Goal: Task Accomplishment & Management: Manage account settings

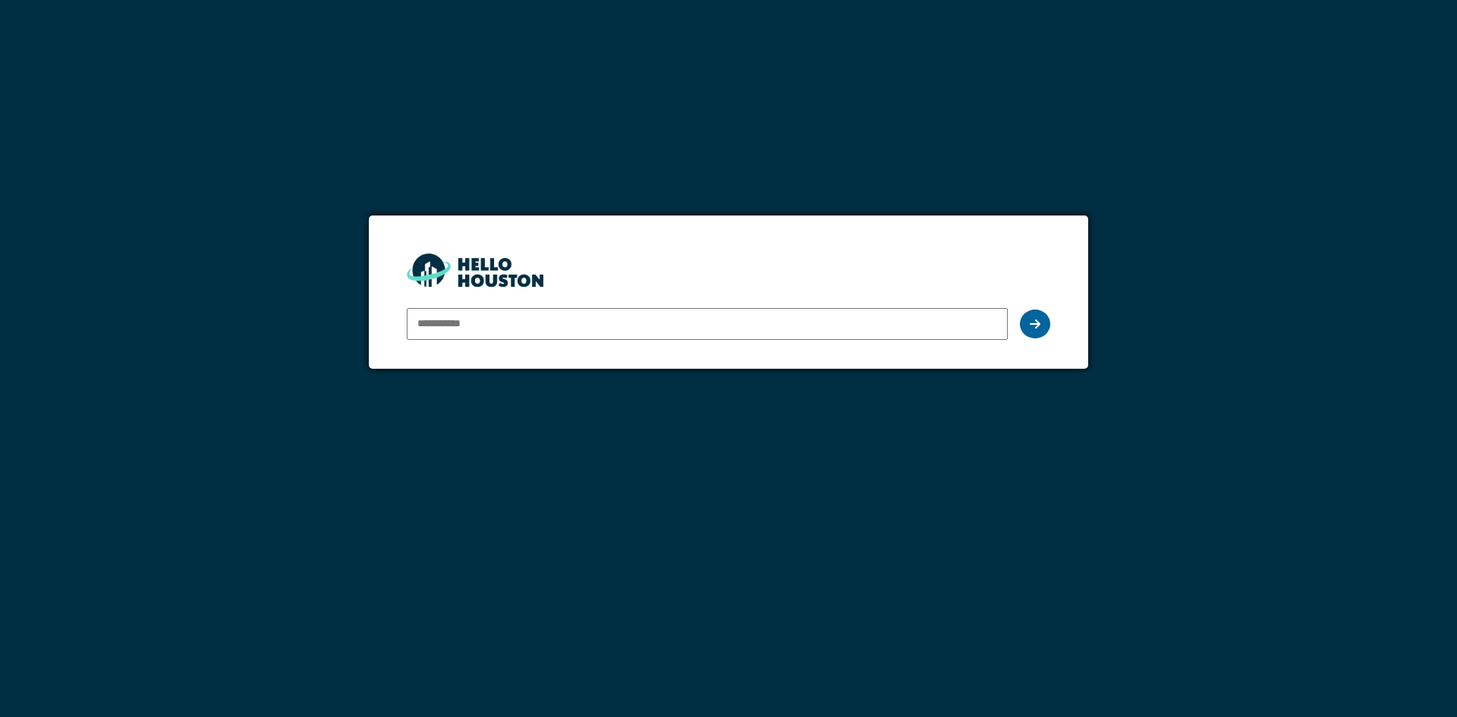
type input "**********"
click at [1033, 320] on icon at bounding box center [1035, 324] width 11 height 12
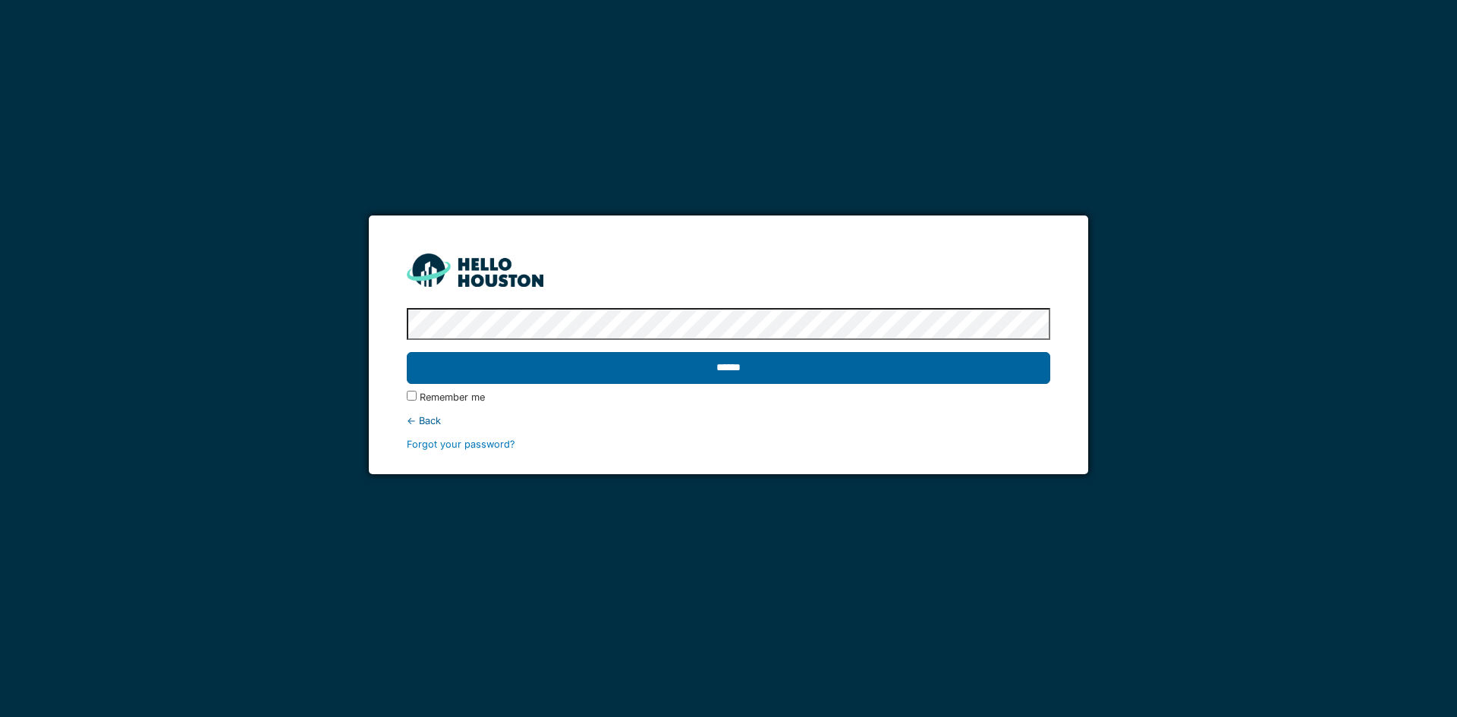
click at [1014, 373] on input "******" at bounding box center [728, 368] width 643 height 32
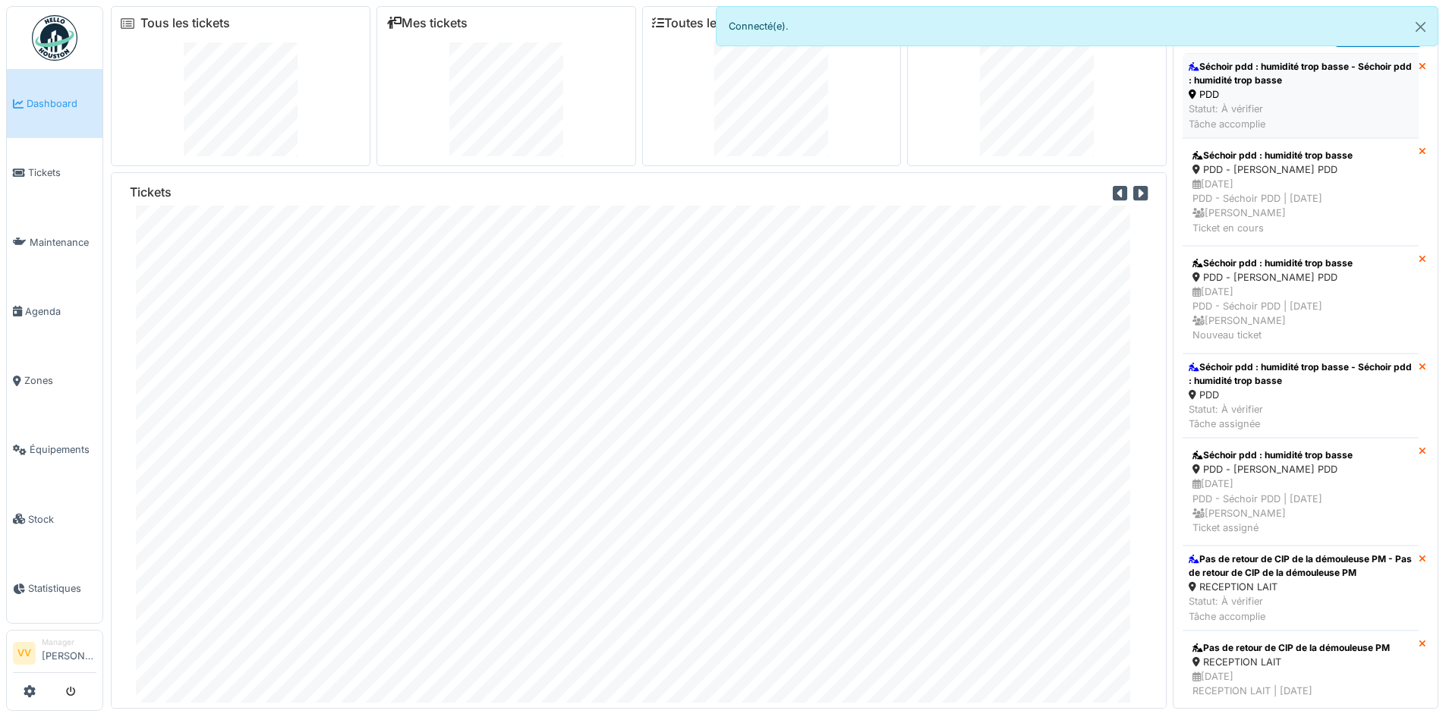
click at [1284, 96] on div "PDD" at bounding box center [1301, 94] width 224 height 14
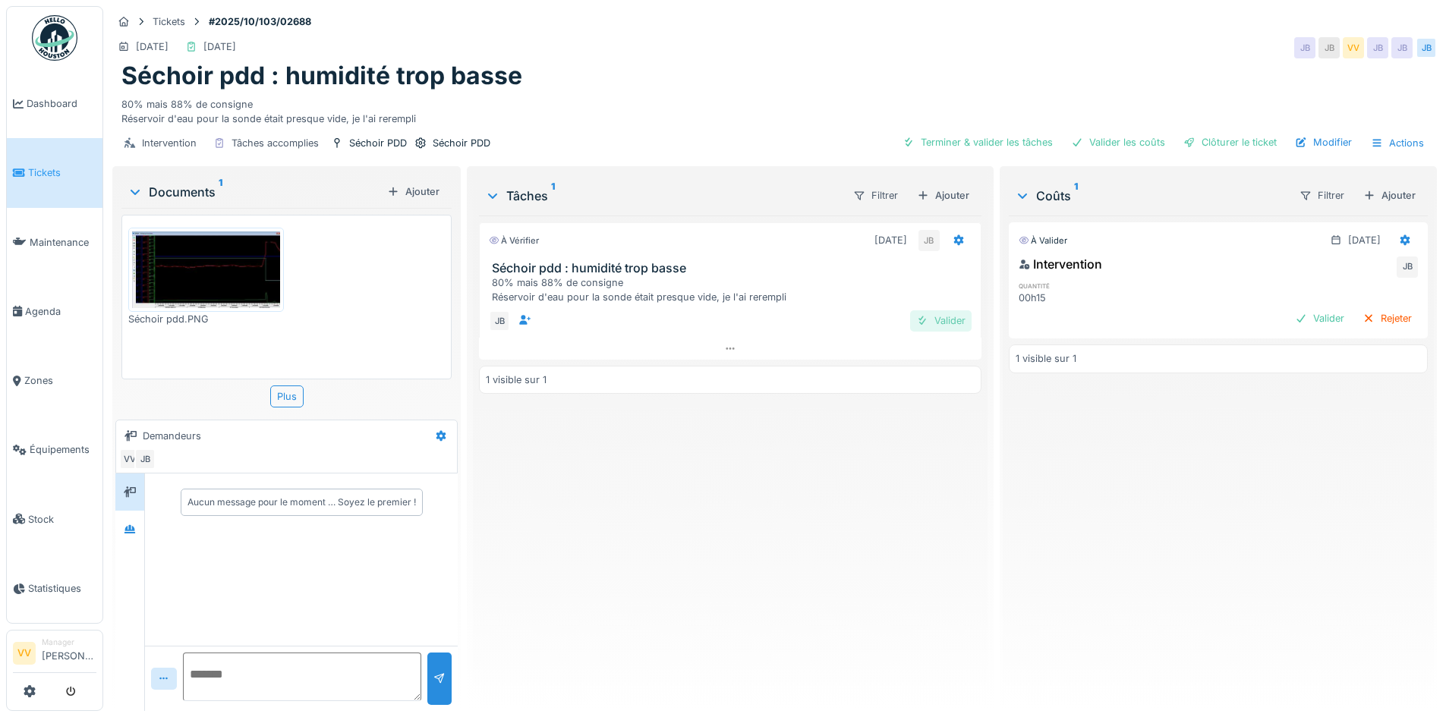
click at [923, 321] on div "Valider" at bounding box center [940, 320] width 61 height 20
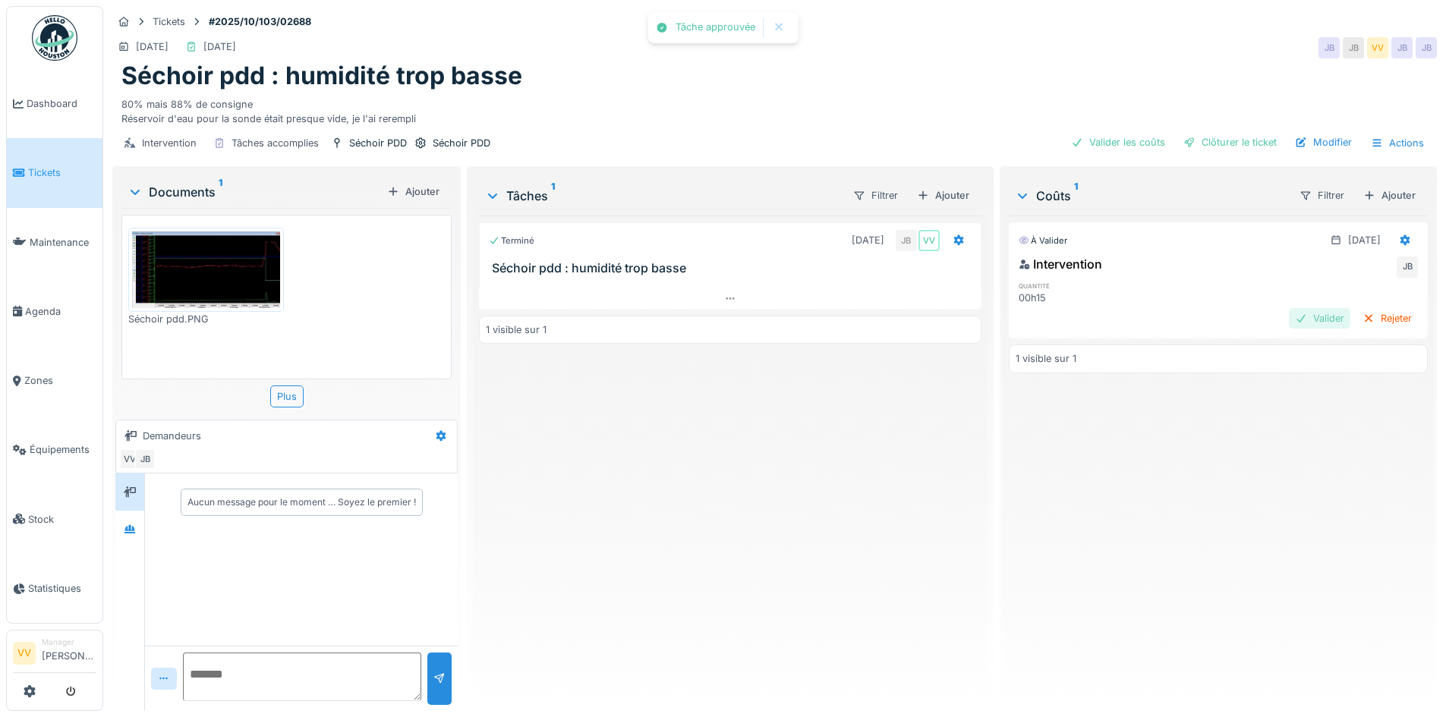
click at [1289, 321] on div "Valider" at bounding box center [1319, 318] width 61 height 20
click at [1240, 145] on div "Clôturer le ticket" at bounding box center [1230, 142] width 106 height 20
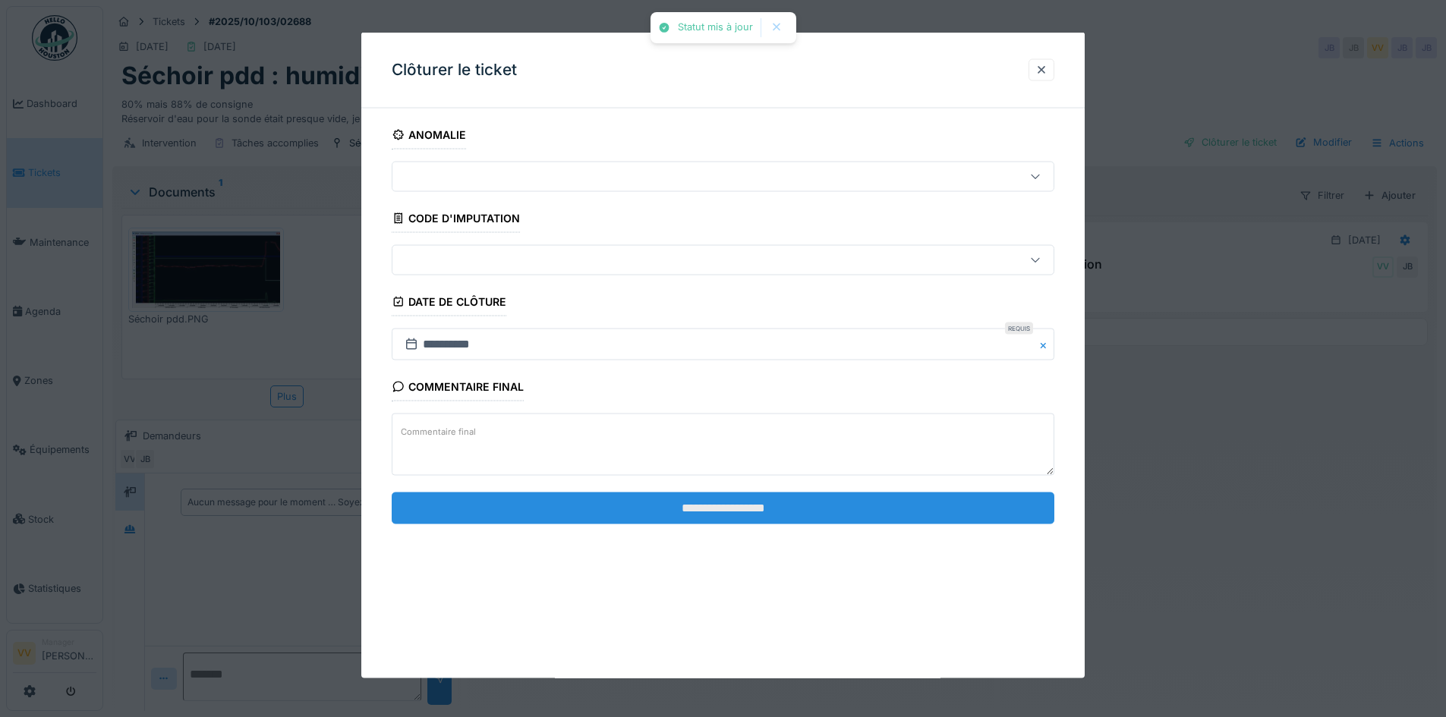
click at [620, 493] on input "**********" at bounding box center [723, 508] width 663 height 32
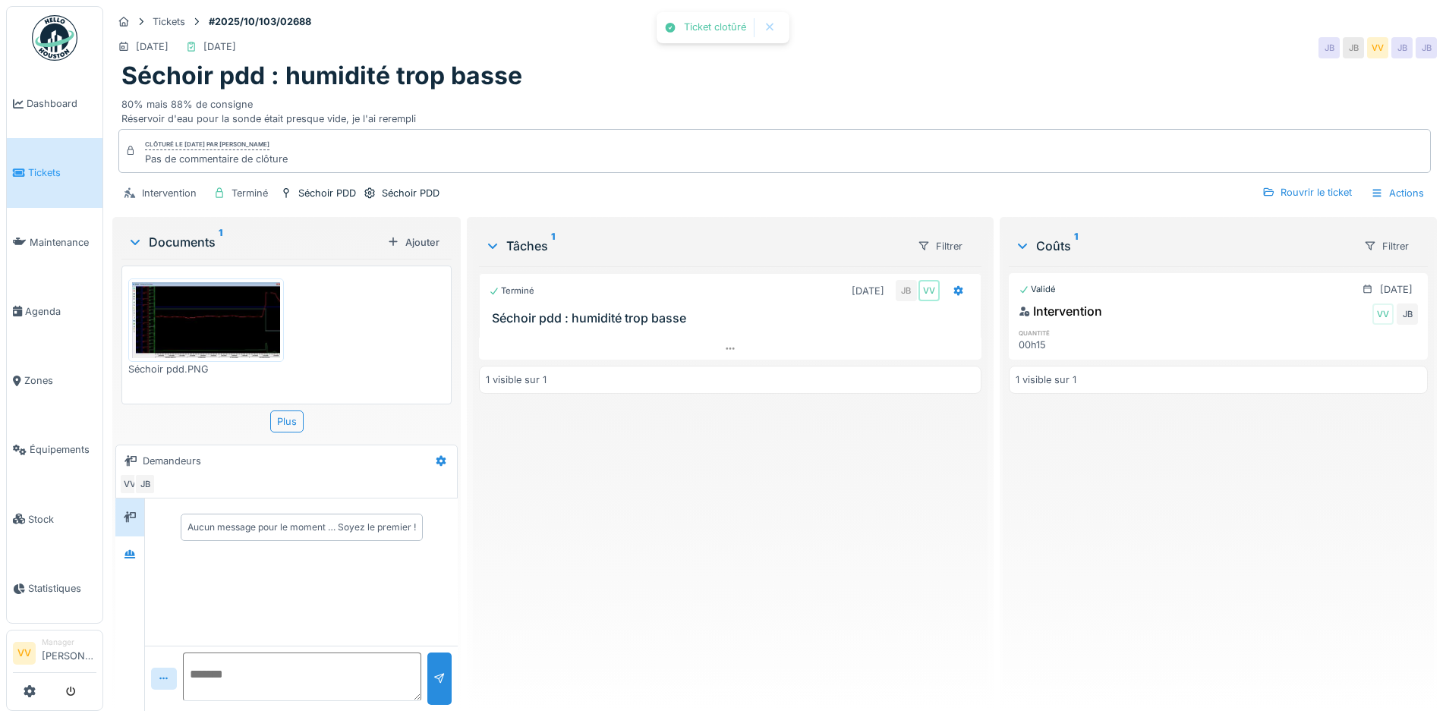
click at [33, 157] on link "Tickets" at bounding box center [55, 172] width 96 height 69
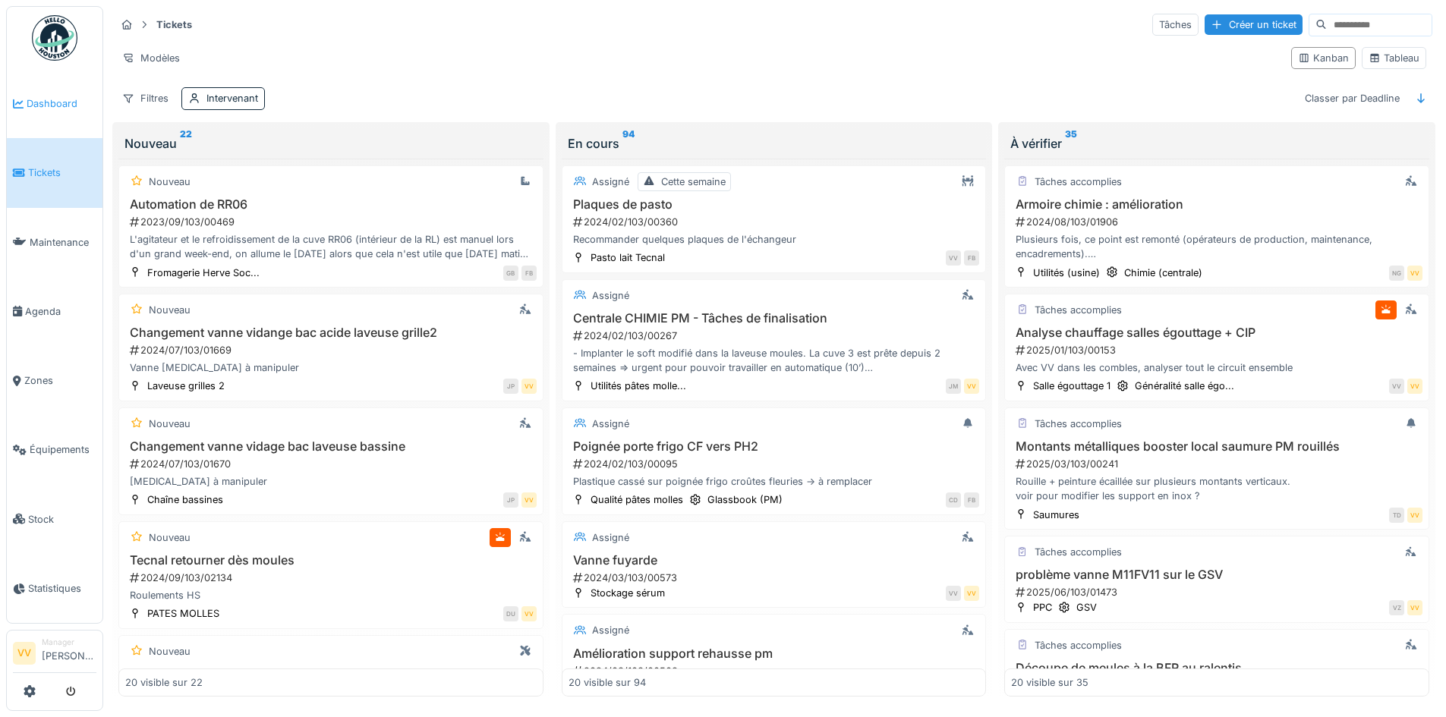
click at [46, 99] on span "Dashboard" at bounding box center [62, 103] width 70 height 14
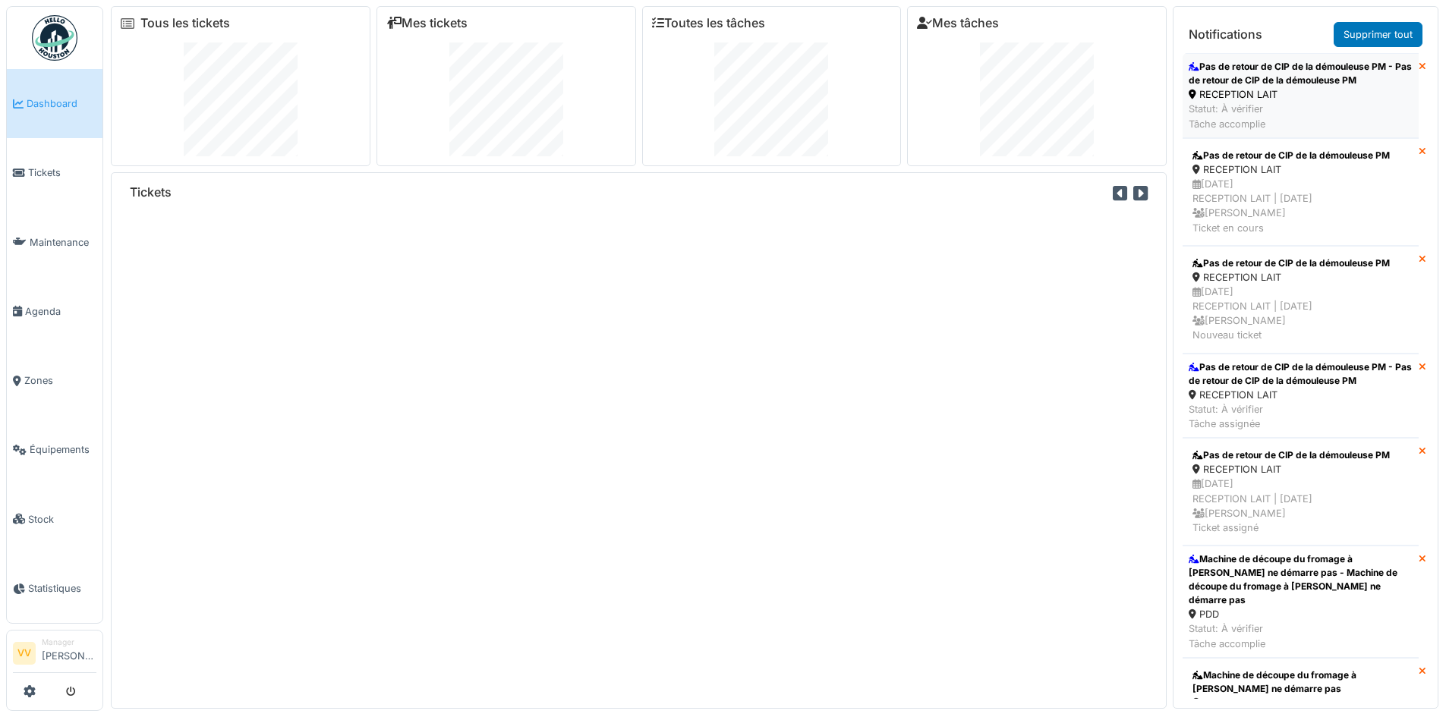
click at [1306, 106] on div "Statut: À vérifier Tâche accomplie" at bounding box center [1301, 116] width 224 height 29
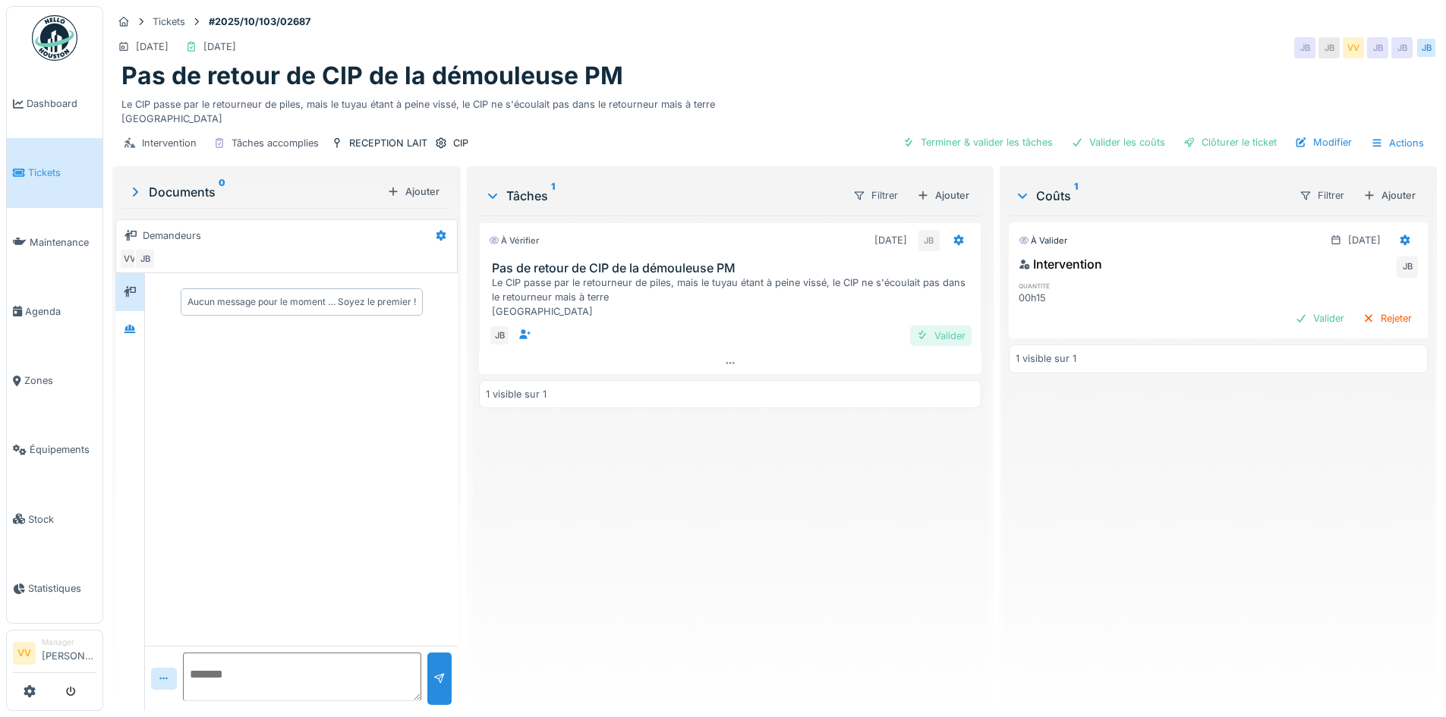
click at [931, 332] on div "Valider" at bounding box center [940, 336] width 61 height 20
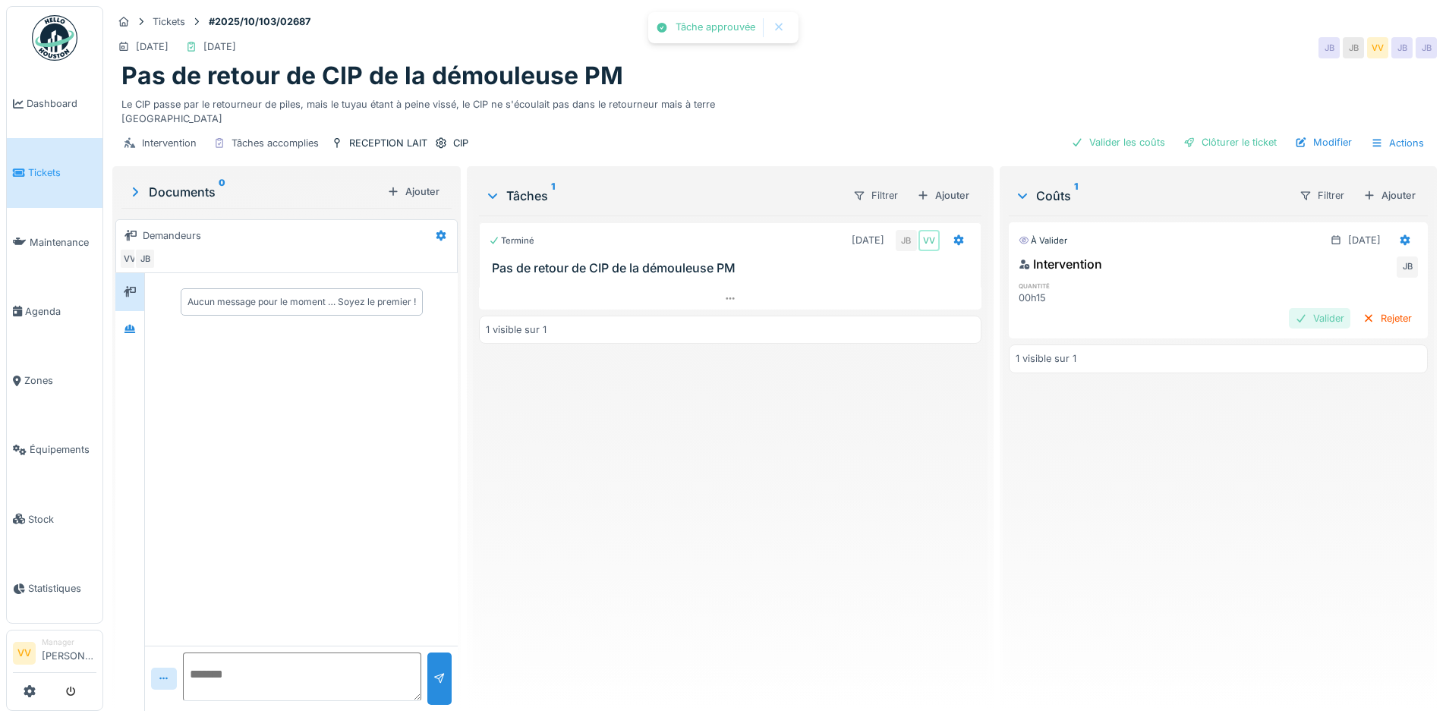
click at [1292, 314] on div "Valider" at bounding box center [1319, 318] width 61 height 20
click at [1215, 140] on div "Clôturer le ticket" at bounding box center [1230, 142] width 106 height 20
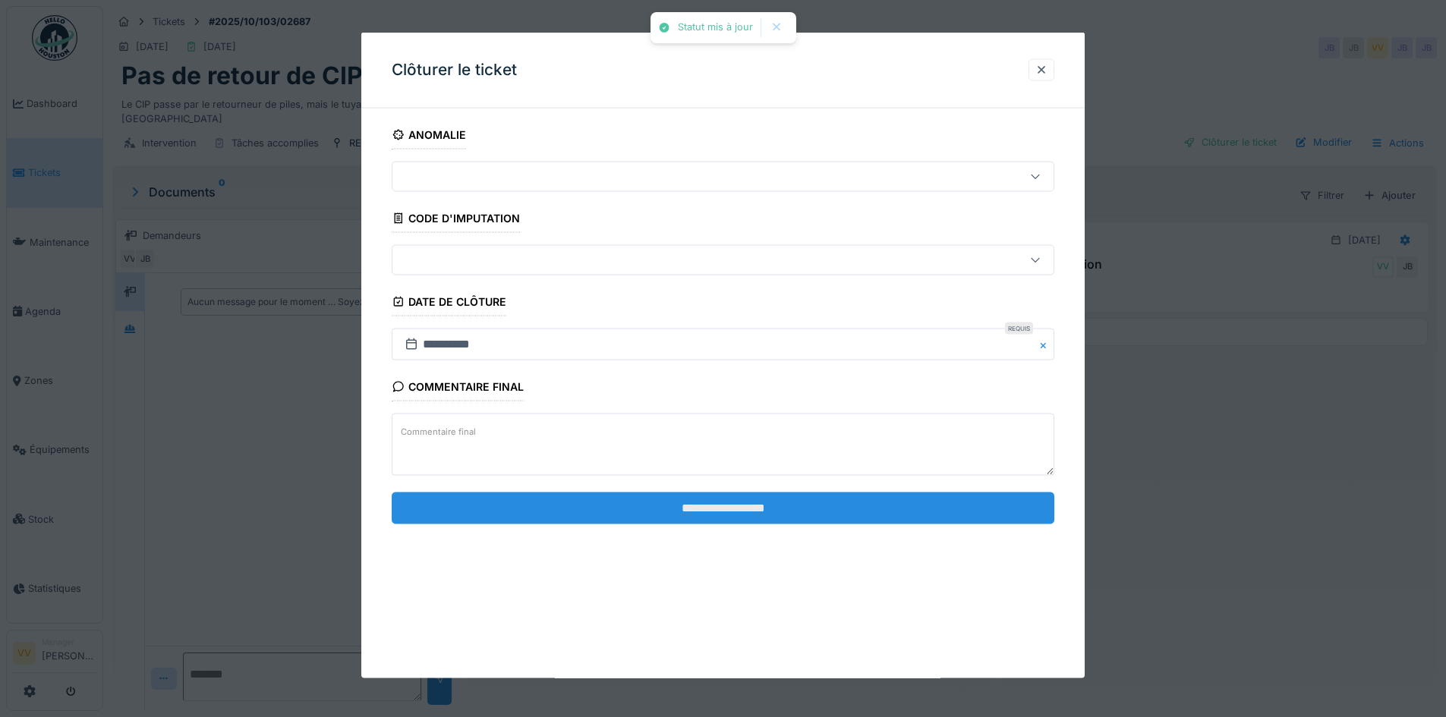
click at [874, 512] on input "**********" at bounding box center [723, 508] width 663 height 32
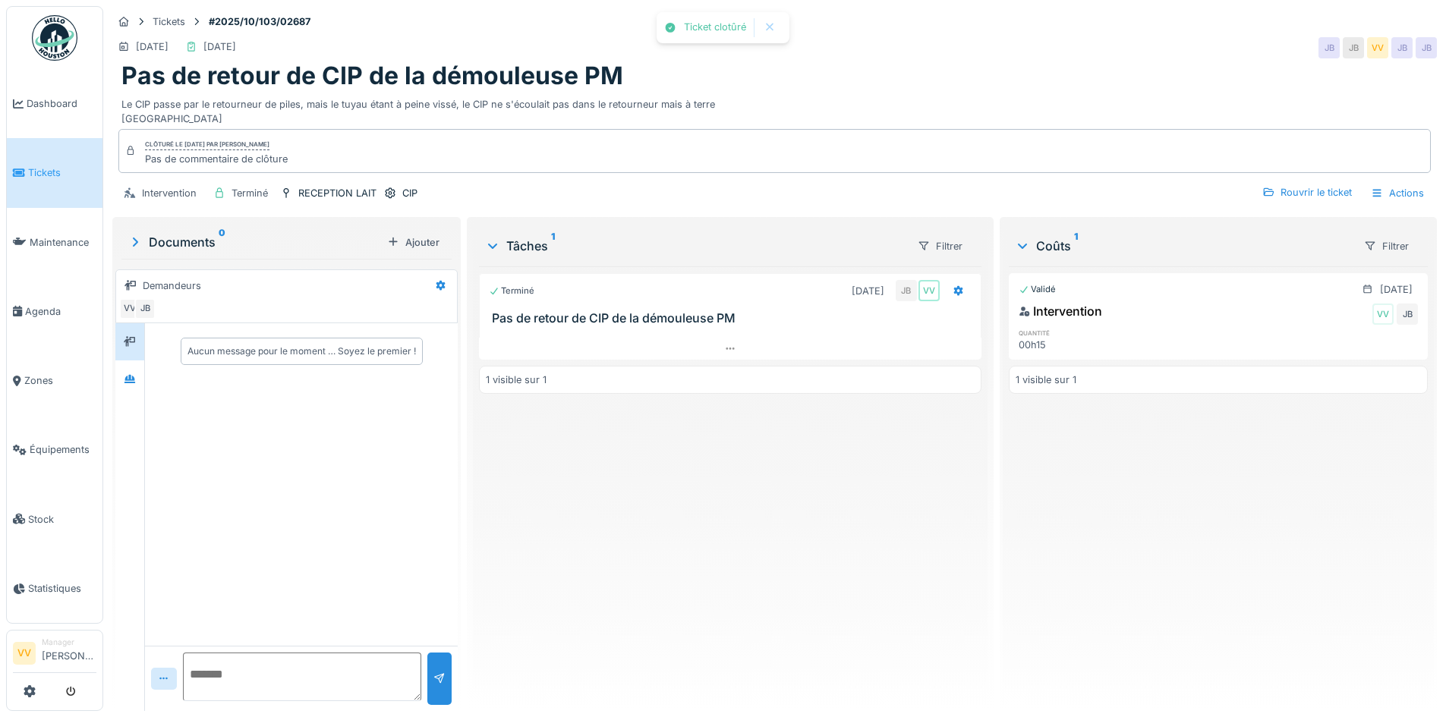
drag, startPoint x: 824, startPoint y: 515, endPoint x: 769, endPoint y: 484, distance: 63.3
click at [819, 514] on div "Terminé 03/10/2025 JB VV Pas de retour de CIP de la démouleuse PM 1 visible sur…" at bounding box center [730, 482] width 502 height 433
click at [39, 156] on link "Tickets" at bounding box center [55, 172] width 96 height 69
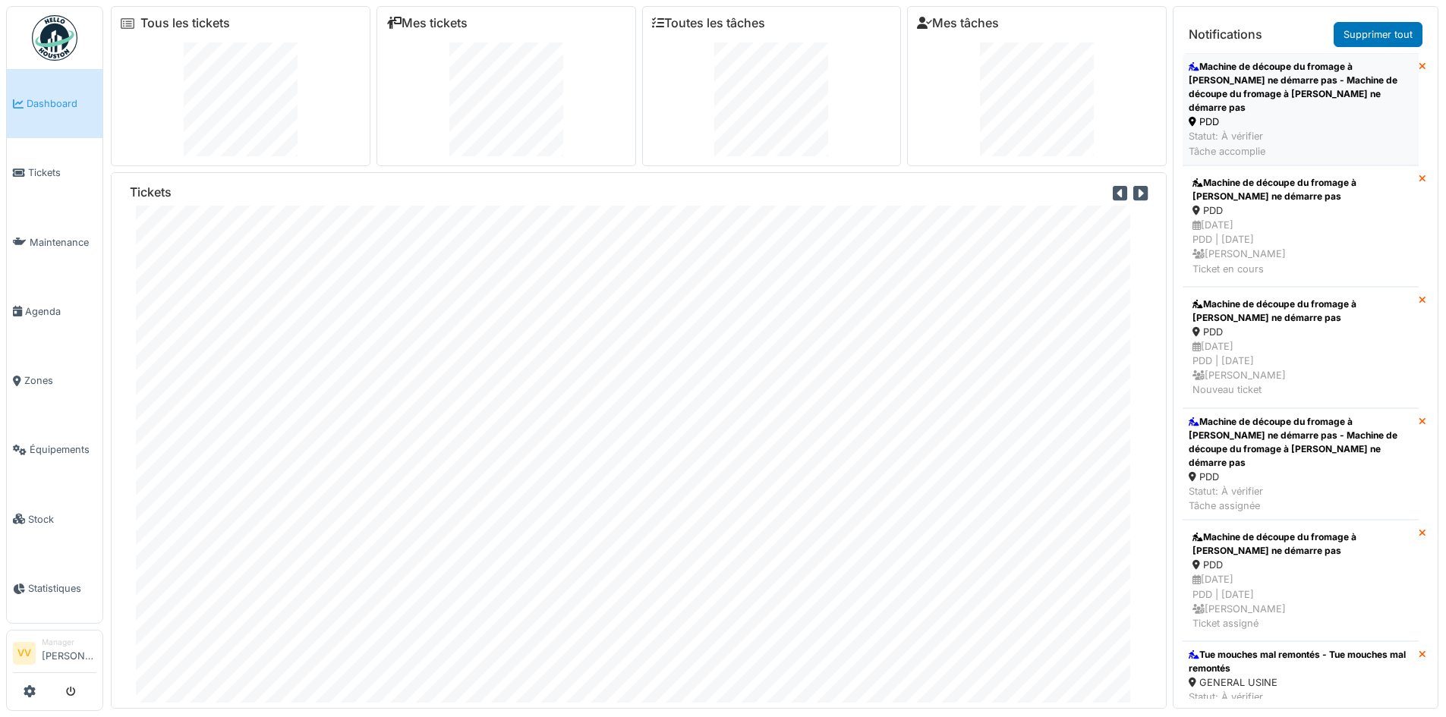
click at [1220, 86] on div "Machine de découpe du fromage à poutine ne démarre pas - Machine de découpe du …" at bounding box center [1301, 87] width 224 height 55
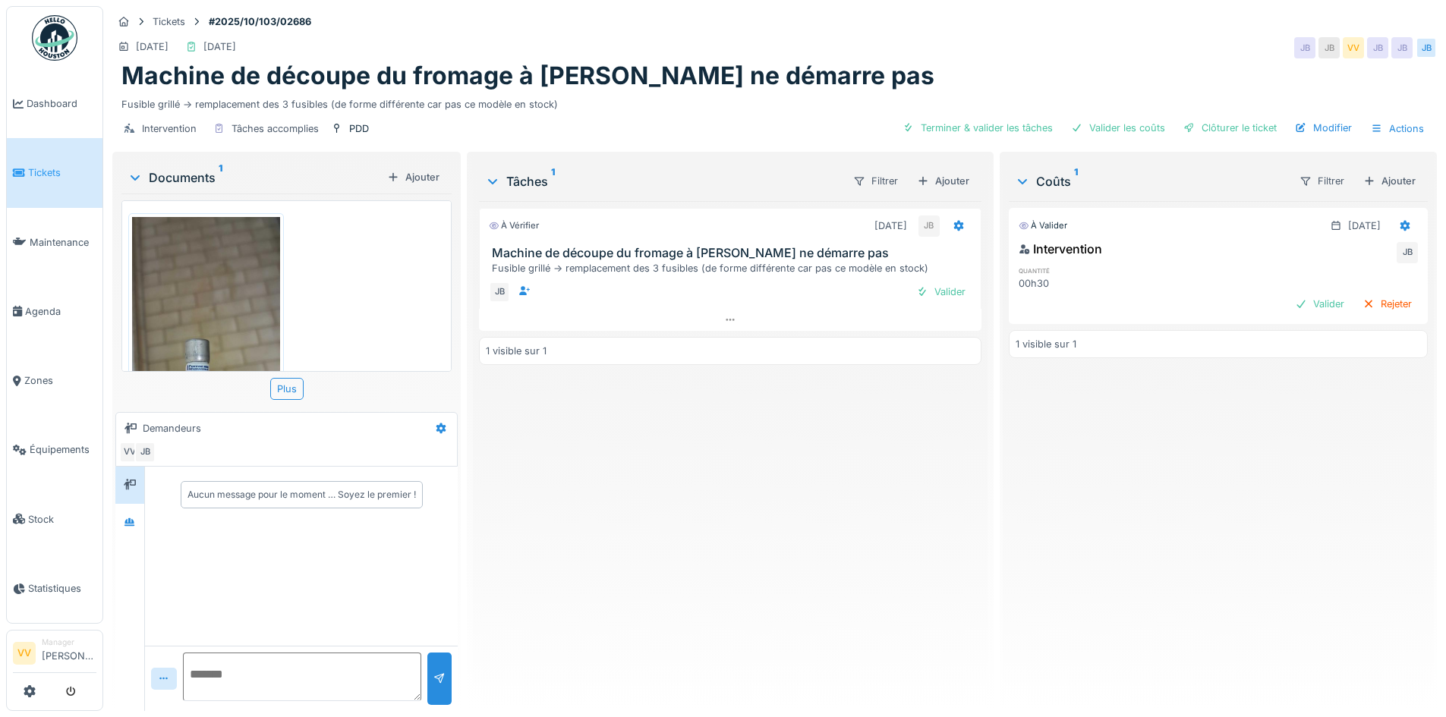
click at [223, 342] on img at bounding box center [206, 377] width 148 height 320
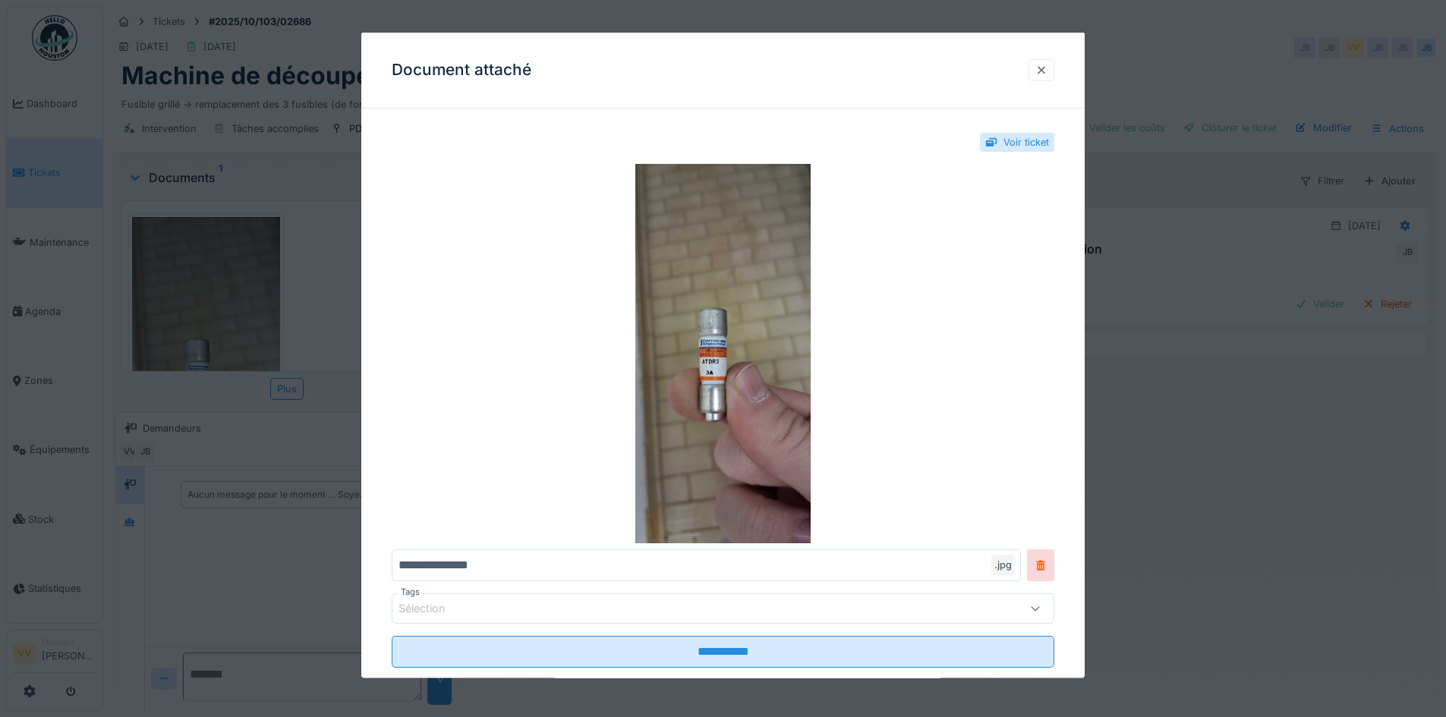
click at [1047, 64] on div at bounding box center [1041, 69] width 12 height 14
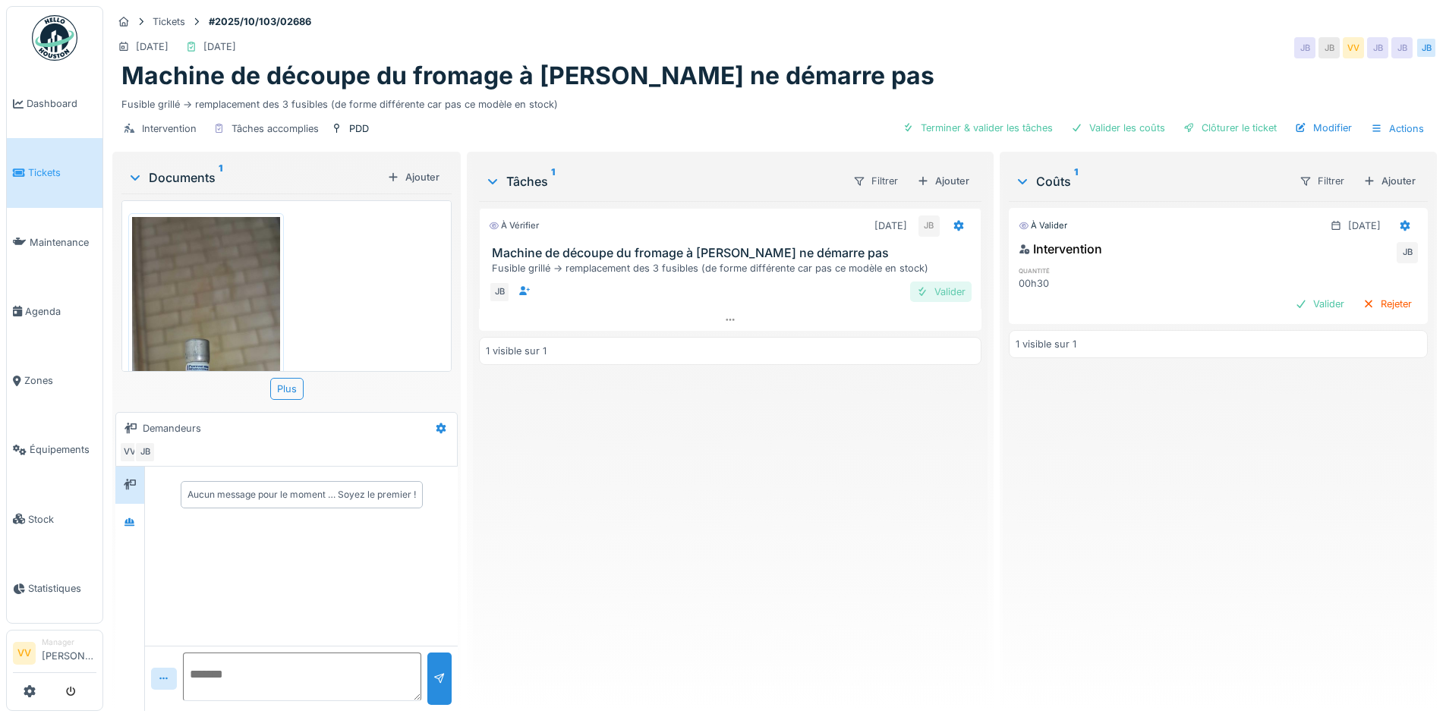
click at [947, 290] on div "Valider" at bounding box center [940, 292] width 61 height 20
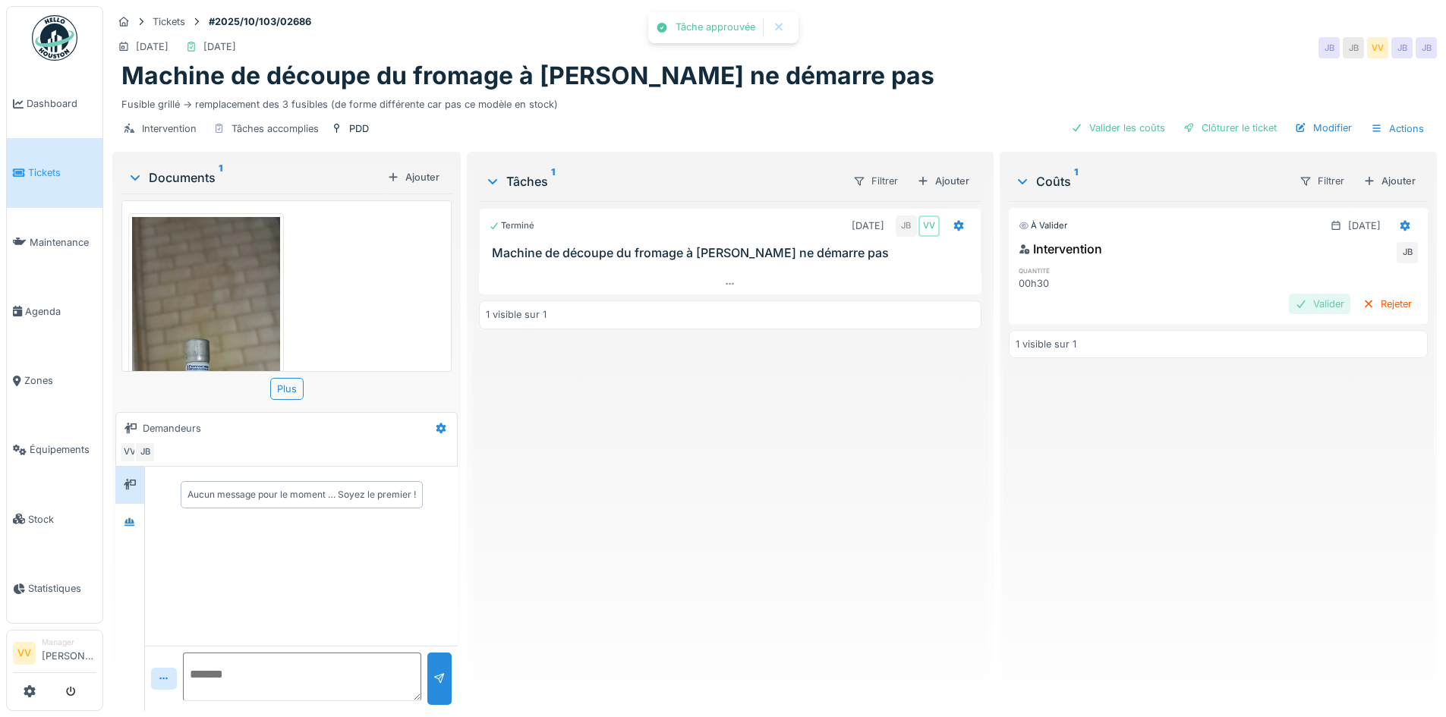
click at [1291, 302] on div "Valider" at bounding box center [1319, 304] width 61 height 20
click at [1229, 129] on div "Clôturer le ticket" at bounding box center [1230, 128] width 106 height 20
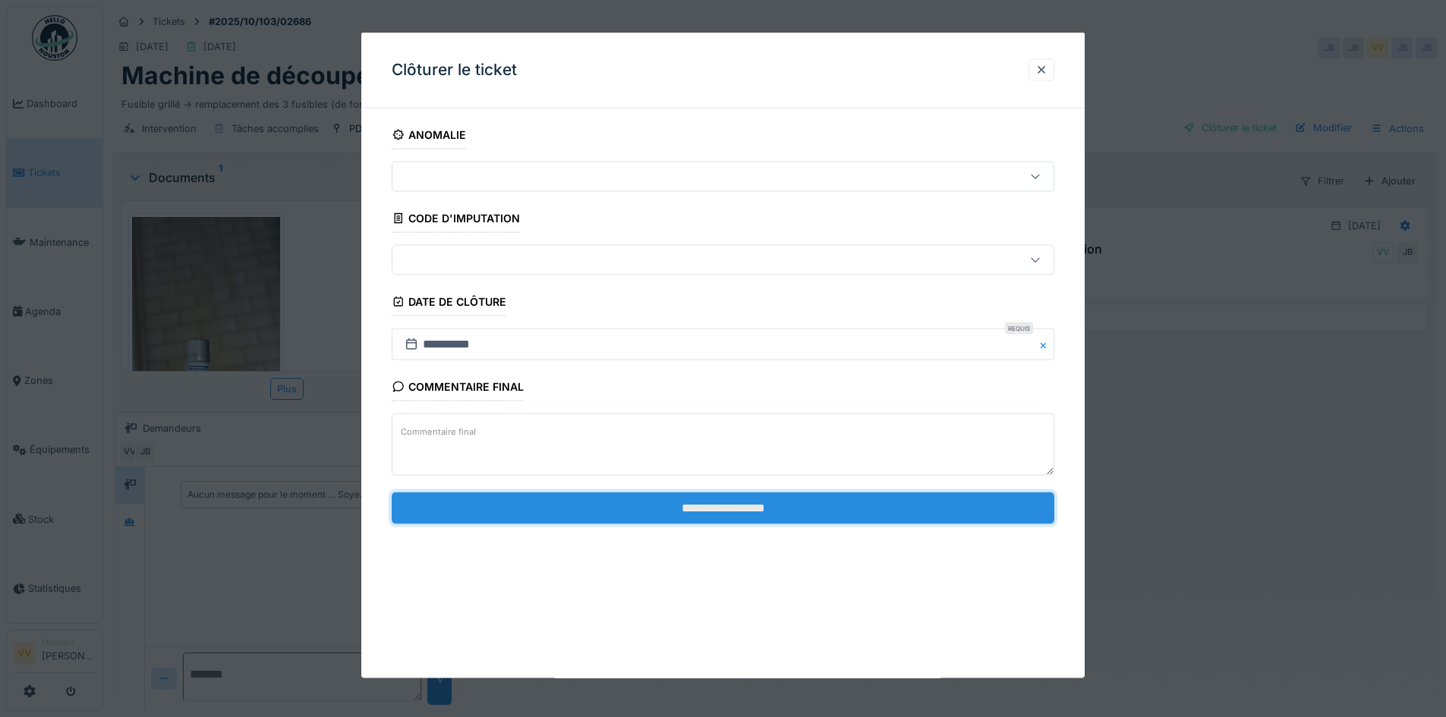
click at [730, 514] on input "**********" at bounding box center [723, 508] width 663 height 32
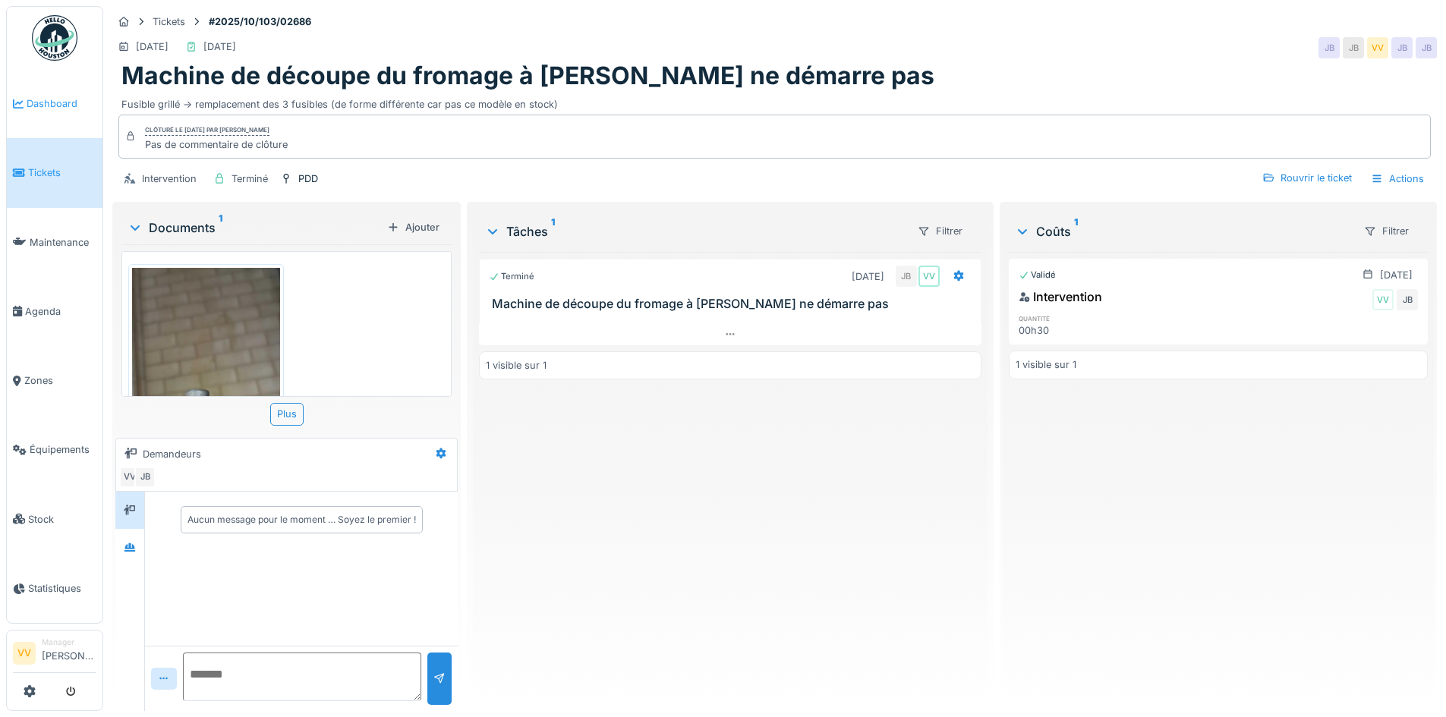
click at [29, 93] on link "Dashboard" at bounding box center [55, 103] width 96 height 69
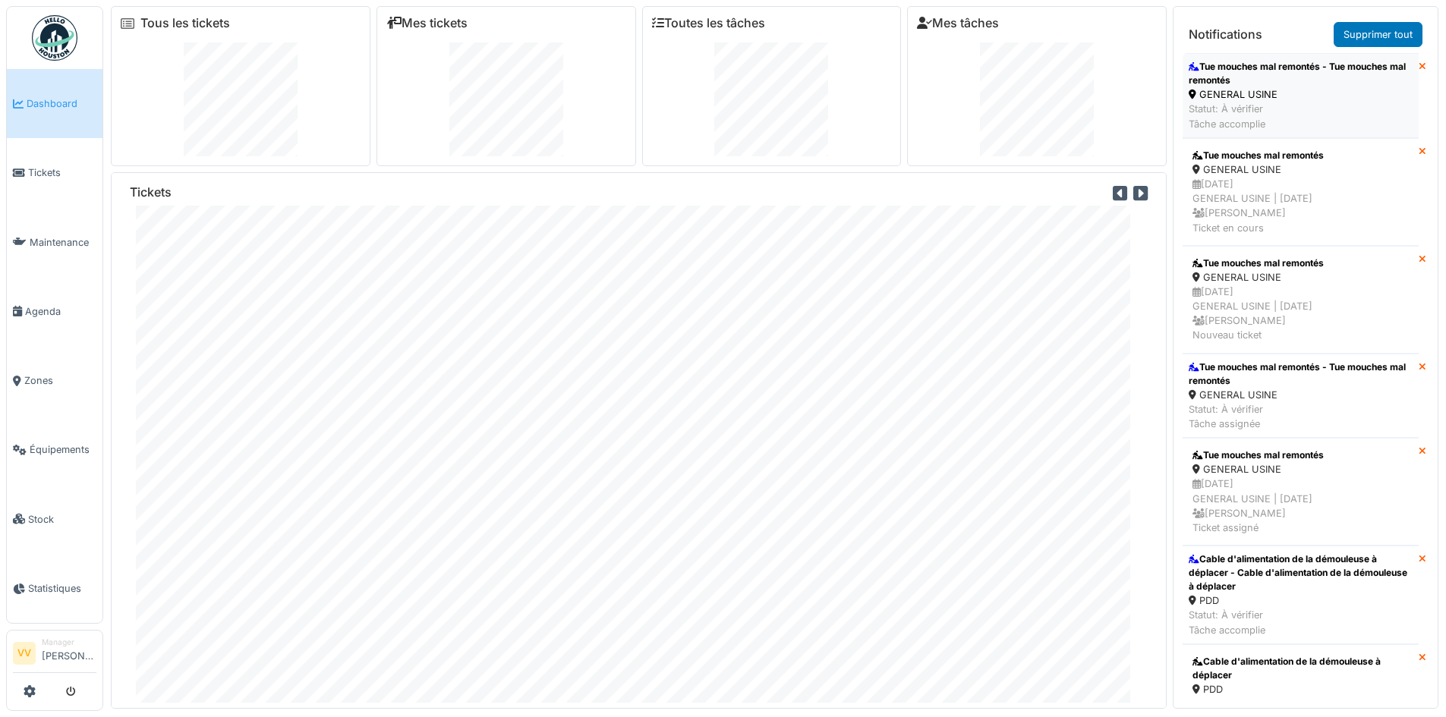
click at [1372, 78] on div "Tue mouches mal remontés - Tue mouches mal remontés" at bounding box center [1301, 73] width 224 height 27
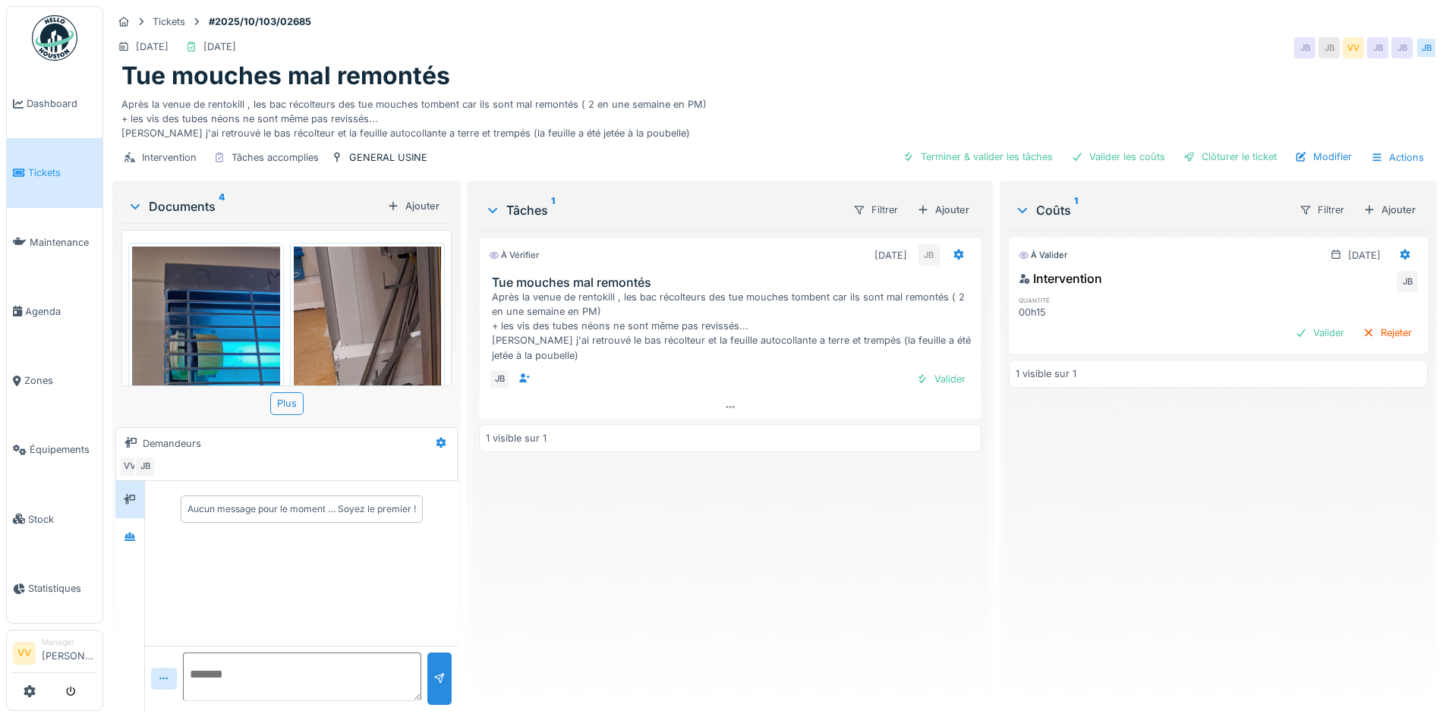
click at [203, 332] on img at bounding box center [206, 407] width 148 height 320
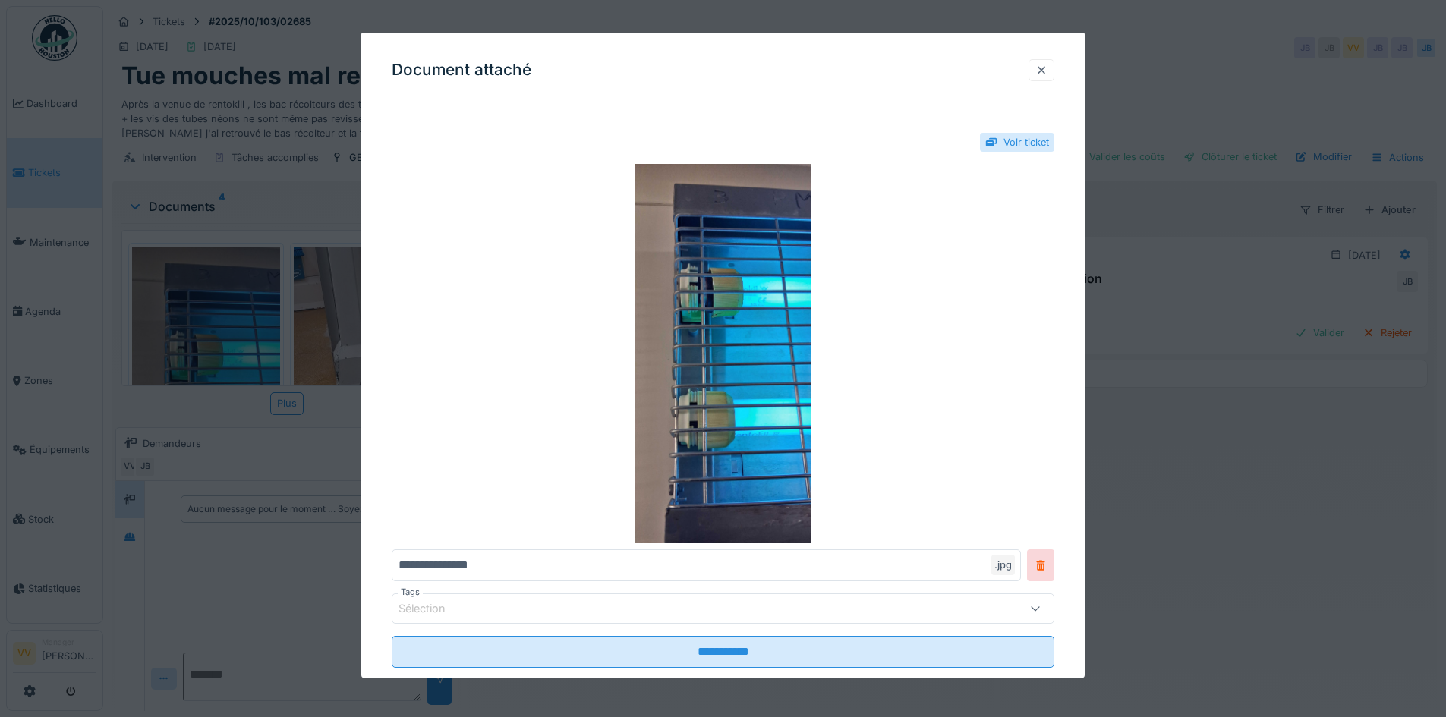
click at [1039, 71] on div at bounding box center [1042, 69] width 26 height 22
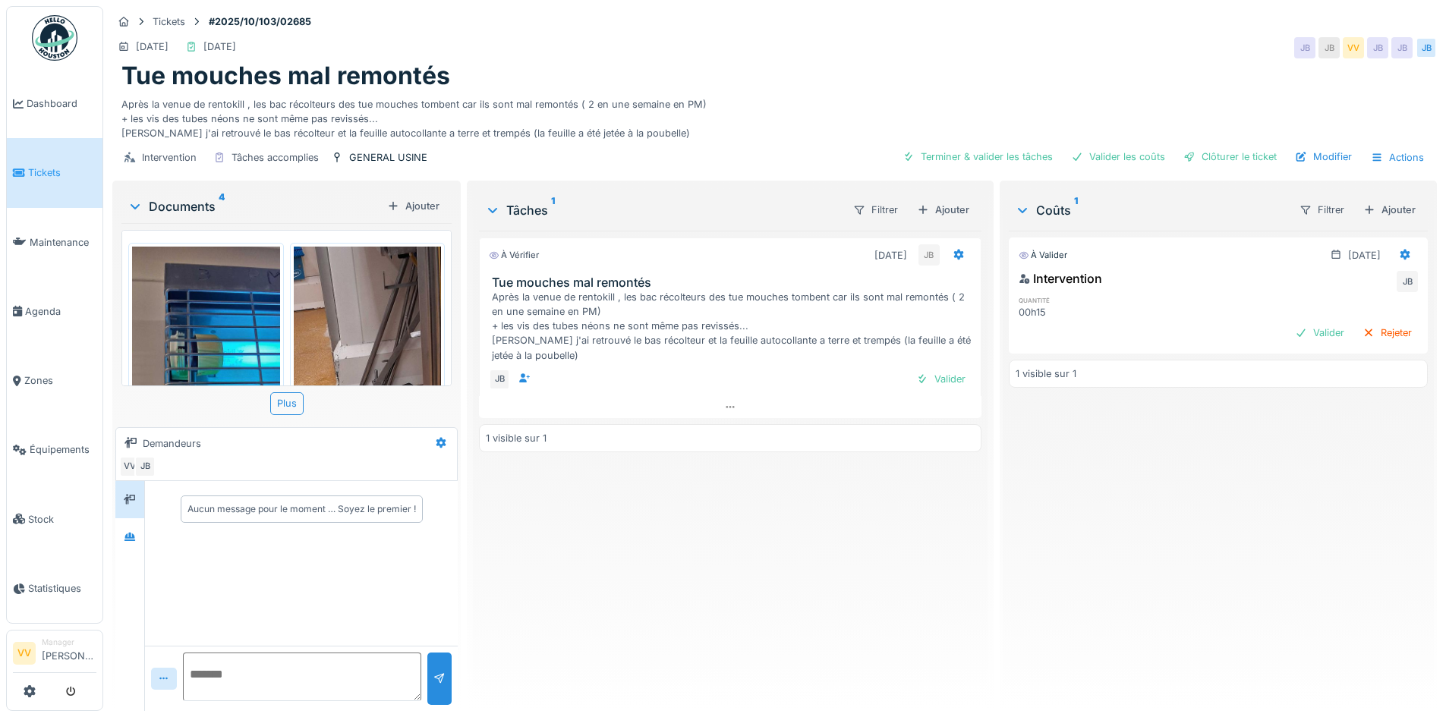
click at [380, 298] on img at bounding box center [368, 407] width 148 height 320
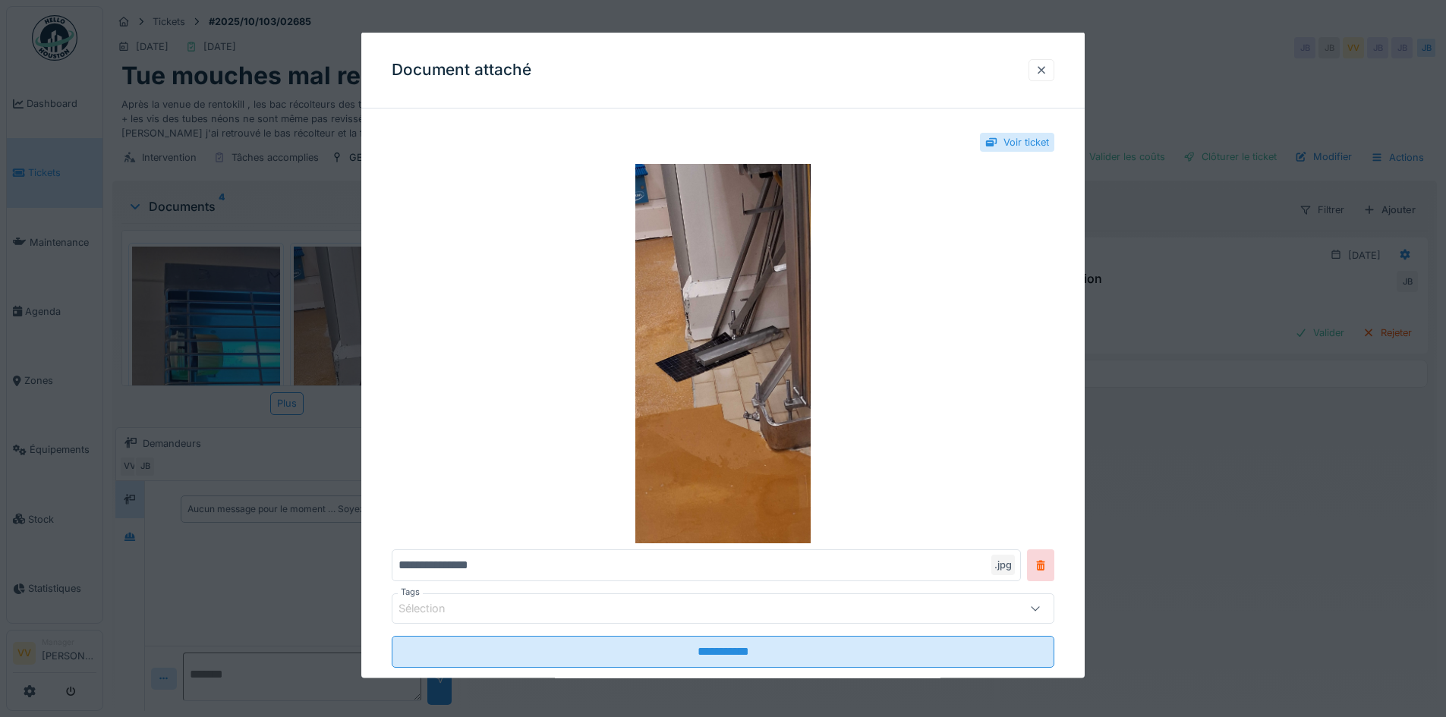
click at [1048, 75] on div at bounding box center [1041, 69] width 12 height 14
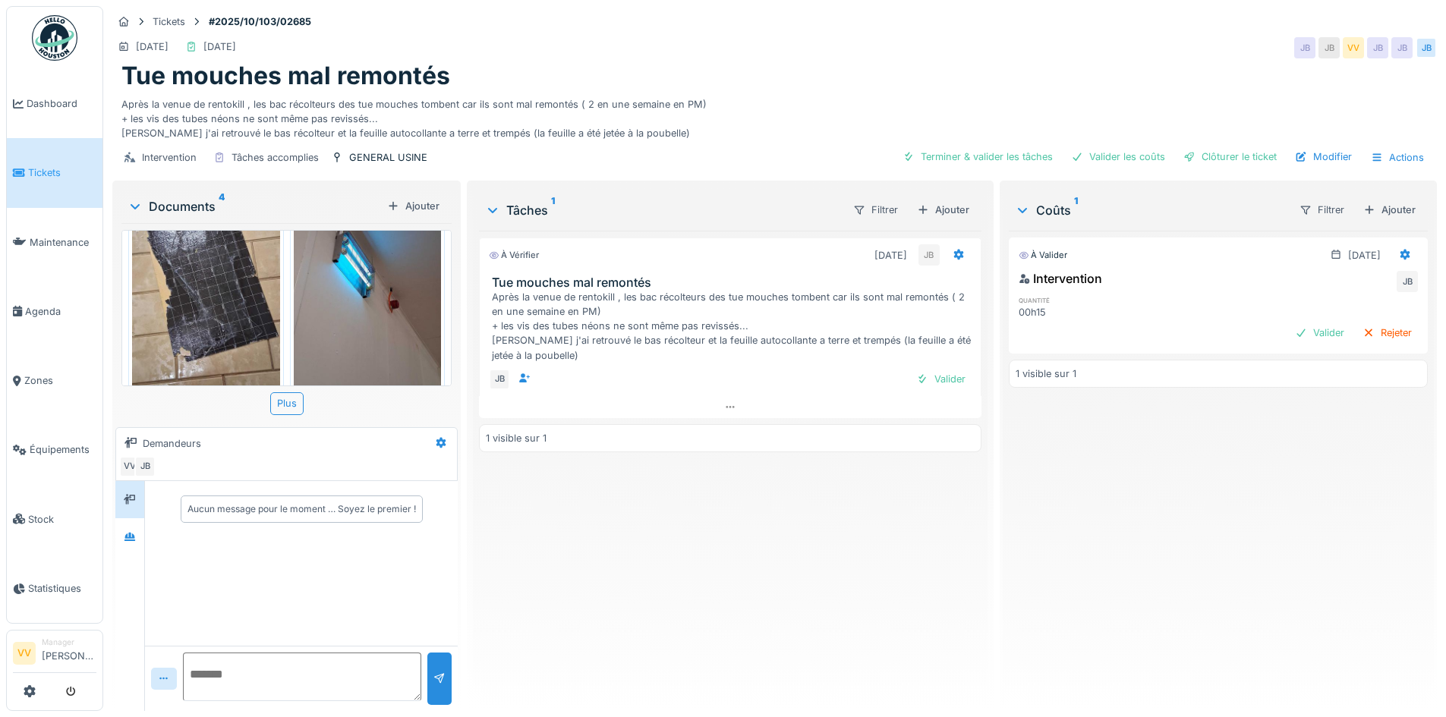
scroll to position [465, 0]
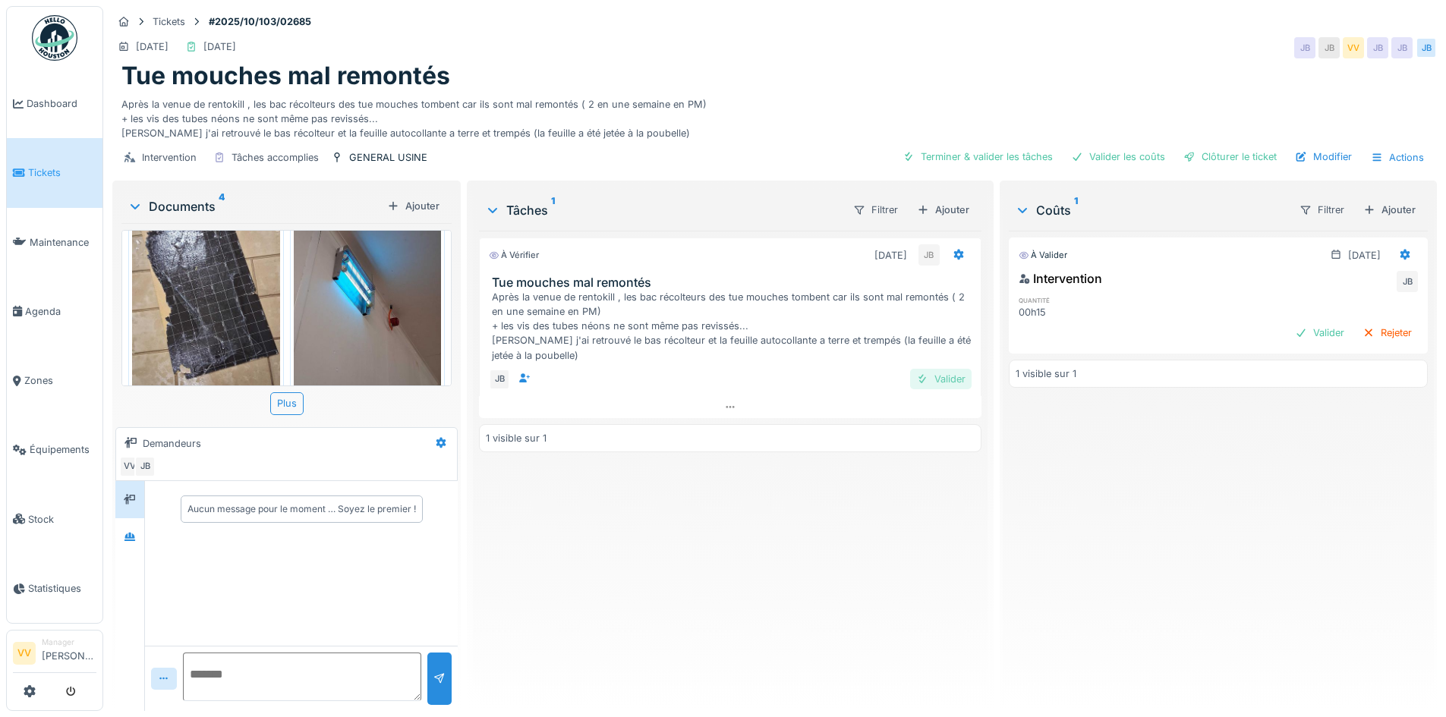
click at [938, 383] on div "Valider" at bounding box center [940, 379] width 61 height 20
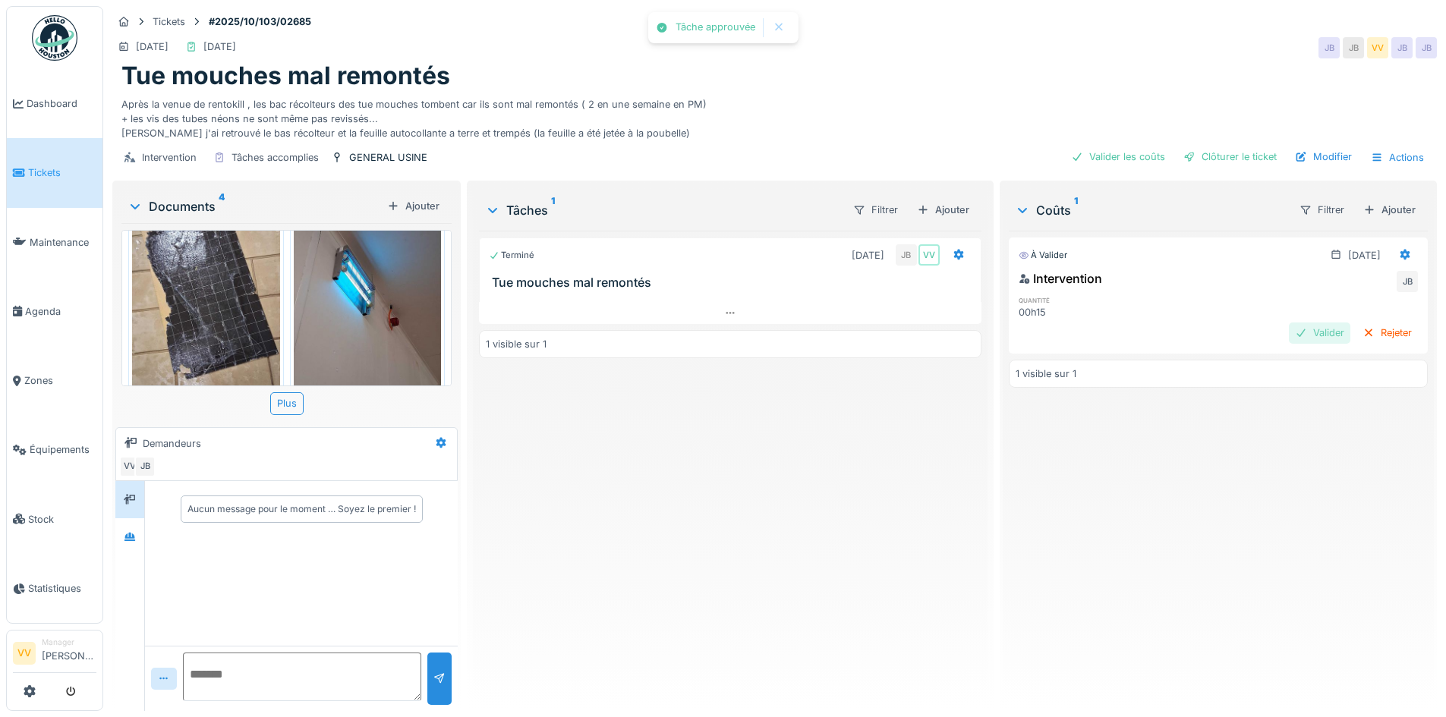
click at [1300, 327] on div "Valider" at bounding box center [1319, 333] width 61 height 20
click at [1233, 151] on div "Clôturer le ticket" at bounding box center [1230, 157] width 106 height 20
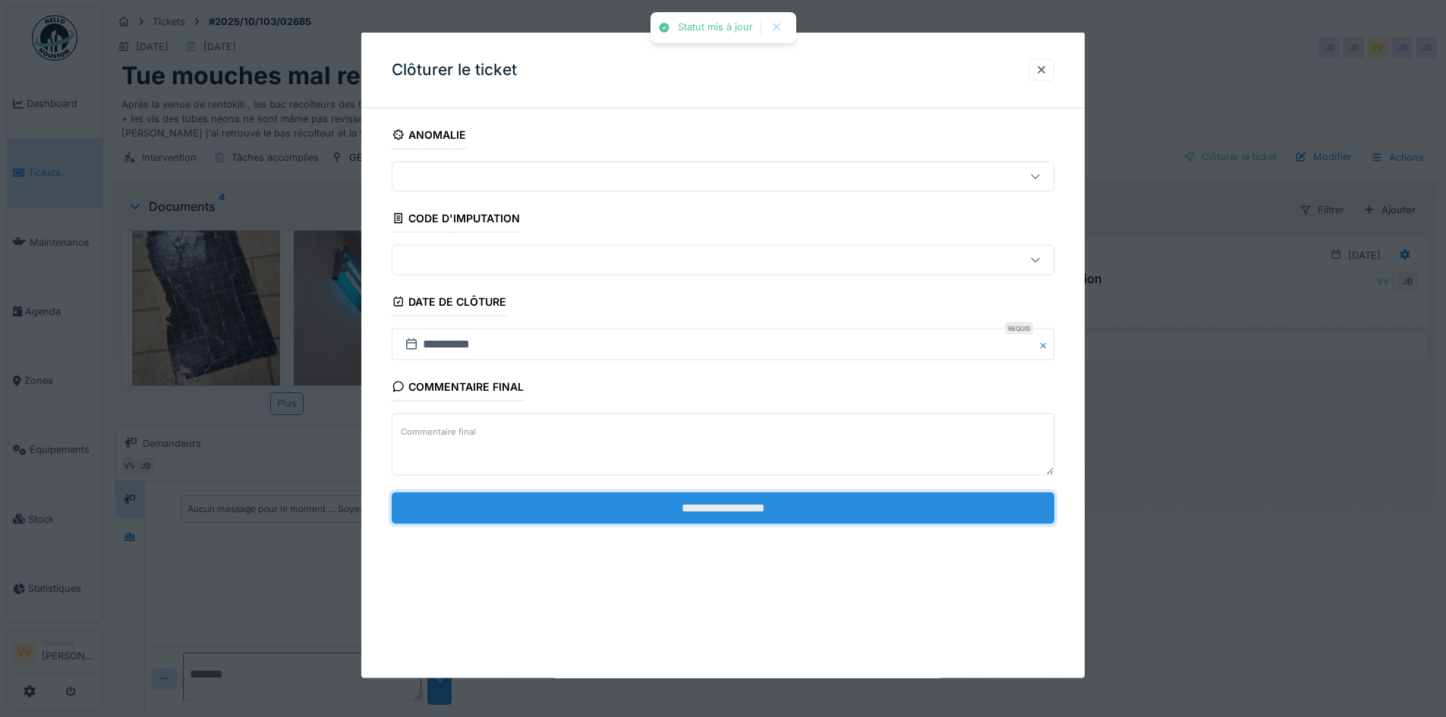
click at [736, 512] on input "**********" at bounding box center [723, 508] width 663 height 32
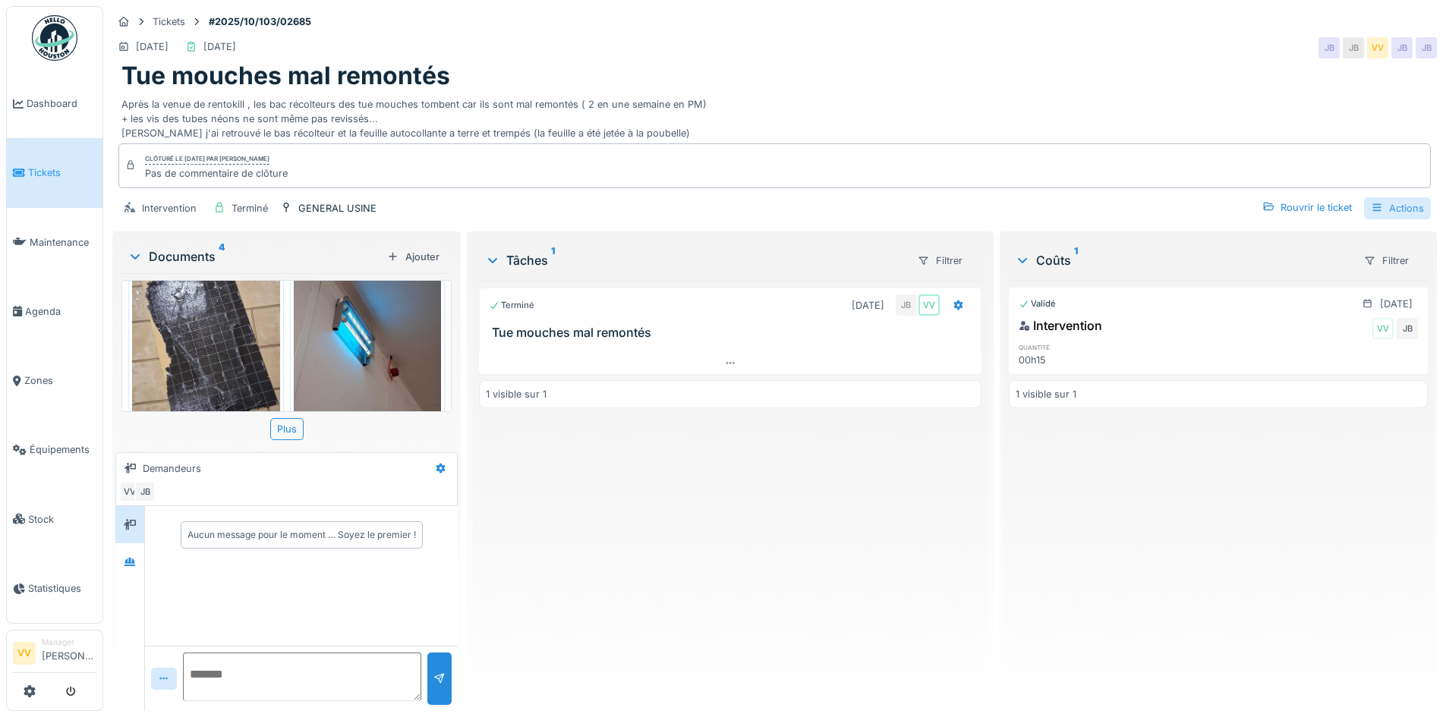
click at [1401, 210] on div "Actions" at bounding box center [1397, 208] width 67 height 22
click at [1350, 246] on div "Rapport d'intervention" at bounding box center [1311, 242] width 187 height 23
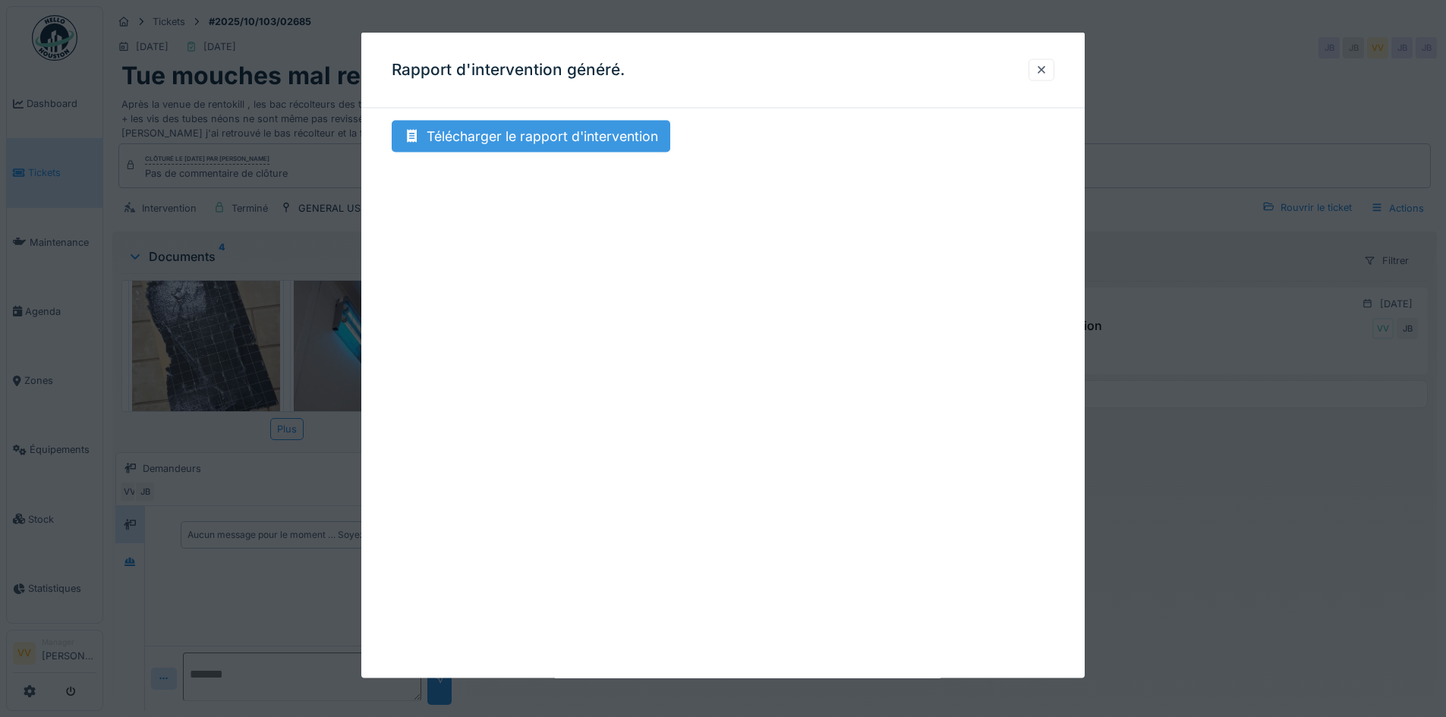
click at [632, 143] on div "Télécharger le rapport d'intervention" at bounding box center [531, 137] width 279 height 32
click at [1041, 77] on div at bounding box center [1042, 69] width 26 height 22
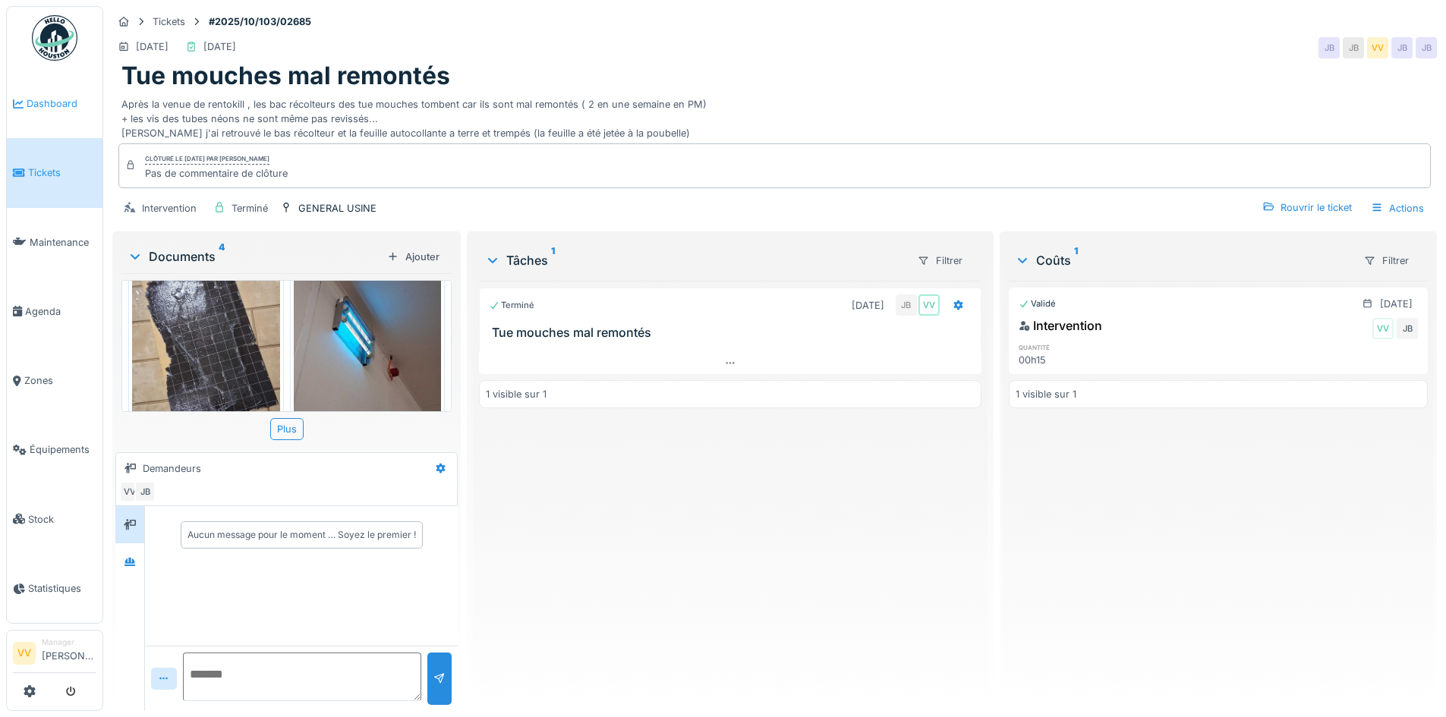
click at [43, 105] on span "Dashboard" at bounding box center [62, 103] width 70 height 14
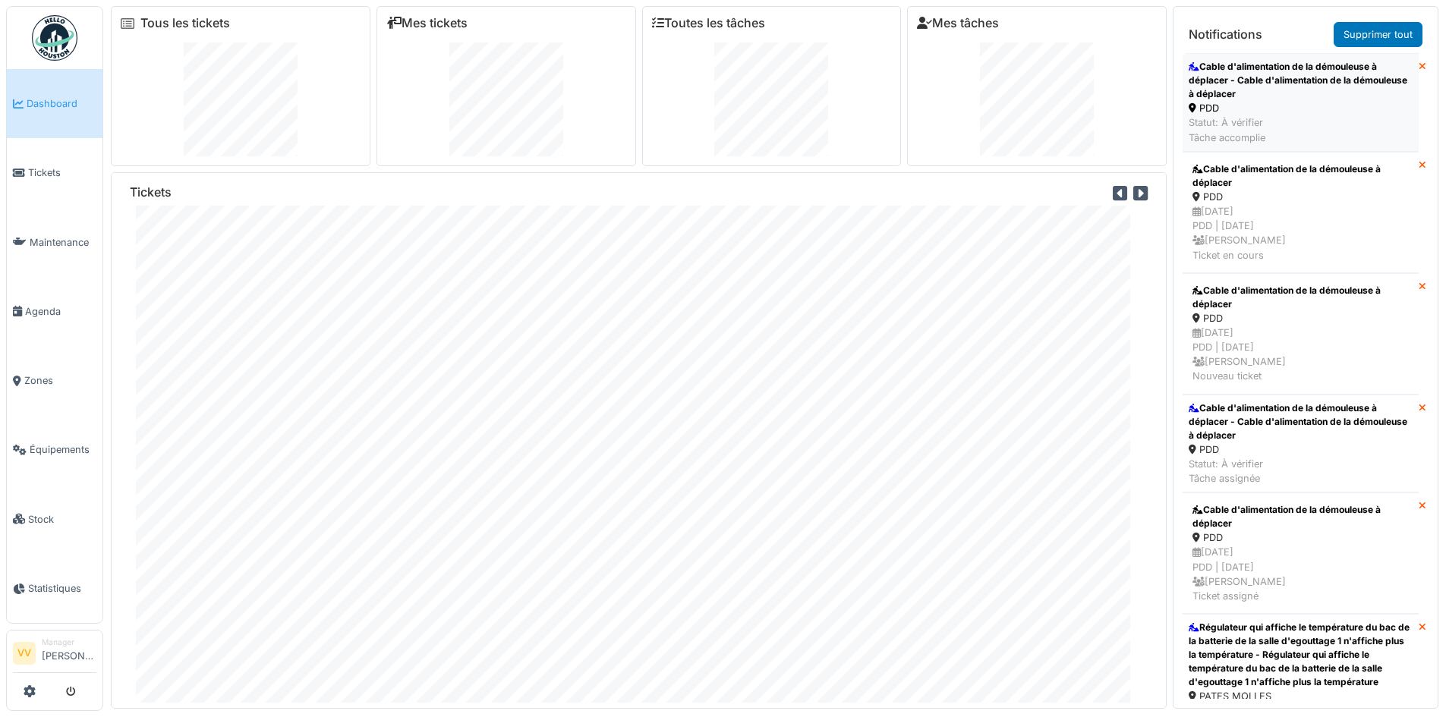
click at [1325, 88] on div "Cable d'alimentation de la démouleuse à déplacer - Cable d'alimentation de la d…" at bounding box center [1301, 80] width 224 height 41
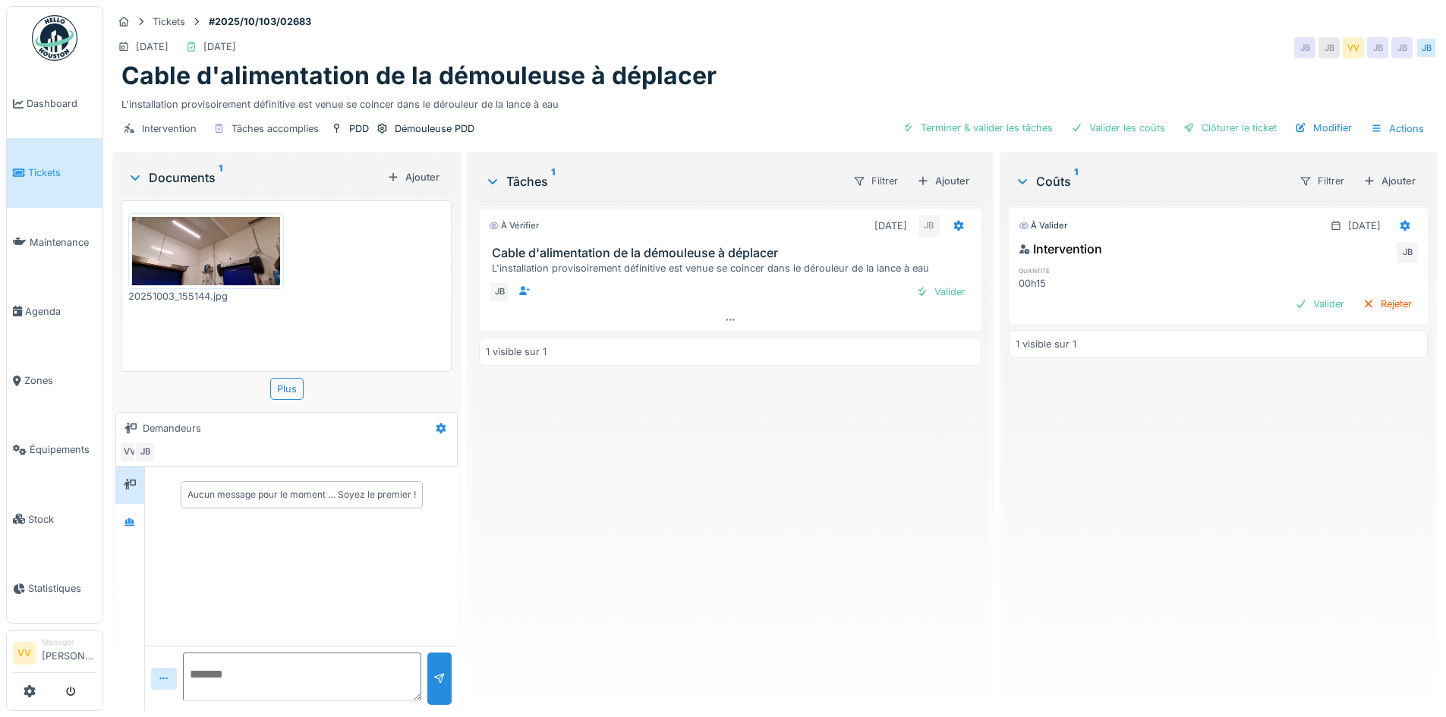
click at [213, 240] on img at bounding box center [206, 251] width 148 height 68
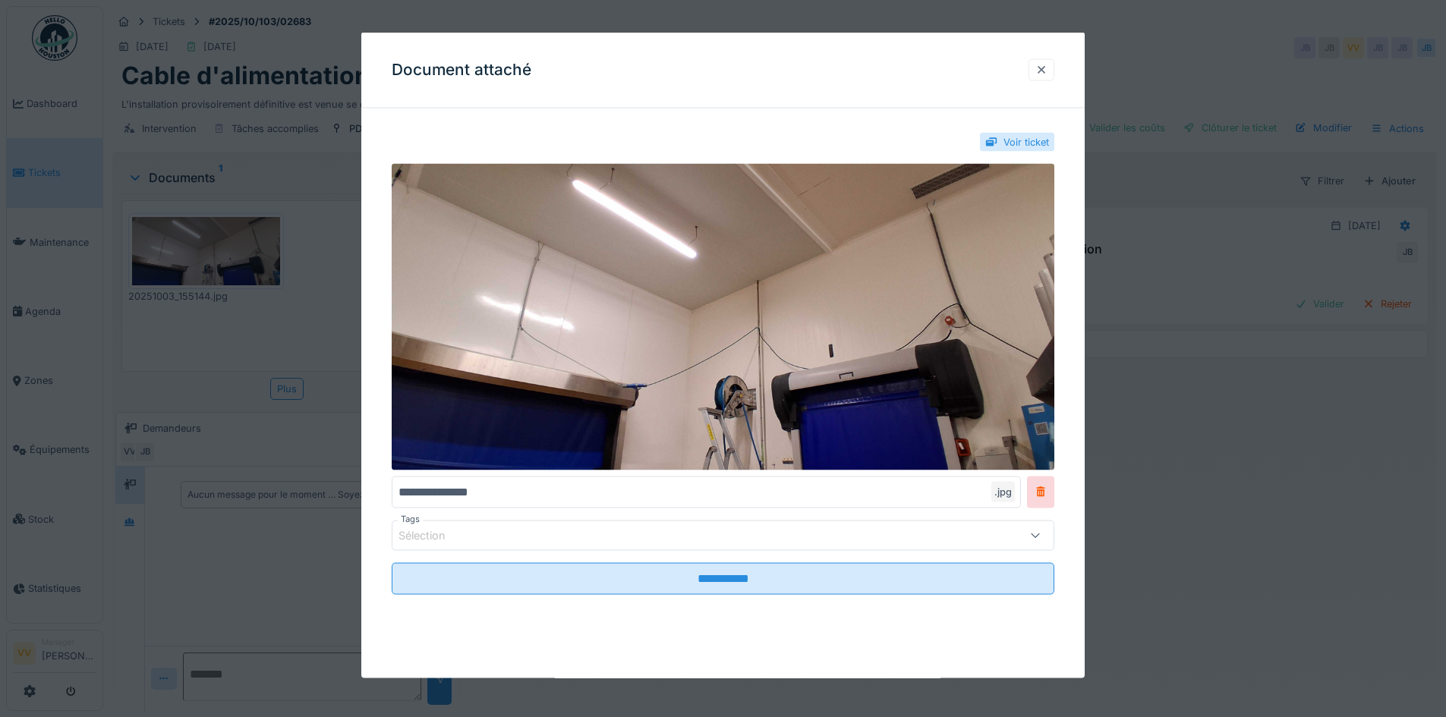
click at [1046, 70] on div at bounding box center [1041, 69] width 12 height 14
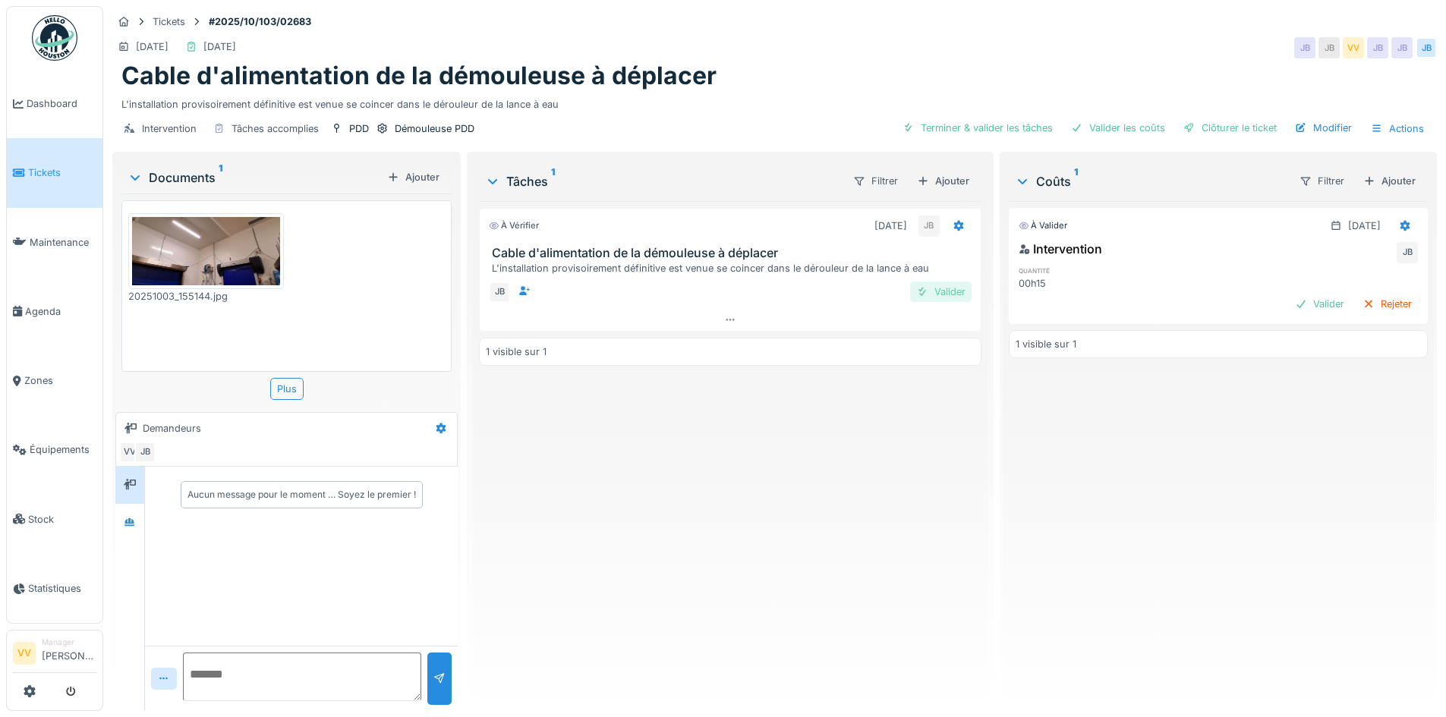
click at [928, 290] on div "Valider" at bounding box center [940, 292] width 61 height 20
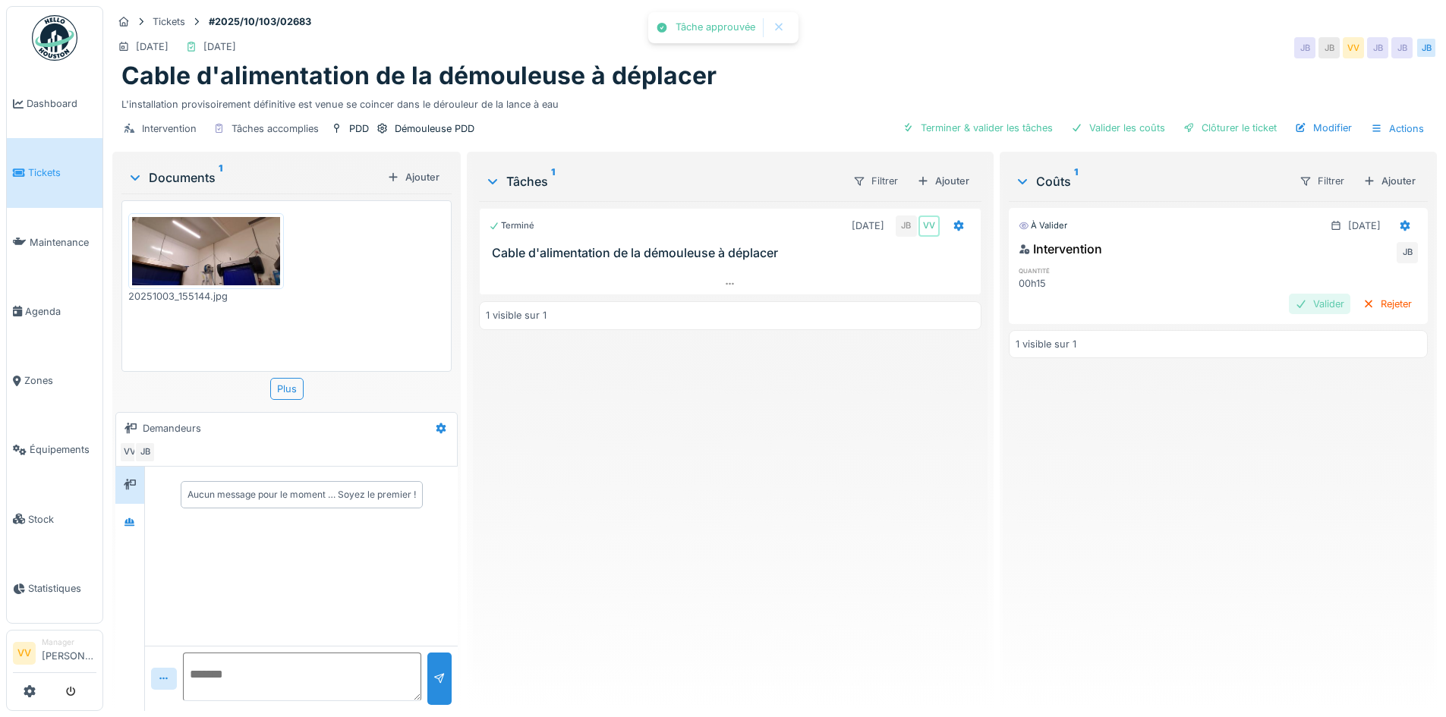
click at [1289, 305] on div "Valider" at bounding box center [1319, 304] width 61 height 20
click at [1234, 118] on div "Clôturer le ticket" at bounding box center [1230, 128] width 106 height 20
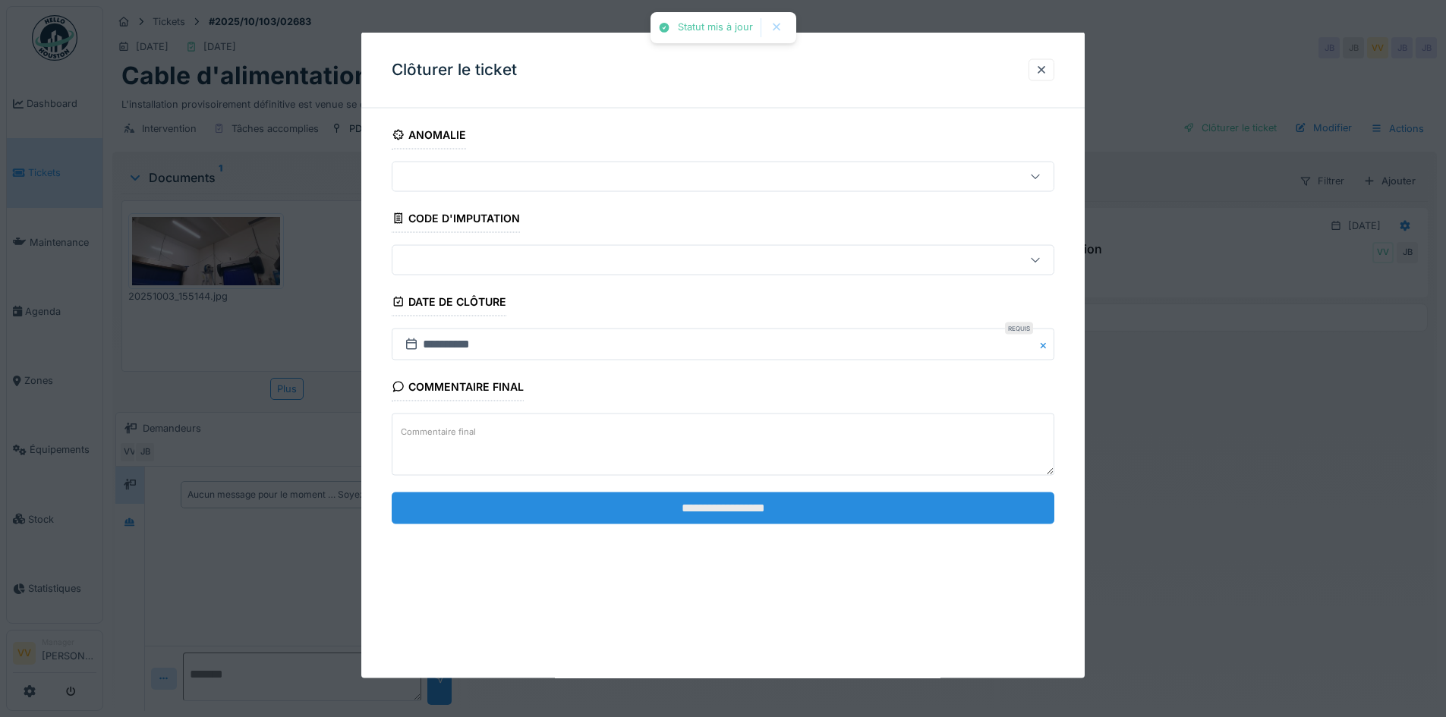
click at [781, 503] on input "**********" at bounding box center [723, 508] width 663 height 32
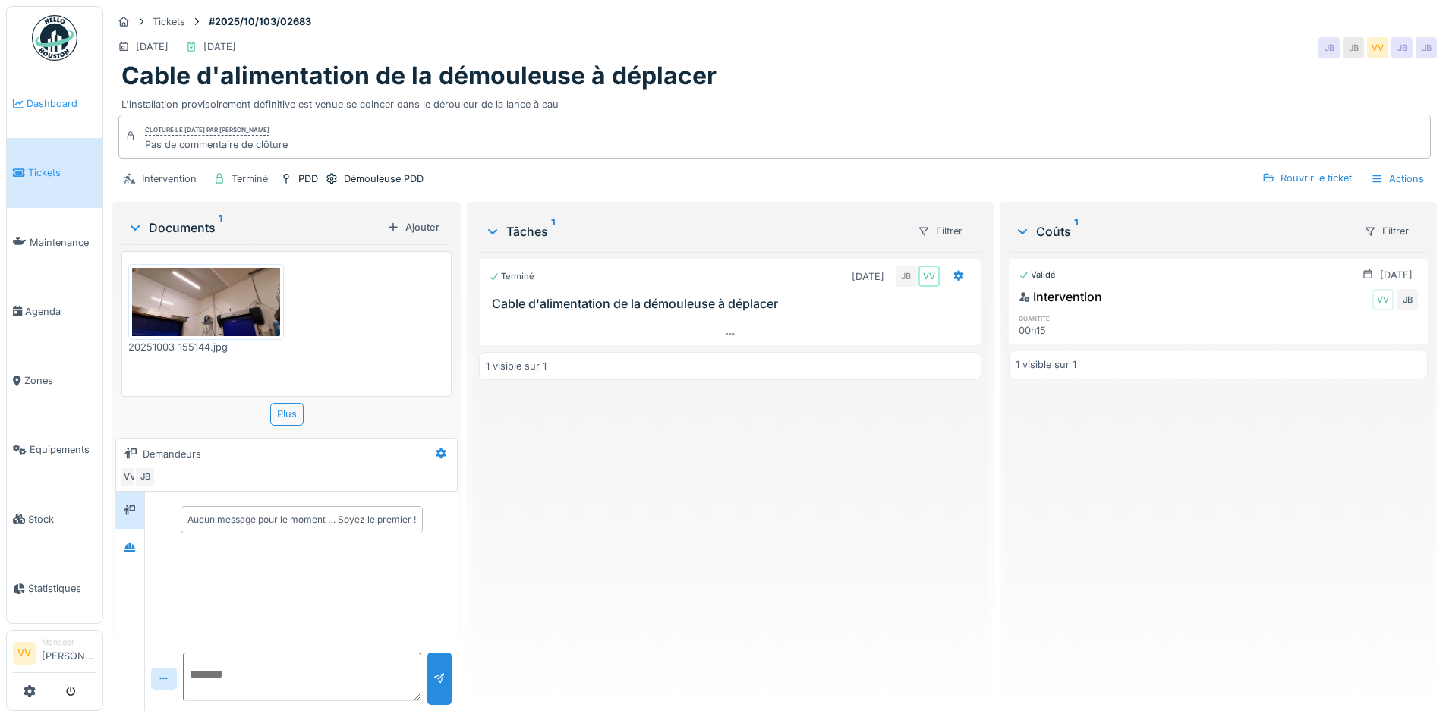
click at [55, 103] on span "Dashboard" at bounding box center [62, 103] width 70 height 14
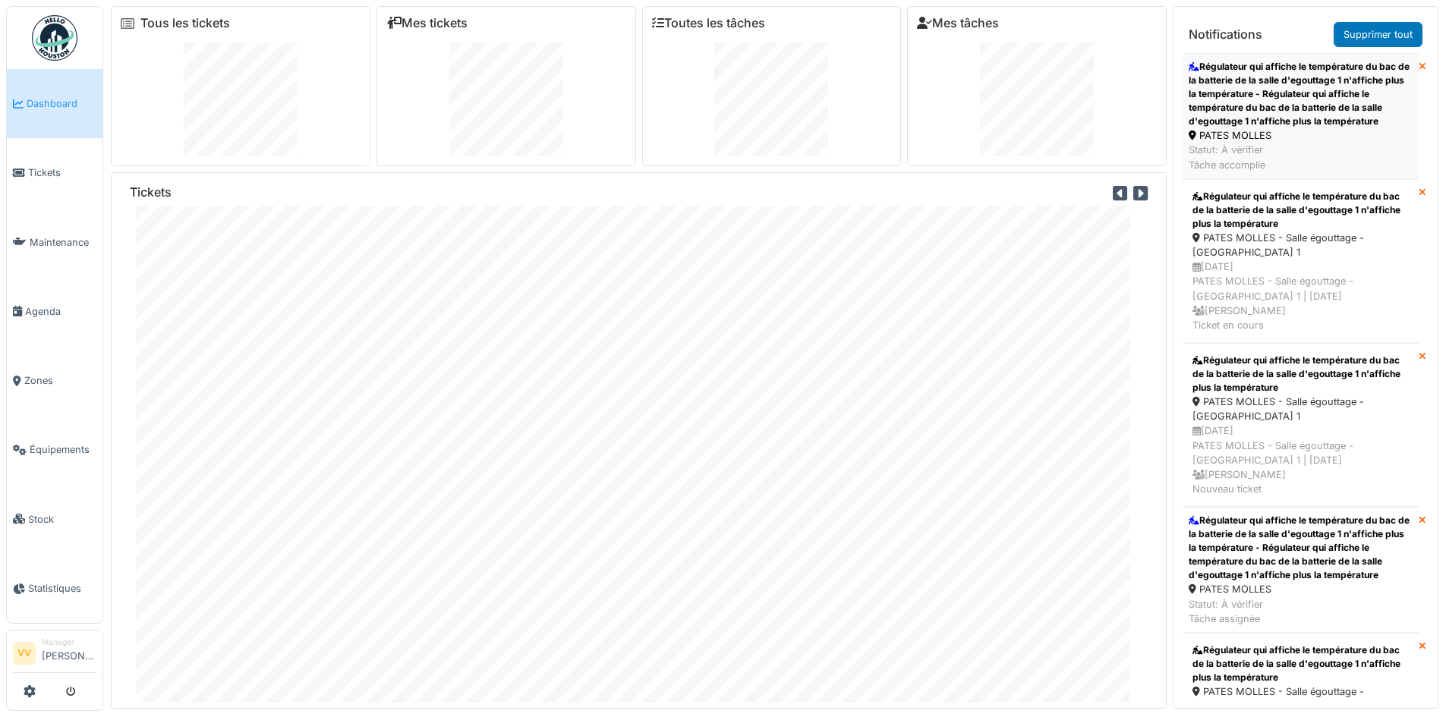
click at [1361, 115] on div "Régulateur qui affiche le température du bac de la batterie de la salle d'egout…" at bounding box center [1301, 94] width 224 height 68
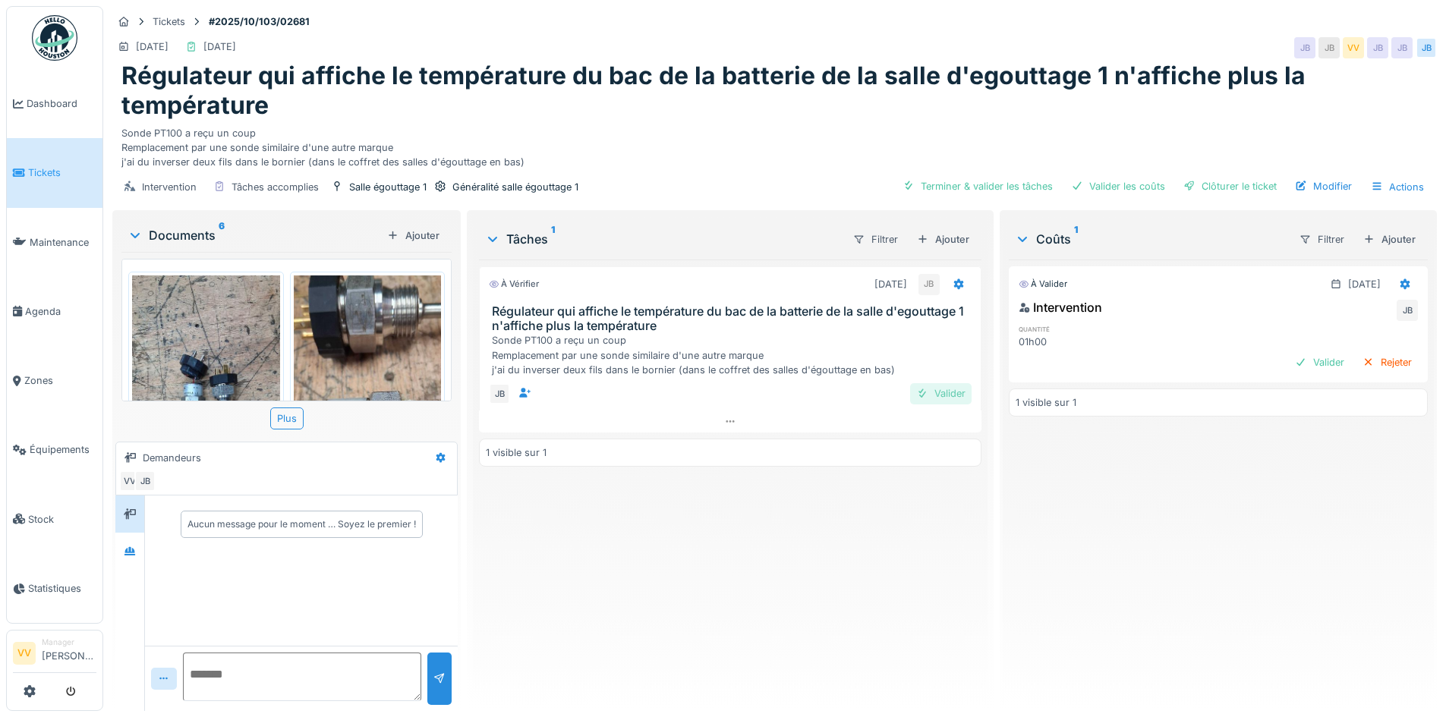
click at [937, 392] on div "Valider" at bounding box center [940, 393] width 61 height 20
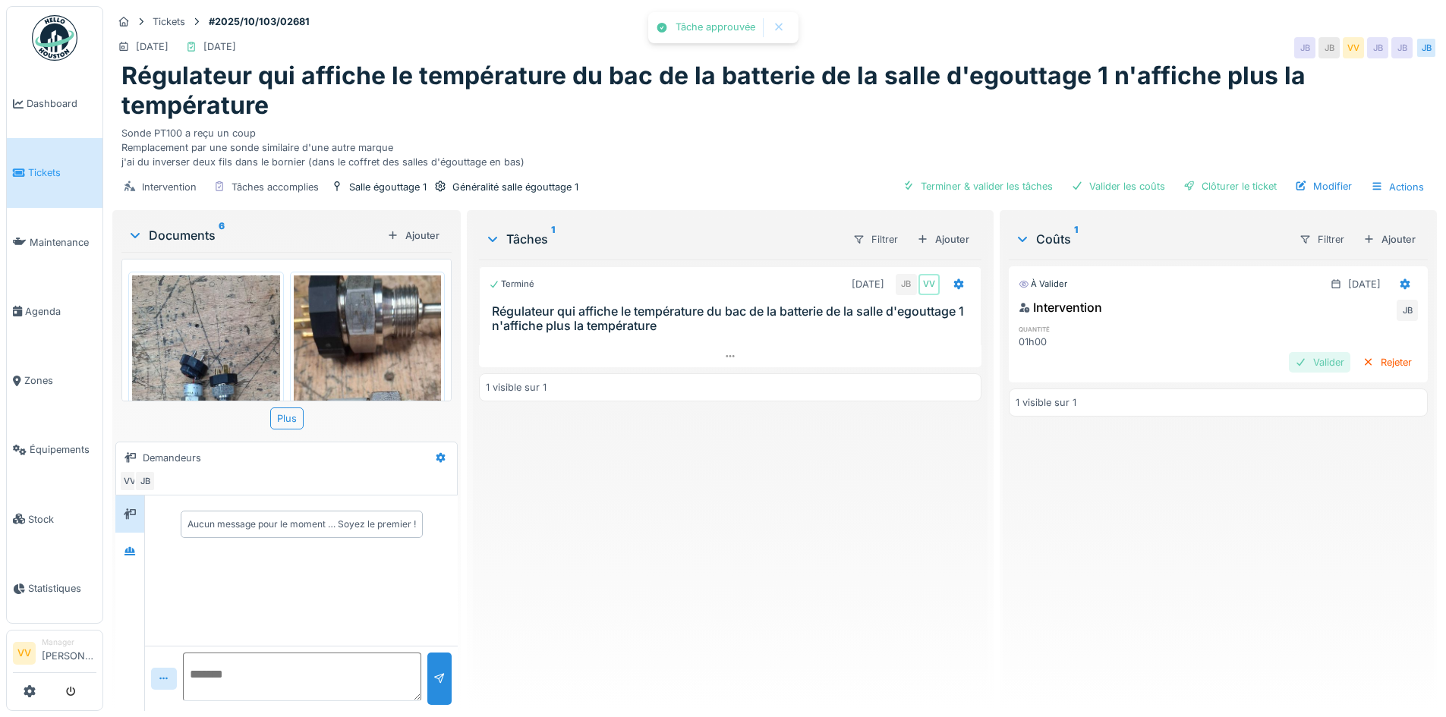
click at [1289, 357] on div "Valider" at bounding box center [1319, 362] width 61 height 20
click at [1215, 181] on div "Clôturer le ticket" at bounding box center [1230, 186] width 106 height 20
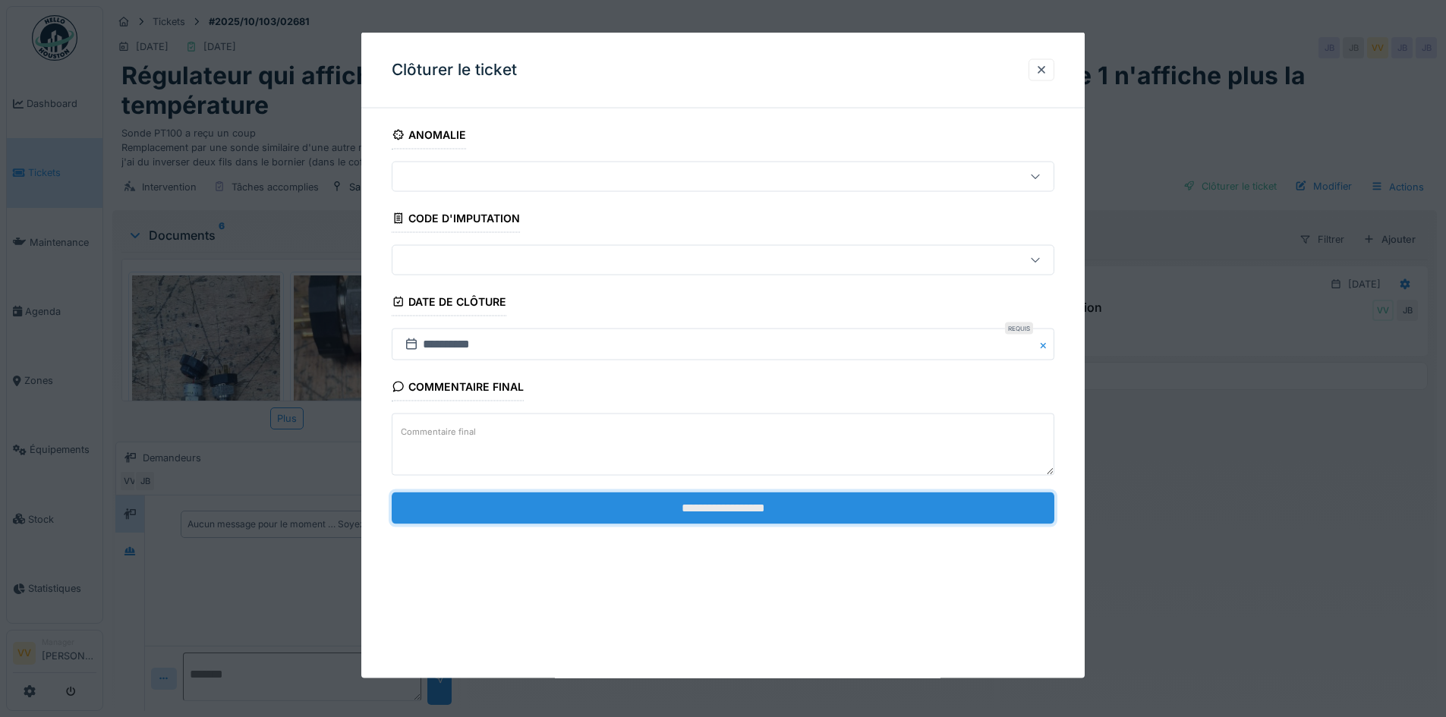
click at [775, 506] on input "**********" at bounding box center [723, 508] width 663 height 32
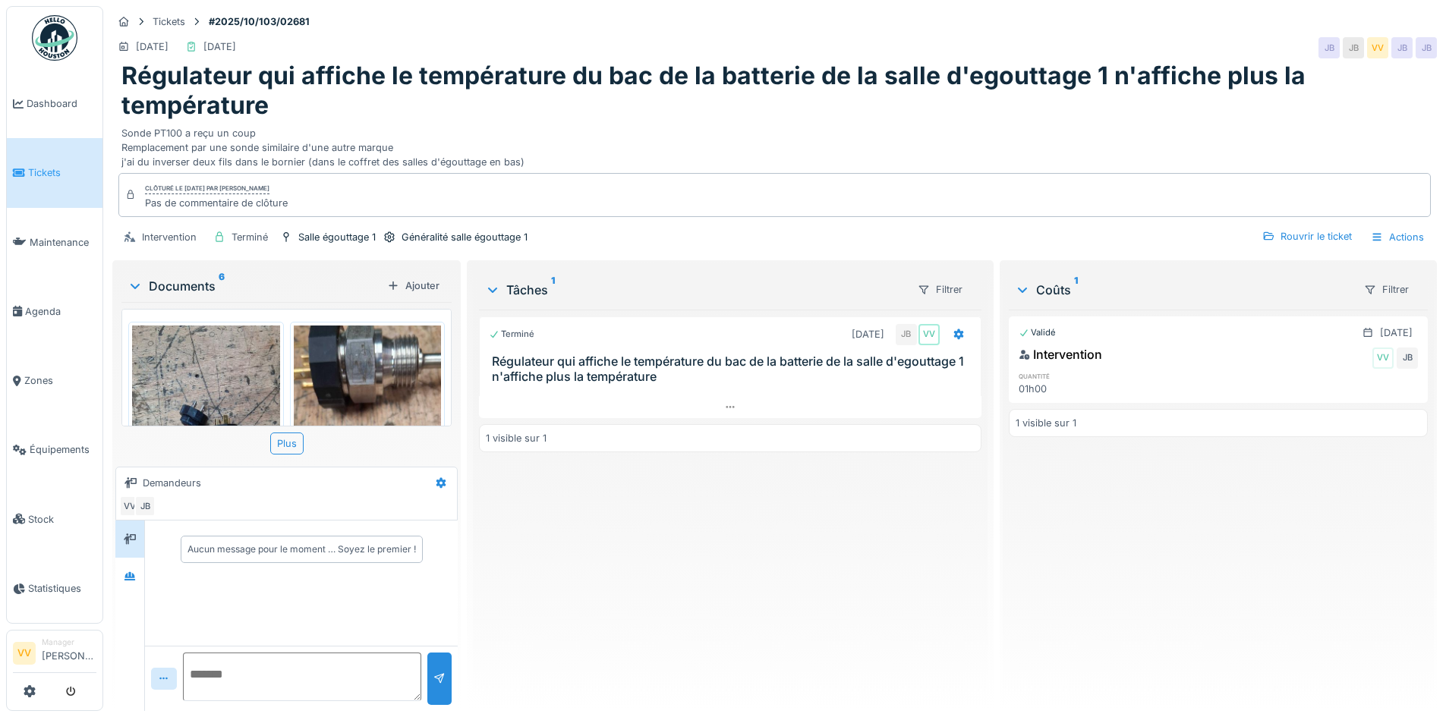
click at [814, 514] on div "Terminé 03/10/2025 JB VV Régulateur qui affiche le température du bac de la bat…" at bounding box center [730, 504] width 502 height 389
click at [61, 103] on span "Dashboard" at bounding box center [62, 103] width 70 height 14
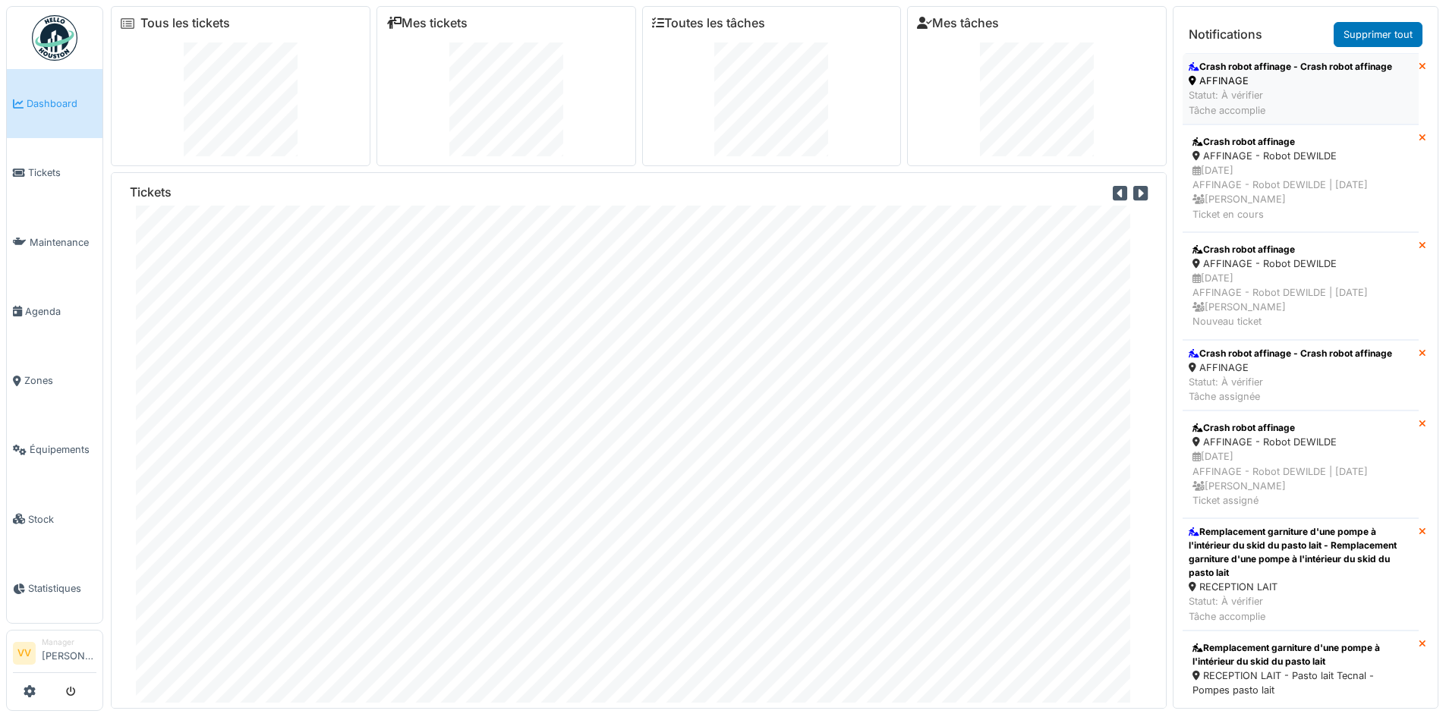
click at [1296, 78] on div "AFFINAGE" at bounding box center [1290, 81] width 203 height 14
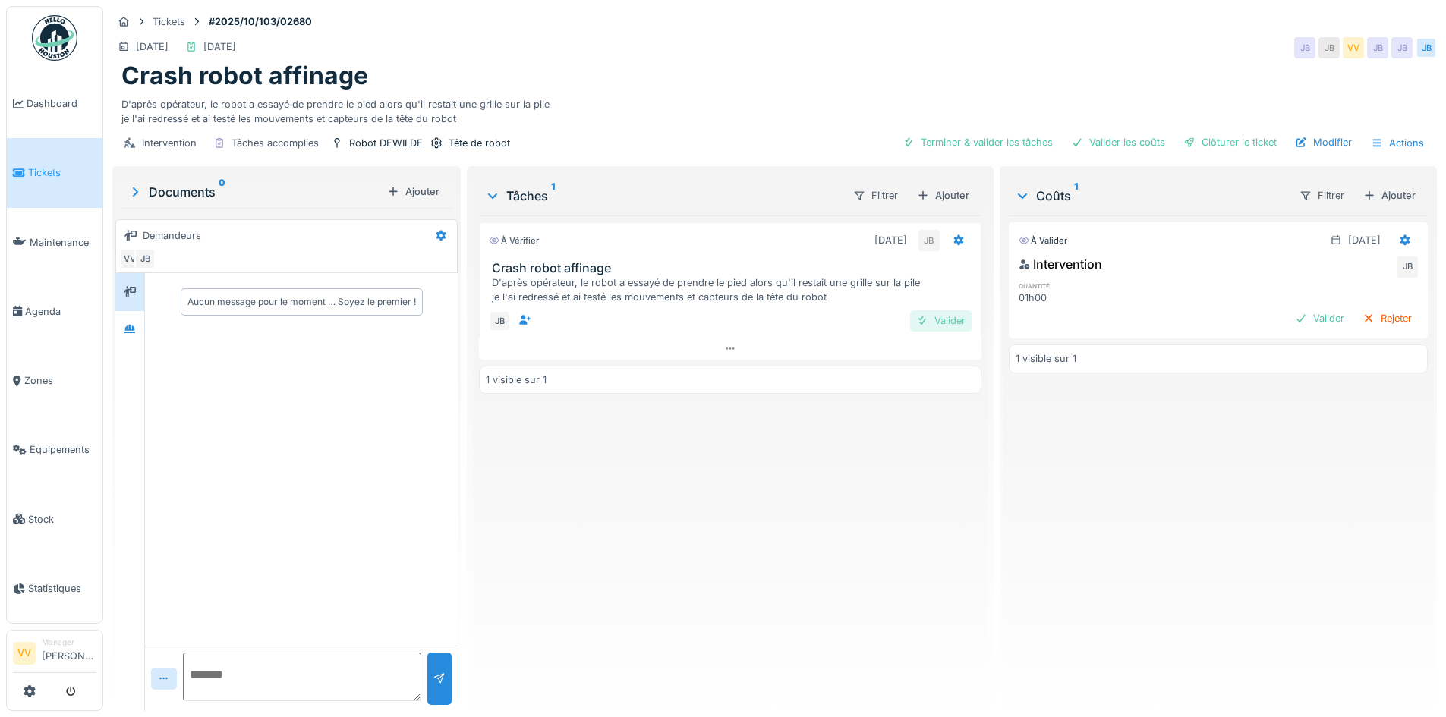
click at [935, 327] on div "Valider" at bounding box center [940, 320] width 61 height 20
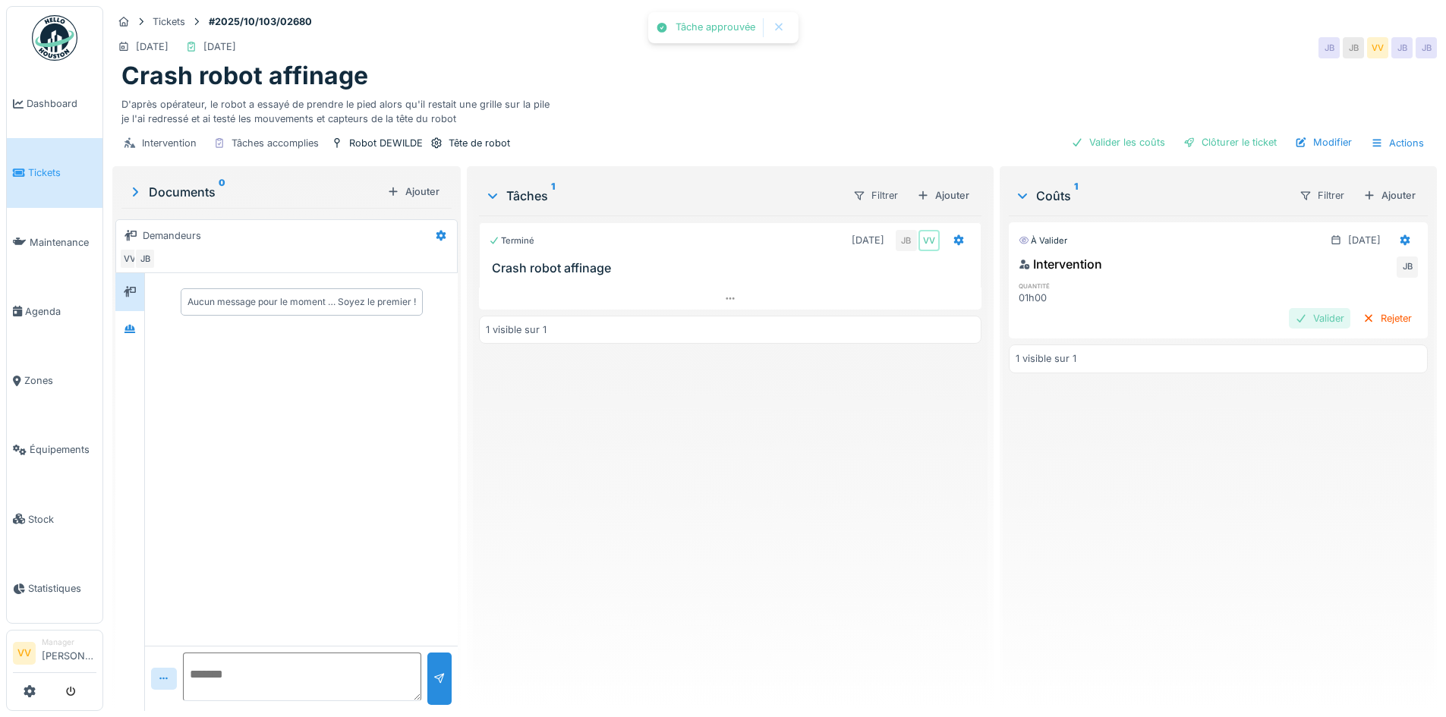
click at [1289, 314] on div "Valider" at bounding box center [1319, 318] width 61 height 20
click at [1227, 132] on div "Clôturer le ticket" at bounding box center [1230, 142] width 106 height 20
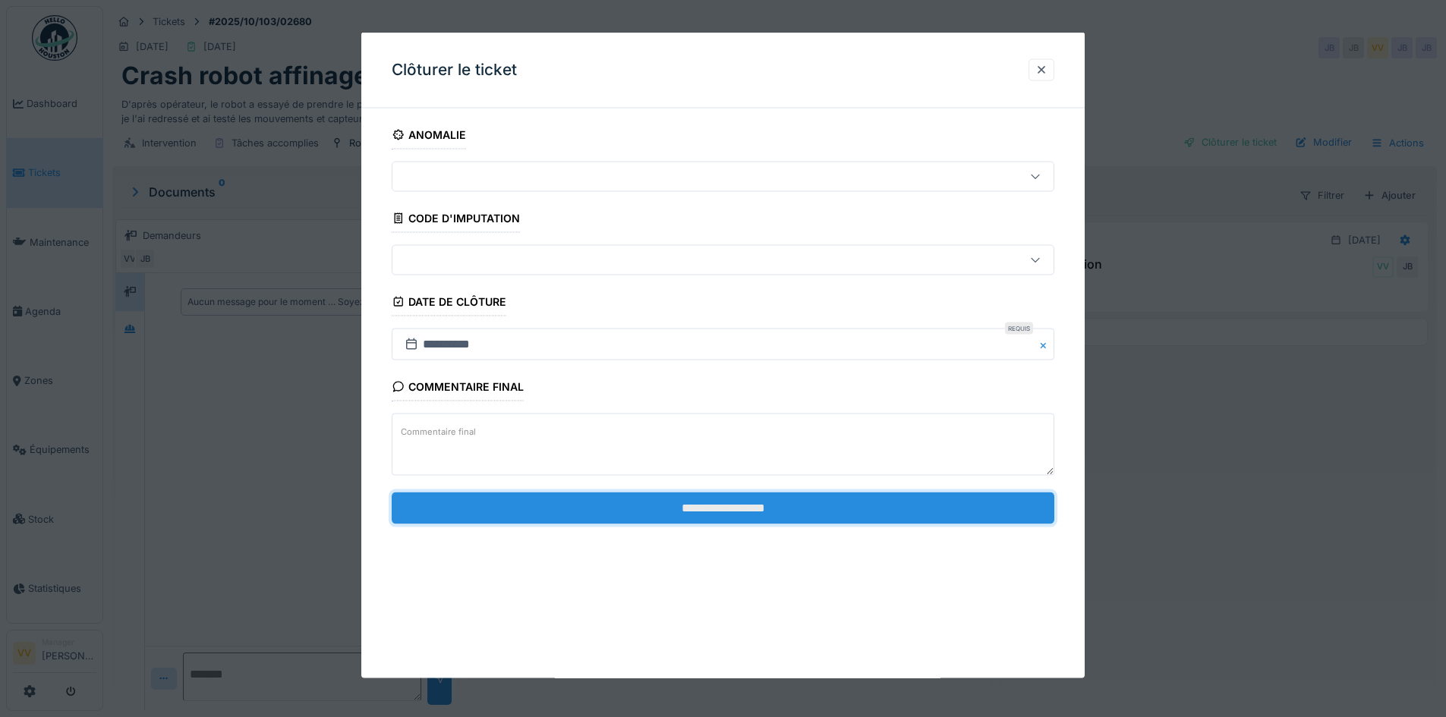
click at [776, 509] on input "**********" at bounding box center [723, 508] width 663 height 32
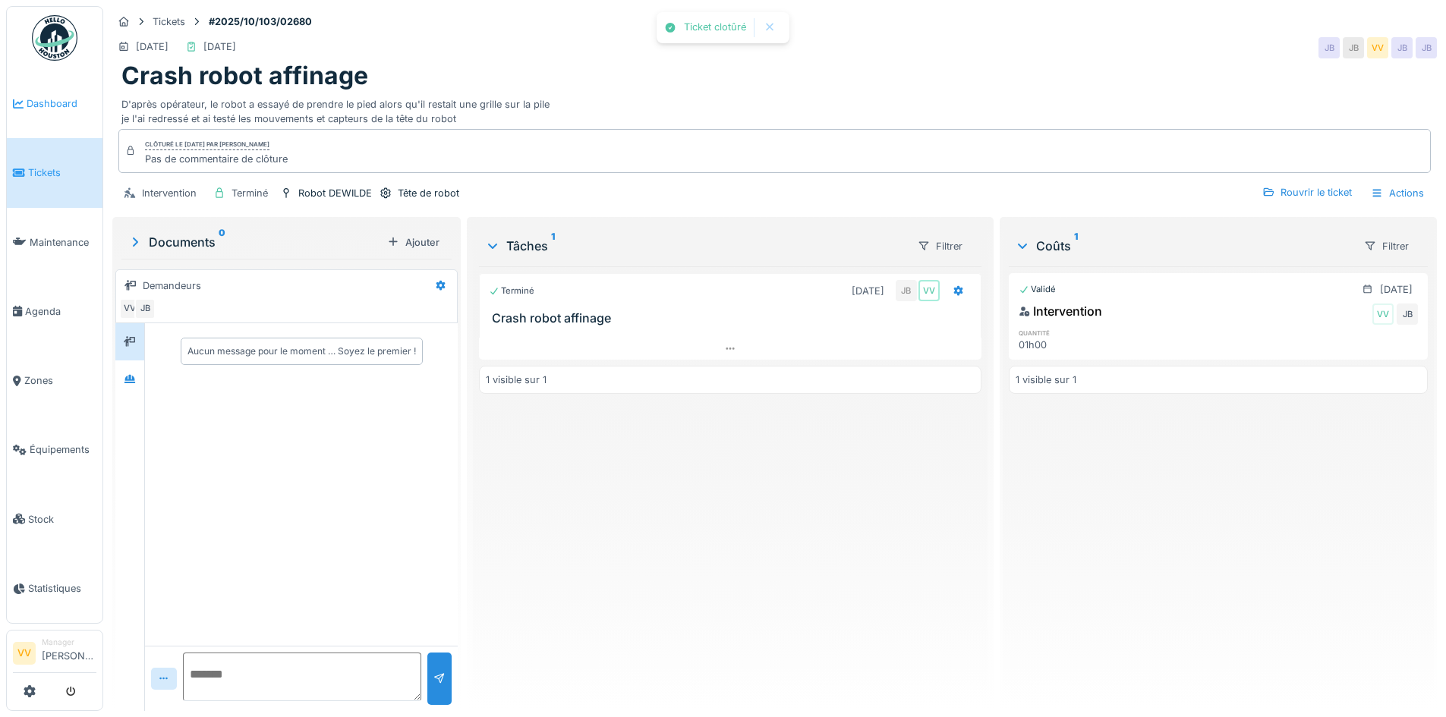
click at [33, 97] on span "Dashboard" at bounding box center [62, 103] width 70 height 14
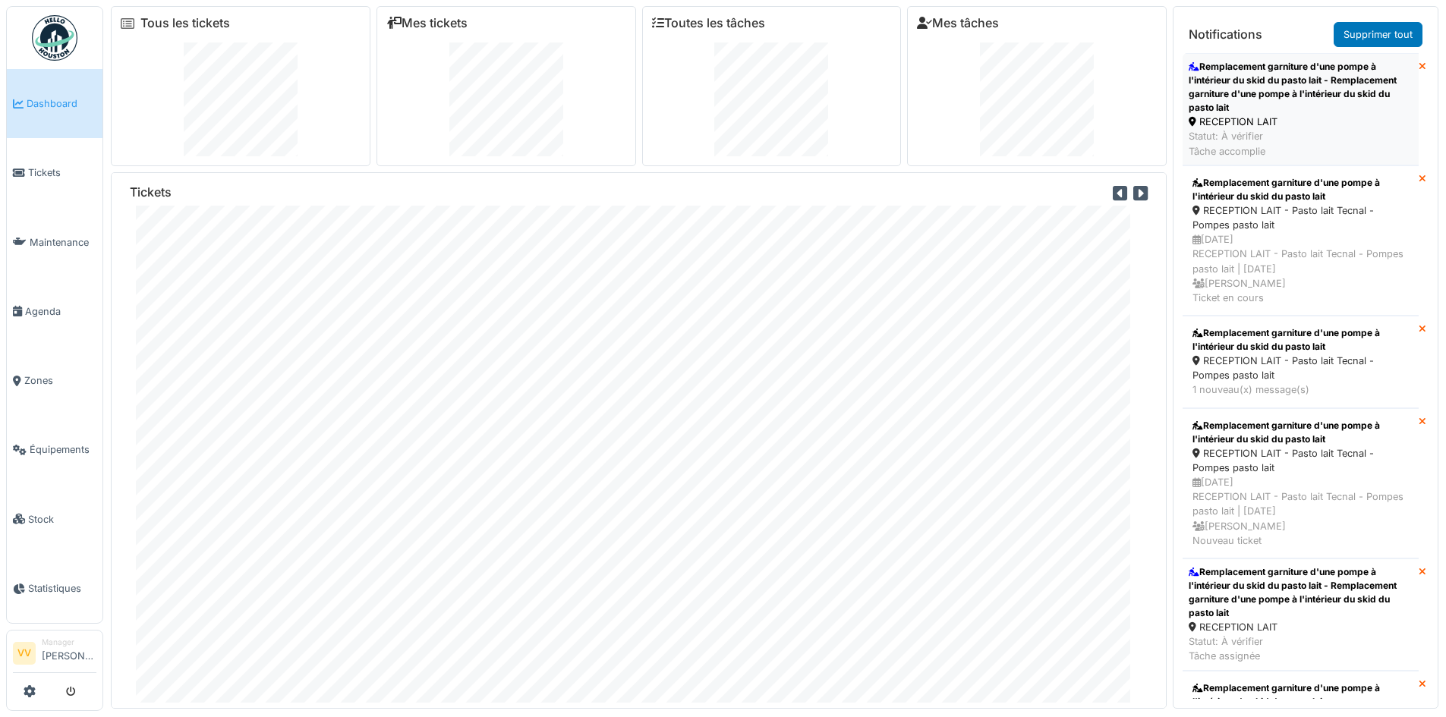
click at [1339, 102] on div "Remplacement garniture d'une pompe à l'intérieur du skid du pasto lait - Rempla…" at bounding box center [1301, 87] width 224 height 55
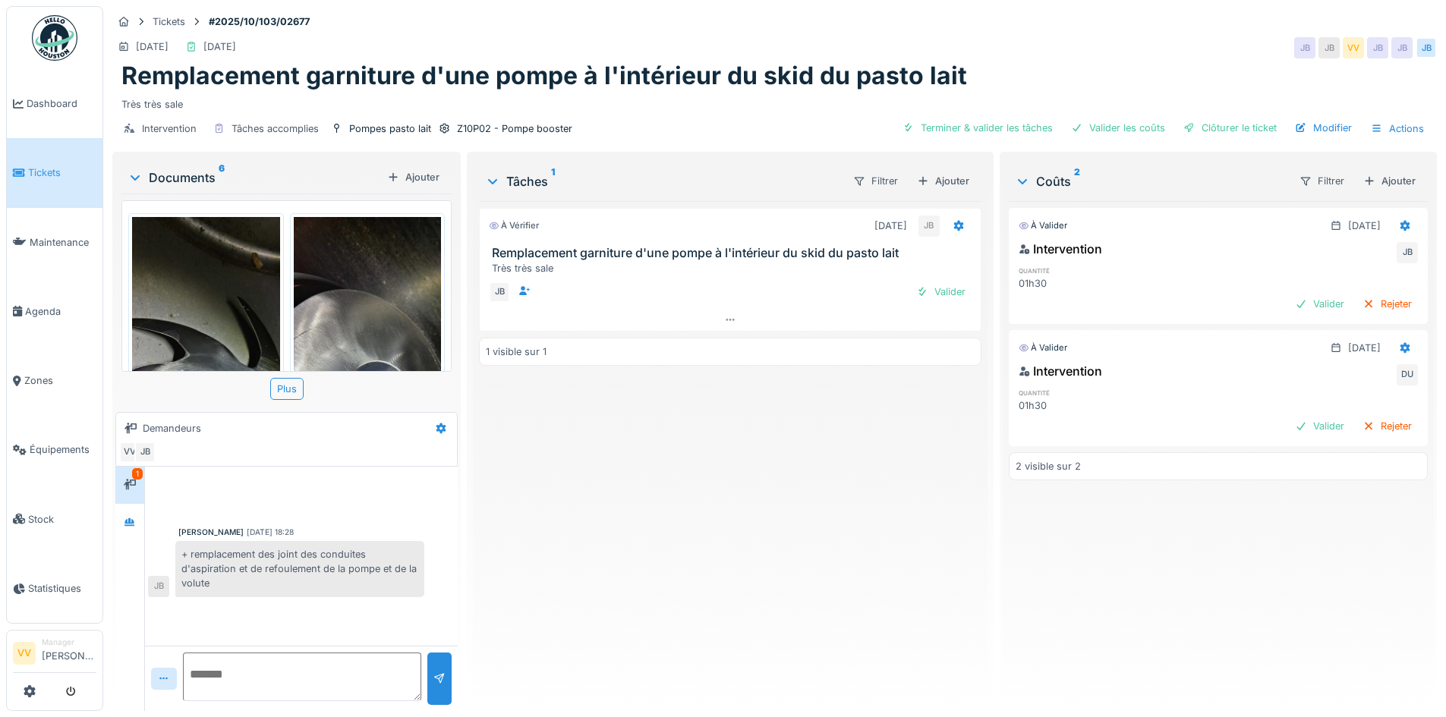
click at [247, 315] on img at bounding box center [206, 377] width 148 height 320
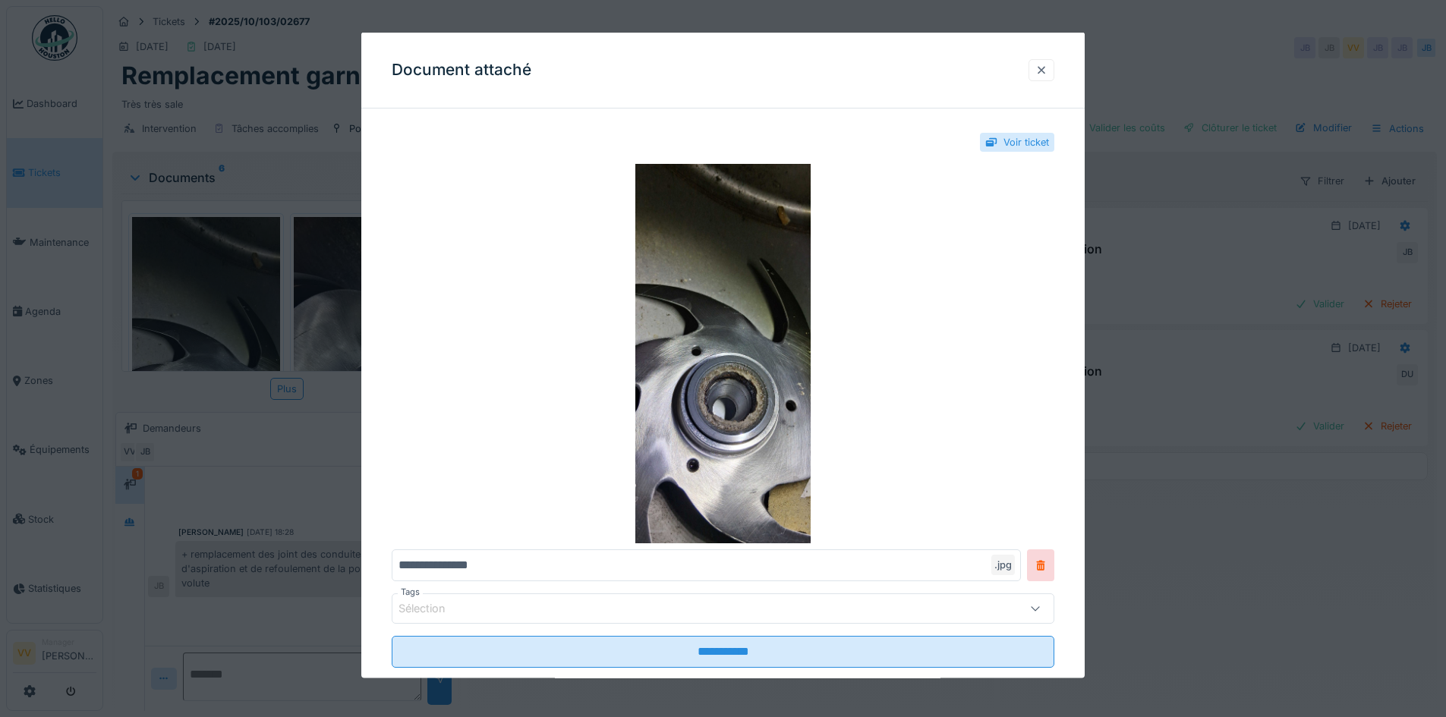
click at [1044, 70] on div at bounding box center [1041, 69] width 12 height 14
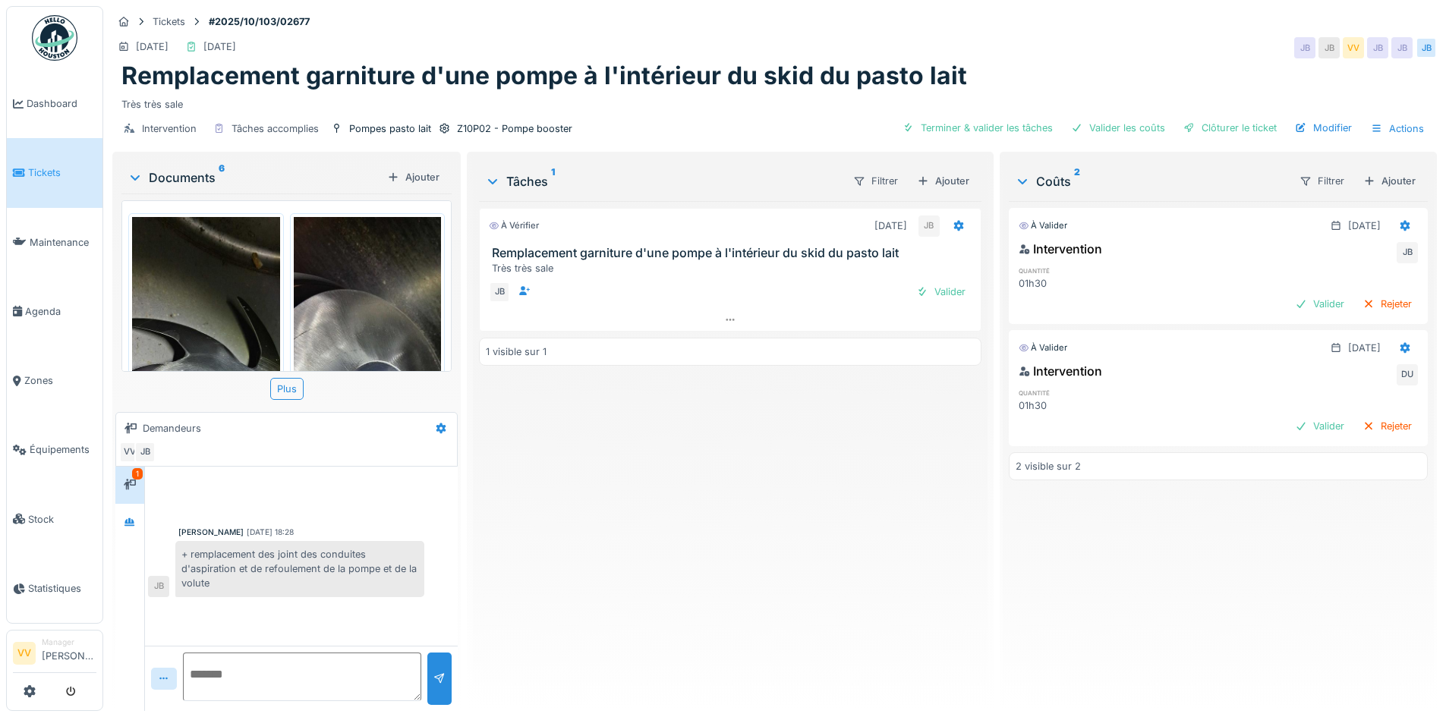
click at [353, 268] on img at bounding box center [368, 377] width 148 height 320
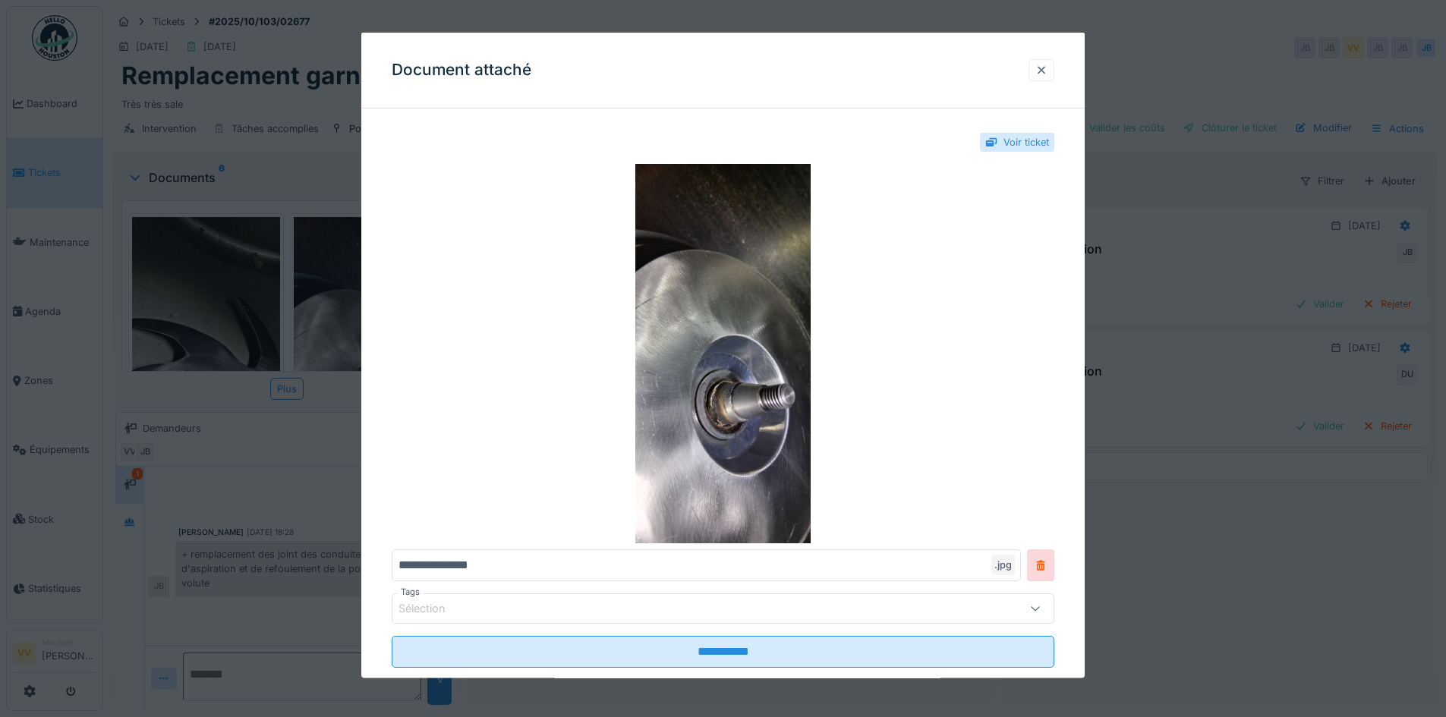
click at [1042, 65] on div at bounding box center [1041, 69] width 12 height 14
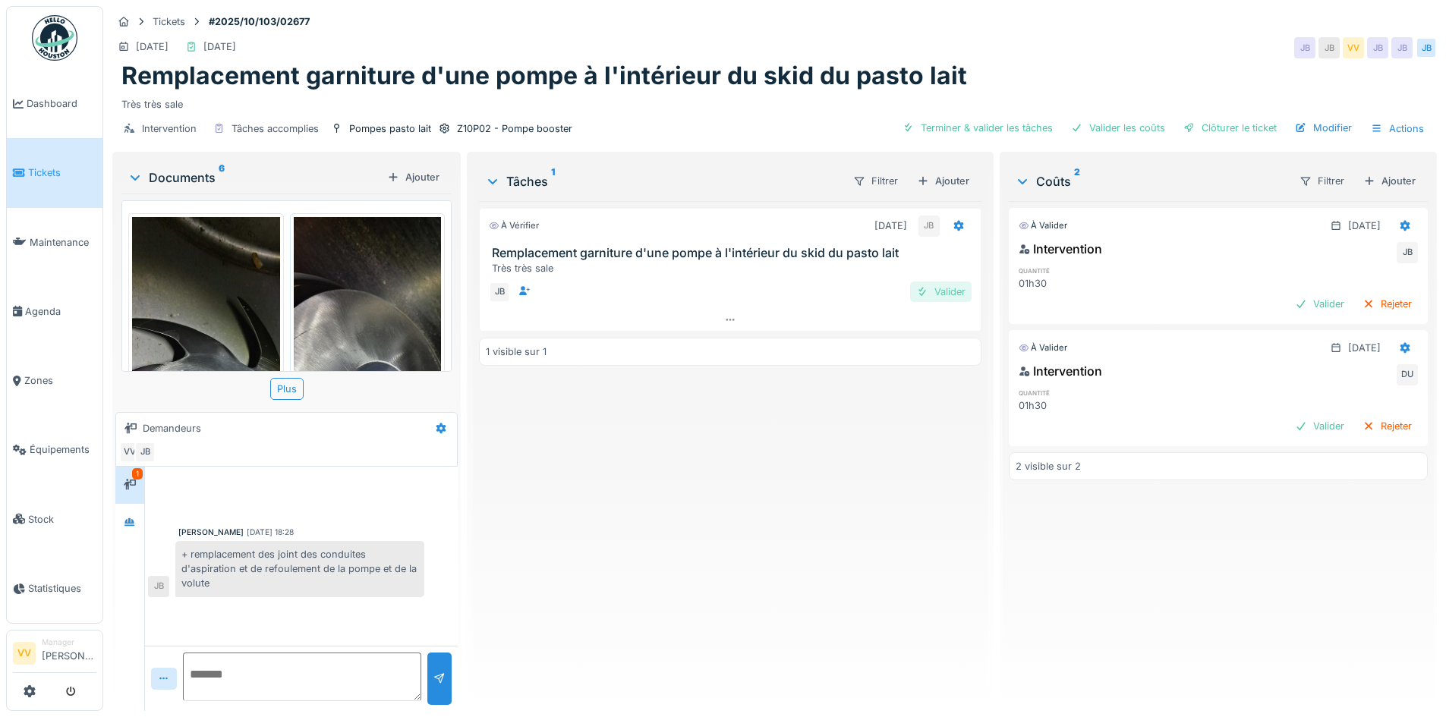
click at [923, 290] on div "Valider" at bounding box center [940, 292] width 61 height 20
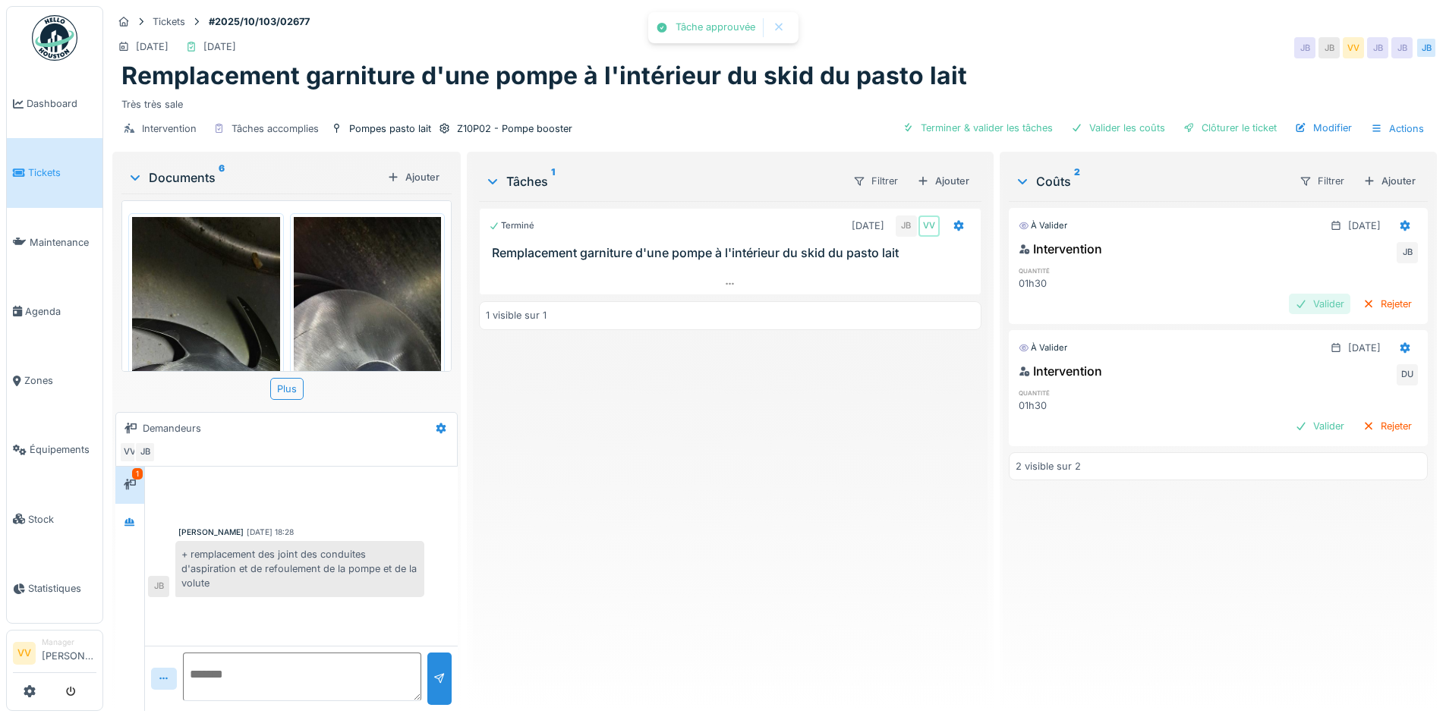
click at [1293, 306] on div "Valider" at bounding box center [1319, 304] width 61 height 20
click at [1290, 301] on div "Valider" at bounding box center [1319, 304] width 61 height 20
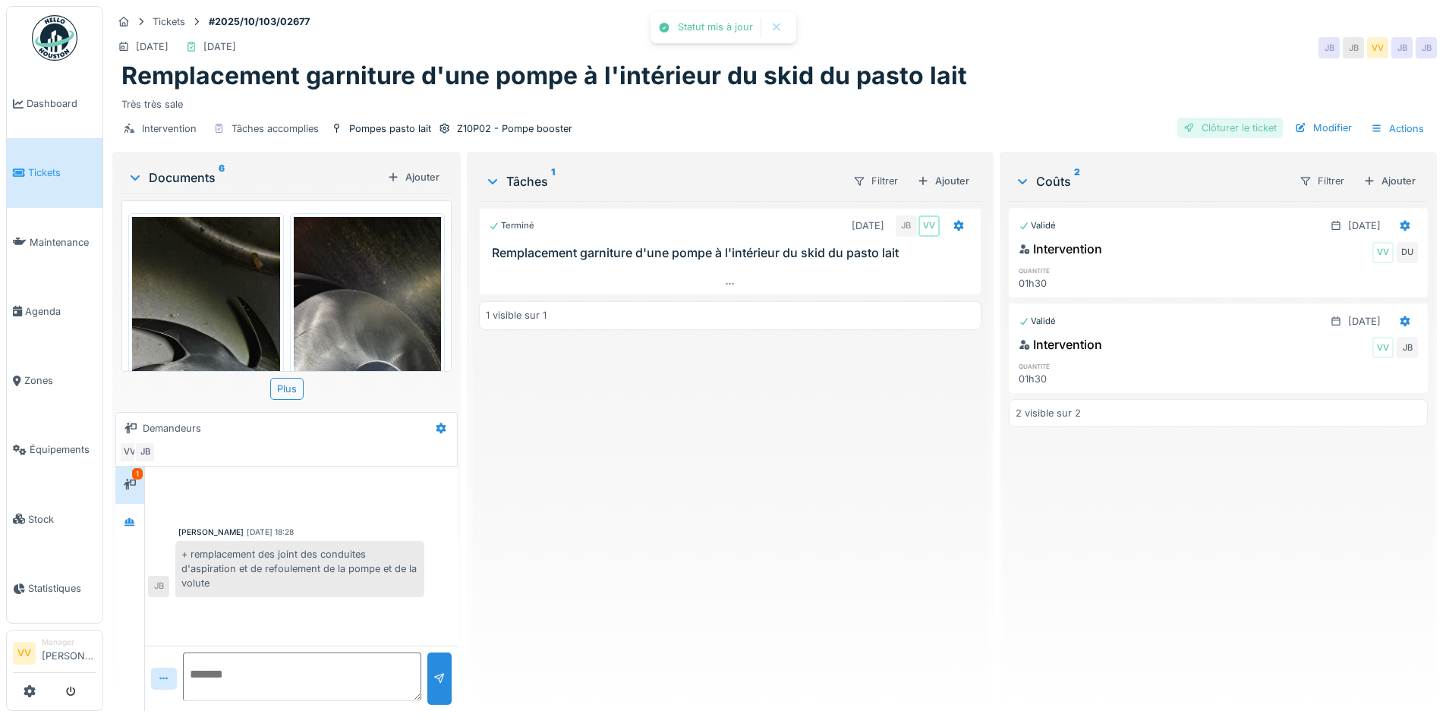
click at [1218, 126] on div "Clôturer le ticket" at bounding box center [1230, 128] width 106 height 20
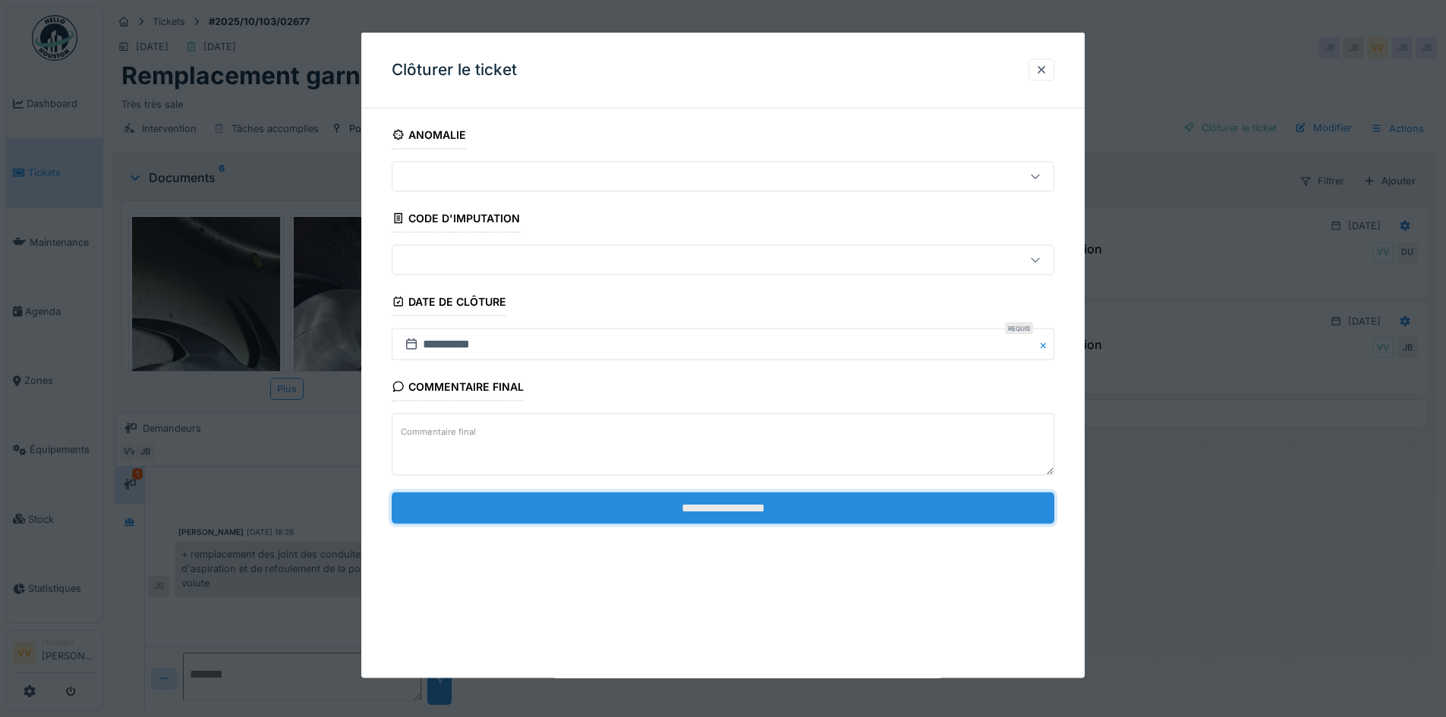
click at [785, 510] on input "**********" at bounding box center [723, 508] width 663 height 32
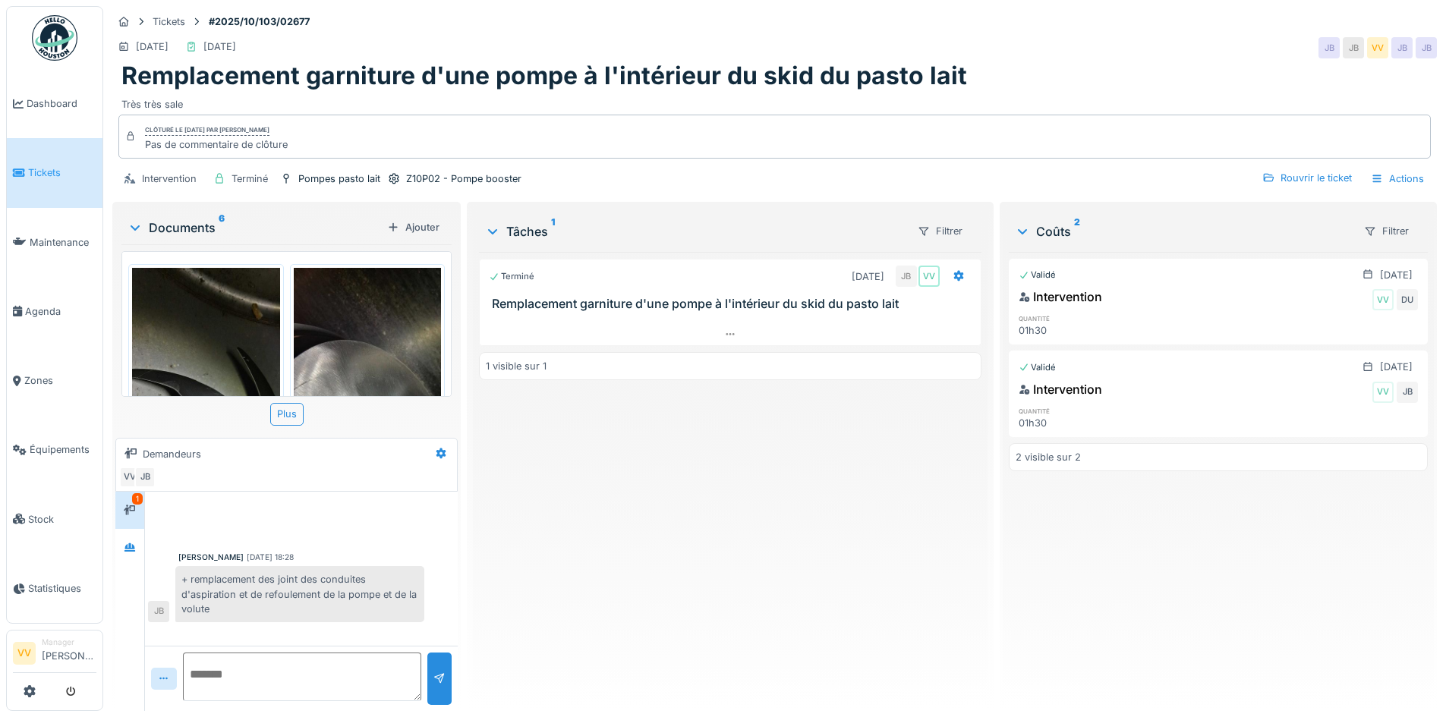
click at [39, 165] on span "Tickets" at bounding box center [62, 172] width 68 height 14
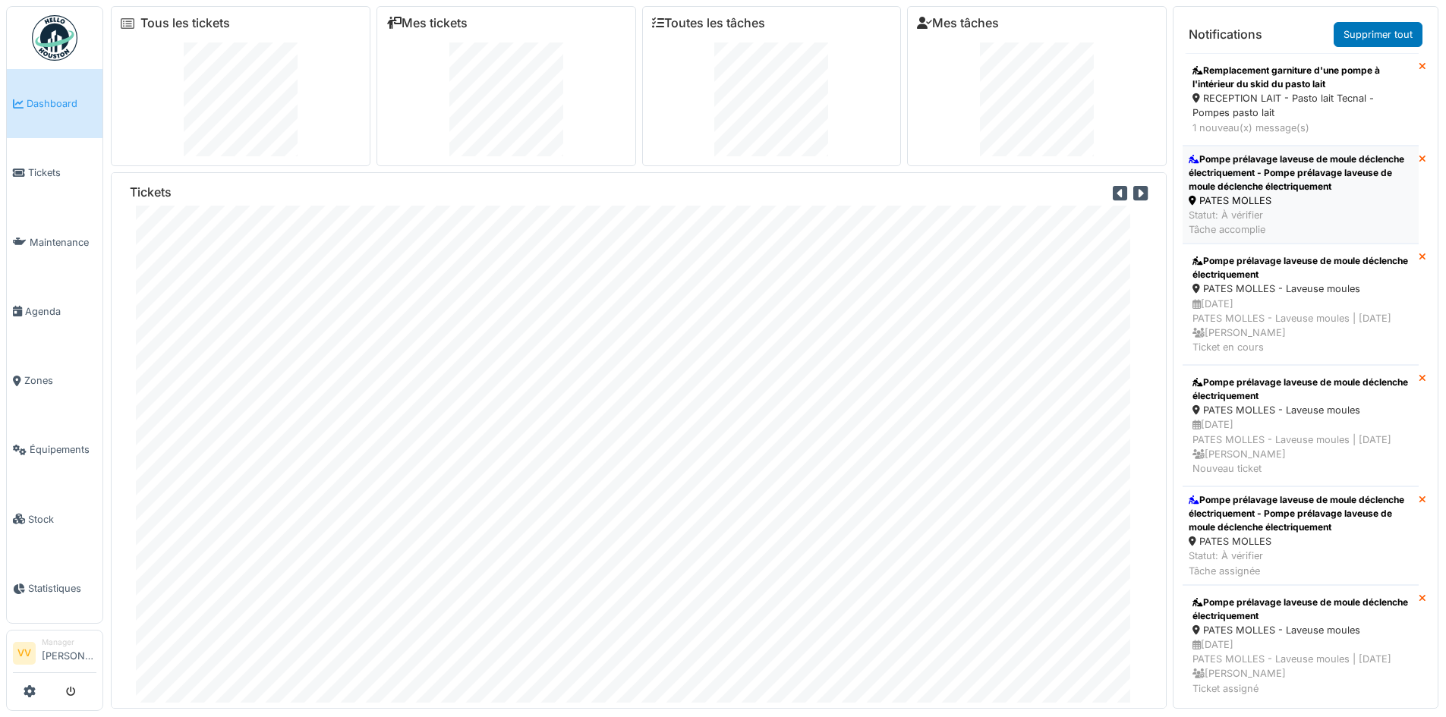
click at [1328, 172] on div "Pompe prélavage laveuse de moule déclenche électriquement - Pompe prélavage lav…" at bounding box center [1301, 173] width 224 height 41
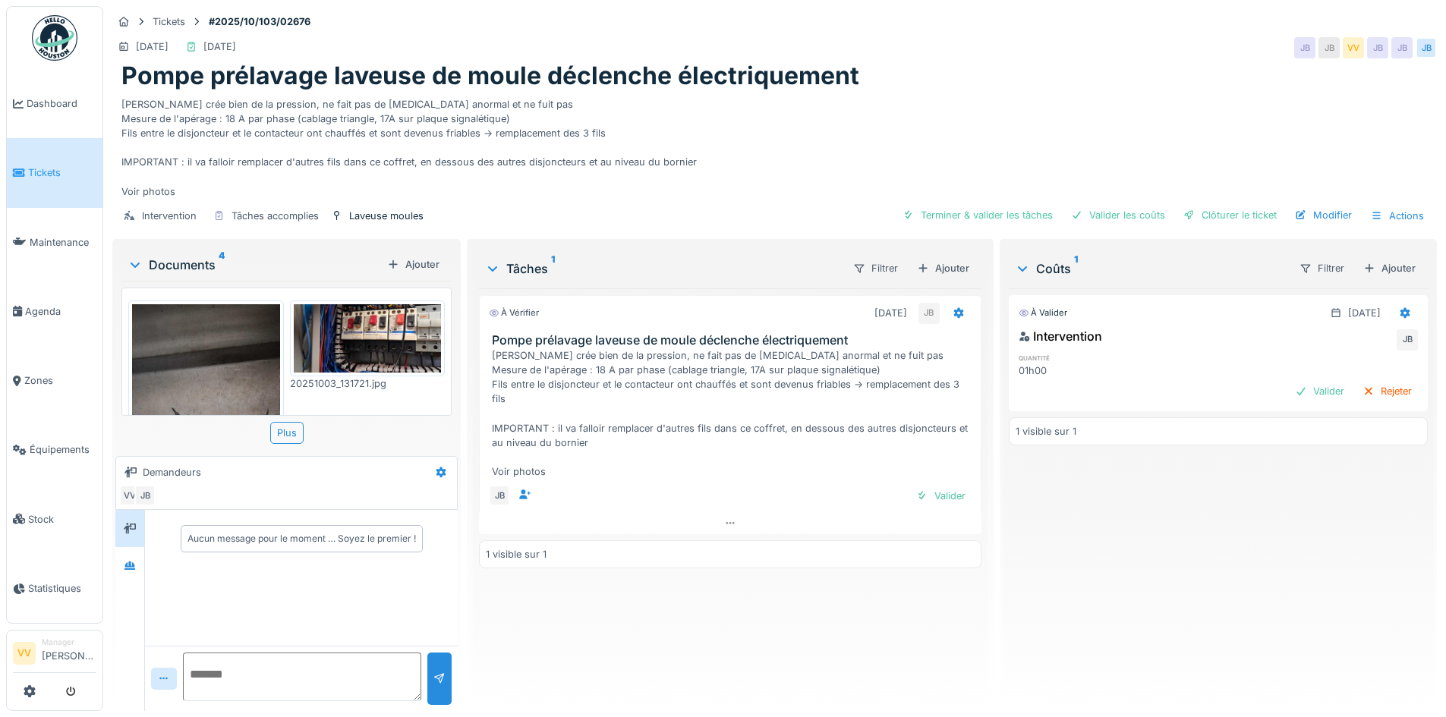
click at [234, 378] on img at bounding box center [206, 464] width 148 height 320
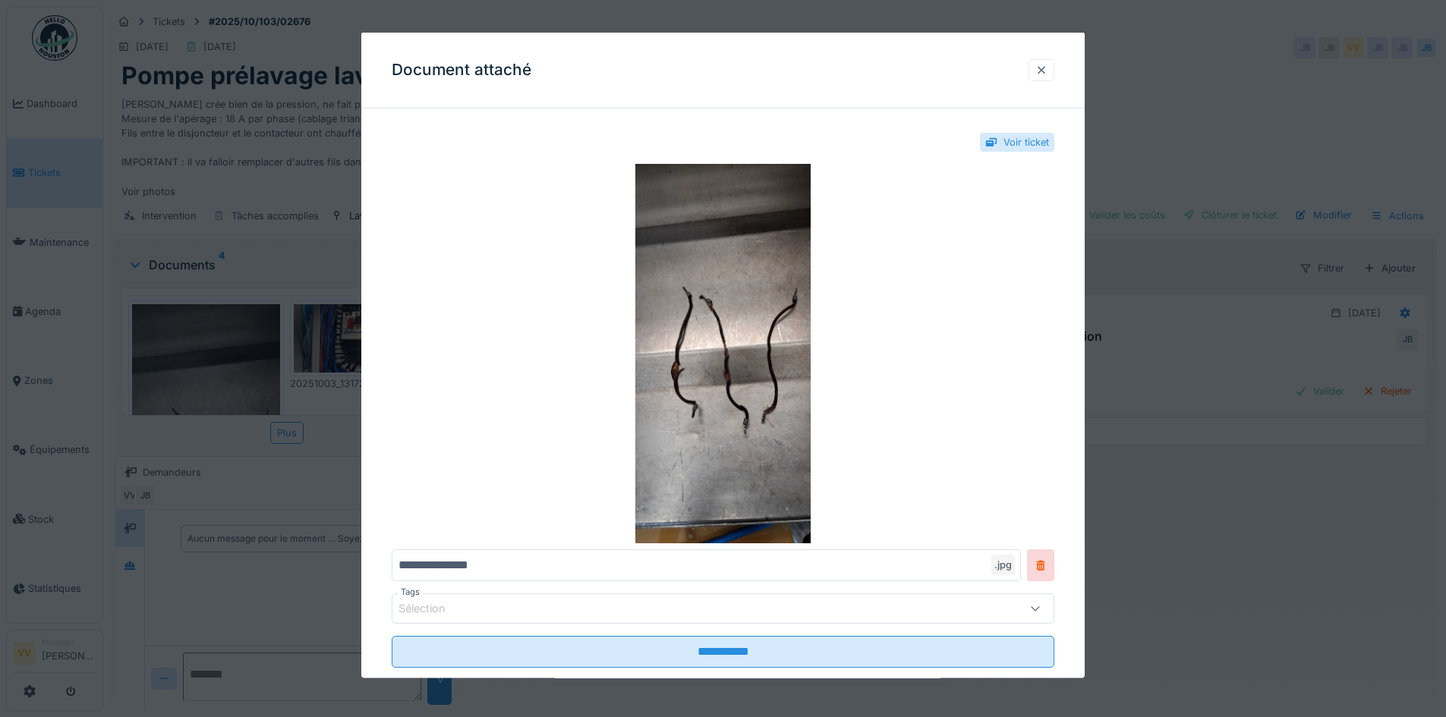
click at [1048, 65] on div at bounding box center [1041, 69] width 12 height 14
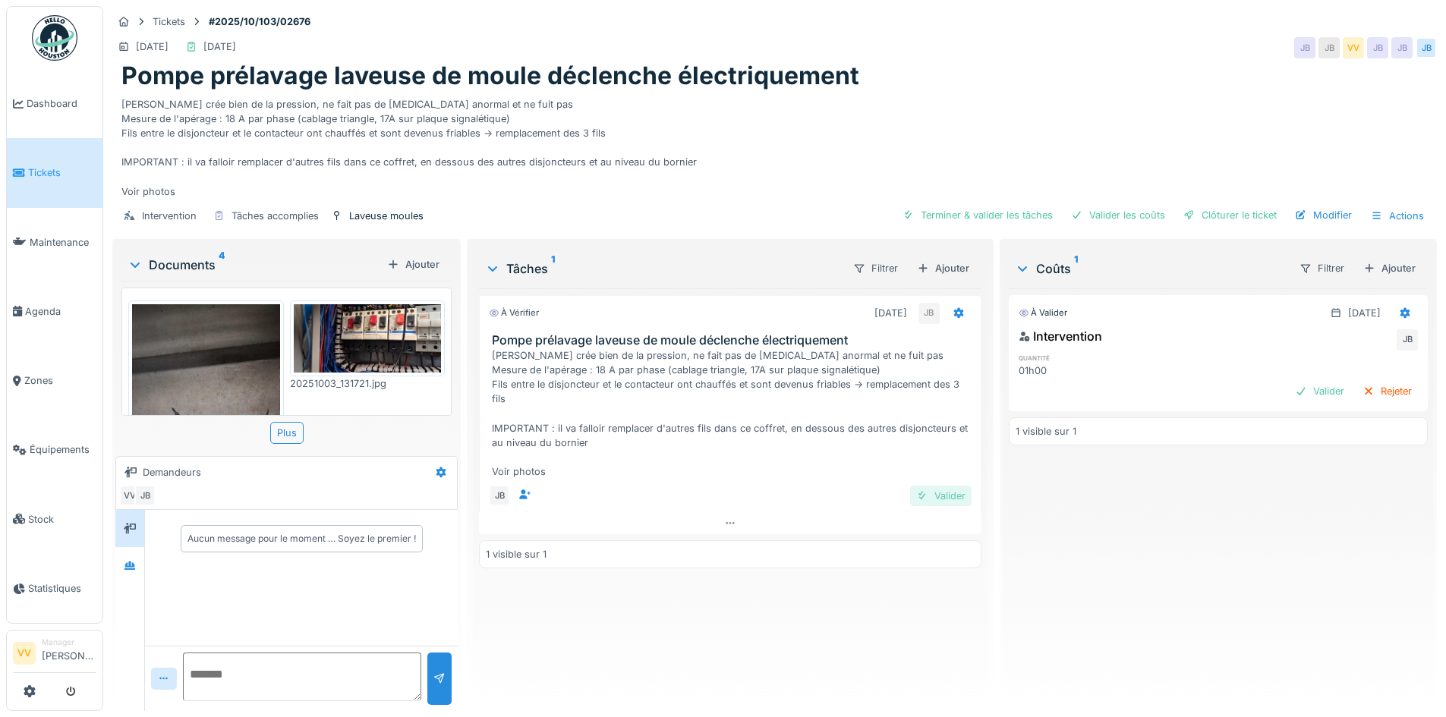
click at [927, 495] on div "Valider" at bounding box center [940, 496] width 61 height 20
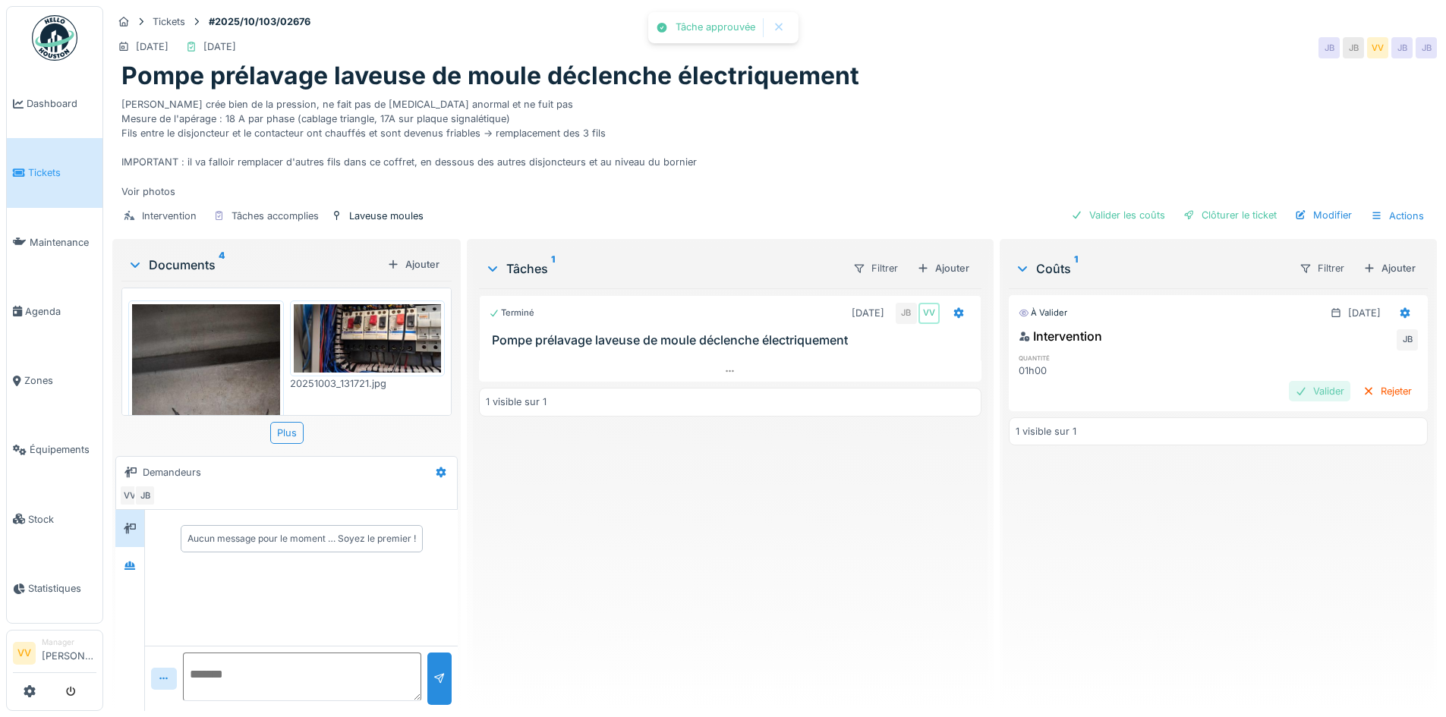
click at [1290, 394] on div "Valider" at bounding box center [1319, 391] width 61 height 20
click at [1237, 213] on div "Clôturer le ticket" at bounding box center [1230, 215] width 106 height 20
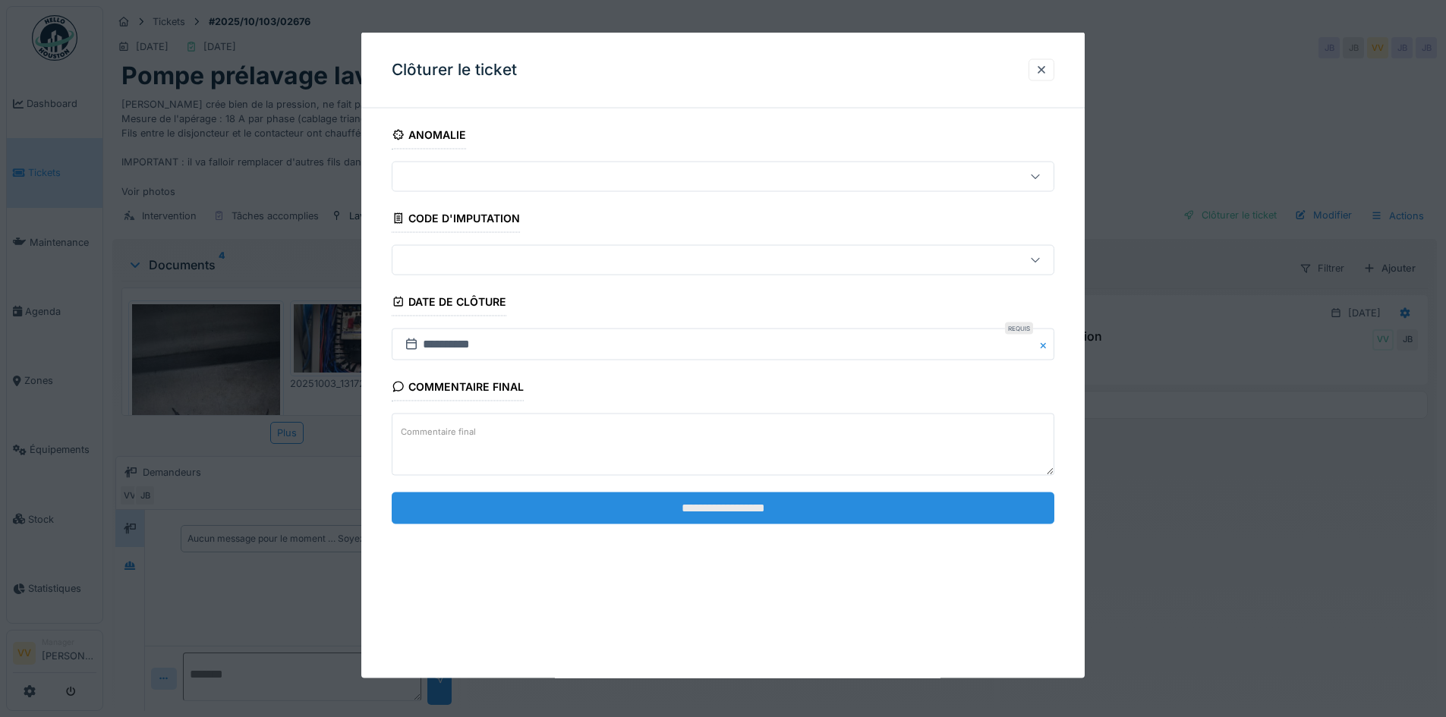
click at [675, 508] on input "**********" at bounding box center [723, 508] width 663 height 32
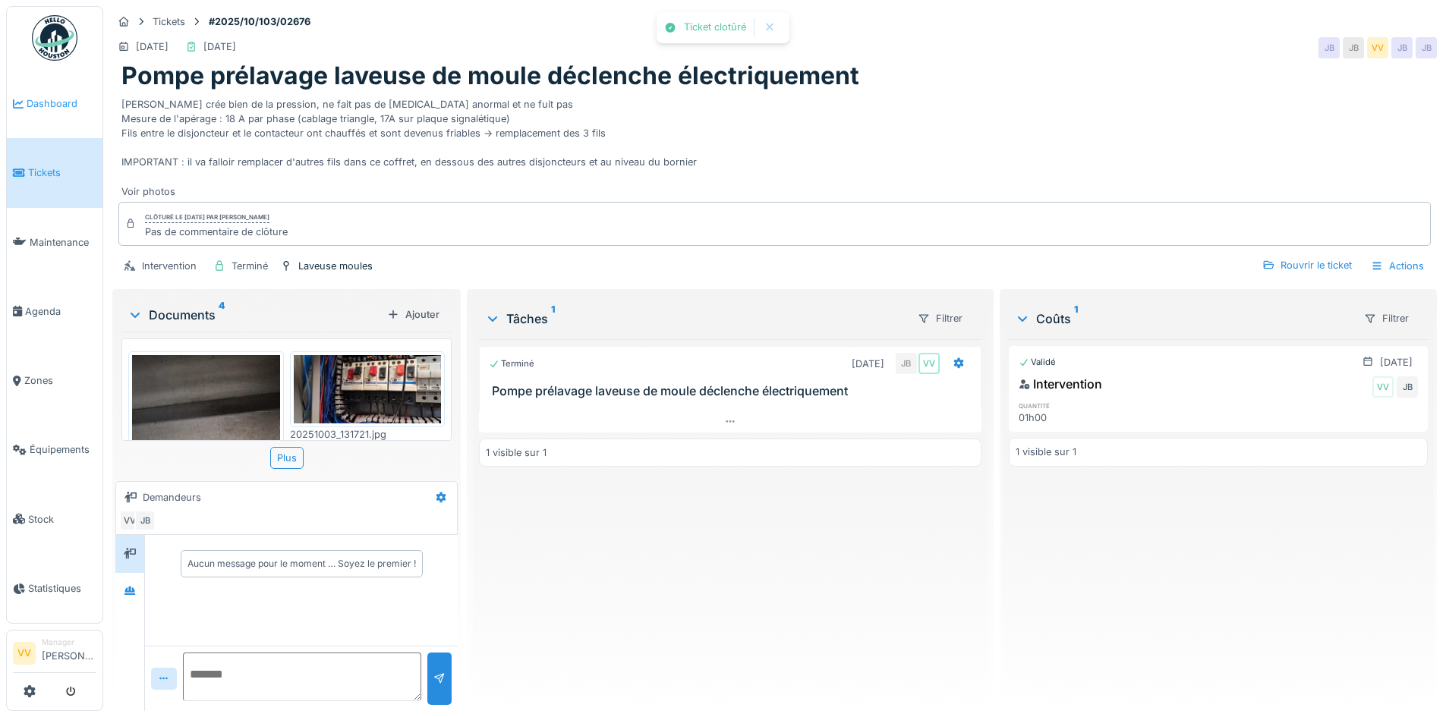
click at [55, 93] on link "Dashboard" at bounding box center [55, 103] width 96 height 69
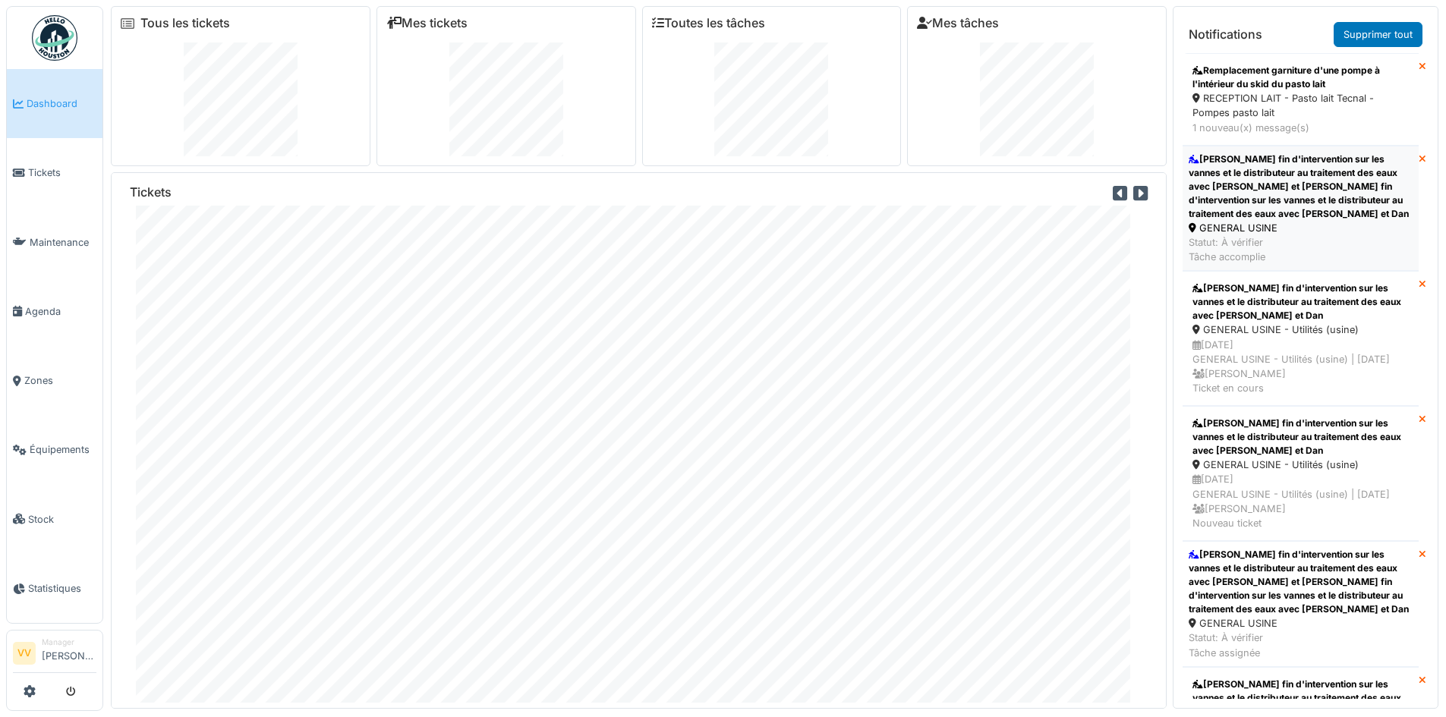
click at [1314, 210] on div "[PERSON_NAME] fin d'intervention sur les vannes et le distributeur au traitemen…" at bounding box center [1301, 187] width 224 height 68
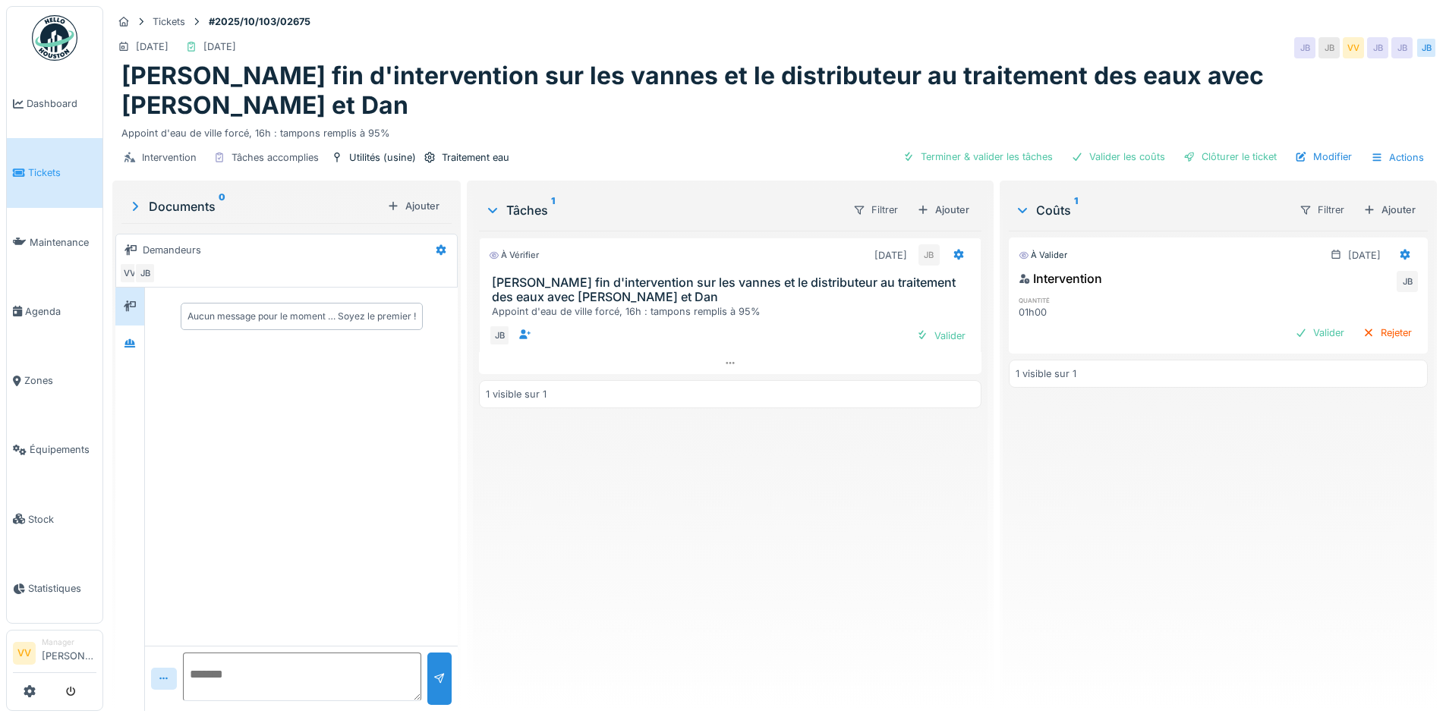
click at [932, 325] on div "JB Valider" at bounding box center [730, 335] width 482 height 21
click at [935, 326] on div "Valider" at bounding box center [940, 336] width 61 height 20
click at [1295, 323] on div "Valider" at bounding box center [1319, 333] width 61 height 20
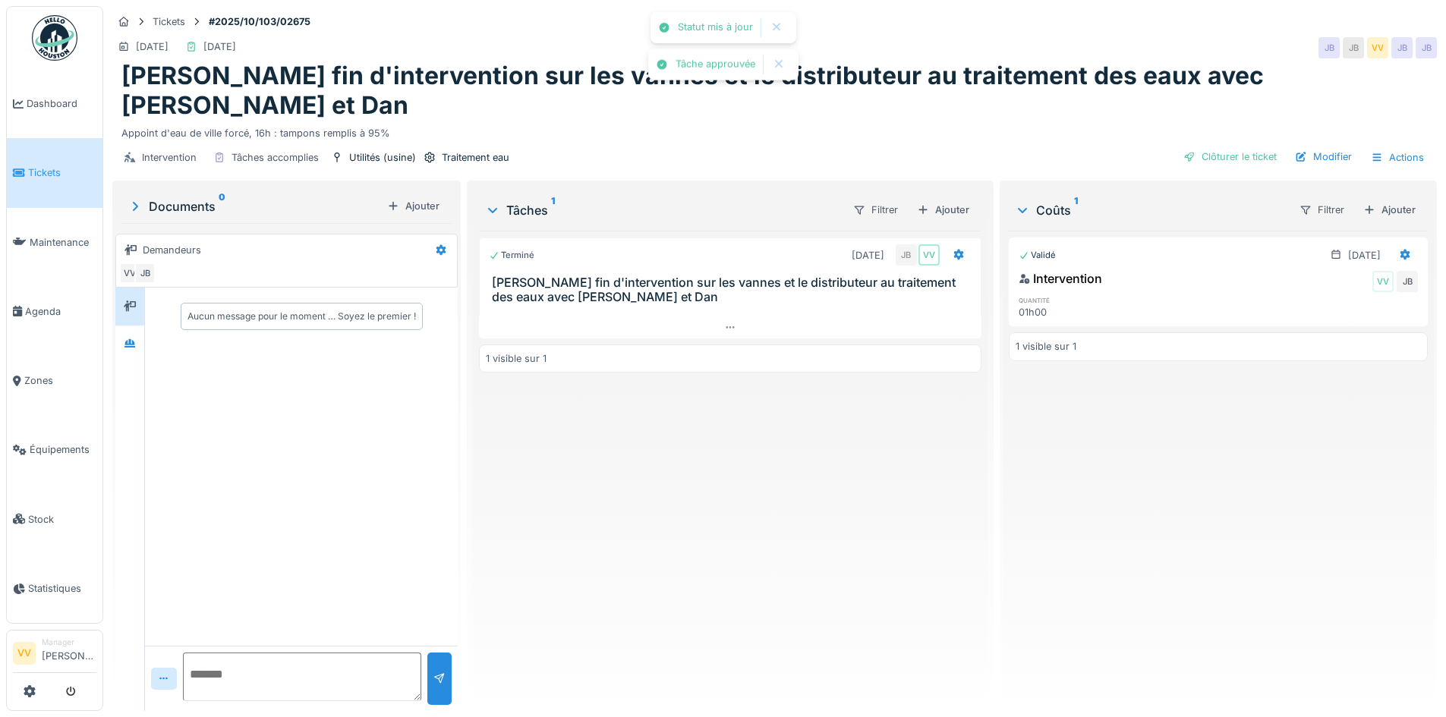
click at [1205, 140] on div "Intervention Tâches accomplies Utilités (usine) Traitement eau Clôturer le tick…" at bounding box center [774, 157] width 1325 height 34
click at [1202, 147] on div "Clôturer le ticket" at bounding box center [1230, 157] width 106 height 20
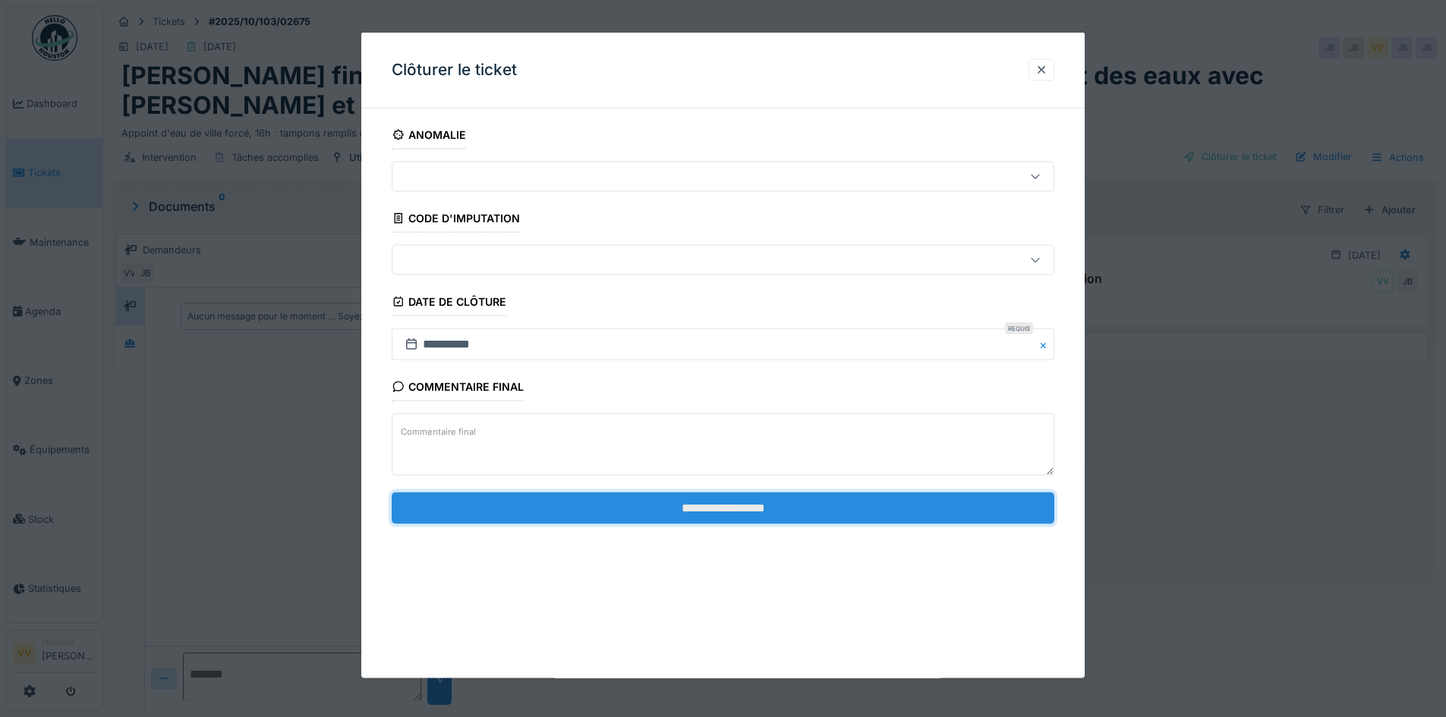
click at [720, 500] on input "**********" at bounding box center [723, 508] width 663 height 32
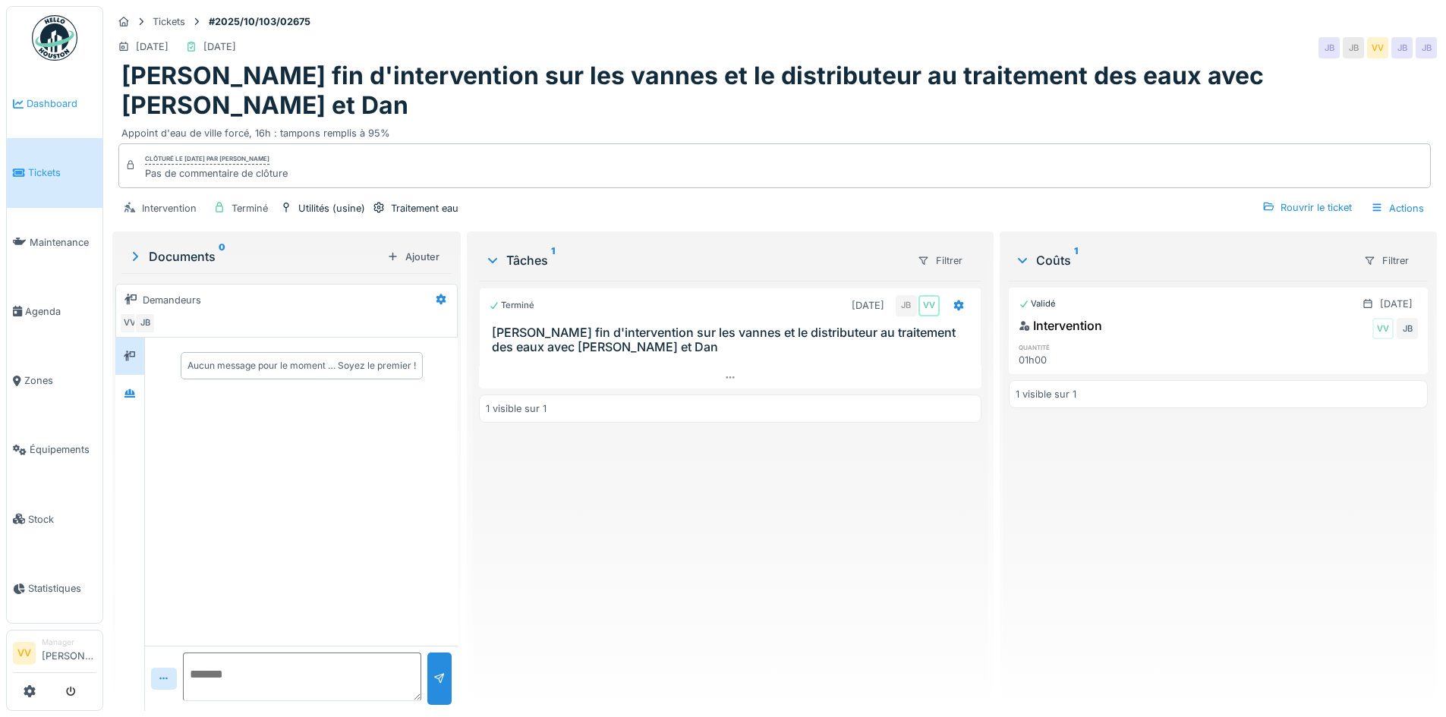
click at [39, 110] on span "Dashboard" at bounding box center [62, 103] width 70 height 14
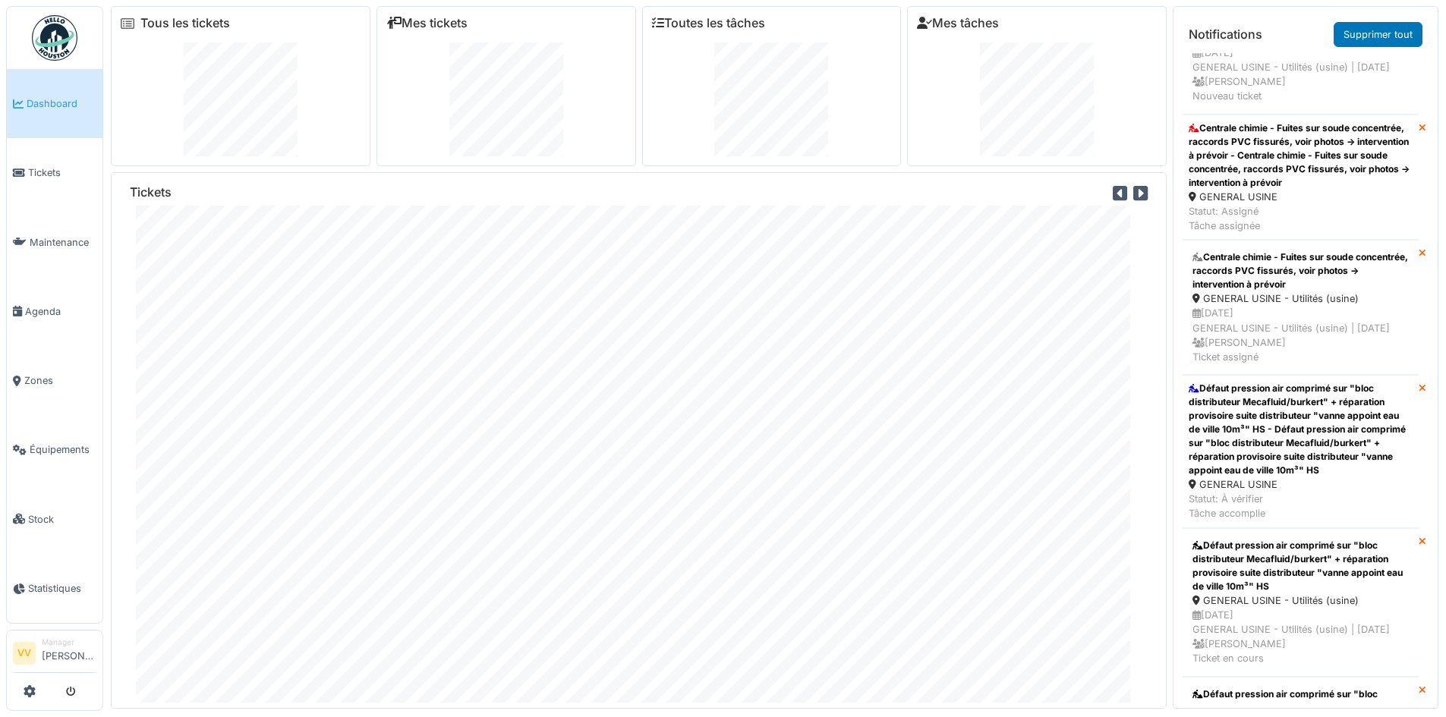
scroll to position [455, 0]
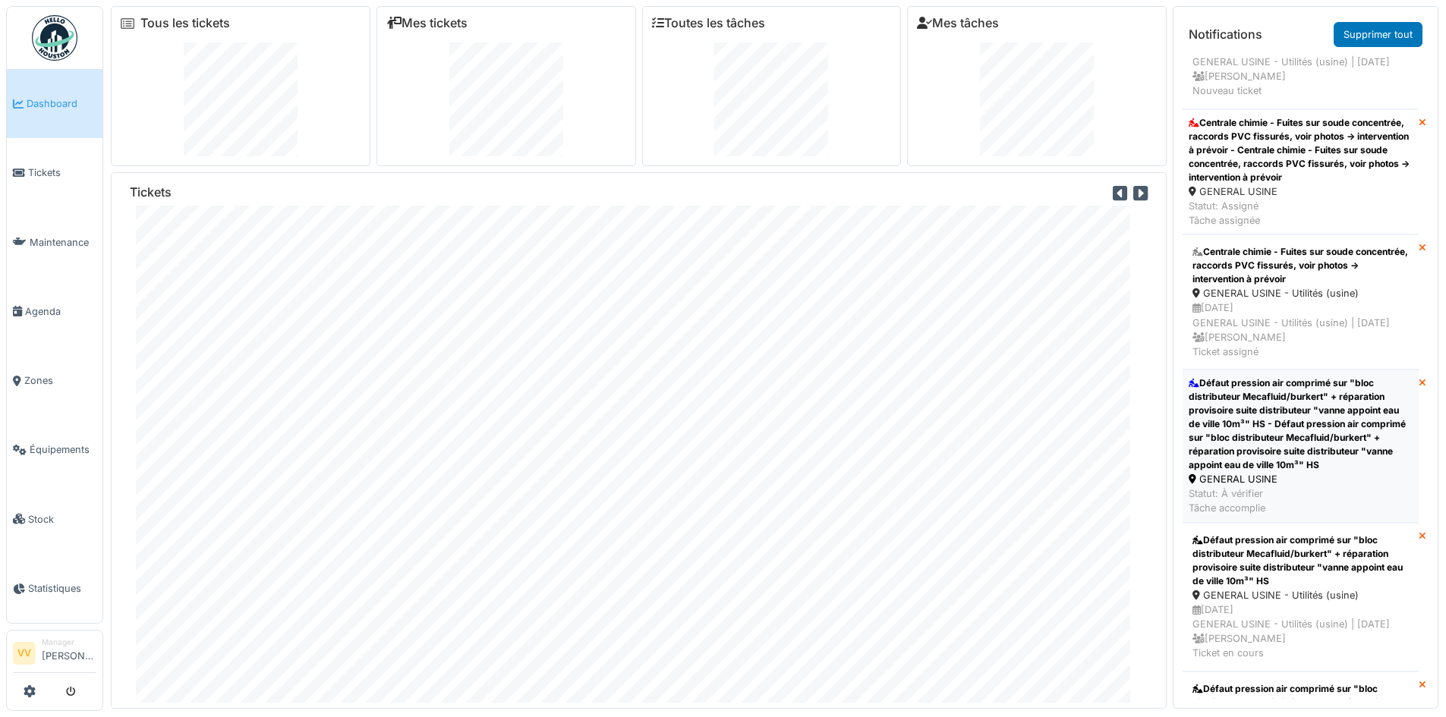
click at [1221, 472] on div "Défaut pression air comprimé sur "bloc distributeur Mecafluid/burkert" + répara…" at bounding box center [1301, 425] width 224 height 96
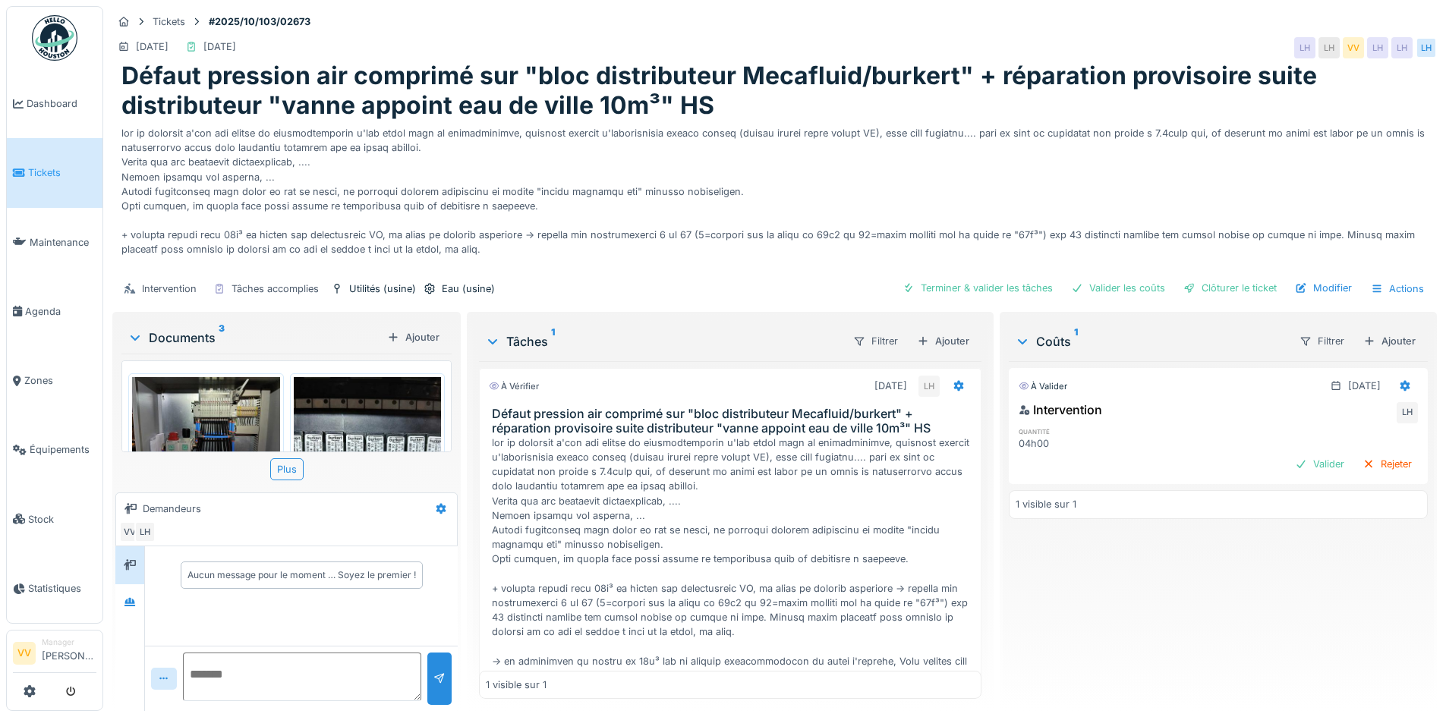
scroll to position [74, 0]
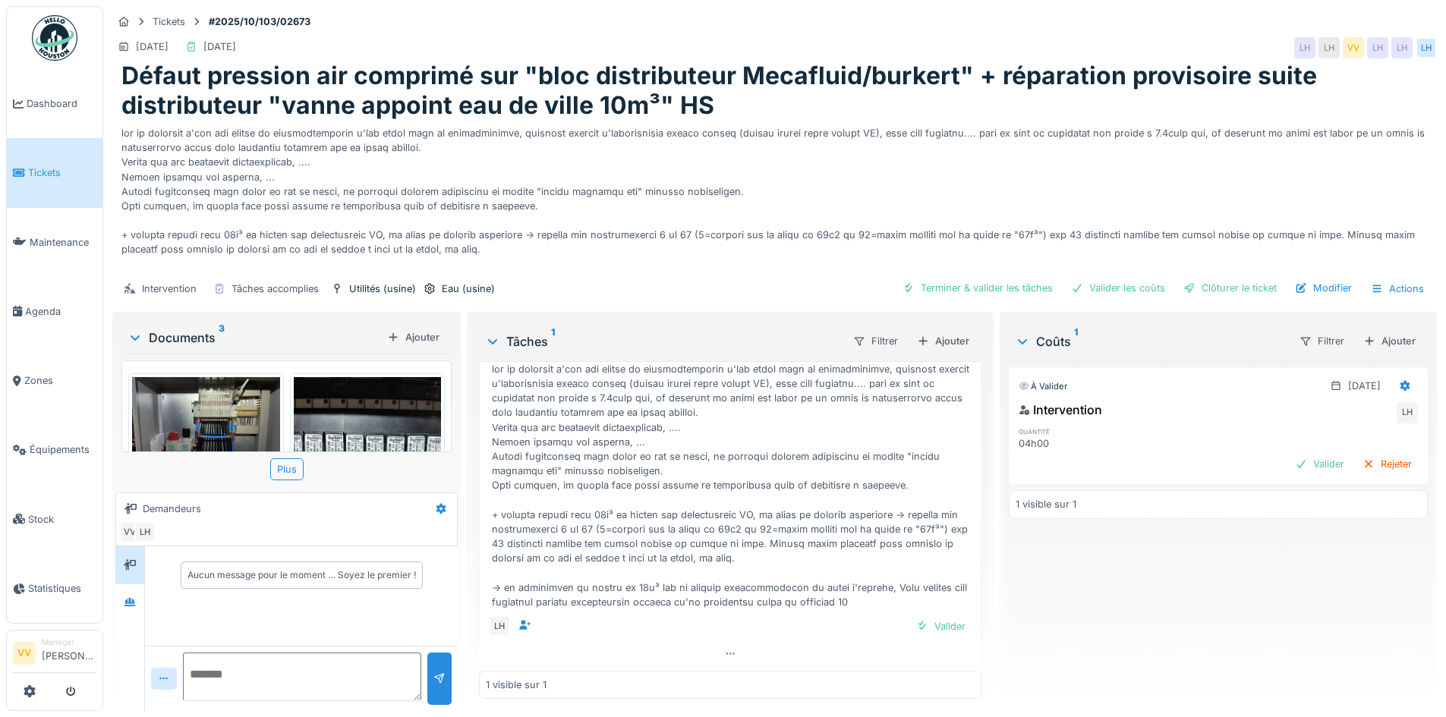
click at [352, 407] on img at bounding box center [368, 475] width 148 height 197
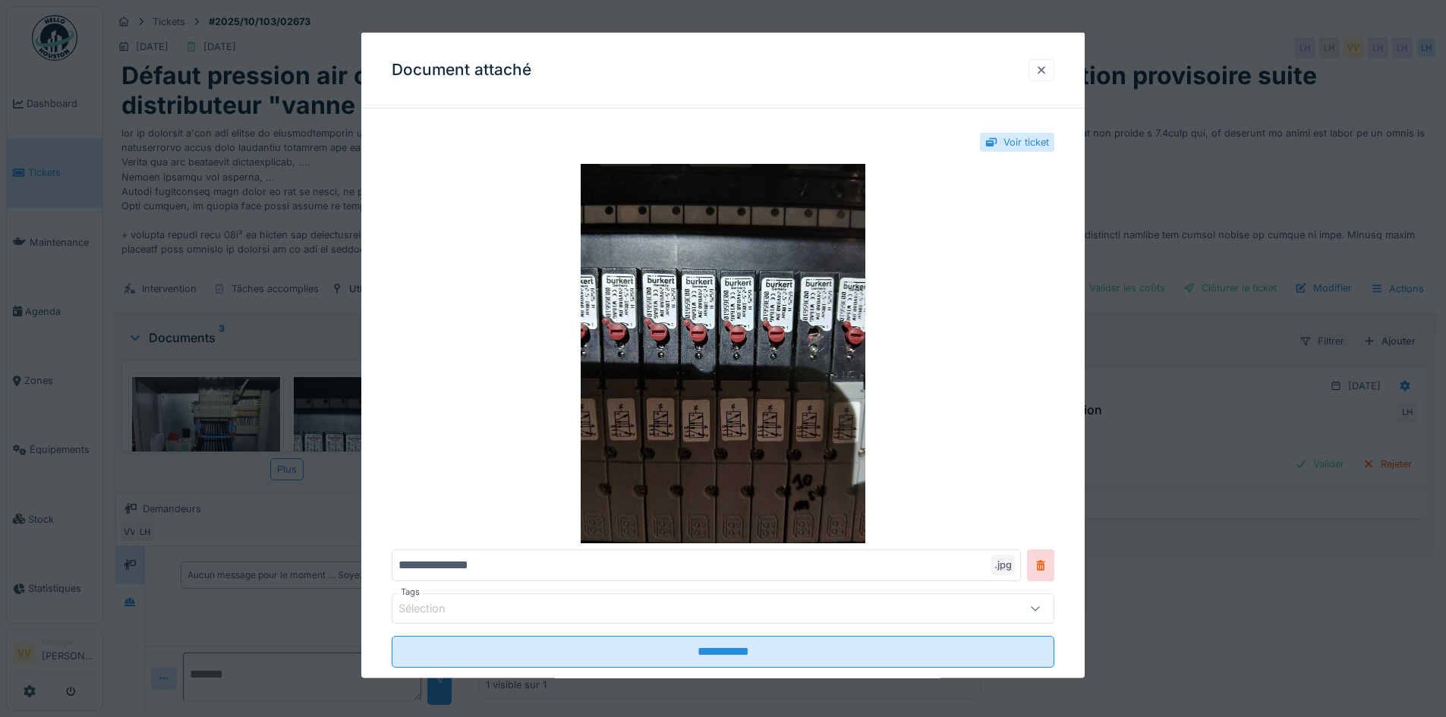
click at [1040, 78] on div at bounding box center [1042, 69] width 26 height 22
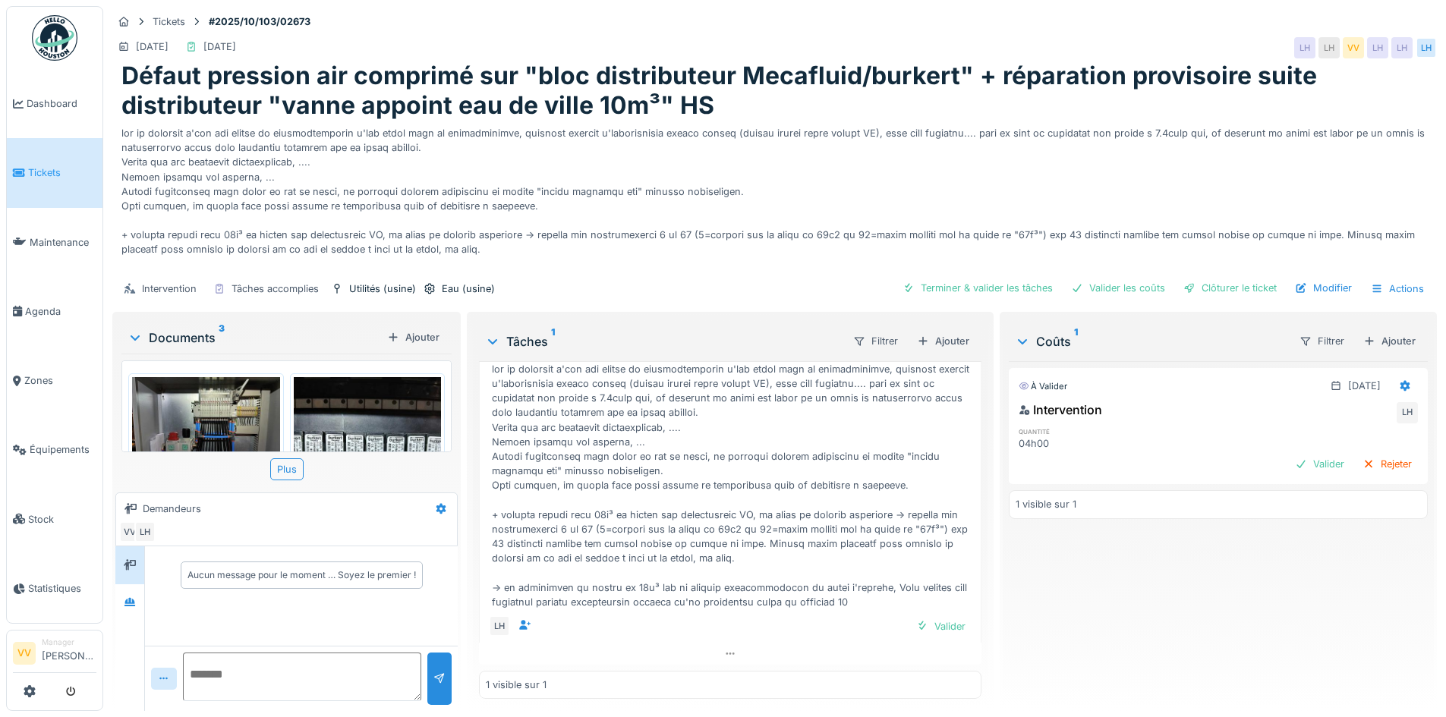
click at [220, 396] on img at bounding box center [206, 432] width 148 height 111
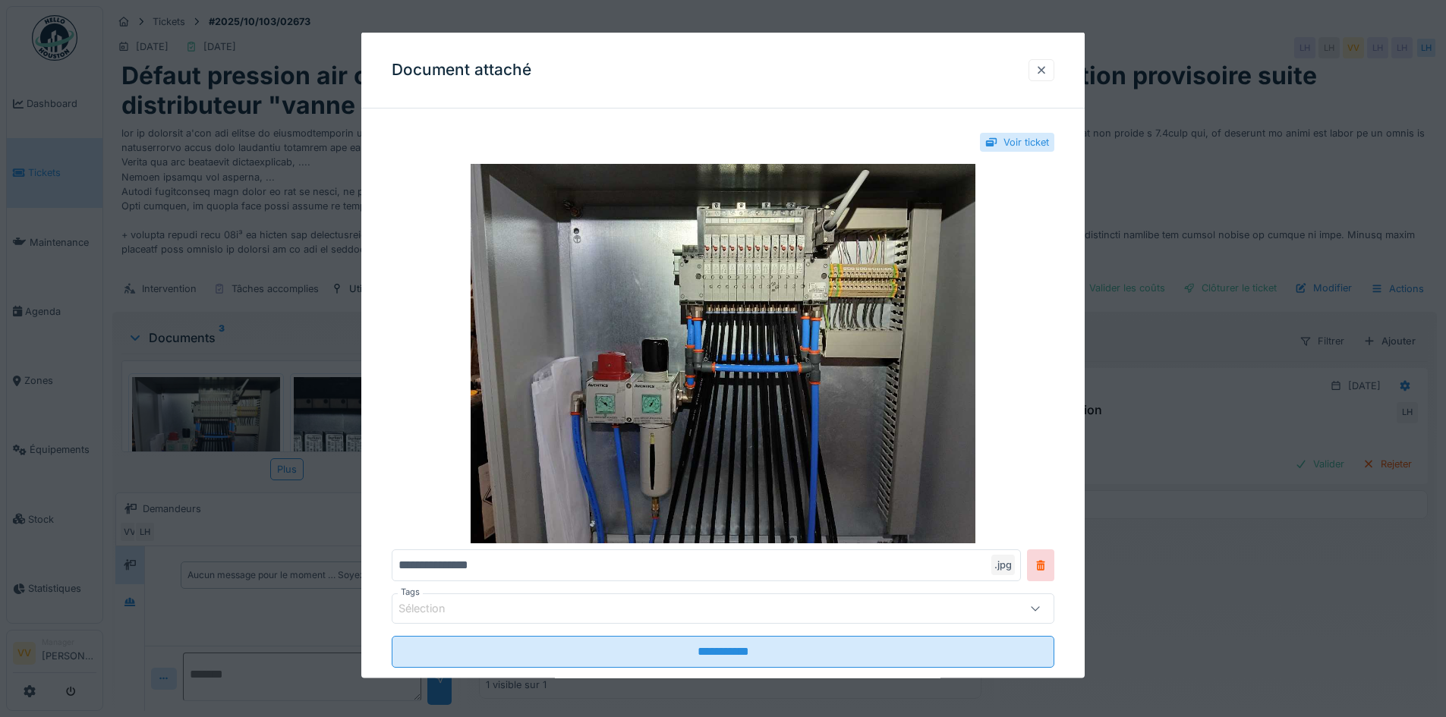
click at [1048, 73] on div at bounding box center [1041, 69] width 12 height 14
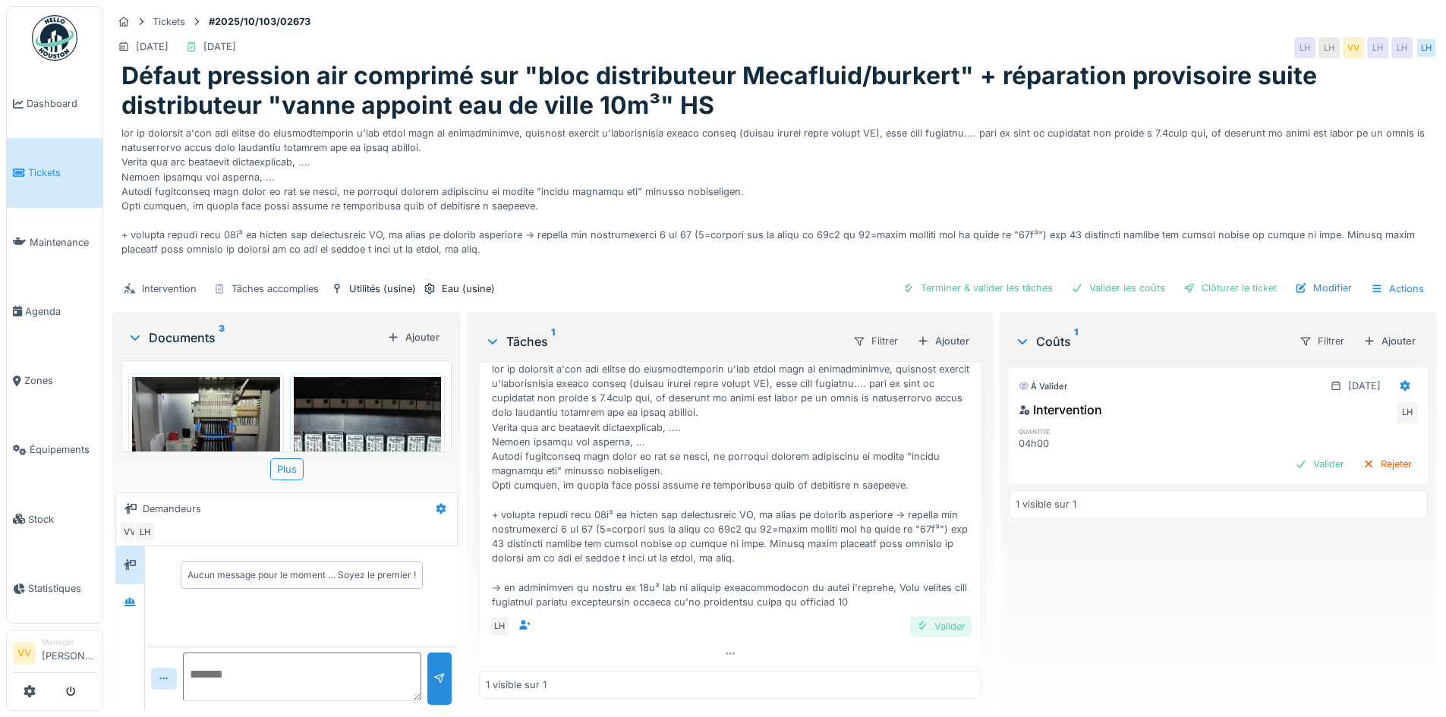
click at [922, 616] on div "Valider" at bounding box center [940, 626] width 61 height 20
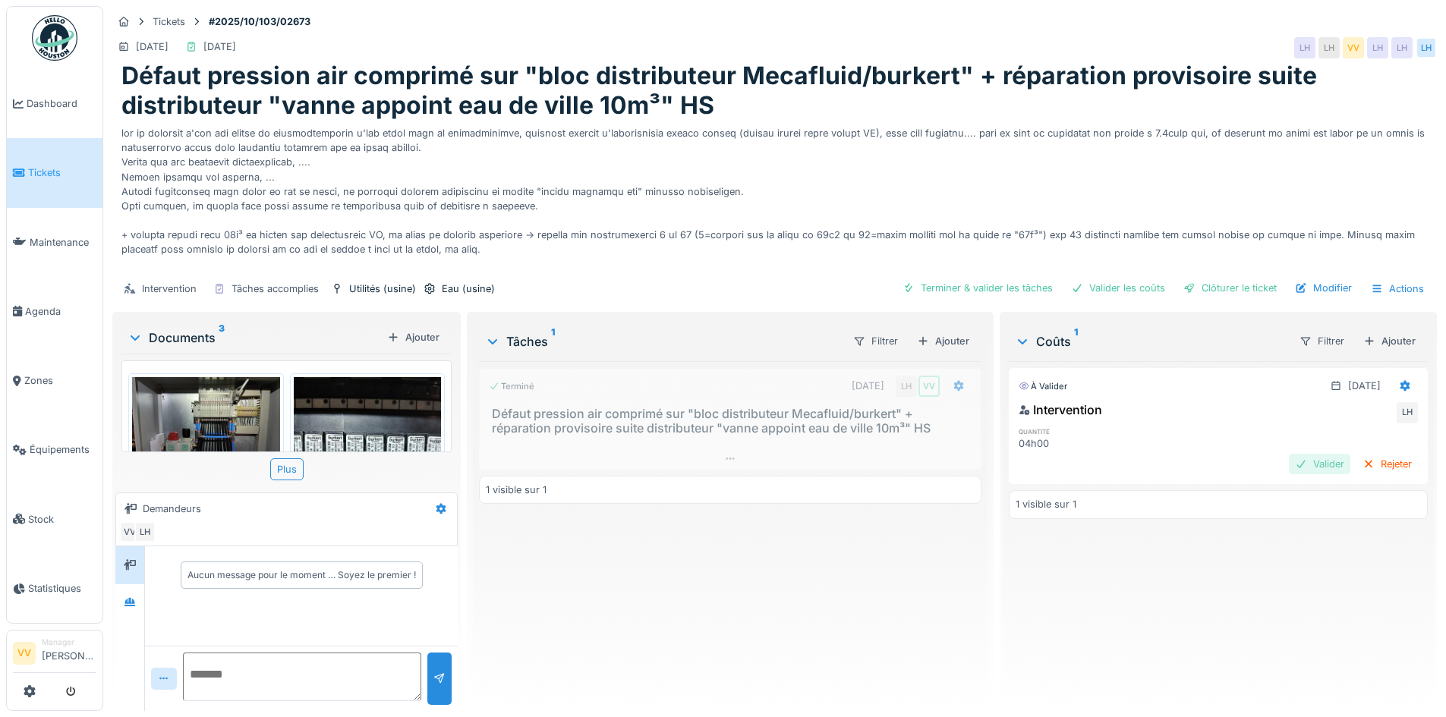
scroll to position [0, 0]
click at [1290, 454] on div "Valider" at bounding box center [1319, 464] width 61 height 20
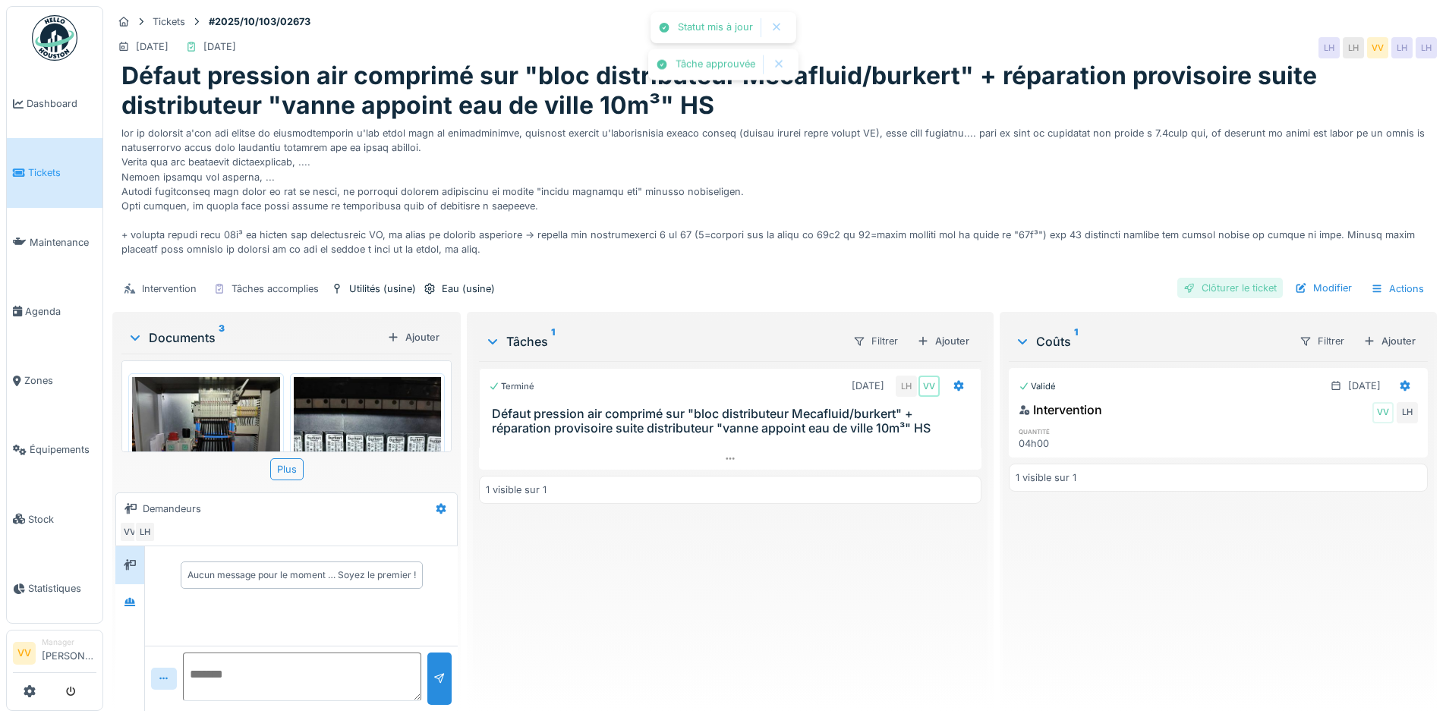
click at [1224, 278] on div "Clôturer le ticket" at bounding box center [1230, 288] width 106 height 20
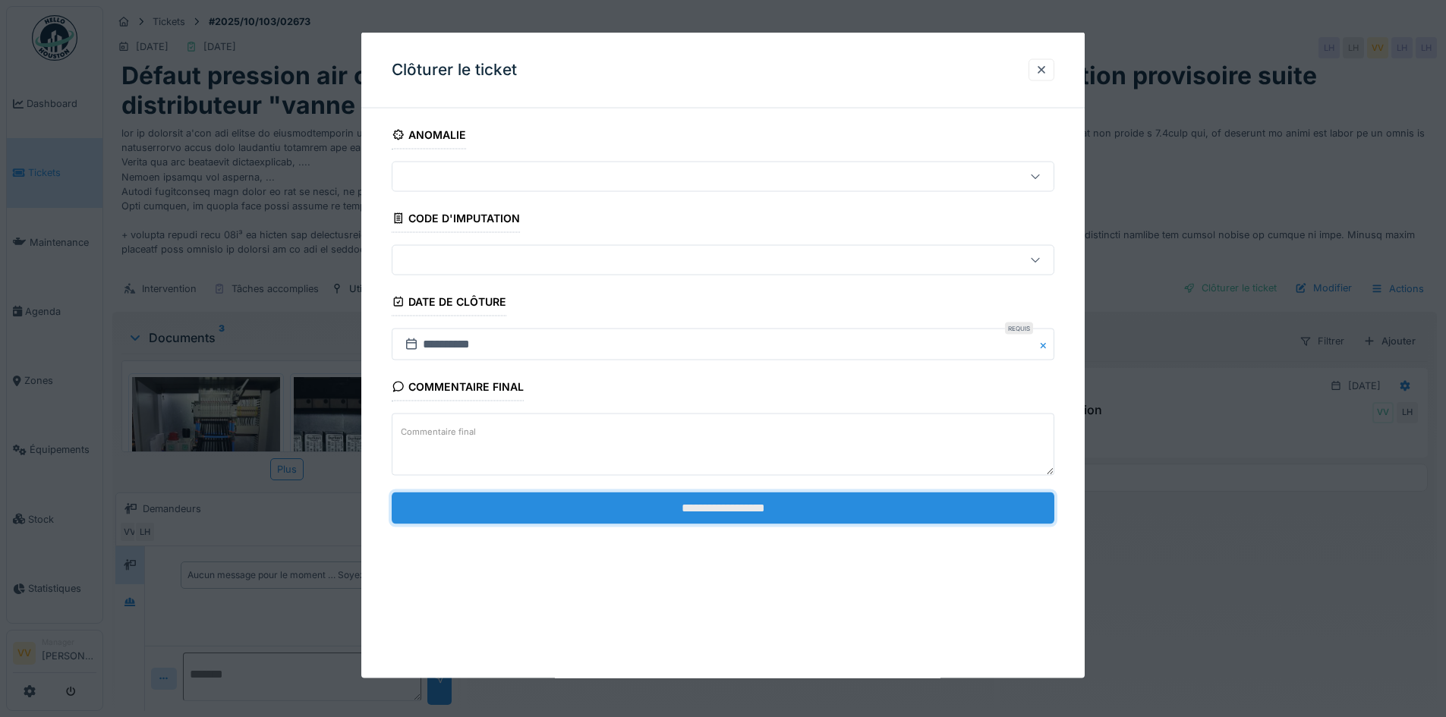
click at [691, 517] on input "**********" at bounding box center [723, 508] width 663 height 32
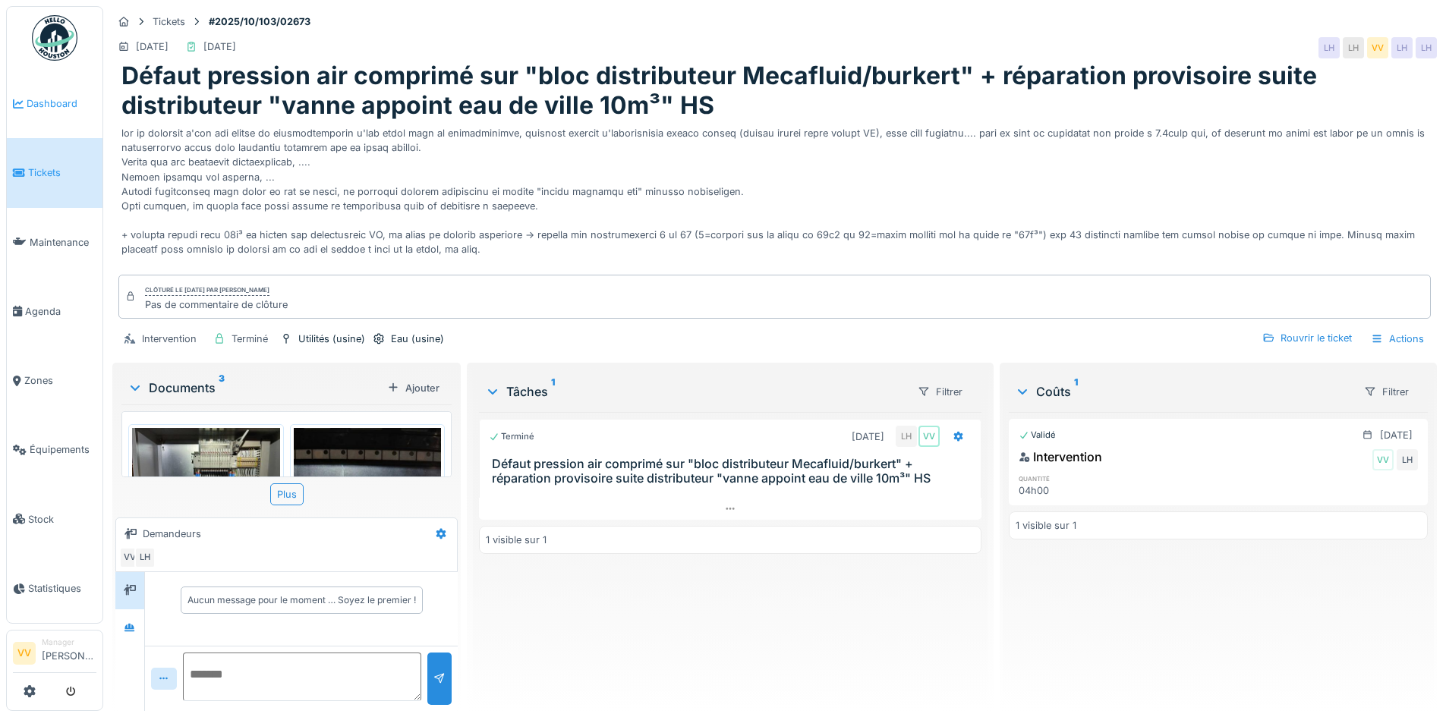
click at [44, 94] on link "Dashboard" at bounding box center [55, 103] width 96 height 69
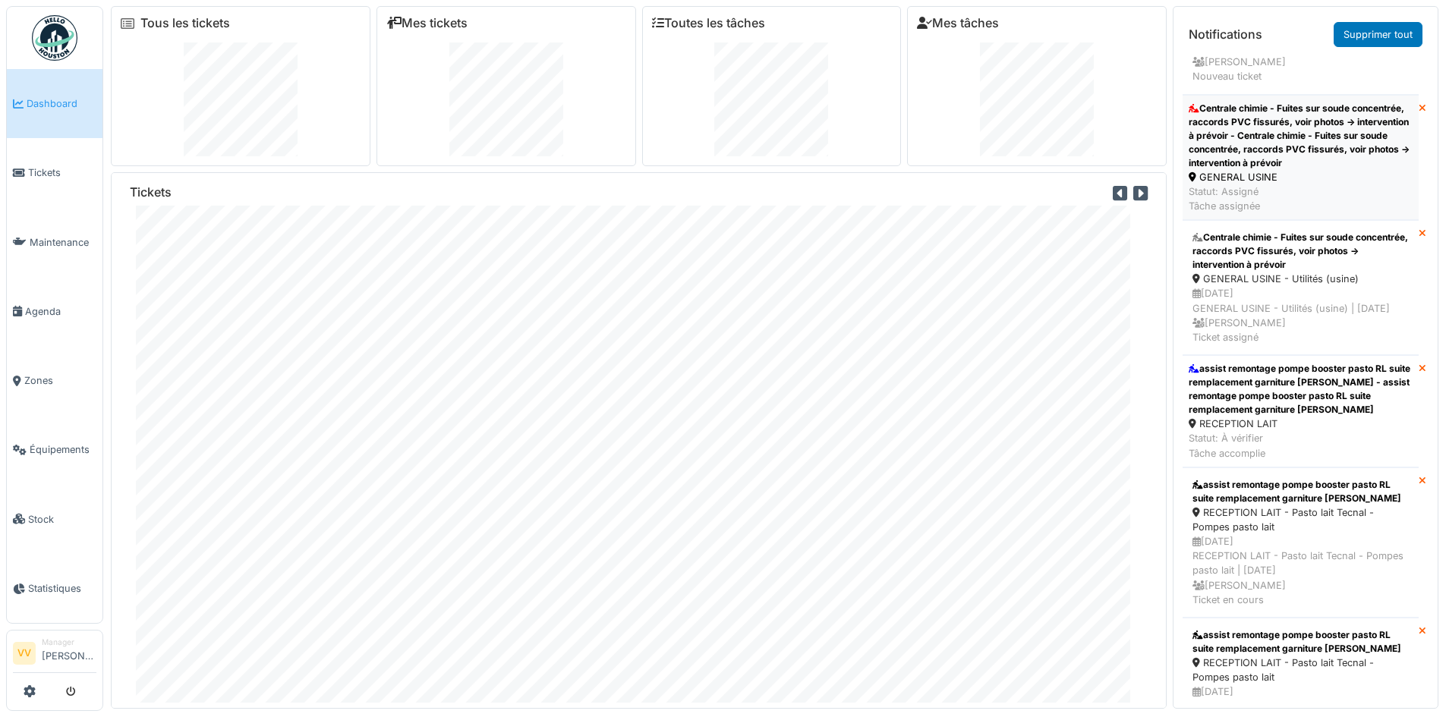
scroll to position [380, 0]
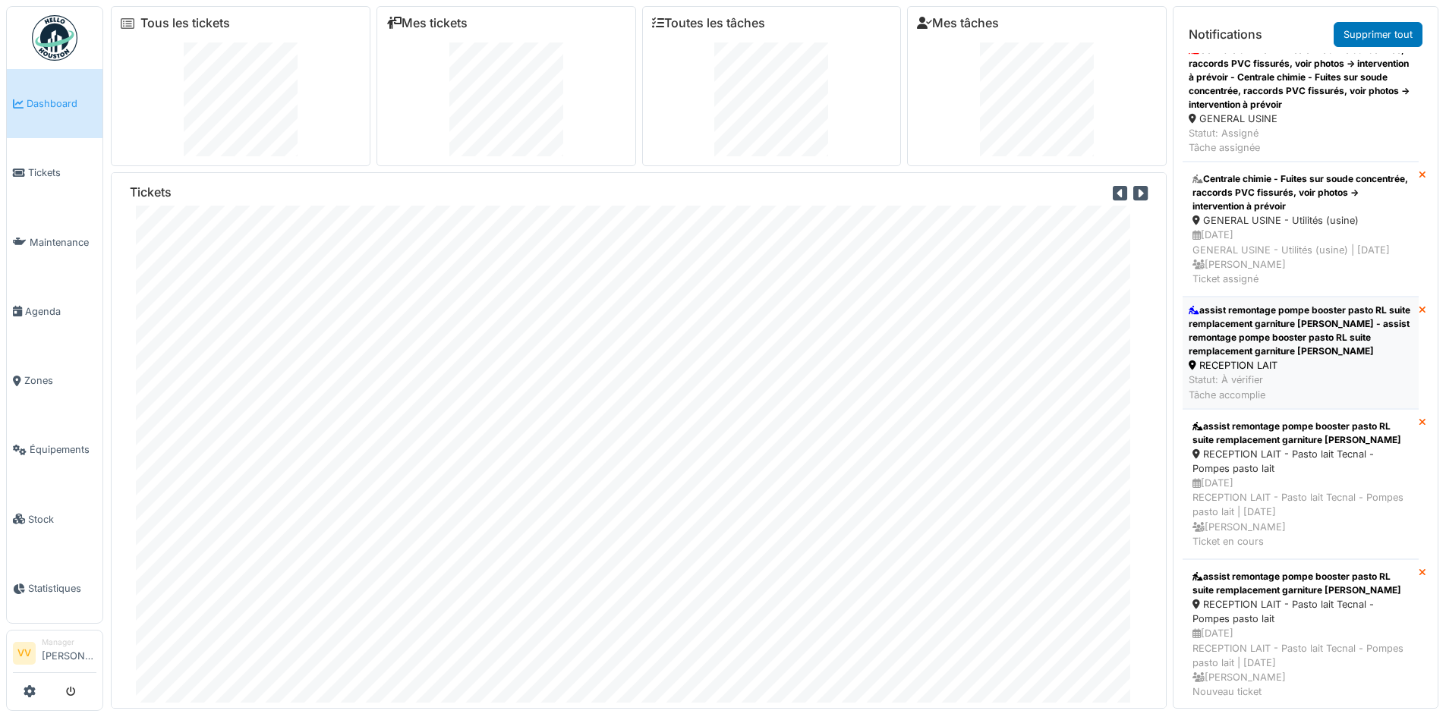
click at [1259, 358] on div "assist remontage pompe booster pasto RL suite remplacement garniture [PERSON_NA…" at bounding box center [1301, 331] width 224 height 55
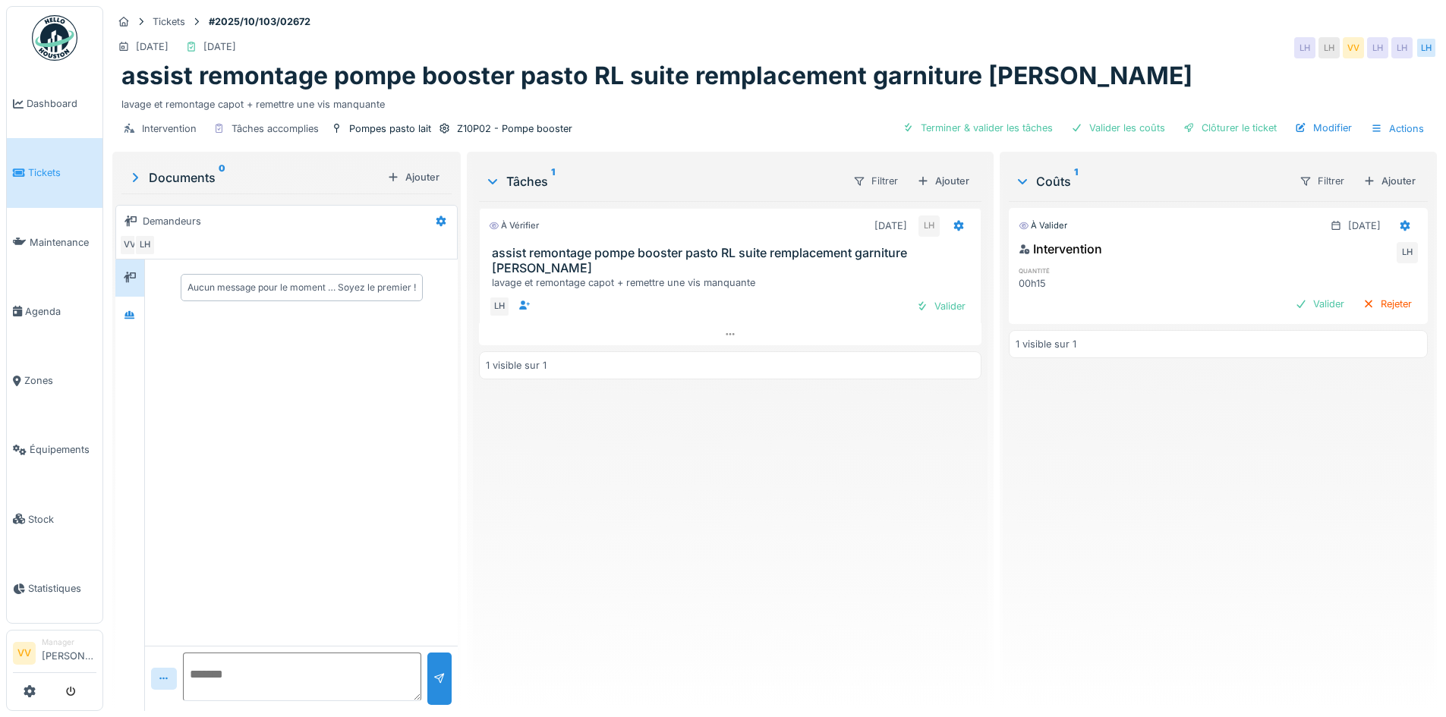
drag, startPoint x: 935, startPoint y: 311, endPoint x: 988, endPoint y: 302, distance: 53.9
click at [934, 310] on div "Valider" at bounding box center [940, 306] width 61 height 20
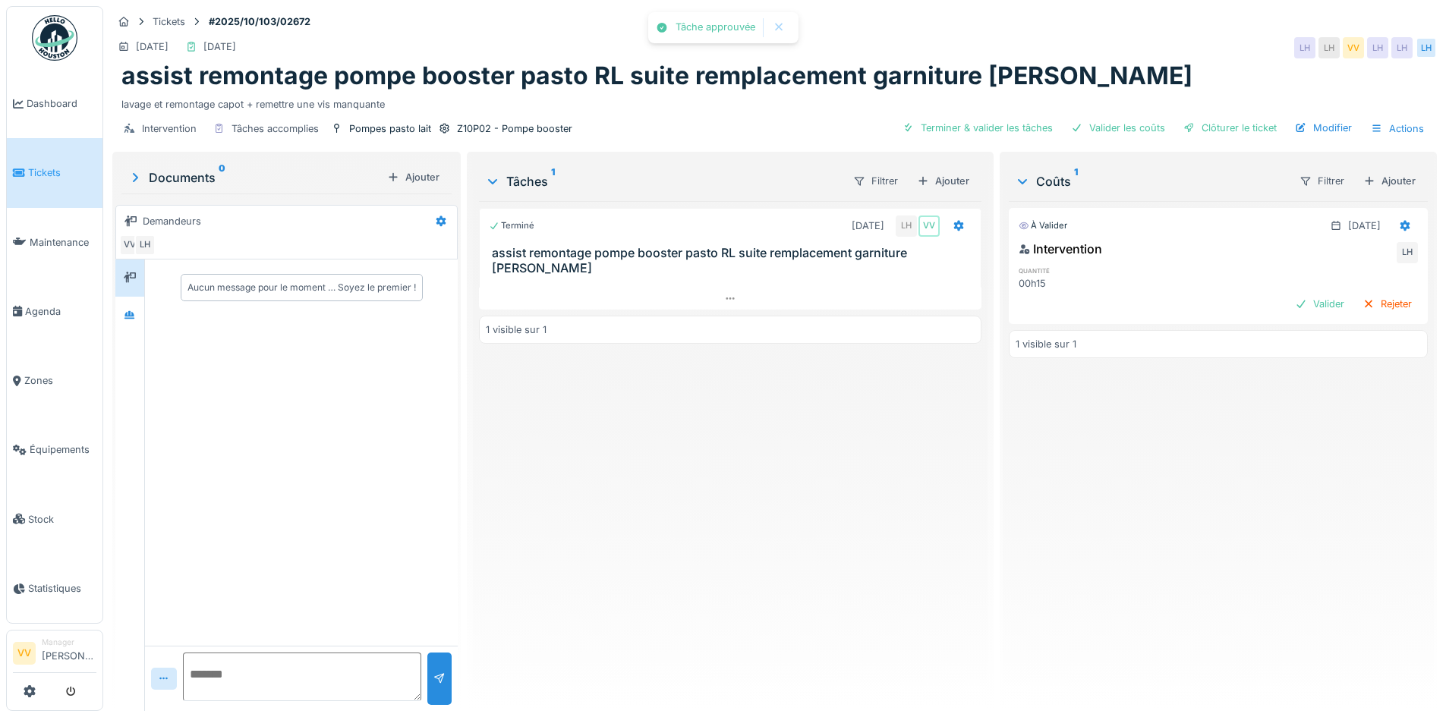
click at [1281, 291] on div "Intervention LH quantité 00h15 Valider Rejeter" at bounding box center [1218, 278] width 419 height 83
click at [1289, 299] on div "Valider" at bounding box center [1319, 304] width 61 height 20
click at [1221, 121] on div "Clôturer le ticket" at bounding box center [1230, 128] width 106 height 20
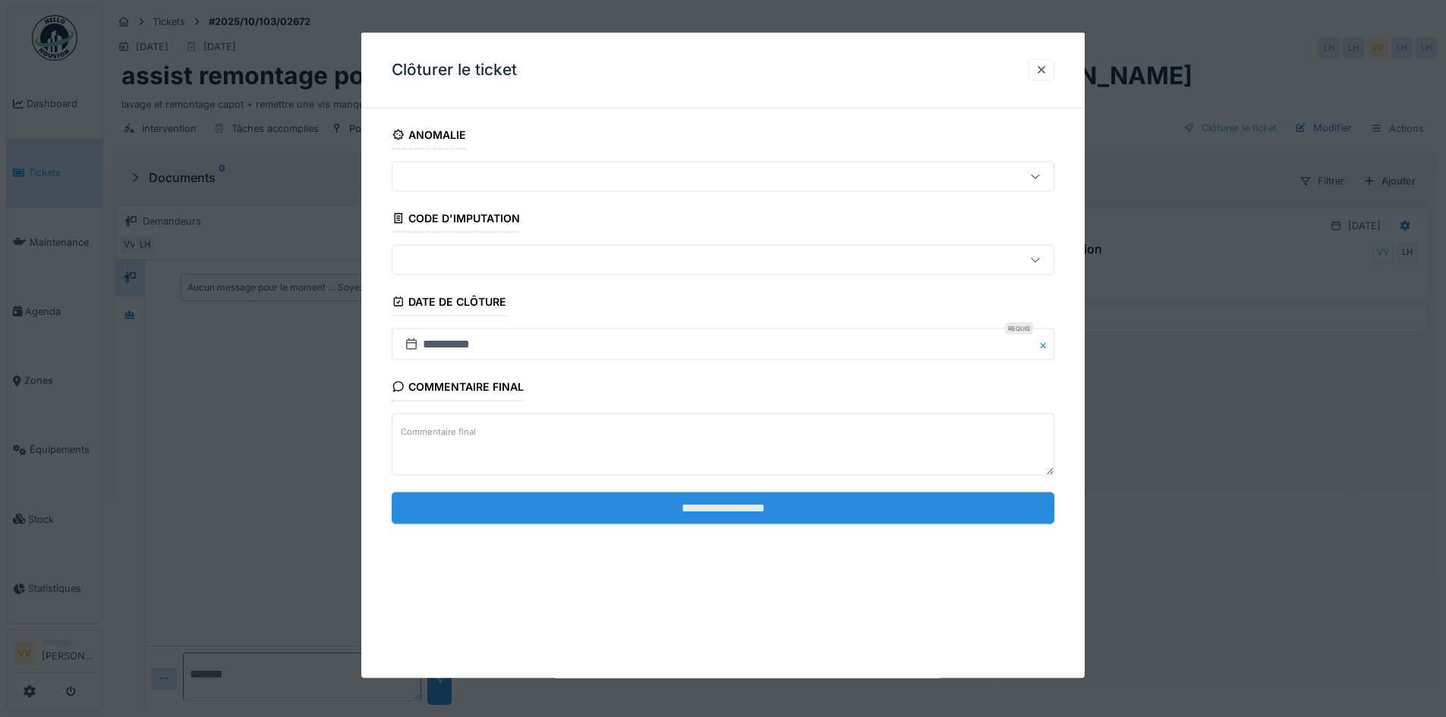
click at [723, 504] on input "**********" at bounding box center [723, 508] width 663 height 32
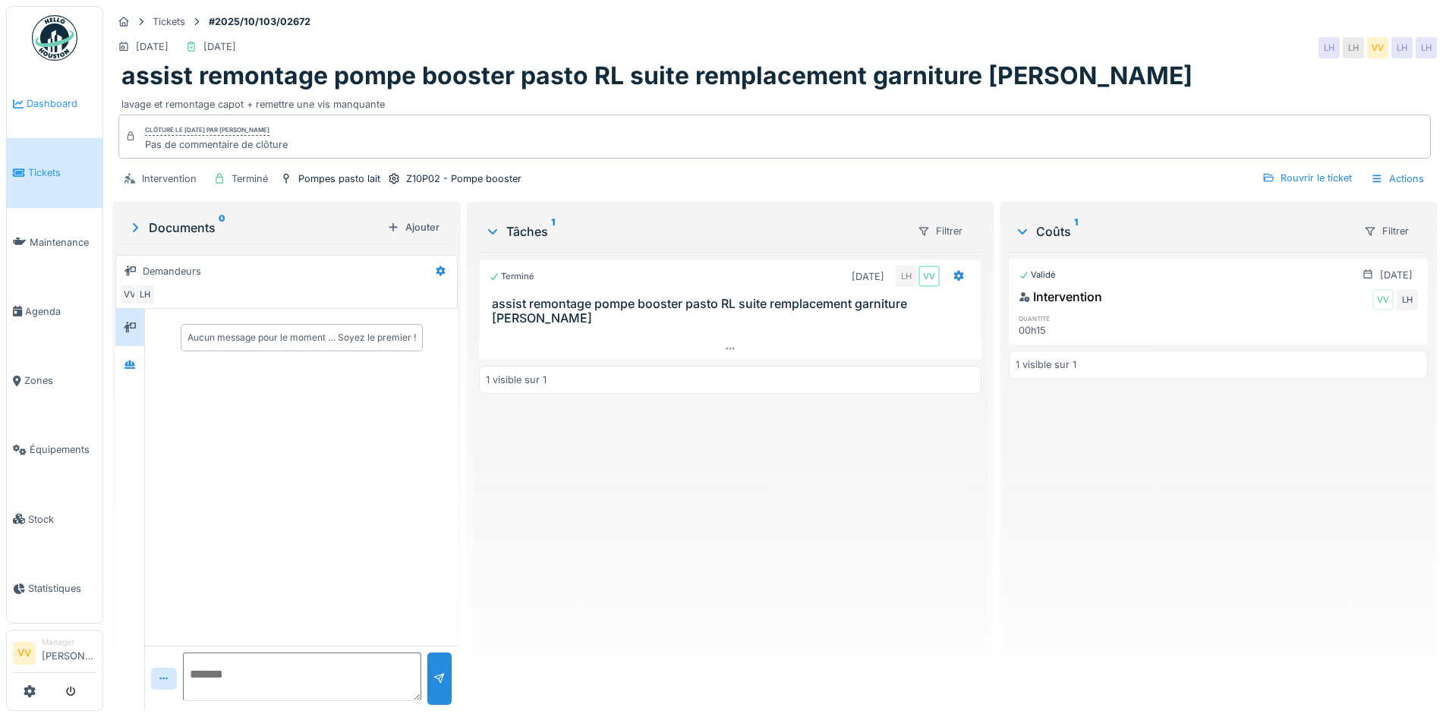
click at [46, 97] on span "Dashboard" at bounding box center [62, 103] width 70 height 14
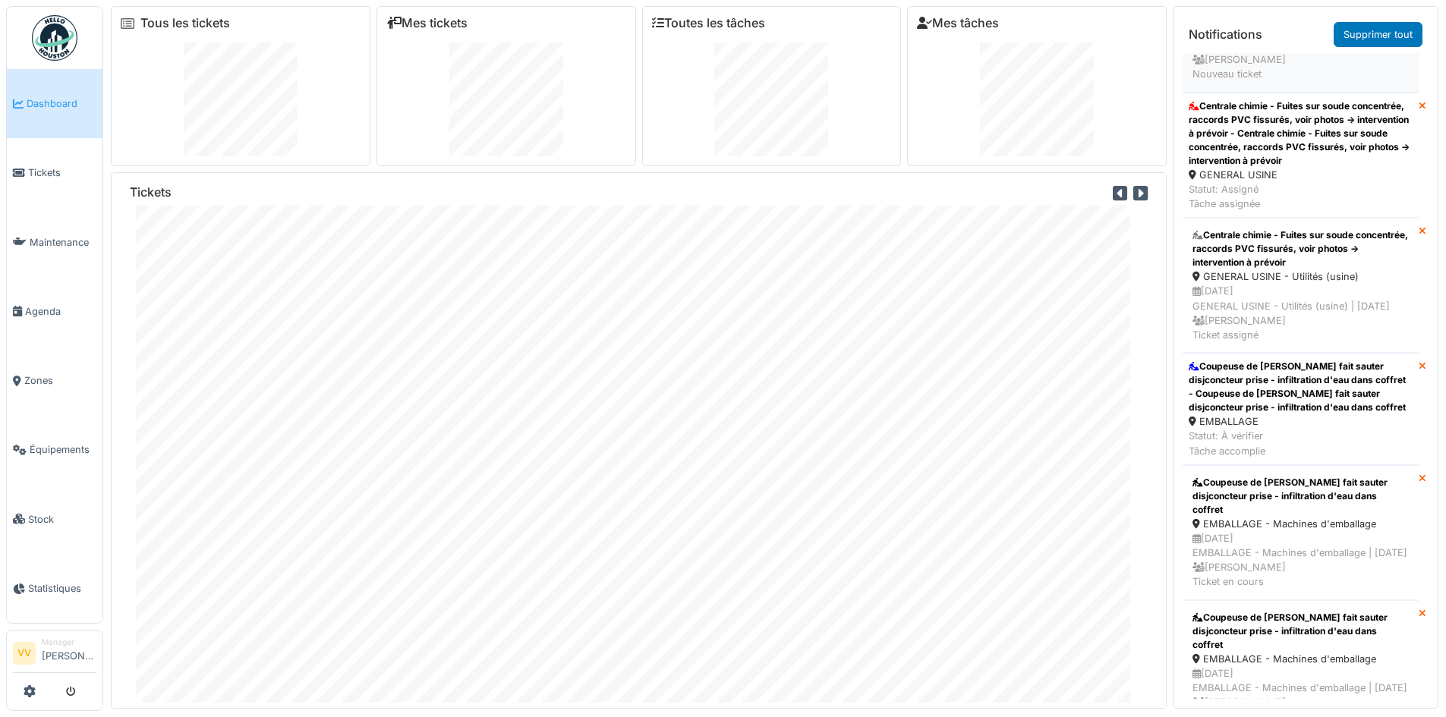
scroll to position [380, 0]
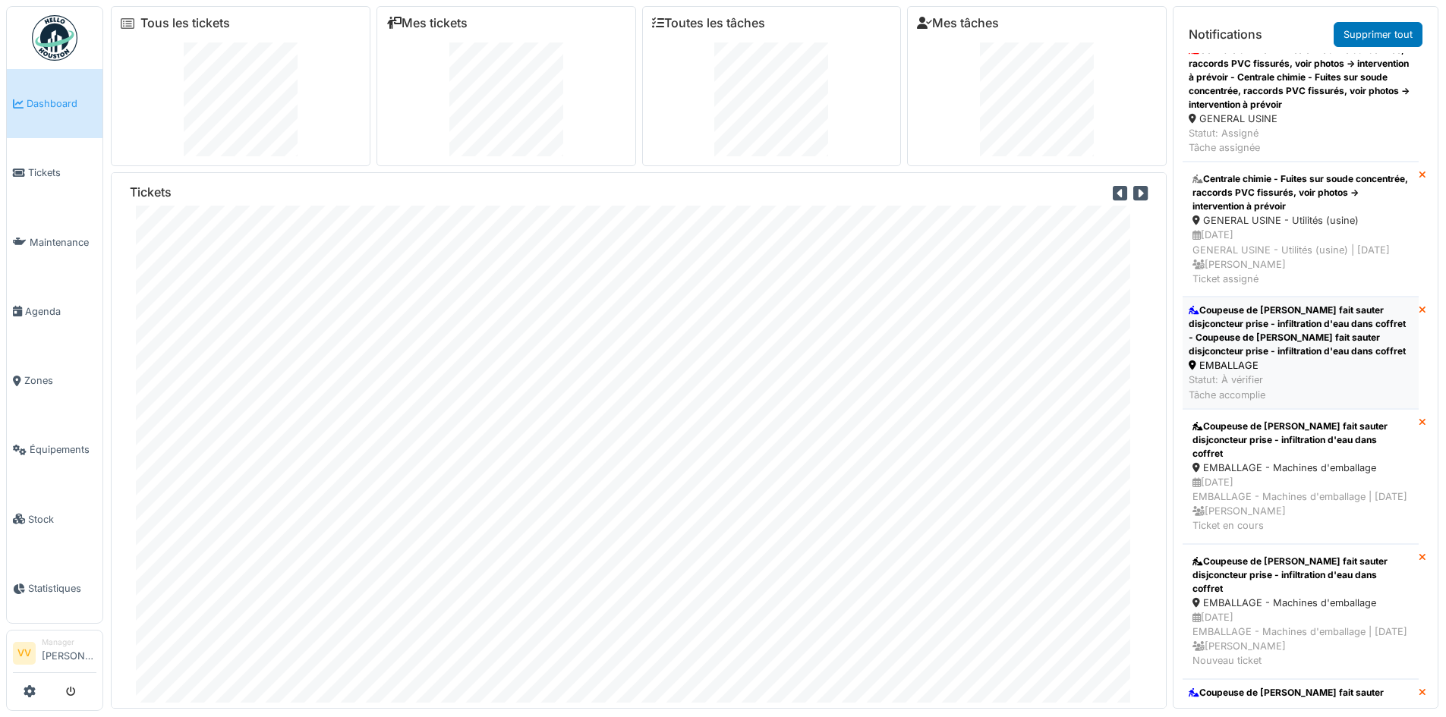
click at [1255, 358] on div "Coupeuse de [PERSON_NAME] fait sauter disjconcteur prise - infiltration d'eau d…" at bounding box center [1301, 331] width 224 height 55
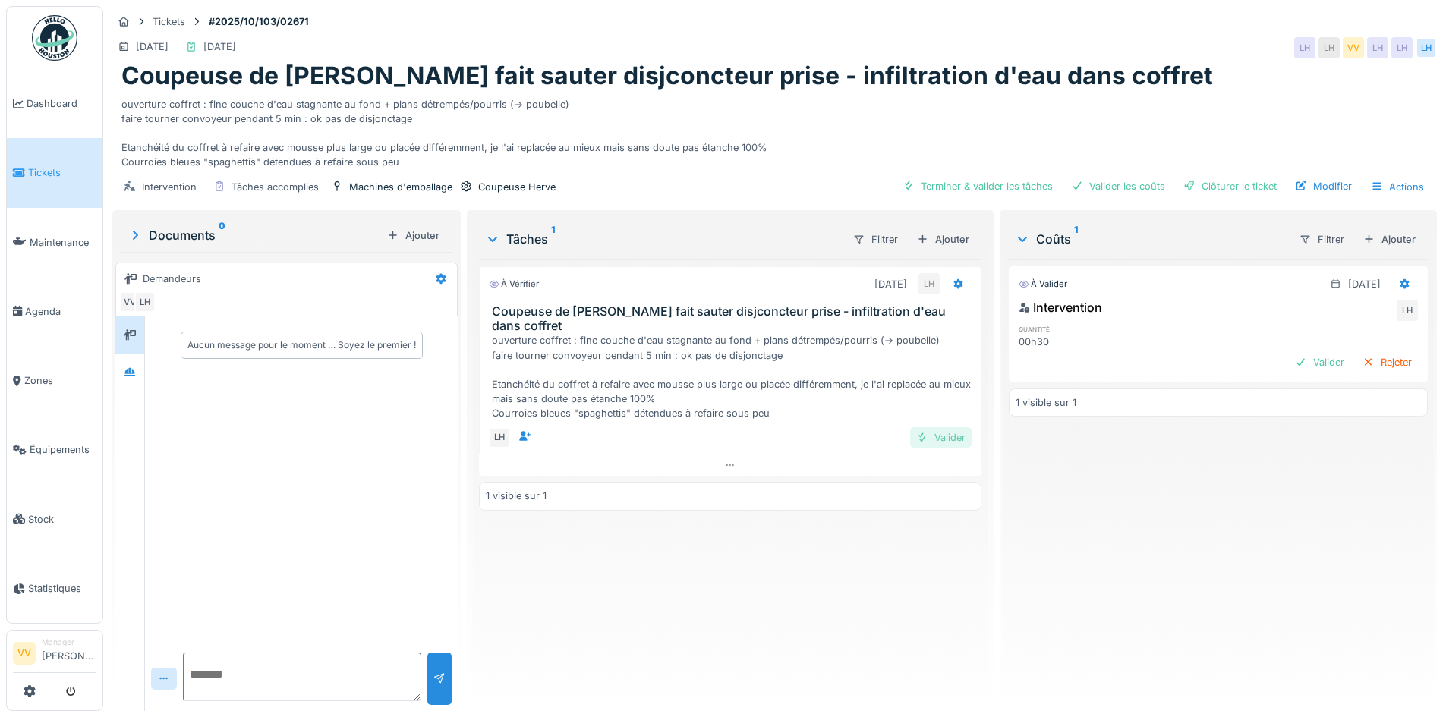
click at [956, 429] on div "Valider" at bounding box center [940, 437] width 61 height 20
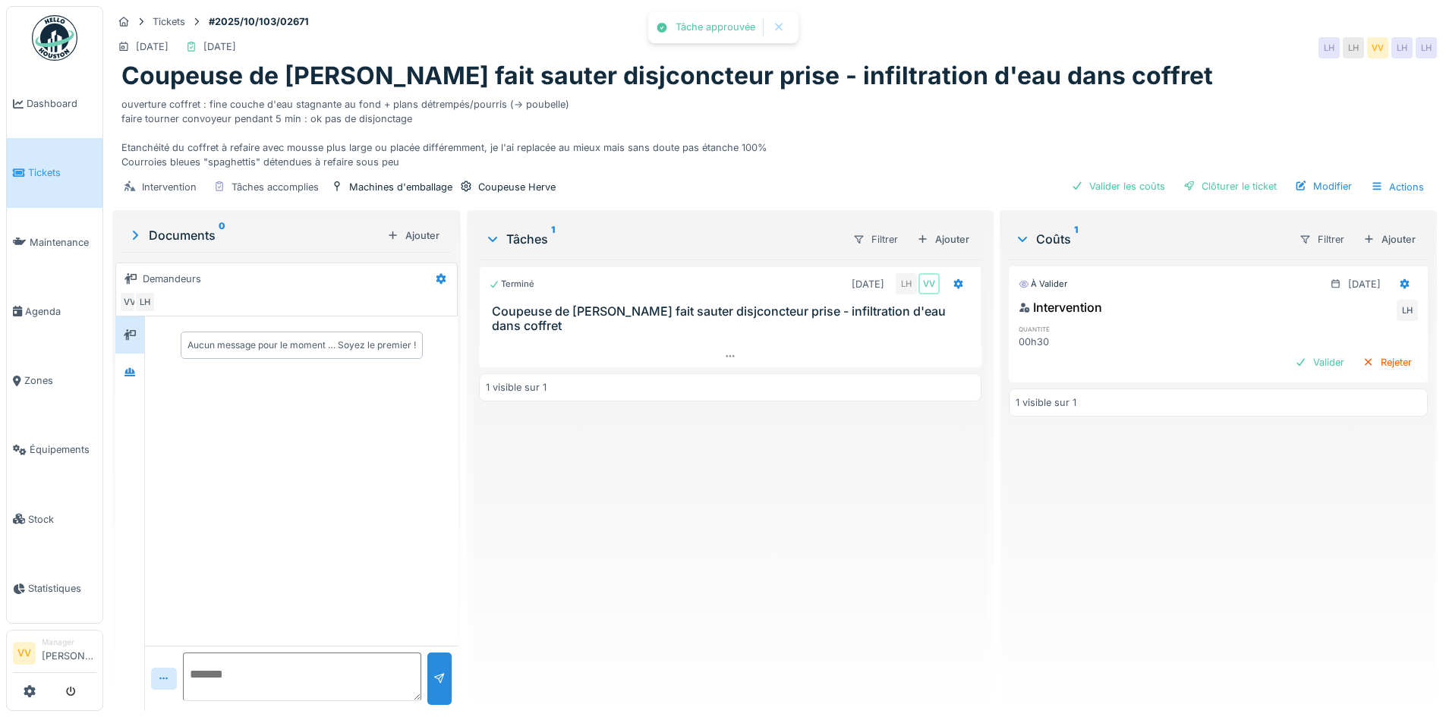
click at [1289, 370] on div "Valider" at bounding box center [1319, 362] width 61 height 20
click at [1230, 189] on div "Clôturer le ticket" at bounding box center [1230, 186] width 106 height 20
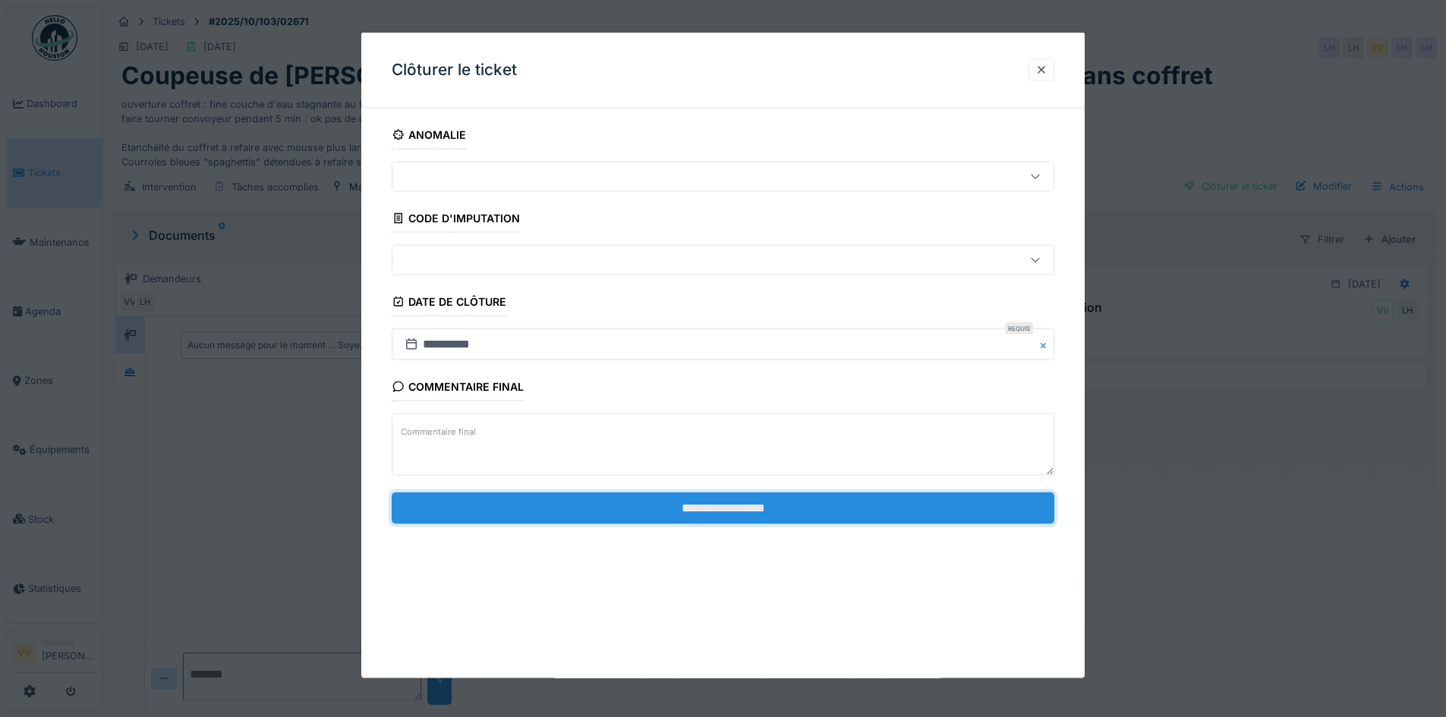
click at [843, 505] on input "**********" at bounding box center [723, 508] width 663 height 32
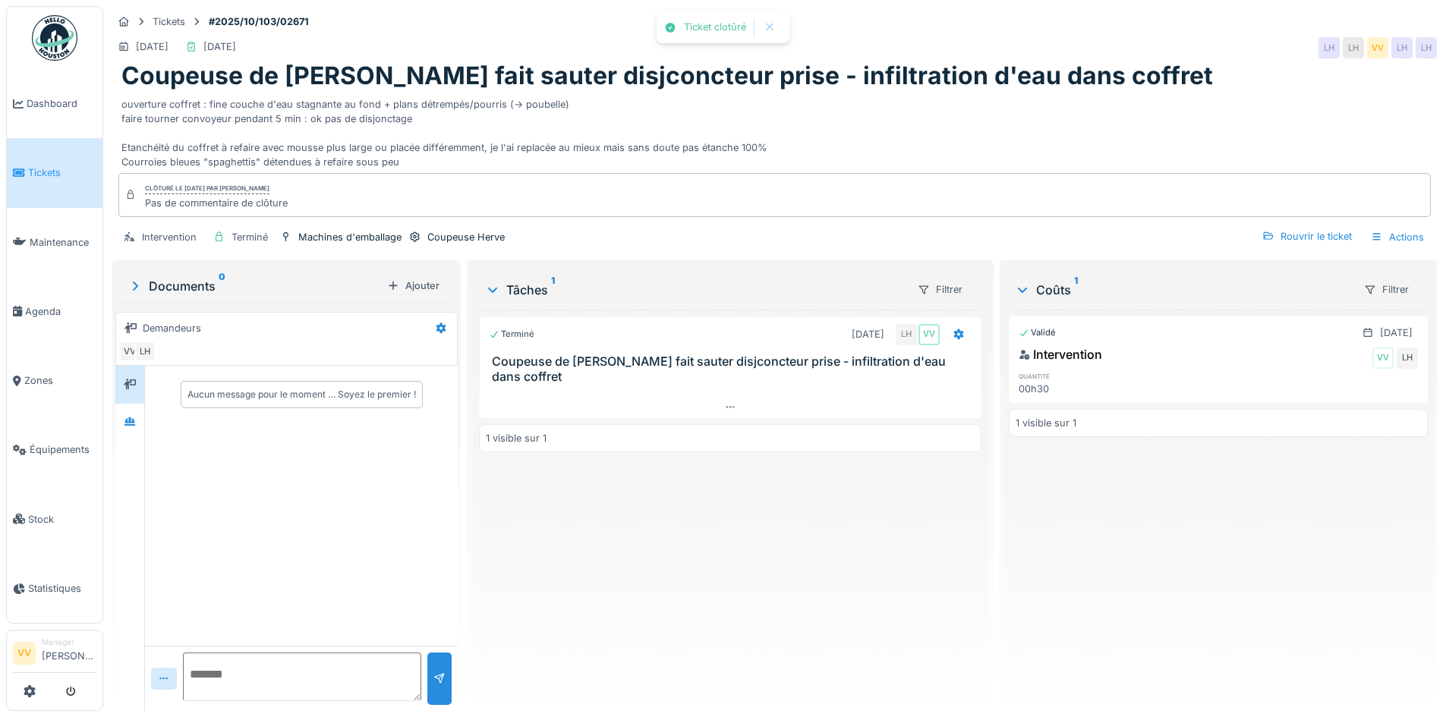
click at [843, 504] on div "Terminé 03/10/2025 LH VV Coupeuse de Herve fait sauter disjconcteur prise - inf…" at bounding box center [730, 504] width 502 height 389
click at [36, 97] on span "Dashboard" at bounding box center [62, 103] width 70 height 14
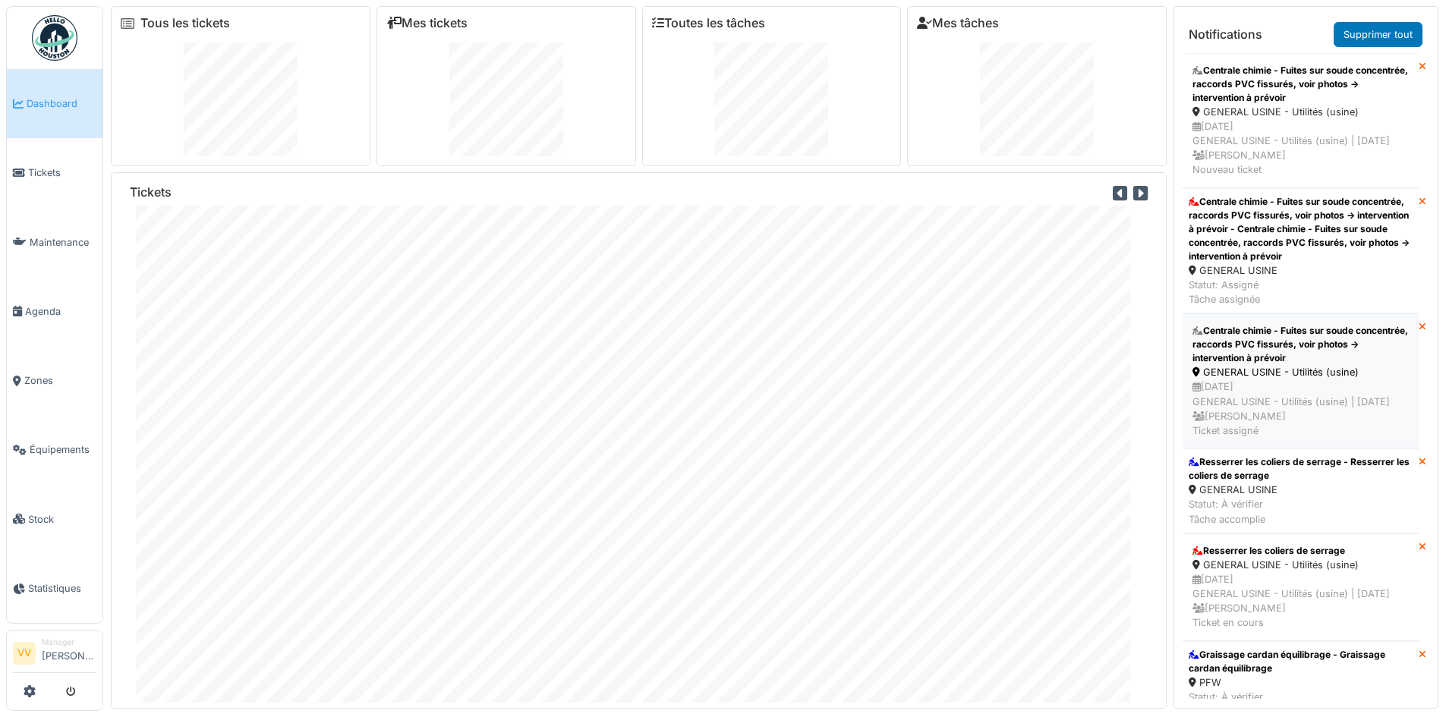
scroll to position [304, 0]
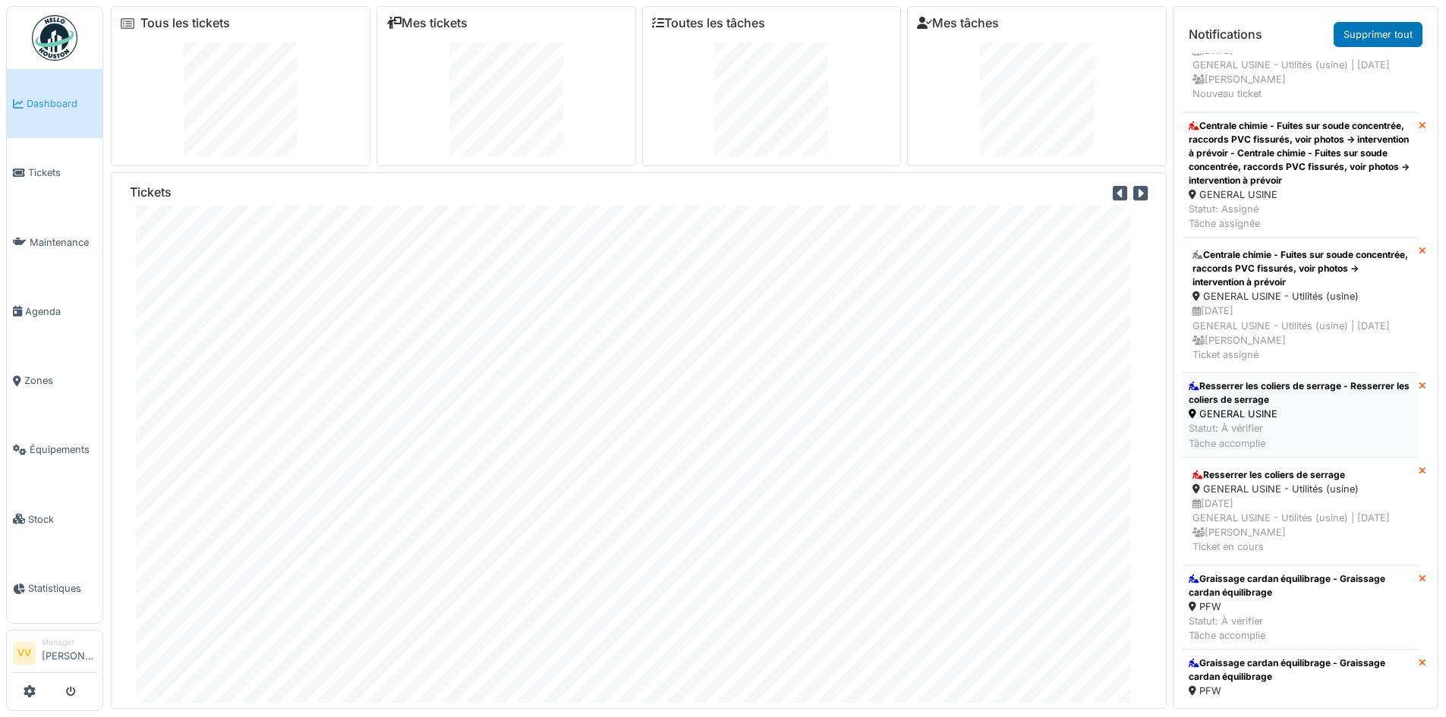
click at [1301, 407] on div "Resserrer les coliers de serrage - Resserrer les coliers de serrage" at bounding box center [1301, 393] width 224 height 27
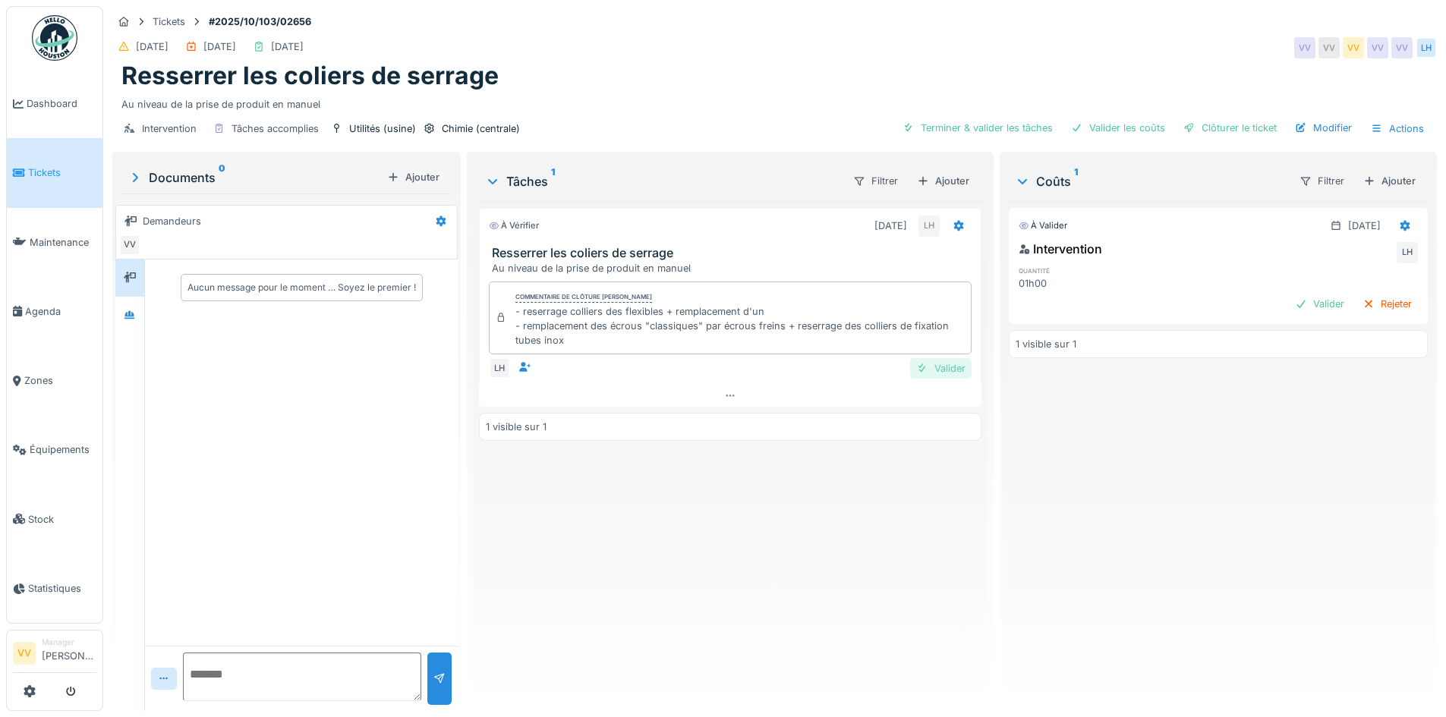
click at [927, 367] on div "Valider" at bounding box center [940, 368] width 61 height 20
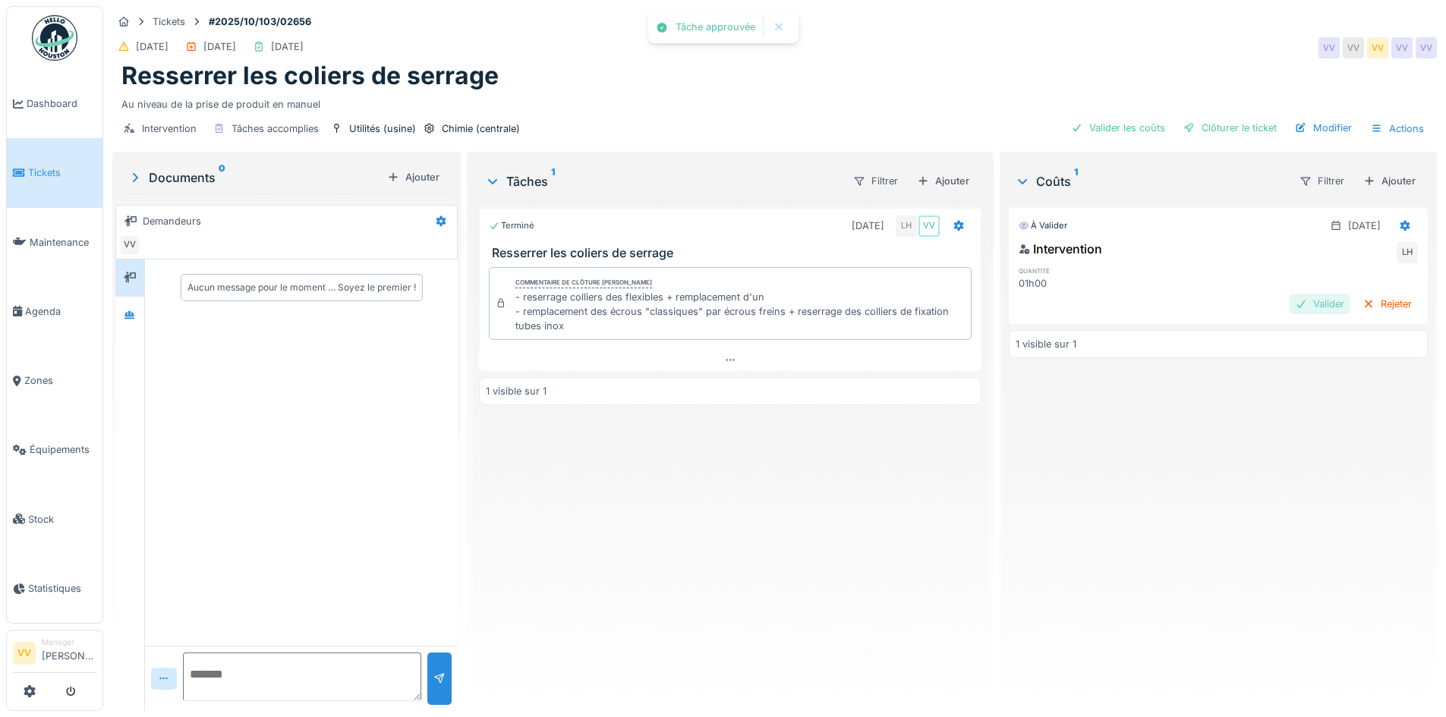
click at [1289, 301] on div "Valider" at bounding box center [1319, 304] width 61 height 20
click at [1263, 132] on div "Clôturer le ticket" at bounding box center [1230, 128] width 106 height 20
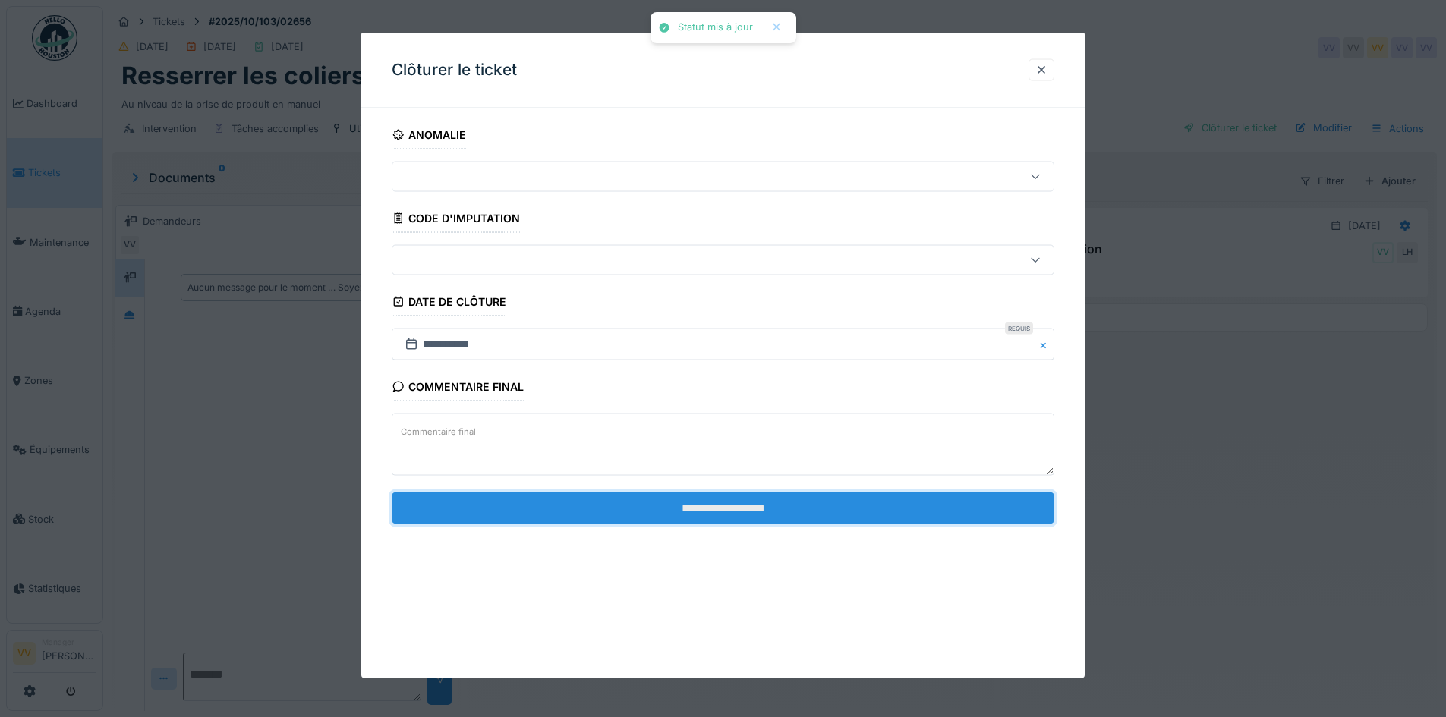
click at [682, 504] on input "**********" at bounding box center [723, 508] width 663 height 32
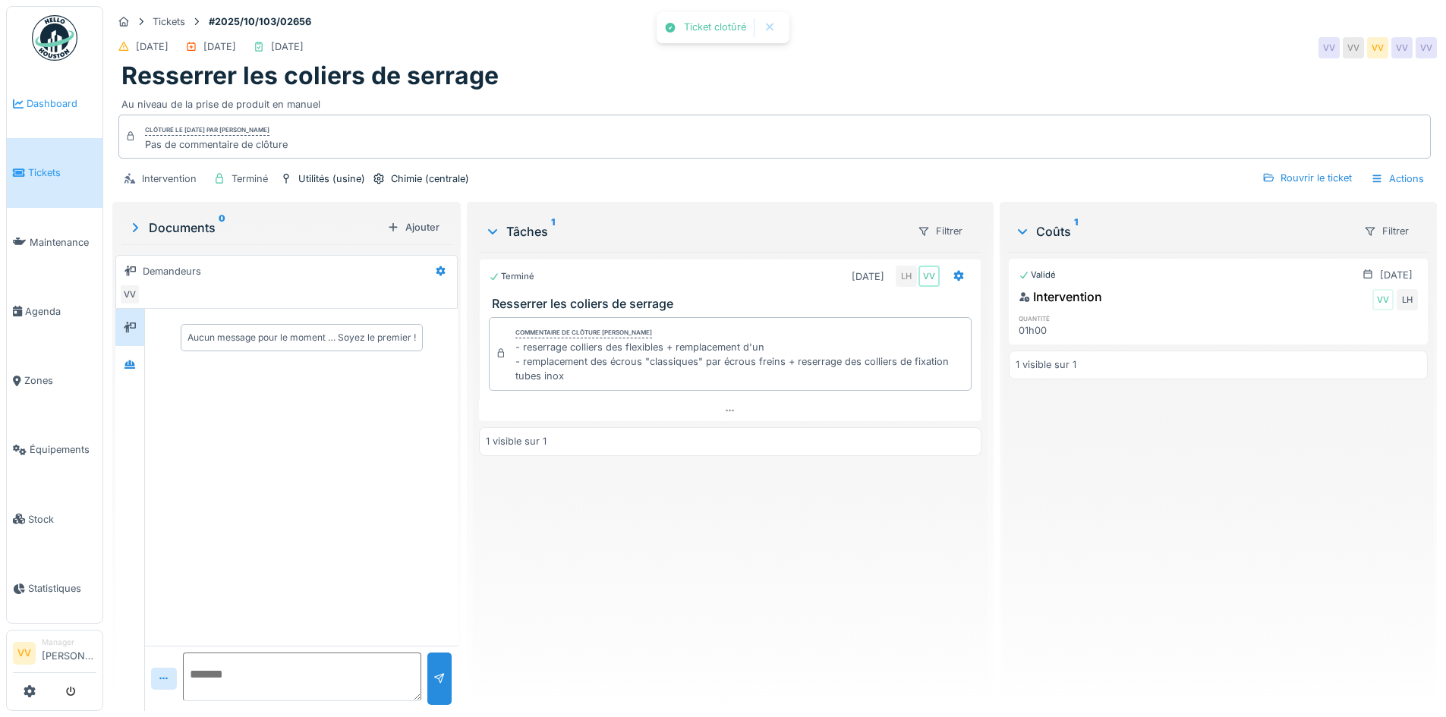
click at [33, 112] on link "Dashboard" at bounding box center [55, 103] width 96 height 69
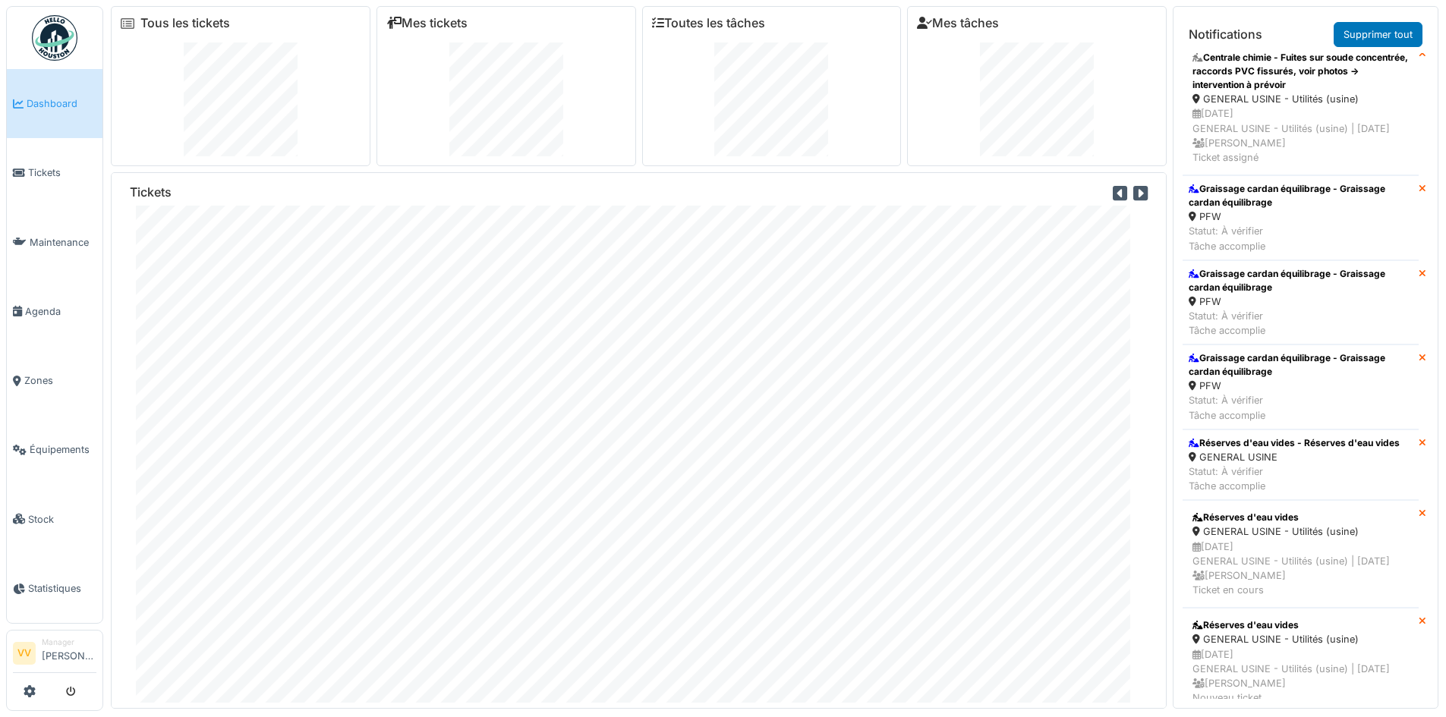
scroll to position [531, 0]
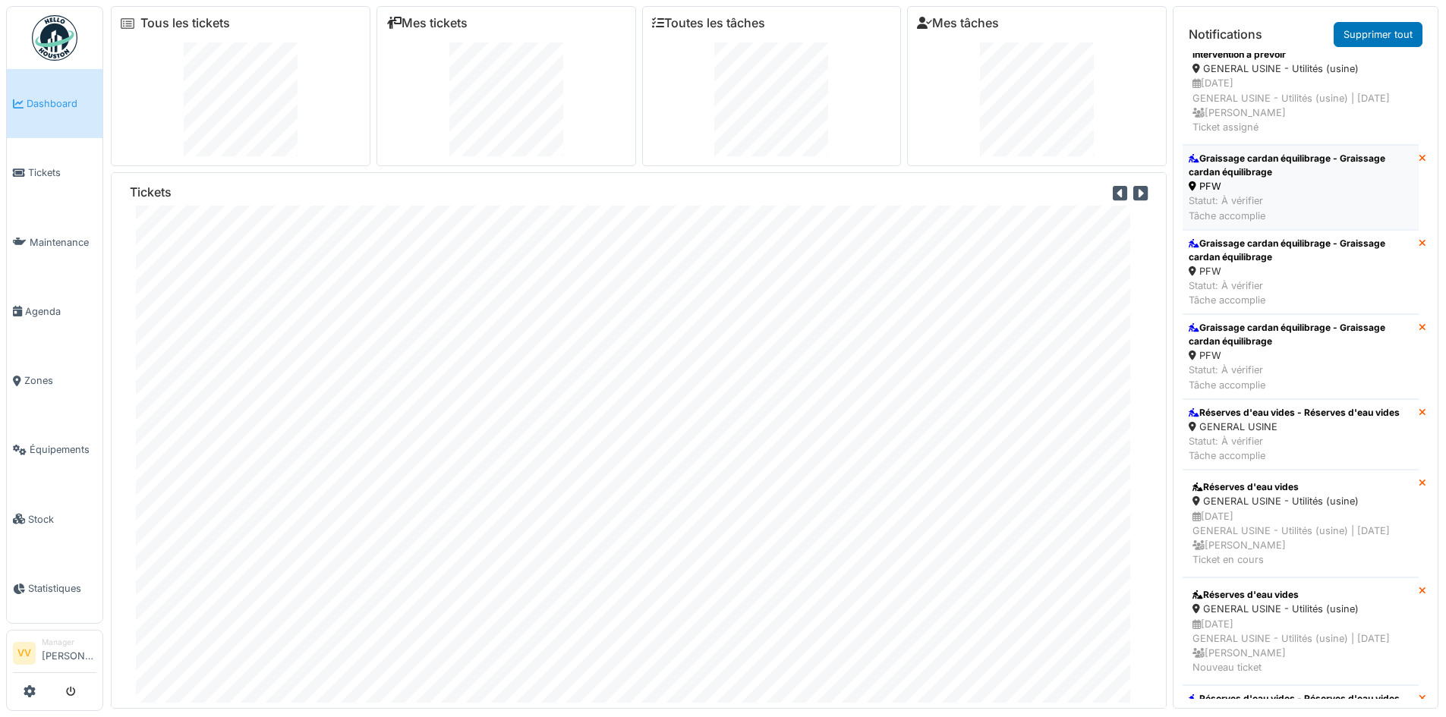
click at [1282, 222] on div "Statut: À vérifier Tâche accomplie" at bounding box center [1301, 208] width 224 height 29
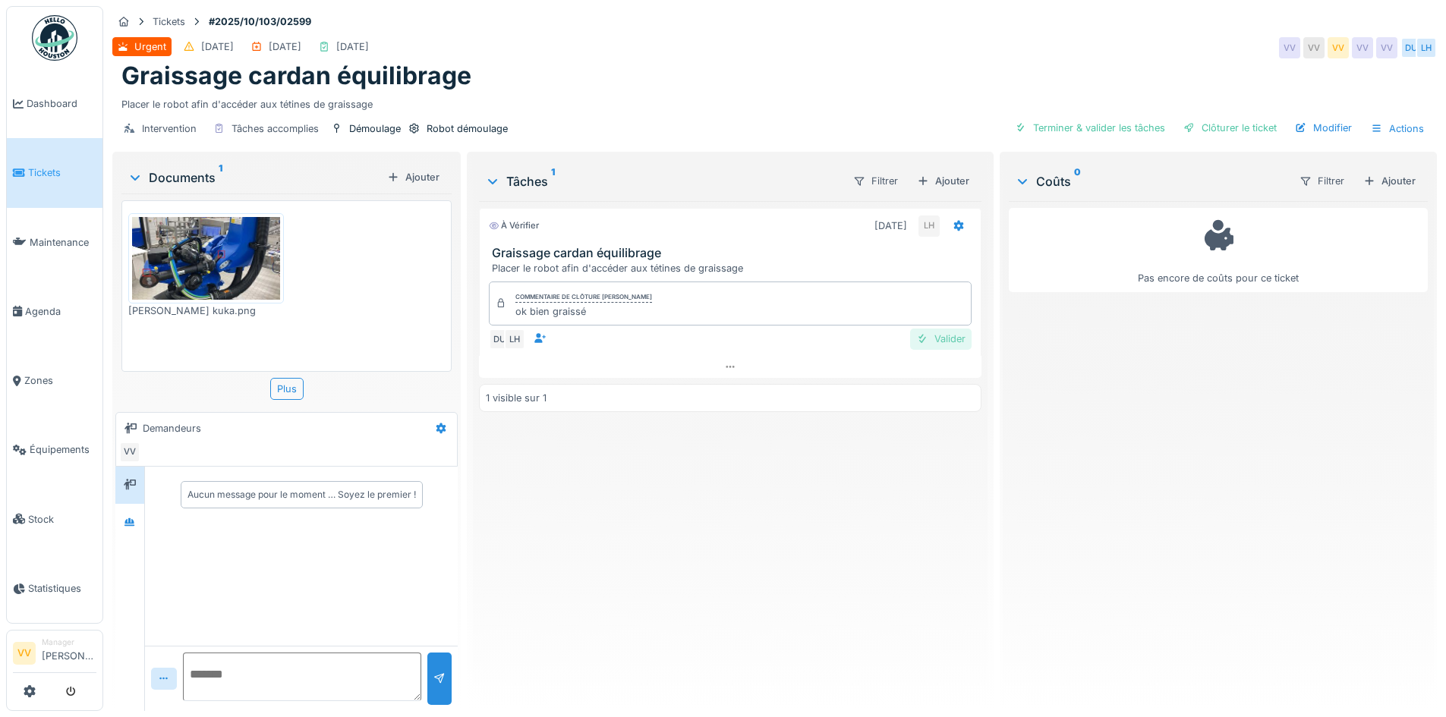
click at [916, 337] on div at bounding box center [922, 339] width 12 height 14
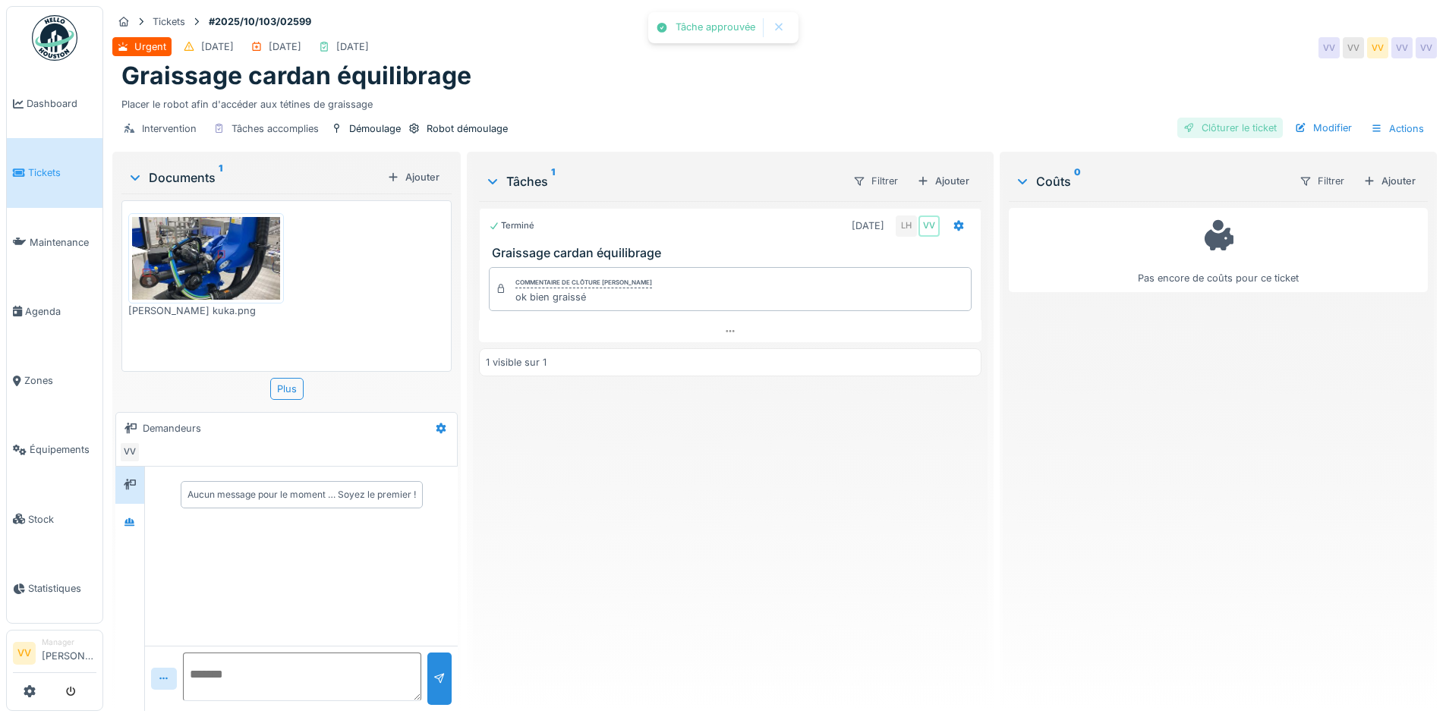
click at [1219, 125] on div "Clôturer le ticket" at bounding box center [1230, 128] width 106 height 20
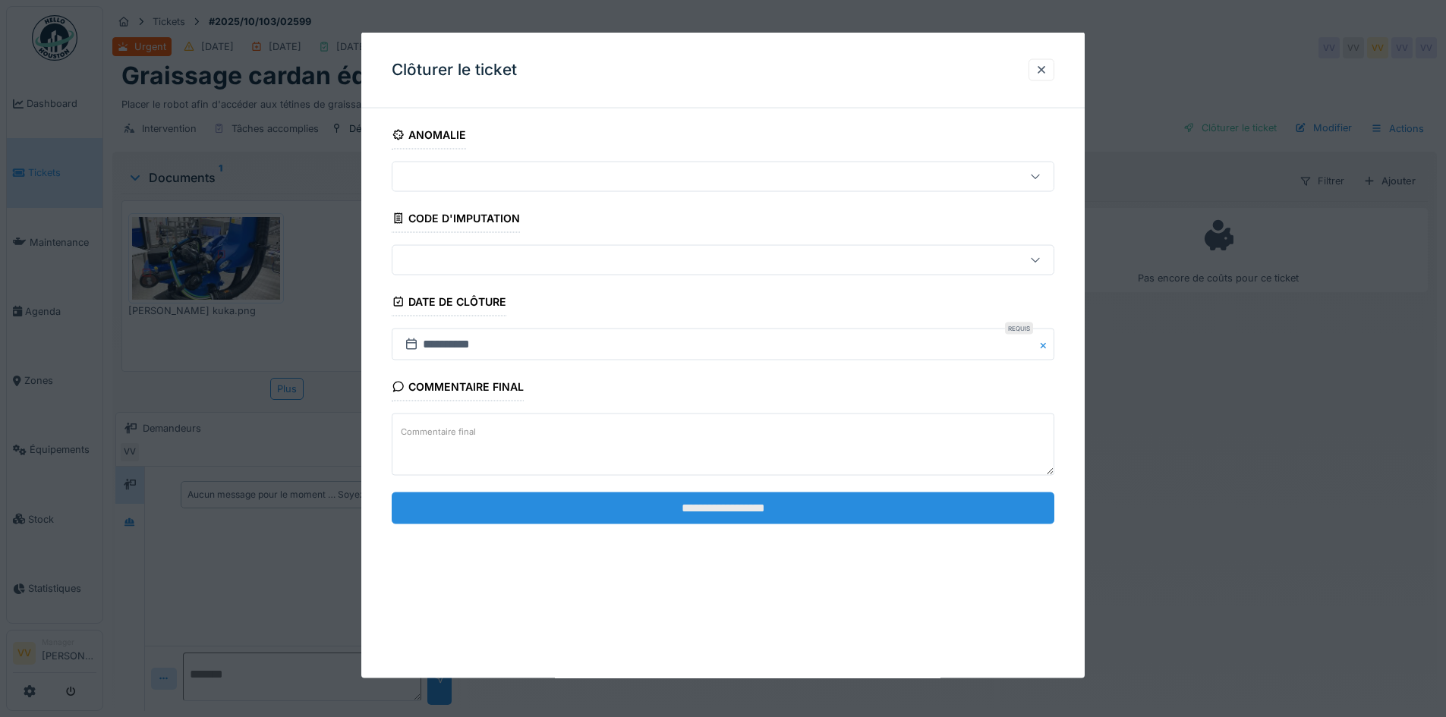
click at [786, 512] on input "**********" at bounding box center [723, 508] width 663 height 32
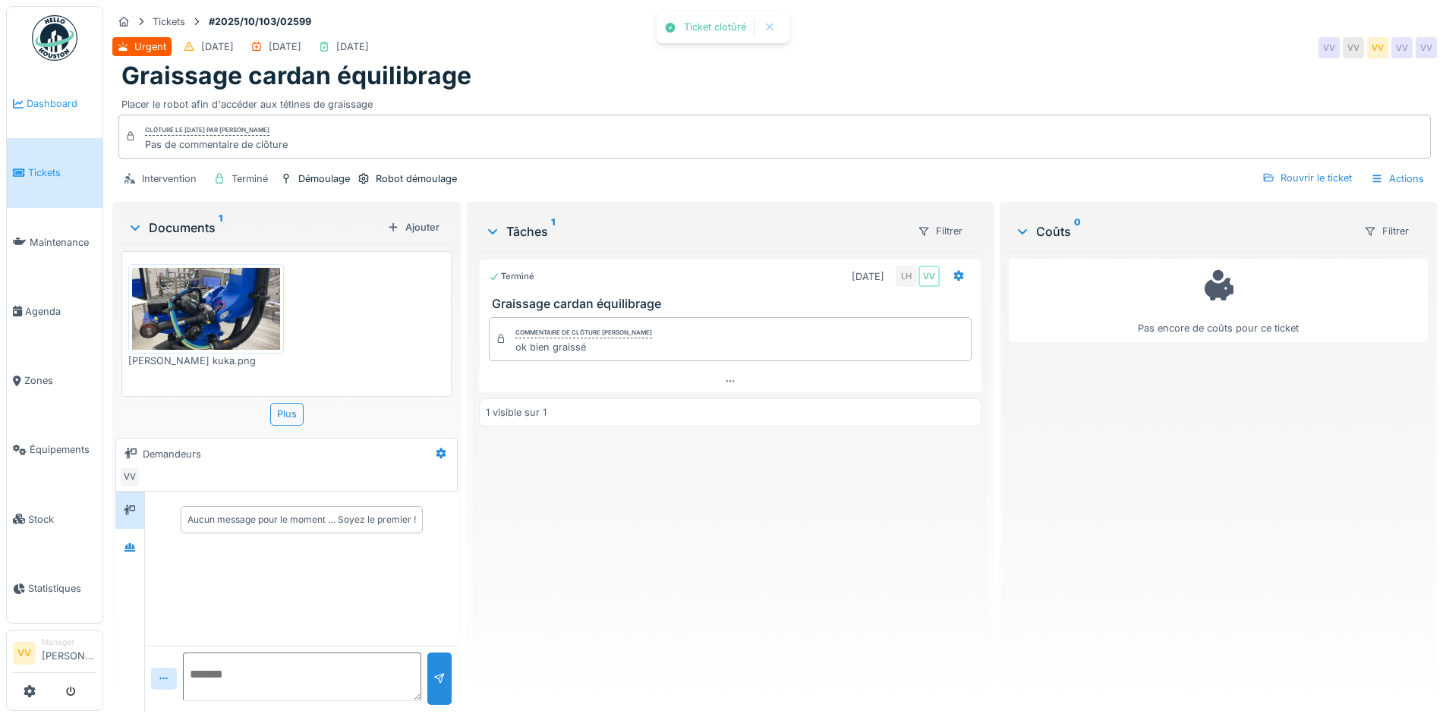
click at [30, 96] on span "Dashboard" at bounding box center [62, 103] width 70 height 14
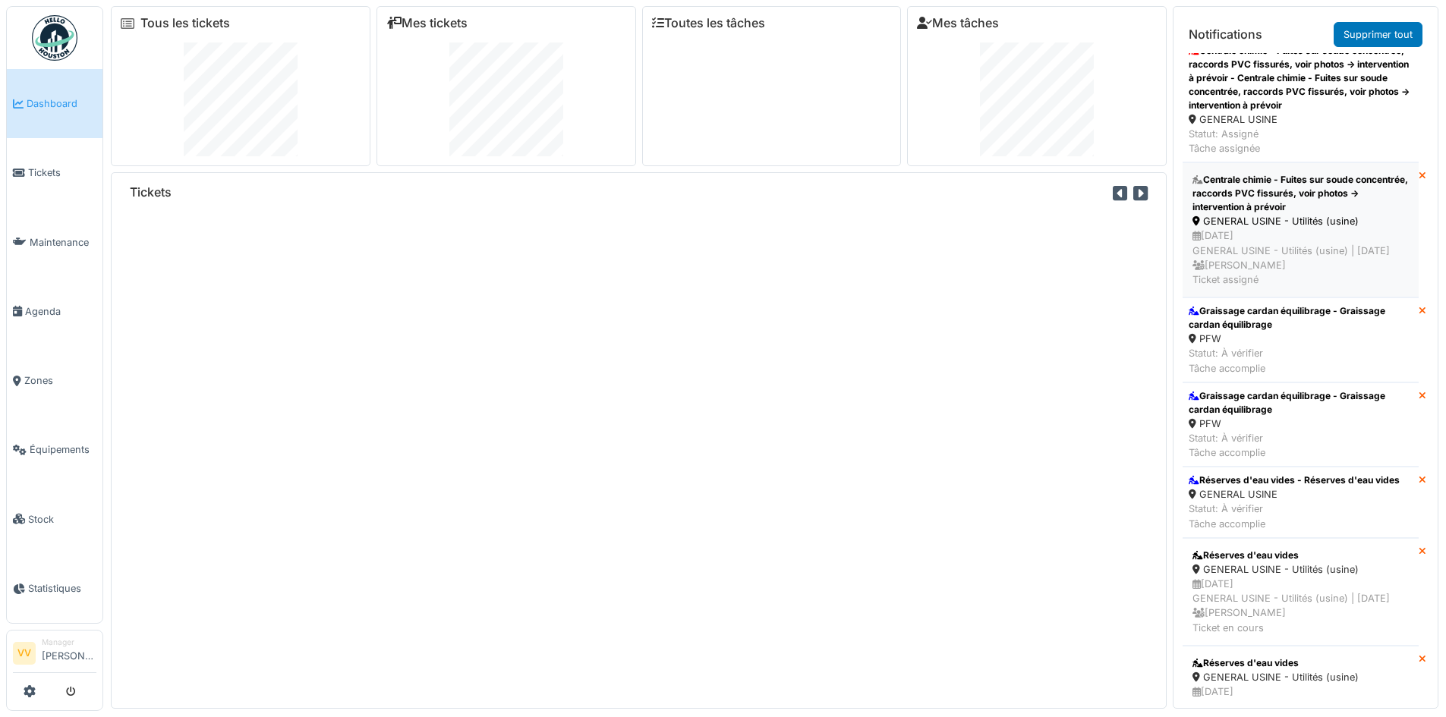
scroll to position [380, 0]
click at [1294, 345] on div "PFW" at bounding box center [1301, 338] width 224 height 14
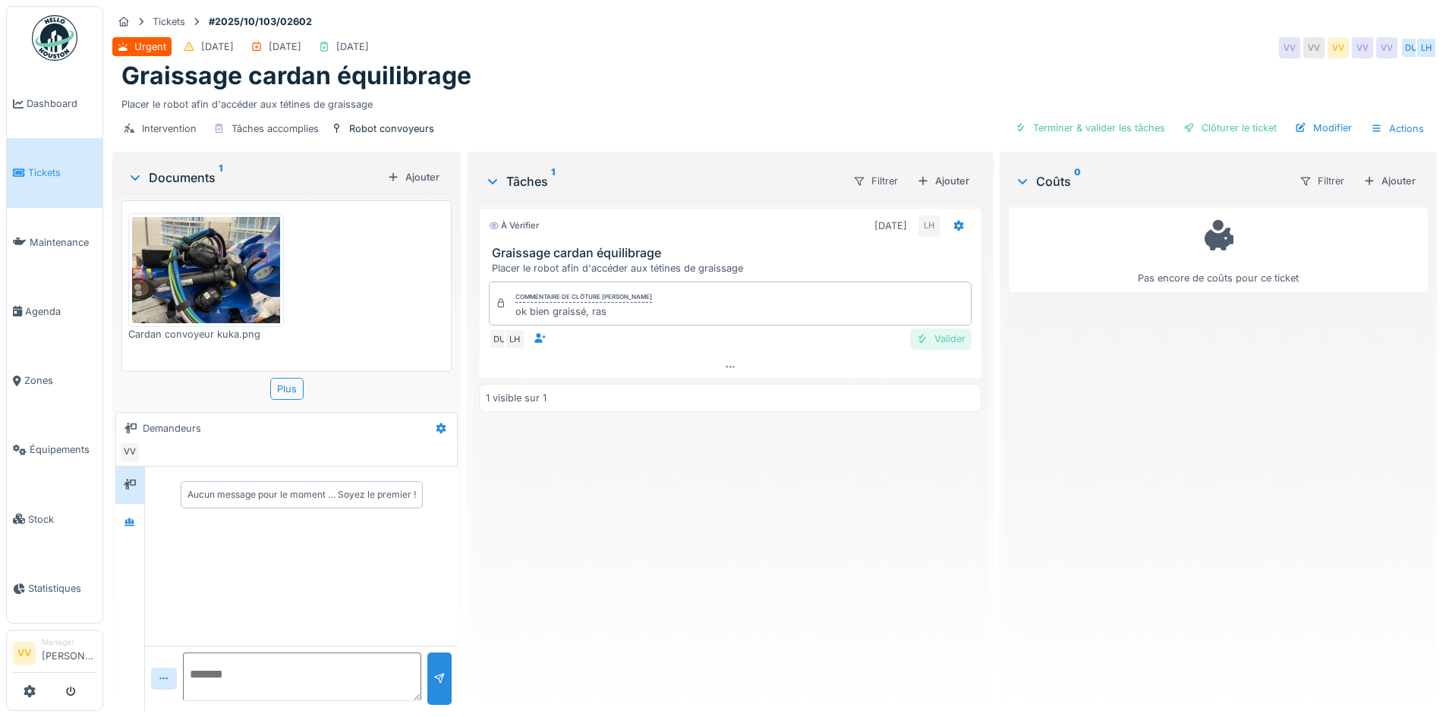
click at [946, 335] on div "Valider" at bounding box center [940, 339] width 61 height 20
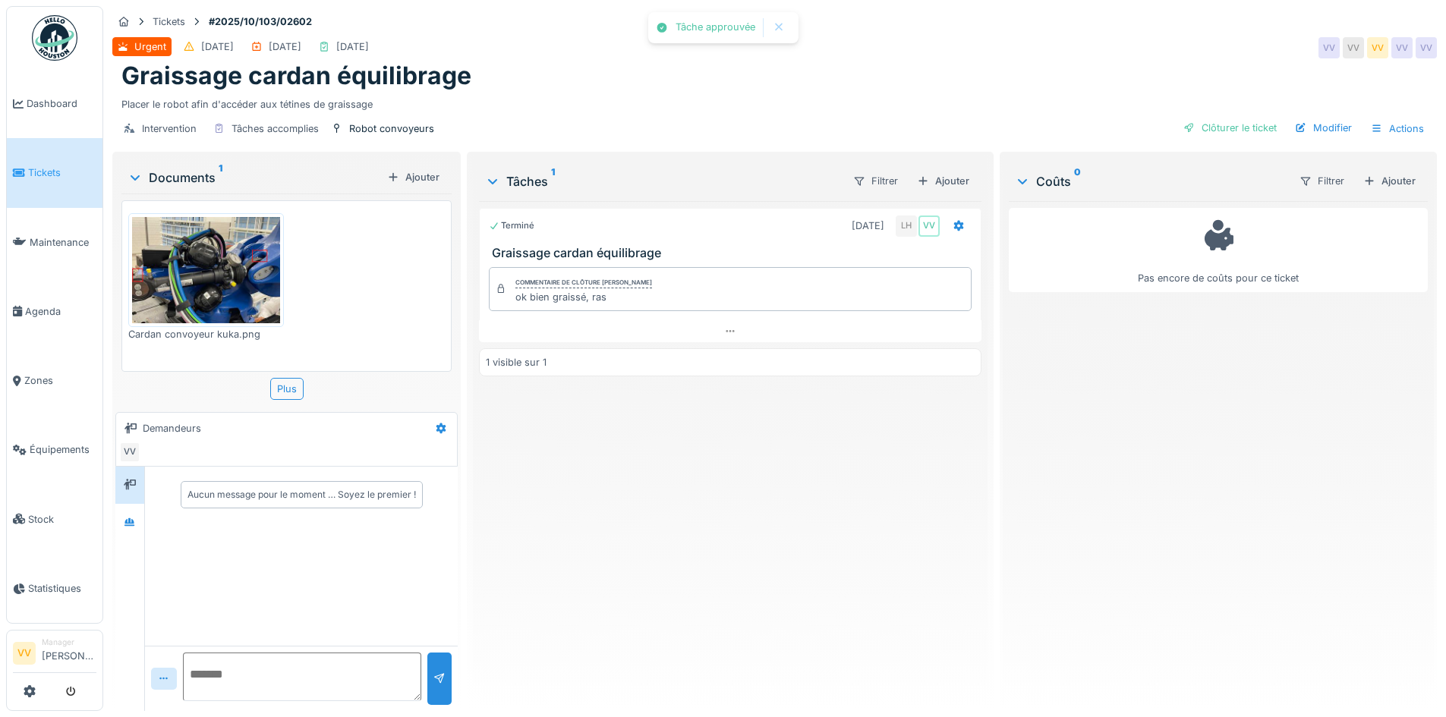
click at [1114, 130] on div "Intervention Tâches accomplies Robot convoyeurs Clôturer le ticket Modifier Act…" at bounding box center [774, 129] width 1325 height 34
click at [1214, 123] on div "Clôturer le ticket" at bounding box center [1230, 128] width 106 height 20
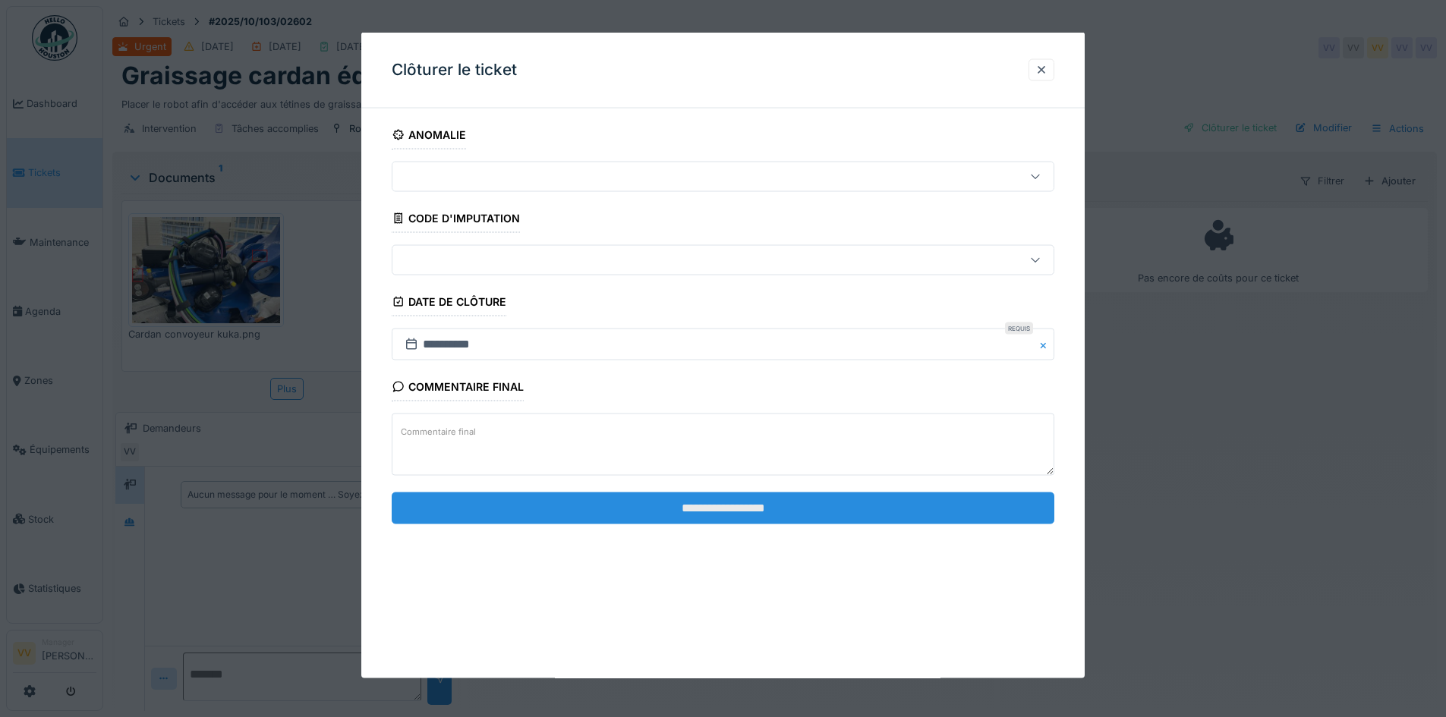
click at [770, 508] on input "**********" at bounding box center [723, 508] width 663 height 32
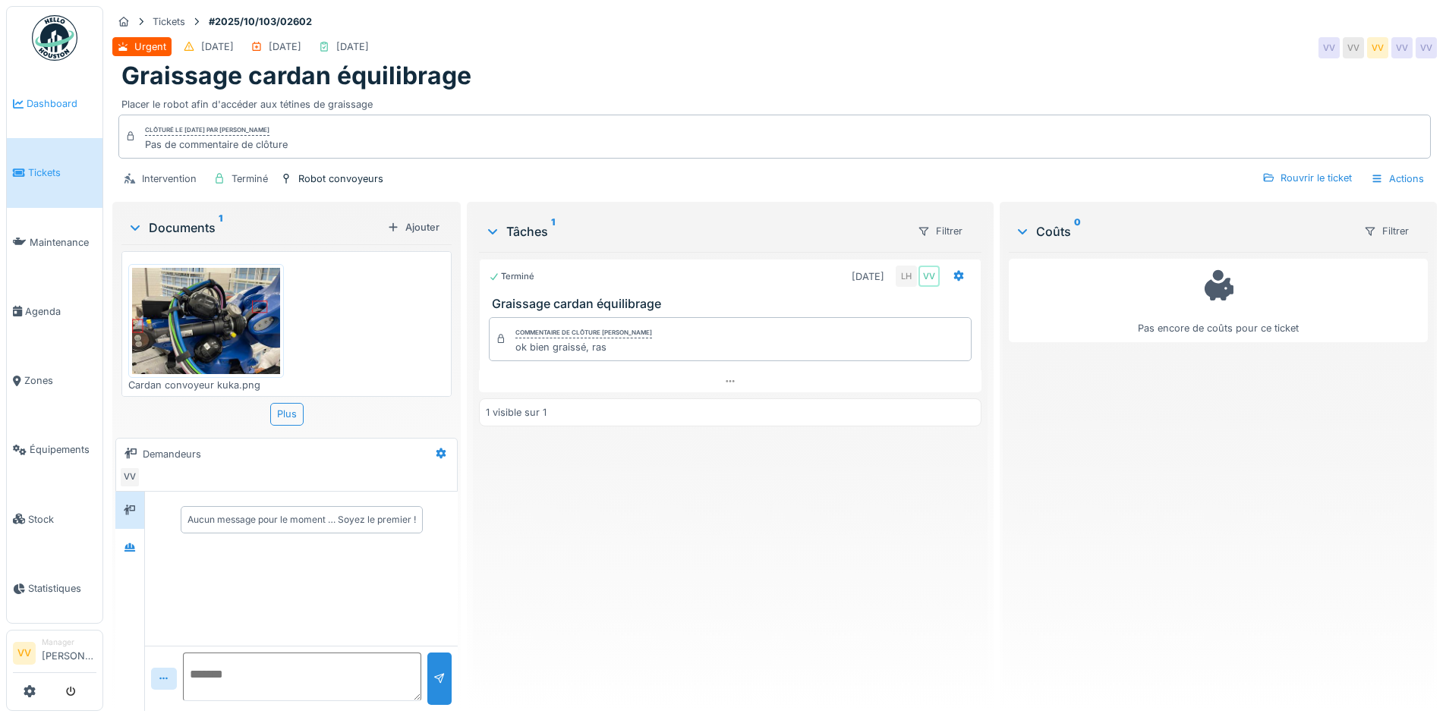
click at [29, 98] on span "Dashboard" at bounding box center [62, 103] width 70 height 14
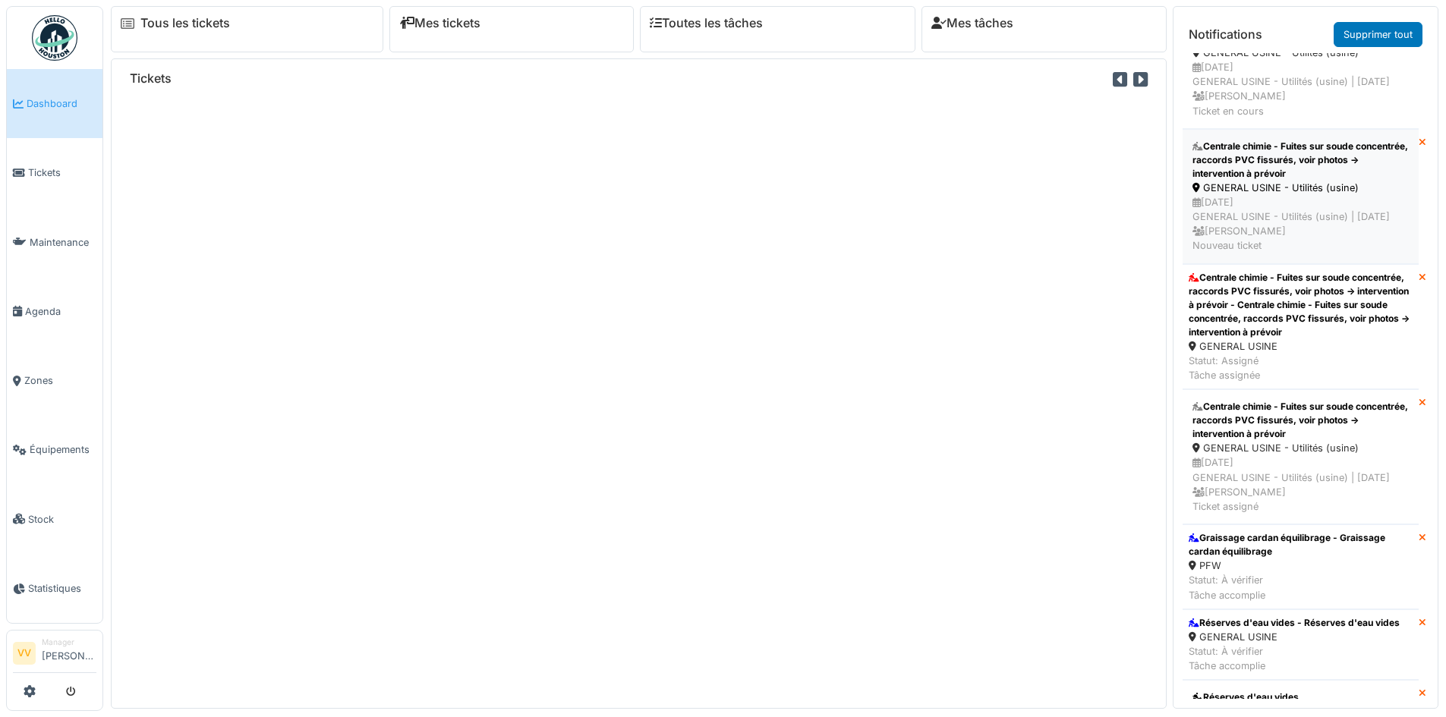
scroll to position [455, 0]
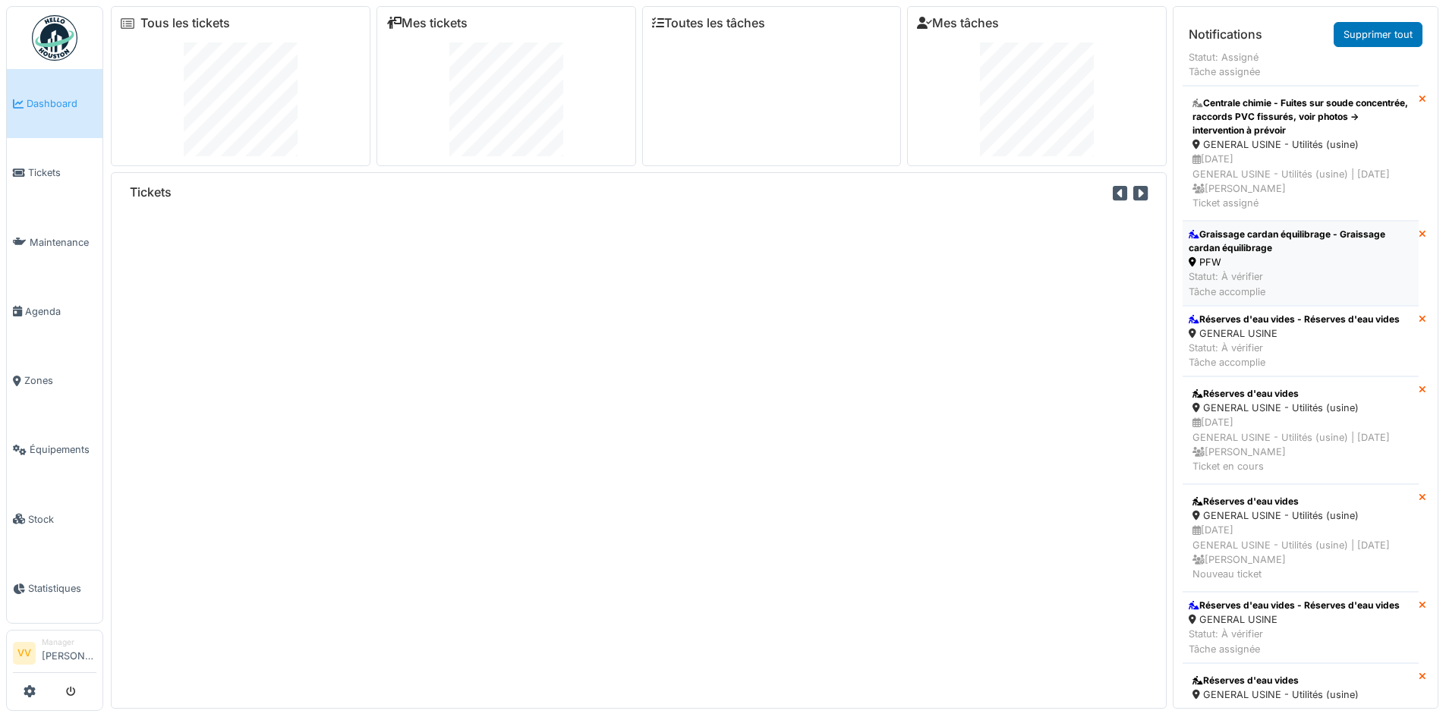
click at [1294, 255] on div "Graissage cardan équilibrage - Graissage cardan équilibrage" at bounding box center [1301, 241] width 224 height 27
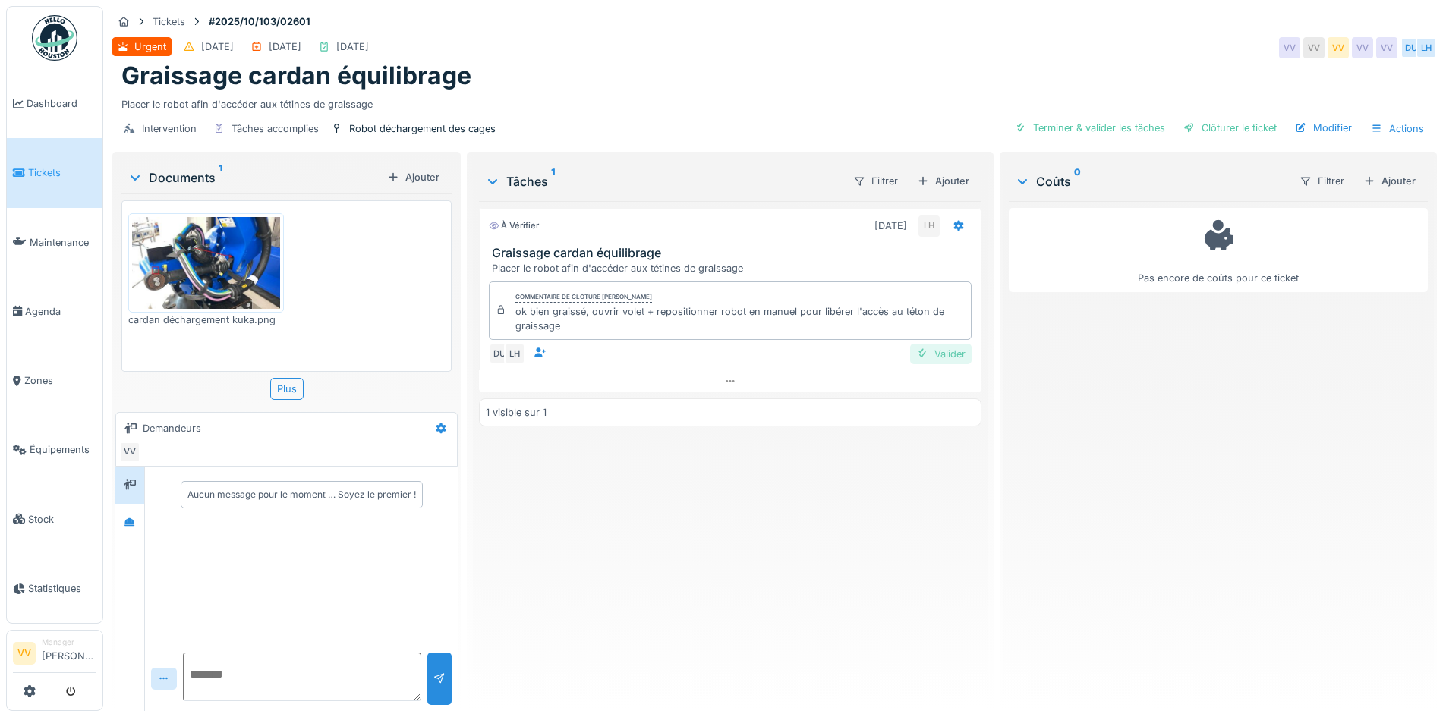
click at [955, 352] on div "Valider" at bounding box center [940, 354] width 61 height 20
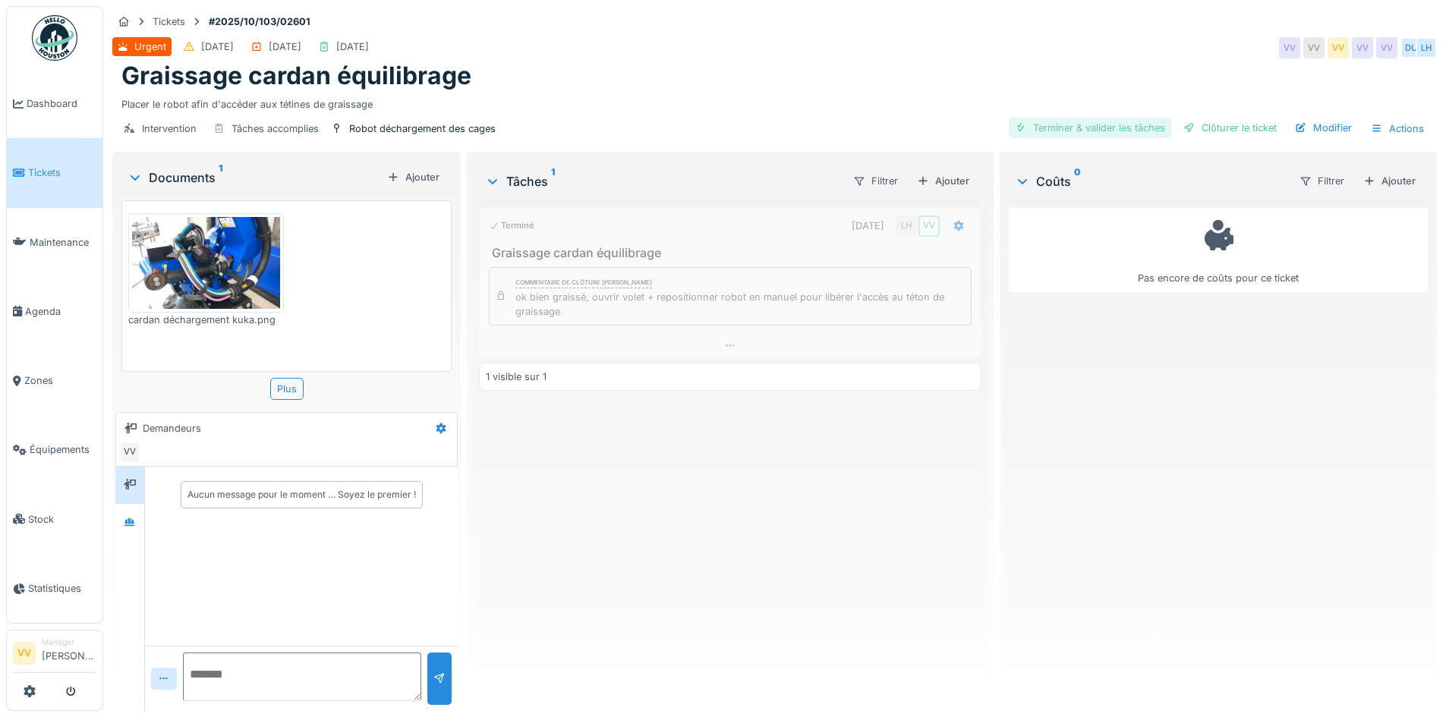
click at [1098, 119] on div "Terminer & valider les tâches" at bounding box center [1090, 128] width 162 height 20
click at [1234, 133] on div "Clôturer le ticket" at bounding box center [1230, 128] width 106 height 20
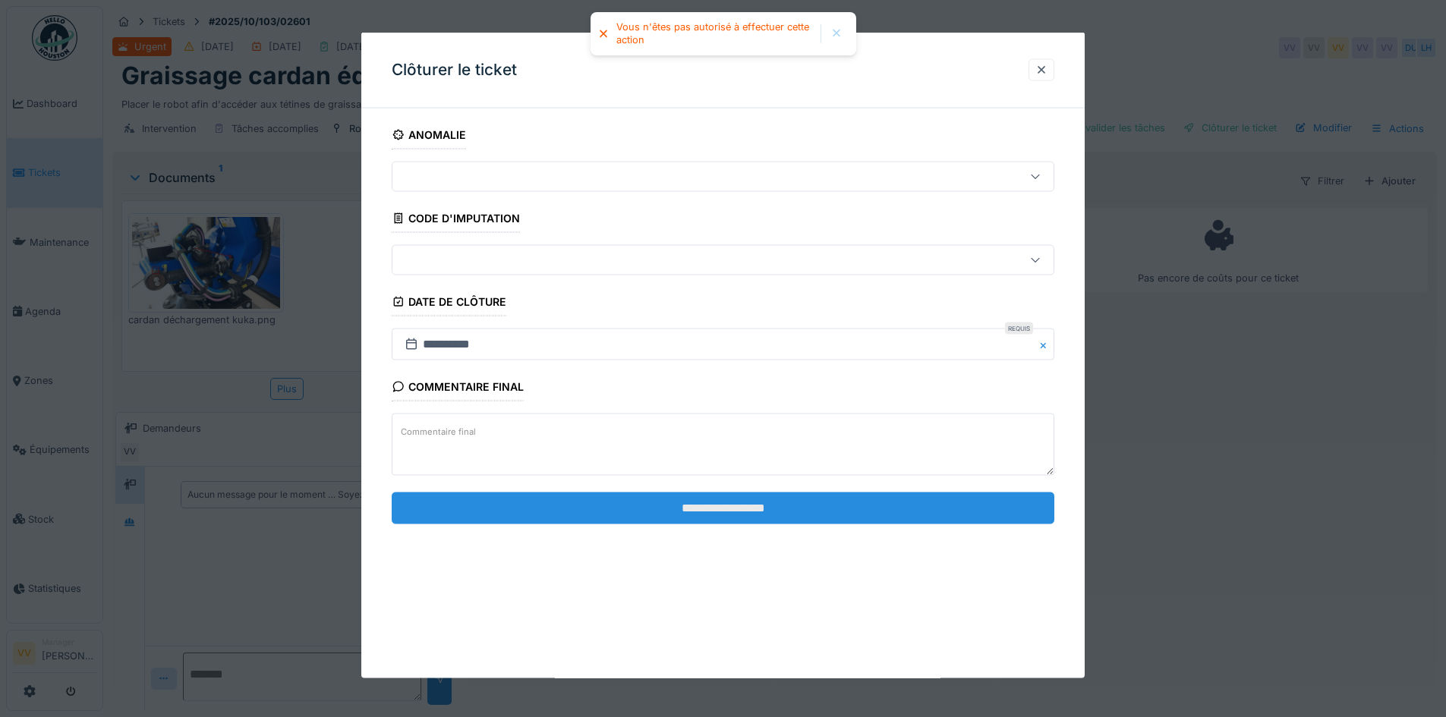
click at [740, 510] on input "**********" at bounding box center [723, 508] width 663 height 32
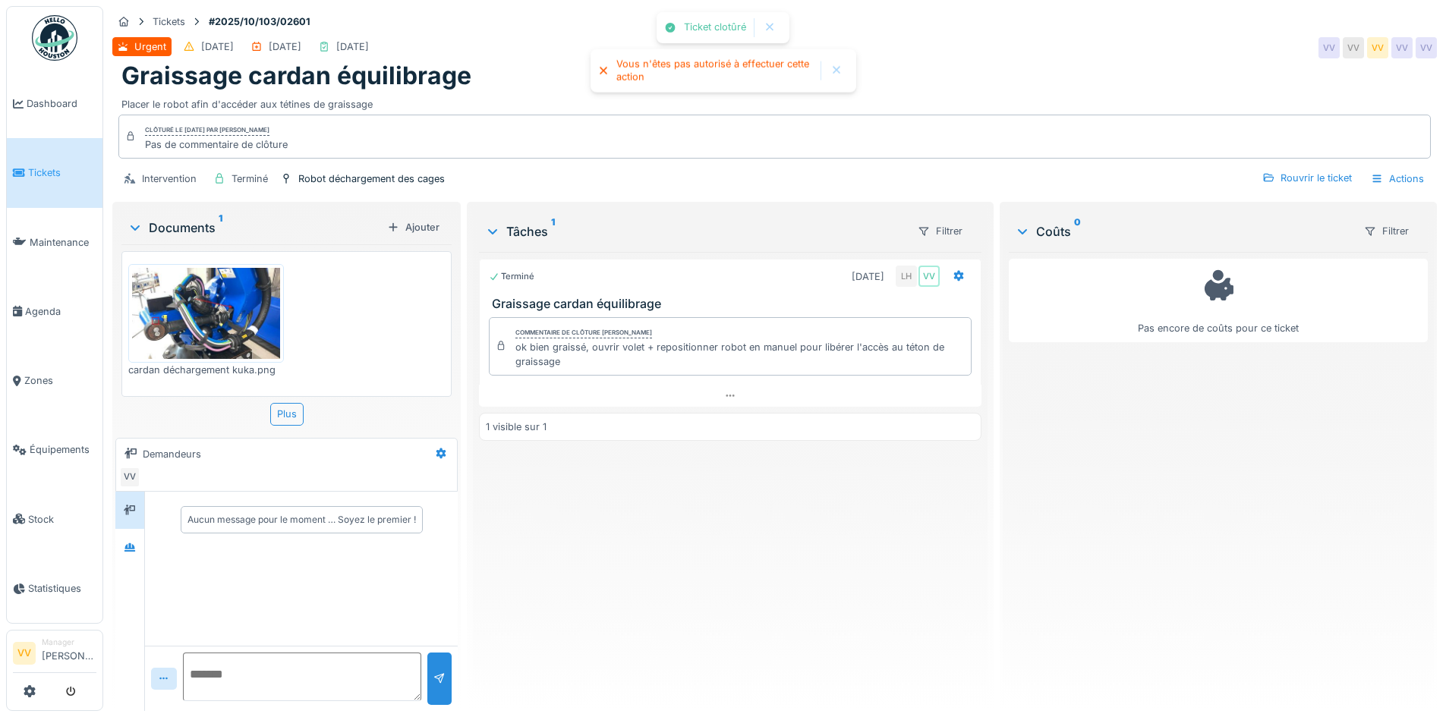
click at [903, 535] on div "Terminé 01/10/2025 LH VV Graissage cardan équilibrage Commentaire de clôture de…" at bounding box center [730, 475] width 502 height 447
click at [37, 104] on span "Dashboard" at bounding box center [62, 103] width 70 height 14
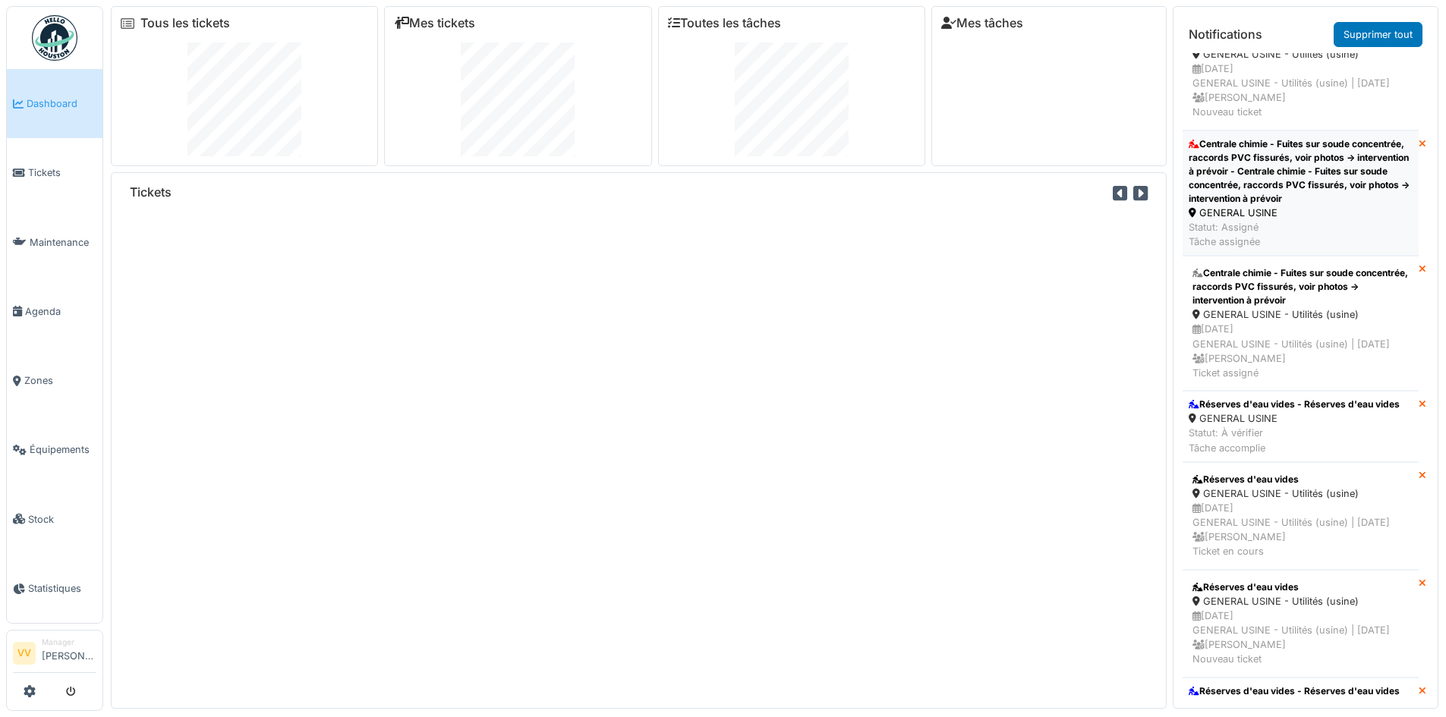
scroll to position [304, 0]
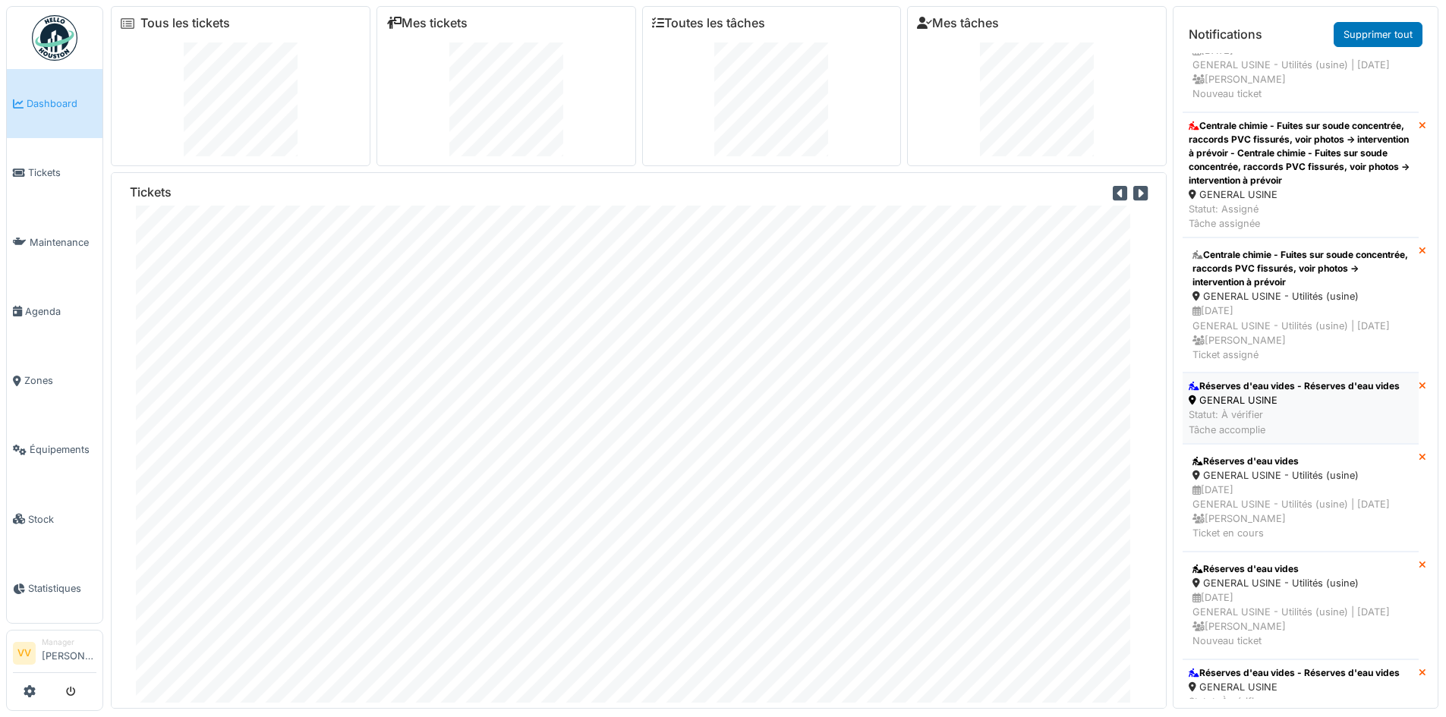
click at [1325, 408] on div "GENERAL USINE" at bounding box center [1294, 400] width 211 height 14
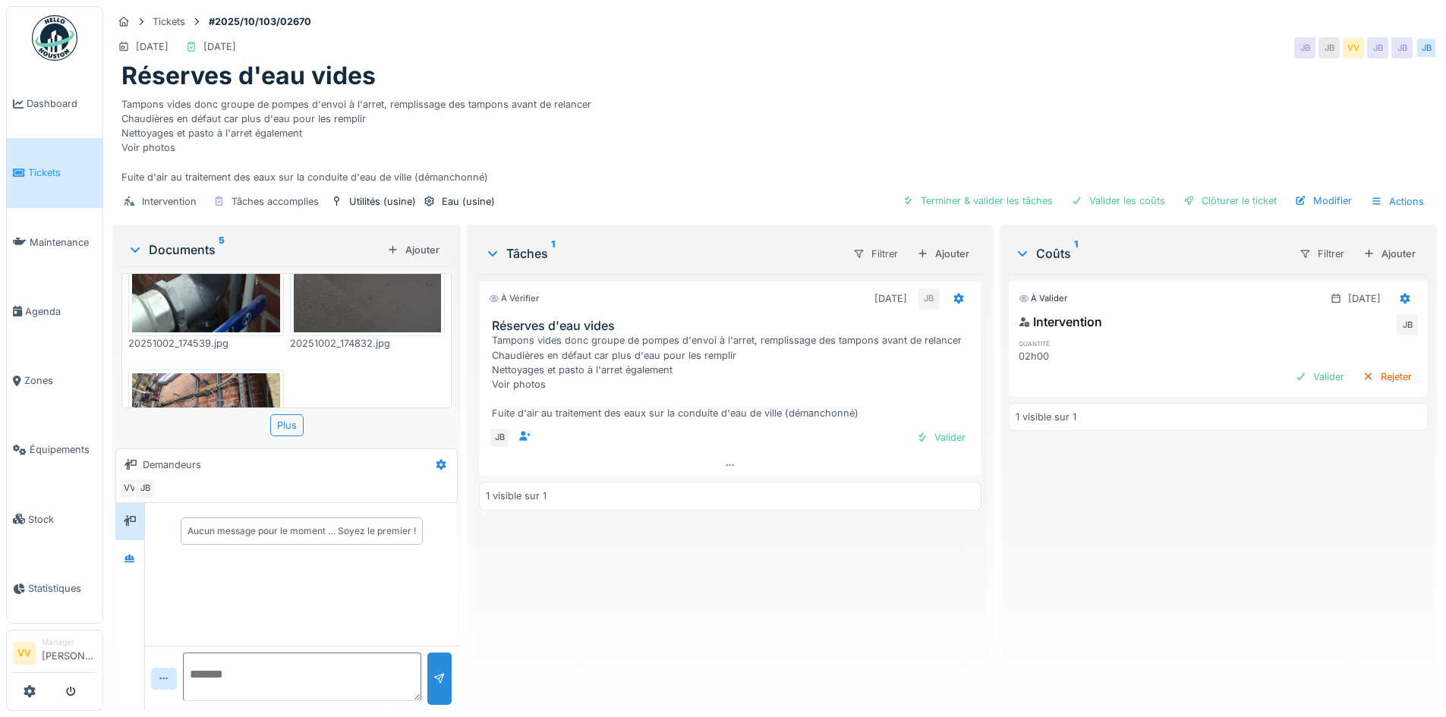
scroll to position [667, 0]
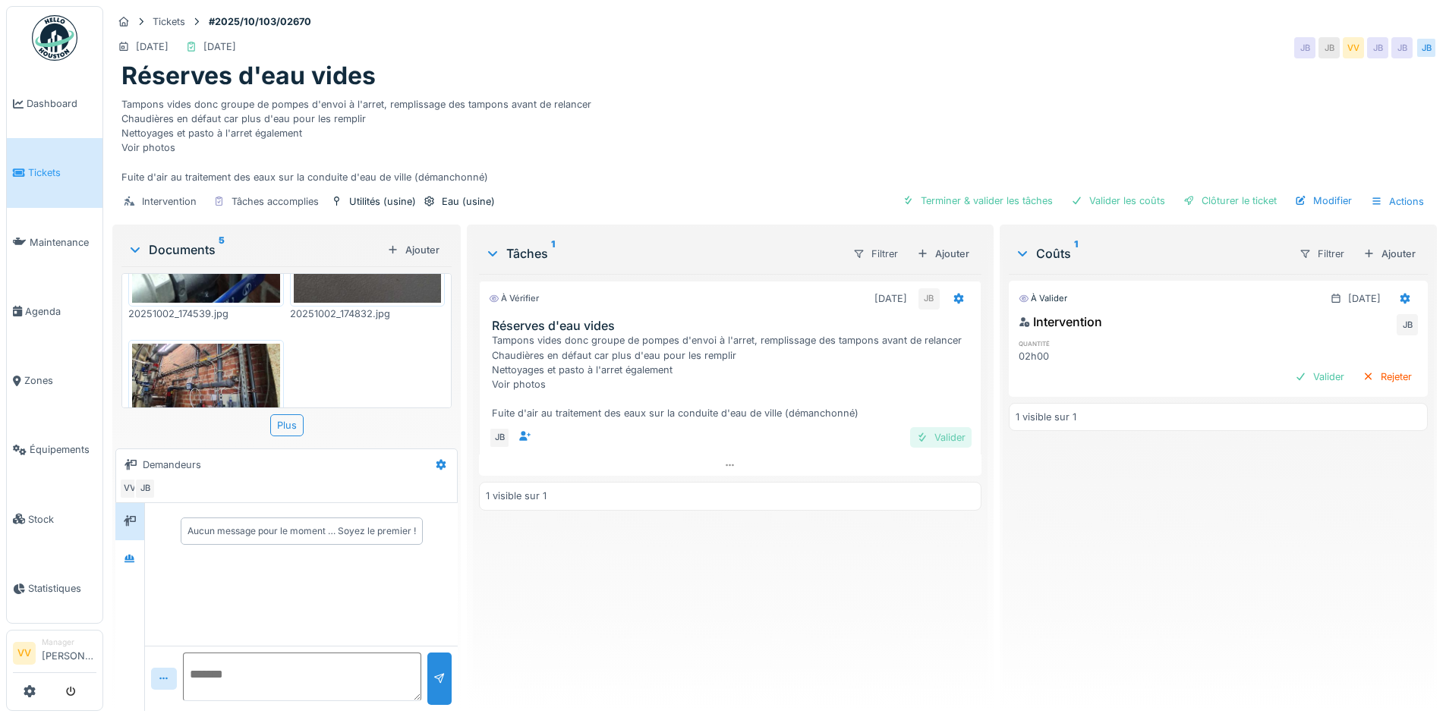
click at [923, 440] on div "Valider" at bounding box center [940, 437] width 61 height 20
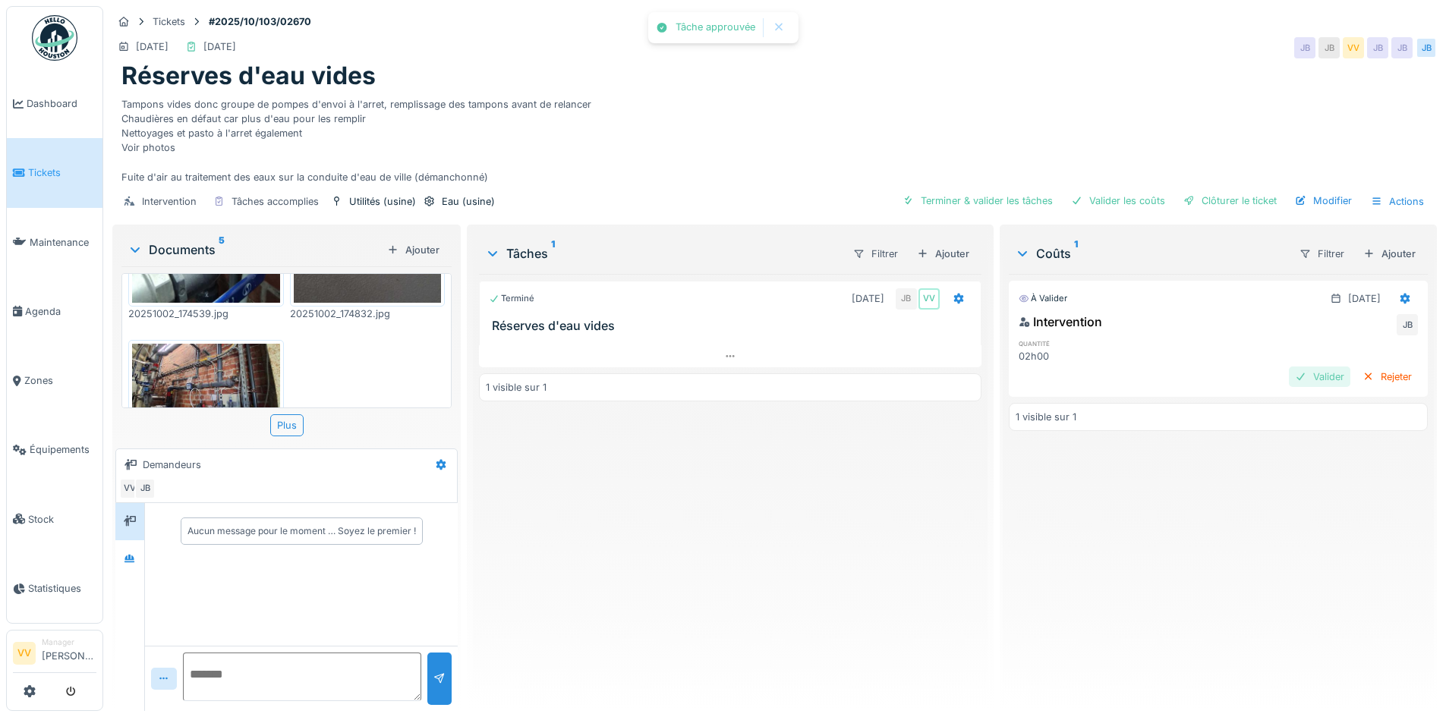
click at [1311, 378] on div "Valider" at bounding box center [1319, 377] width 61 height 20
click at [1249, 205] on div "Clôturer le ticket" at bounding box center [1230, 201] width 106 height 20
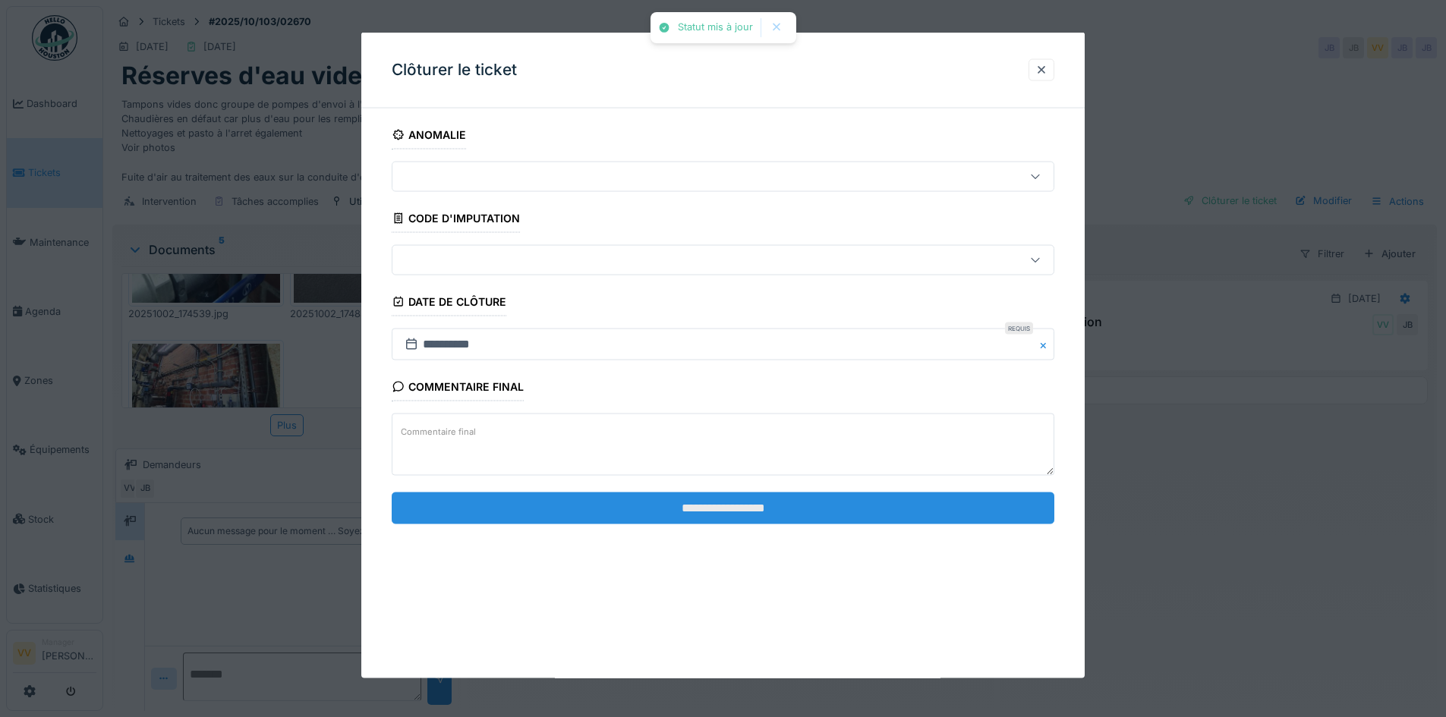
click at [836, 514] on input "**********" at bounding box center [723, 508] width 663 height 32
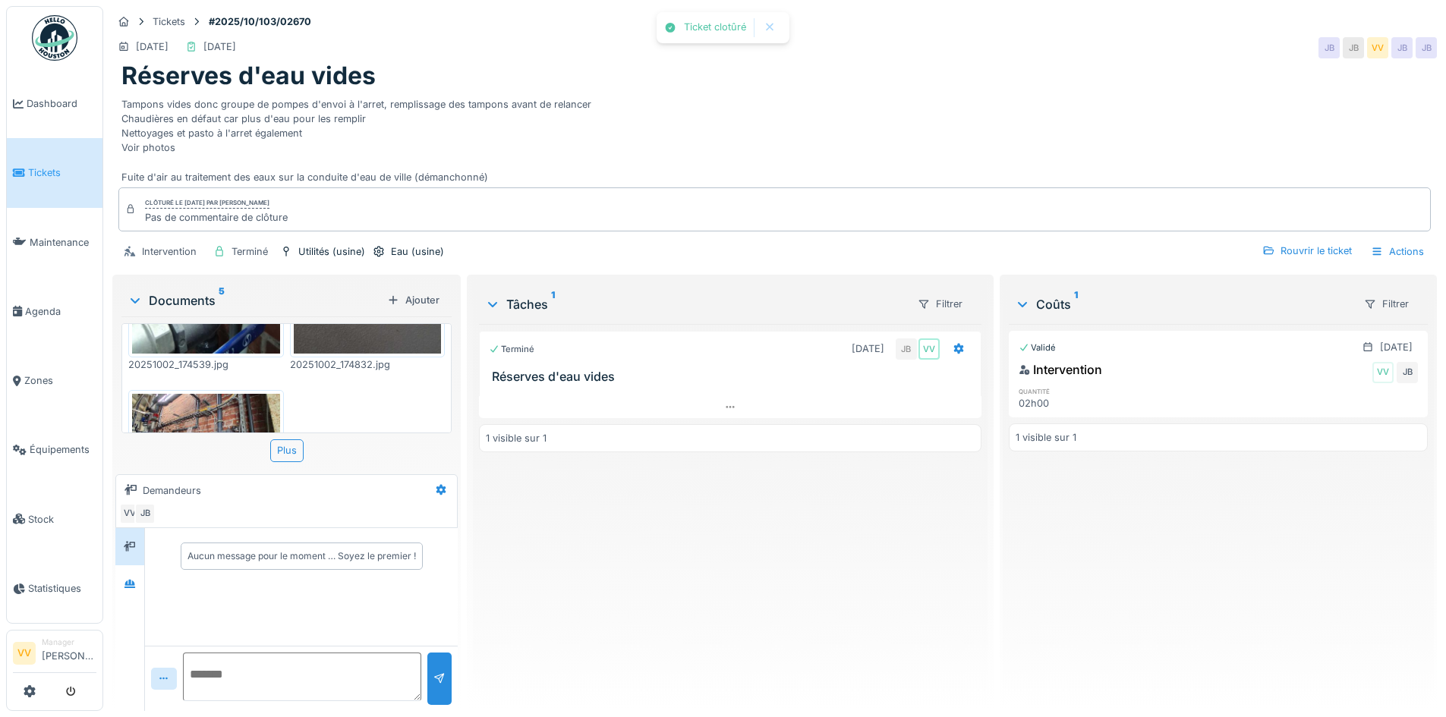
click at [1180, 572] on div "Validé 02/10/2025 Intervention VV JB quantité 02h00 1 visible sur 1" at bounding box center [1218, 511] width 419 height 375
click at [48, 93] on link "Dashboard" at bounding box center [55, 103] width 96 height 69
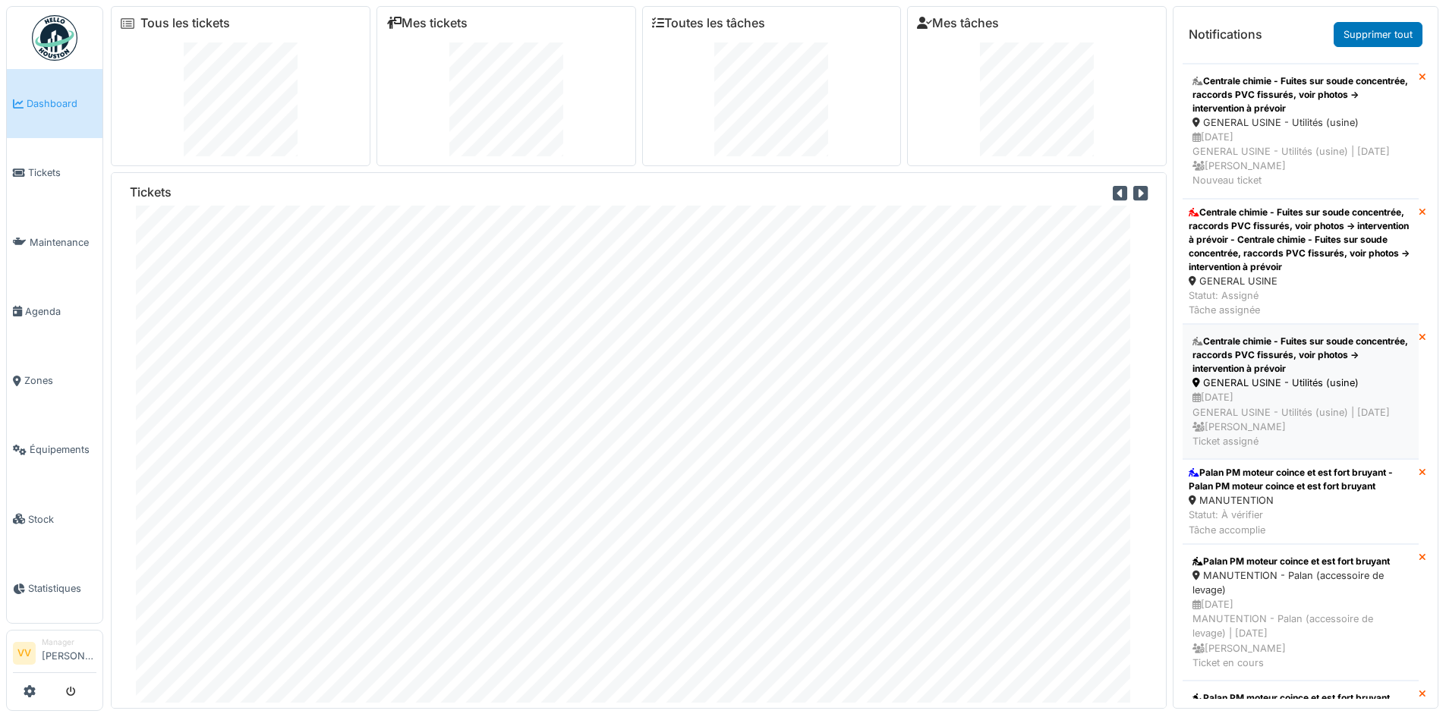
scroll to position [228, 0]
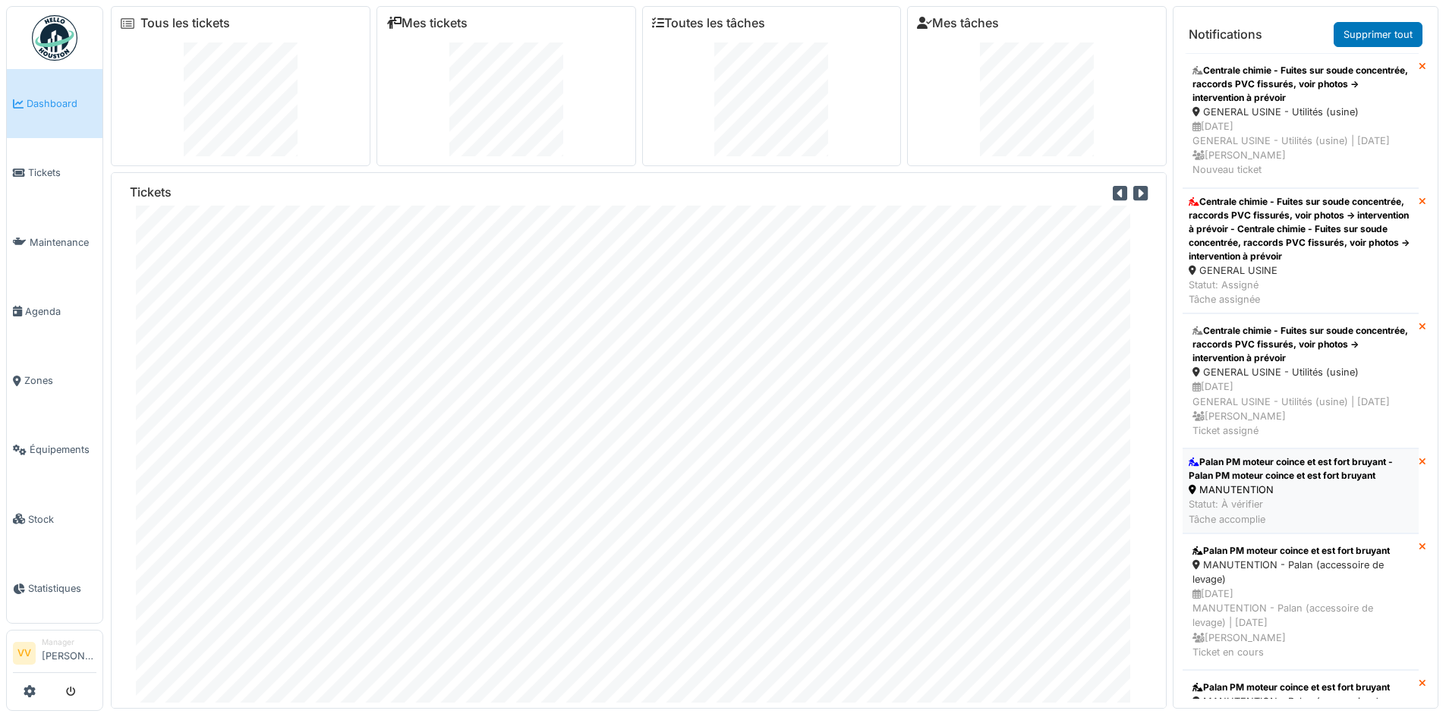
click at [1300, 483] on div "Palan PM moteur coince et est fort bruyant - Palan PM moteur coince et est fort…" at bounding box center [1301, 468] width 224 height 27
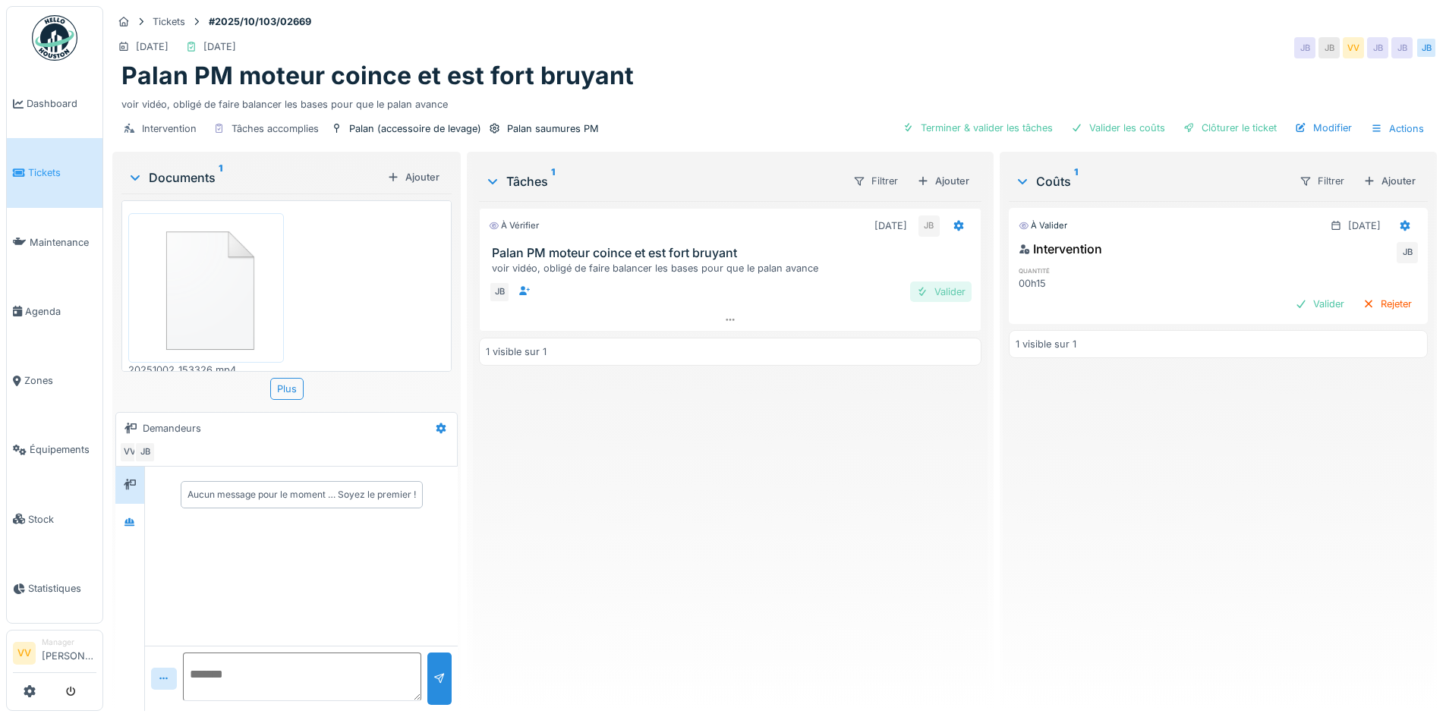
click at [924, 285] on div "Valider" at bounding box center [940, 292] width 61 height 20
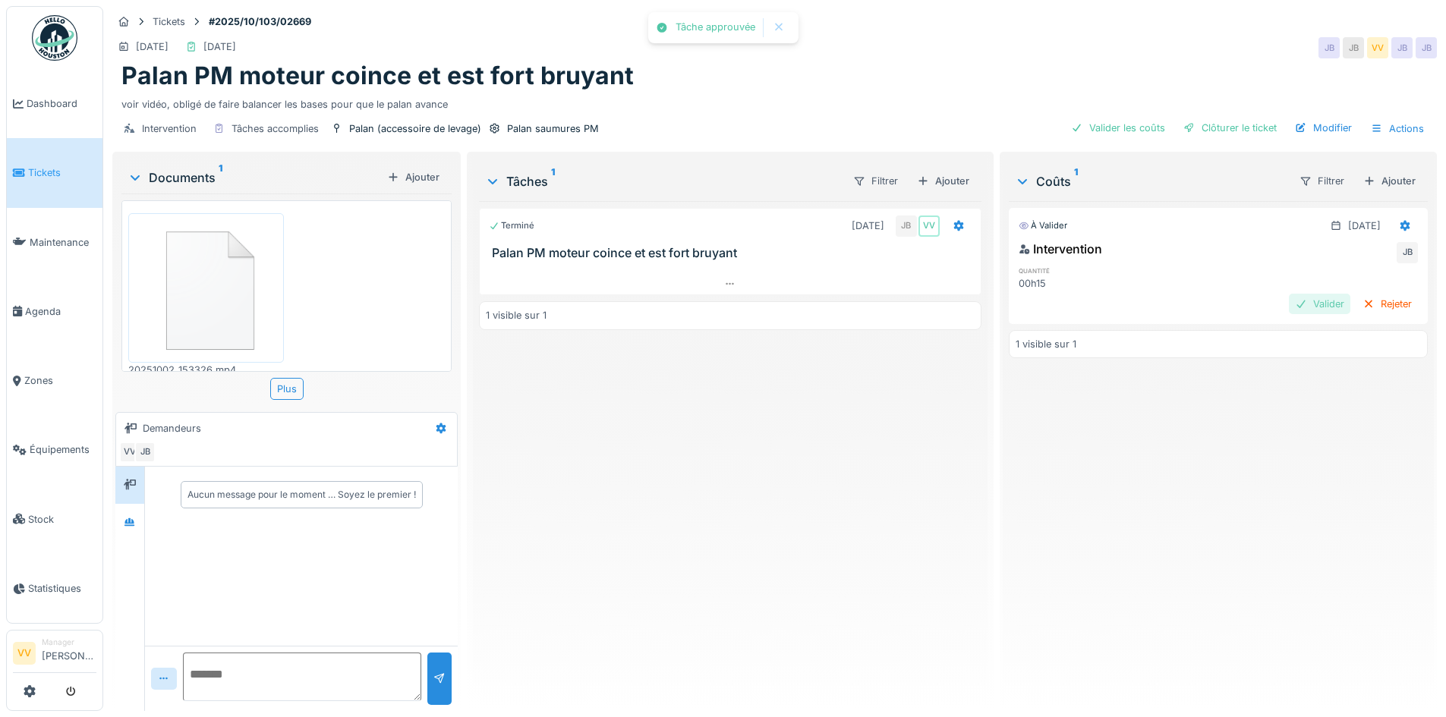
click at [1298, 307] on div "Valider" at bounding box center [1319, 304] width 61 height 20
click at [1254, 126] on div "Clôturer le ticket" at bounding box center [1230, 128] width 106 height 20
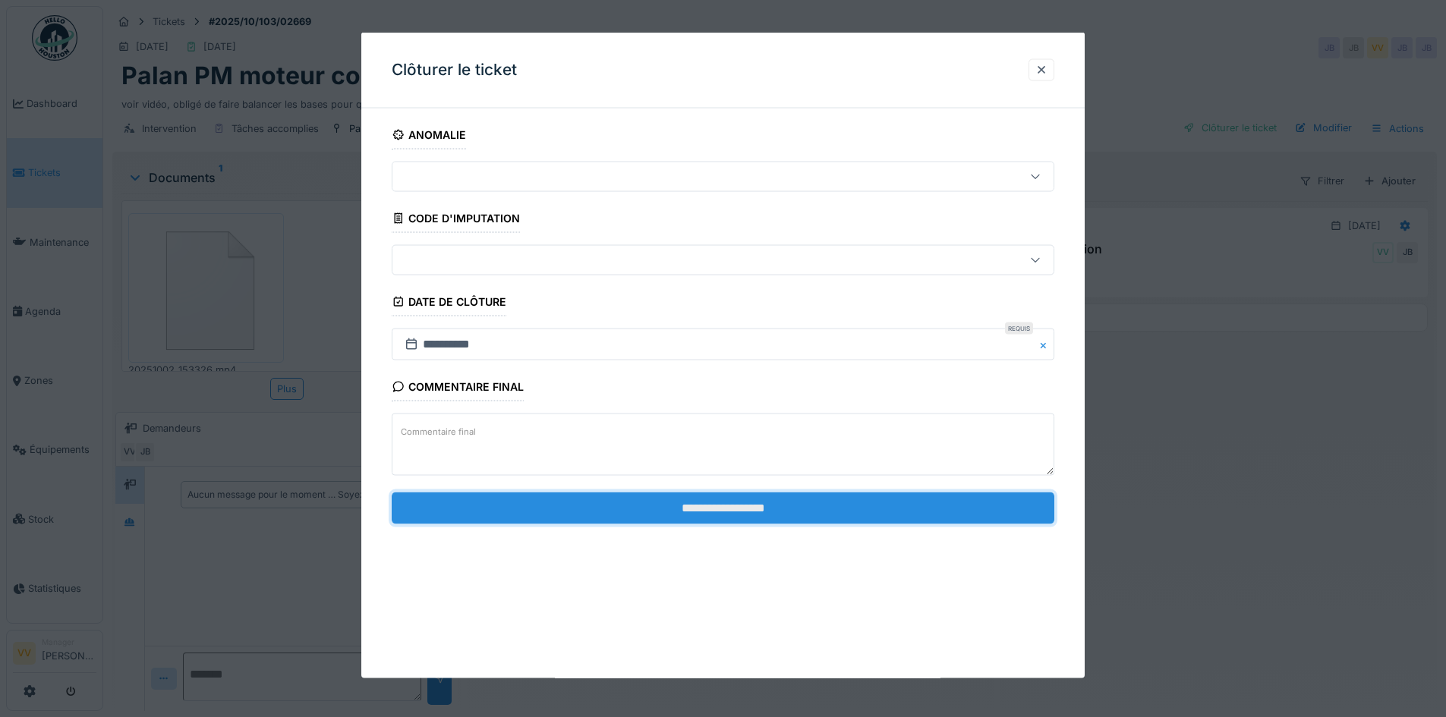
click at [914, 506] on input "**********" at bounding box center [723, 508] width 663 height 32
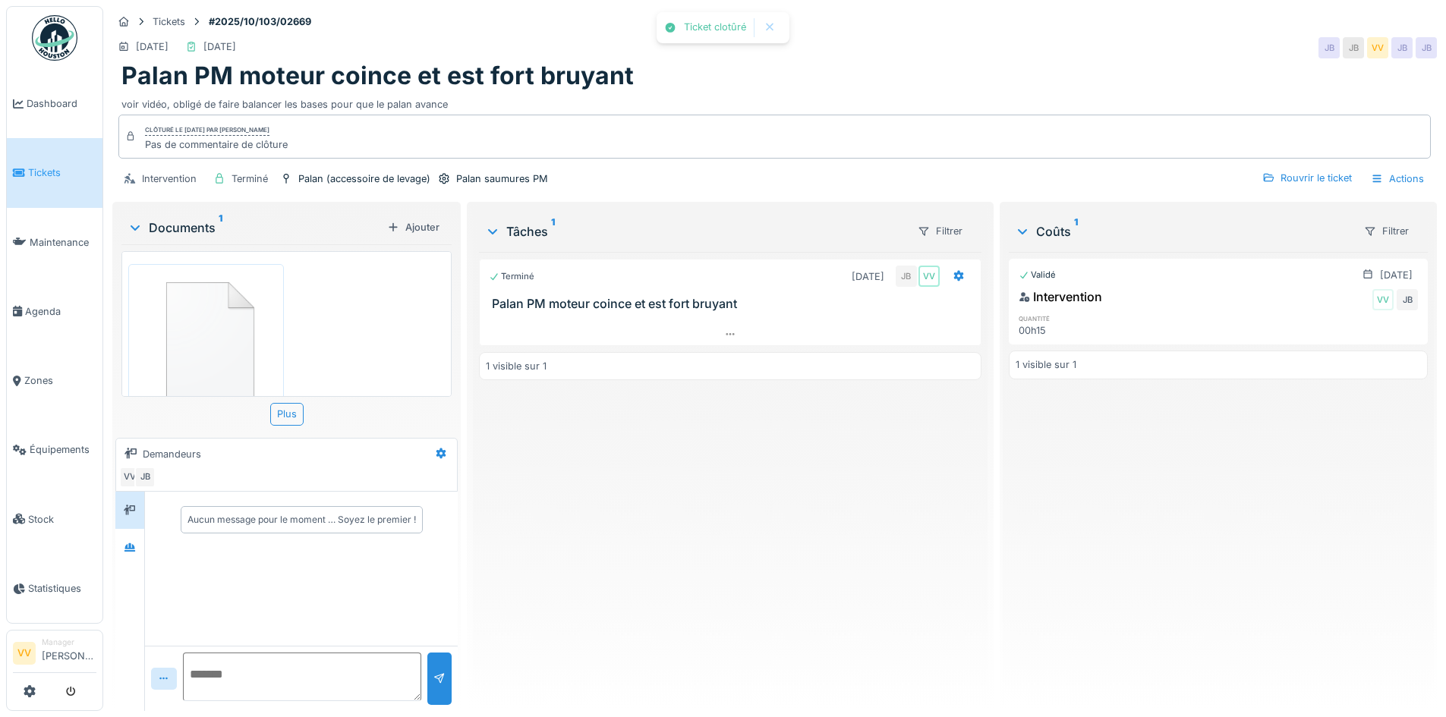
click at [1045, 560] on div "Validé 02/10/2025 Intervention VV JB quantité 00h15 1 visible sur 1" at bounding box center [1218, 475] width 419 height 447
click at [20, 108] on icon at bounding box center [18, 104] width 11 height 11
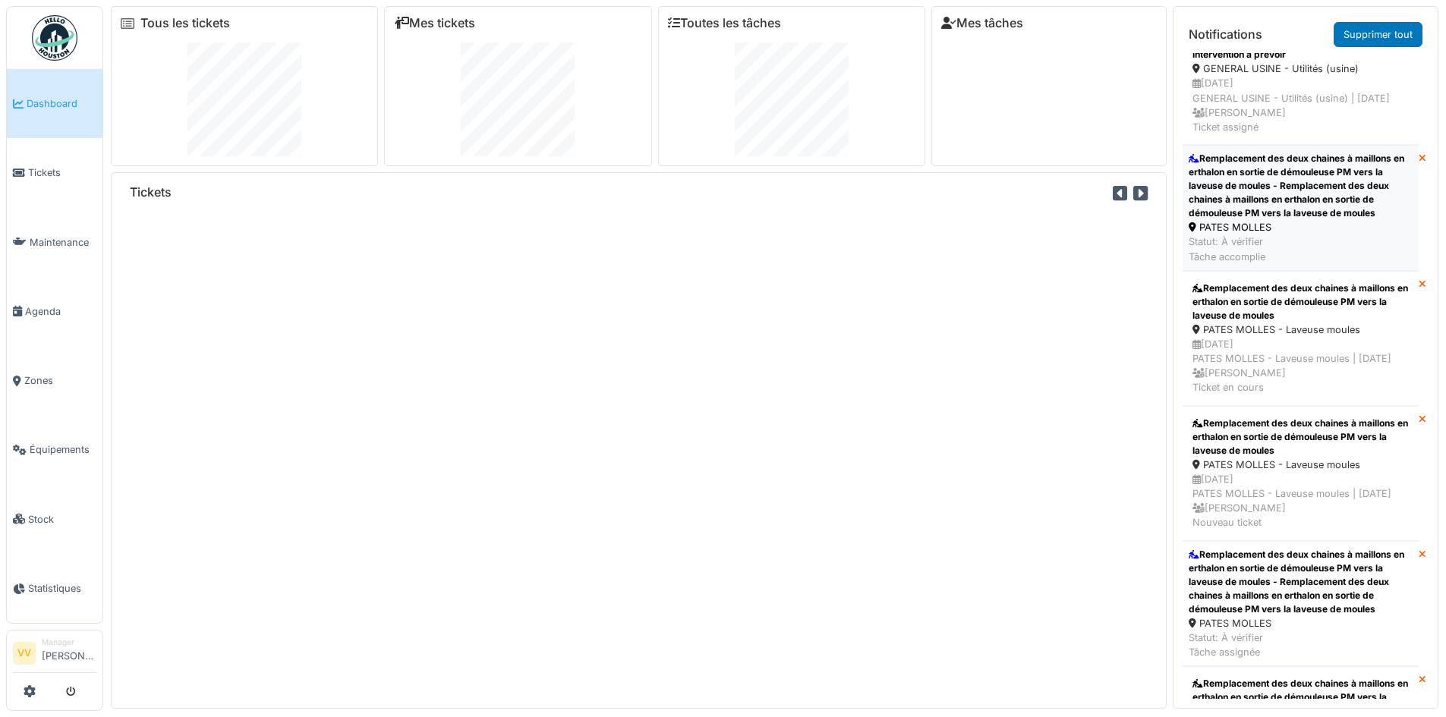
scroll to position [455, 0]
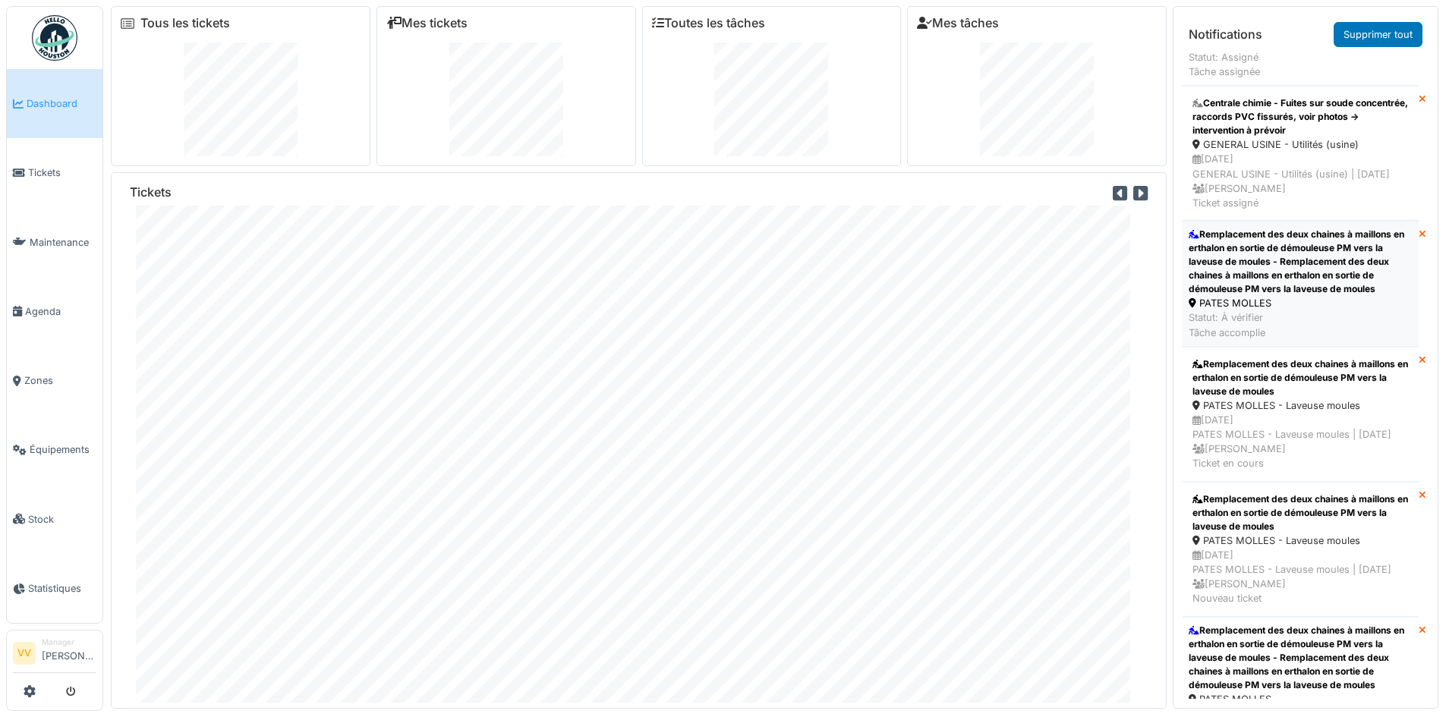
click at [1302, 296] on div "Remplacement des deux chaines à maillons en erthalon en sortie de démouleuse PM…" at bounding box center [1301, 262] width 224 height 68
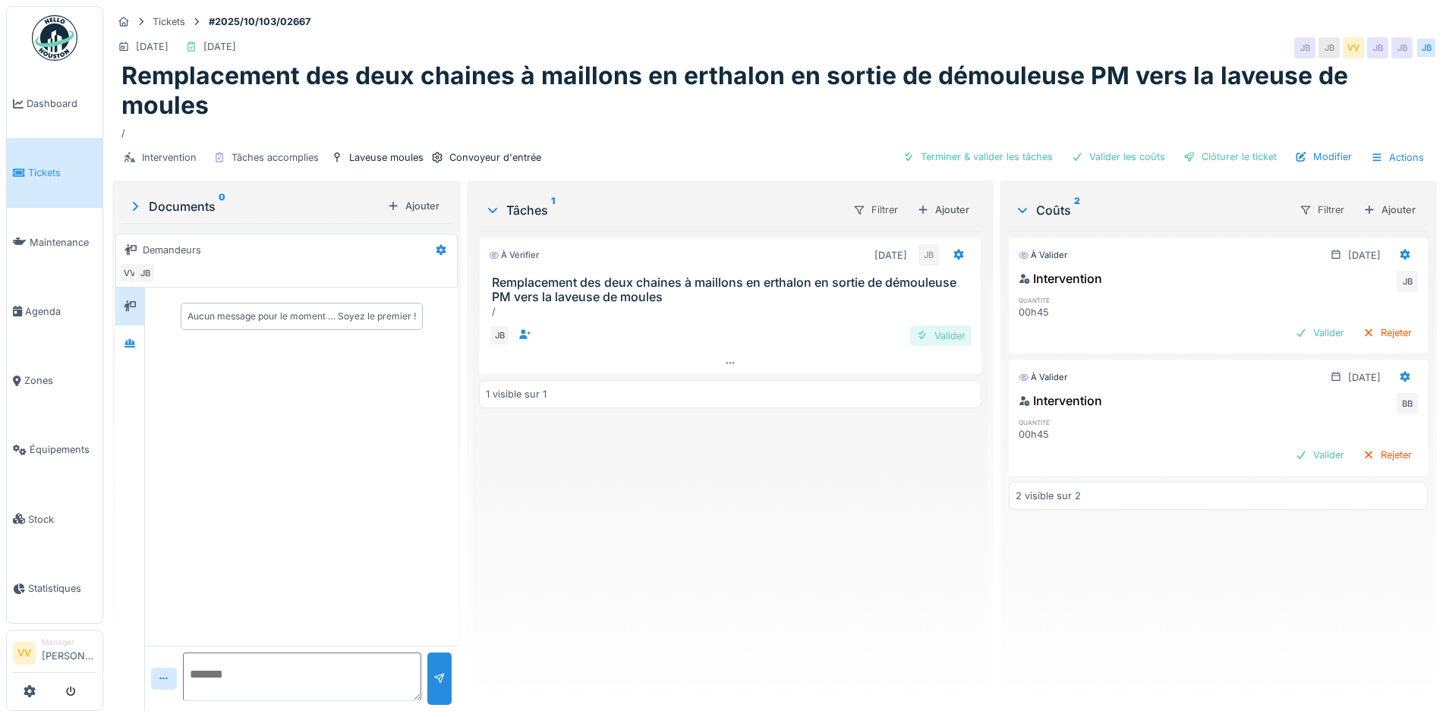
click at [937, 336] on div "Valider" at bounding box center [940, 336] width 61 height 20
click at [1305, 335] on div "Valider" at bounding box center [1319, 333] width 61 height 20
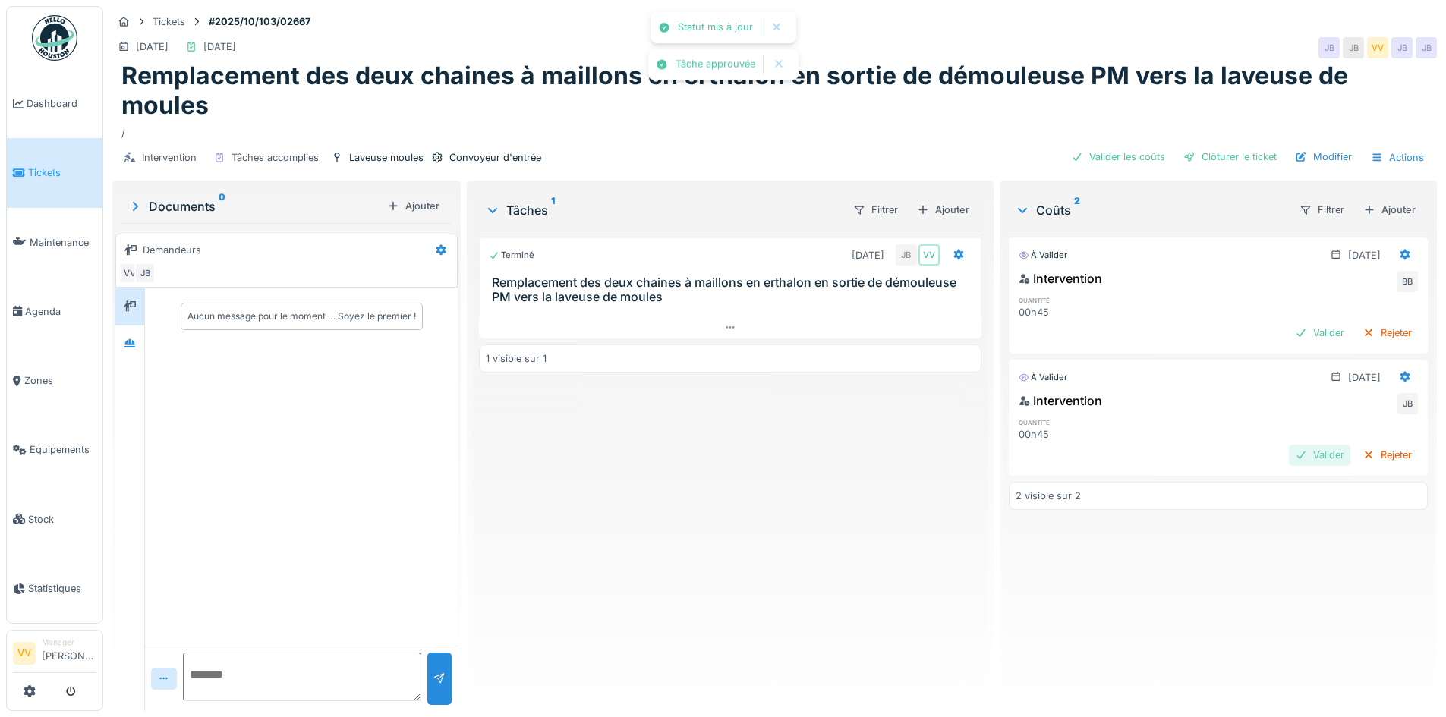
drag, startPoint x: 1306, startPoint y: 455, endPoint x: 1303, endPoint y: 448, distance: 8.2
click at [1306, 455] on div "Valider" at bounding box center [1319, 455] width 61 height 20
click at [1294, 329] on div "Valider" at bounding box center [1319, 333] width 61 height 20
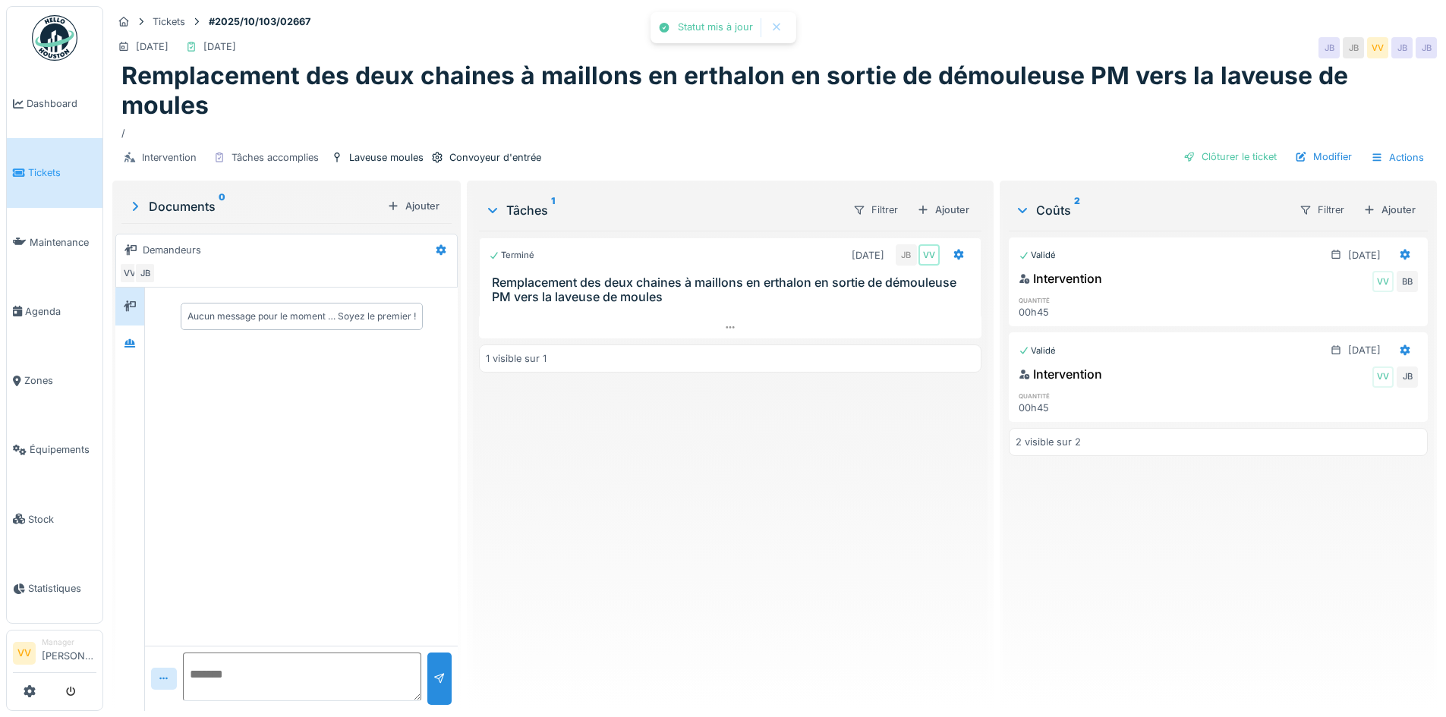
drag, startPoint x: 779, startPoint y: 509, endPoint x: 821, endPoint y: 416, distance: 101.9
click at [779, 509] on div "Terminé 02/10/2025 JB VV Remplacement des deux chaines à maillons en erthalon e…" at bounding box center [730, 465] width 502 height 468
click at [36, 96] on span "Dashboard" at bounding box center [62, 103] width 70 height 14
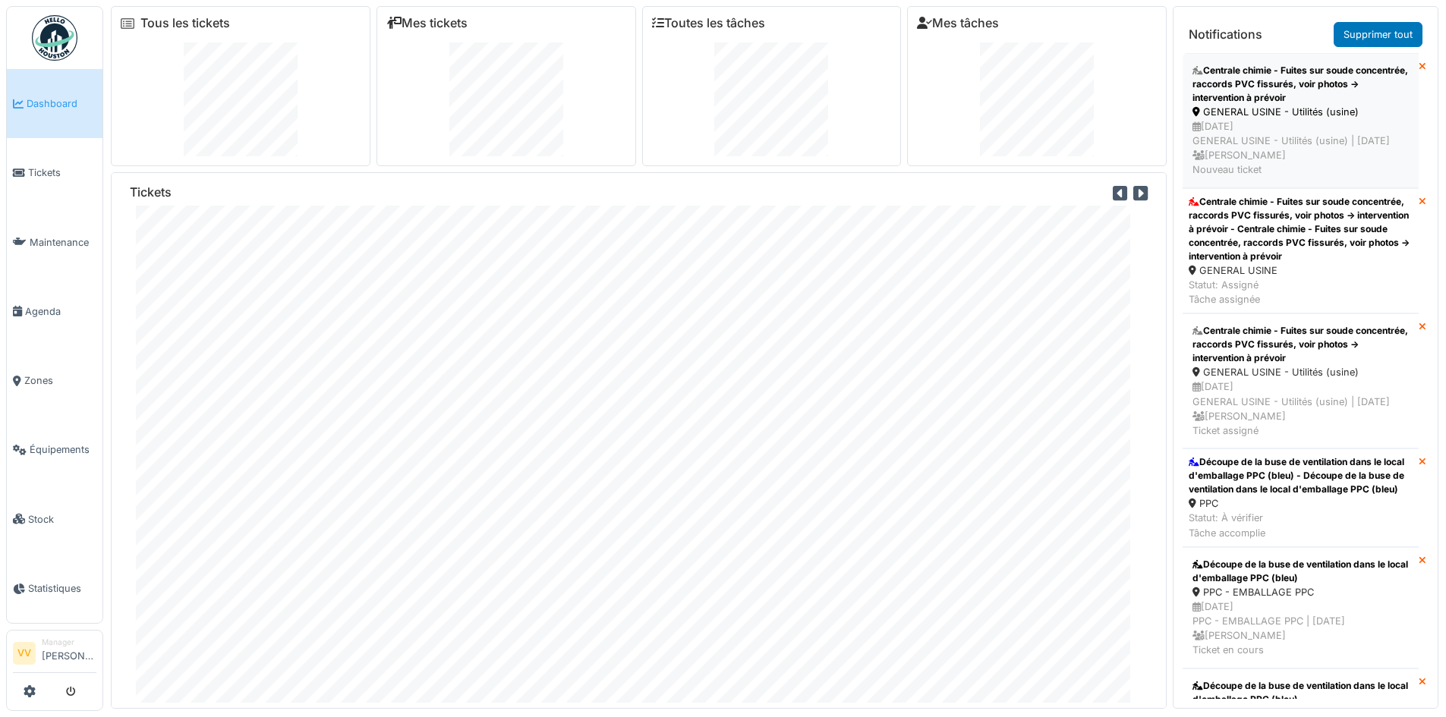
scroll to position [531, 0]
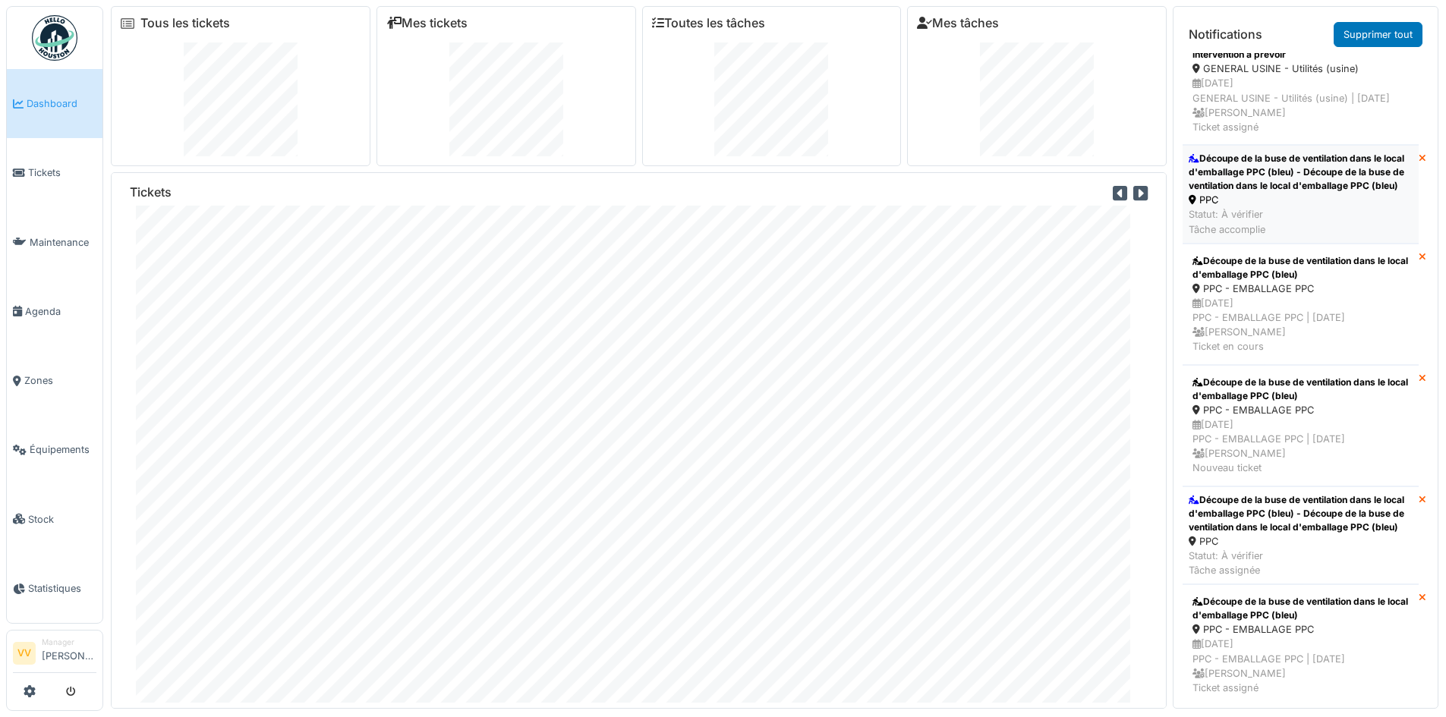
click at [1344, 193] on div "Découpe de la buse de ventilation dans le local d'emballage PPC (bleu) - Découp…" at bounding box center [1301, 172] width 224 height 41
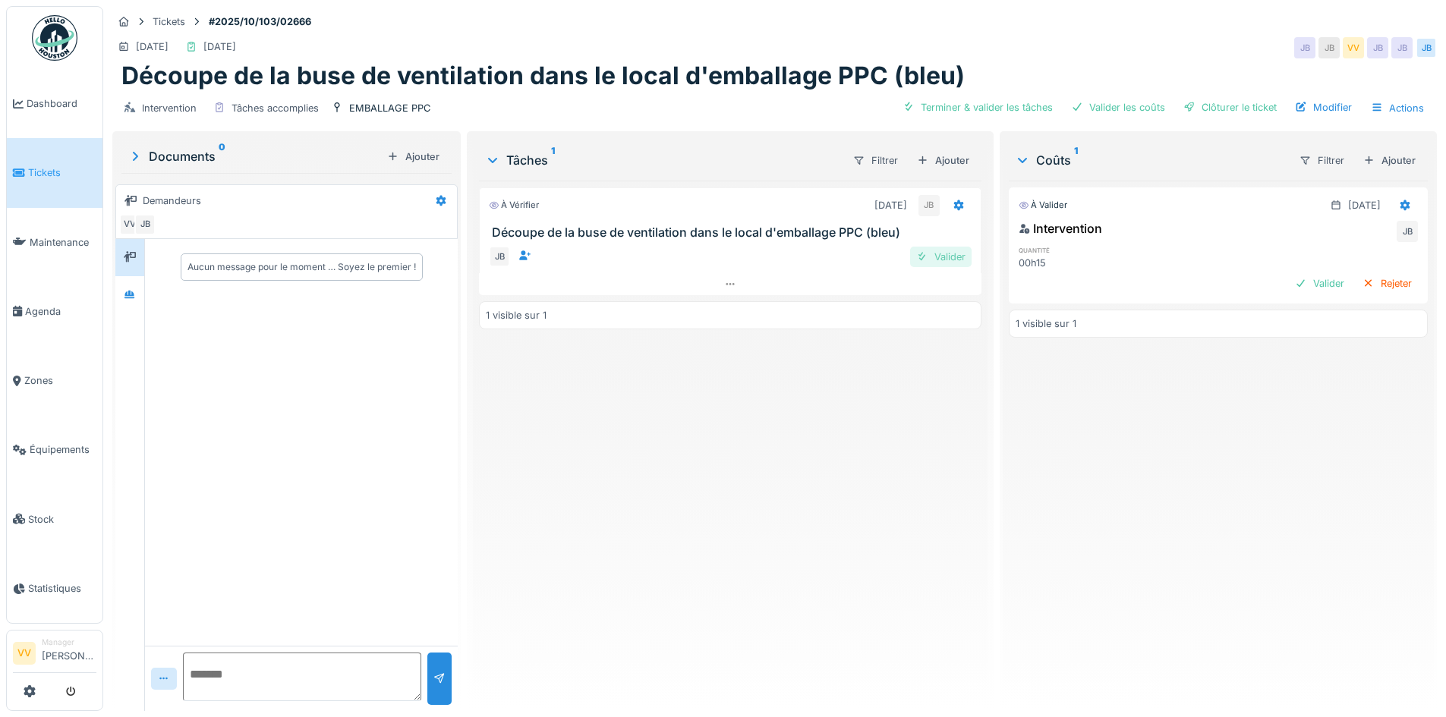
click at [916, 257] on div at bounding box center [922, 257] width 12 height 14
click at [1289, 283] on div "Valider" at bounding box center [1319, 283] width 61 height 20
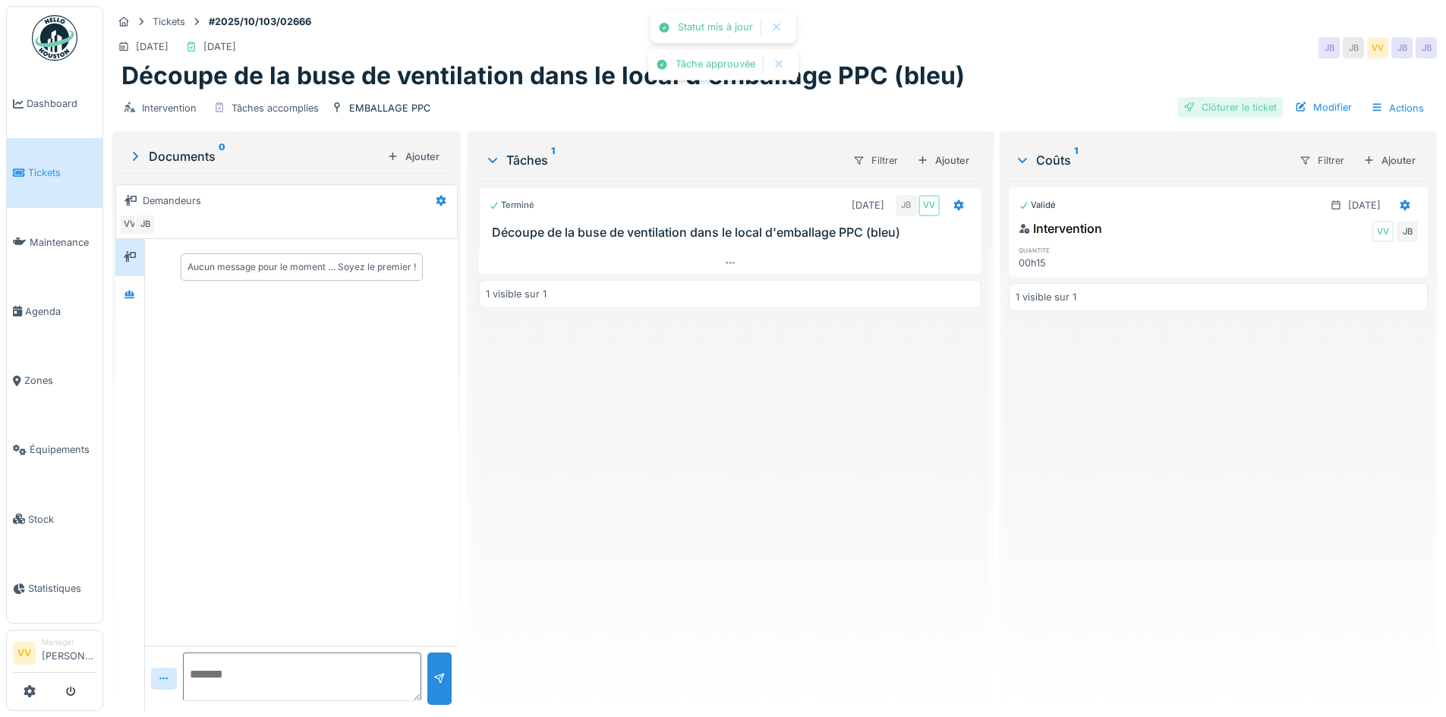
click at [1253, 101] on div "Clôturer le ticket" at bounding box center [1230, 107] width 106 height 20
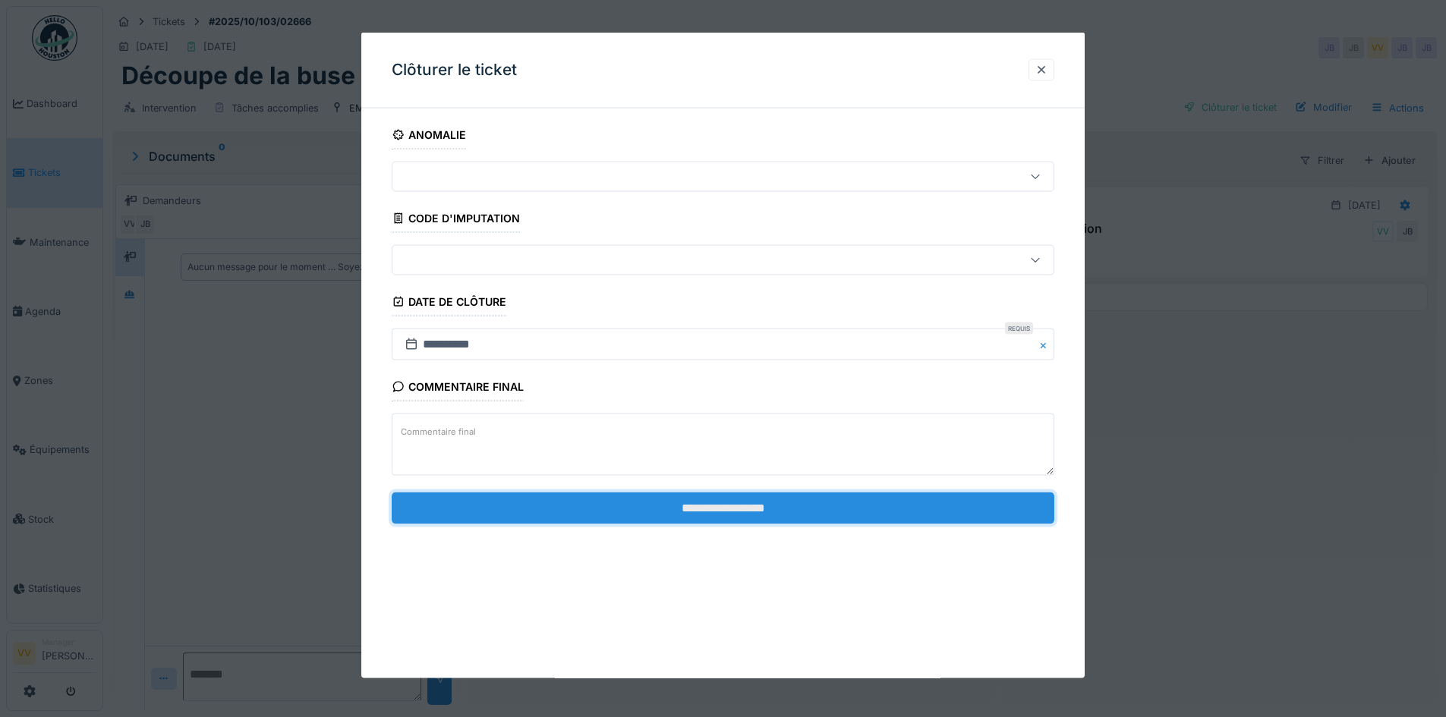
click at [860, 508] on input "**********" at bounding box center [723, 508] width 663 height 32
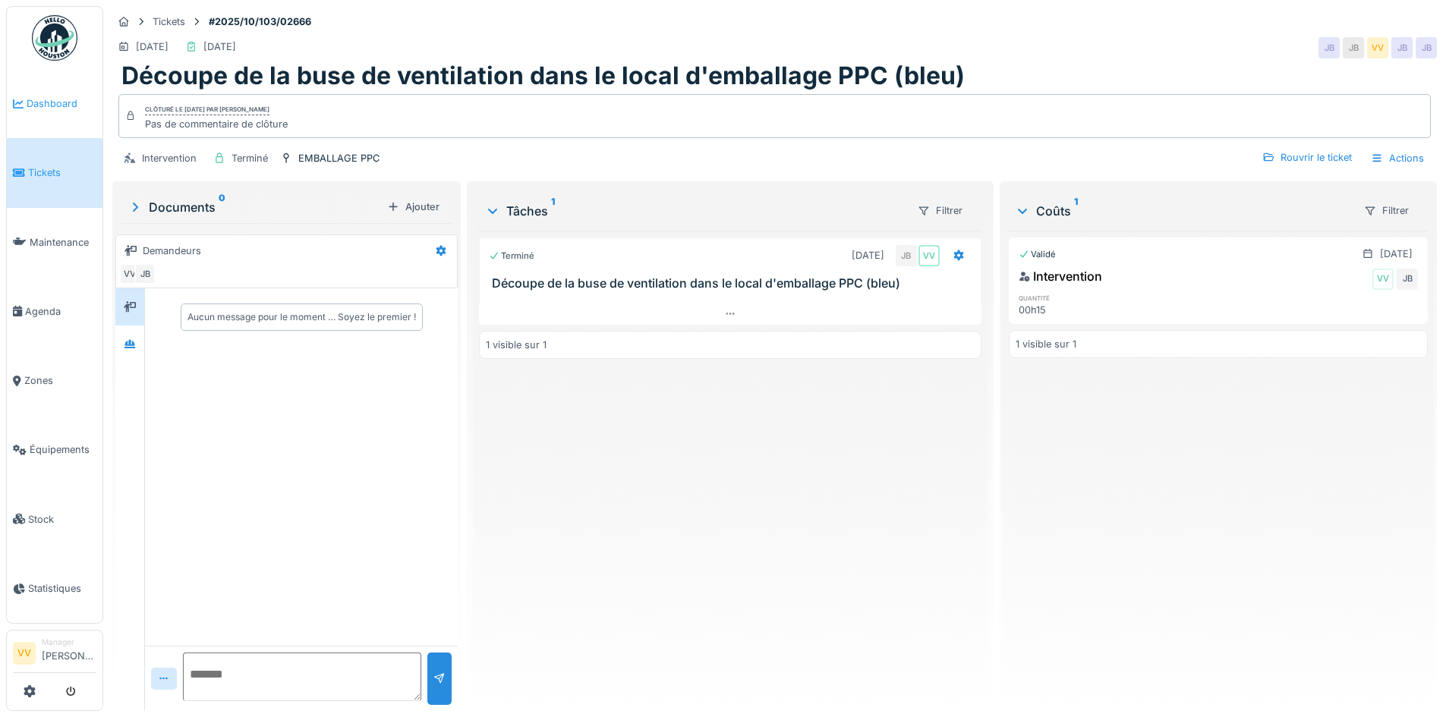
click at [58, 98] on span "Dashboard" at bounding box center [62, 103] width 70 height 14
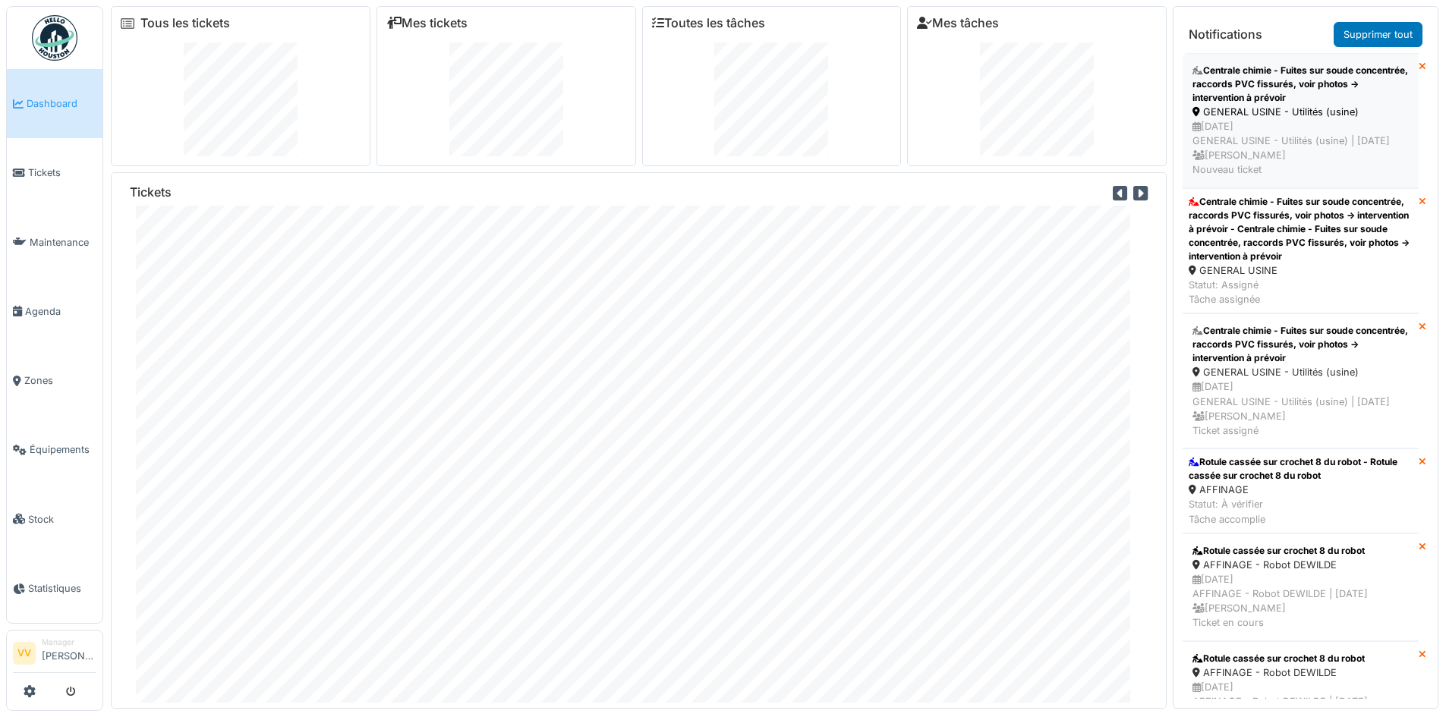
scroll to position [304, 0]
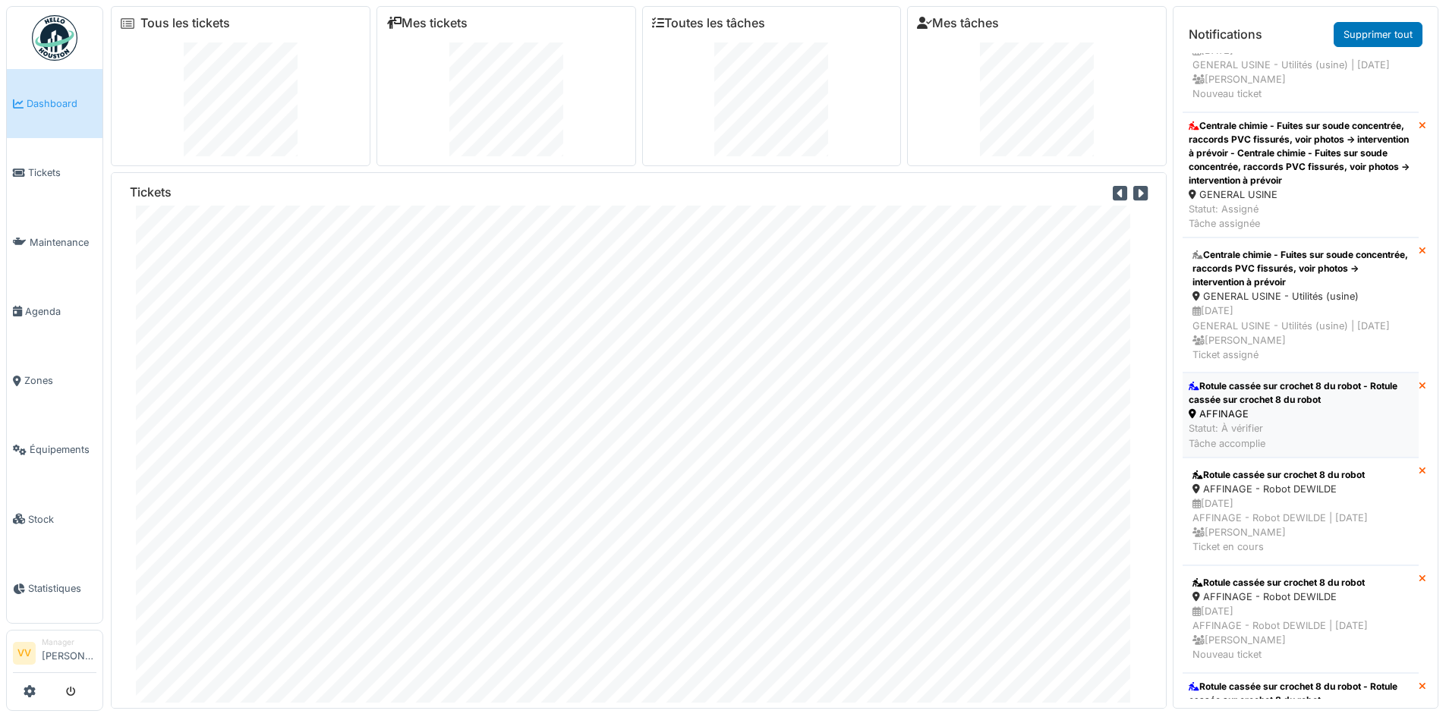
click at [1330, 407] on div "Rotule cassée sur crochet 8 du robot - Rotule cassée sur crochet 8 du robot" at bounding box center [1301, 393] width 224 height 27
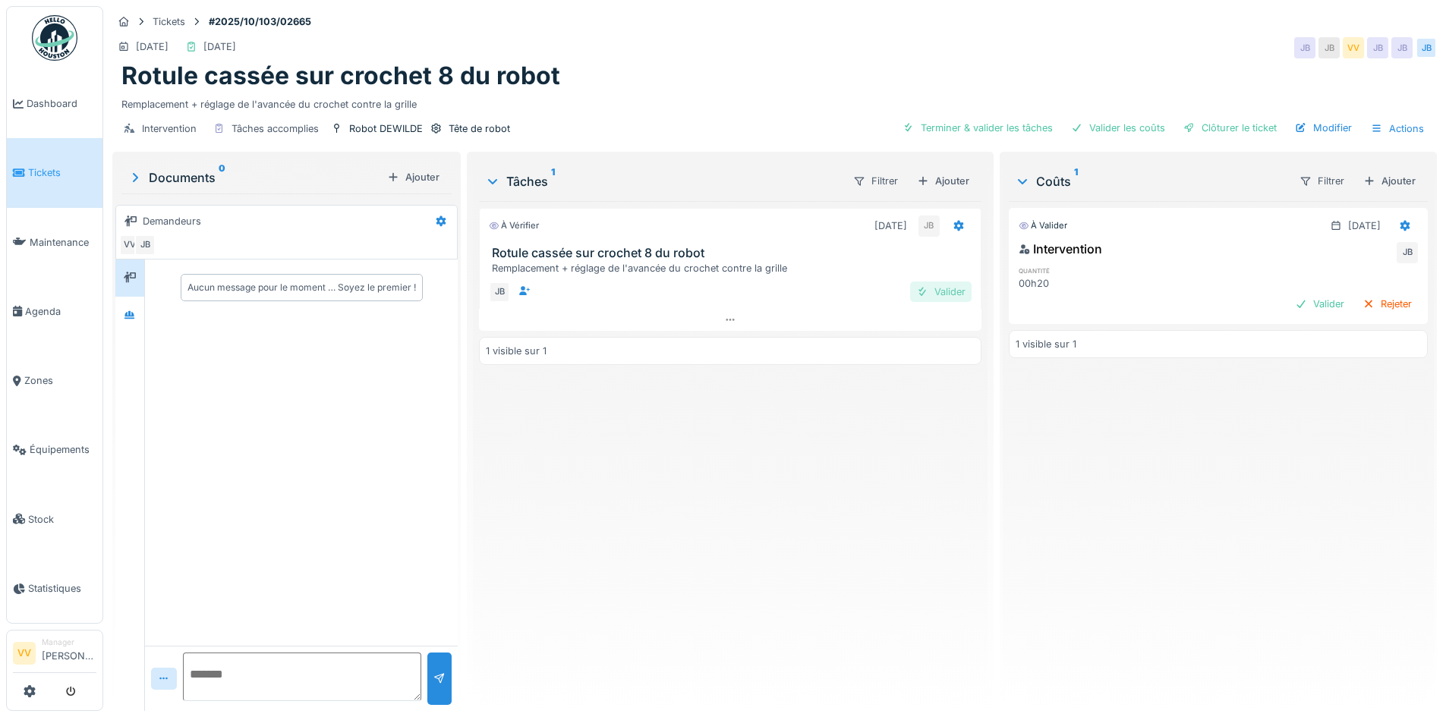
click at [942, 295] on div "Valider" at bounding box center [940, 292] width 61 height 20
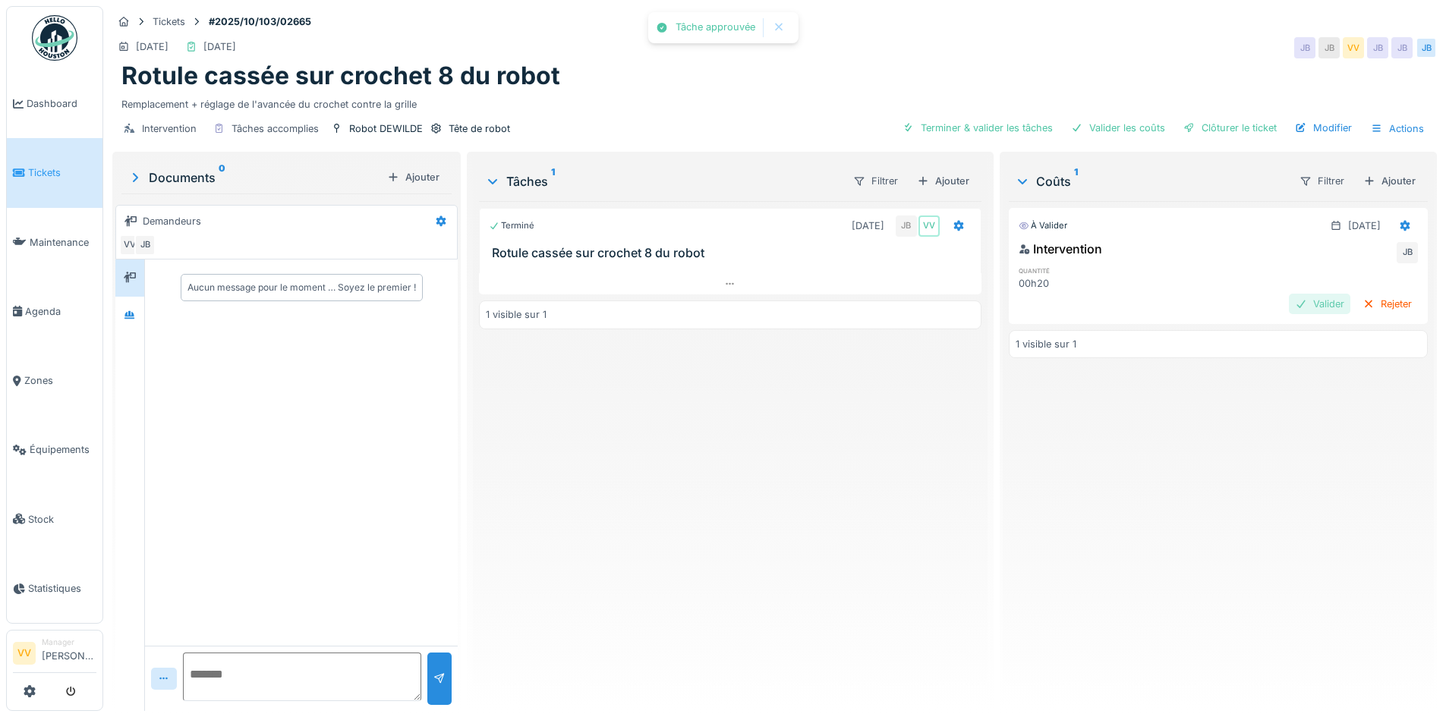
click at [1296, 308] on div "Valider" at bounding box center [1319, 304] width 61 height 20
click at [1232, 127] on div "Clôturer le ticket" at bounding box center [1230, 128] width 106 height 20
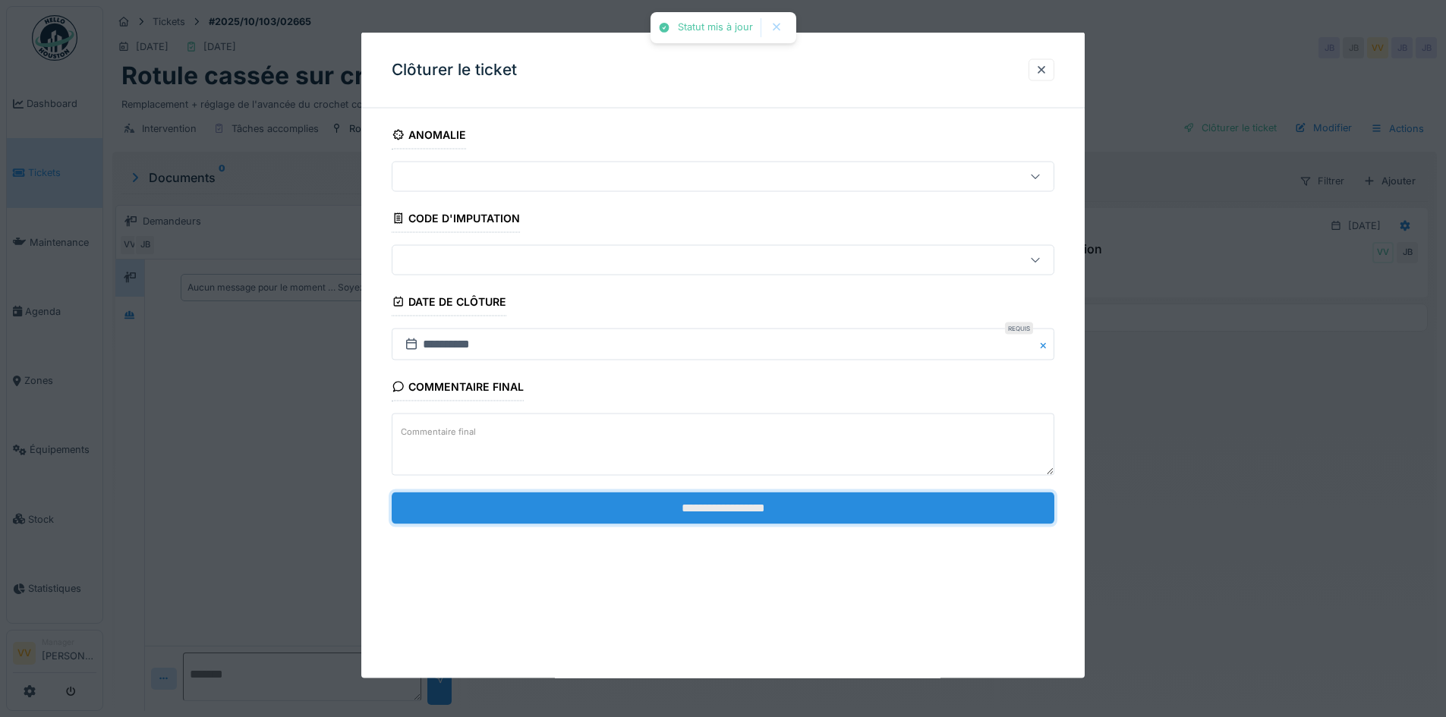
click at [745, 503] on input "**********" at bounding box center [723, 508] width 663 height 32
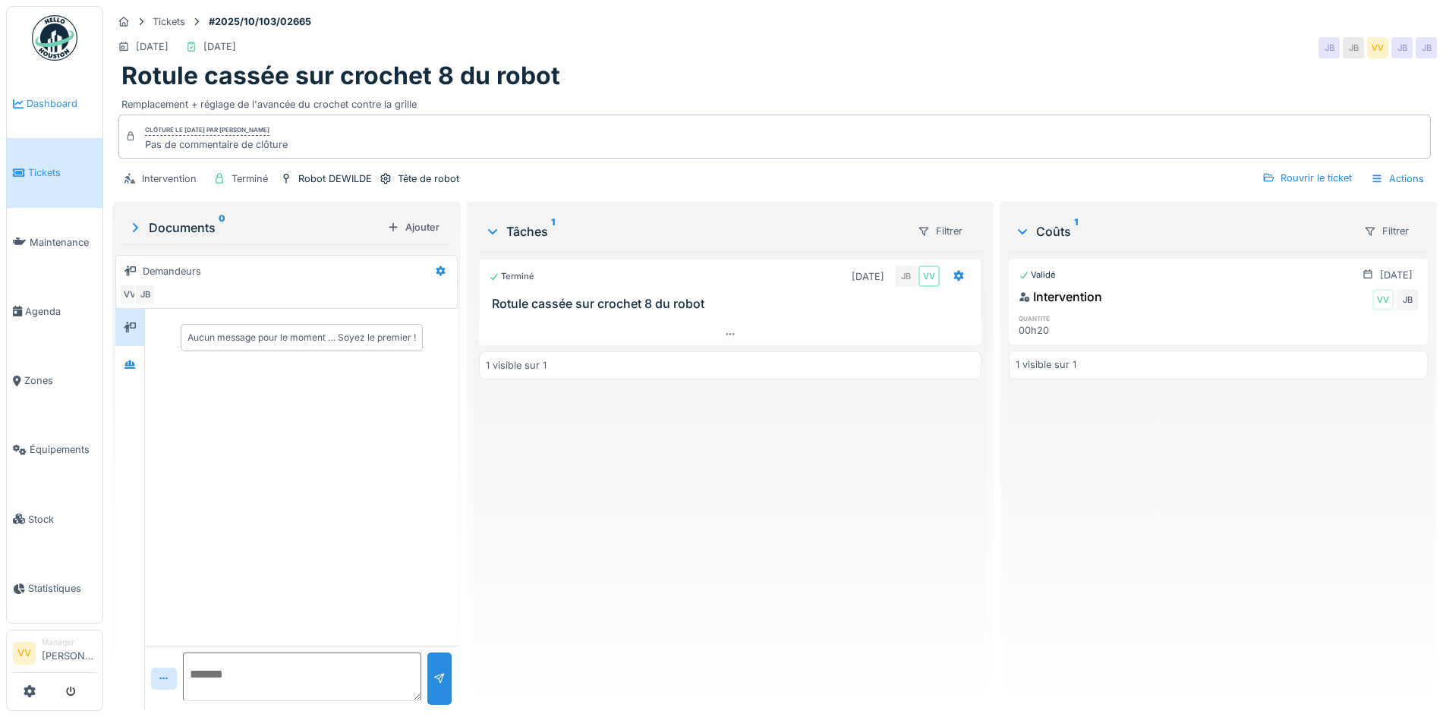
click at [54, 102] on span "Dashboard" at bounding box center [62, 103] width 70 height 14
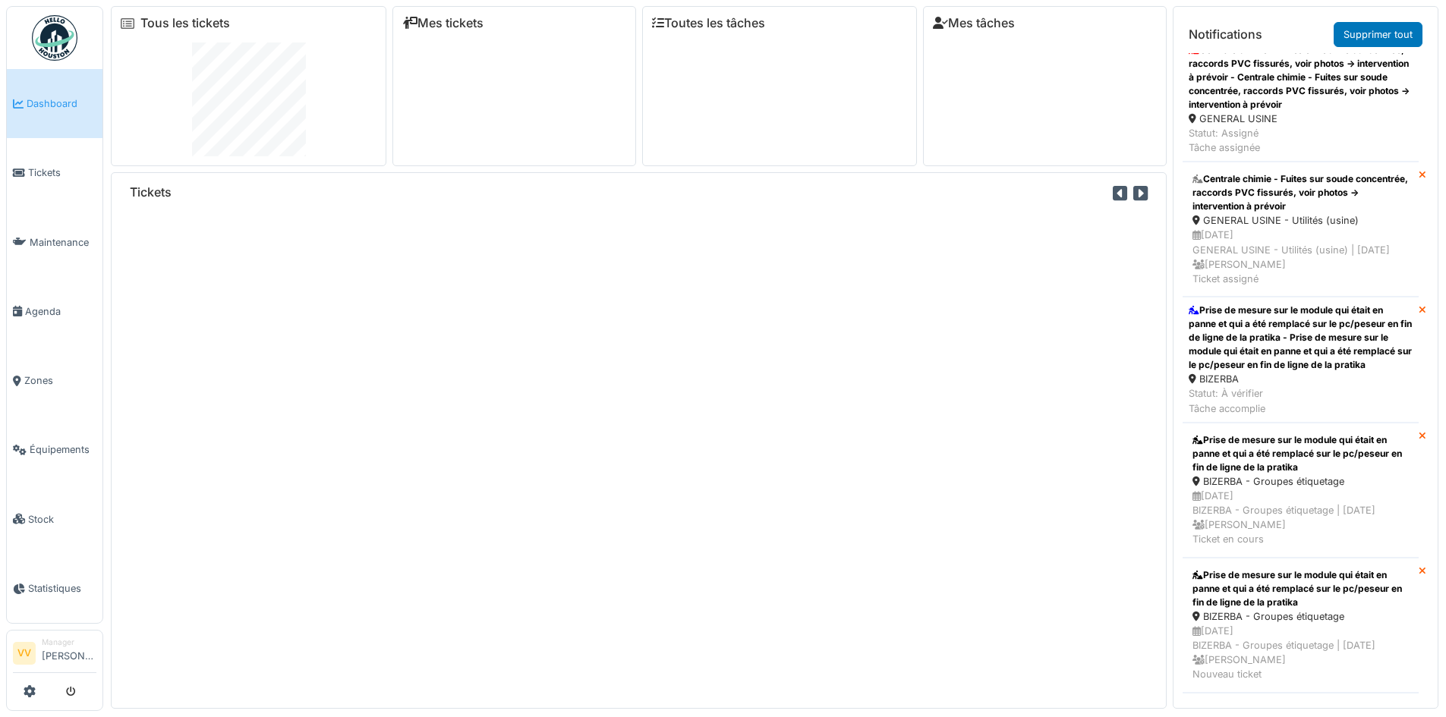
scroll to position [531, 0]
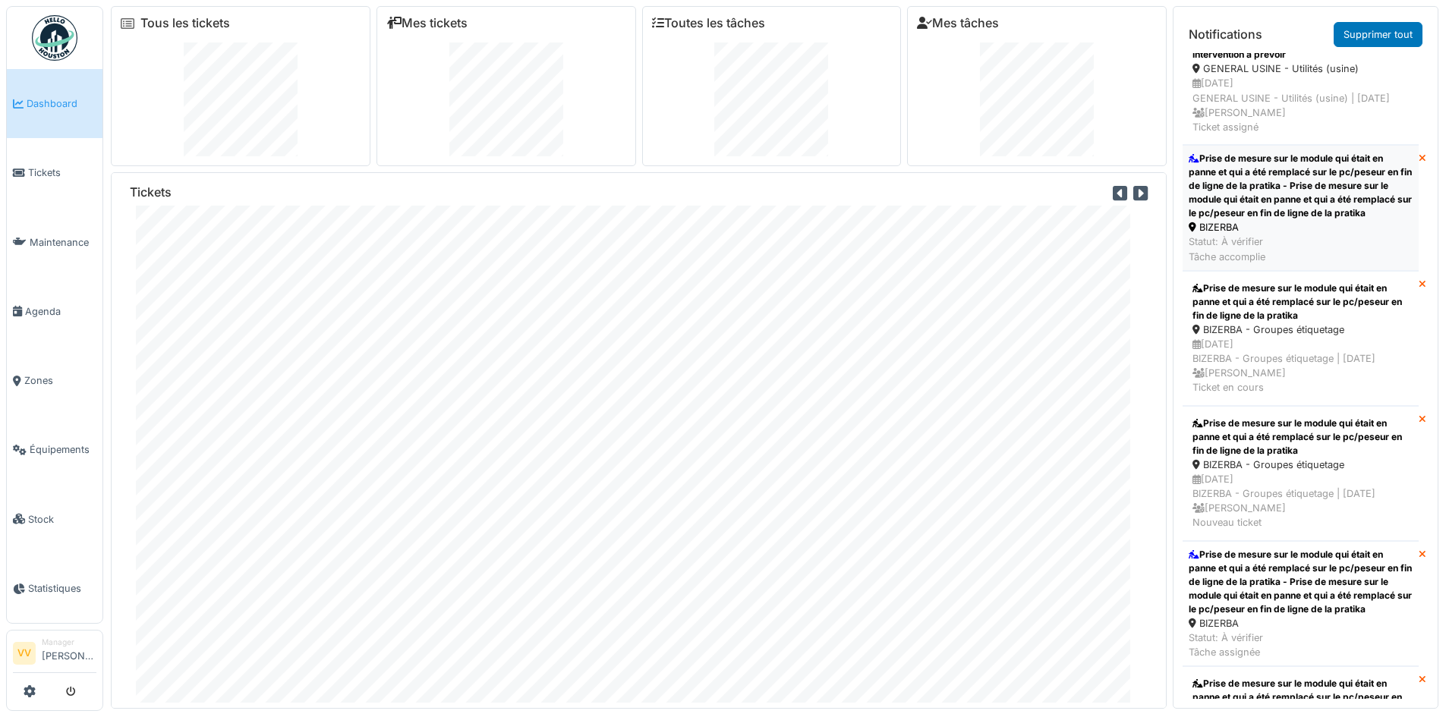
click at [1336, 220] on div "Prise de mesure sur le module qui était en panne et qui a été remplacé sur le p…" at bounding box center [1301, 186] width 224 height 68
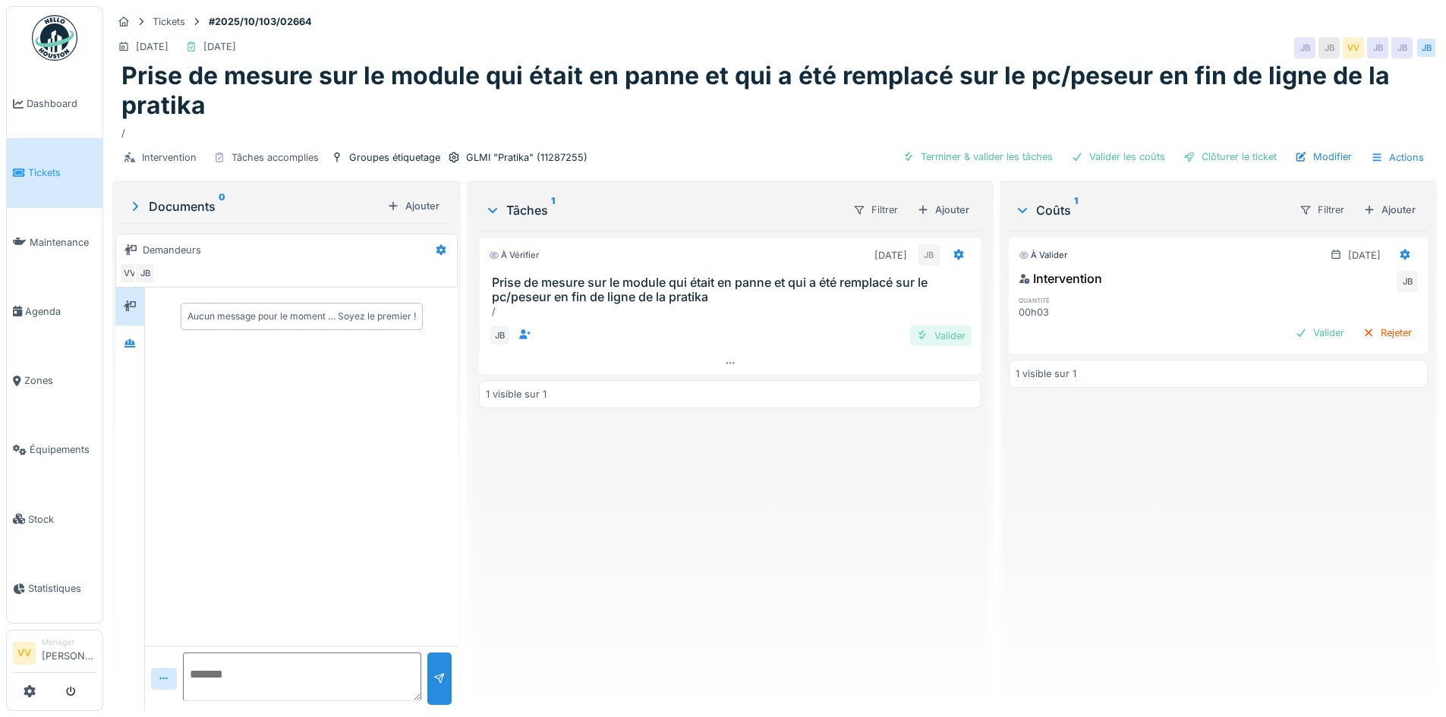
click at [937, 338] on div "Valider" at bounding box center [940, 336] width 61 height 20
click at [1289, 335] on div "Valider" at bounding box center [1319, 333] width 61 height 20
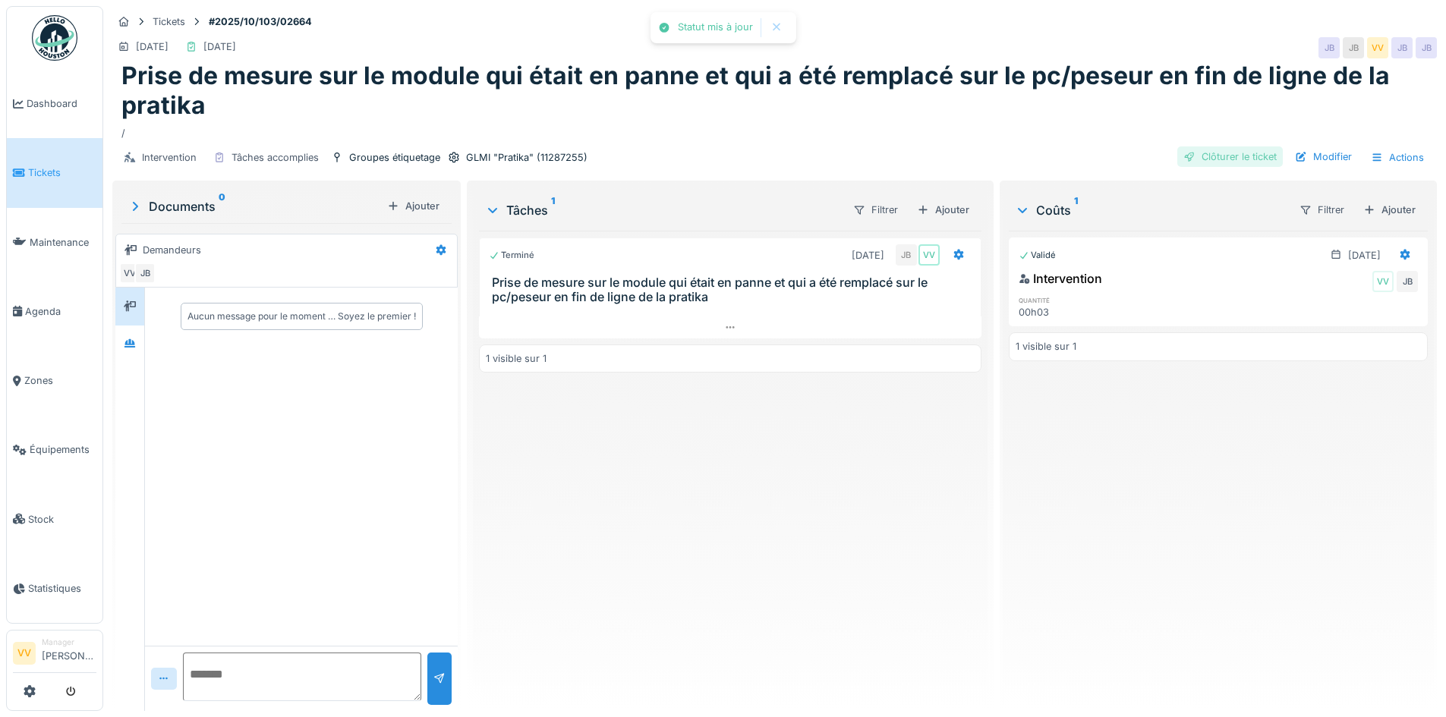
click at [1223, 149] on div "Clôturer le ticket" at bounding box center [1230, 157] width 106 height 20
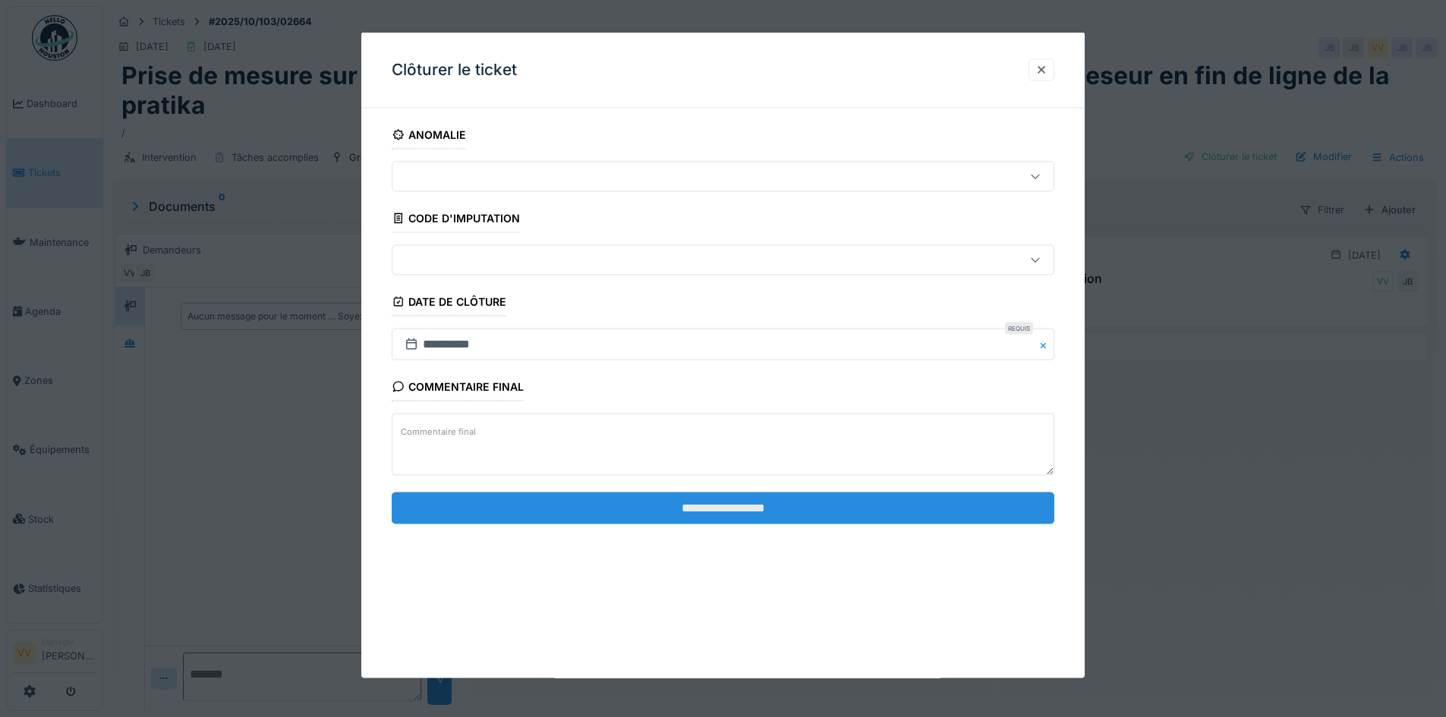
click at [839, 501] on input "**********" at bounding box center [723, 508] width 663 height 32
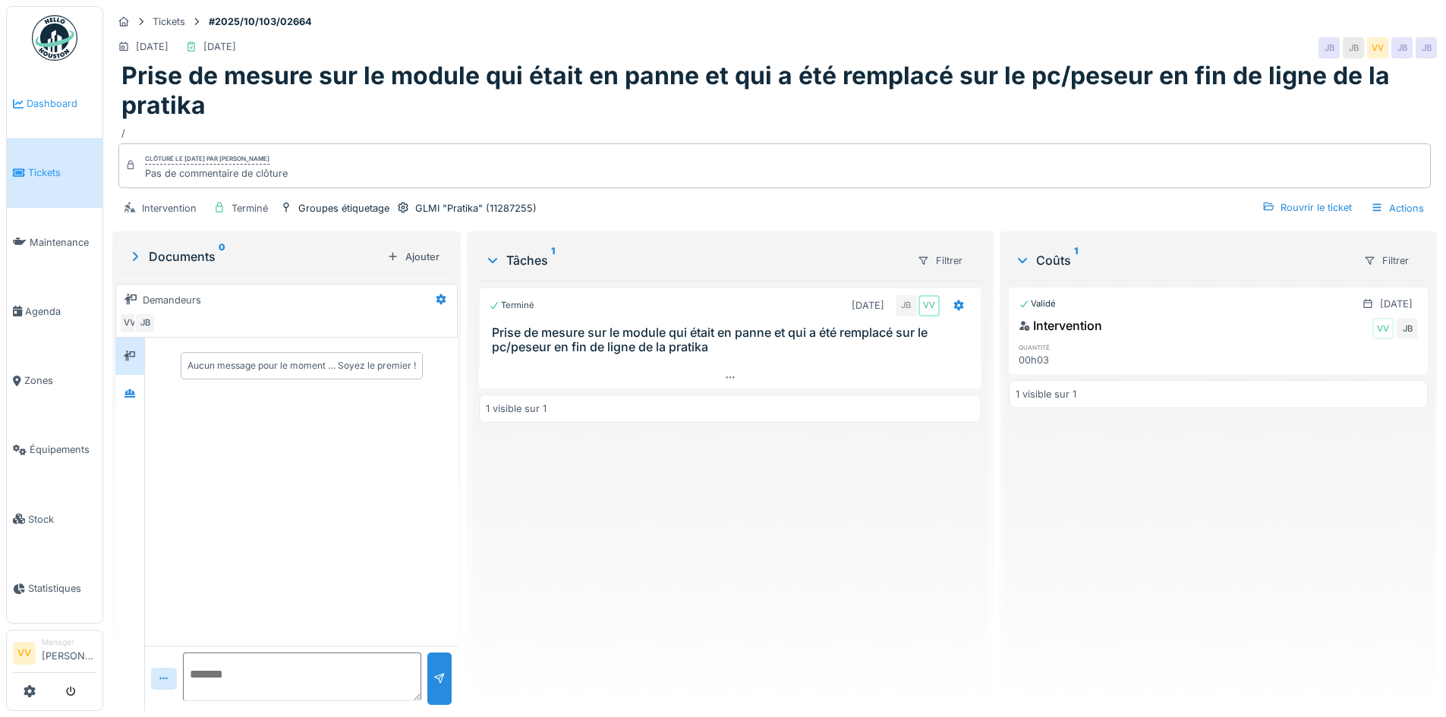
click at [58, 105] on span "Dashboard" at bounding box center [62, 103] width 70 height 14
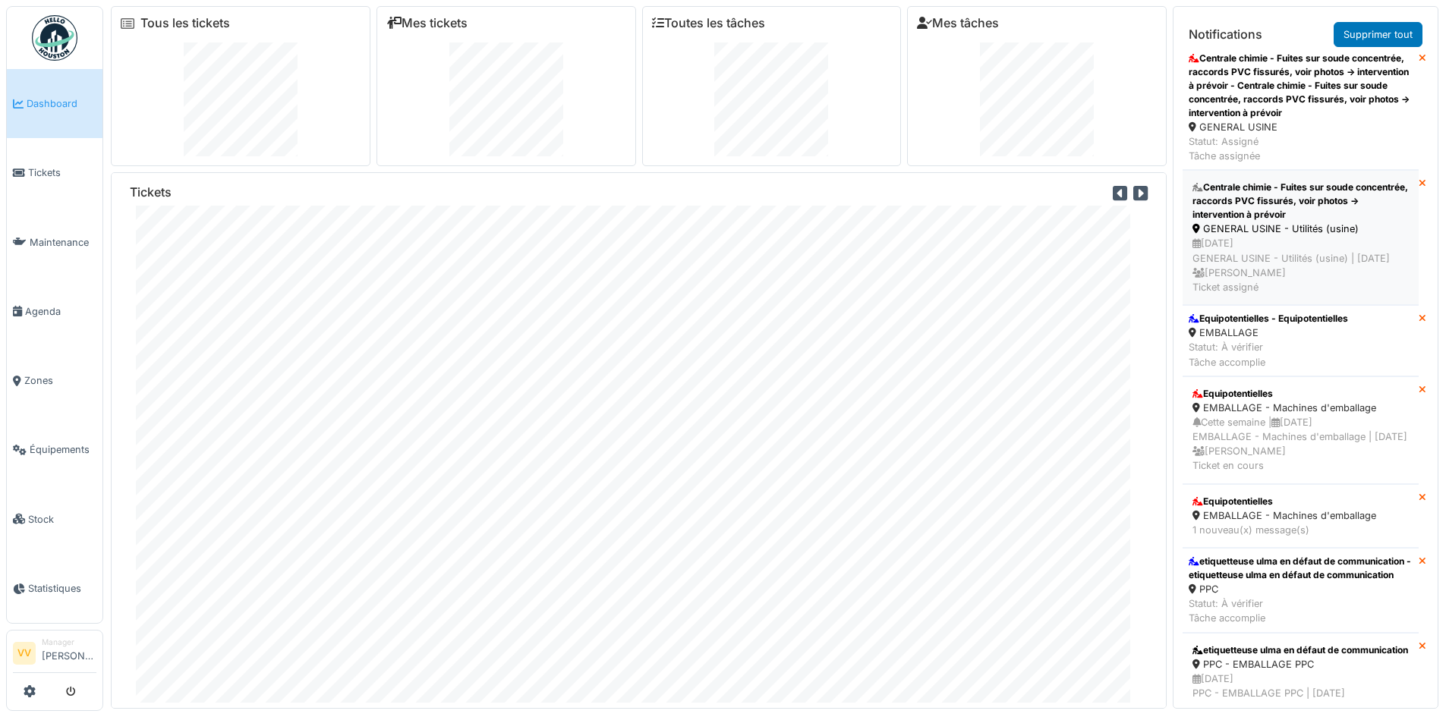
scroll to position [455, 0]
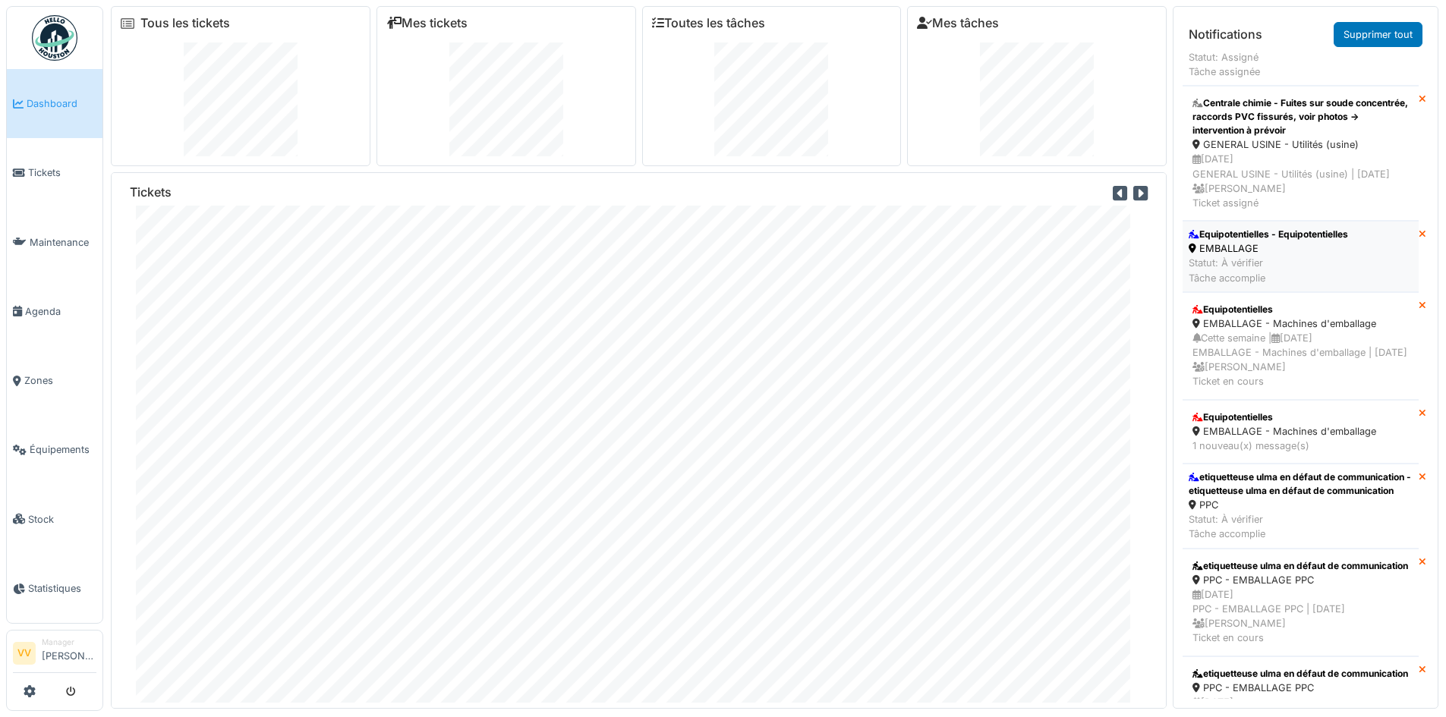
click at [1229, 241] on div "Equipotentielles - Equipotentielles" at bounding box center [1268, 235] width 159 height 14
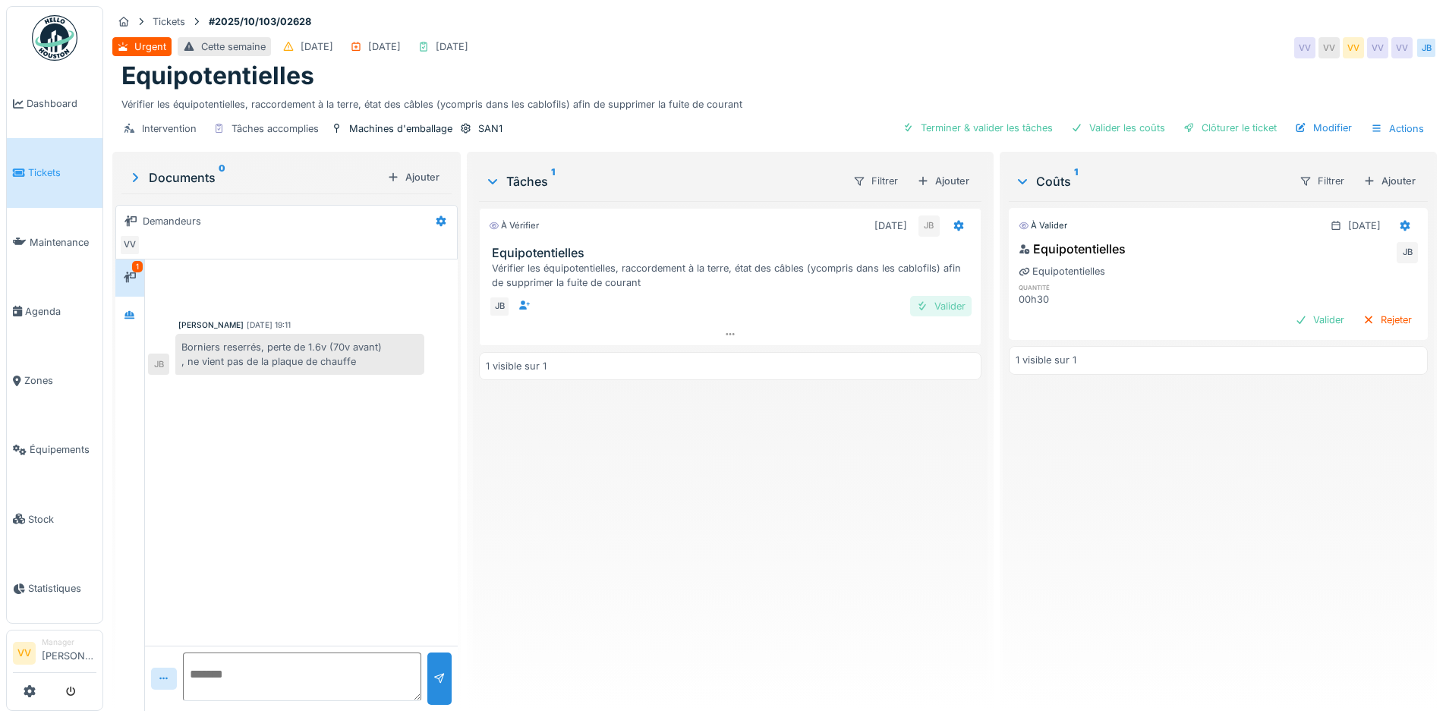
click at [918, 302] on div at bounding box center [922, 306] width 12 height 14
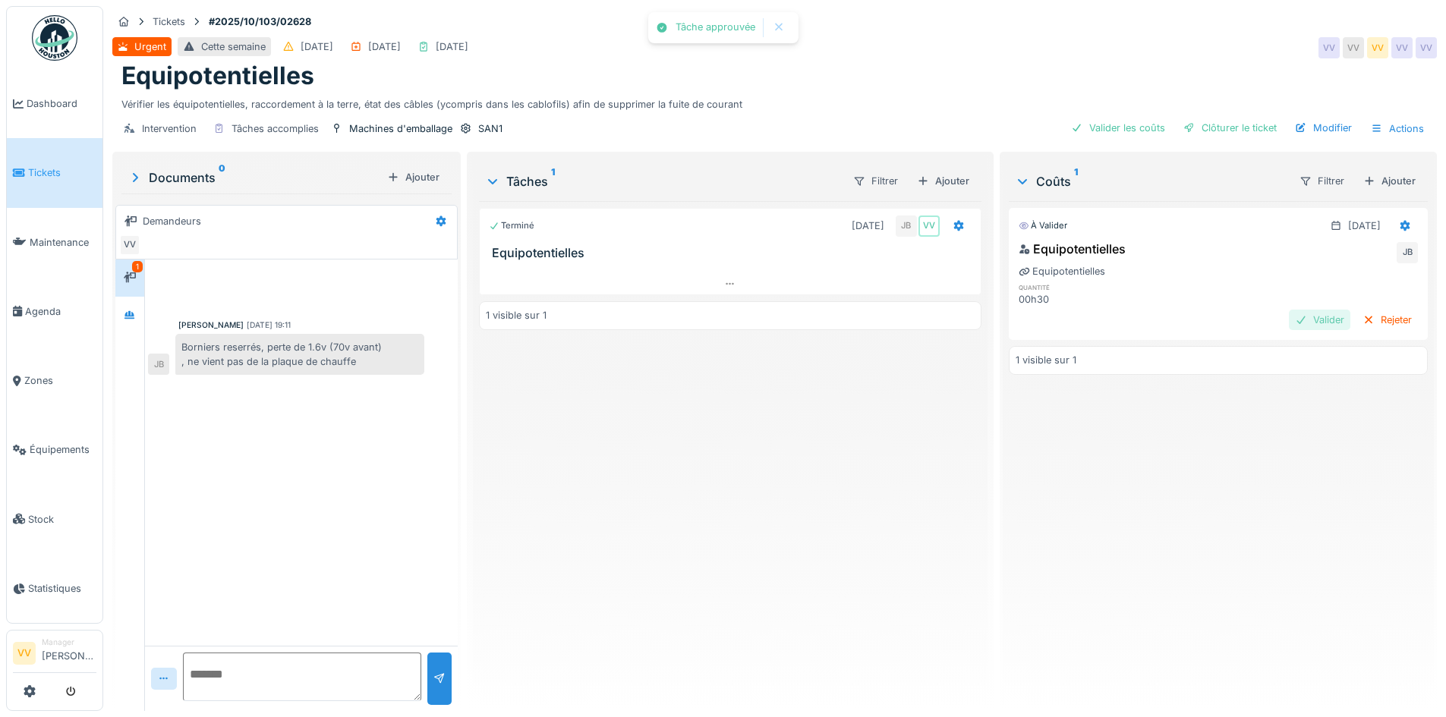
click at [1291, 323] on div "Valider" at bounding box center [1319, 320] width 61 height 20
click at [1201, 127] on div "Clôturer le ticket" at bounding box center [1230, 128] width 106 height 20
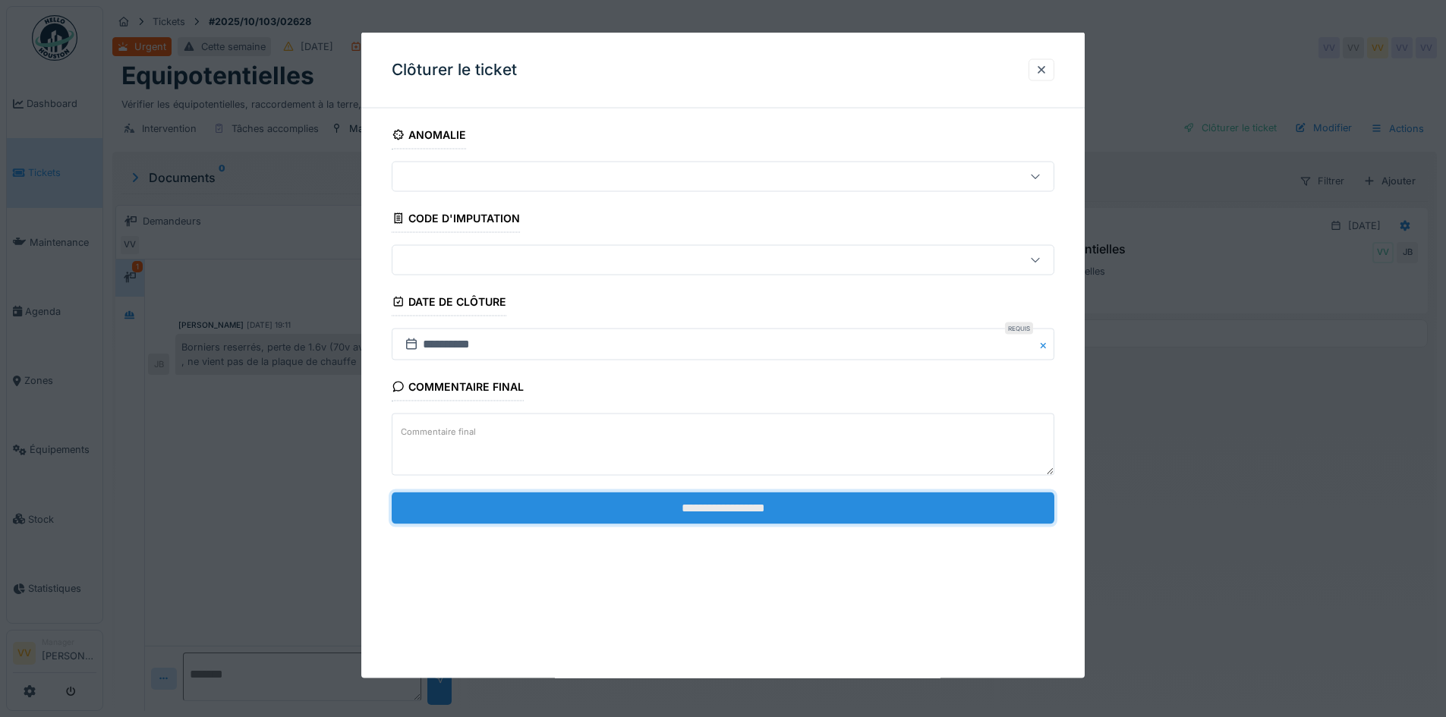
click at [764, 509] on input "**********" at bounding box center [723, 508] width 663 height 32
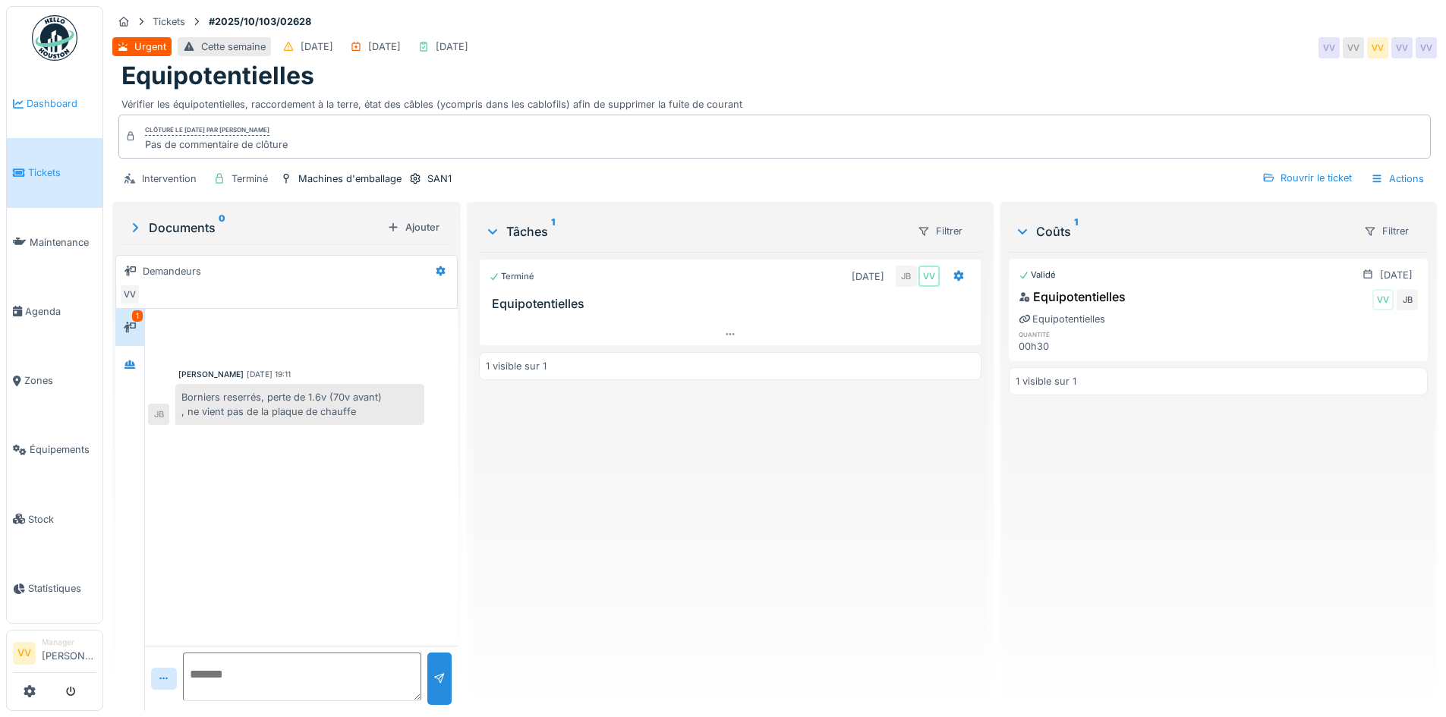
click at [46, 100] on span "Dashboard" at bounding box center [62, 103] width 70 height 14
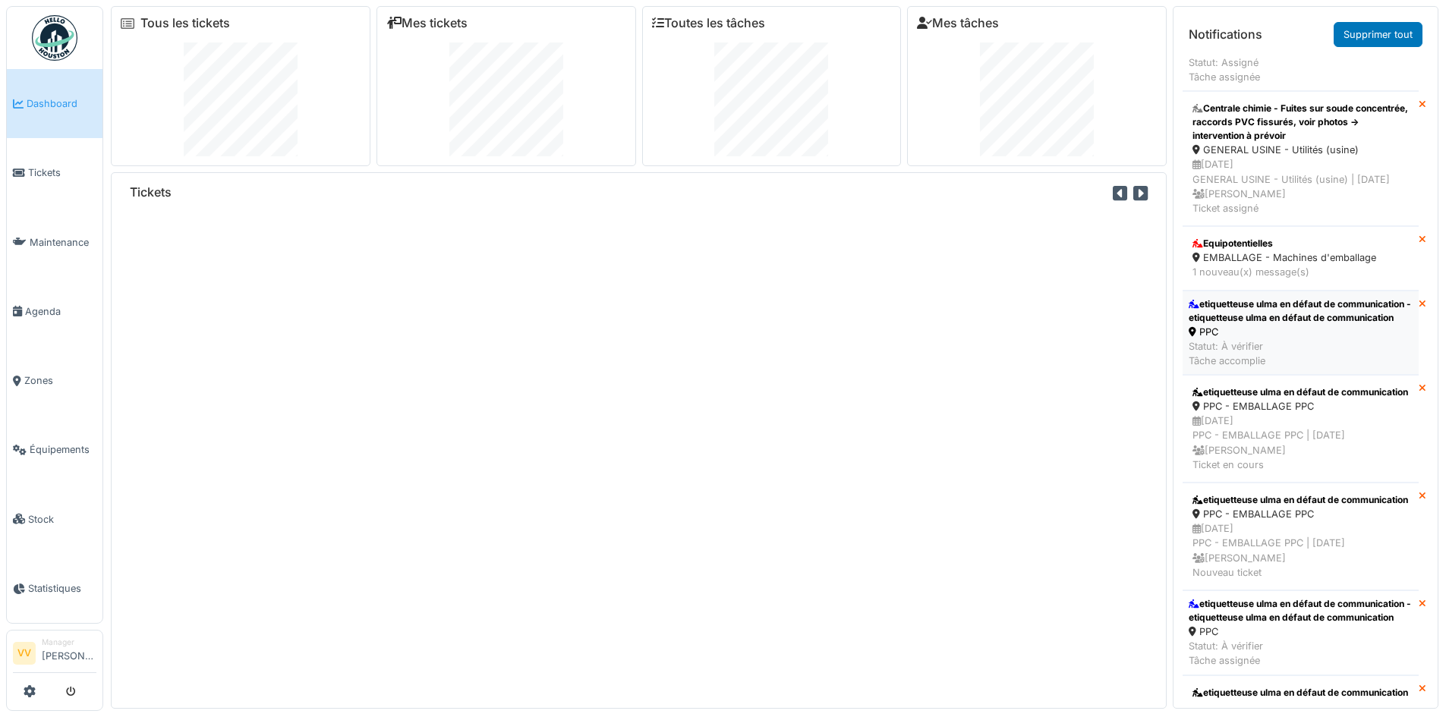
scroll to position [455, 0]
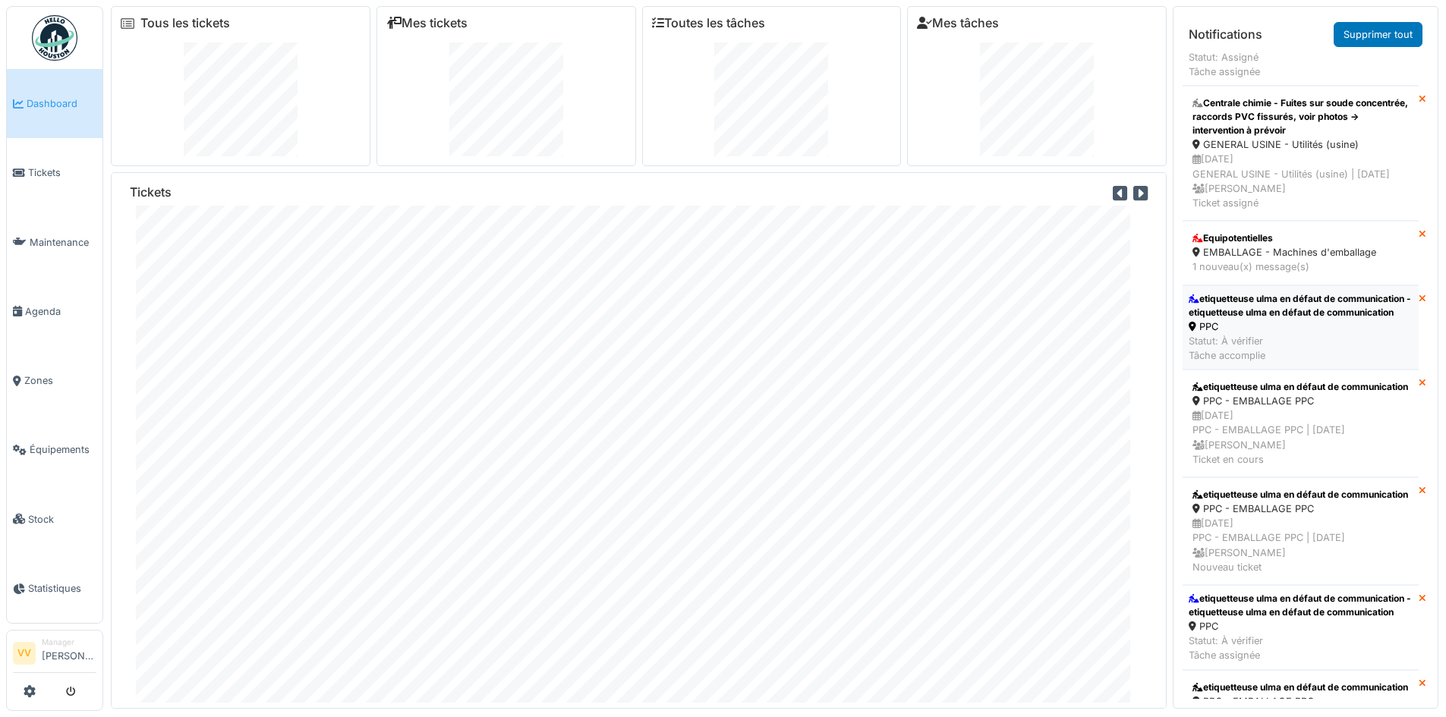
click at [1295, 320] on div "etiquetteuse ulma en défaut de communication - etiquetteuse ulma en défaut de c…" at bounding box center [1301, 305] width 224 height 27
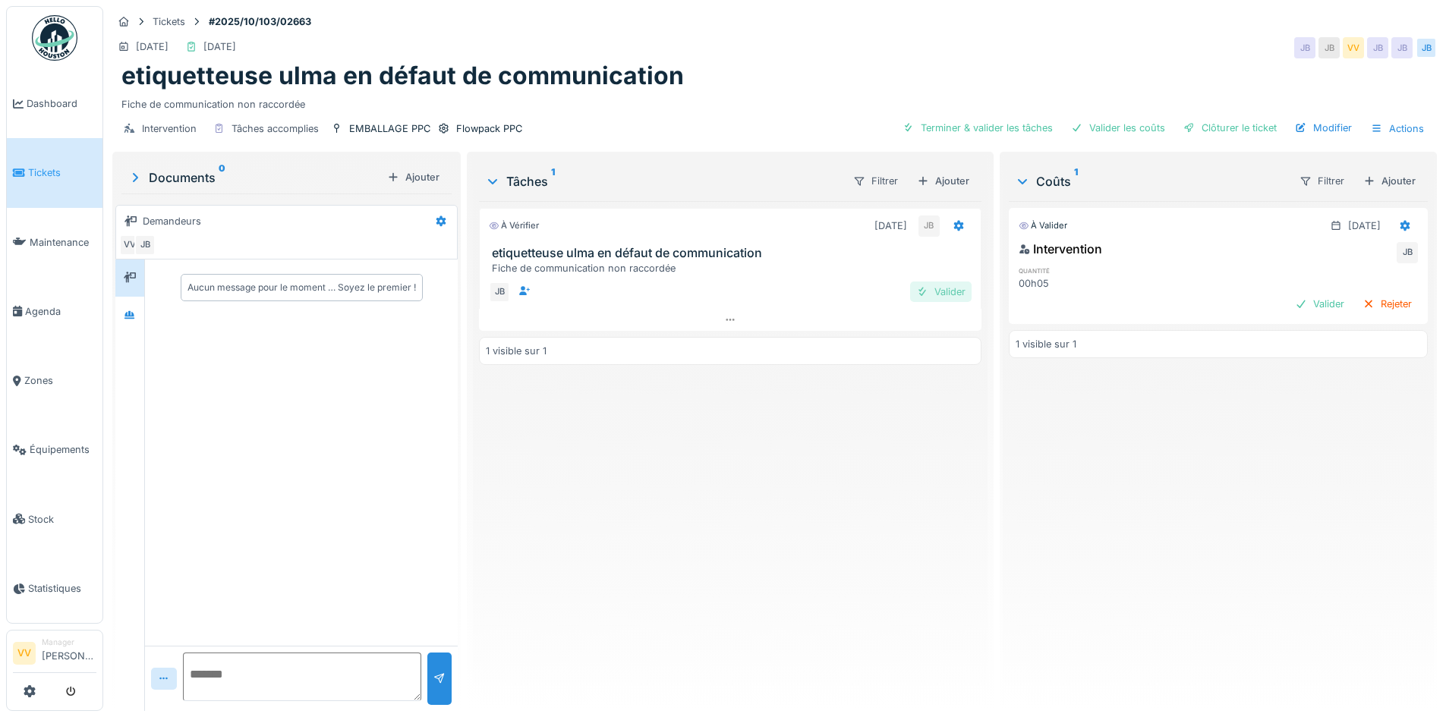
click at [937, 297] on div "Valider" at bounding box center [940, 292] width 61 height 20
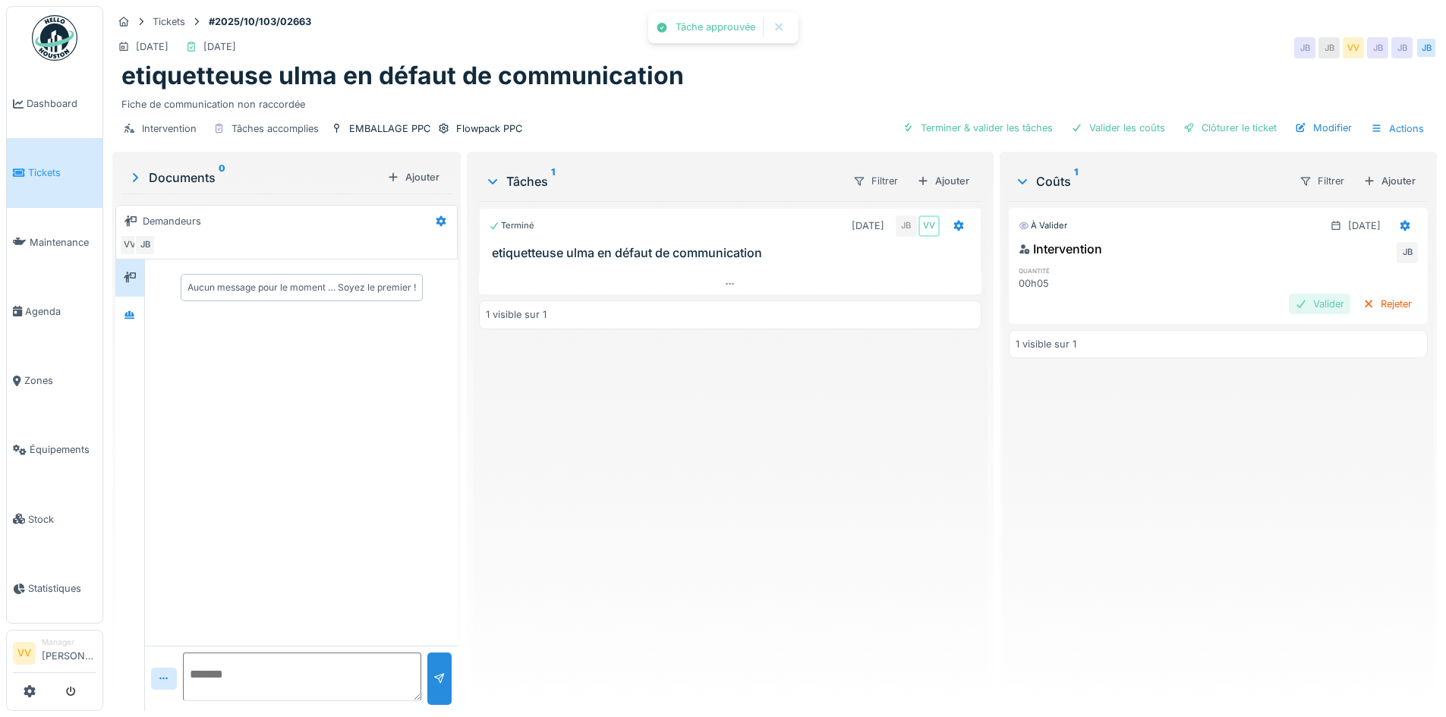
click at [1306, 304] on div "Valider" at bounding box center [1319, 304] width 61 height 20
click at [1234, 125] on div "Clôturer le ticket" at bounding box center [1230, 128] width 106 height 20
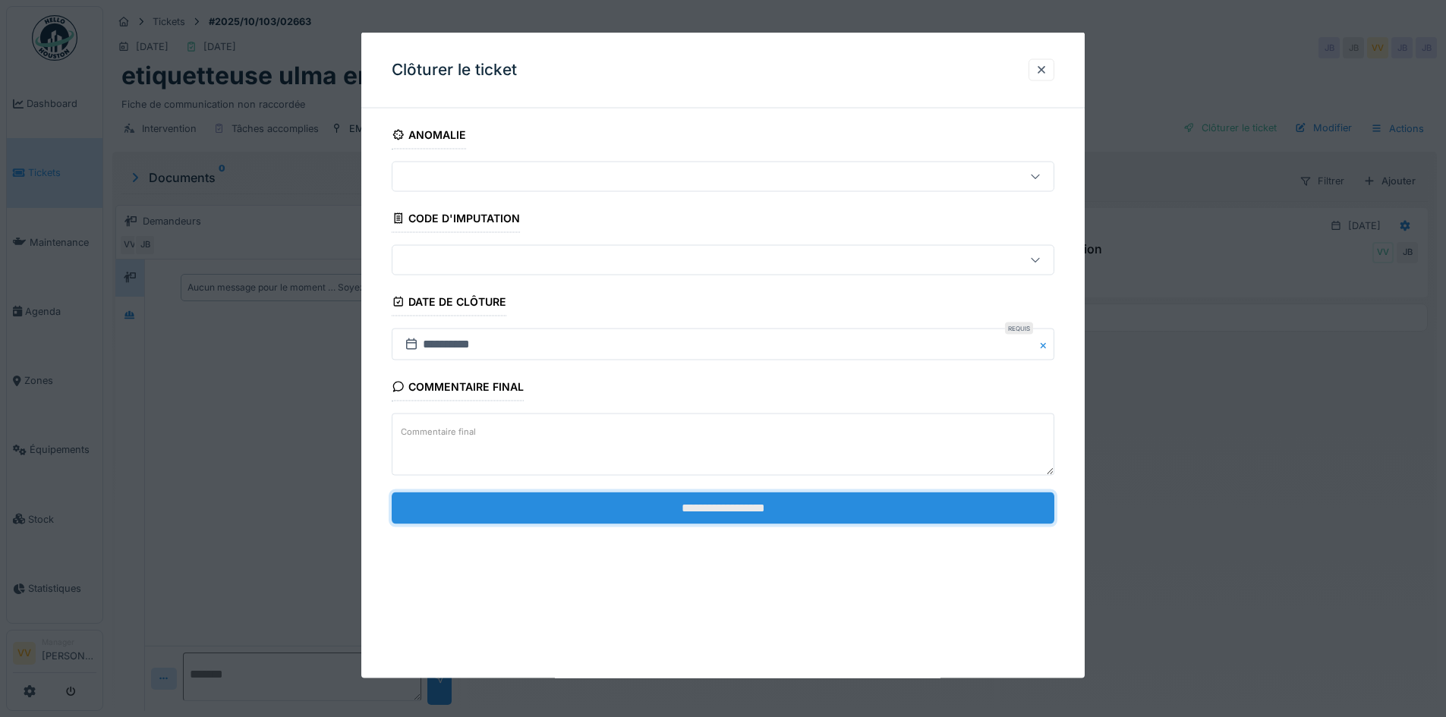
click at [773, 507] on input "**********" at bounding box center [723, 508] width 663 height 32
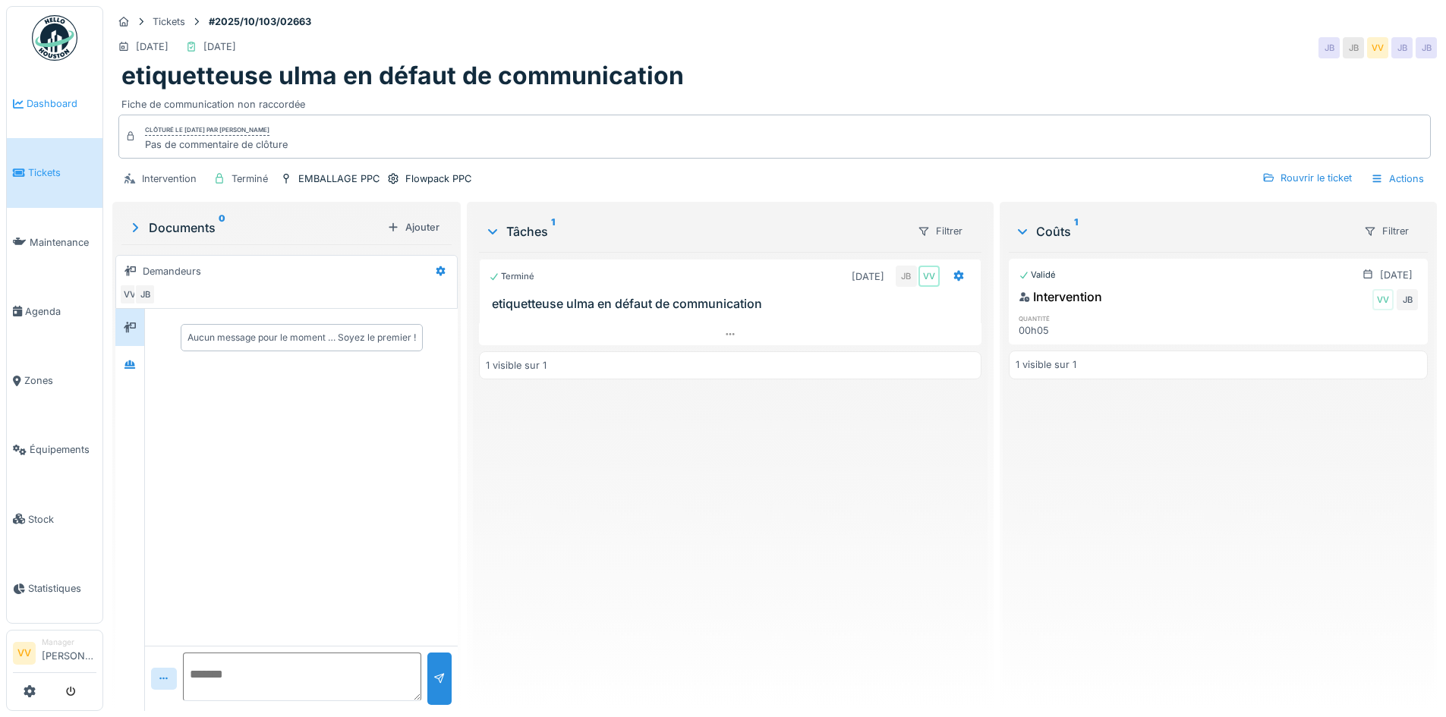
click at [50, 96] on span "Dashboard" at bounding box center [62, 103] width 70 height 14
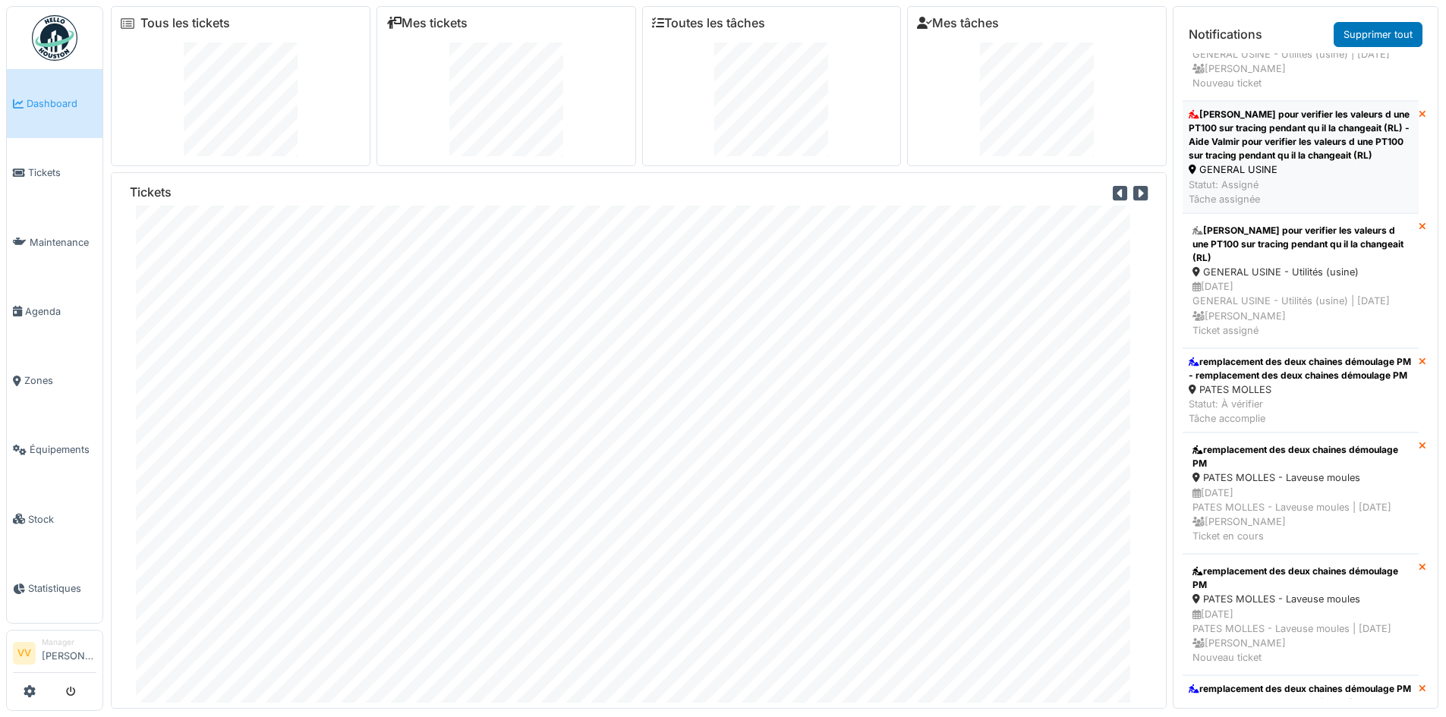
scroll to position [911, 0]
click at [1331, 381] on div "remplacement des deux chaines démoulage PM - remplacement des deux chaines démo…" at bounding box center [1301, 367] width 224 height 27
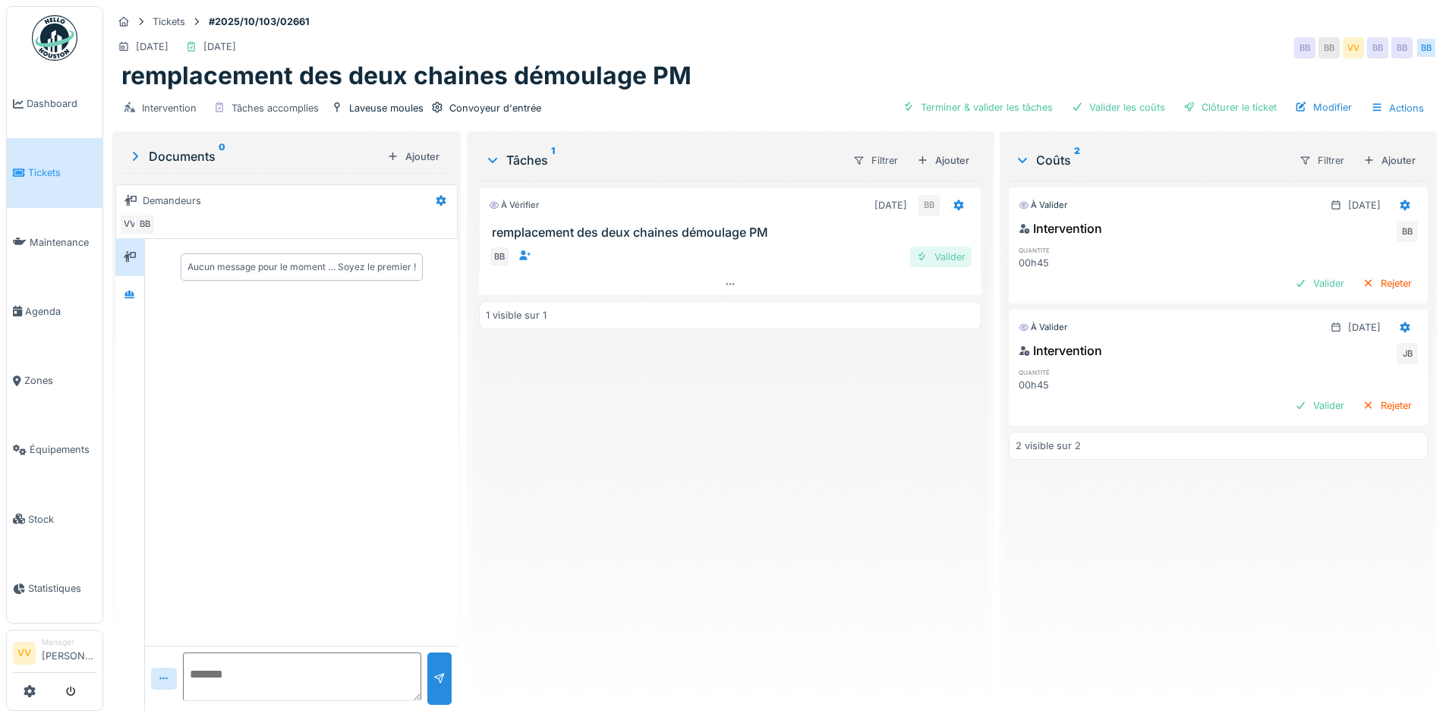
click at [935, 257] on div "Valider" at bounding box center [940, 257] width 61 height 20
click at [1289, 283] on div "Valider" at bounding box center [1319, 283] width 61 height 20
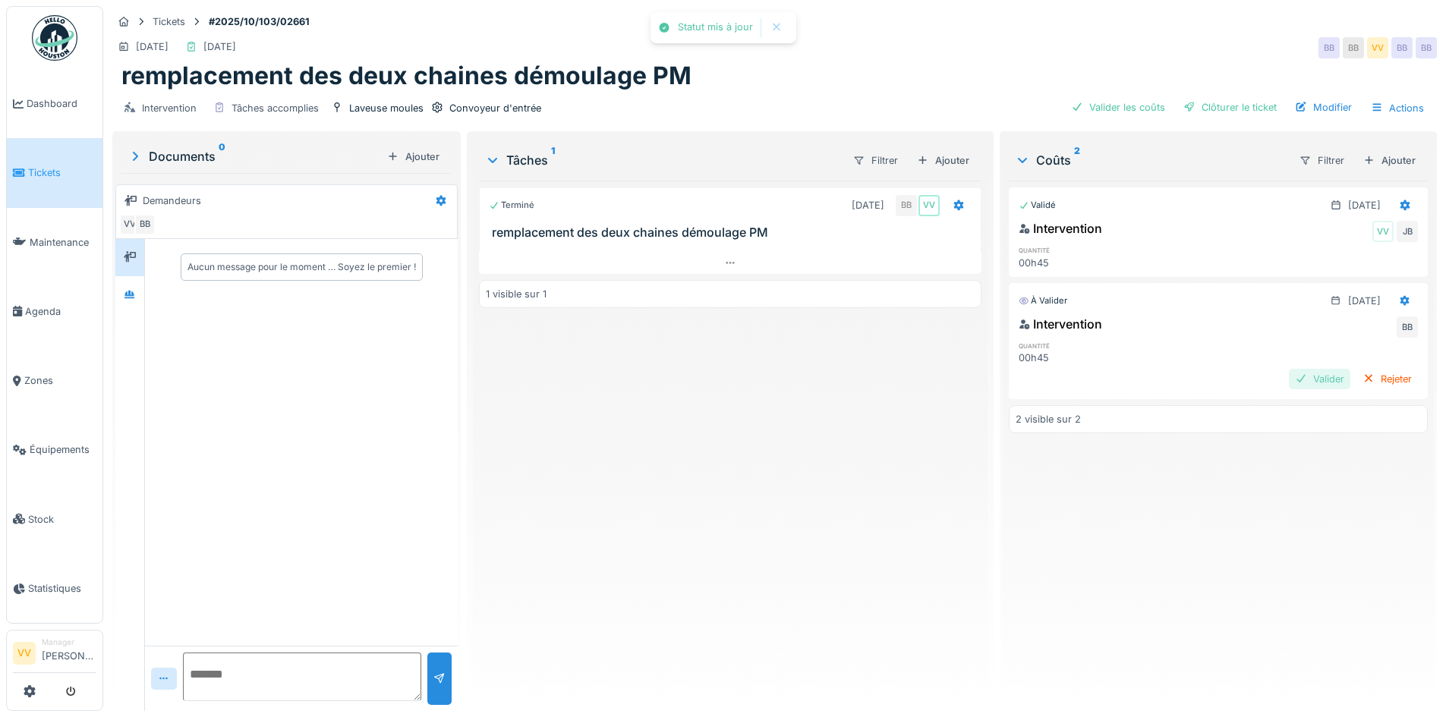
click at [1289, 376] on div "Valider" at bounding box center [1319, 379] width 61 height 20
click at [1319, 492] on div "Validé [DATE] Intervention VV JB quantité 00h45 Validé [DATE] Intervention VV B…" at bounding box center [1218, 440] width 419 height 518
click at [38, 172] on span "Tickets" at bounding box center [62, 172] width 68 height 14
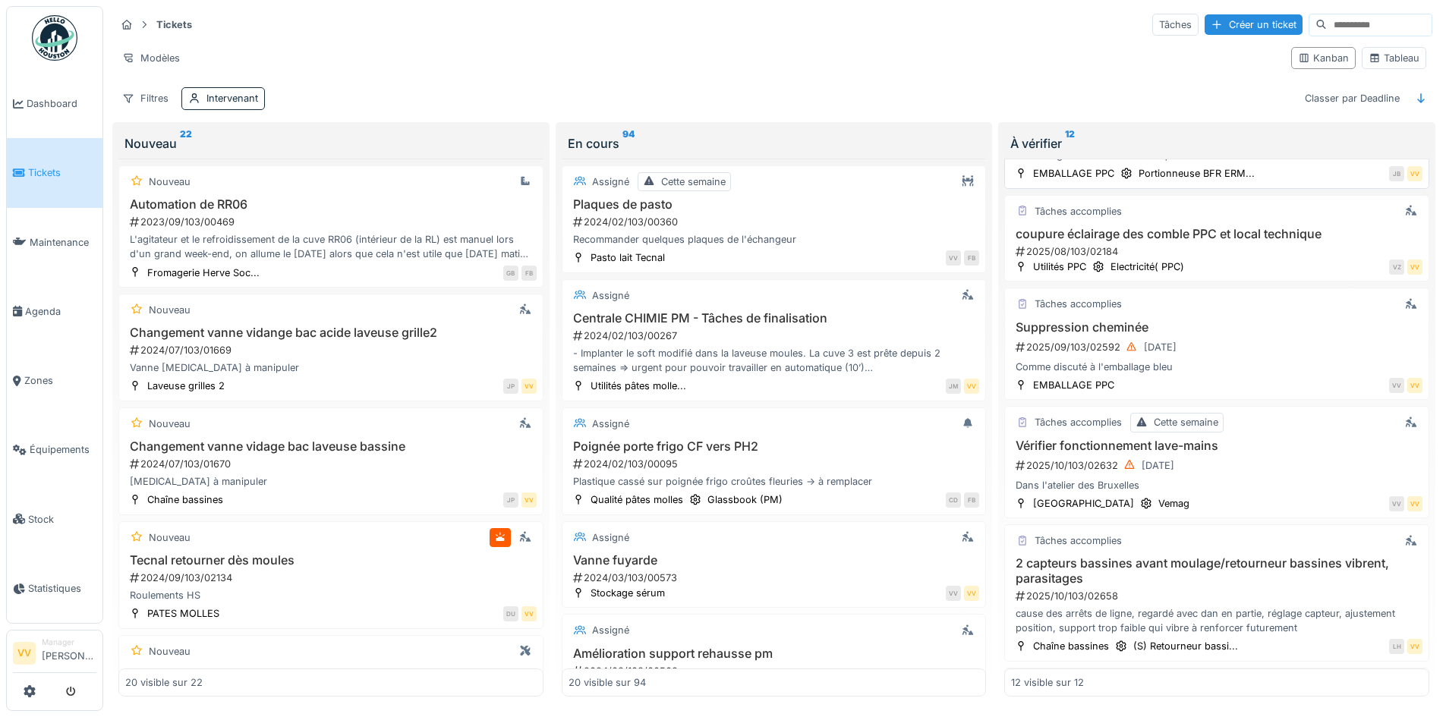
scroll to position [607, 0]
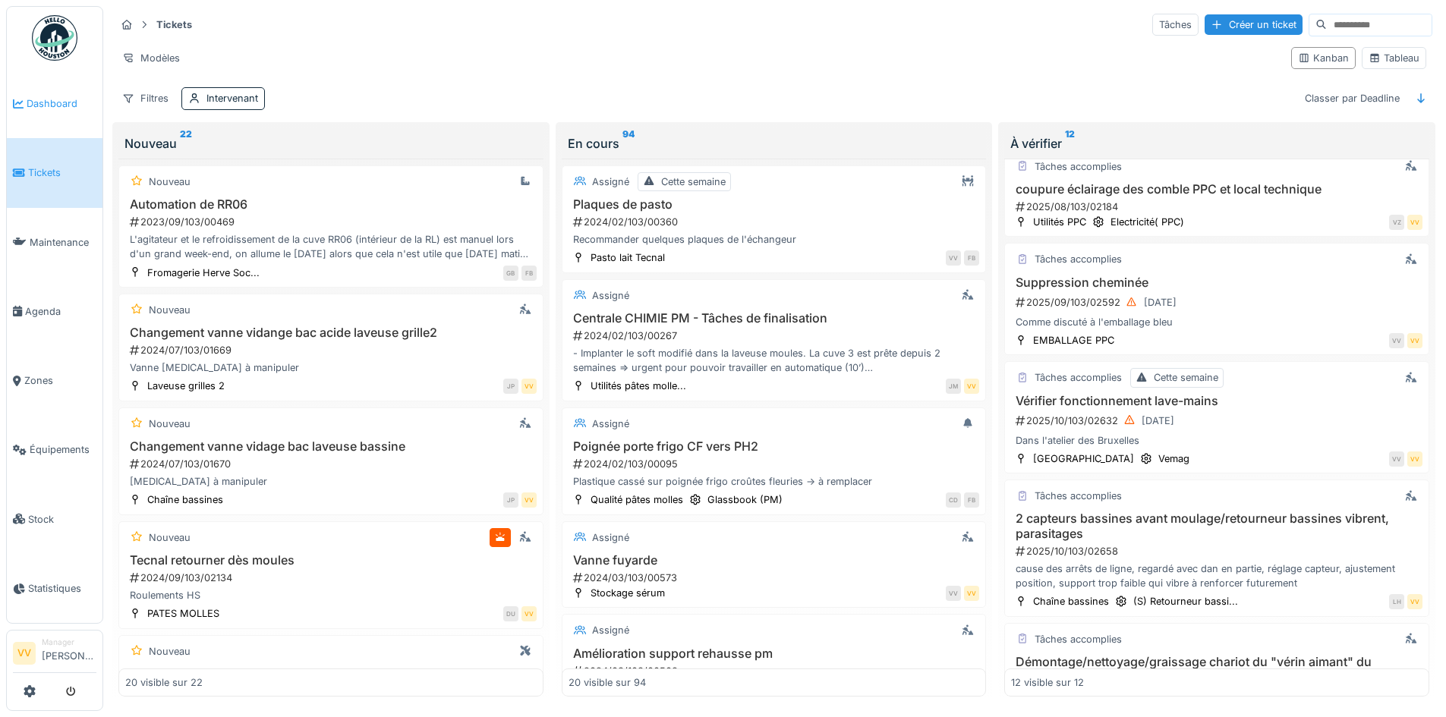
click at [66, 94] on link "Dashboard" at bounding box center [55, 103] width 96 height 69
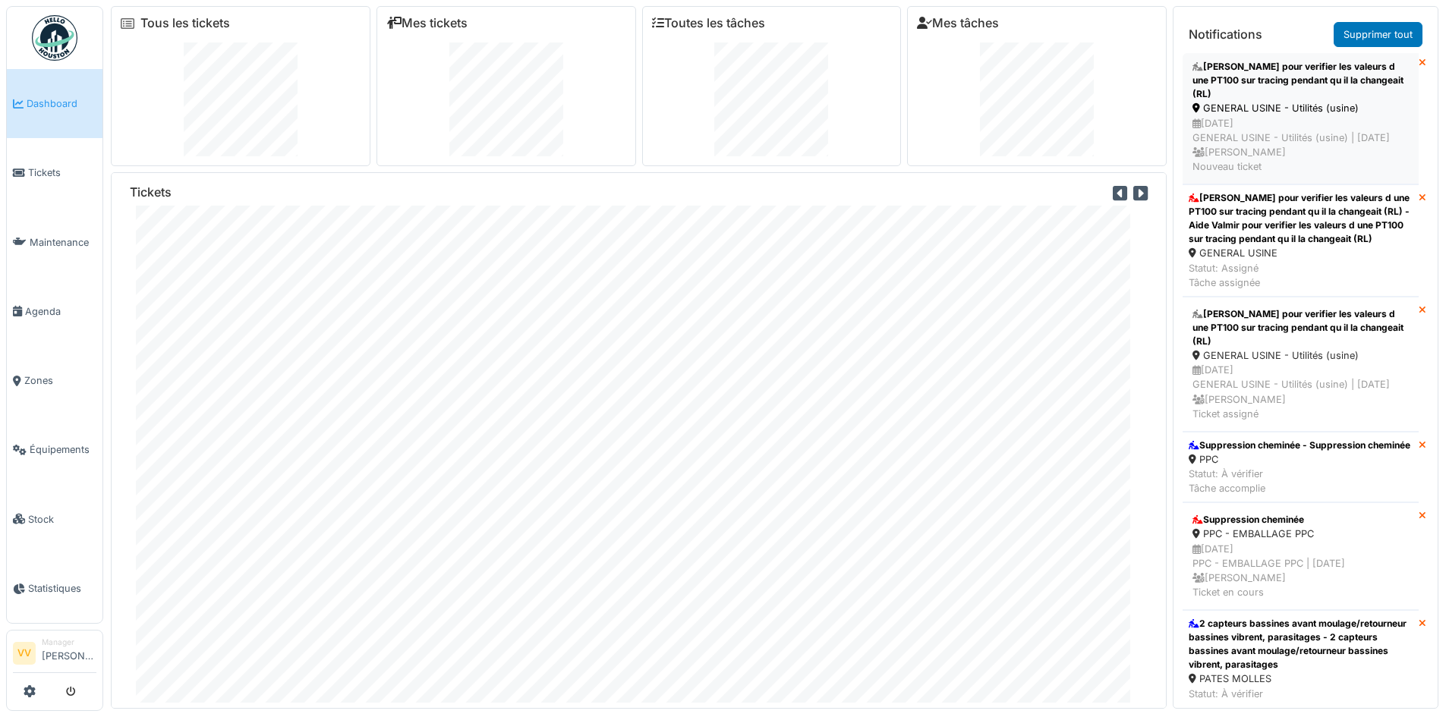
scroll to position [987, 0]
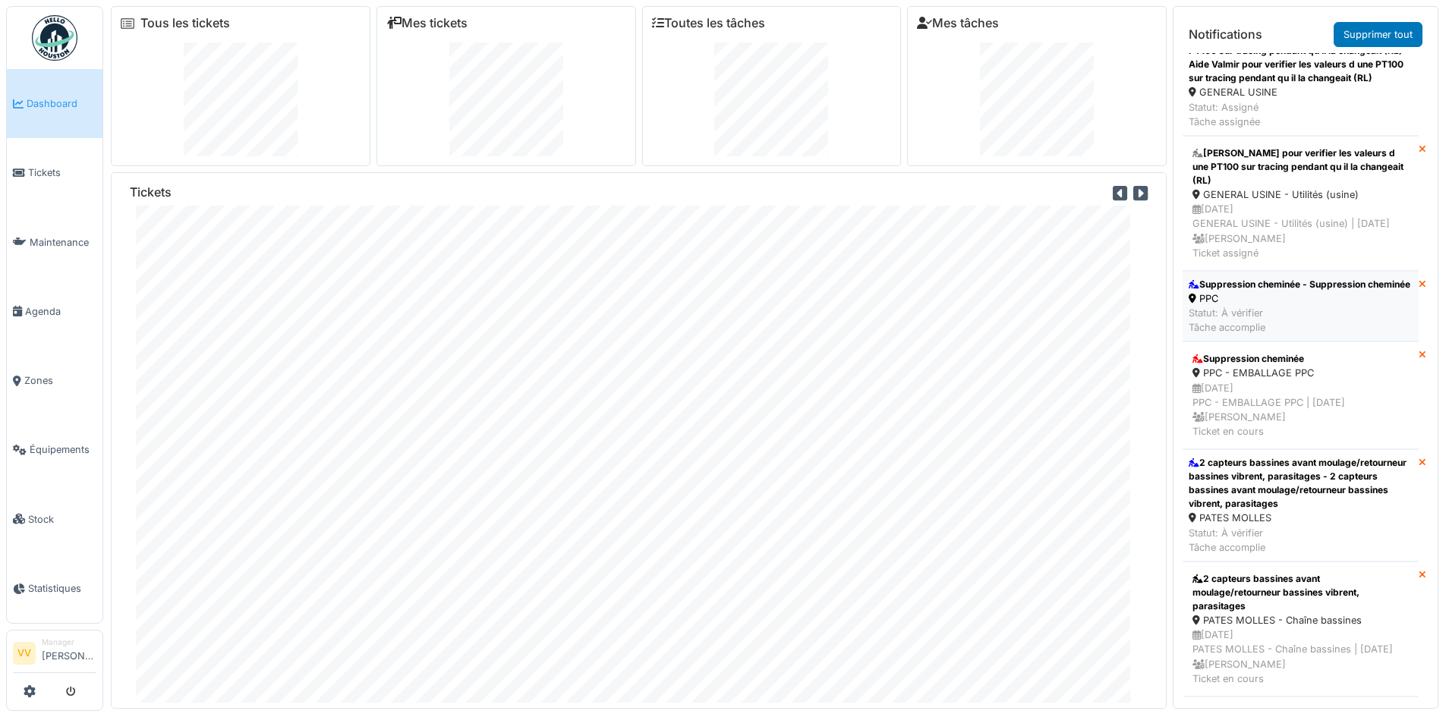
click at [1307, 291] on div "Suppression cheminée - Suppression cheminée" at bounding box center [1300, 285] width 222 height 14
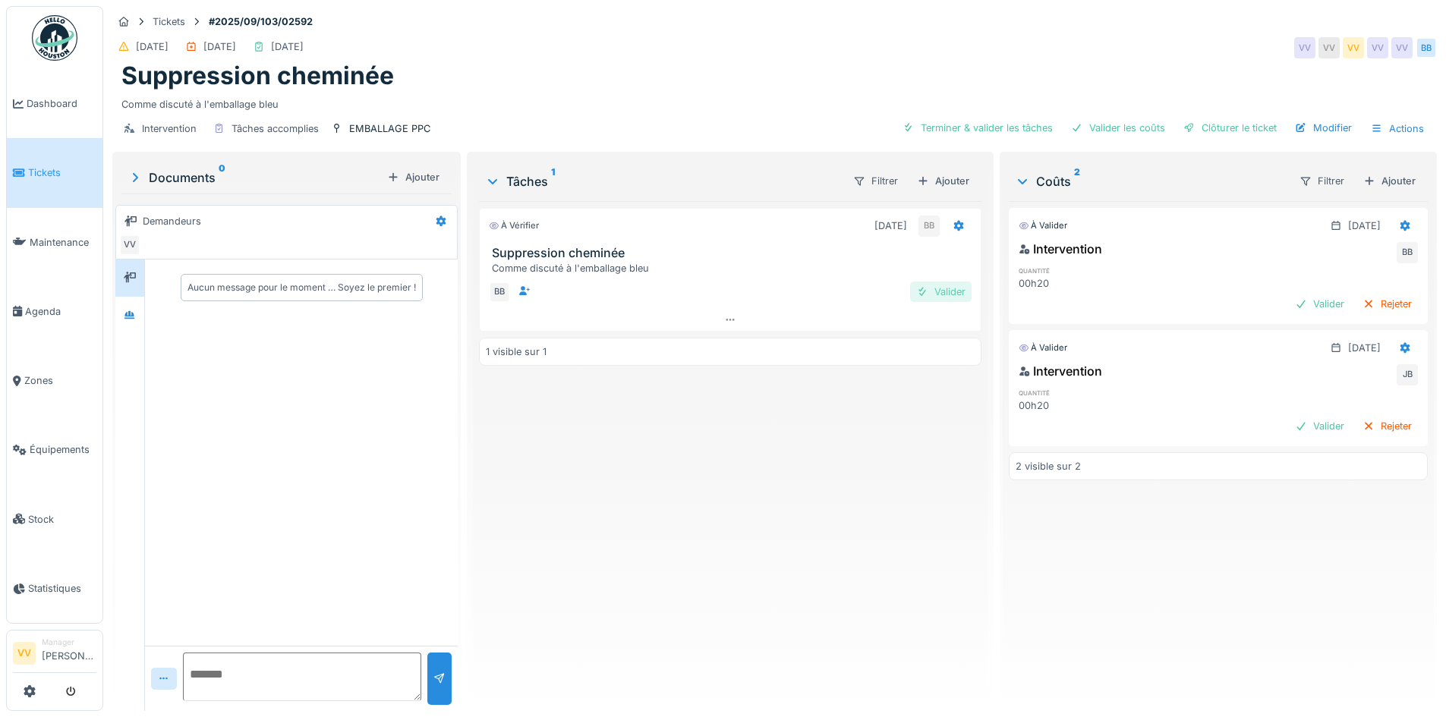
click at [931, 287] on div "Valider" at bounding box center [940, 292] width 61 height 20
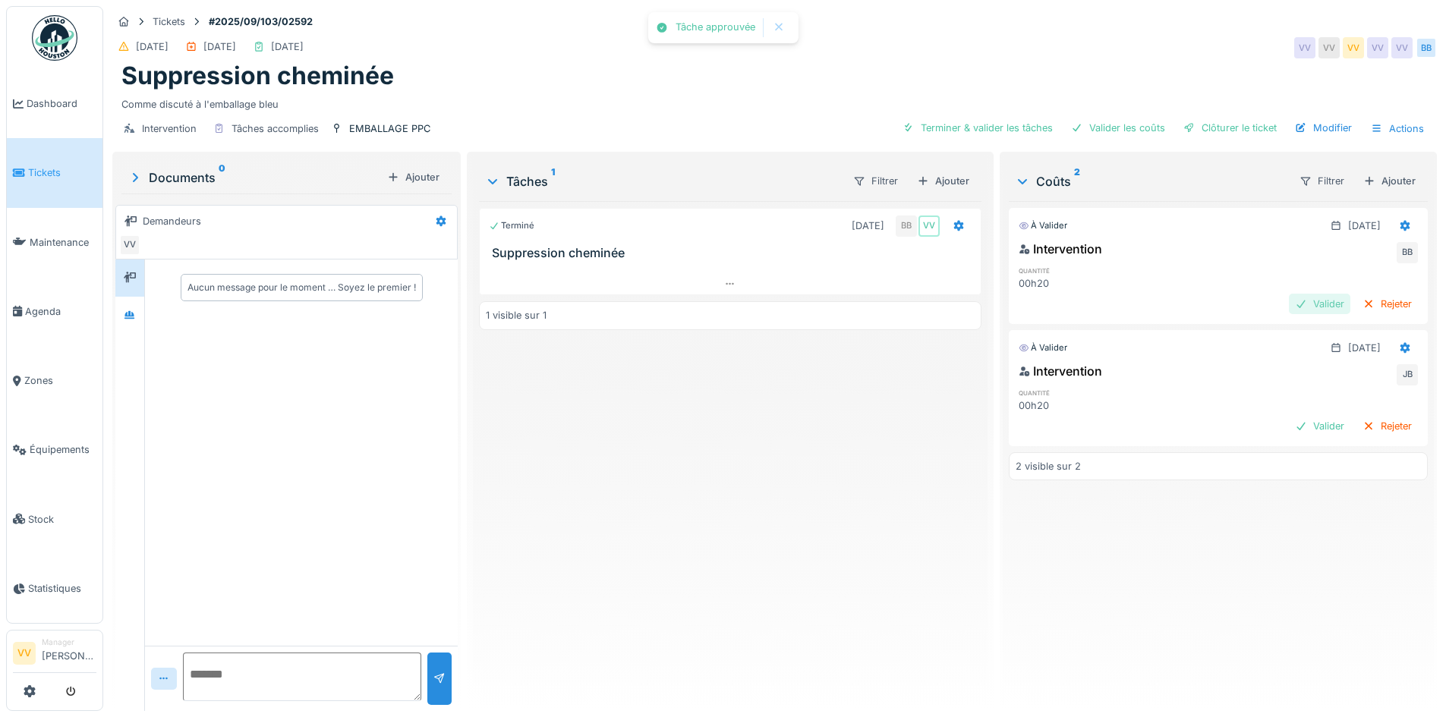
click at [1292, 301] on div "Valider" at bounding box center [1319, 304] width 61 height 20
click at [1295, 305] on div "Valider" at bounding box center [1319, 304] width 61 height 20
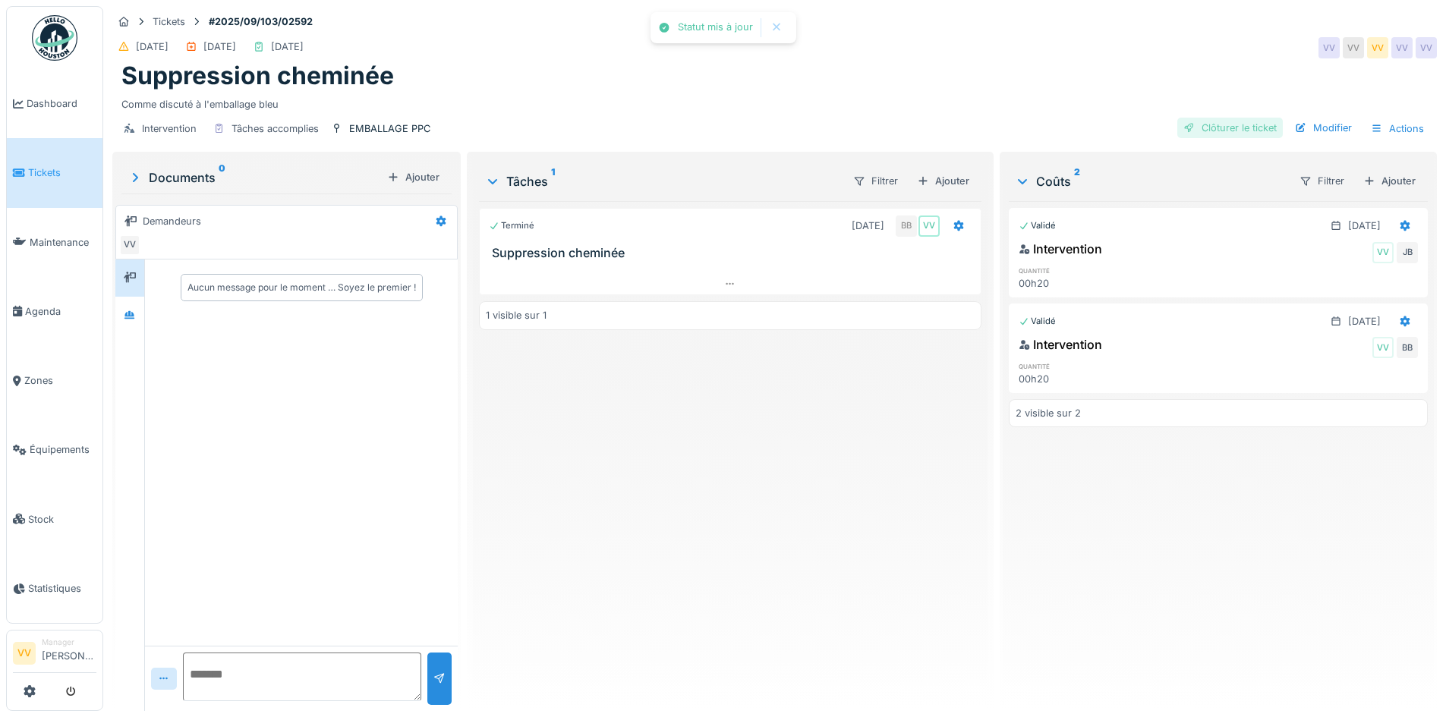
click at [1210, 129] on div "Clôturer le ticket" at bounding box center [1230, 128] width 106 height 20
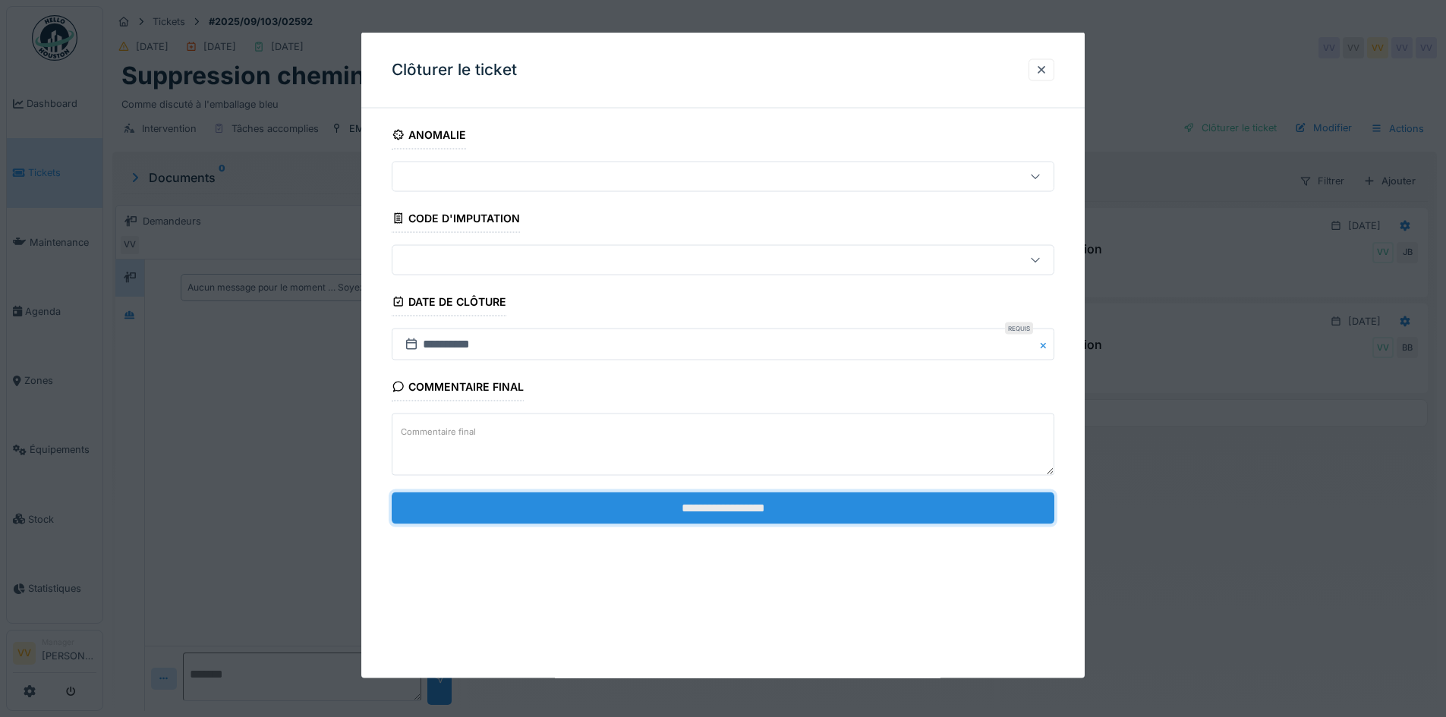
click at [774, 505] on input "**********" at bounding box center [723, 508] width 663 height 32
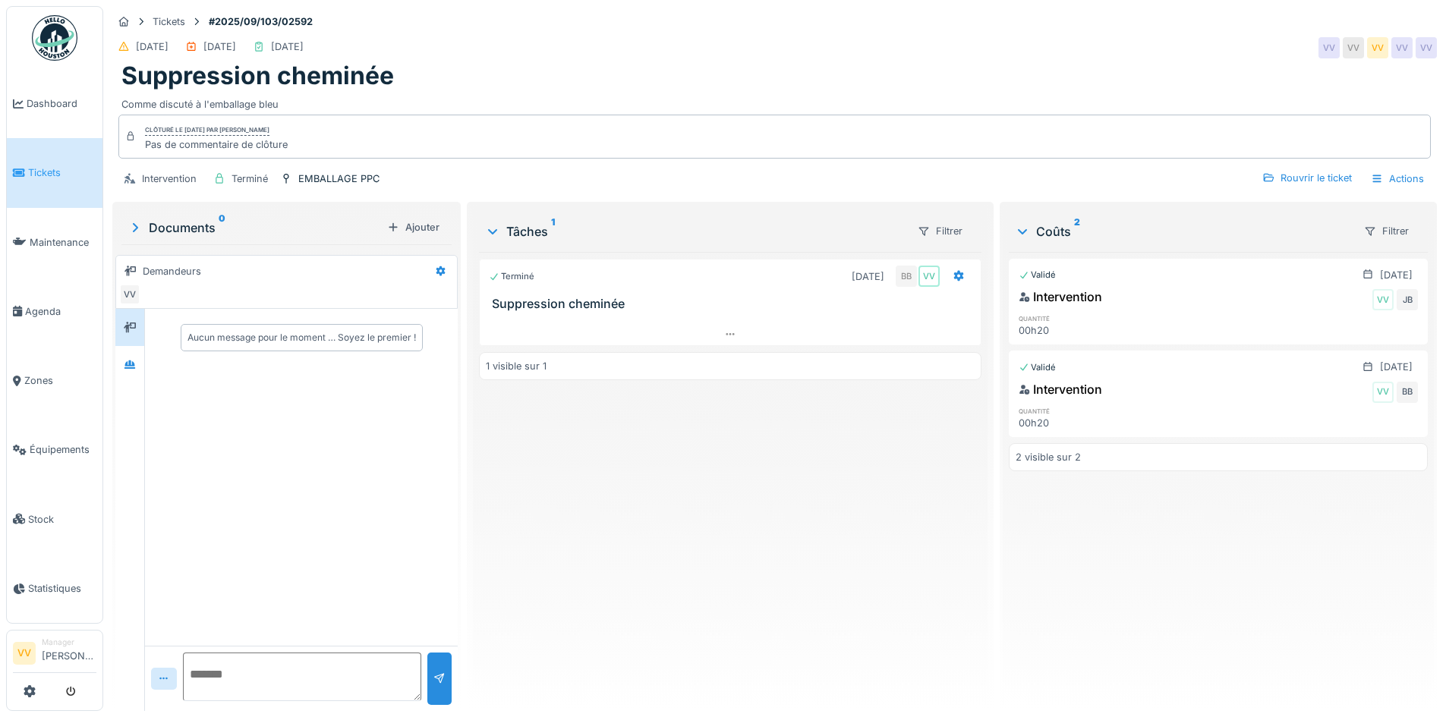
click at [58, 165] on span "Tickets" at bounding box center [62, 172] width 68 height 14
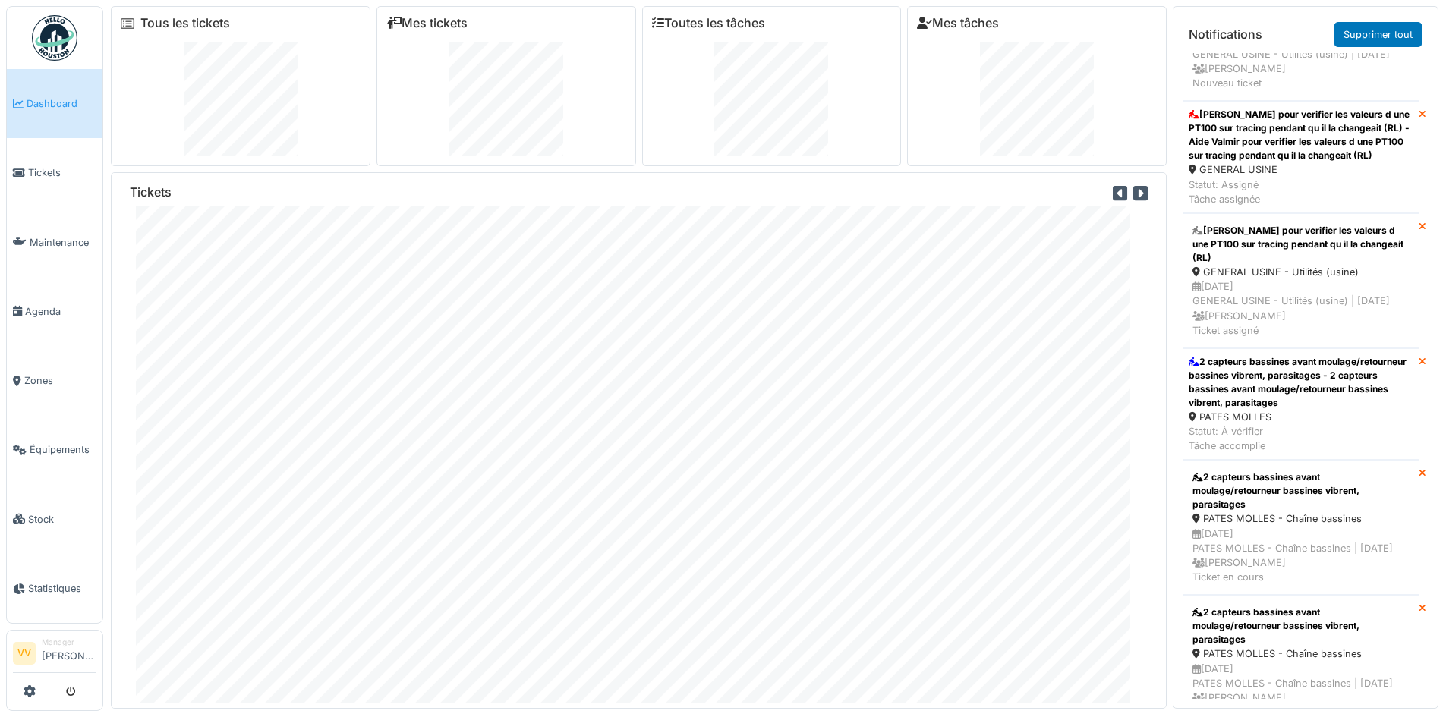
scroll to position [911, 0]
click at [1289, 408] on div "2 capteurs bassines avant moulage/retourneur bassines vibrent, parasitages - 2 …" at bounding box center [1301, 381] width 224 height 55
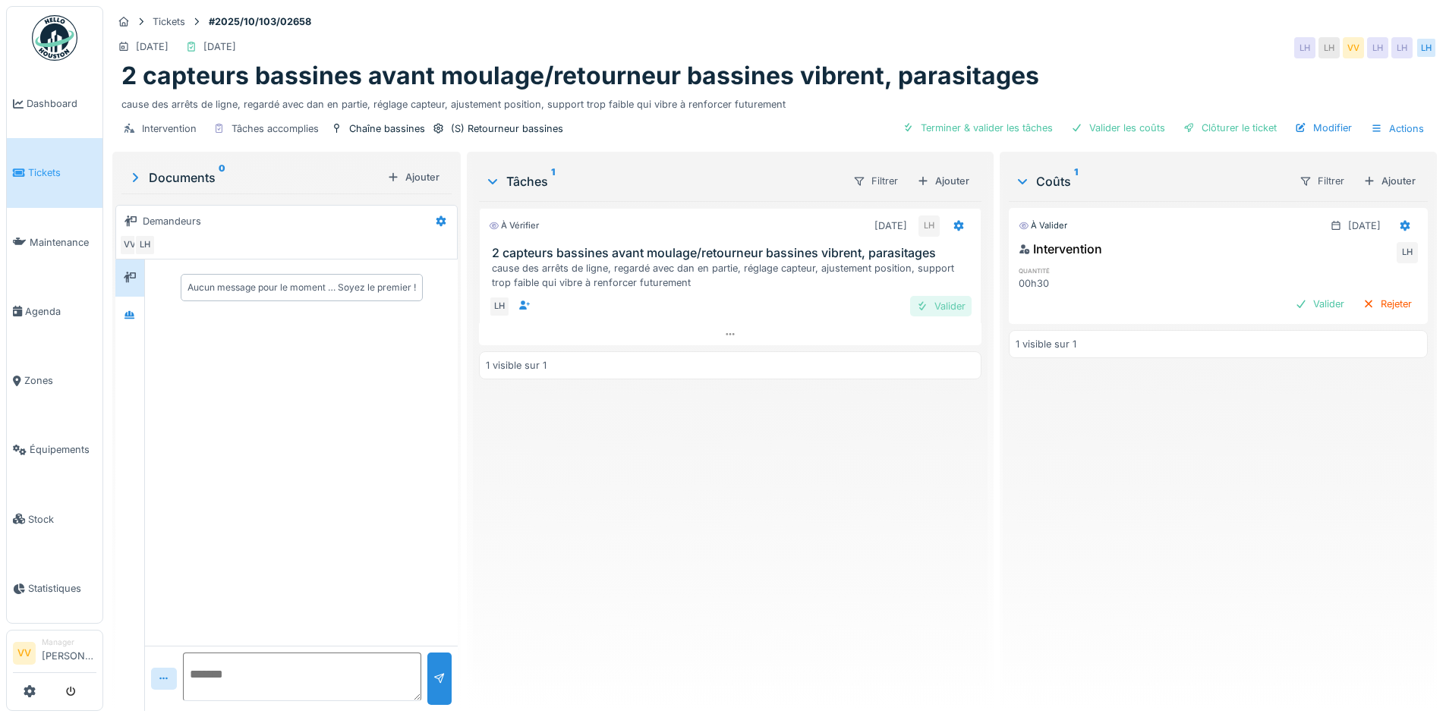
click at [931, 304] on div "Valider" at bounding box center [940, 306] width 61 height 20
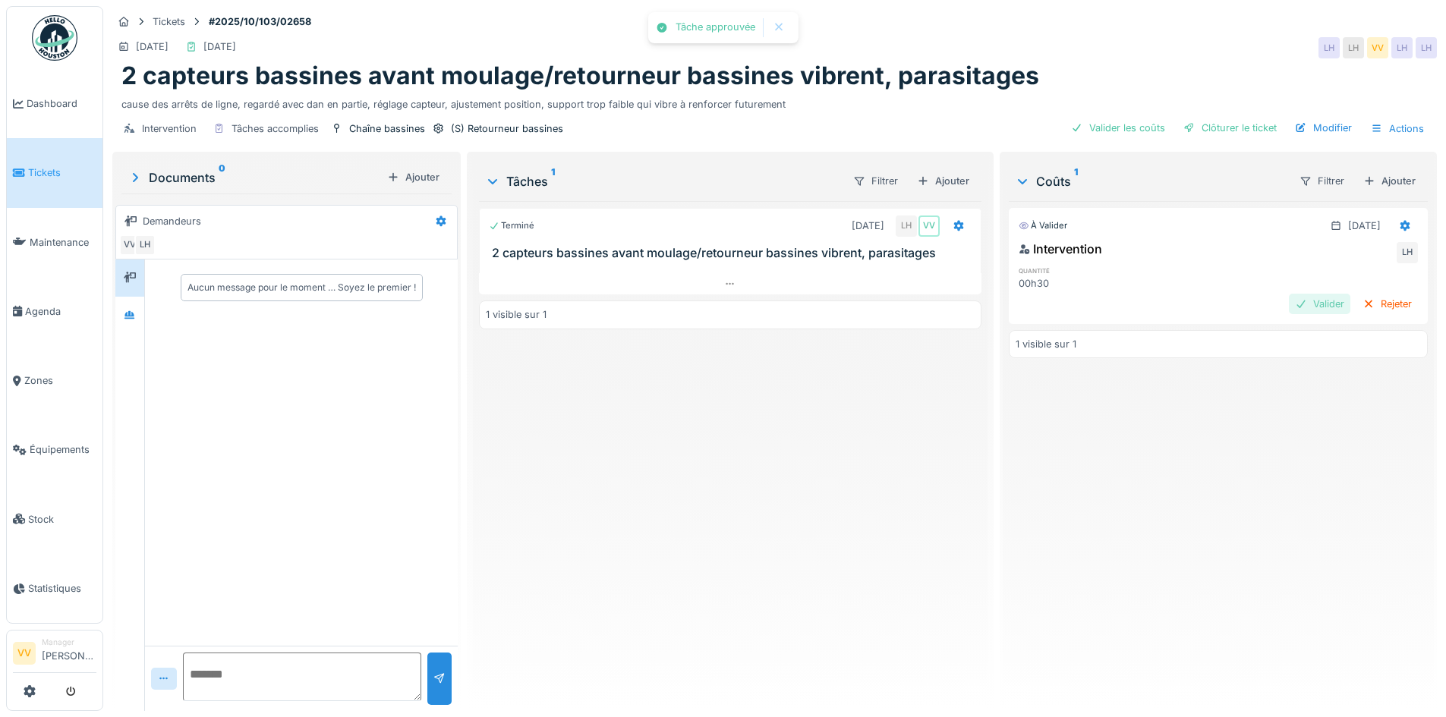
click at [1289, 304] on div "Valider" at bounding box center [1319, 304] width 61 height 20
click at [1206, 126] on div "Clôturer le ticket" at bounding box center [1230, 128] width 106 height 20
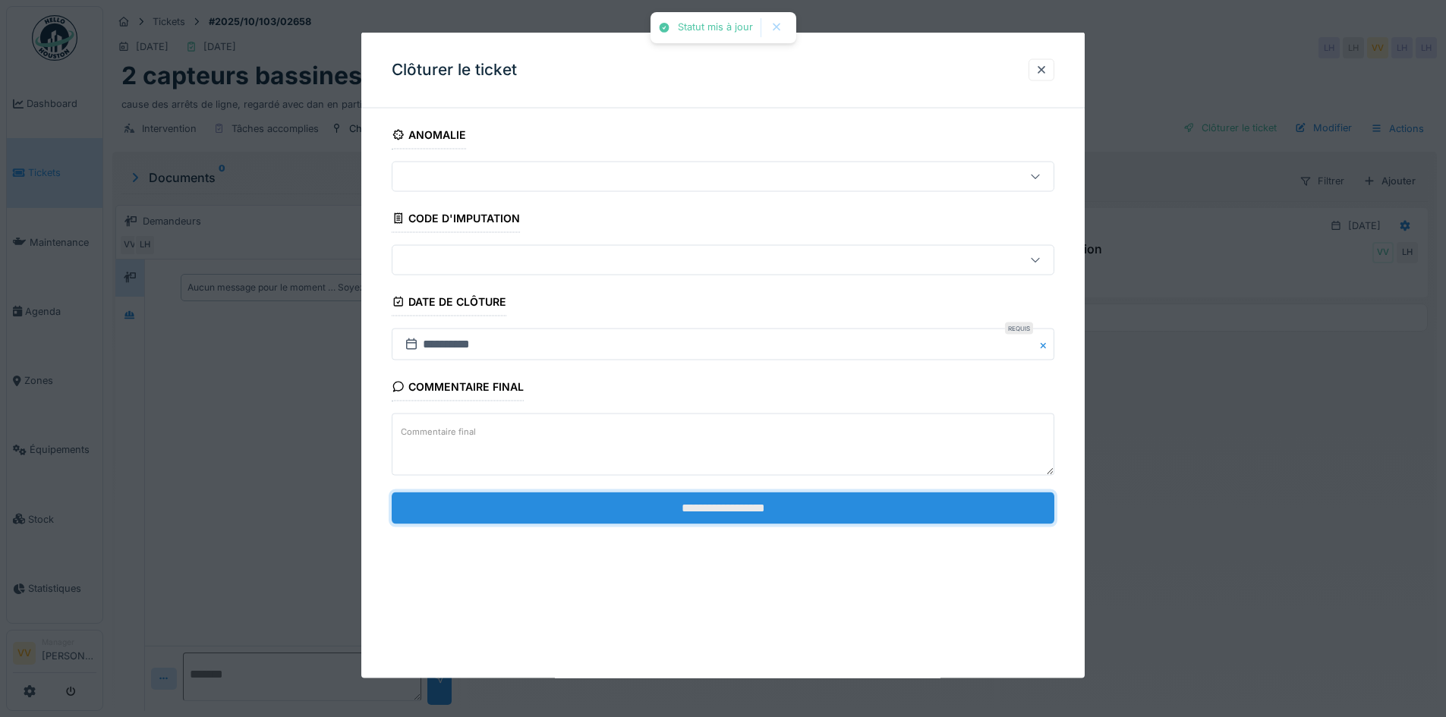
click at [726, 500] on input "**********" at bounding box center [723, 508] width 663 height 32
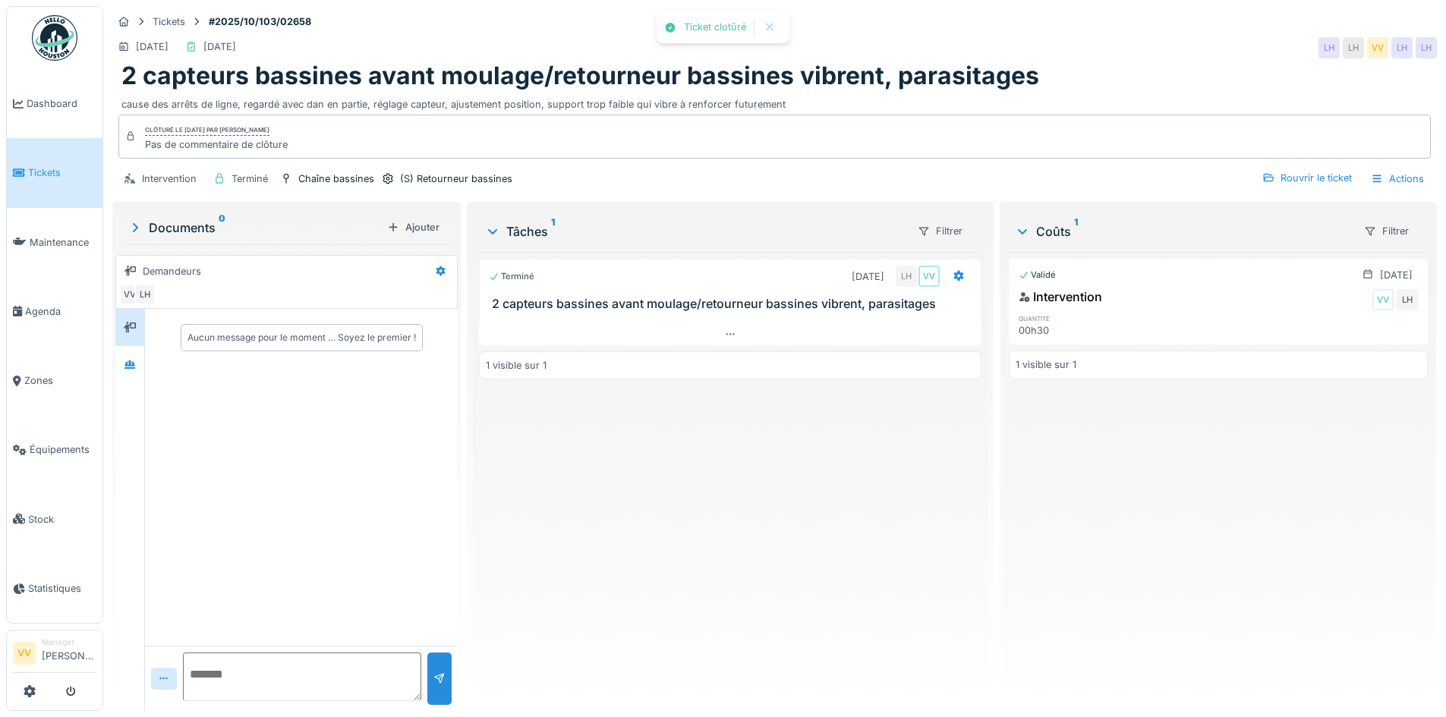
click at [1179, 525] on div "Validé [DATE] Intervention VV LH quantité 00h30 1 visible sur 1" at bounding box center [1218, 475] width 419 height 447
click at [29, 98] on span "Dashboard" at bounding box center [62, 103] width 70 height 14
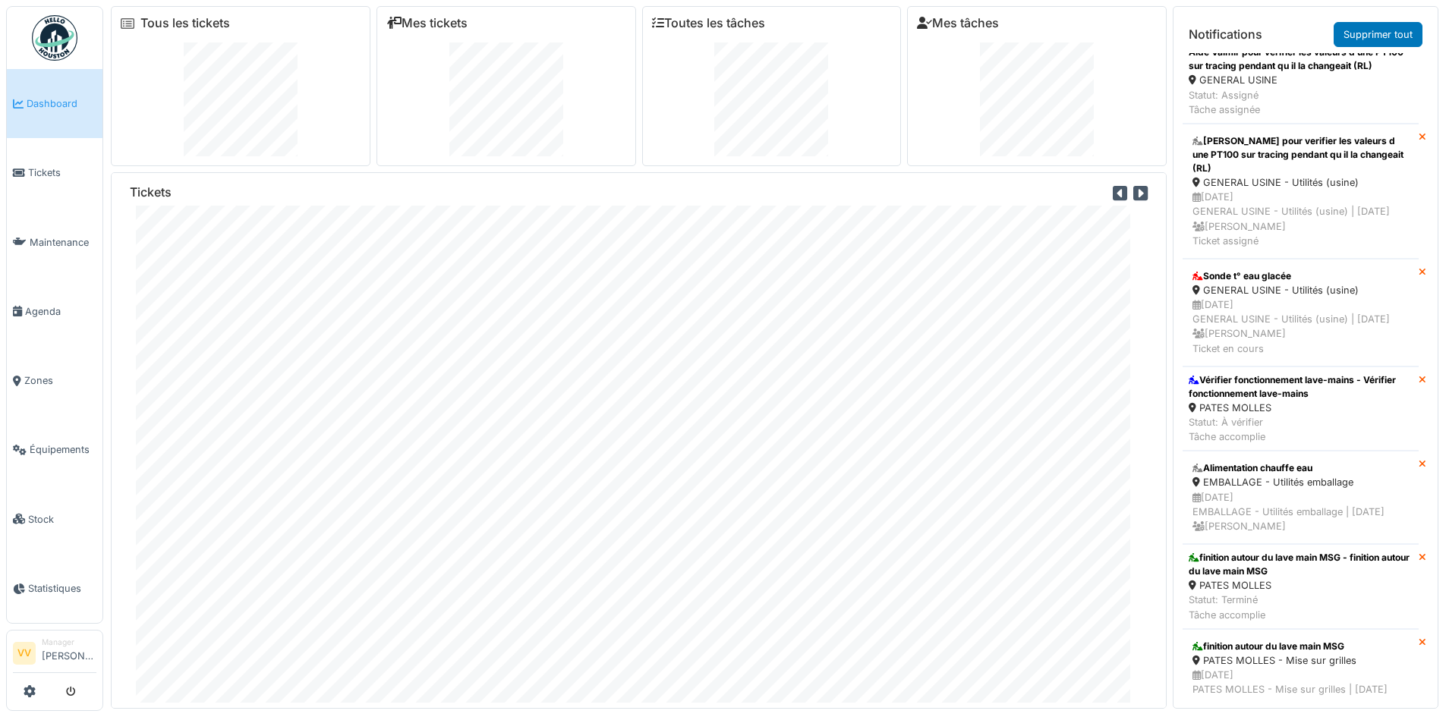
scroll to position [1063, 0]
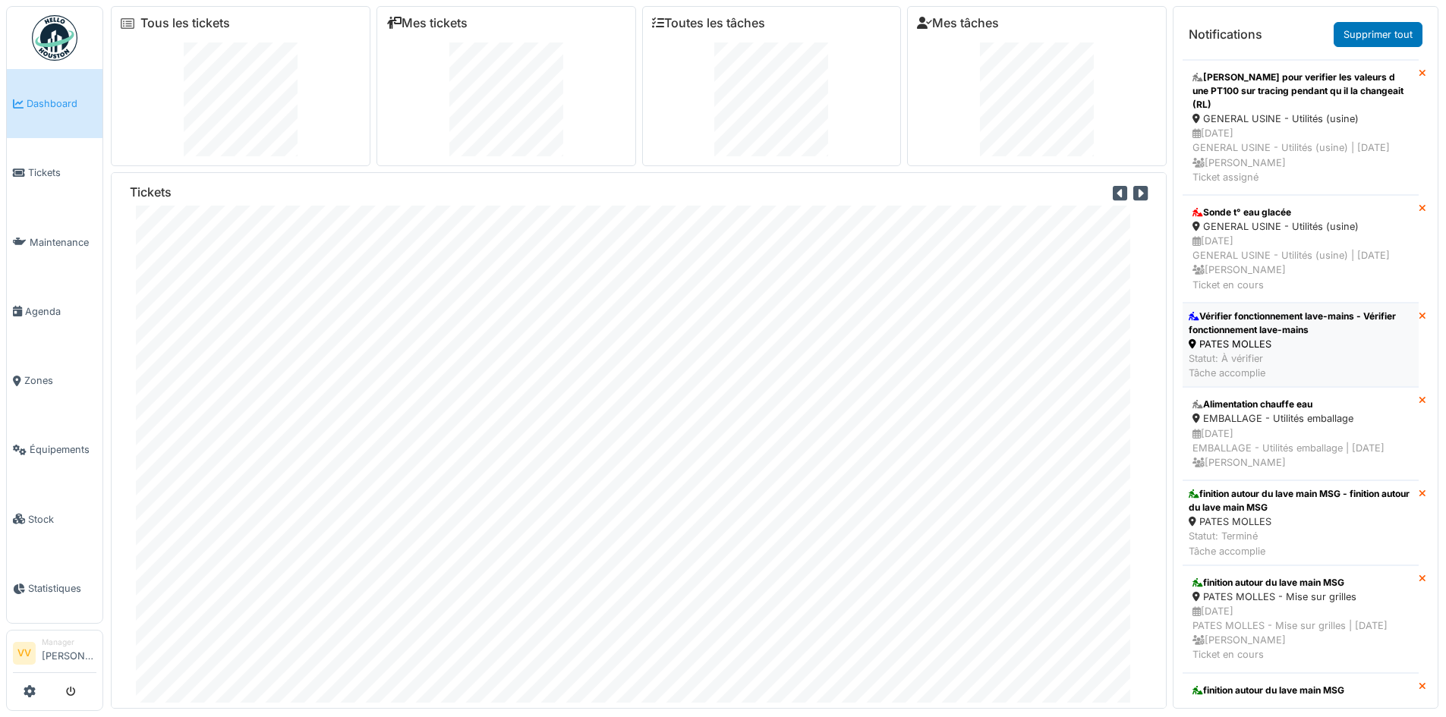
click at [1257, 337] on div "Vérifier fonctionnement lave-mains - Vérifier fonctionnement lave-mains" at bounding box center [1301, 323] width 224 height 27
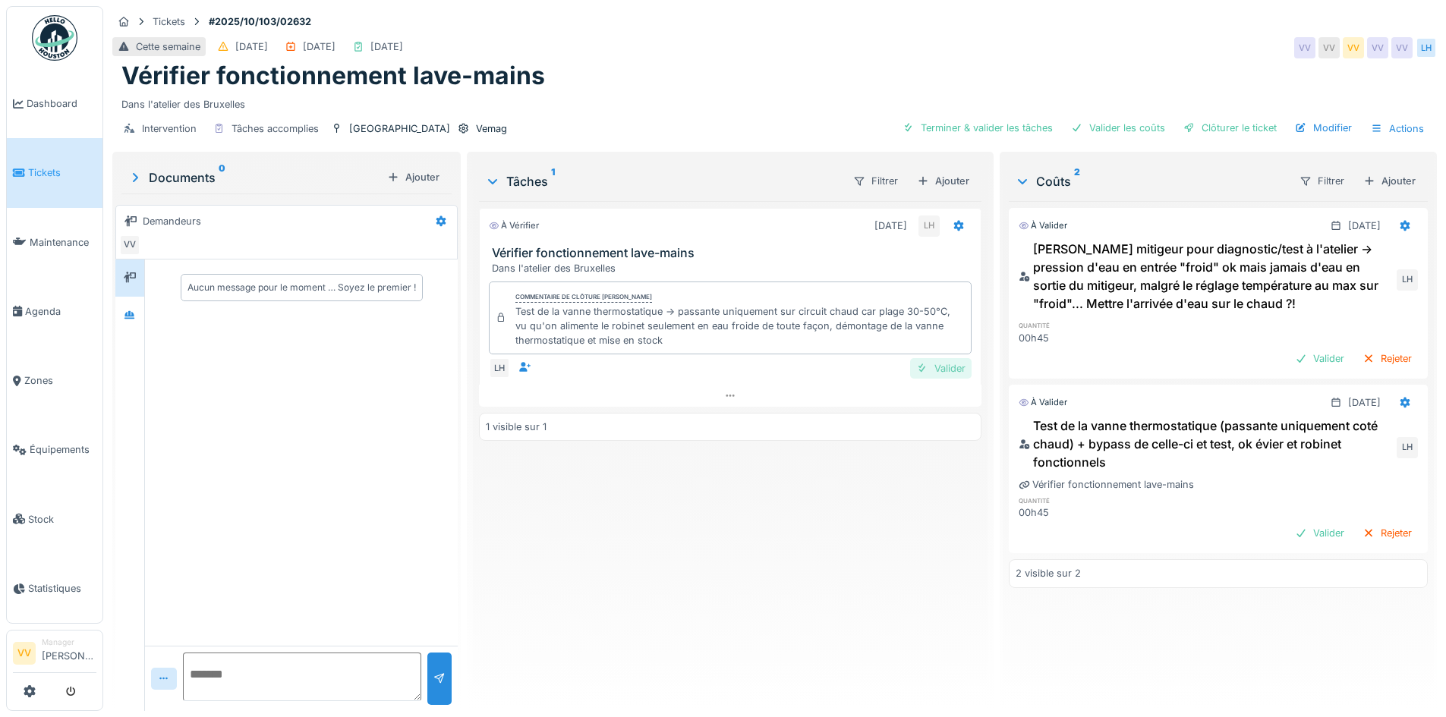
click at [928, 369] on div "Valider" at bounding box center [940, 368] width 61 height 20
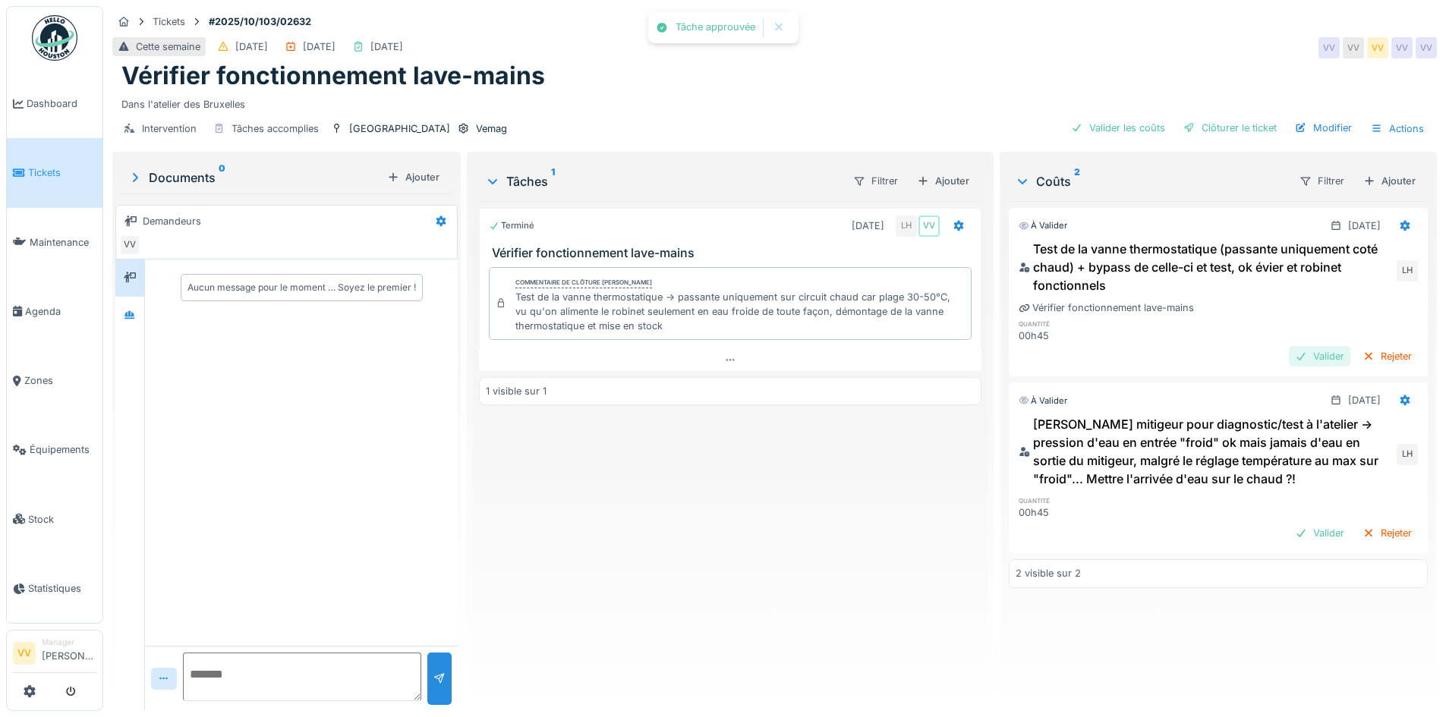
click at [1279, 352] on div "Test de la vanne thermostatique (passante uniquement coté chaud) + bypass de ce…" at bounding box center [1218, 305] width 419 height 136
click at [1289, 358] on div "Valider" at bounding box center [1319, 356] width 61 height 20
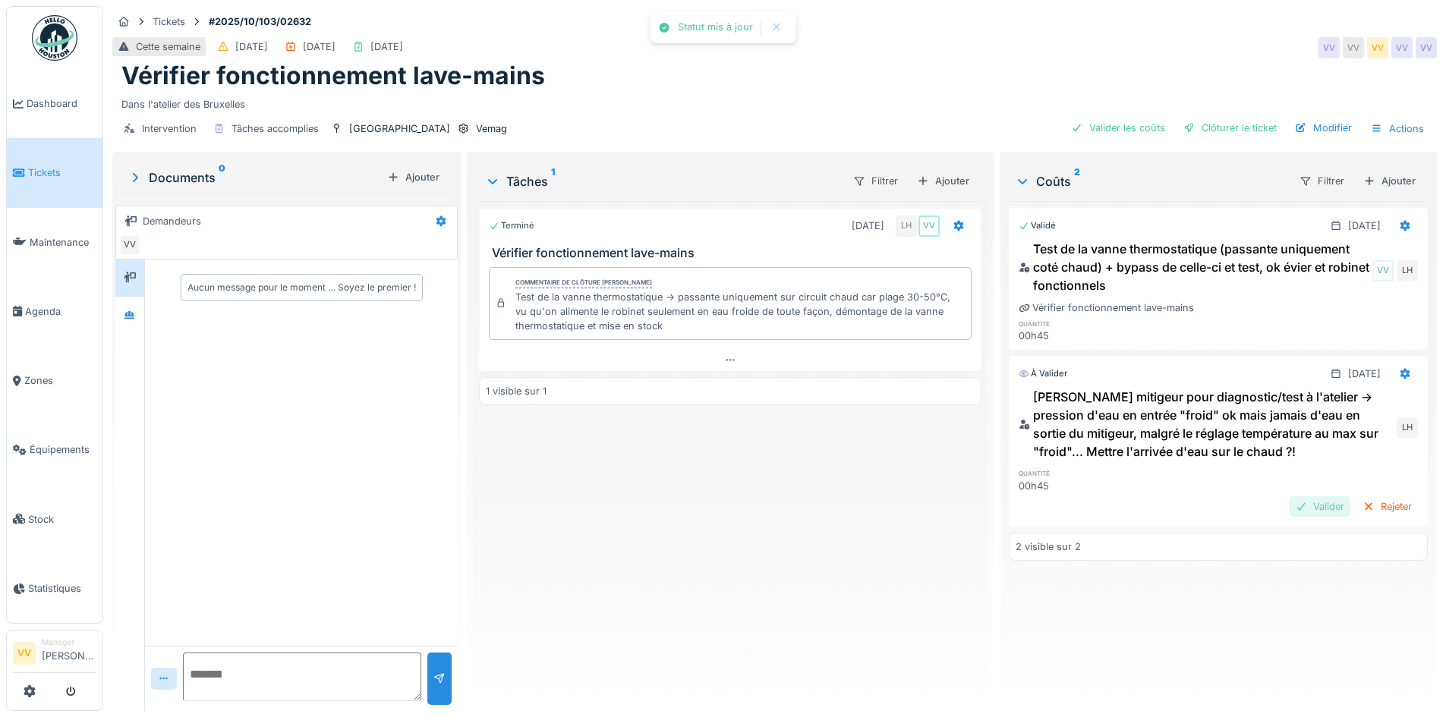
click at [1297, 502] on div "Valider" at bounding box center [1319, 506] width 61 height 20
click at [1217, 126] on div "Clôturer le ticket" at bounding box center [1230, 128] width 106 height 20
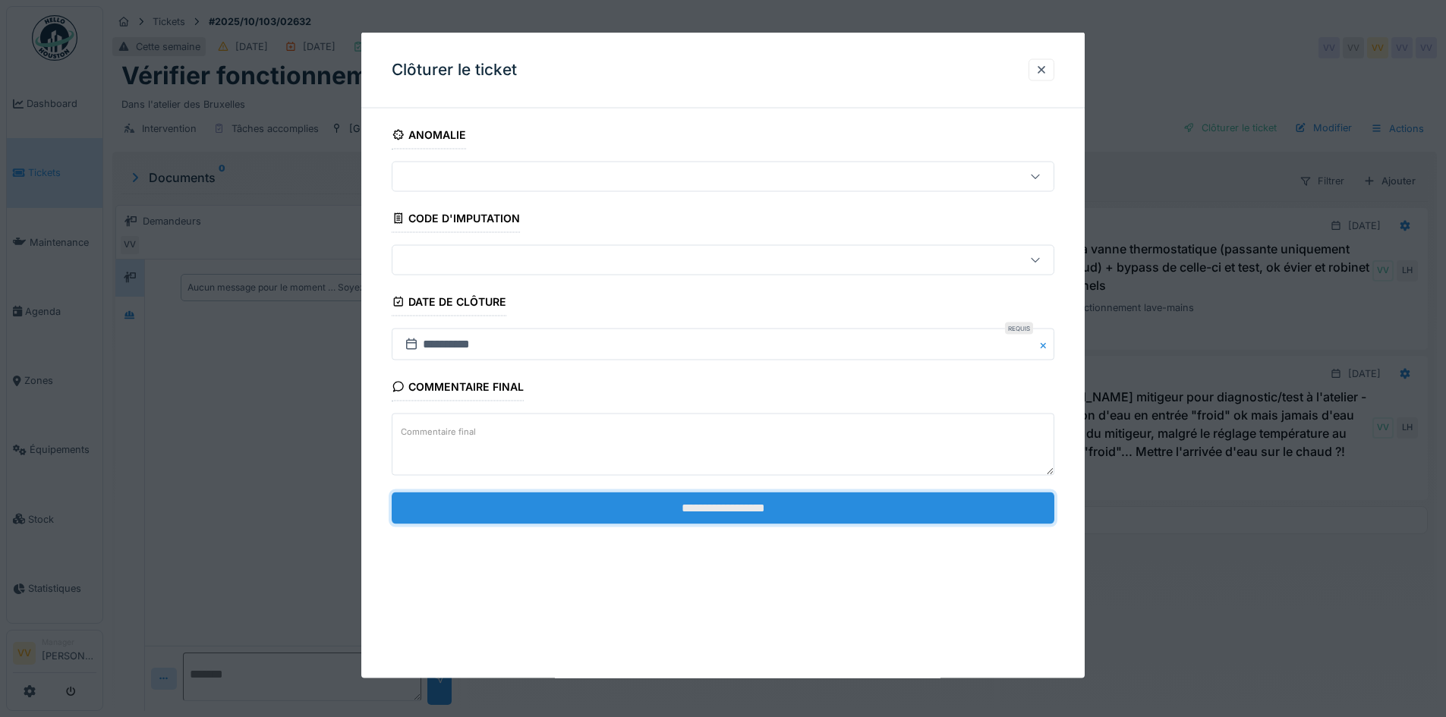
click at [772, 506] on input "**********" at bounding box center [723, 508] width 663 height 32
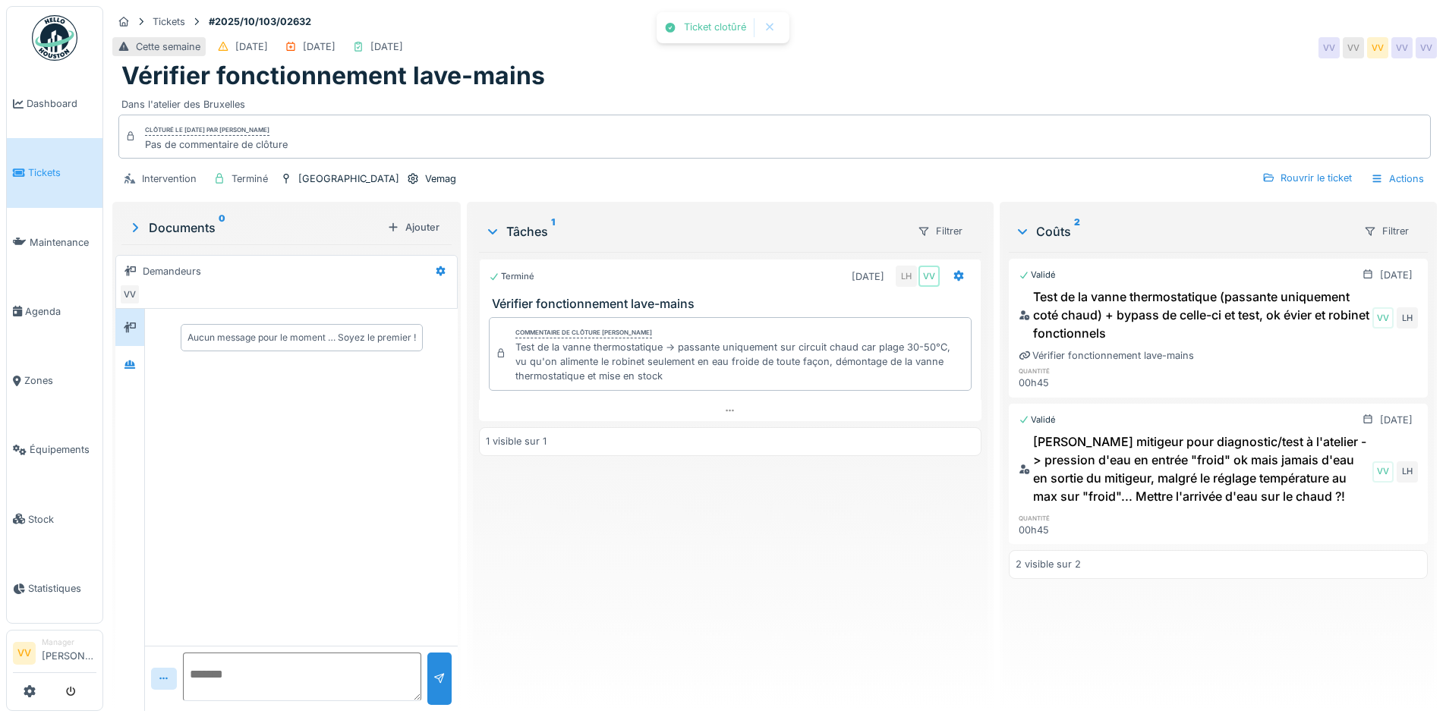
click at [772, 506] on div "Terminé 01/10/2025 LH VV Vérifier fonctionnement lave-mains Commentaire de clôt…" at bounding box center [730, 475] width 502 height 447
click at [1193, 641] on div "Validé 02/10/2025 Test de la vanne thermostatique (passante uniquement coté cha…" at bounding box center [1218, 475] width 419 height 447
click at [58, 110] on span "Dashboard" at bounding box center [62, 103] width 70 height 14
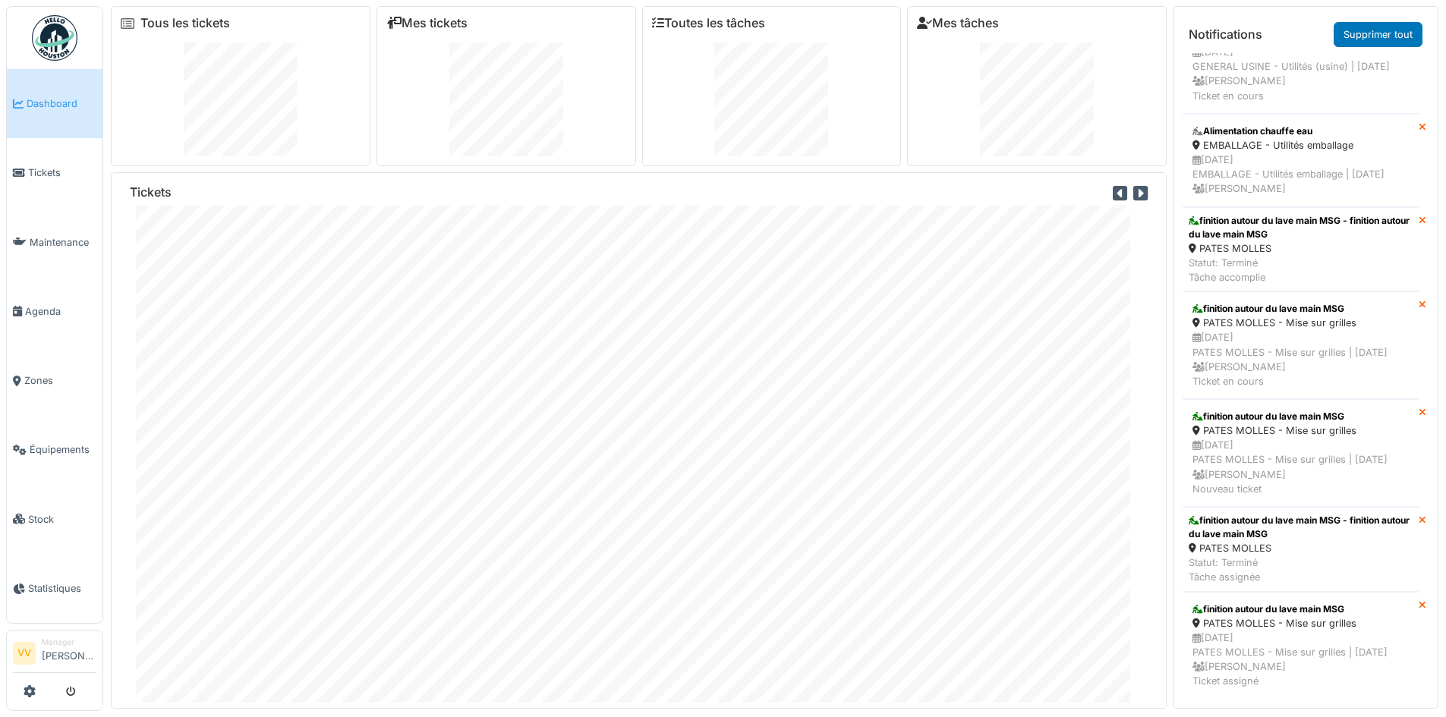
scroll to position [1437, 0]
click at [43, 171] on span "Tickets" at bounding box center [62, 172] width 68 height 14
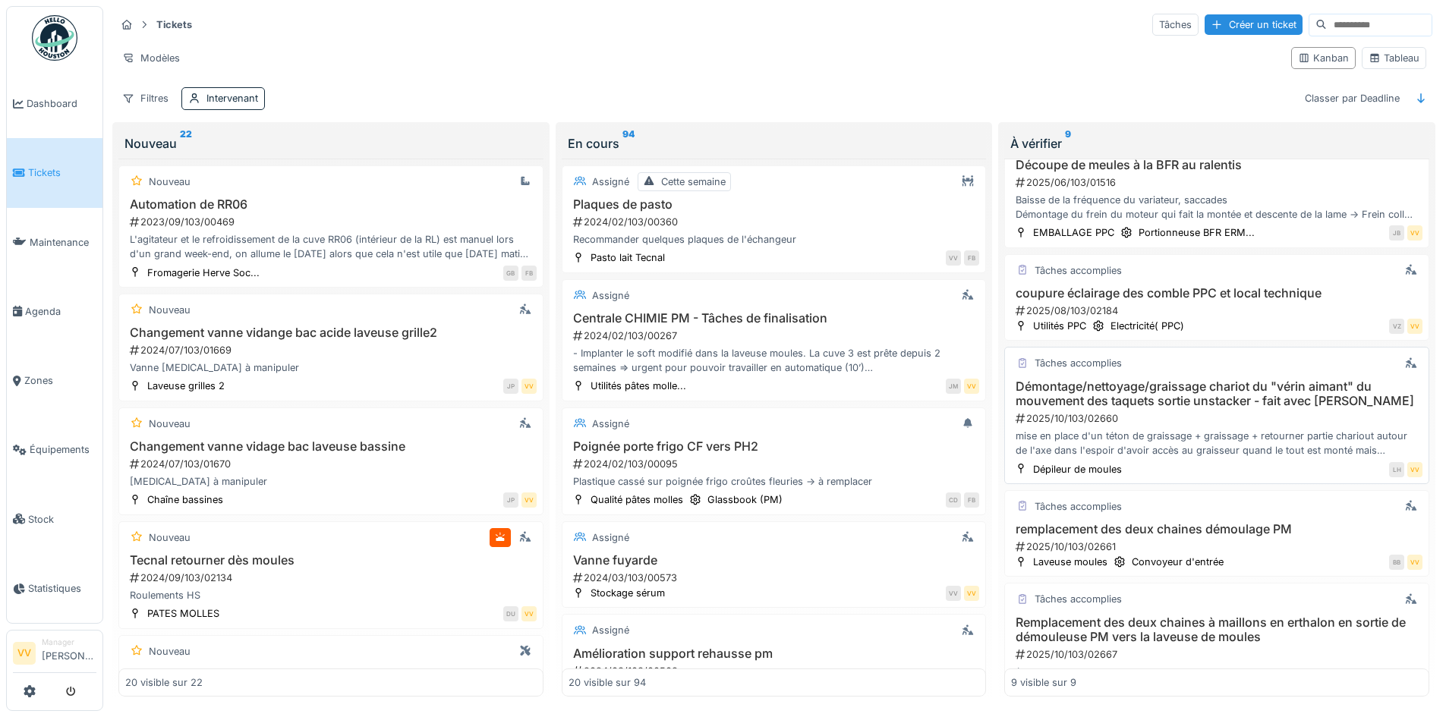
scroll to position [546, 0]
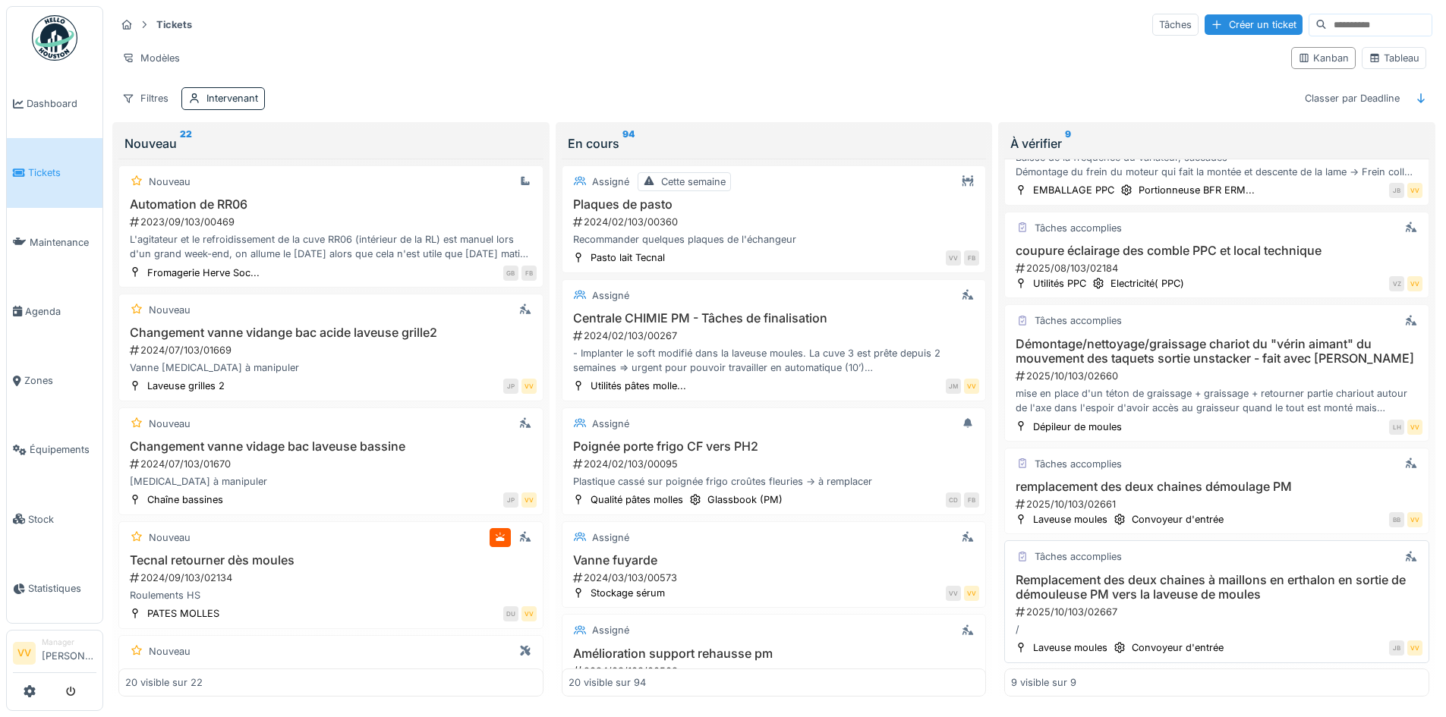
click at [1211, 589] on h3 "Remplacement des deux chaines à maillons en erthalon en sortie de démouleuse PM…" at bounding box center [1216, 587] width 411 height 29
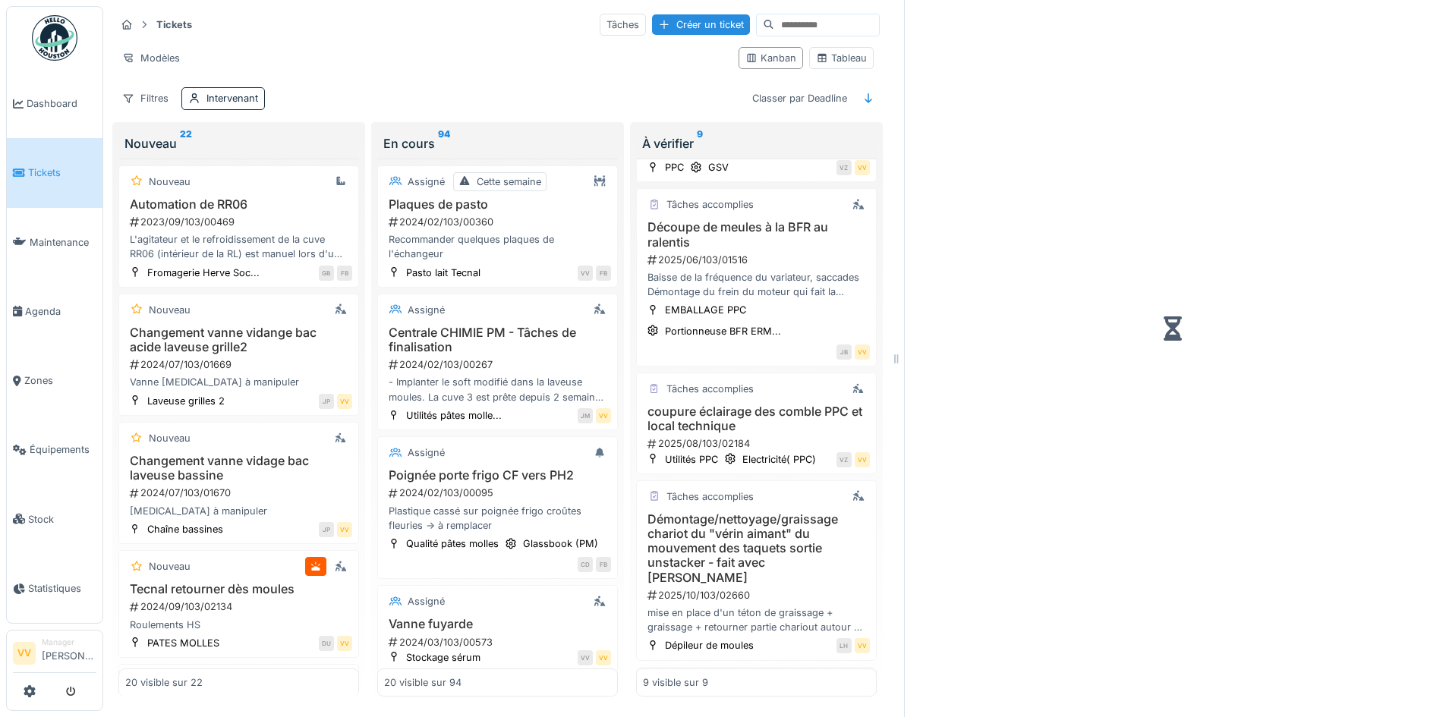
scroll to position [680, 0]
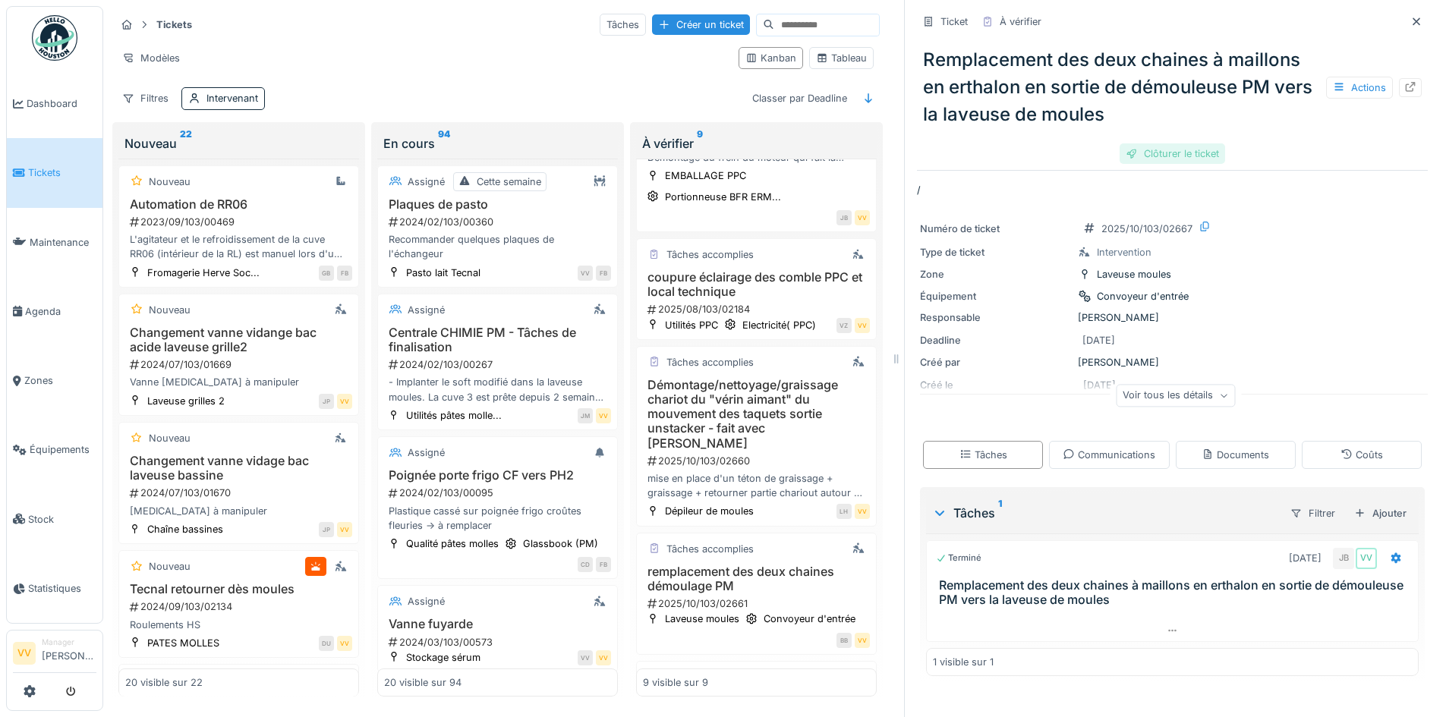
click at [1139, 159] on div "Clôturer le ticket" at bounding box center [1173, 153] width 106 height 20
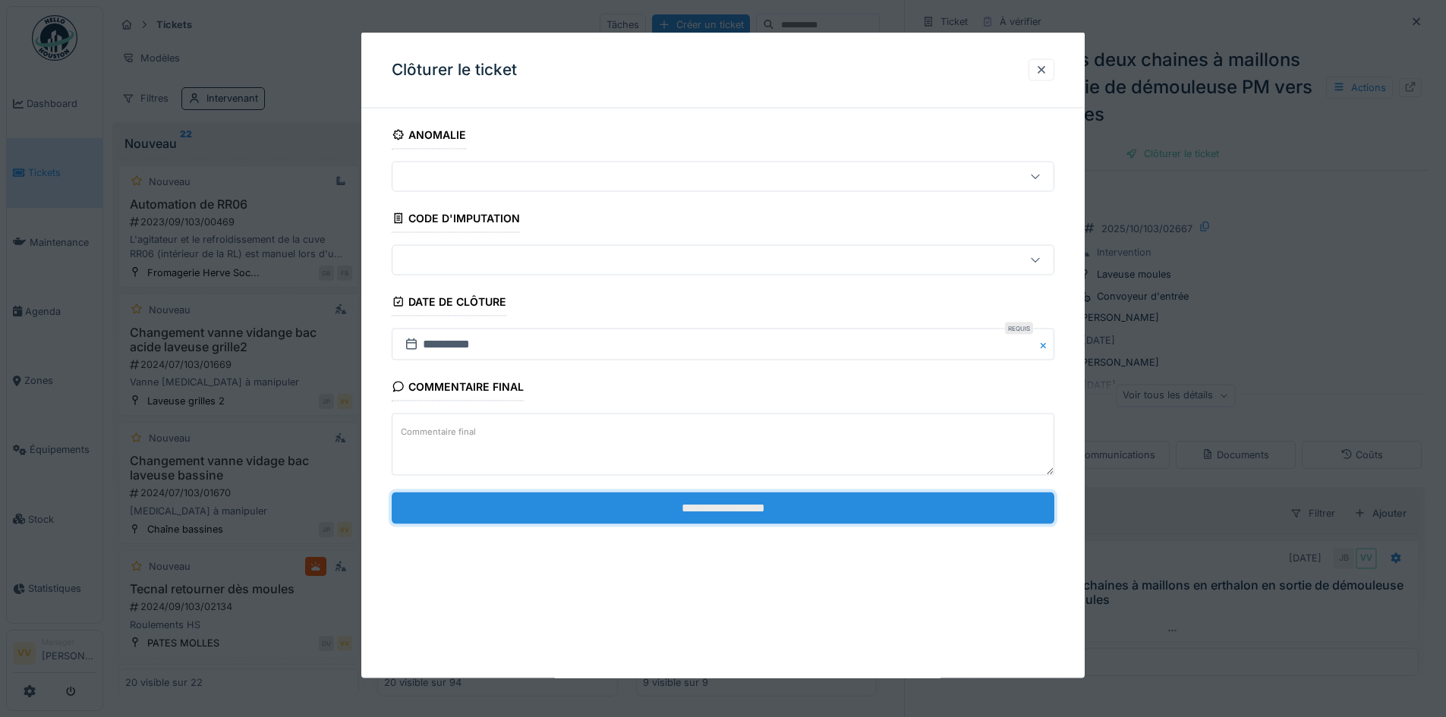
click at [698, 517] on input "**********" at bounding box center [723, 508] width 663 height 32
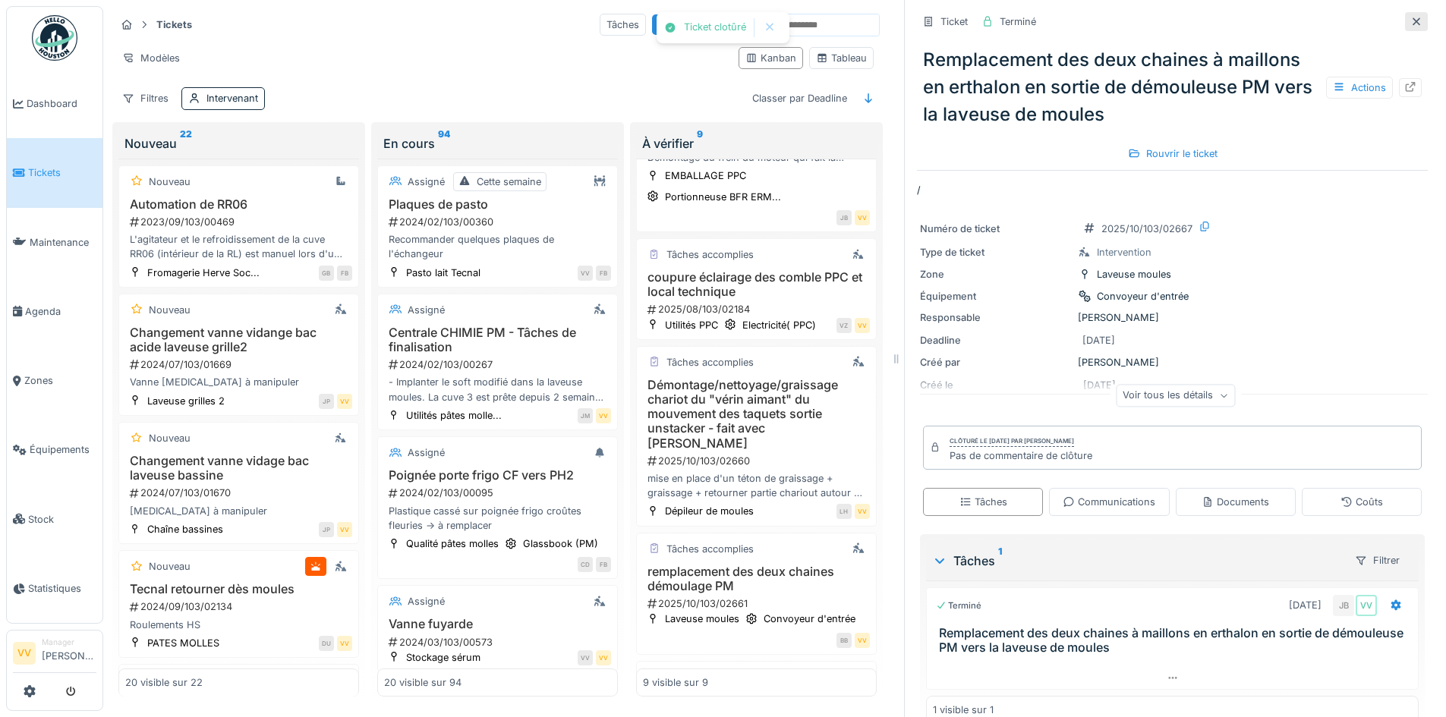
click at [1413, 21] on icon at bounding box center [1417, 21] width 8 height 8
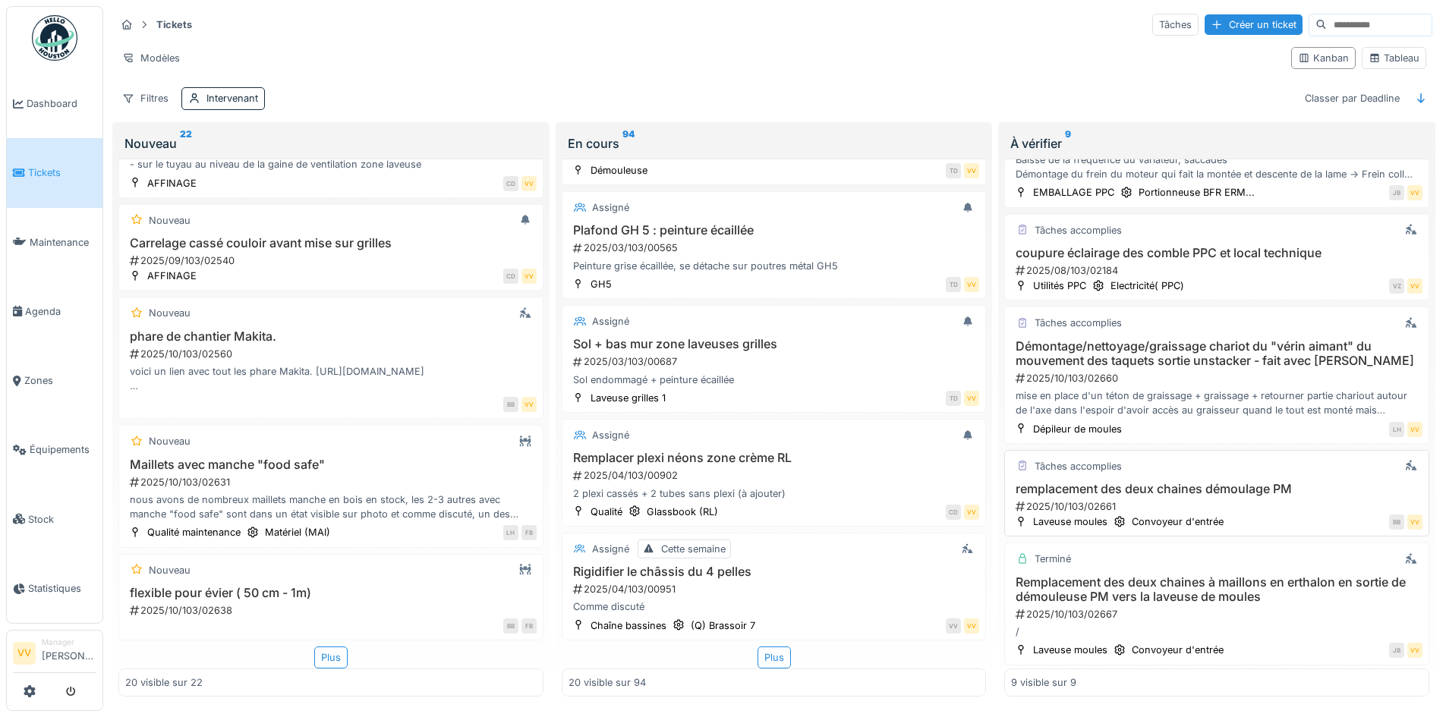
scroll to position [546, 0]
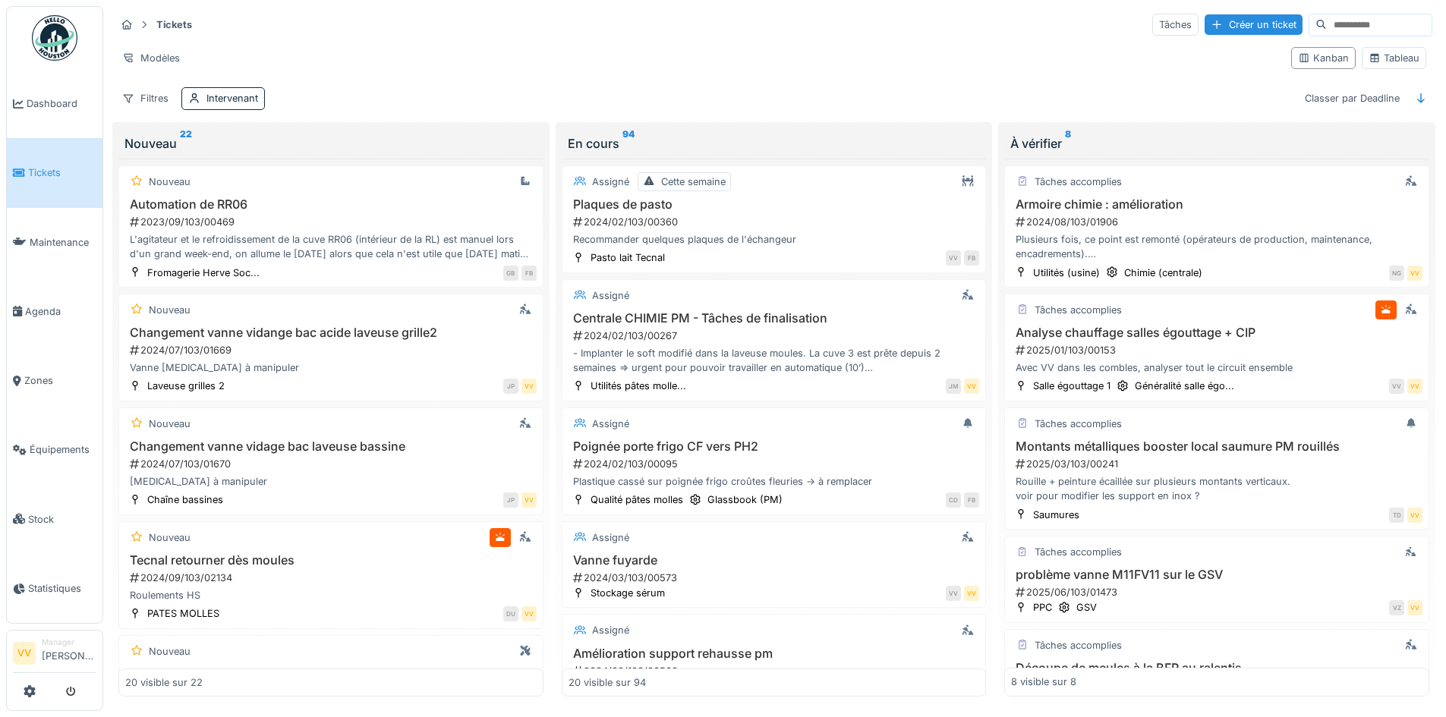
click at [55, 169] on span "Tickets" at bounding box center [62, 172] width 68 height 14
click at [1344, 30] on input at bounding box center [1379, 24] width 105 height 21
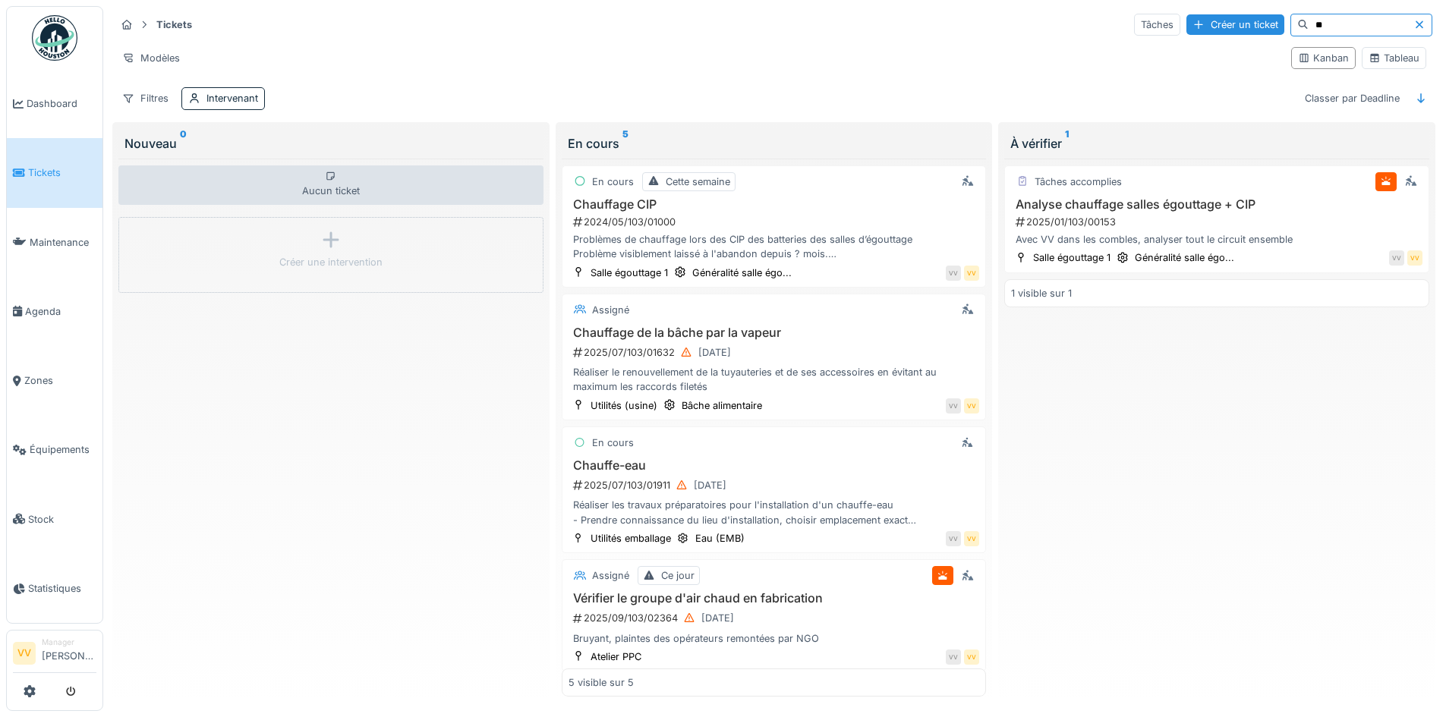
type input "*"
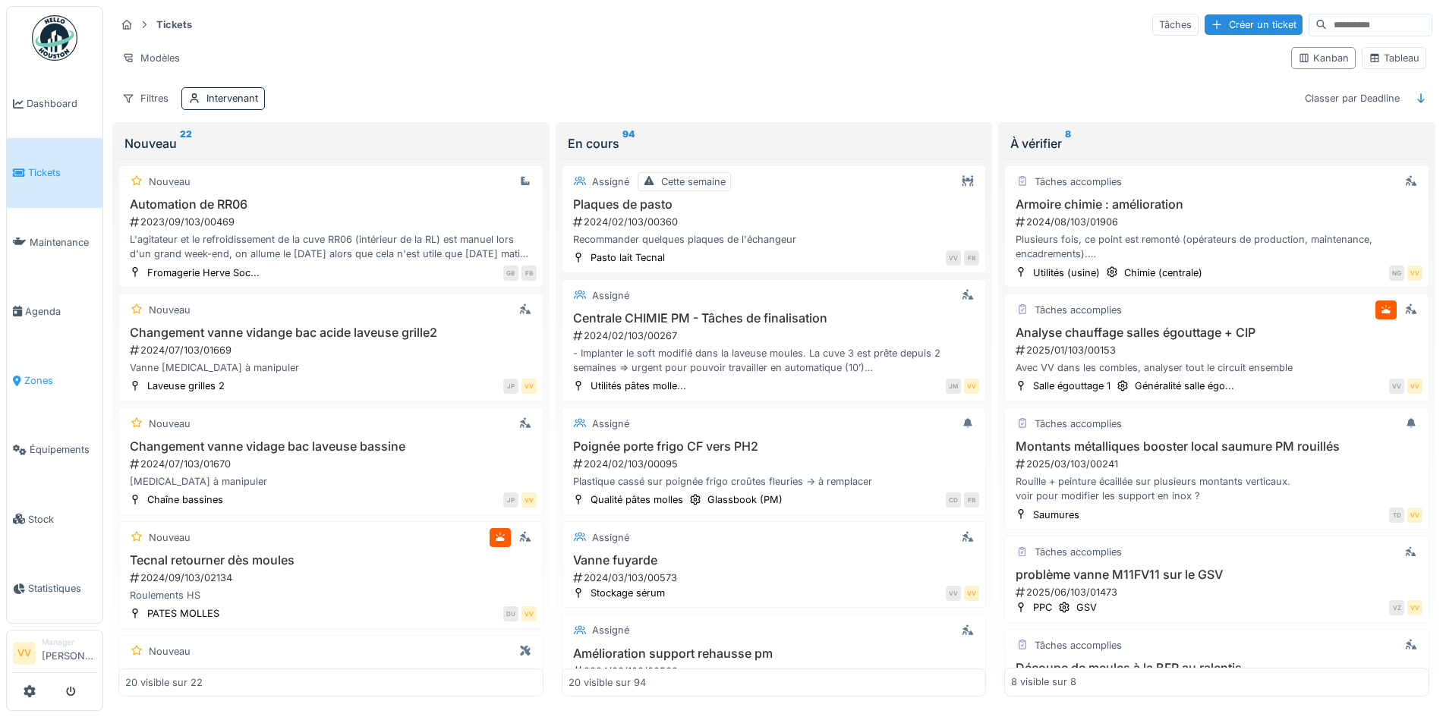
click at [55, 361] on link "Zones" at bounding box center [55, 380] width 96 height 69
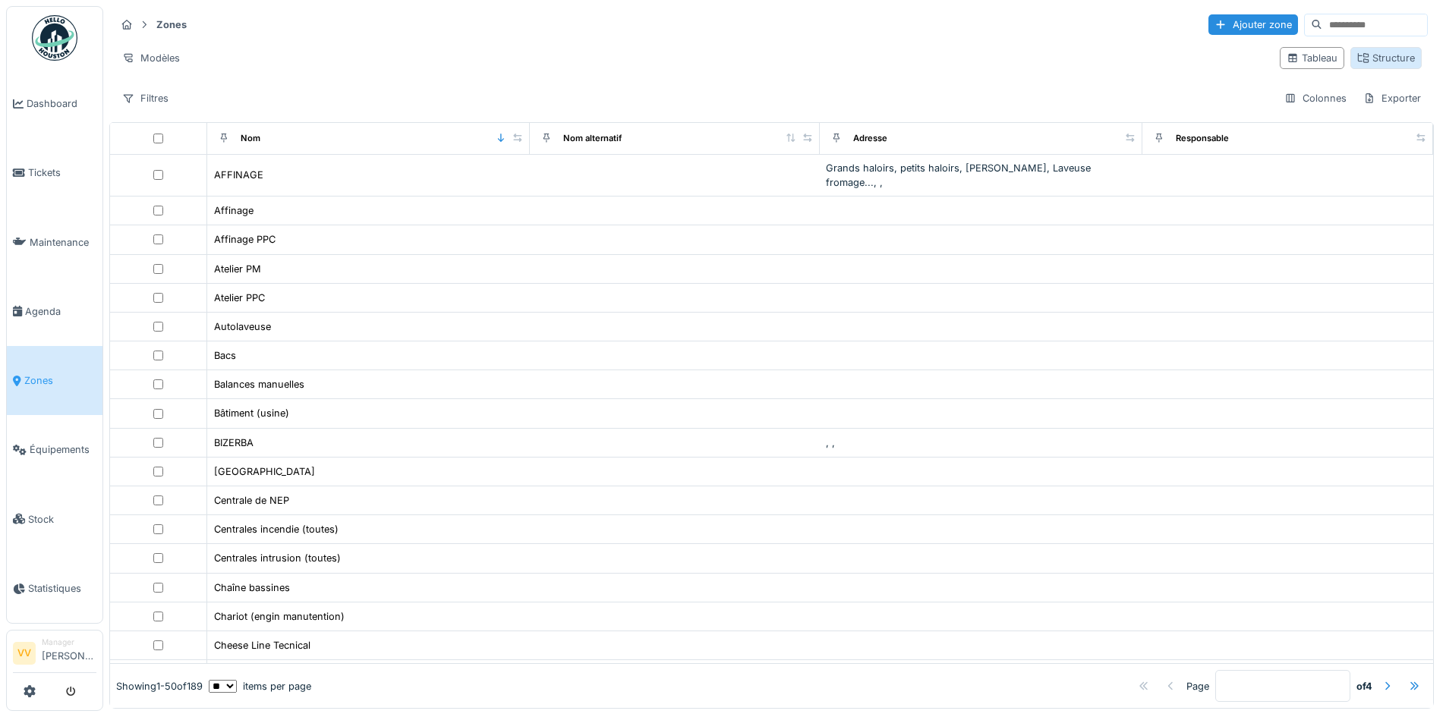
click at [1385, 58] on div "Structure" at bounding box center [1386, 58] width 58 height 14
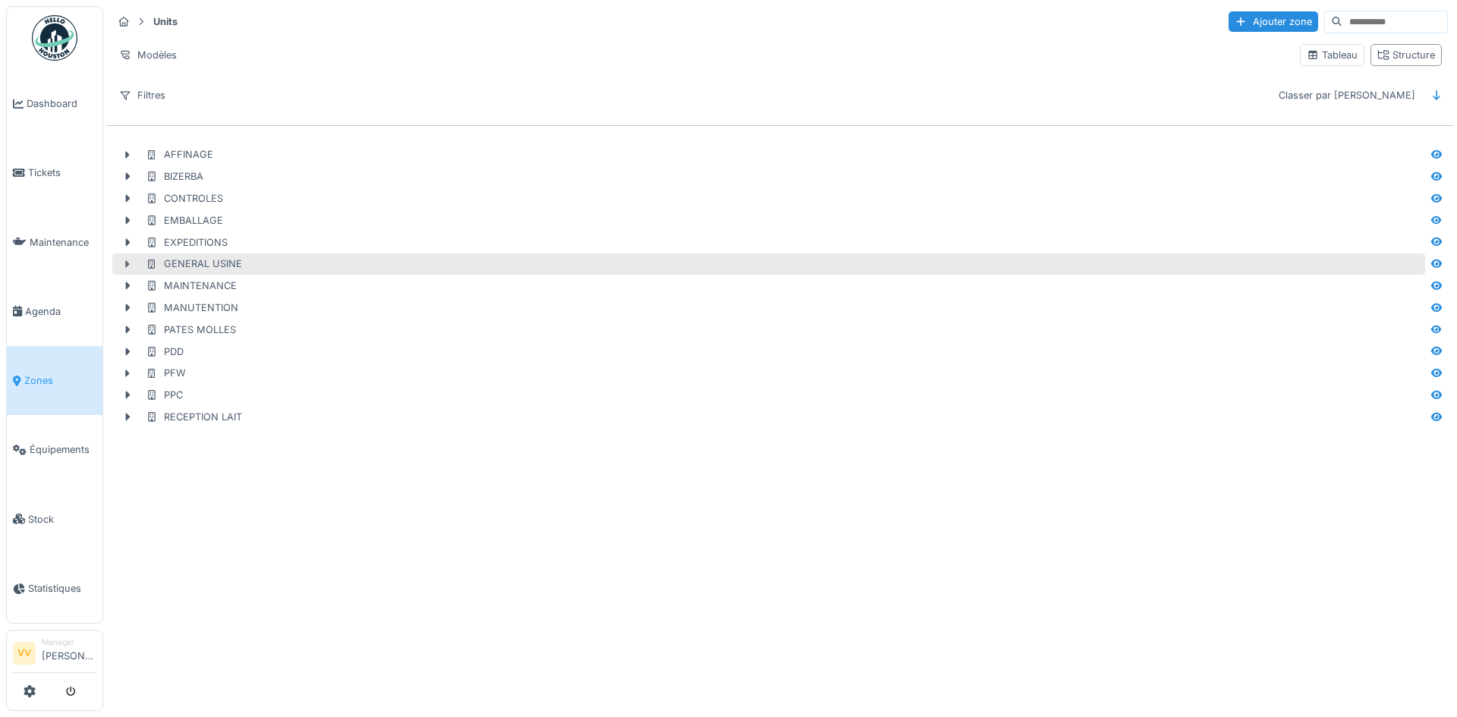
click at [129, 263] on icon at bounding box center [128, 264] width 5 height 8
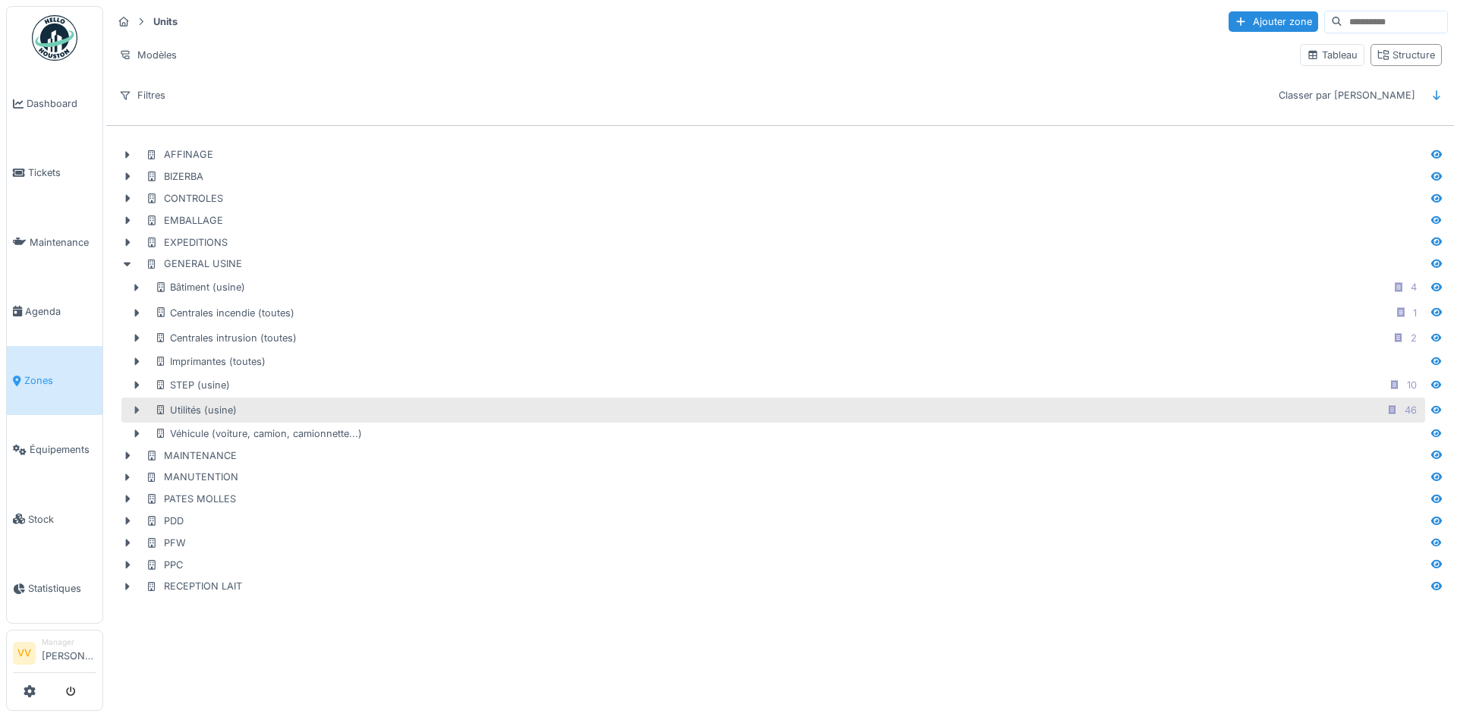
click at [138, 407] on icon at bounding box center [137, 410] width 12 height 10
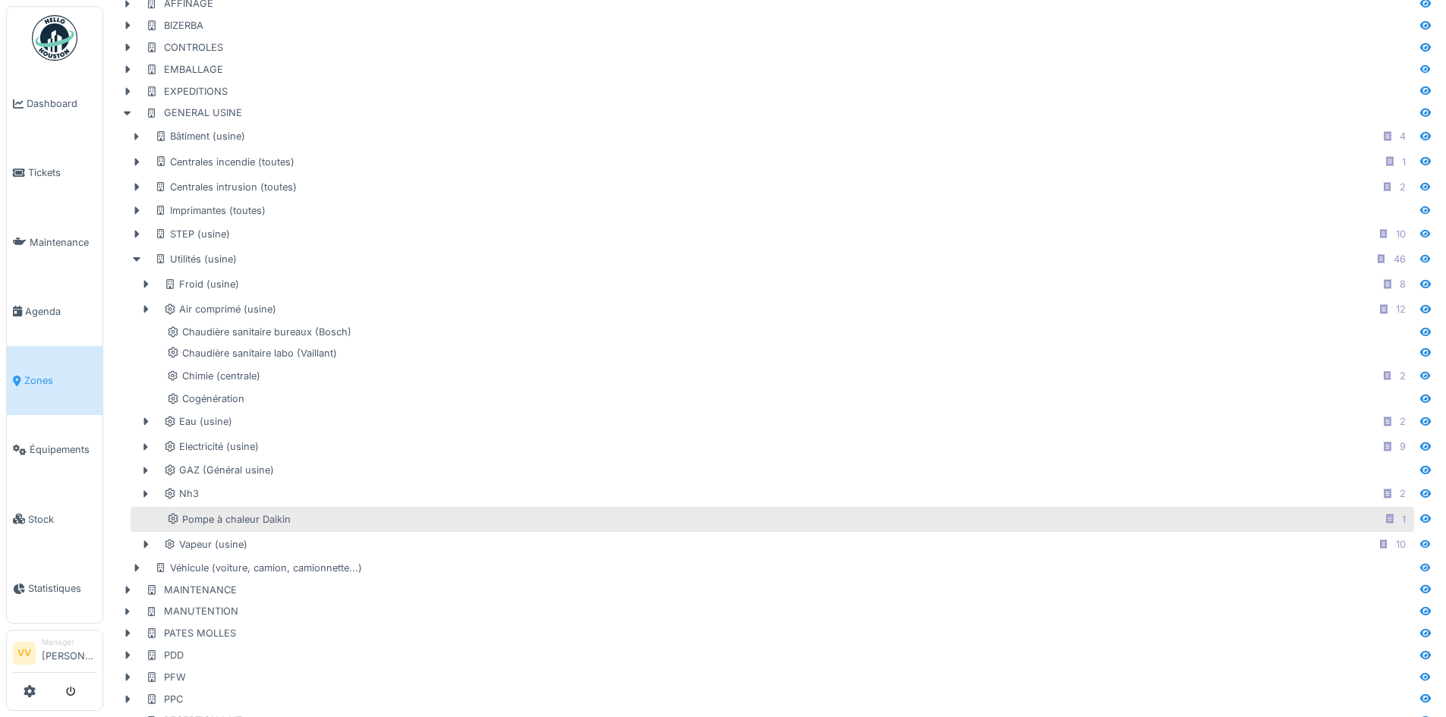
scroll to position [152, 0]
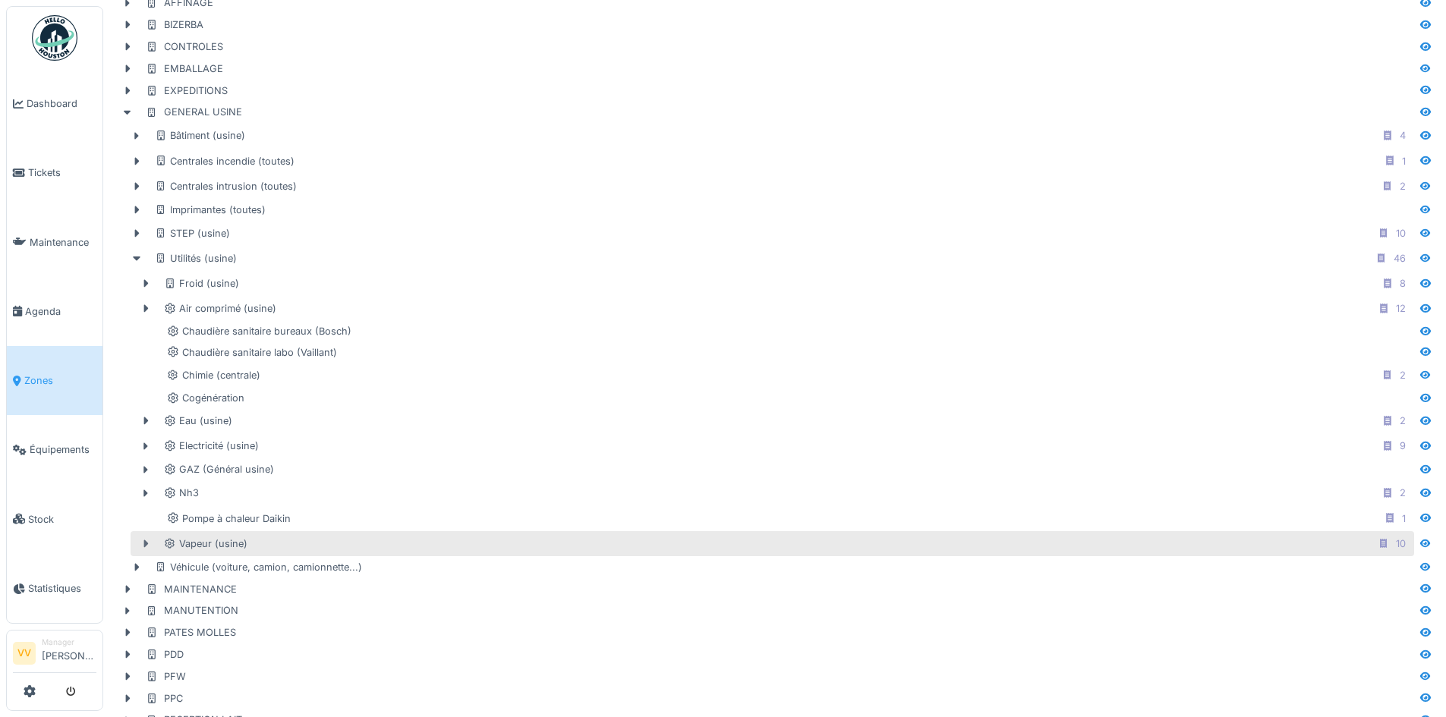
click at [147, 546] on icon at bounding box center [146, 544] width 12 height 10
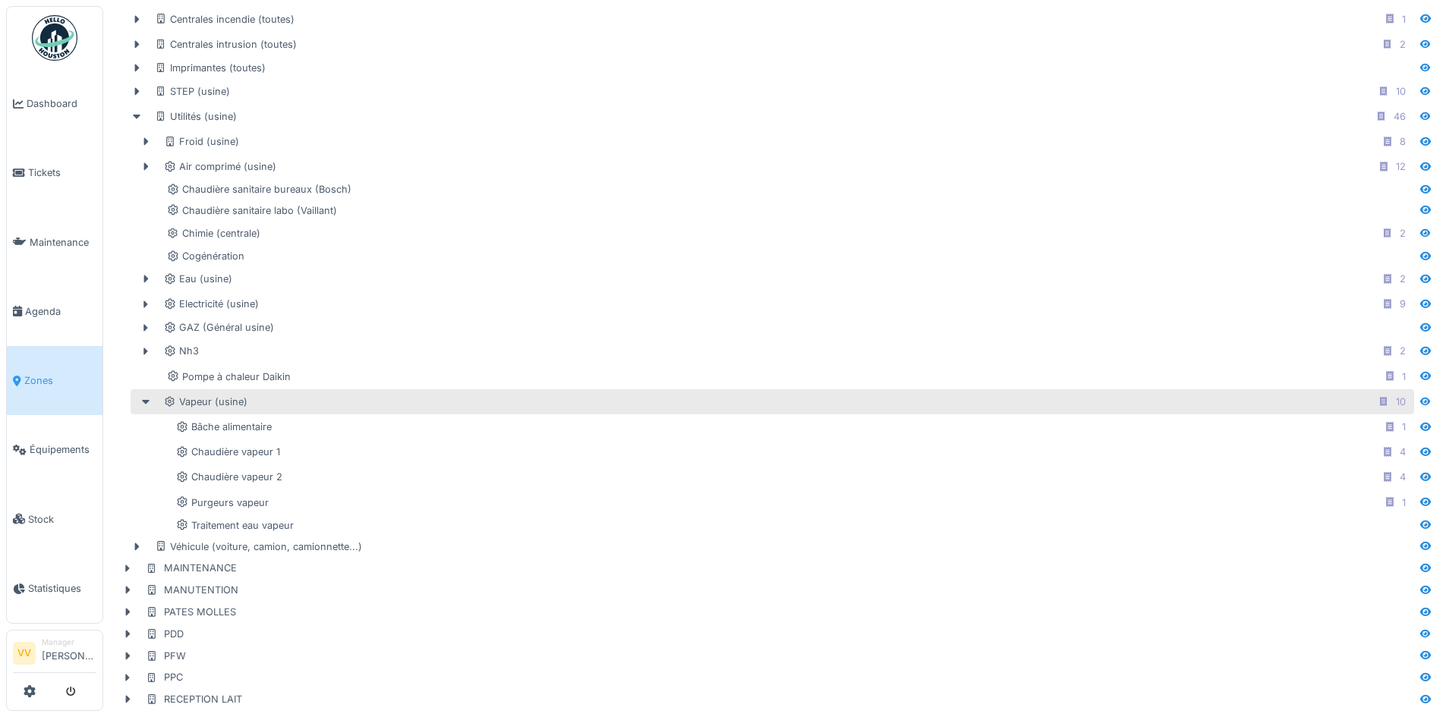
scroll to position [307, 0]
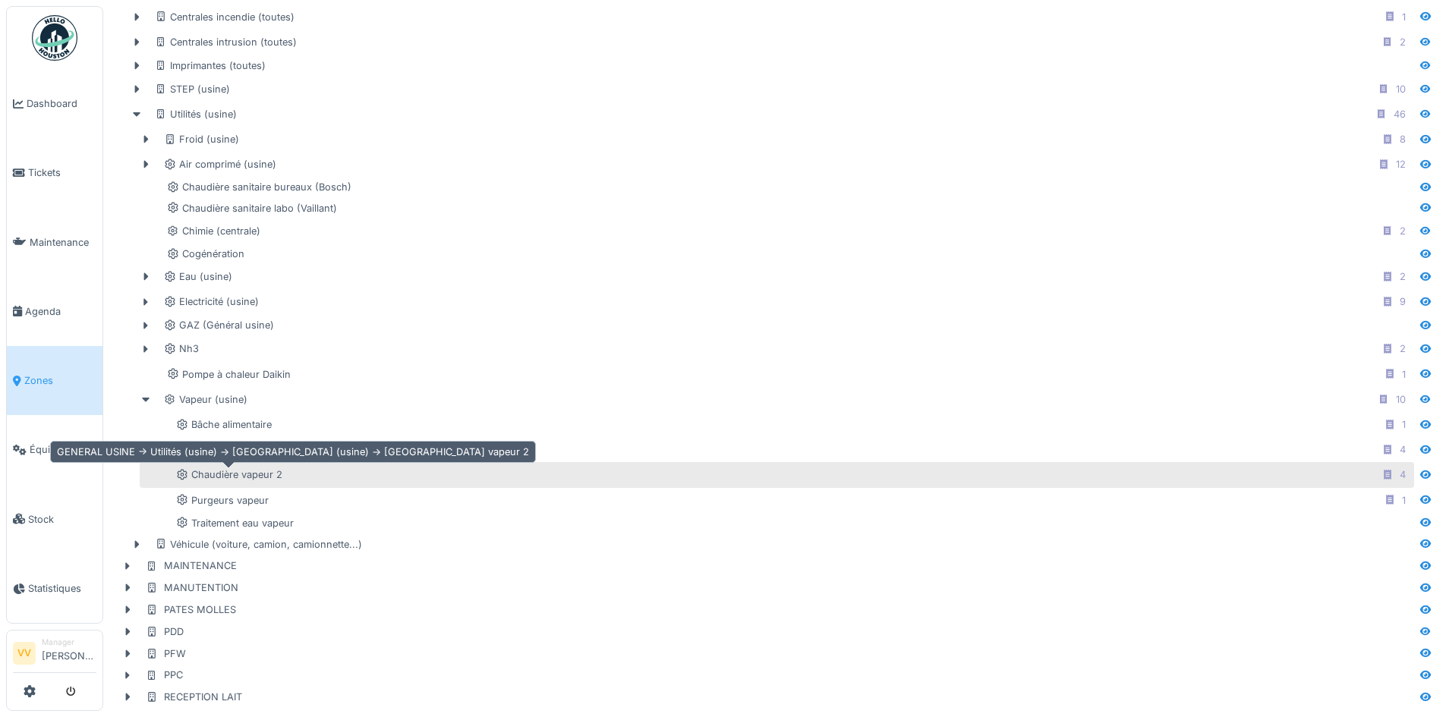
click at [279, 468] on div "Chaudière vapeur 2" at bounding box center [229, 475] width 106 height 14
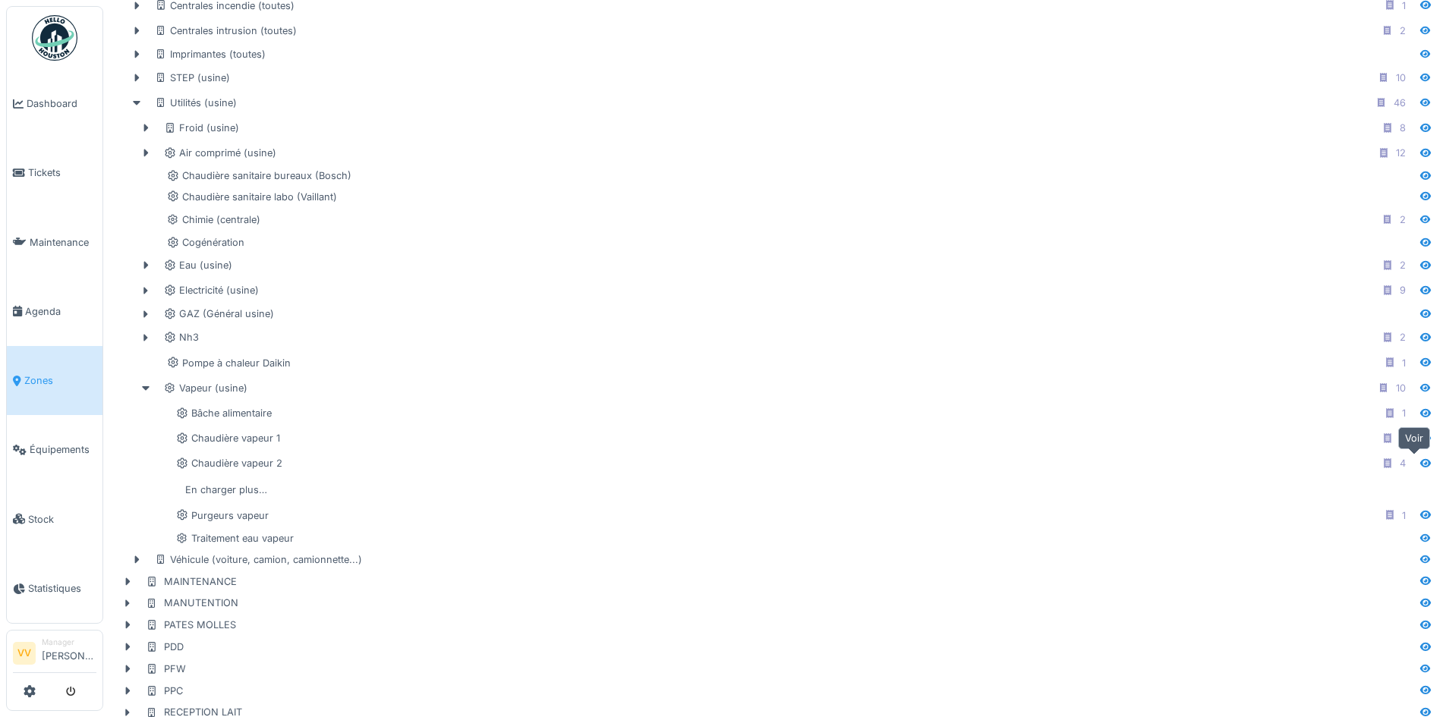
click at [1420, 464] on icon at bounding box center [1425, 463] width 11 height 8
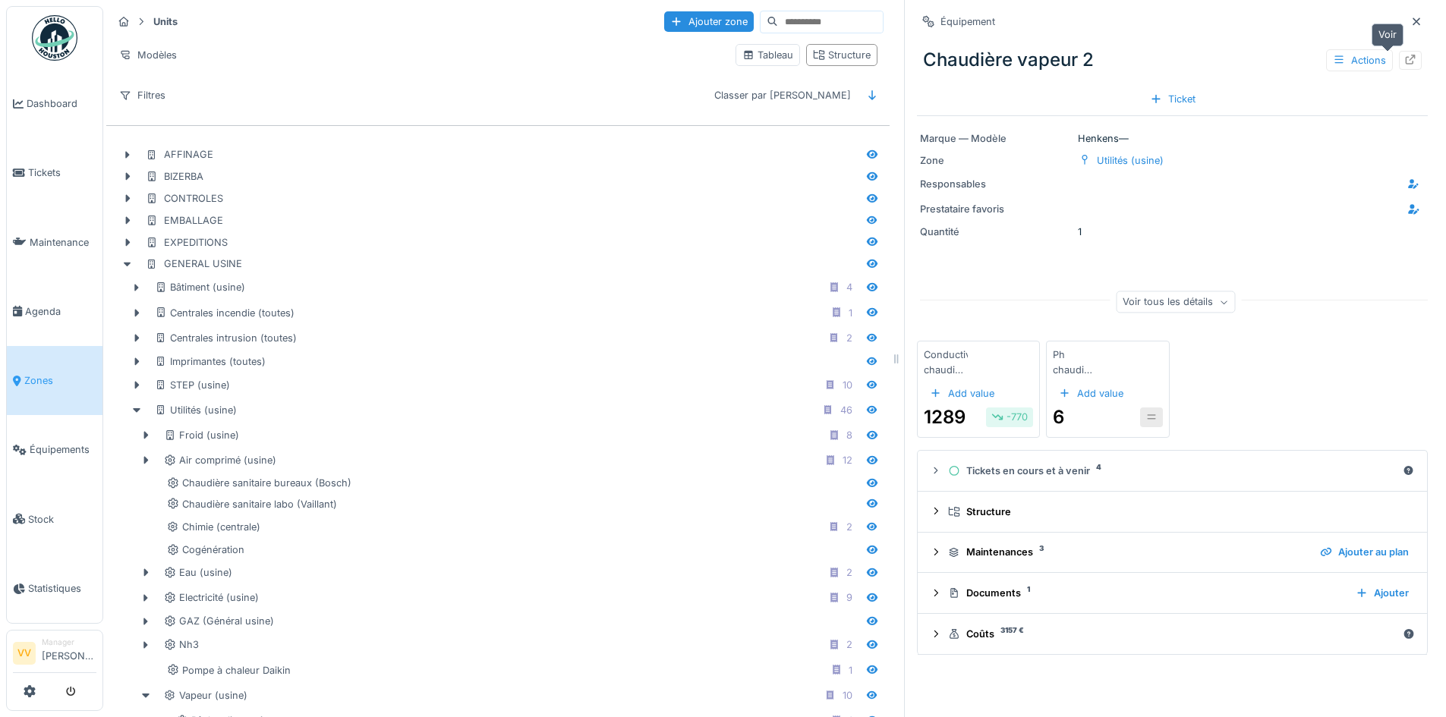
click at [1404, 59] on icon at bounding box center [1410, 60] width 12 height 10
drag, startPoint x: 31, startPoint y: 165, endPoint x: 44, endPoint y: 161, distance: 13.5
click at [31, 165] on span "Tickets" at bounding box center [62, 172] width 68 height 14
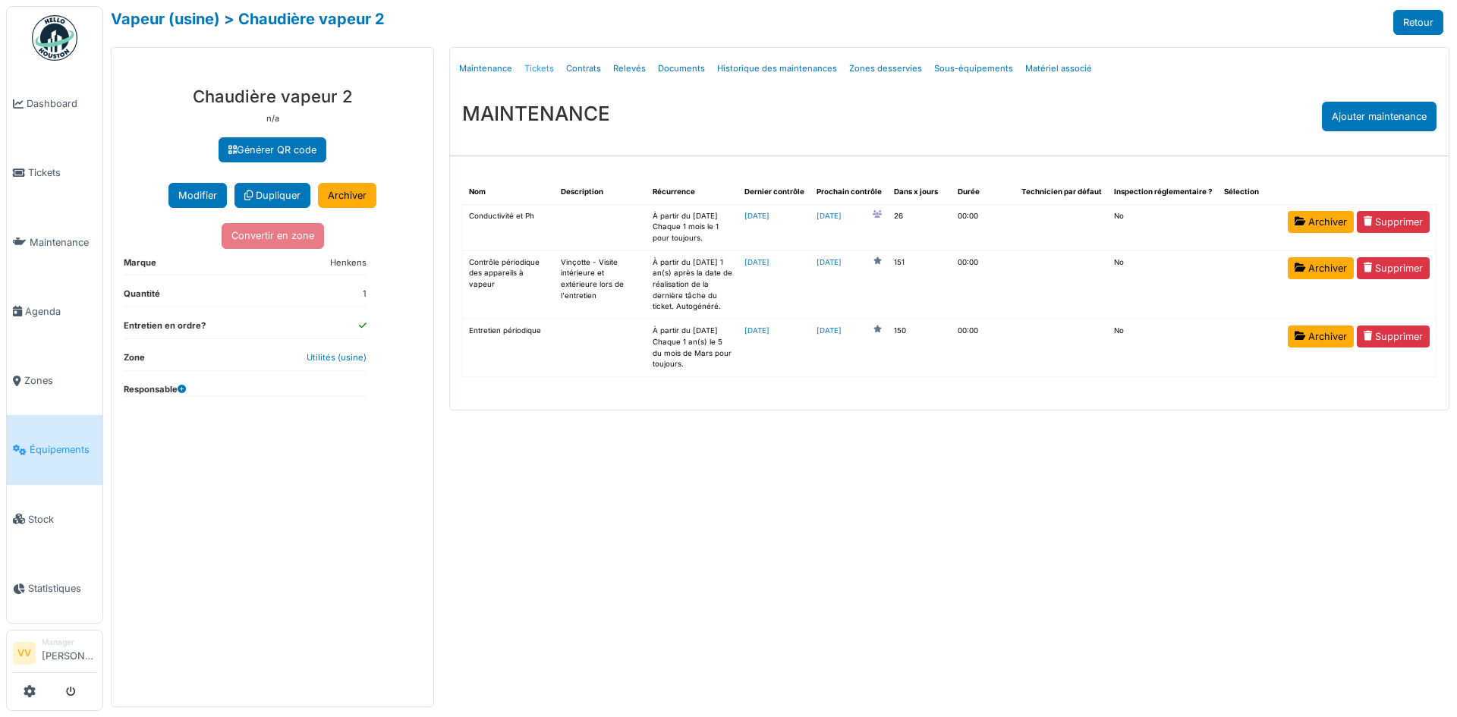
click at [535, 68] on link "Tickets" at bounding box center [539, 69] width 42 height 36
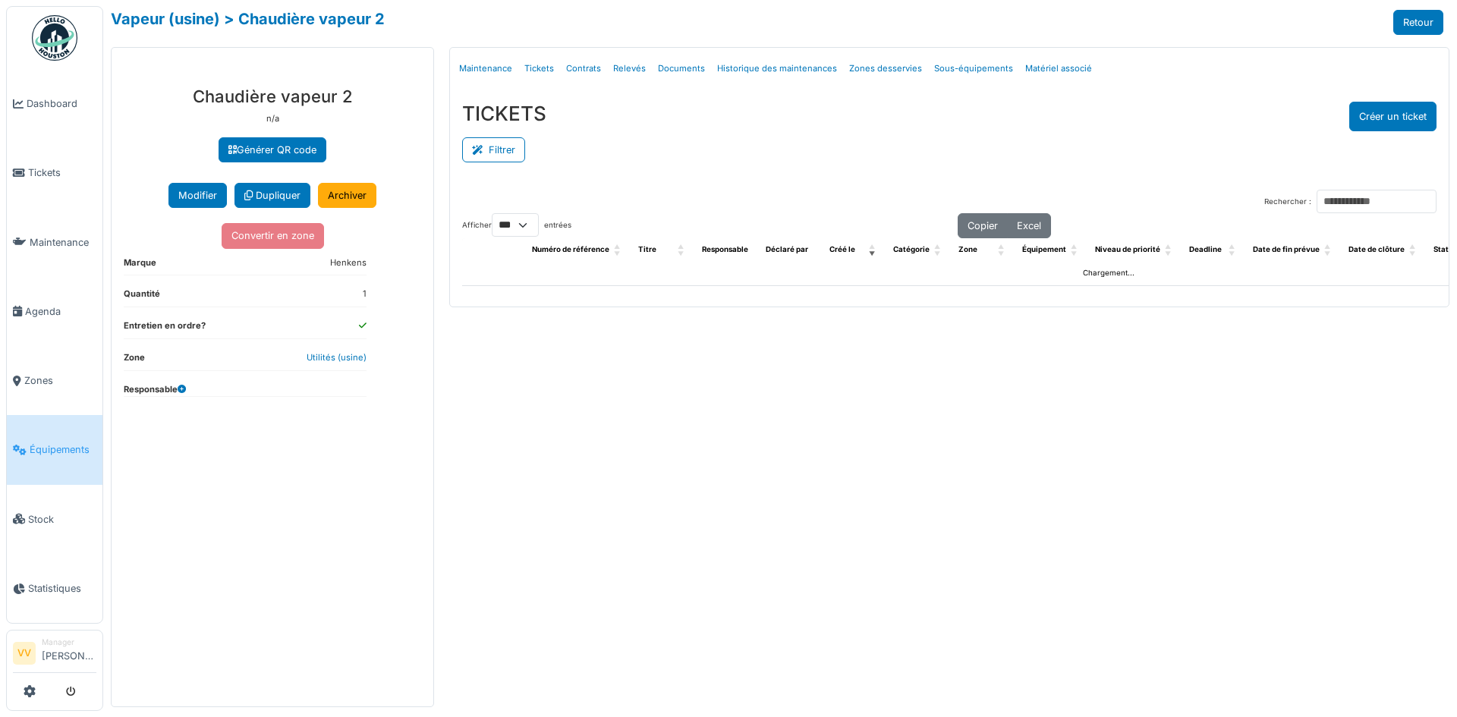
select select "***"
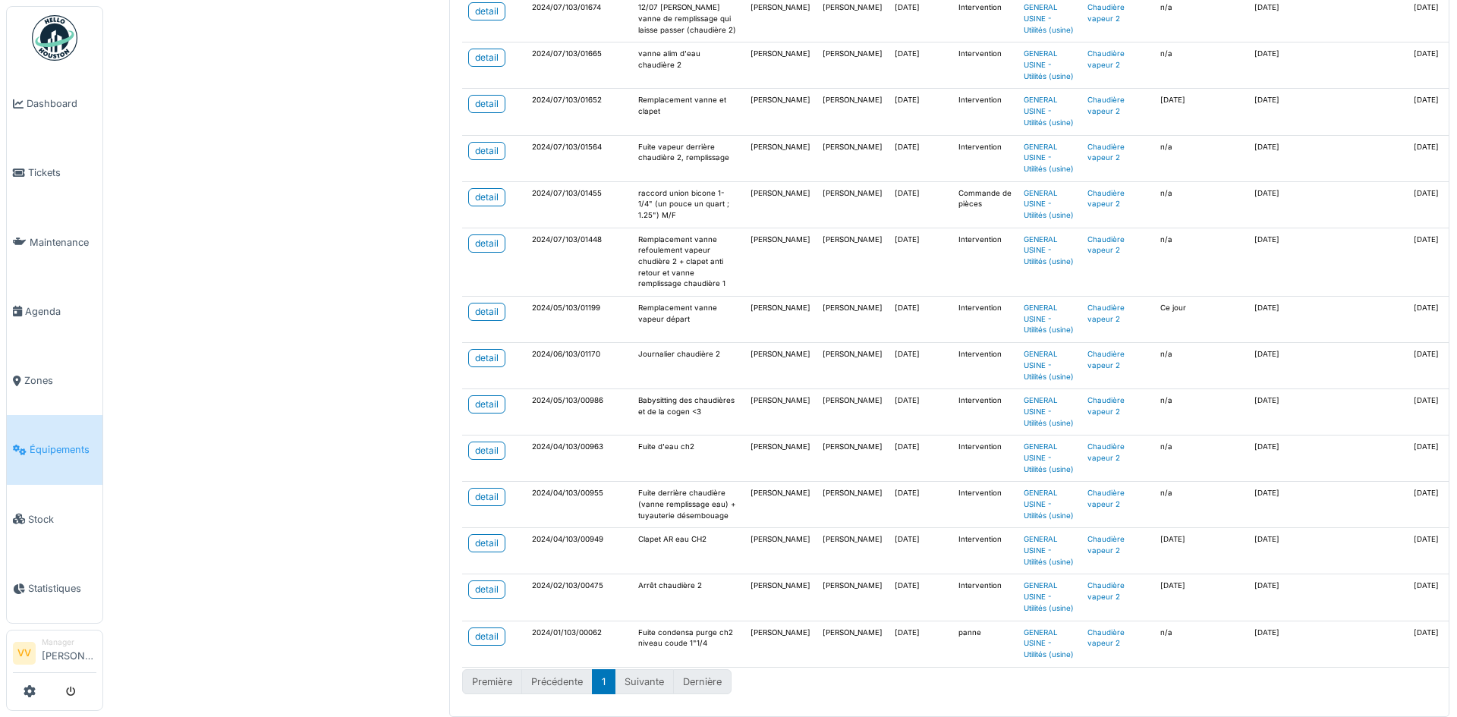
scroll to position [1653, 0]
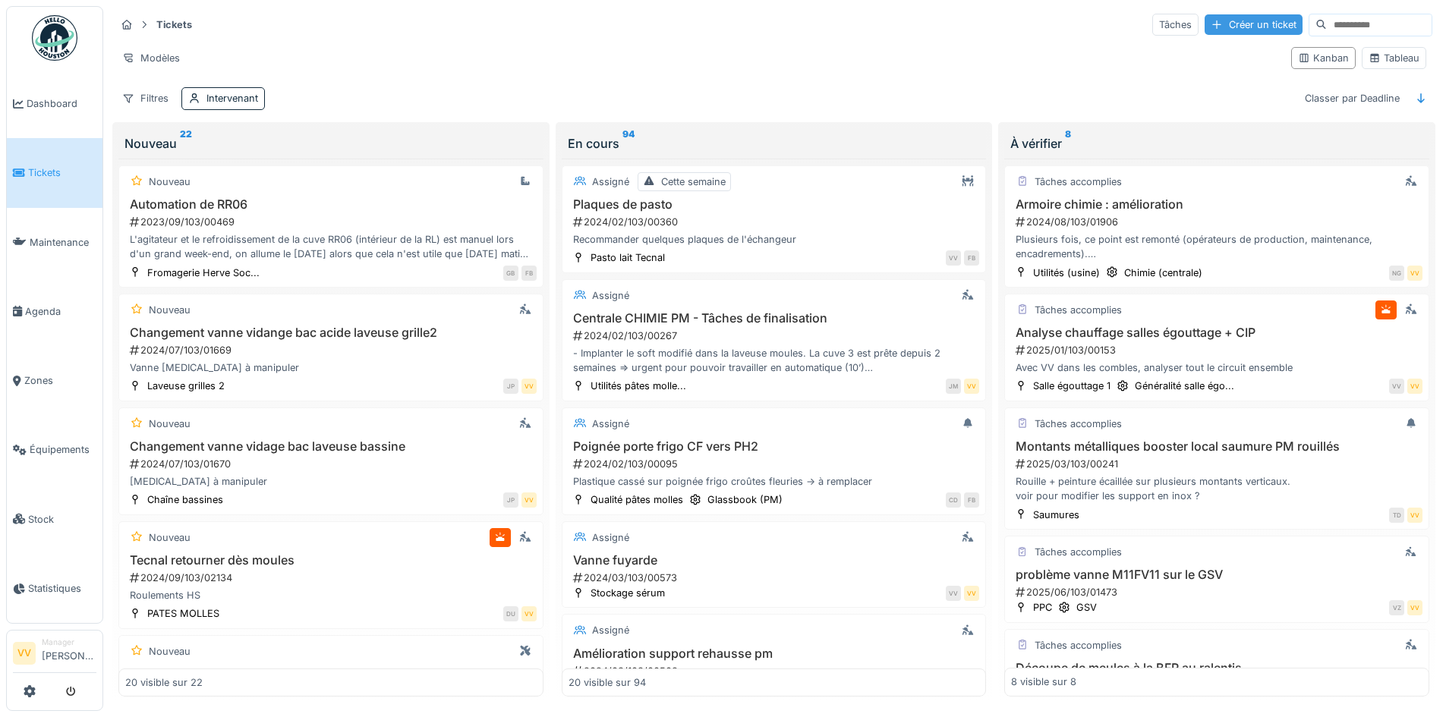
click at [1229, 20] on div "Créer un ticket" at bounding box center [1254, 24] width 98 height 20
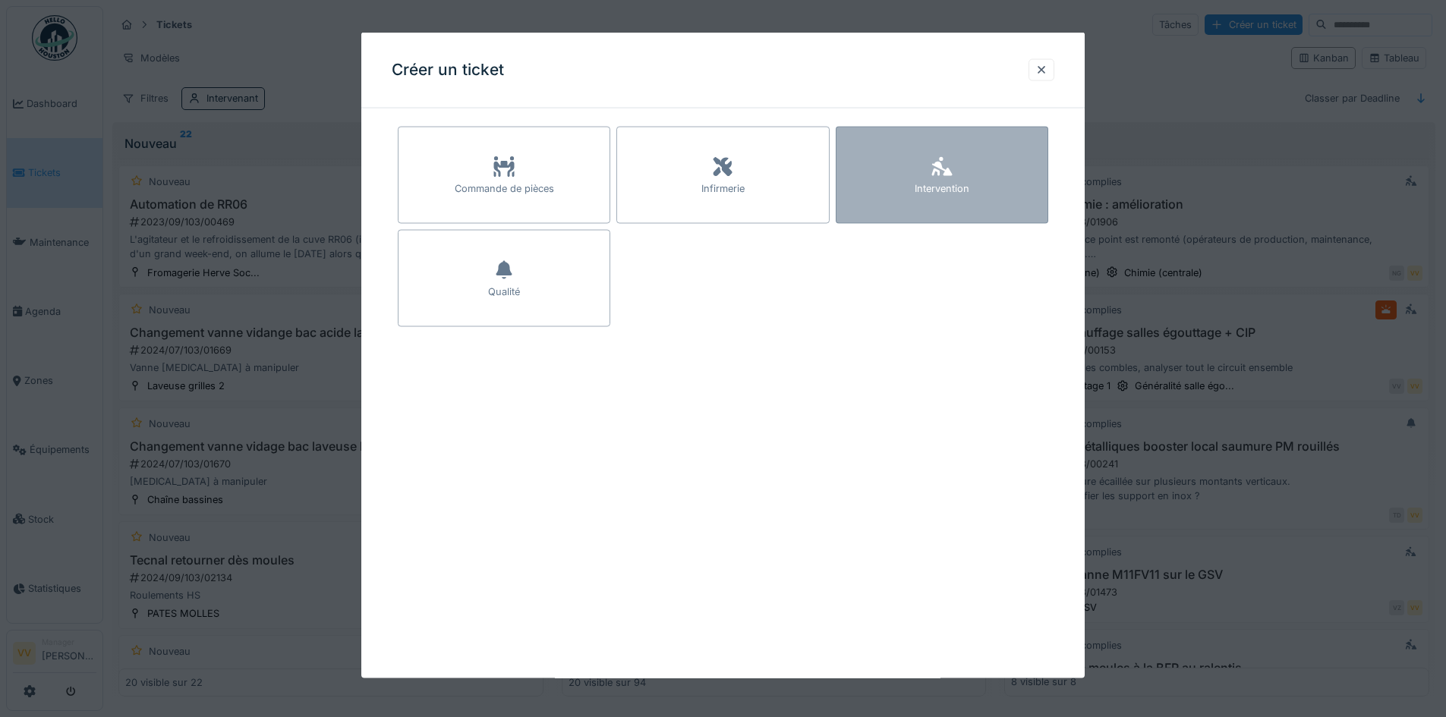
click at [937, 184] on div "Intervention" at bounding box center [942, 188] width 55 height 14
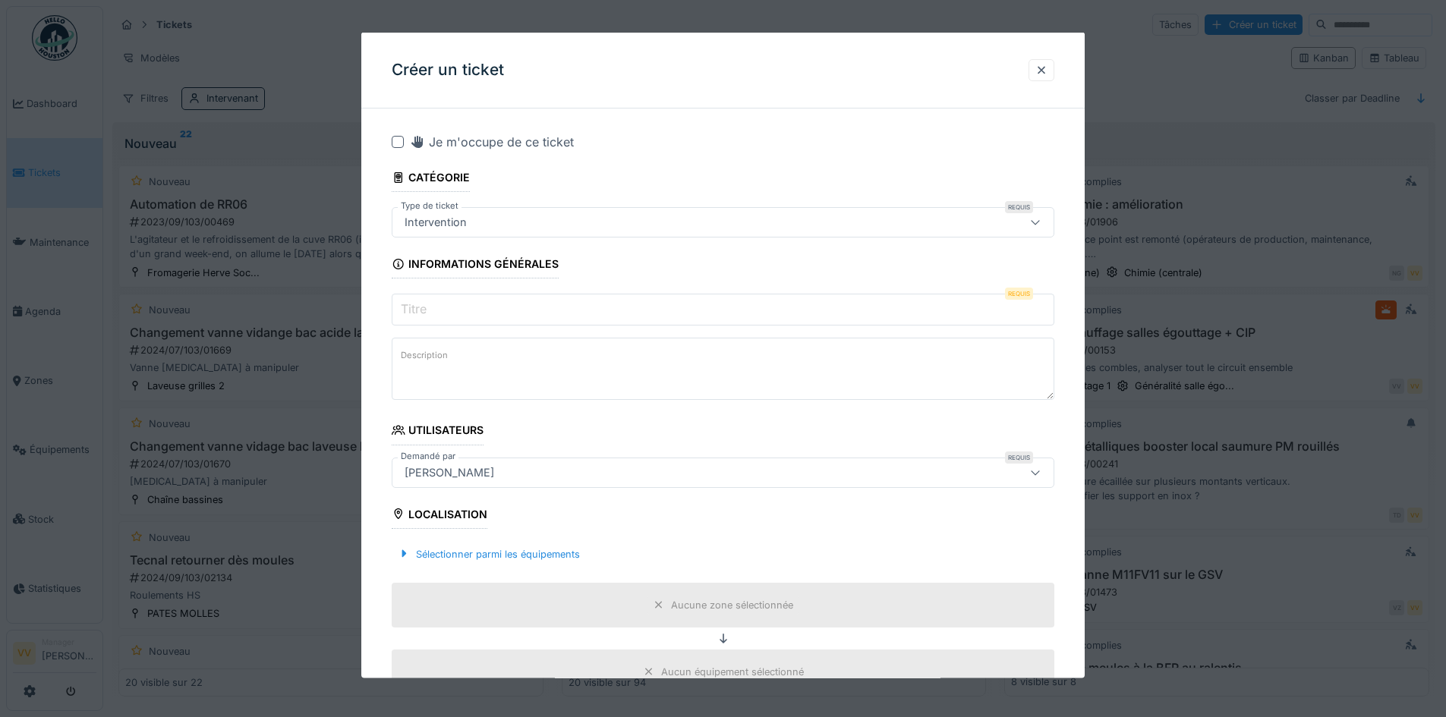
click at [572, 319] on input "Titre" at bounding box center [723, 310] width 663 height 32
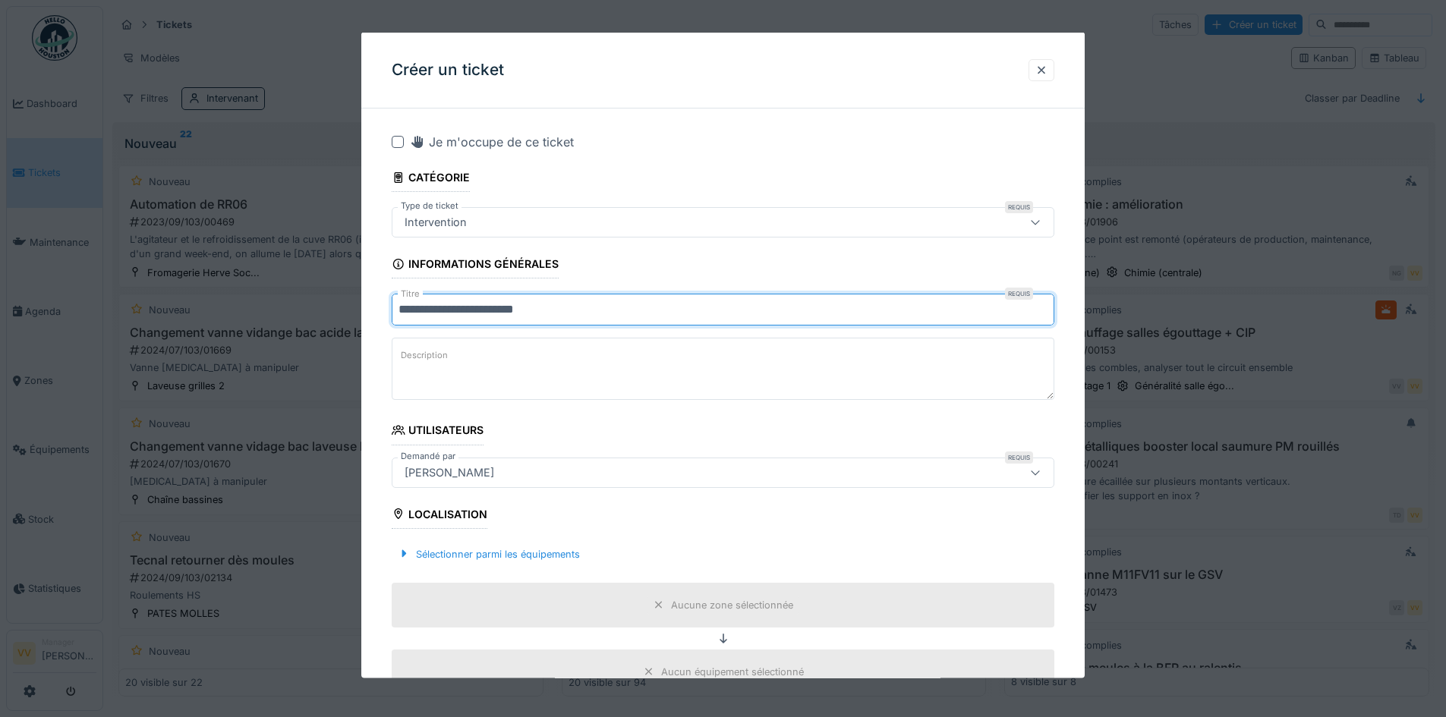
type input "**********"
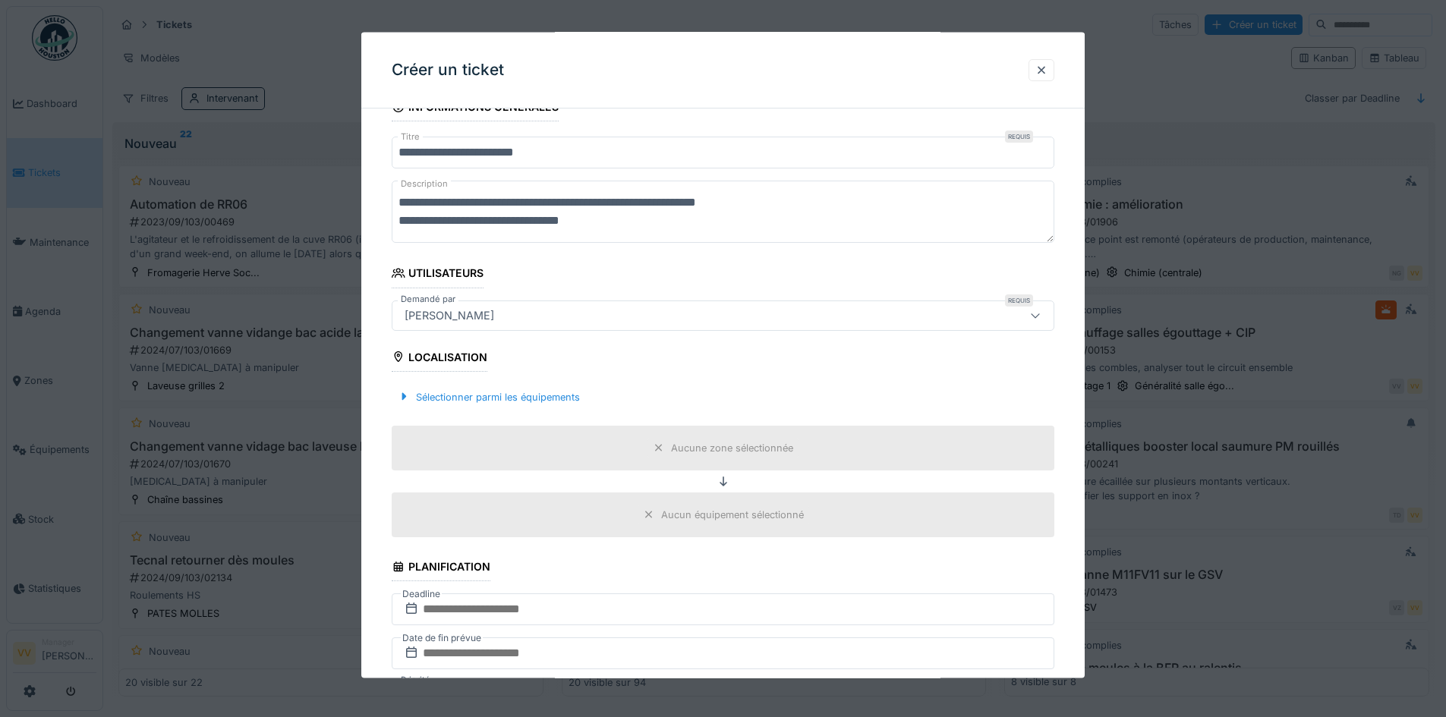
scroll to position [380, 0]
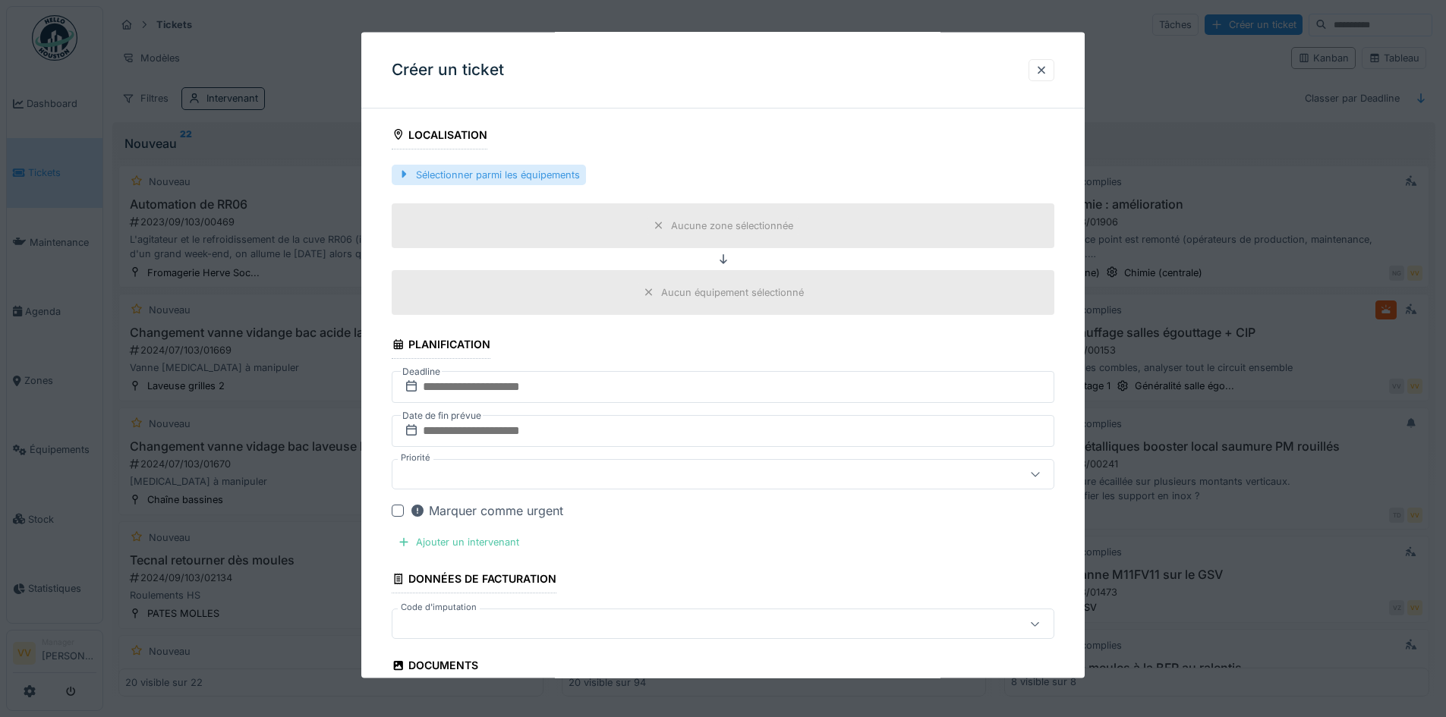
type textarea "**********"
click at [524, 176] on div "Sélectionner parmi les équipements" at bounding box center [489, 174] width 194 height 20
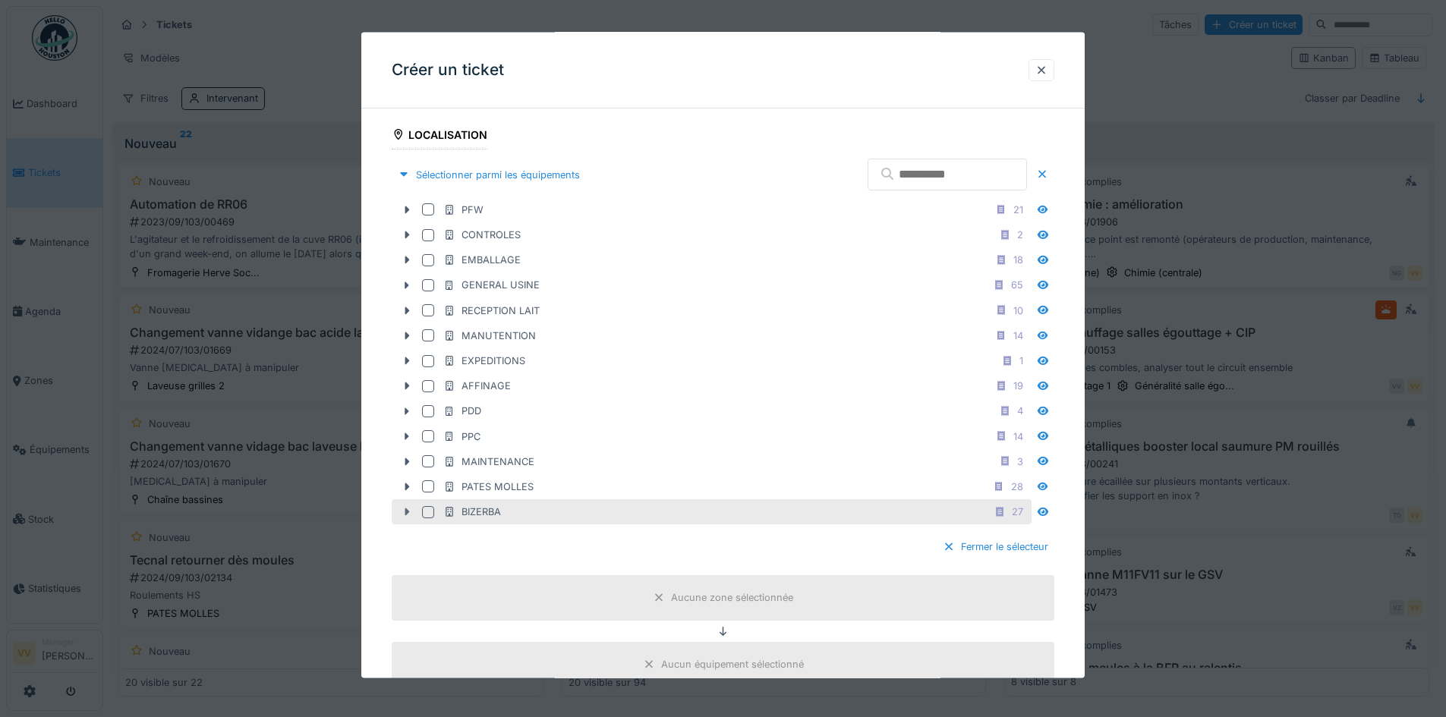
click at [404, 515] on icon at bounding box center [407, 512] width 12 height 10
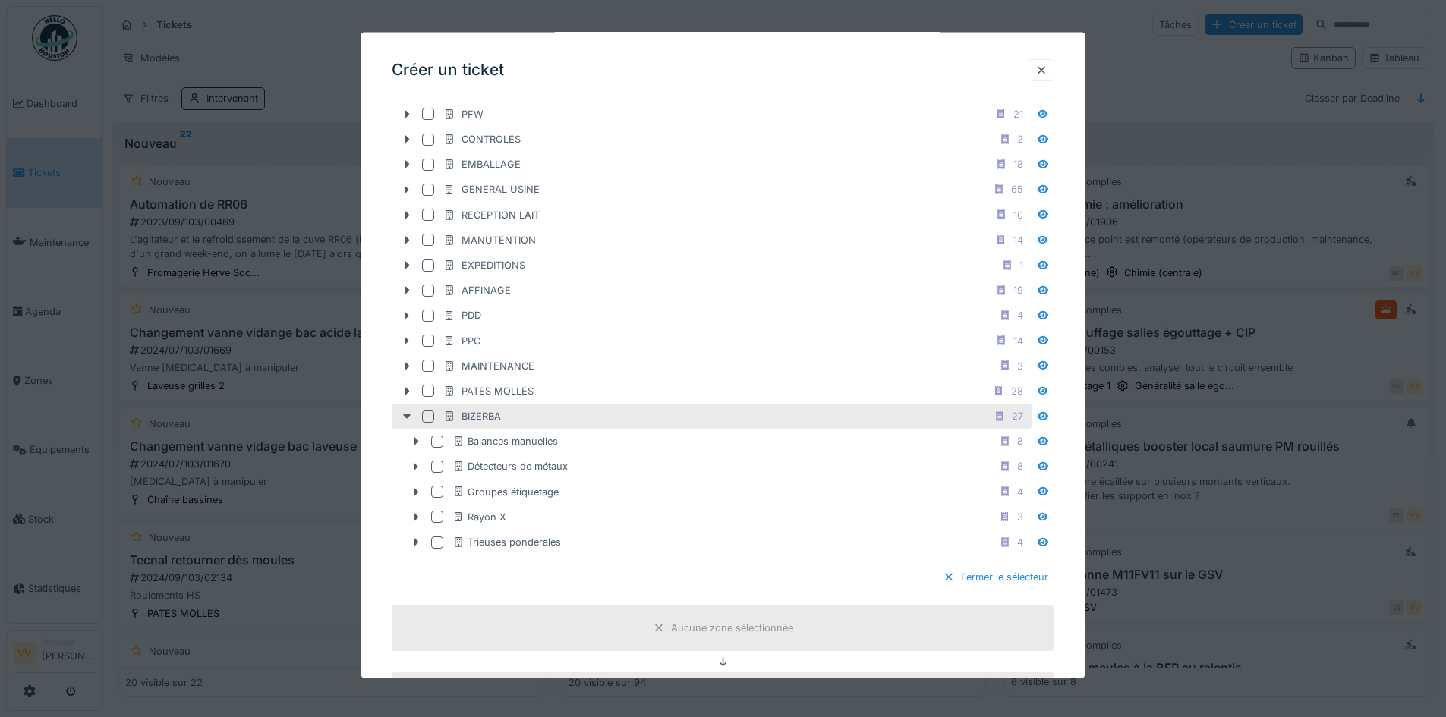
scroll to position [607, 0]
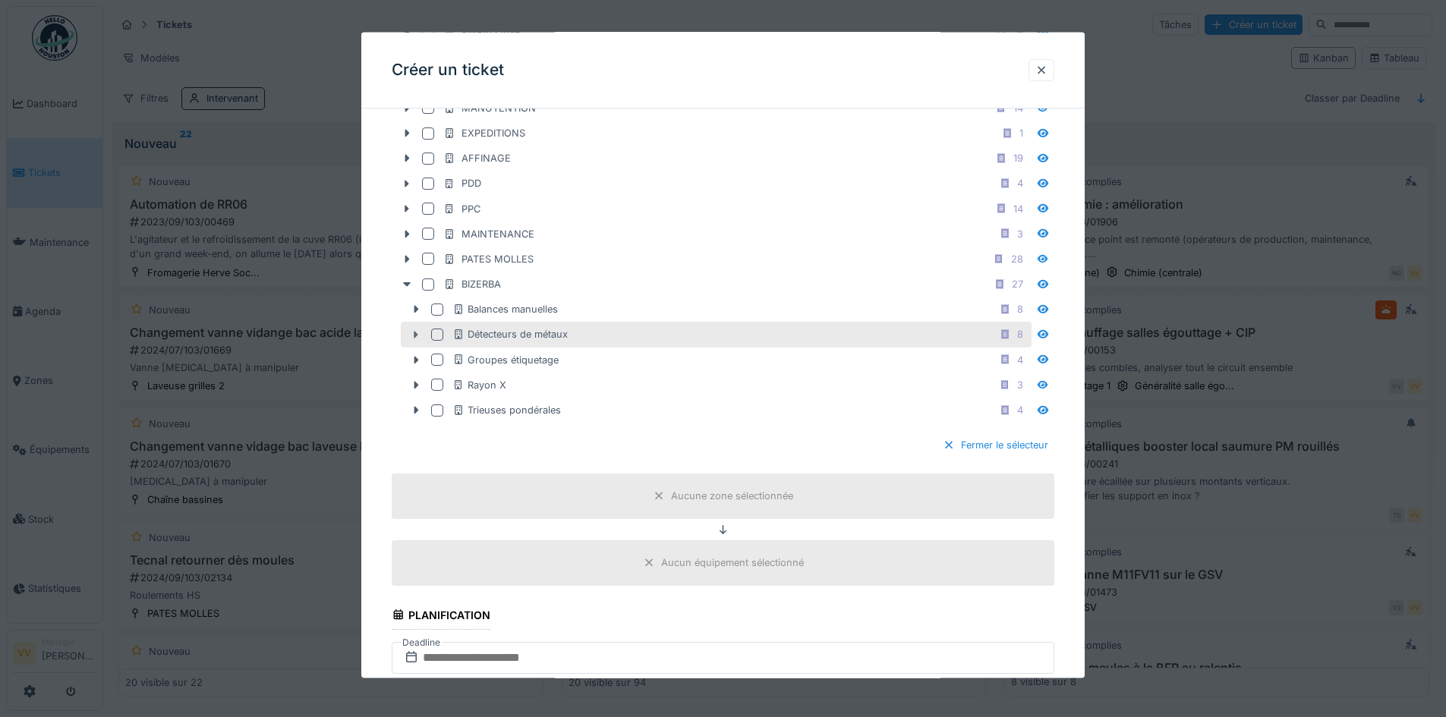
click at [414, 337] on icon at bounding box center [416, 334] width 12 height 10
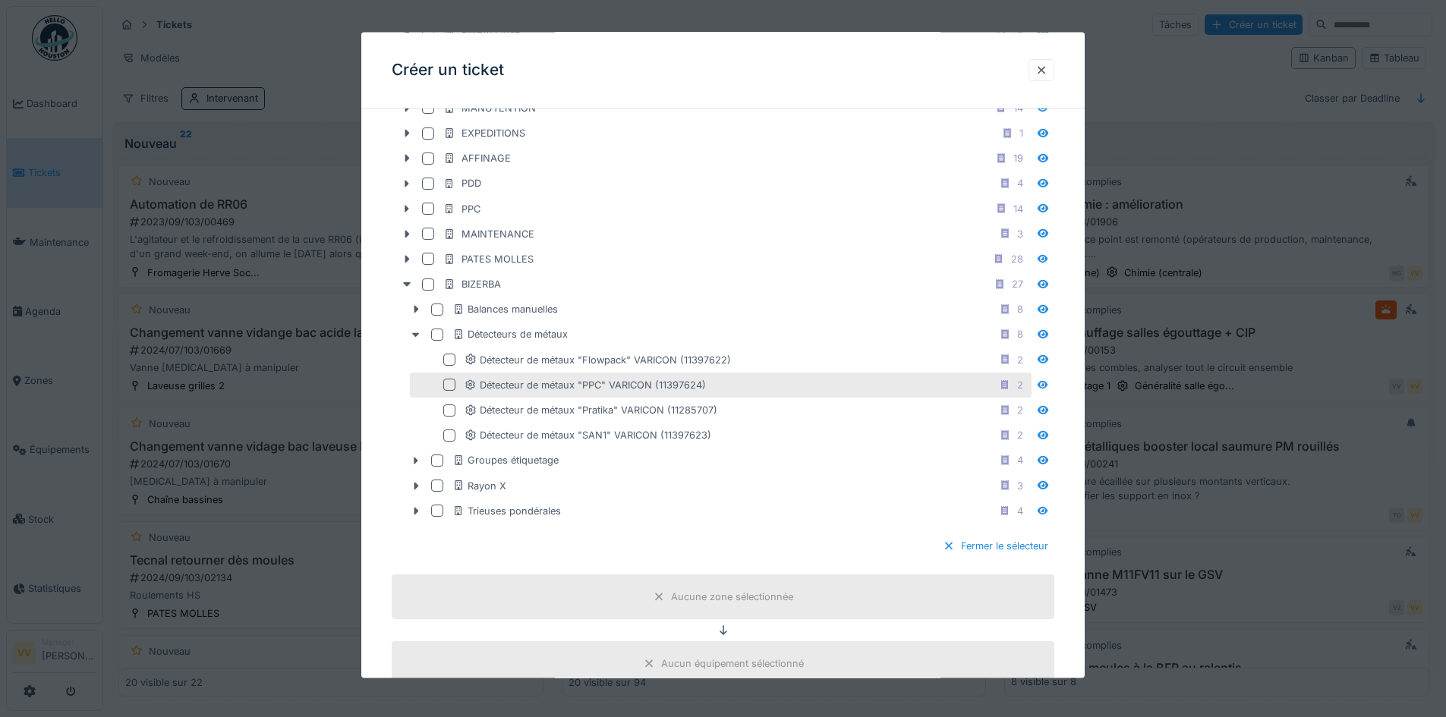
click at [449, 389] on div at bounding box center [449, 385] width 12 height 12
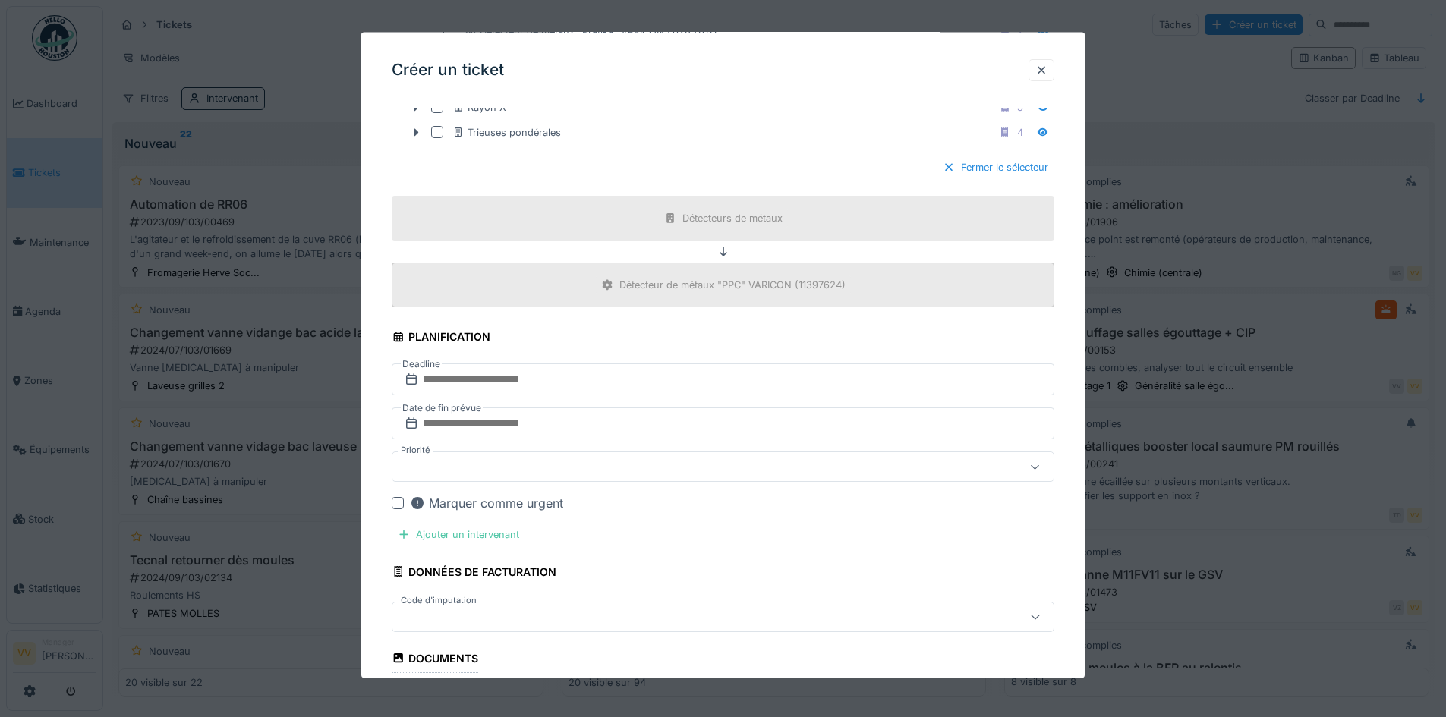
scroll to position [987, 0]
click at [609, 377] on input "text" at bounding box center [723, 379] width 663 height 32
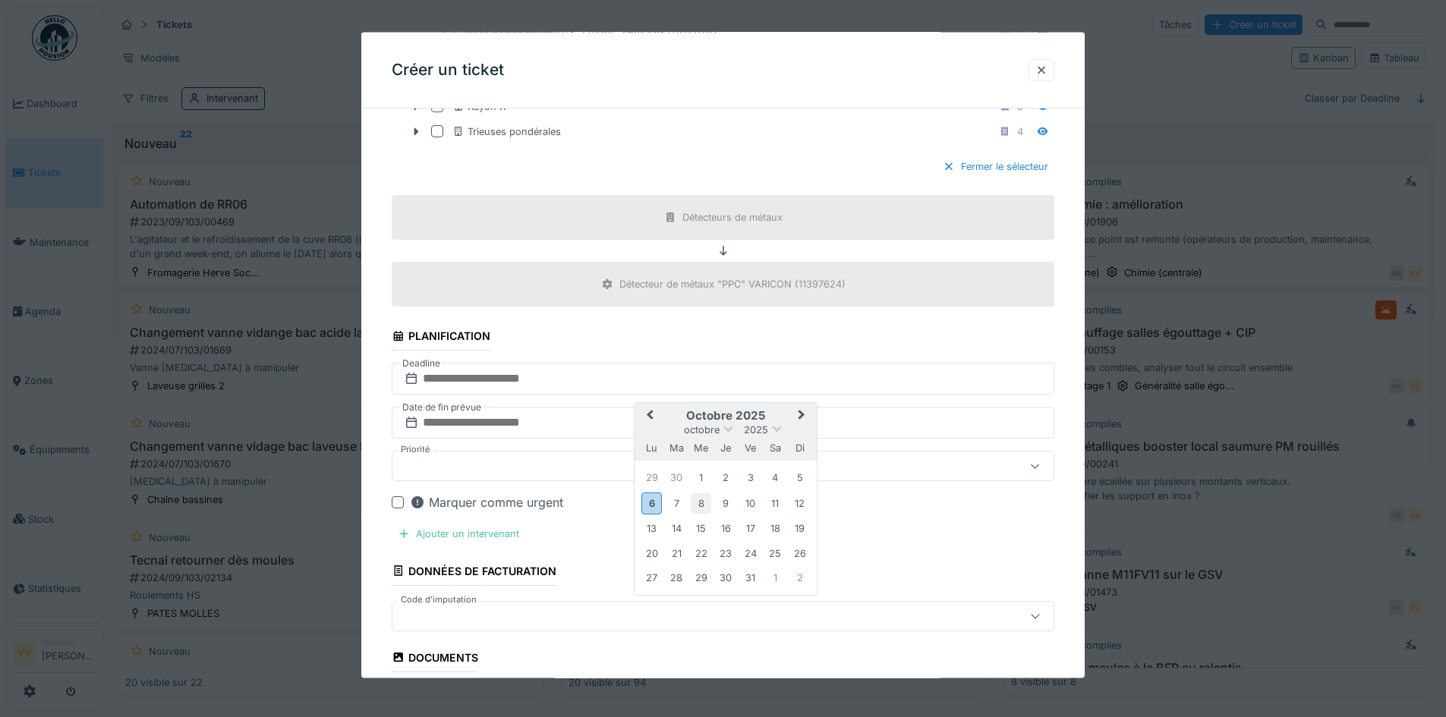
click at [700, 506] on div "8" at bounding box center [701, 503] width 20 height 20
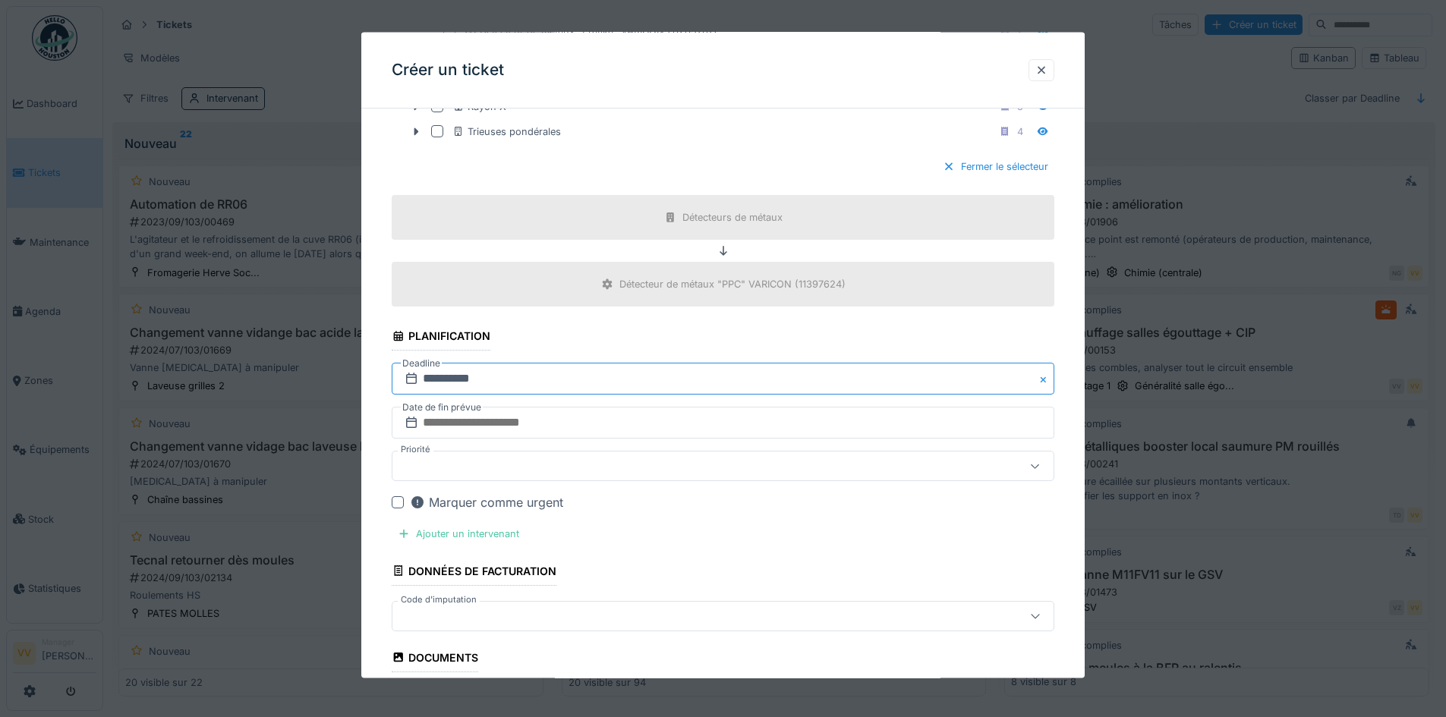
click at [603, 373] on input "**********" at bounding box center [723, 379] width 663 height 32
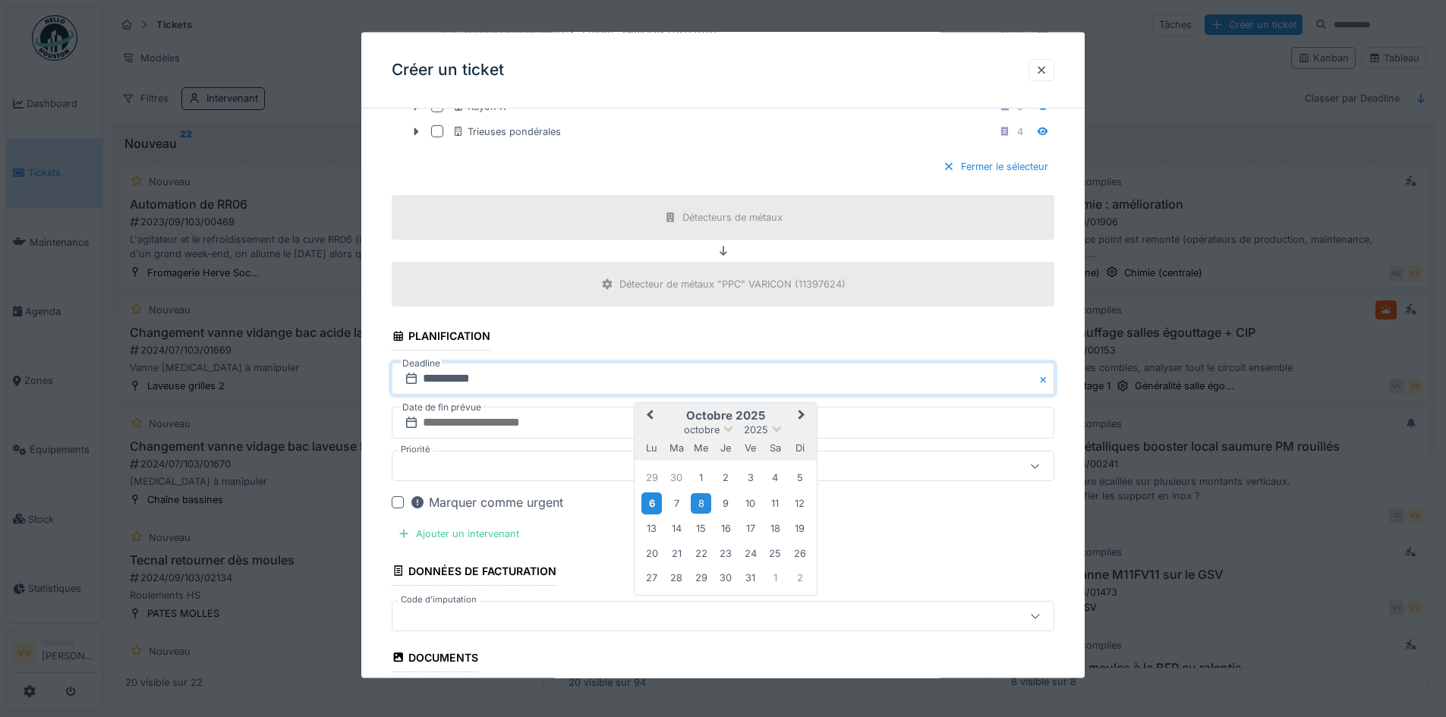
click at [644, 503] on div "6" at bounding box center [651, 503] width 20 height 22
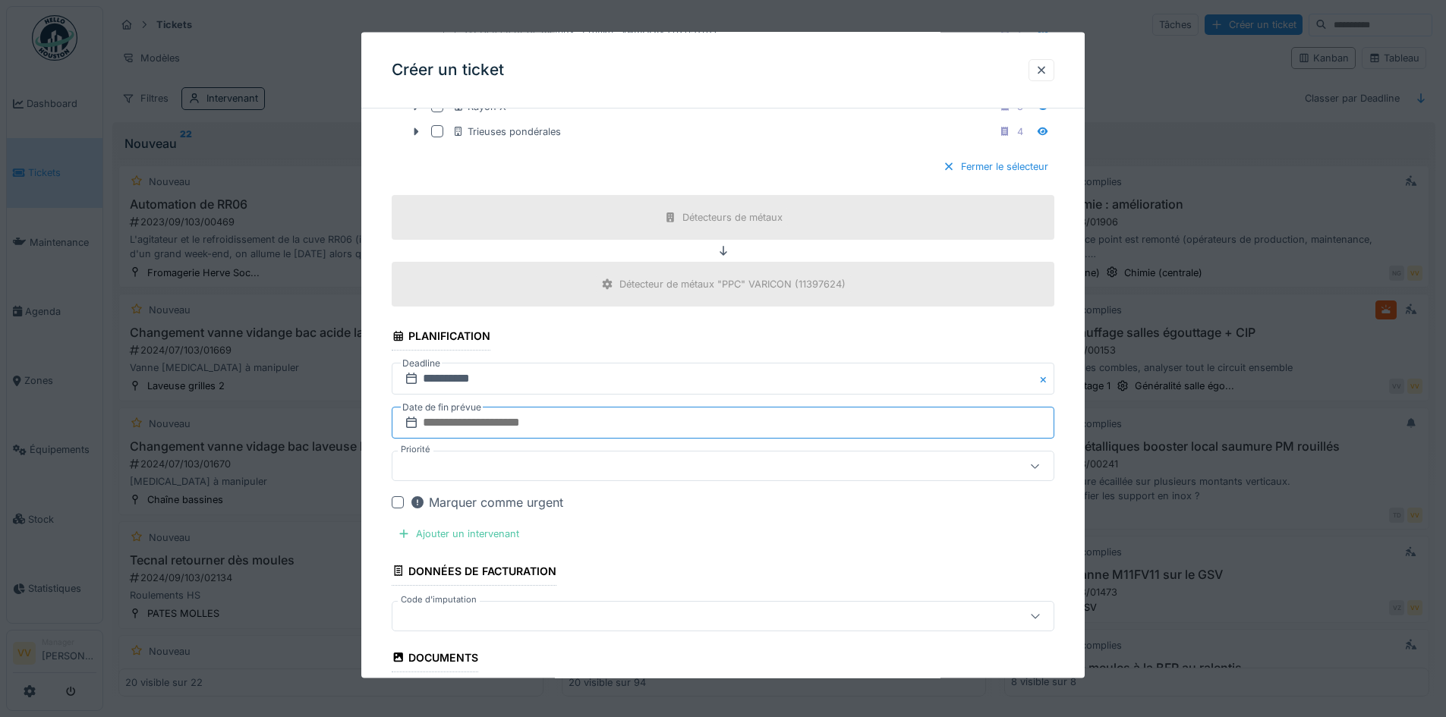
click at [604, 424] on input "text" at bounding box center [723, 423] width 663 height 32
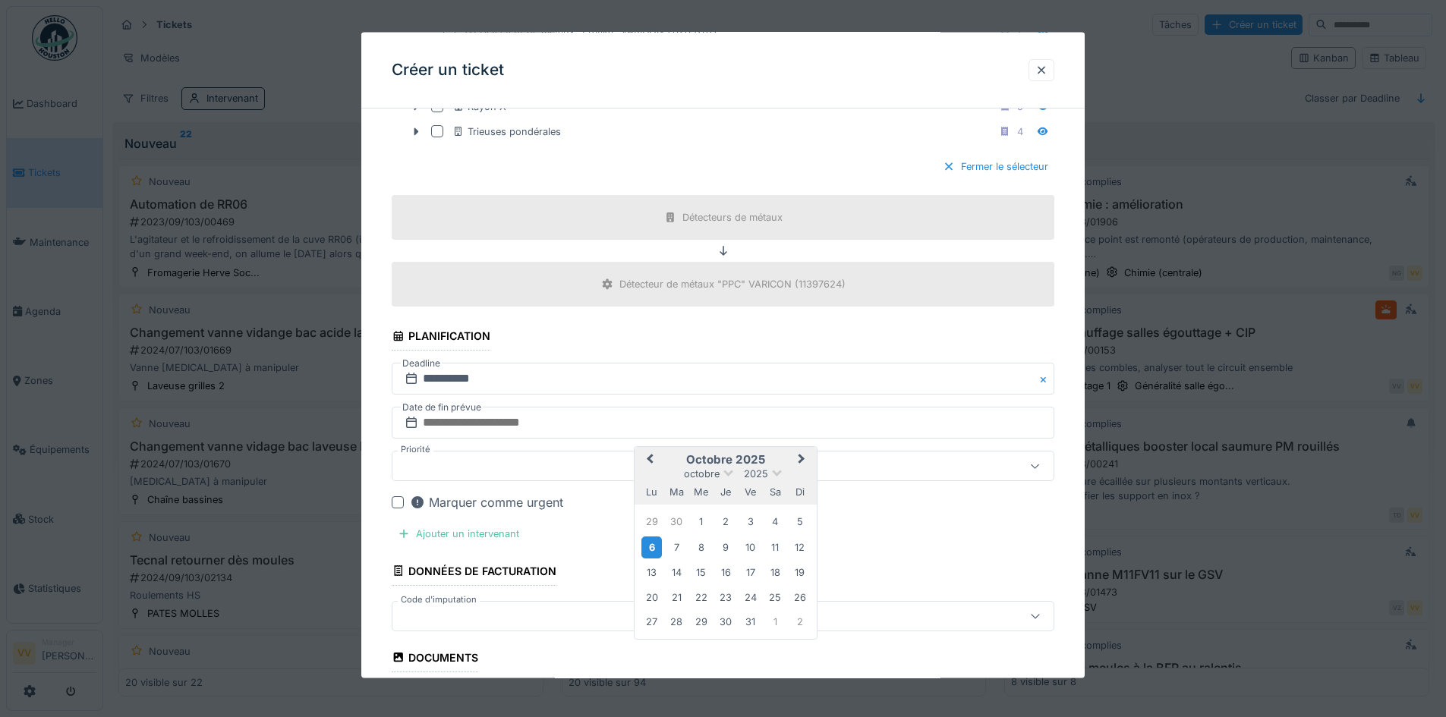
click at [654, 548] on div "6" at bounding box center [651, 547] width 20 height 22
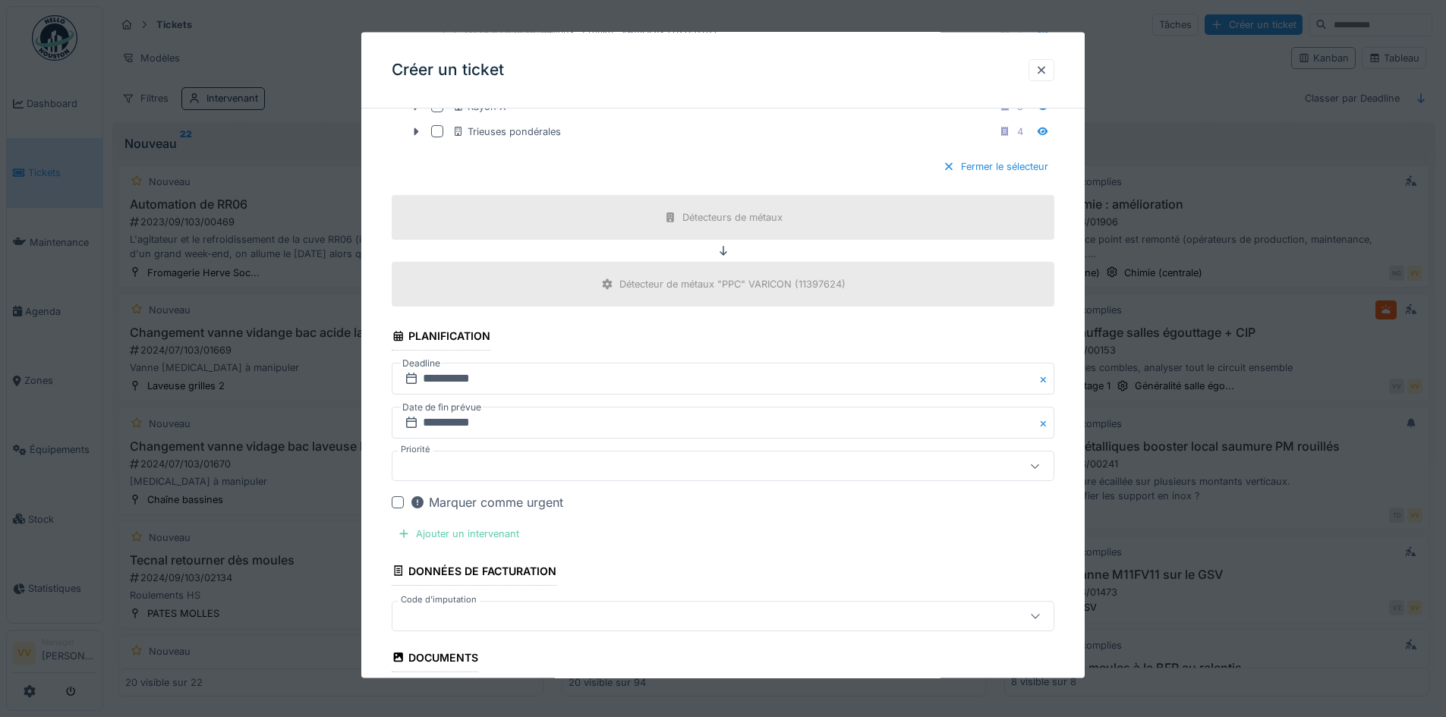
click at [483, 534] on div "Ajouter un intervenant" at bounding box center [459, 534] width 134 height 20
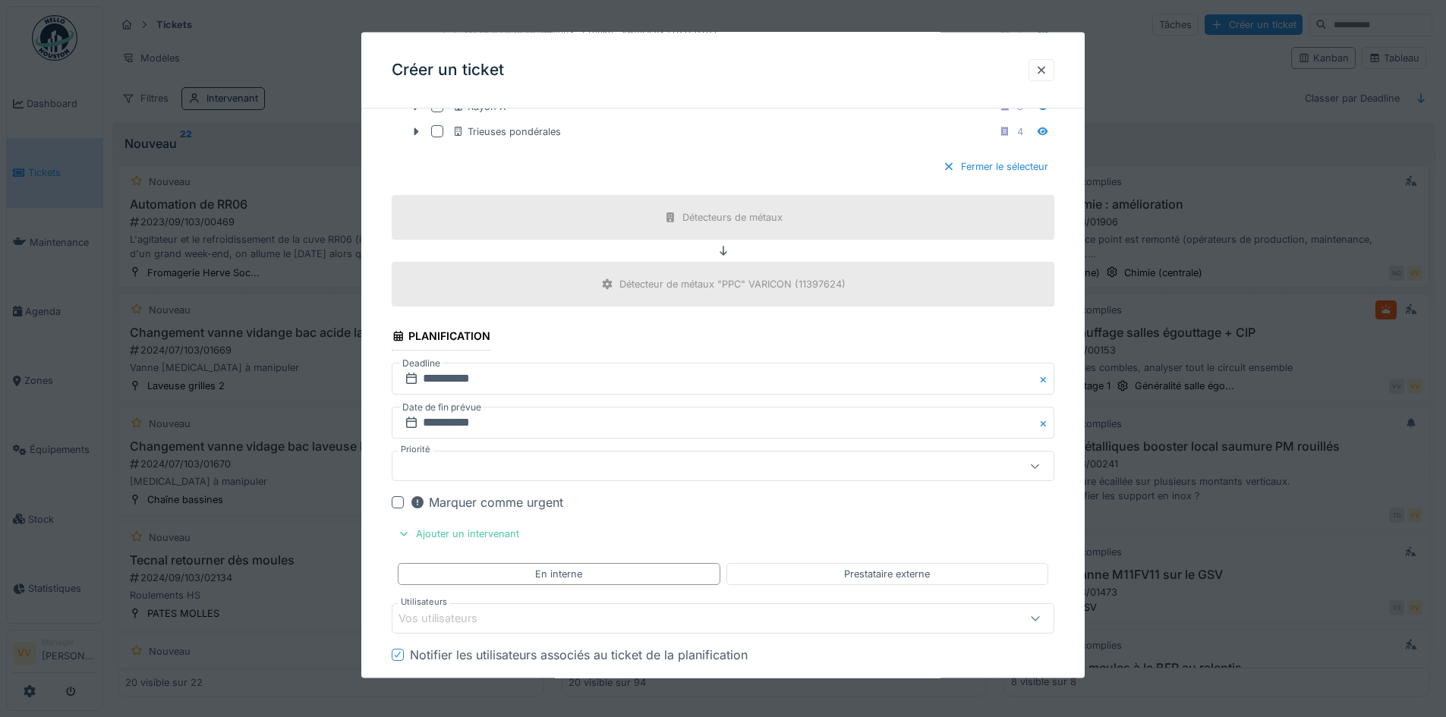
click at [466, 499] on div "Marquer comme urgent" at bounding box center [486, 502] width 153 height 18
click at [438, 529] on div "Ajouter un intervenant" at bounding box center [459, 534] width 134 height 20
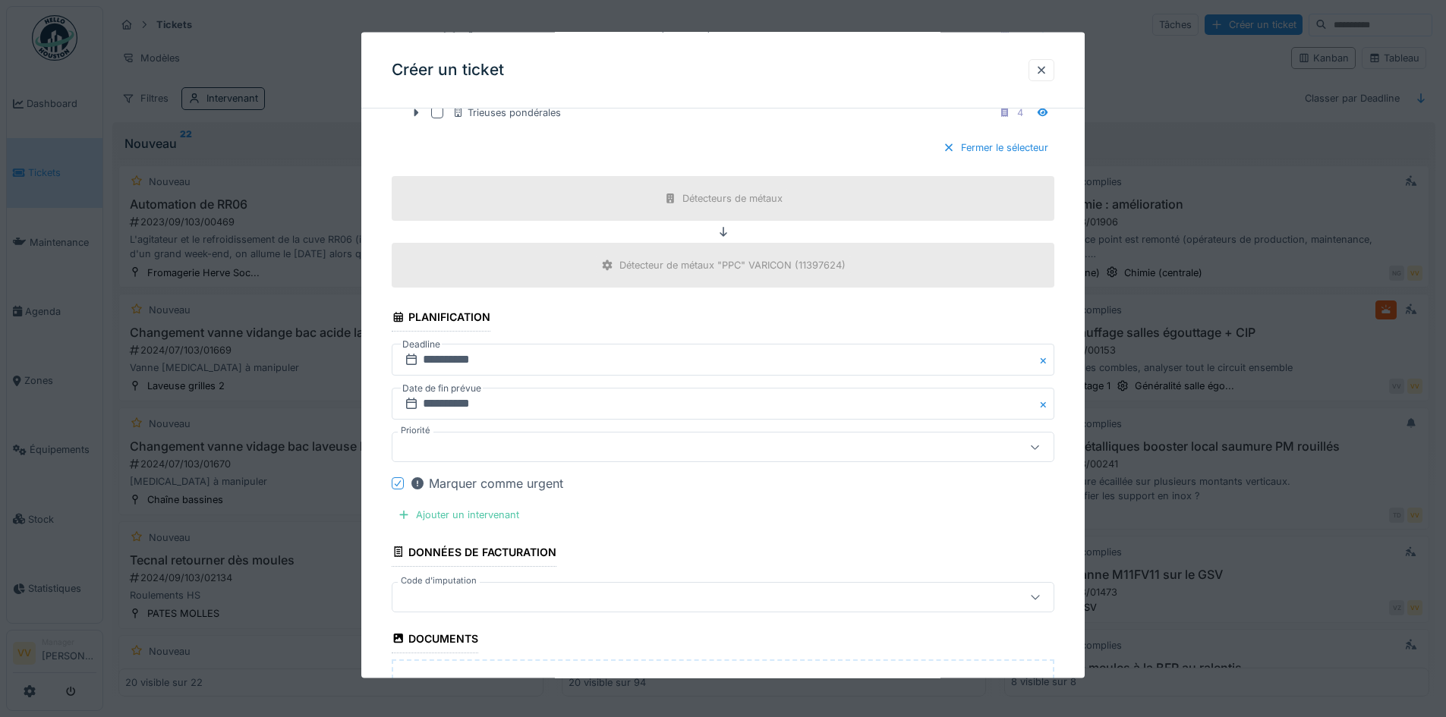
scroll to position [1063, 0]
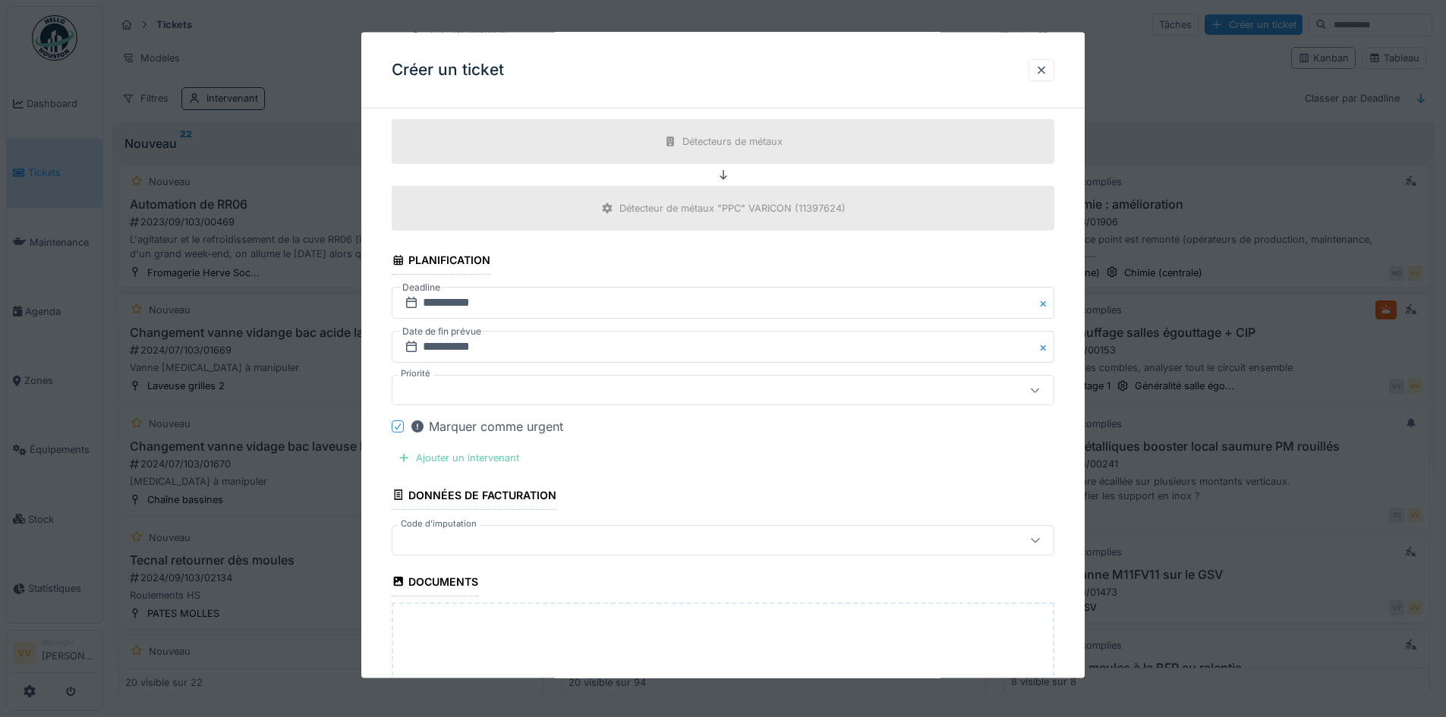
click at [449, 458] on div "Ajouter un intervenant" at bounding box center [459, 458] width 134 height 20
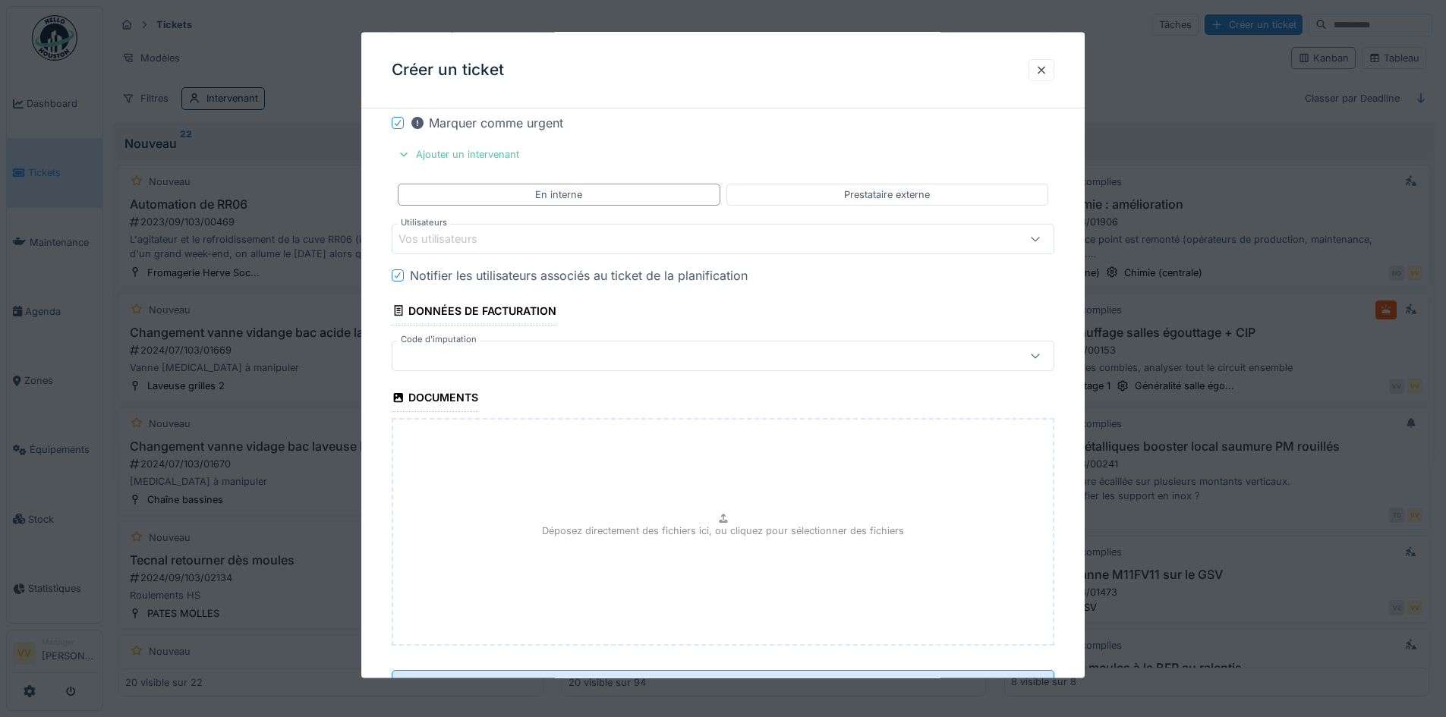
click at [546, 232] on div "Vos utilisateurs" at bounding box center [685, 238] width 572 height 17
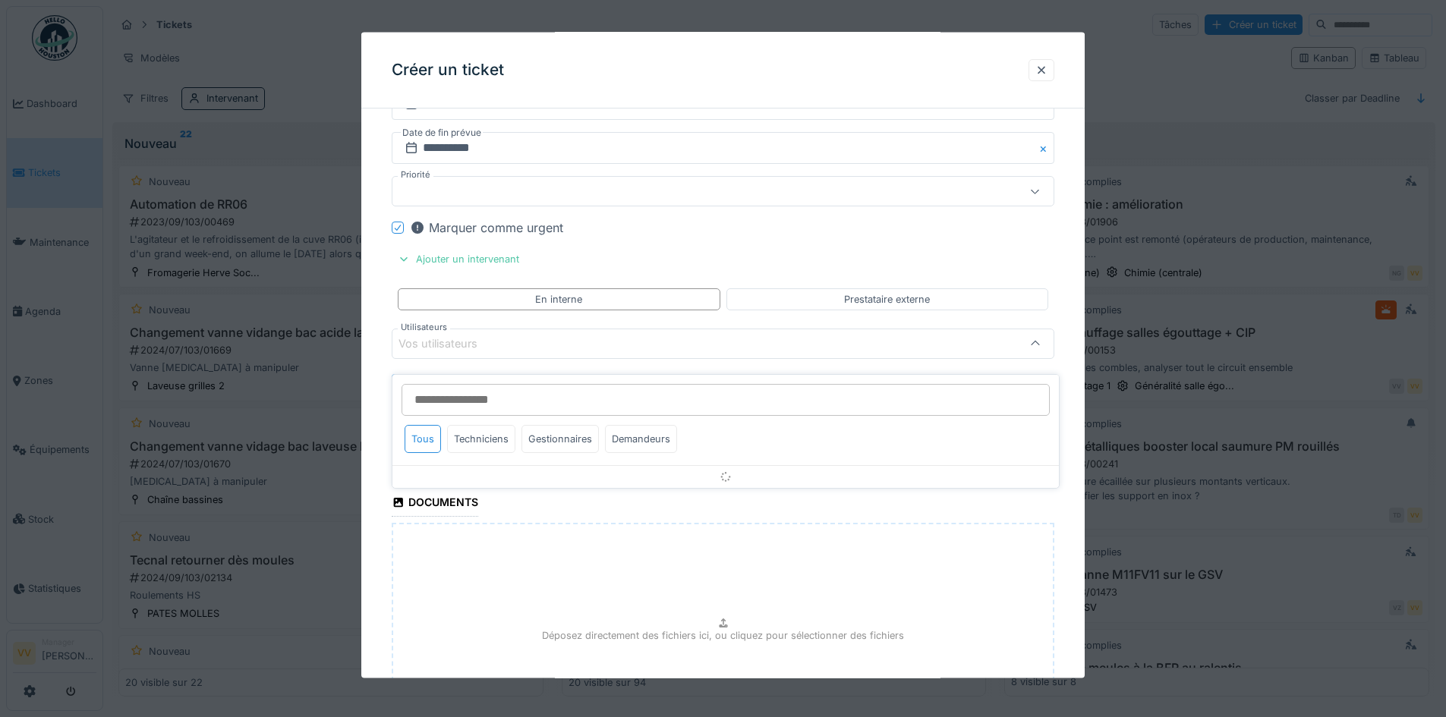
scroll to position [1250, 0]
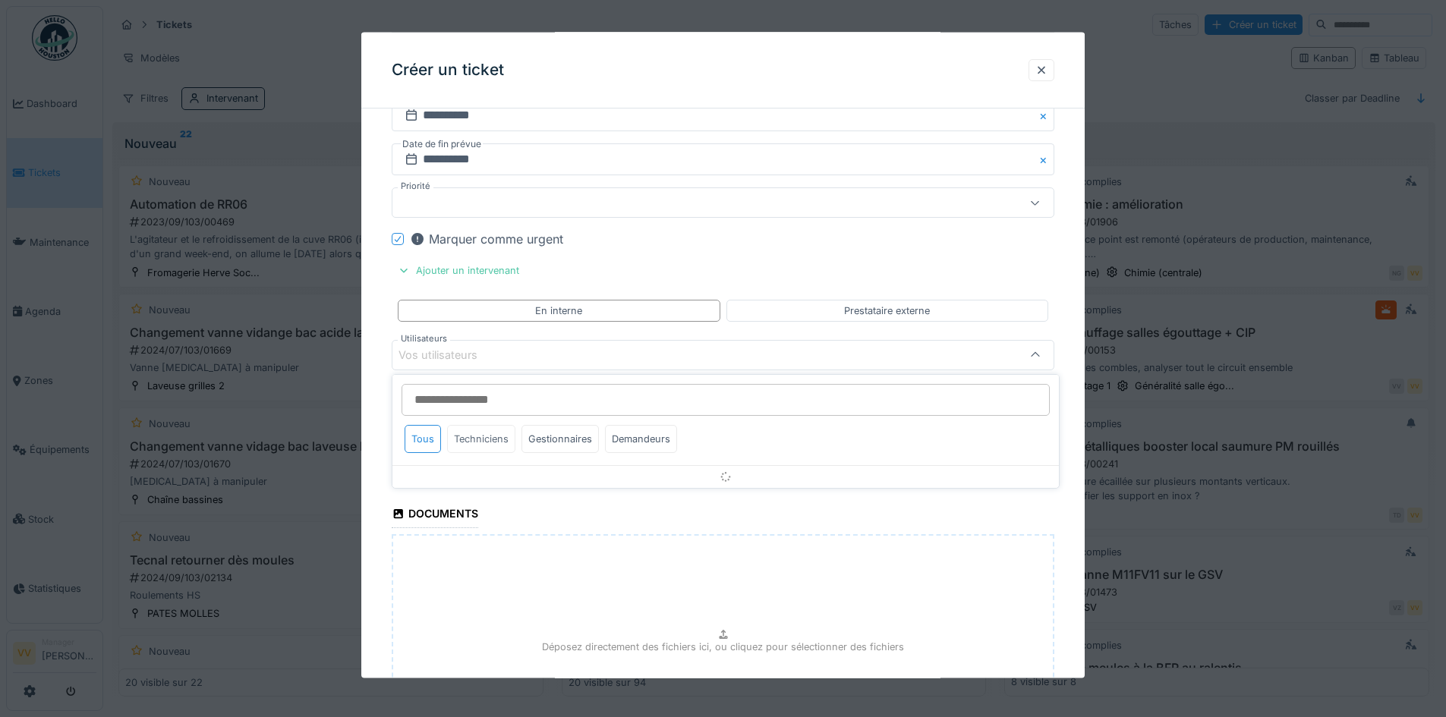
click at [490, 440] on div "Techniciens" at bounding box center [481, 439] width 68 height 28
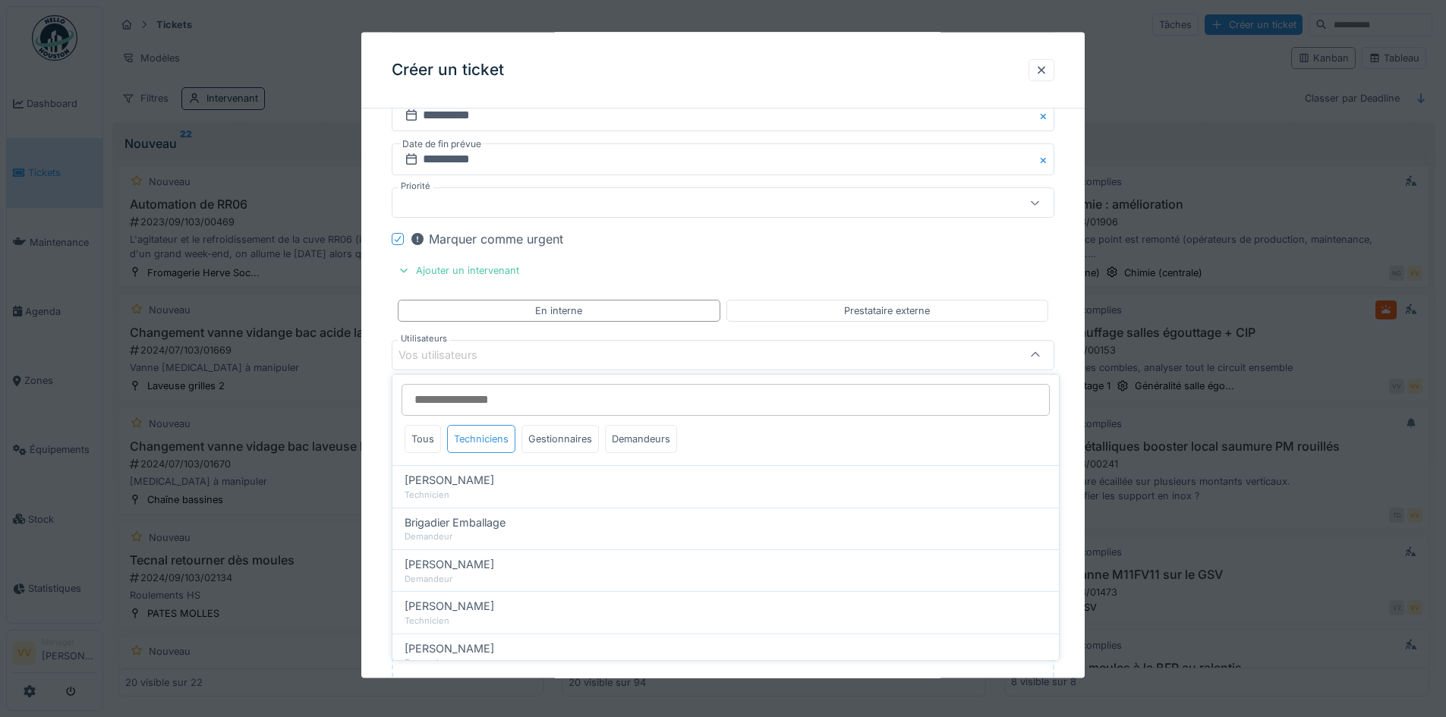
click at [499, 437] on div "Techniciens" at bounding box center [481, 439] width 68 height 28
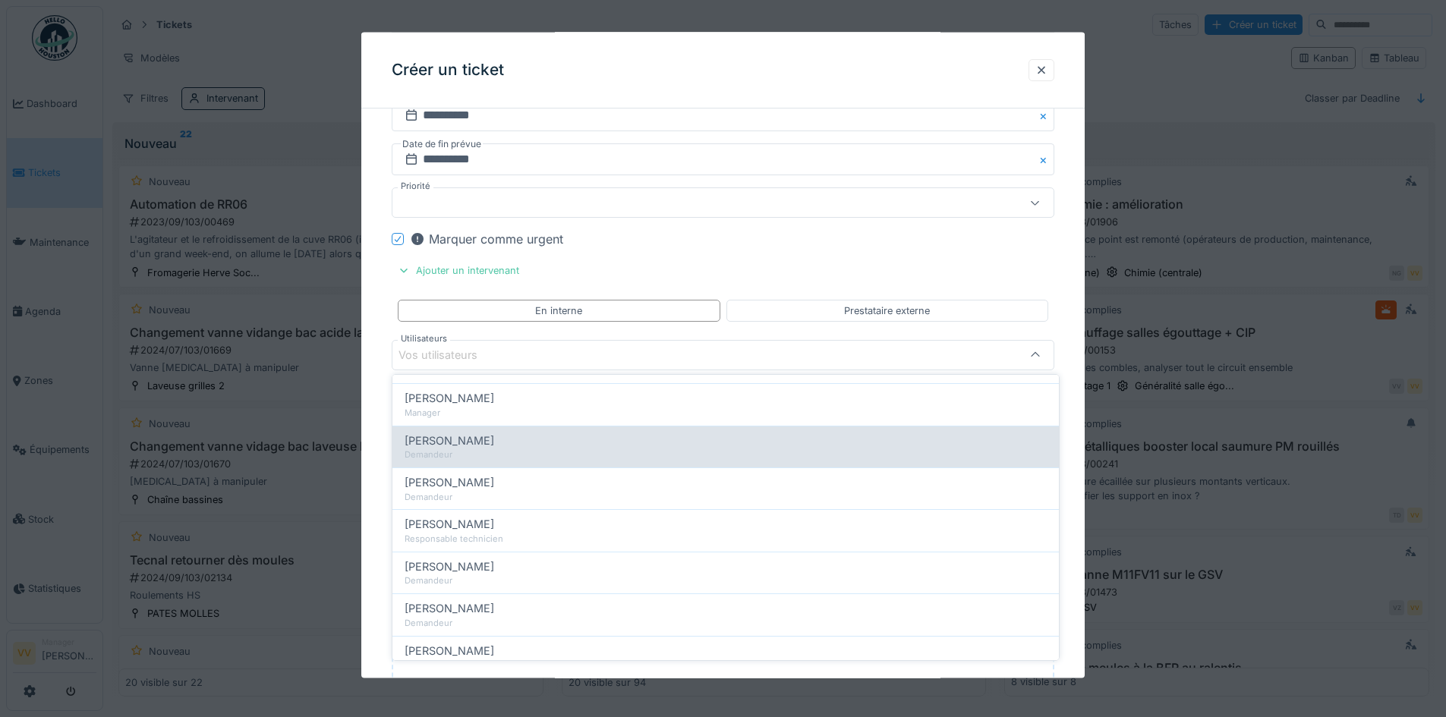
scroll to position [380, 0]
click at [528, 441] on div "[PERSON_NAME]" at bounding box center [726, 437] width 642 height 17
type input "****"
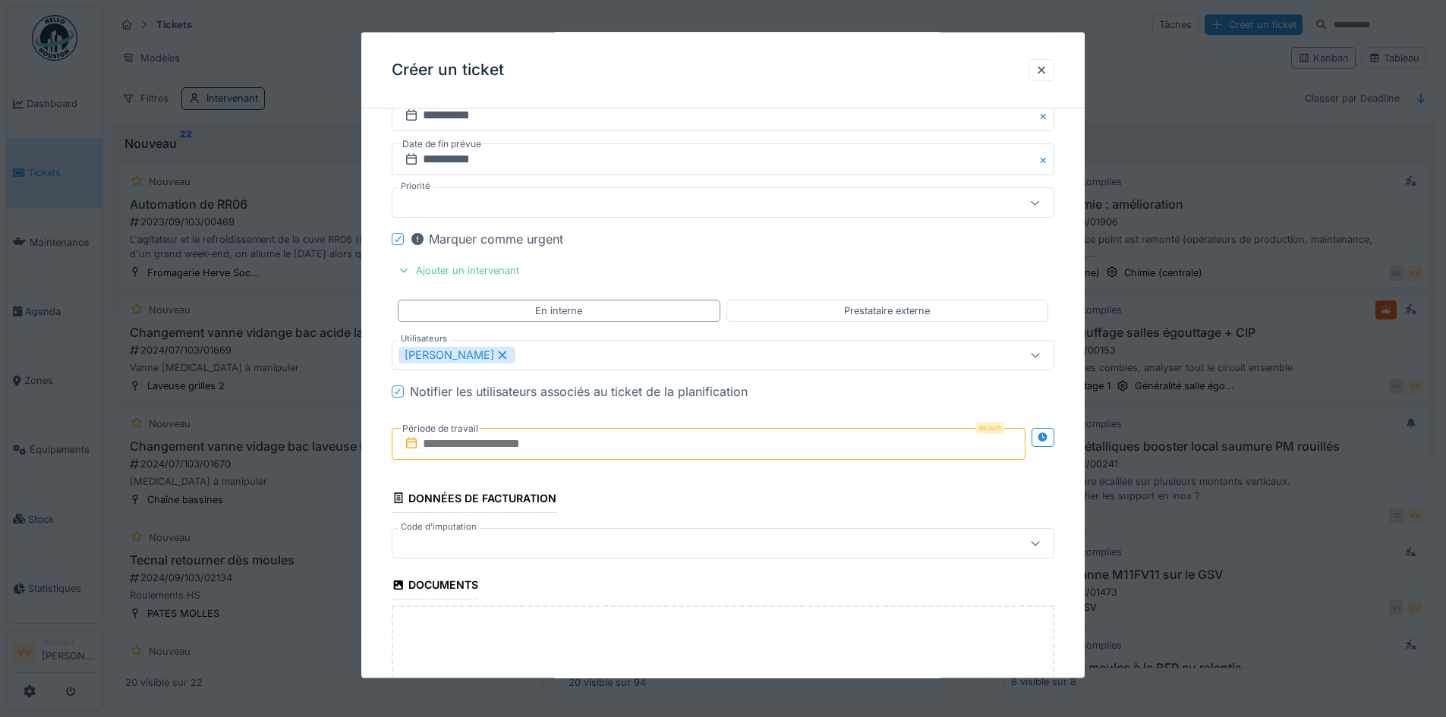
click at [645, 446] on input "text" at bounding box center [709, 443] width 634 height 32
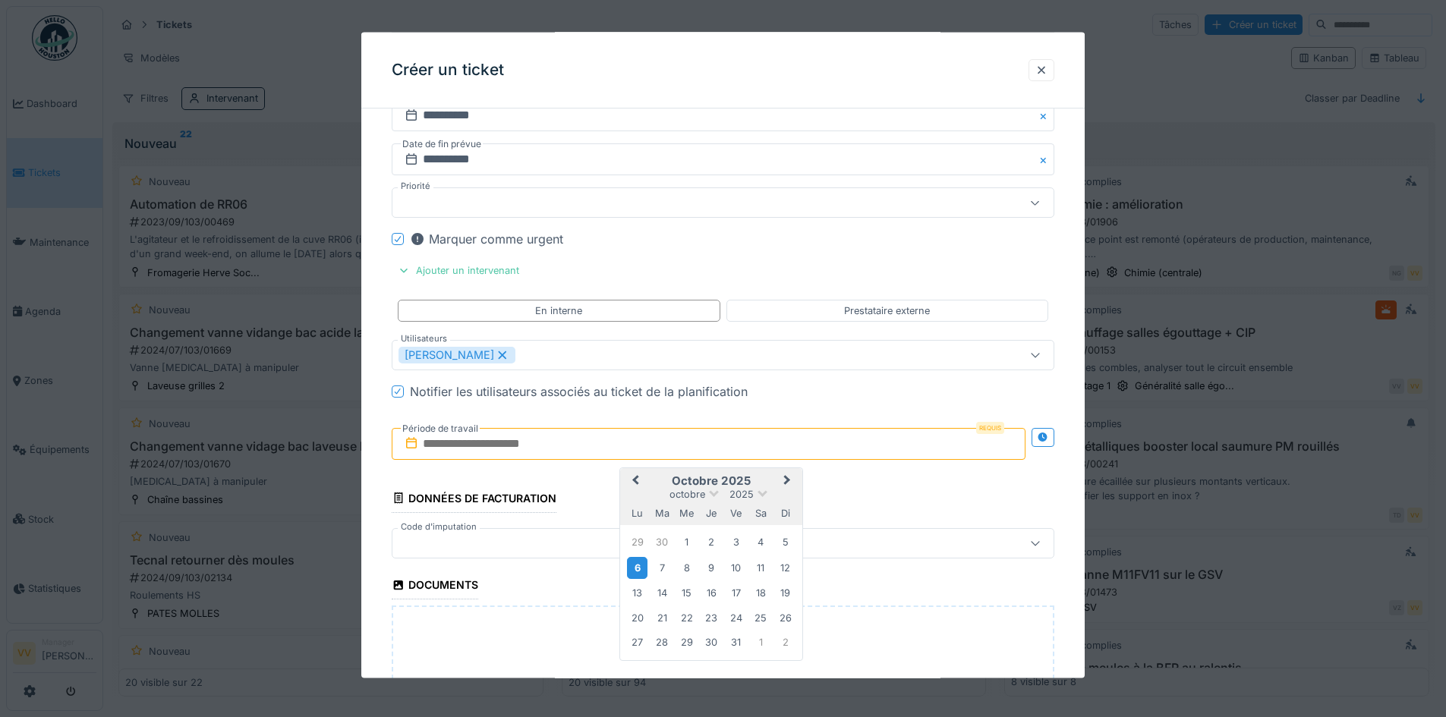
click at [645, 567] on div "6" at bounding box center [637, 567] width 20 height 22
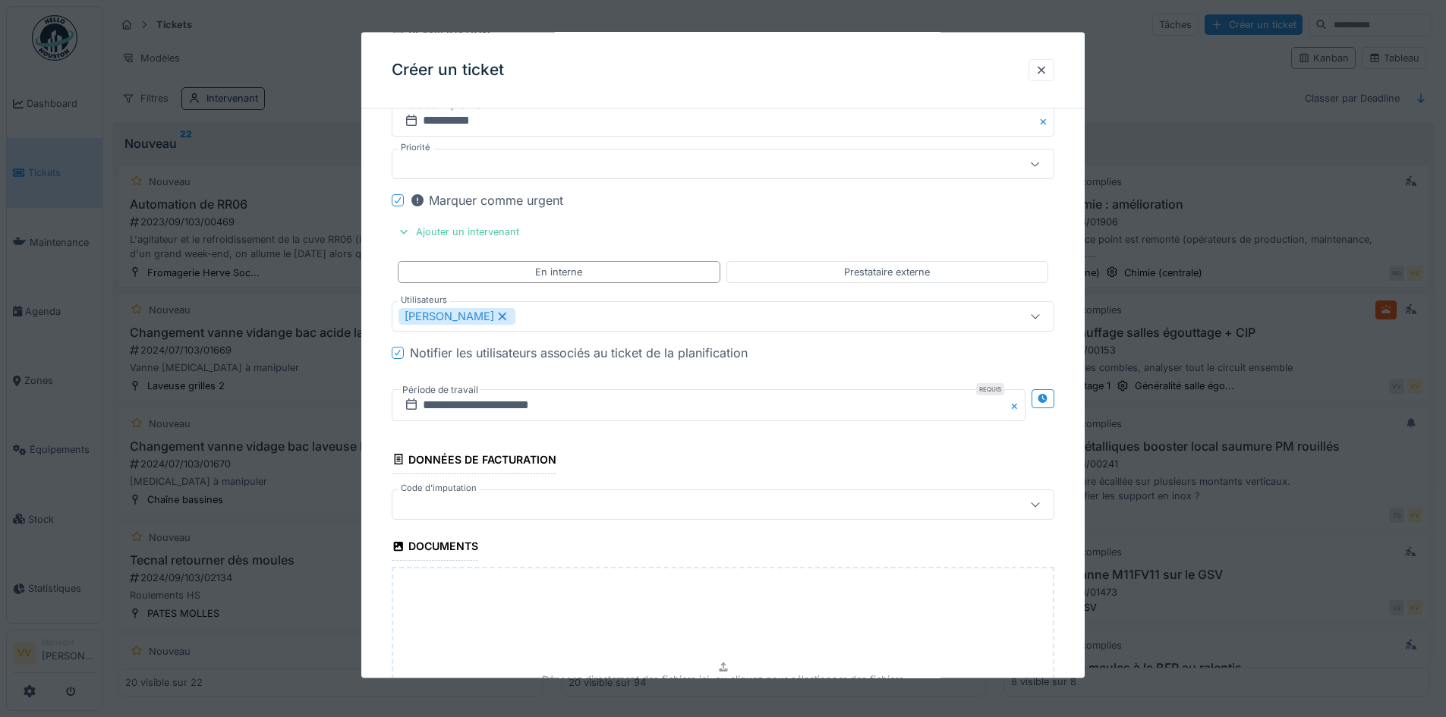
scroll to position [1504, 0]
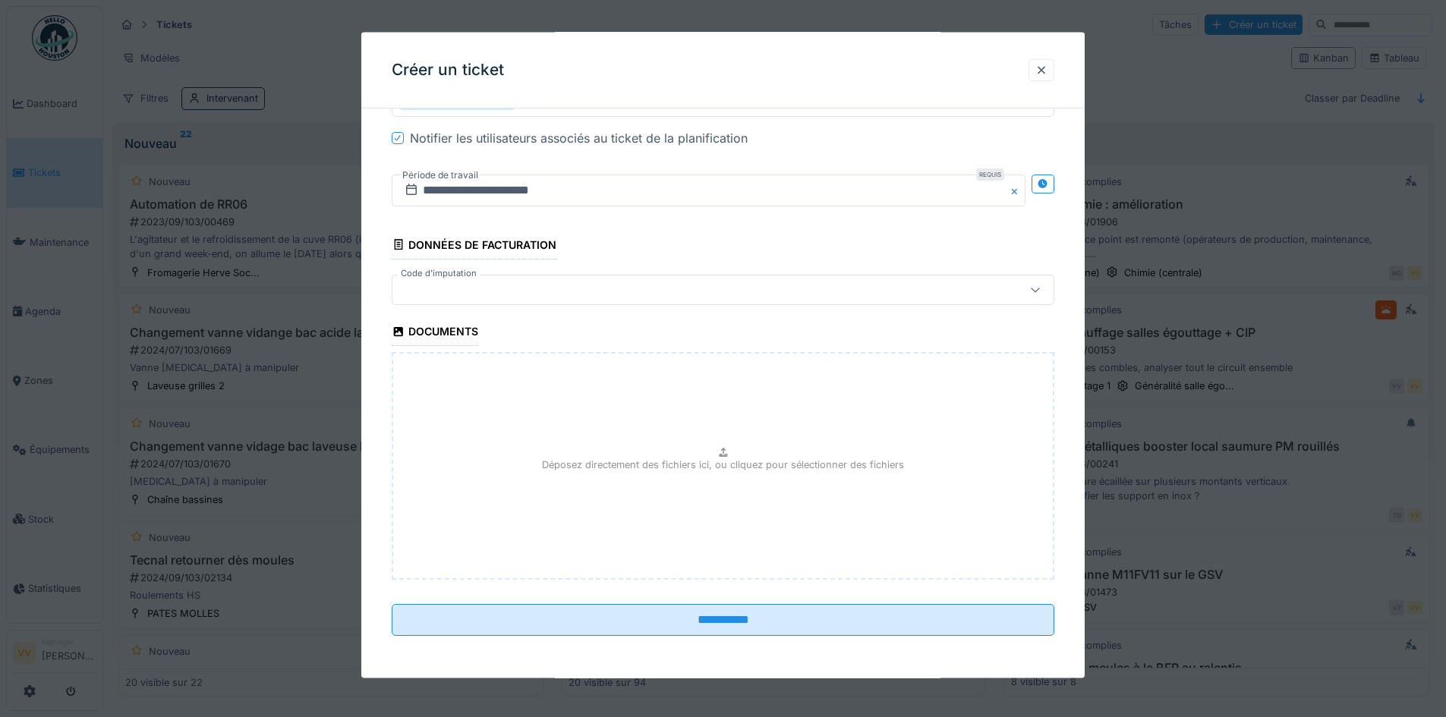
click at [683, 487] on div "Déposez directement des fichiers ici, ou cliquez pour sélectionner des fichiers" at bounding box center [723, 466] width 663 height 228
type input "**********"
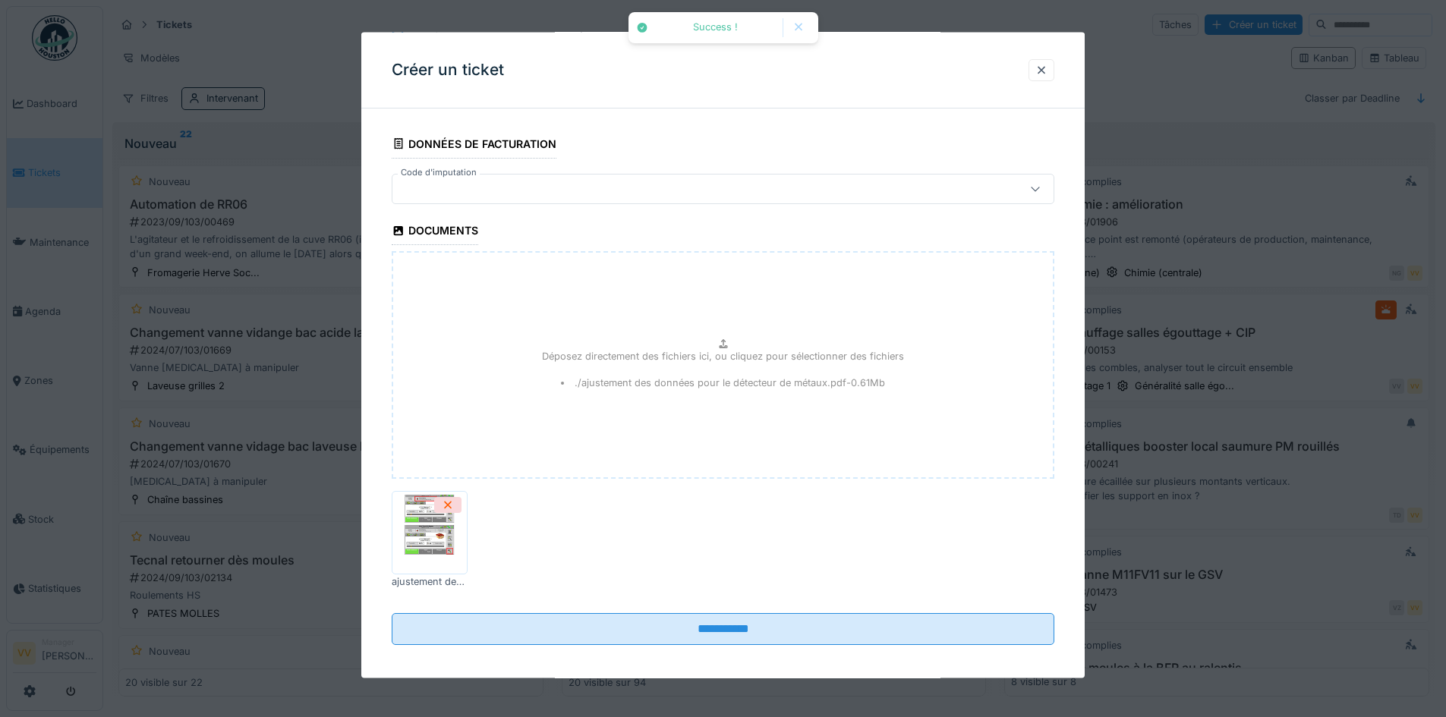
scroll to position [1614, 0]
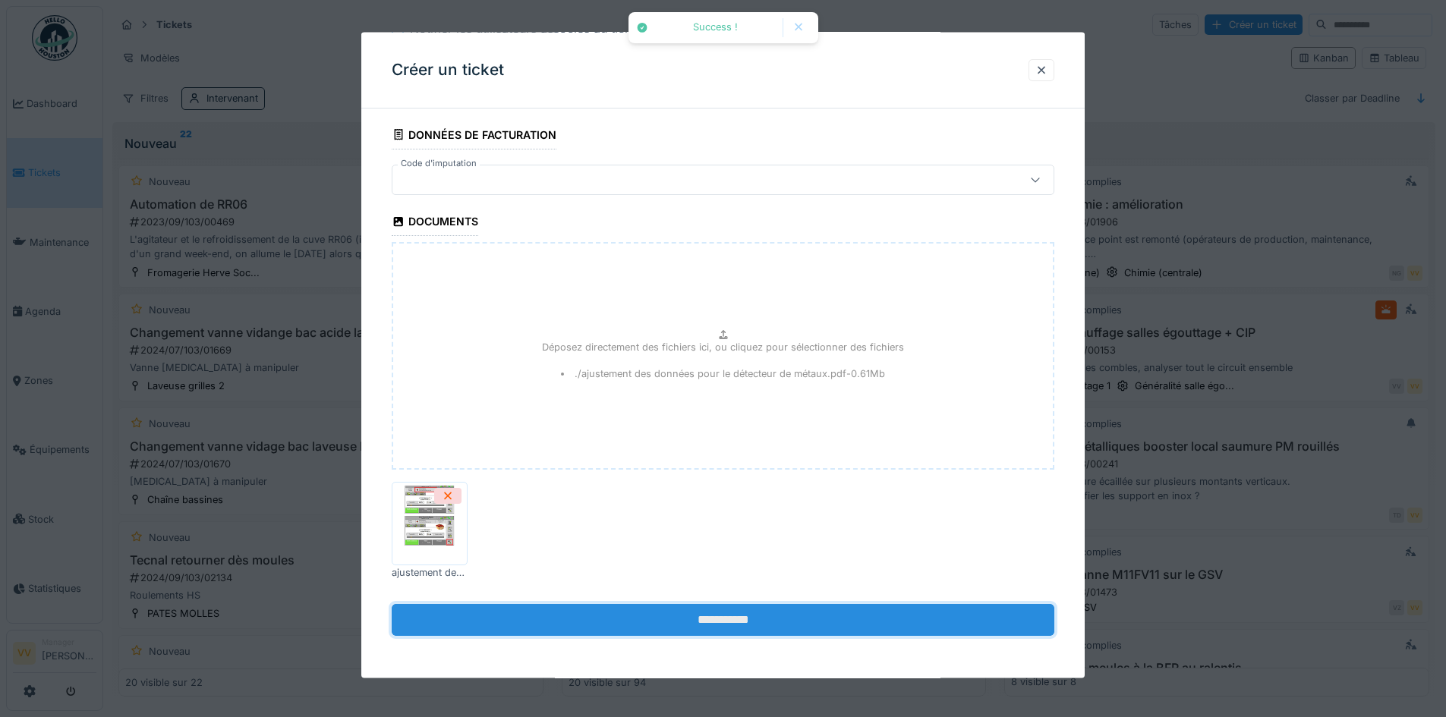
click at [726, 623] on input "**********" at bounding box center [723, 620] width 663 height 32
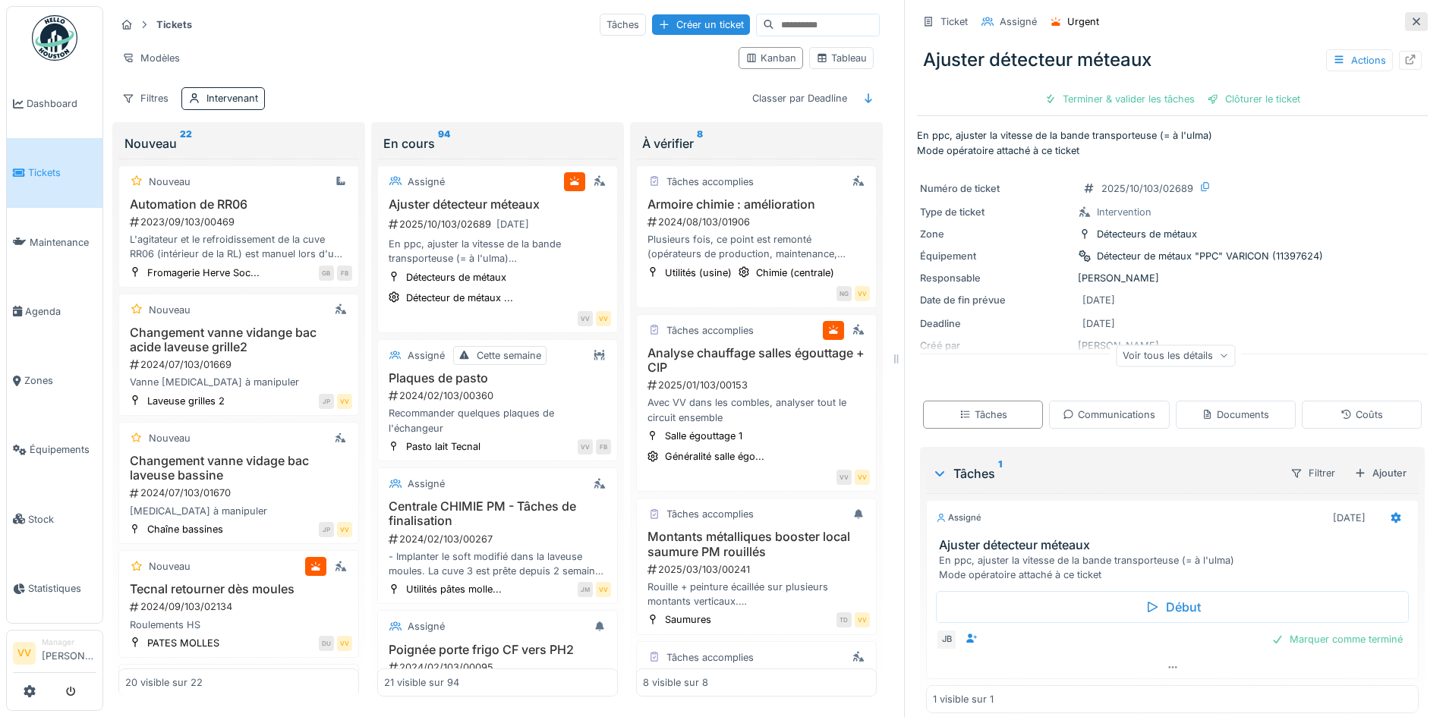
click at [1410, 17] on icon at bounding box center [1416, 22] width 12 height 10
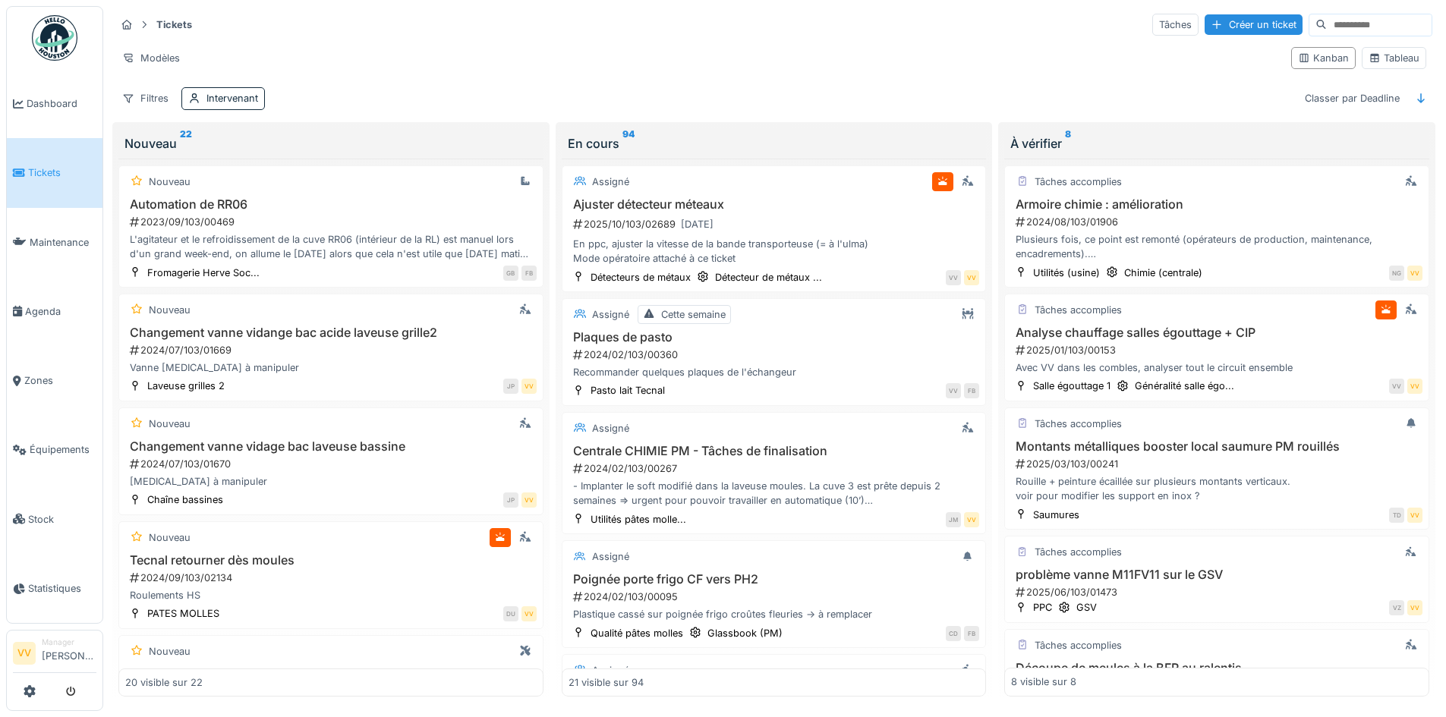
click at [33, 156] on link "Tickets" at bounding box center [55, 172] width 96 height 69
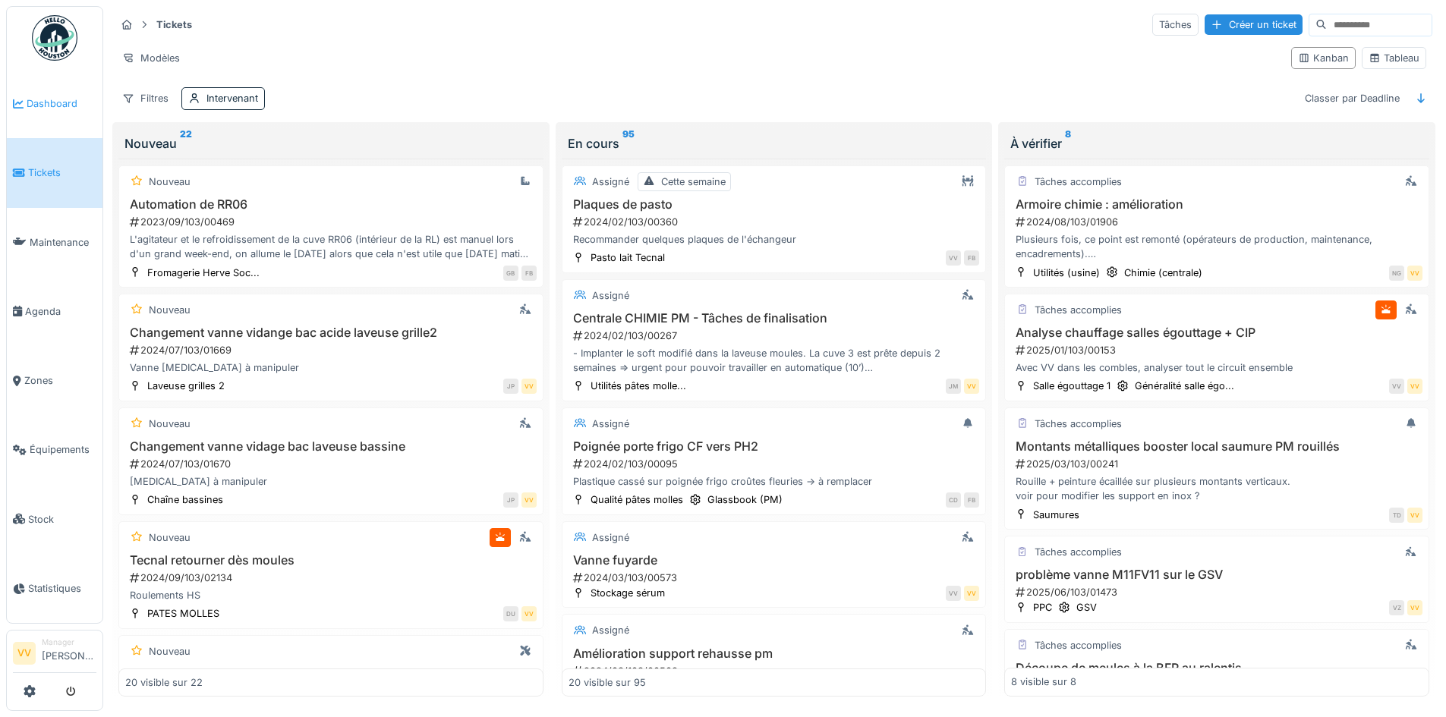
click at [64, 89] on link "Dashboard" at bounding box center [55, 103] width 96 height 69
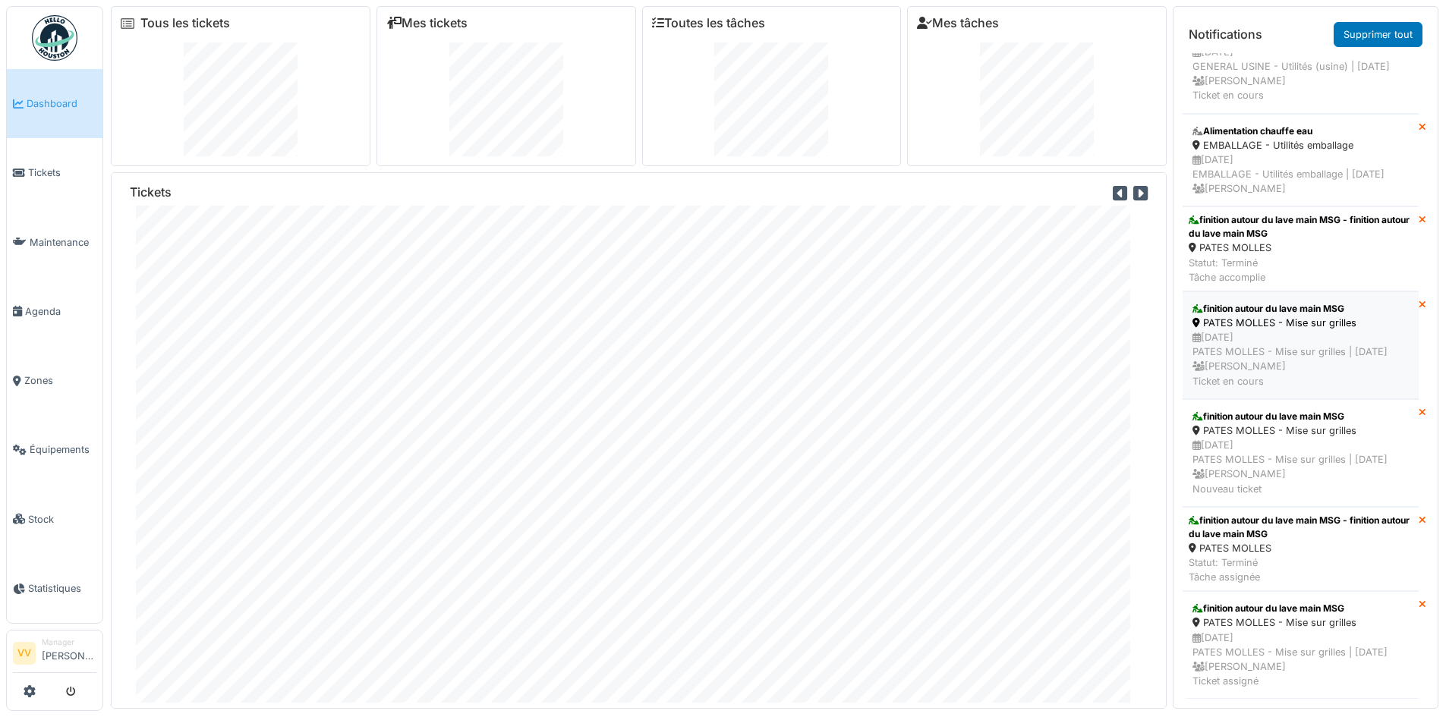
scroll to position [16, 0]
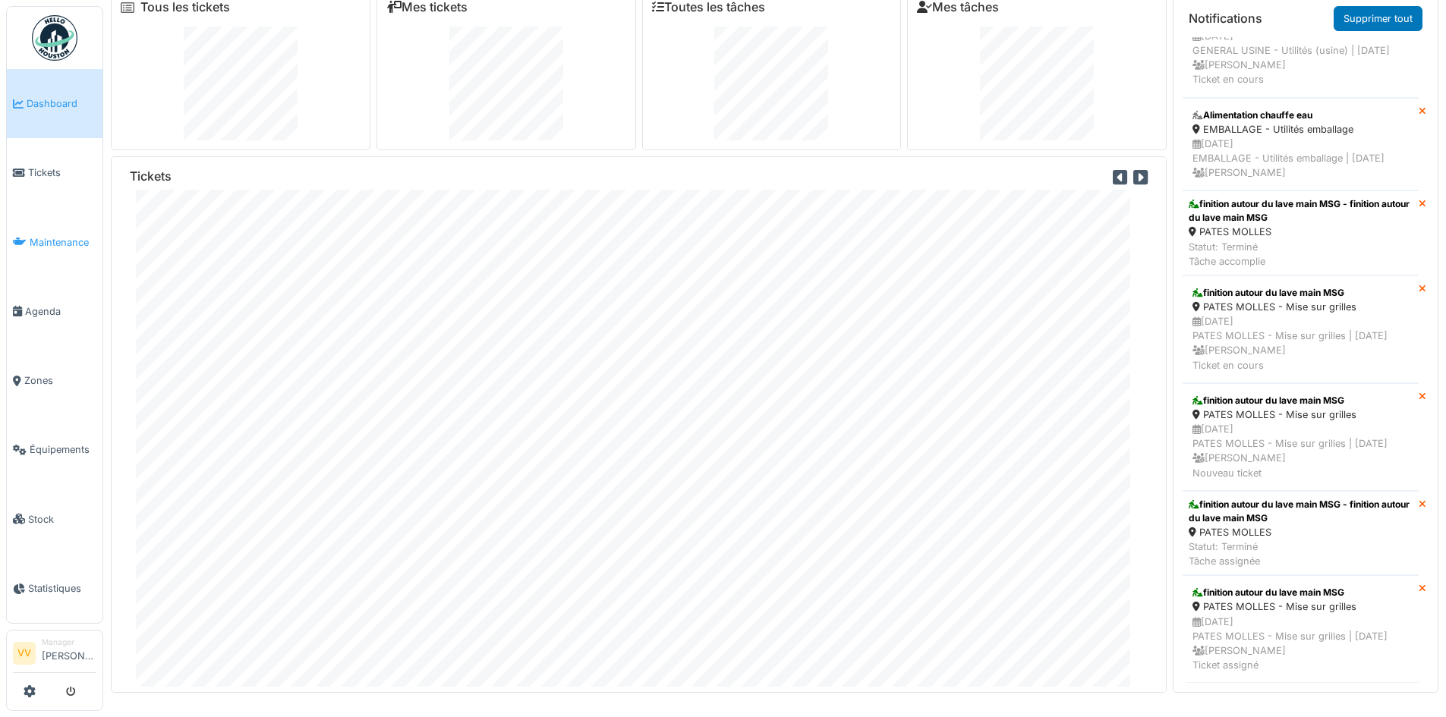
click at [43, 226] on link "Maintenance" at bounding box center [55, 242] width 96 height 69
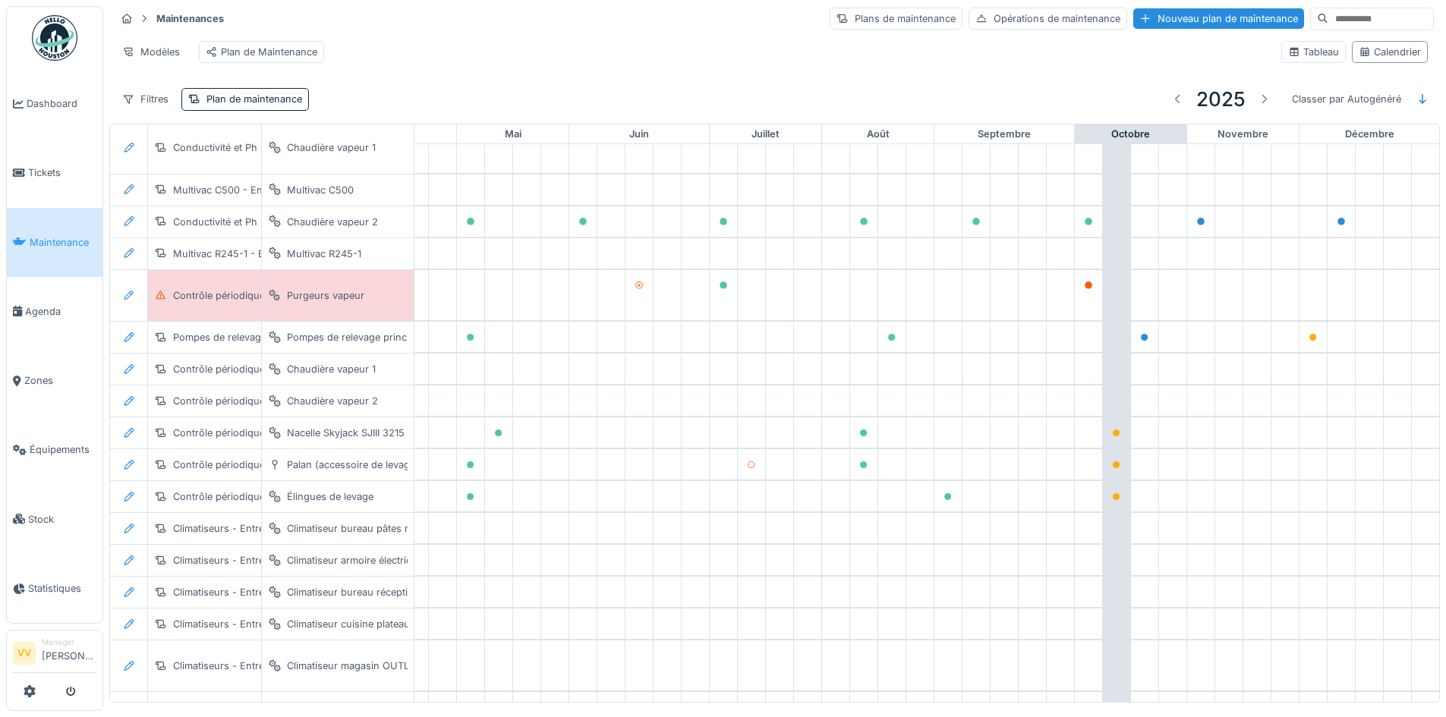
scroll to position [0, 497]
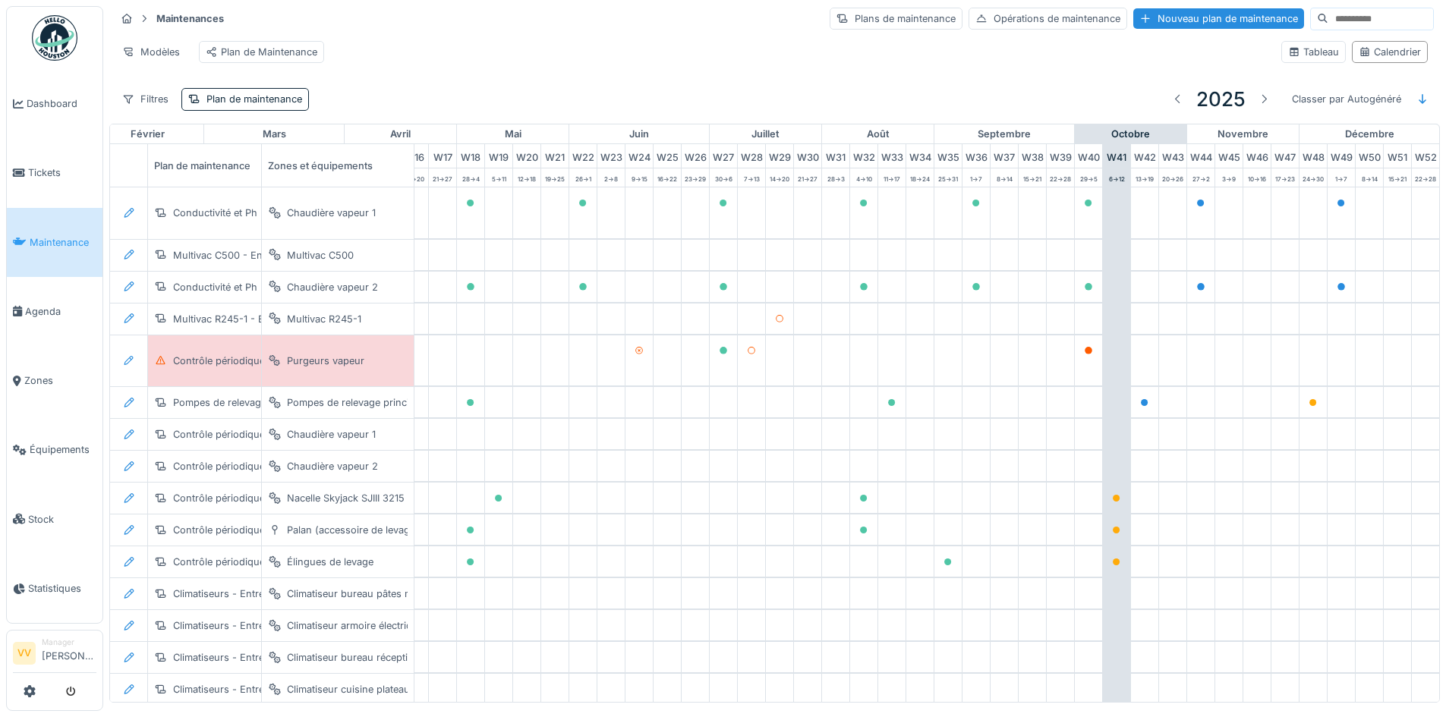
click at [1328, 12] on input at bounding box center [1380, 18] width 105 height 21
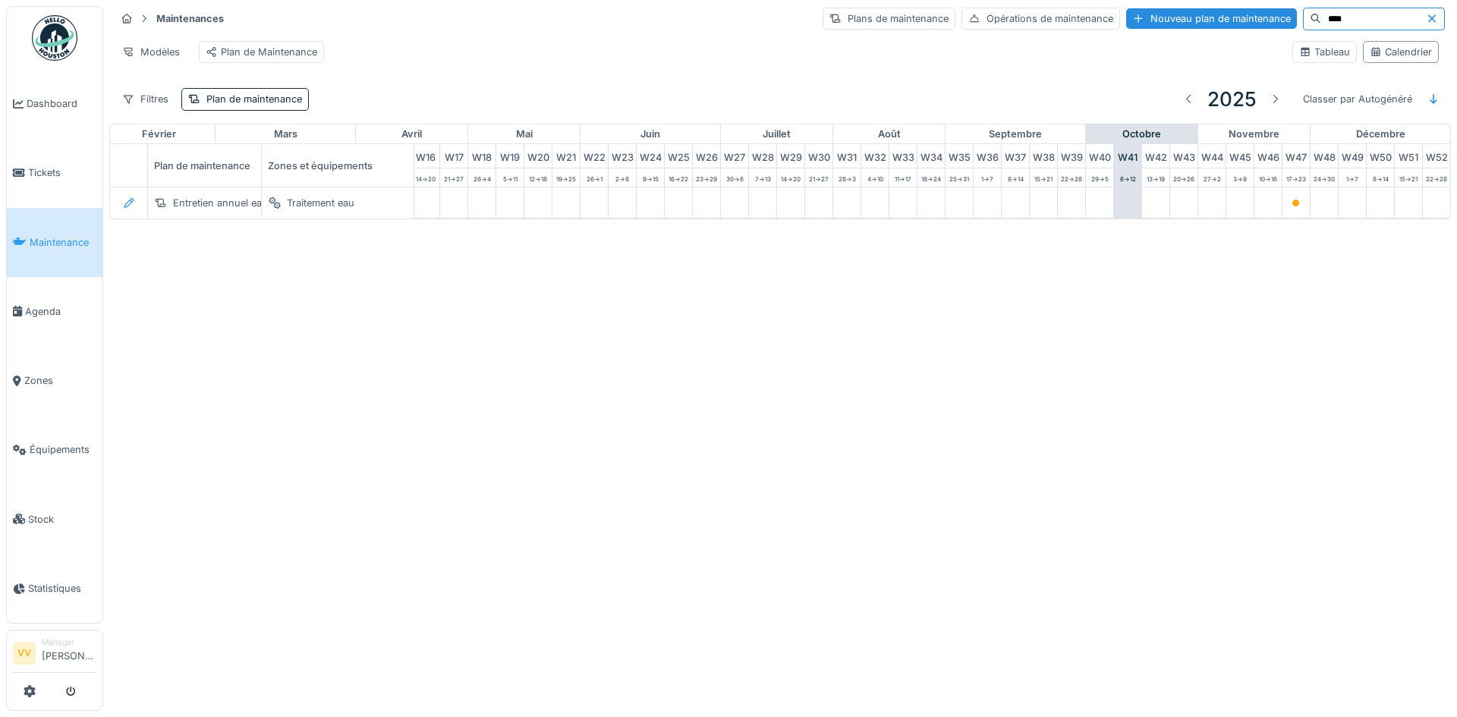
type input "****"
click at [1004, 489] on div "Annuler Maintenances Plans de maintenance Opérations de maintenance Nouveau pla…" at bounding box center [728, 358] width 1457 height 717
click at [1426, 14] on icon at bounding box center [1432, 19] width 12 height 10
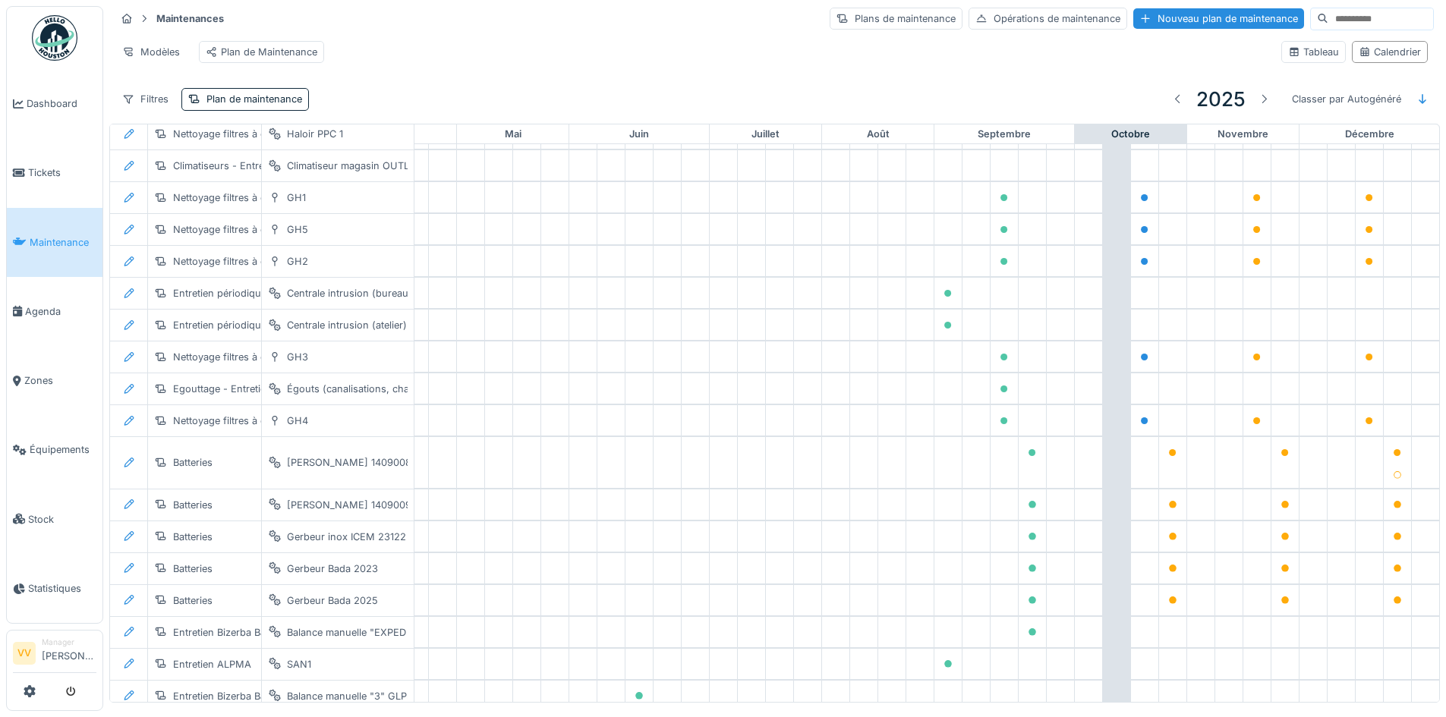
scroll to position [2097, 497]
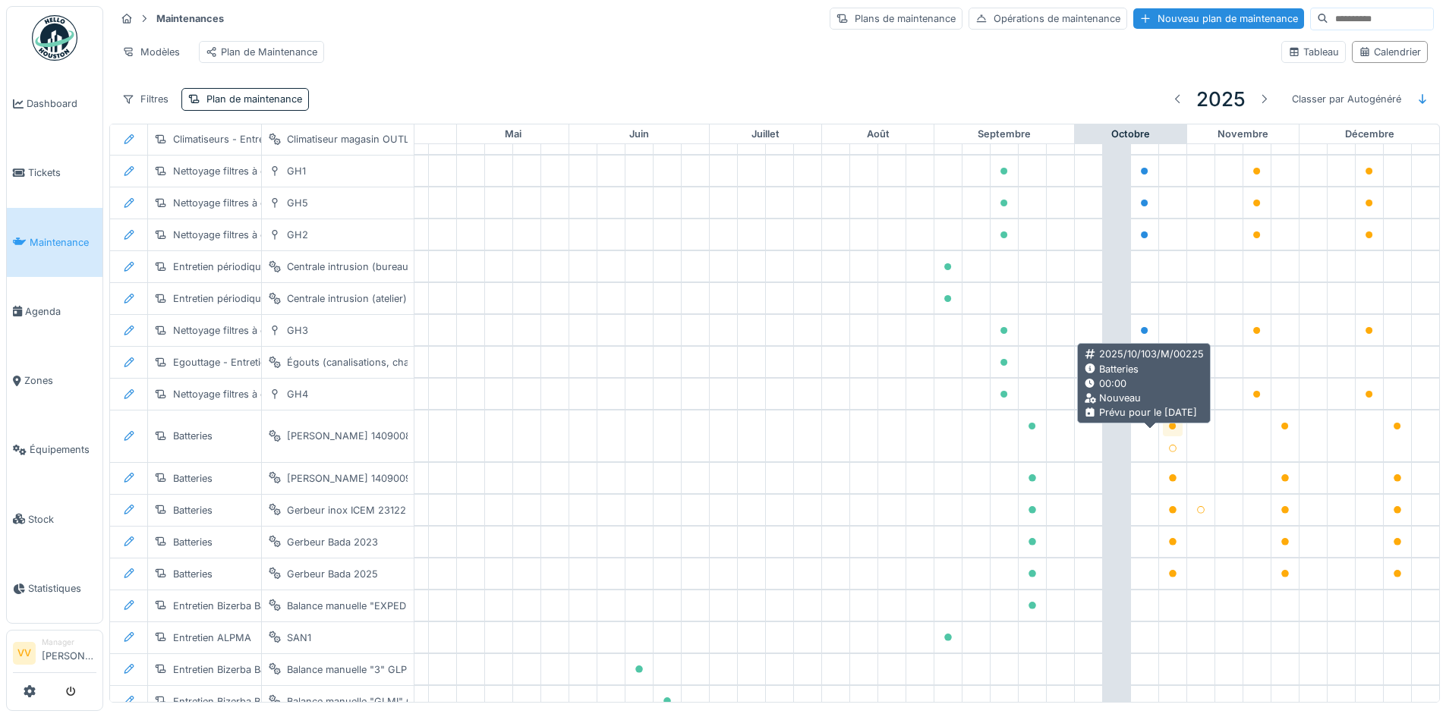
click at [1168, 430] on icon at bounding box center [1172, 427] width 9 height 8
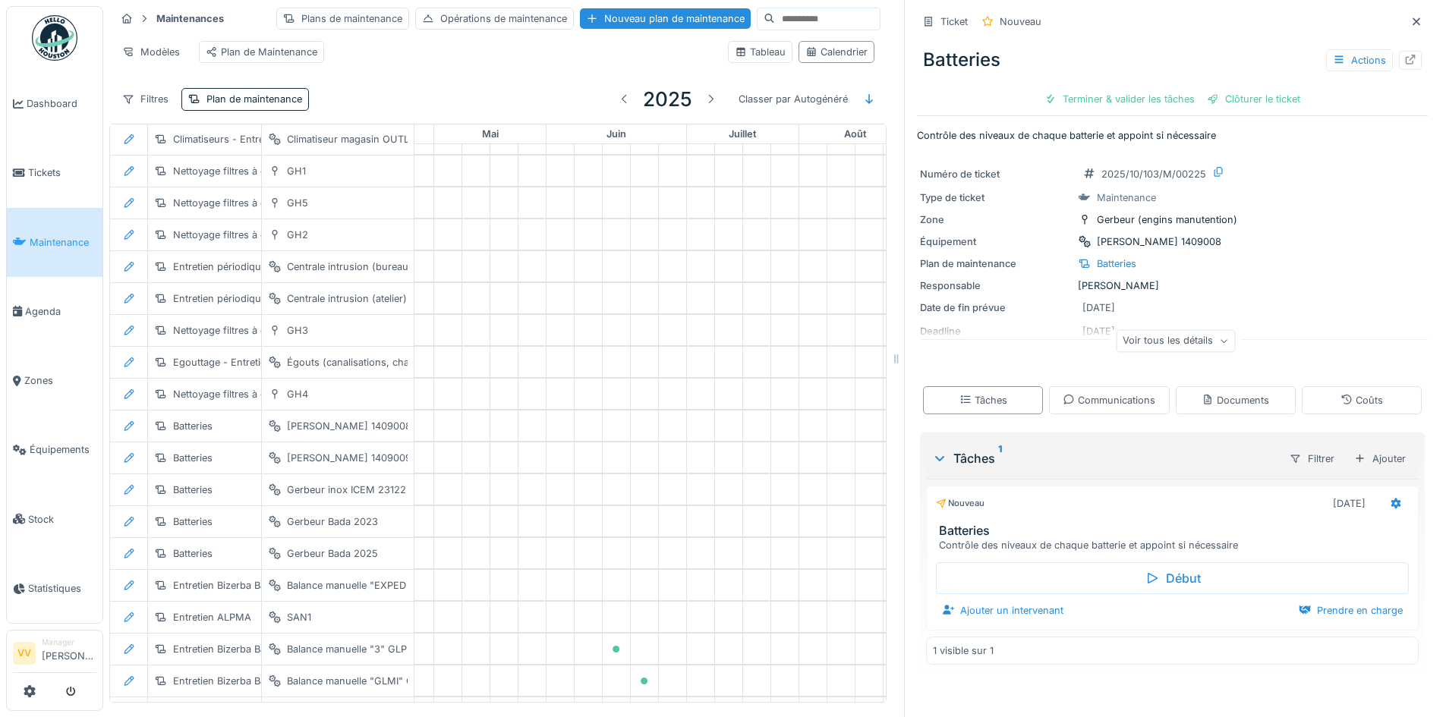
scroll to position [11, 0]
click at [975, 600] on div "Ajouter un intervenant" at bounding box center [1003, 610] width 134 height 20
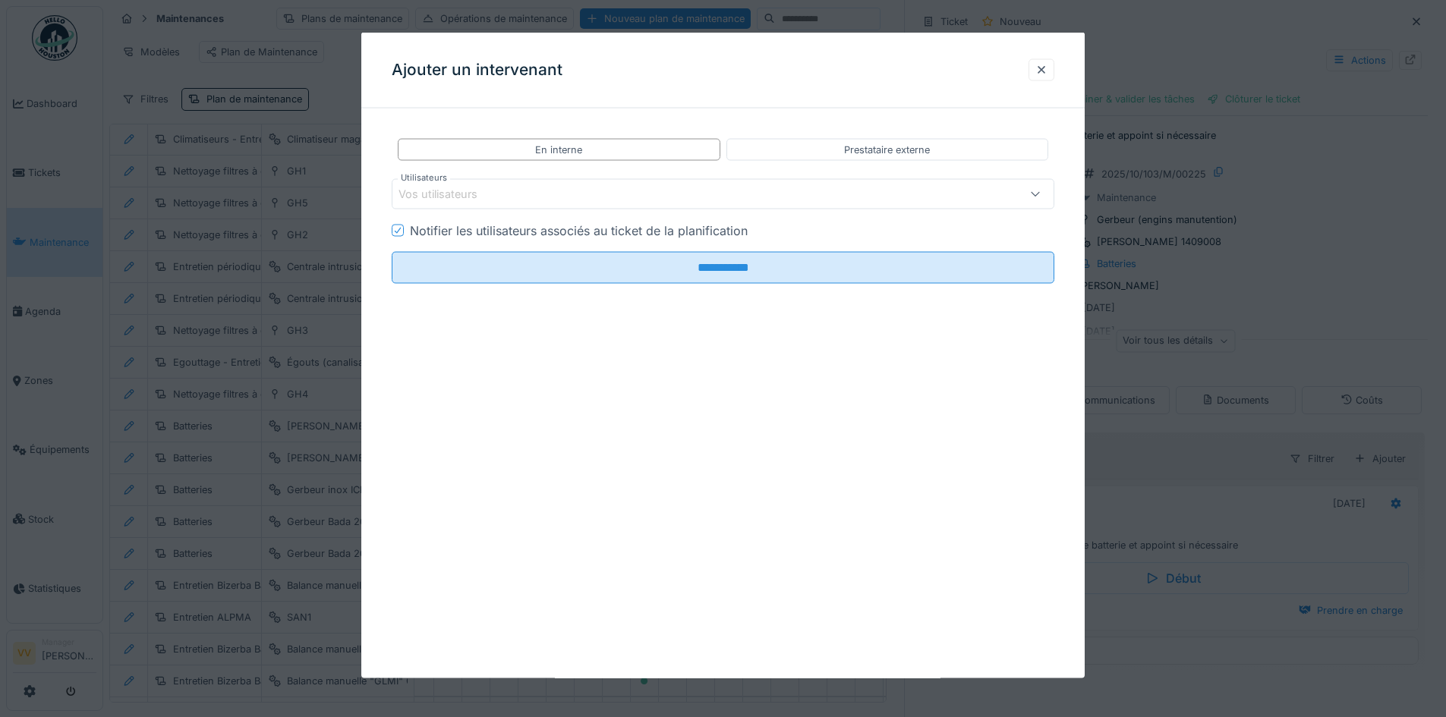
click at [695, 189] on div "Vos utilisateurs" at bounding box center [685, 194] width 572 height 17
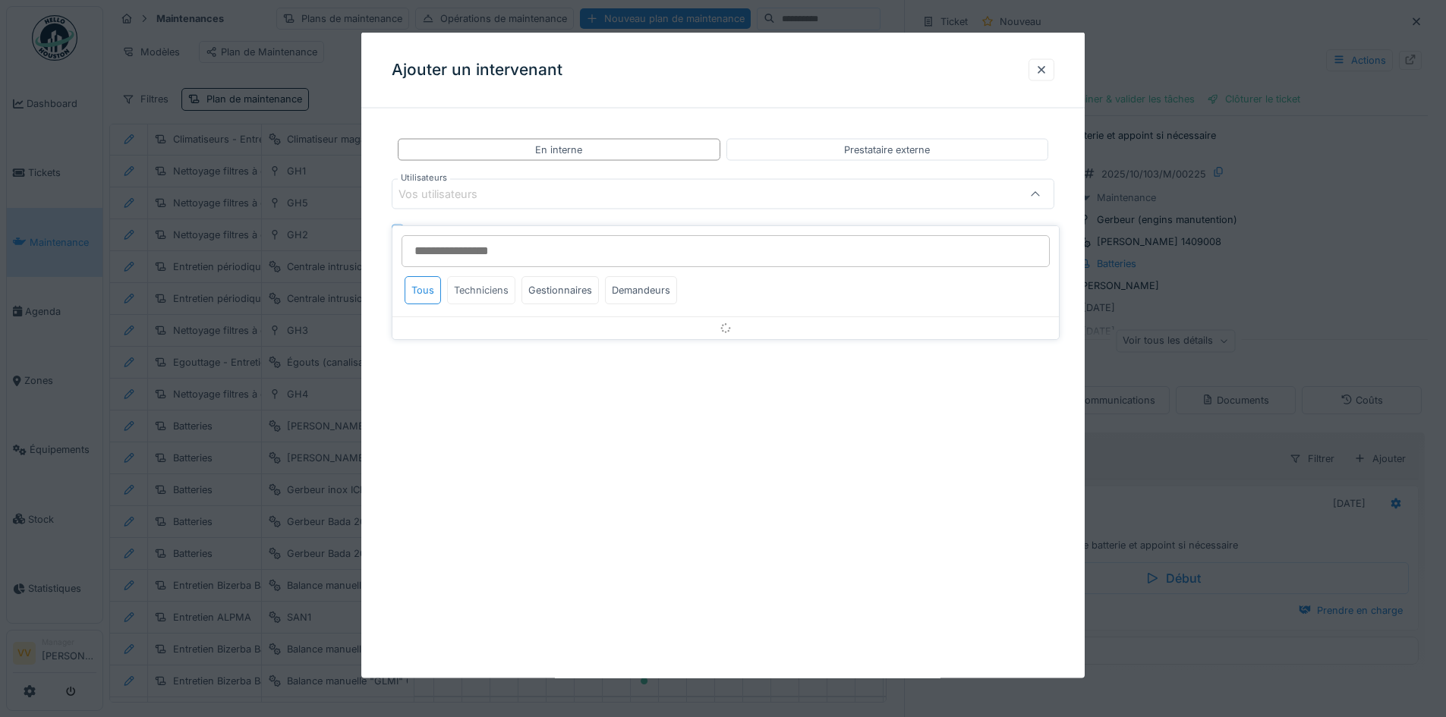
click at [479, 278] on div "Techniciens" at bounding box center [481, 290] width 68 height 28
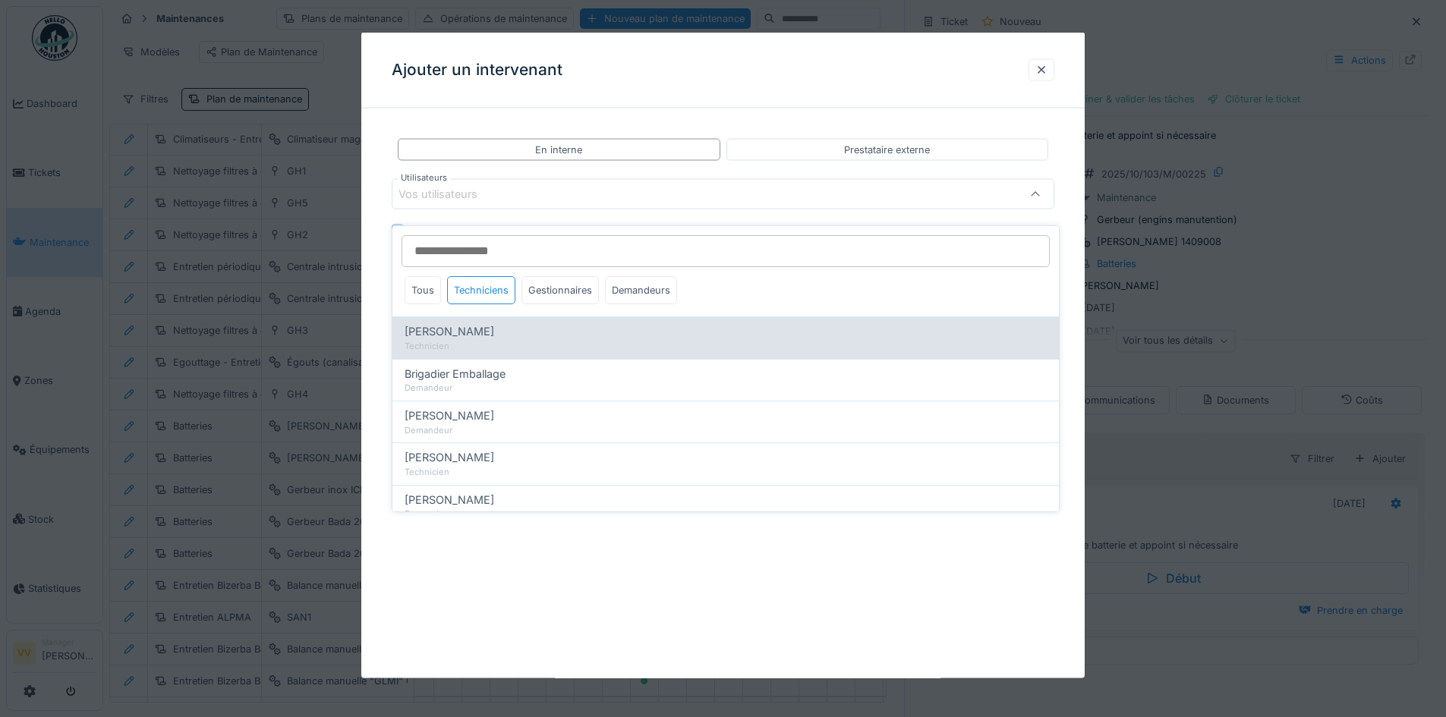
click at [501, 340] on div "Technicien" at bounding box center [726, 346] width 642 height 13
type input "*****"
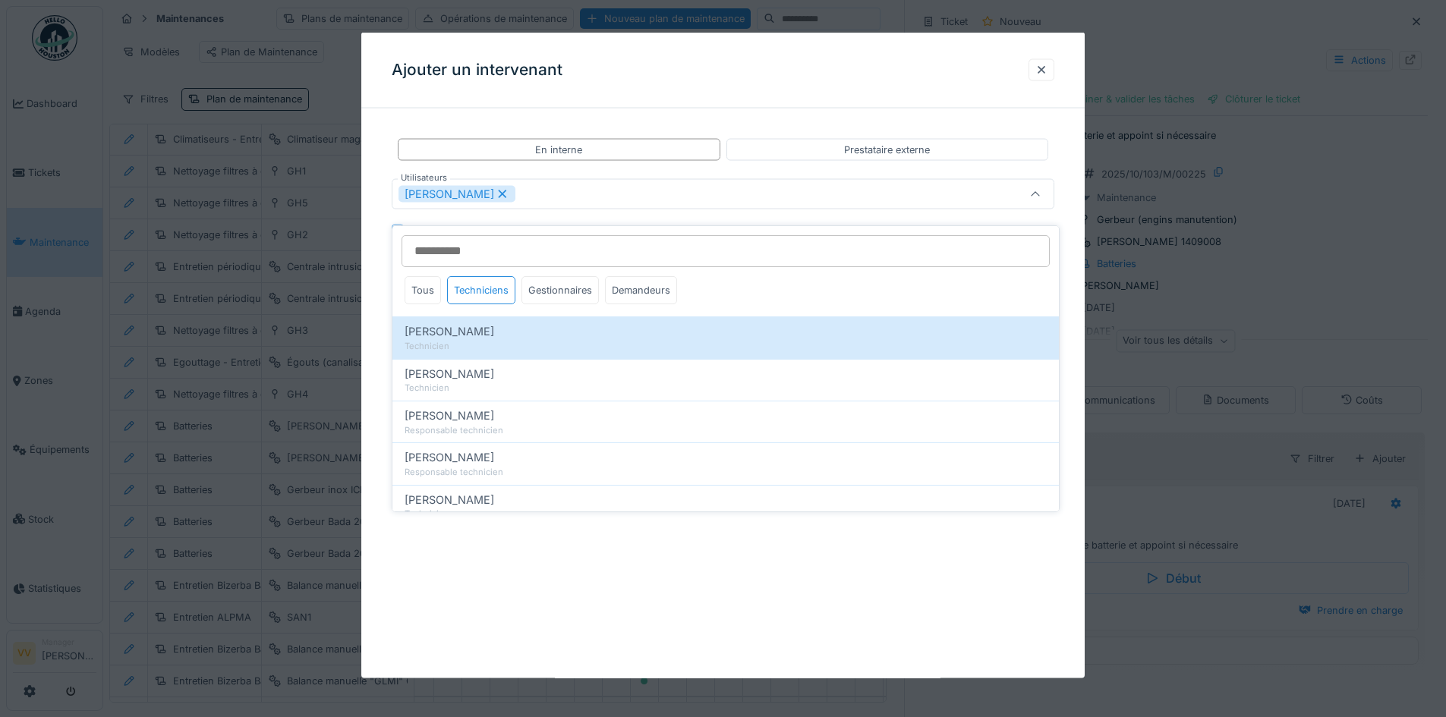
click at [855, 578] on div "**********" at bounding box center [722, 356] width 723 height 646
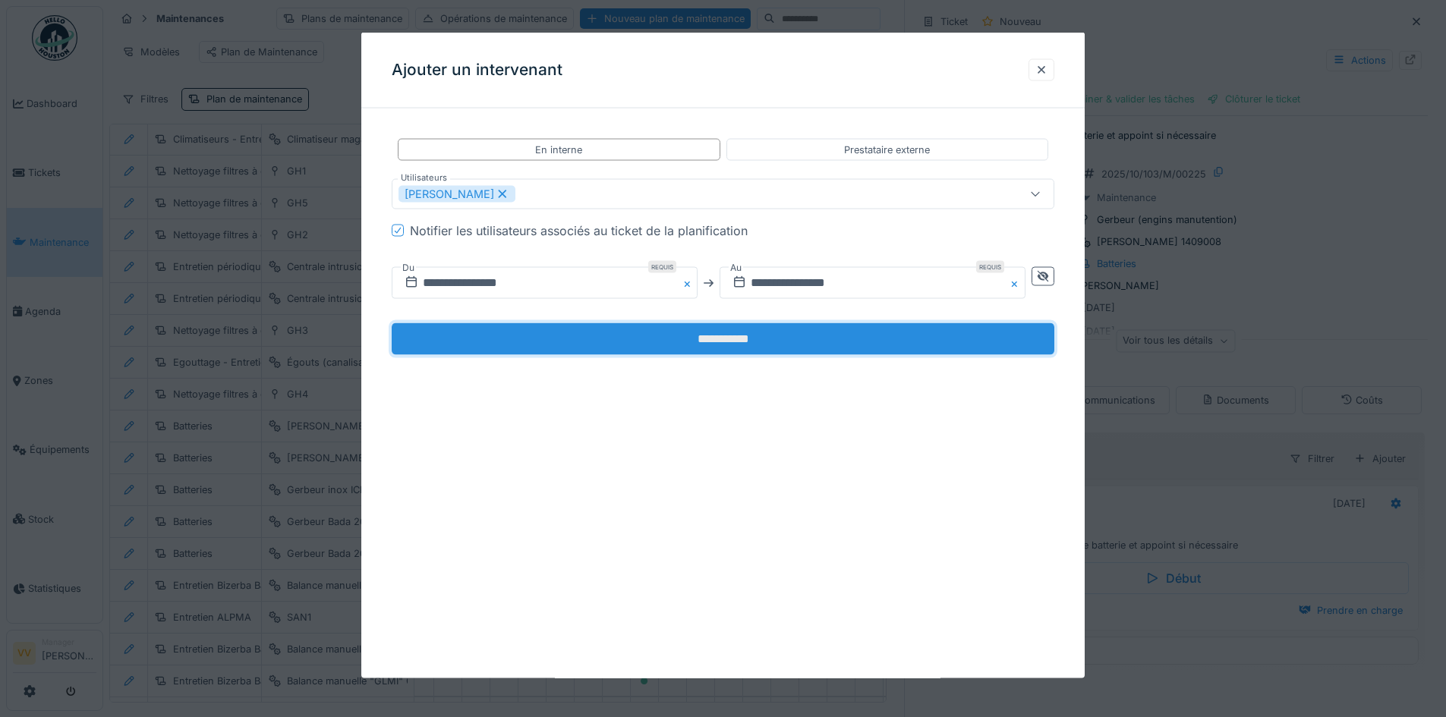
click at [753, 333] on input "**********" at bounding box center [723, 339] width 663 height 32
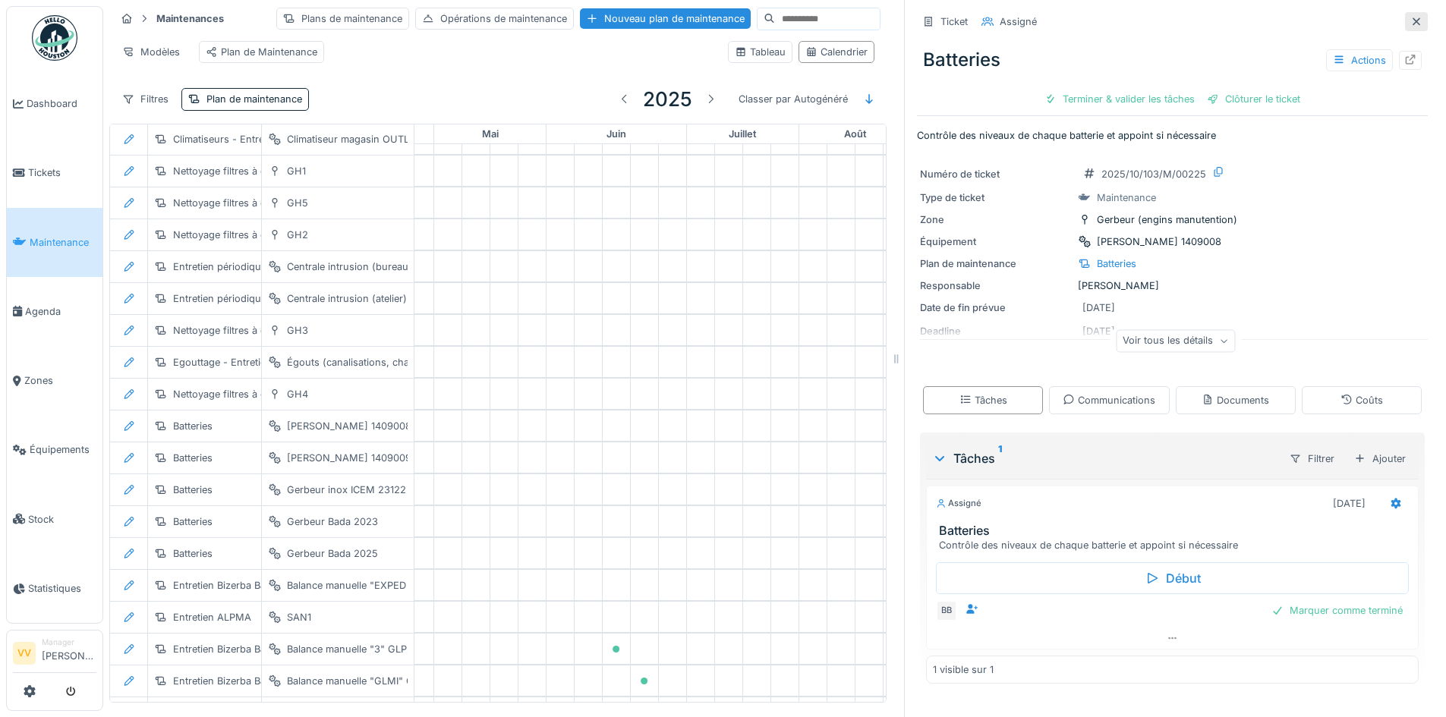
click at [1410, 17] on icon at bounding box center [1416, 22] width 12 height 10
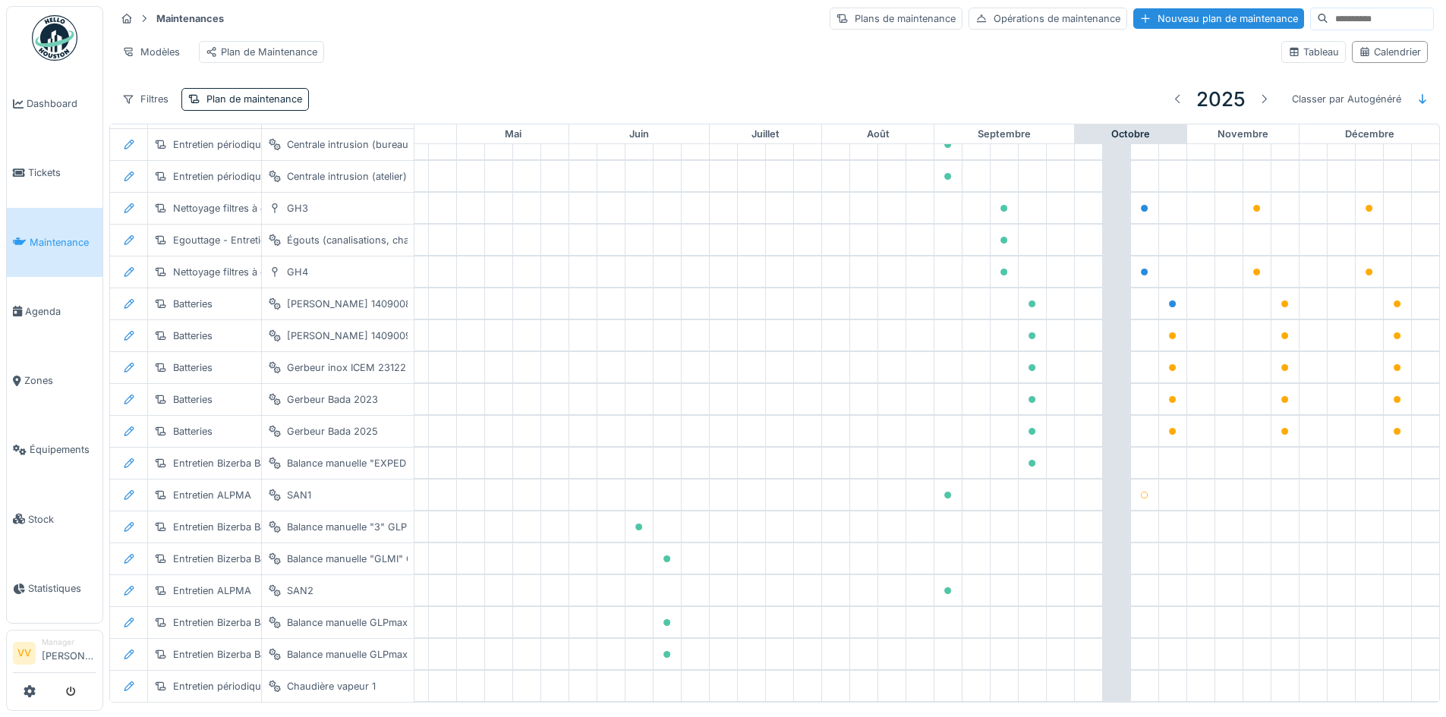
scroll to position [2249, 497]
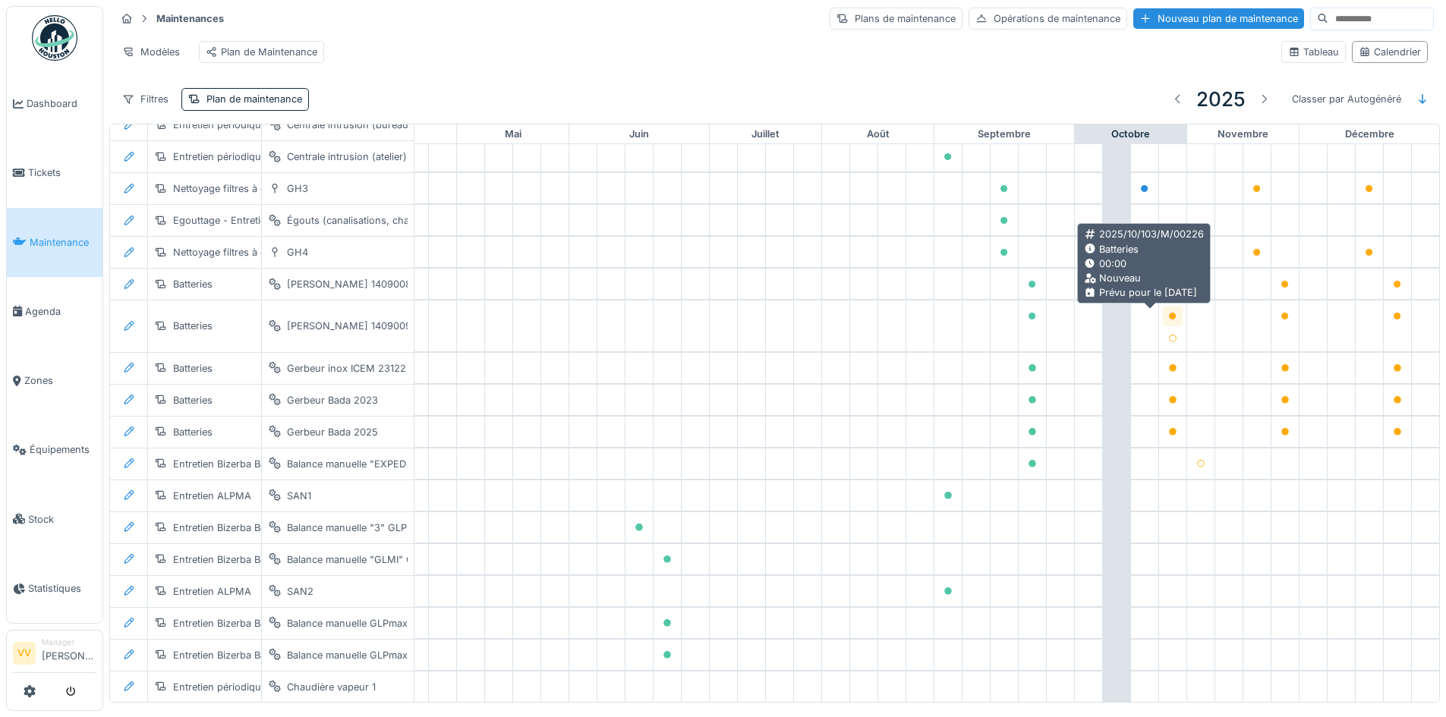
click at [1169, 319] on icon at bounding box center [1173, 317] width 8 height 8
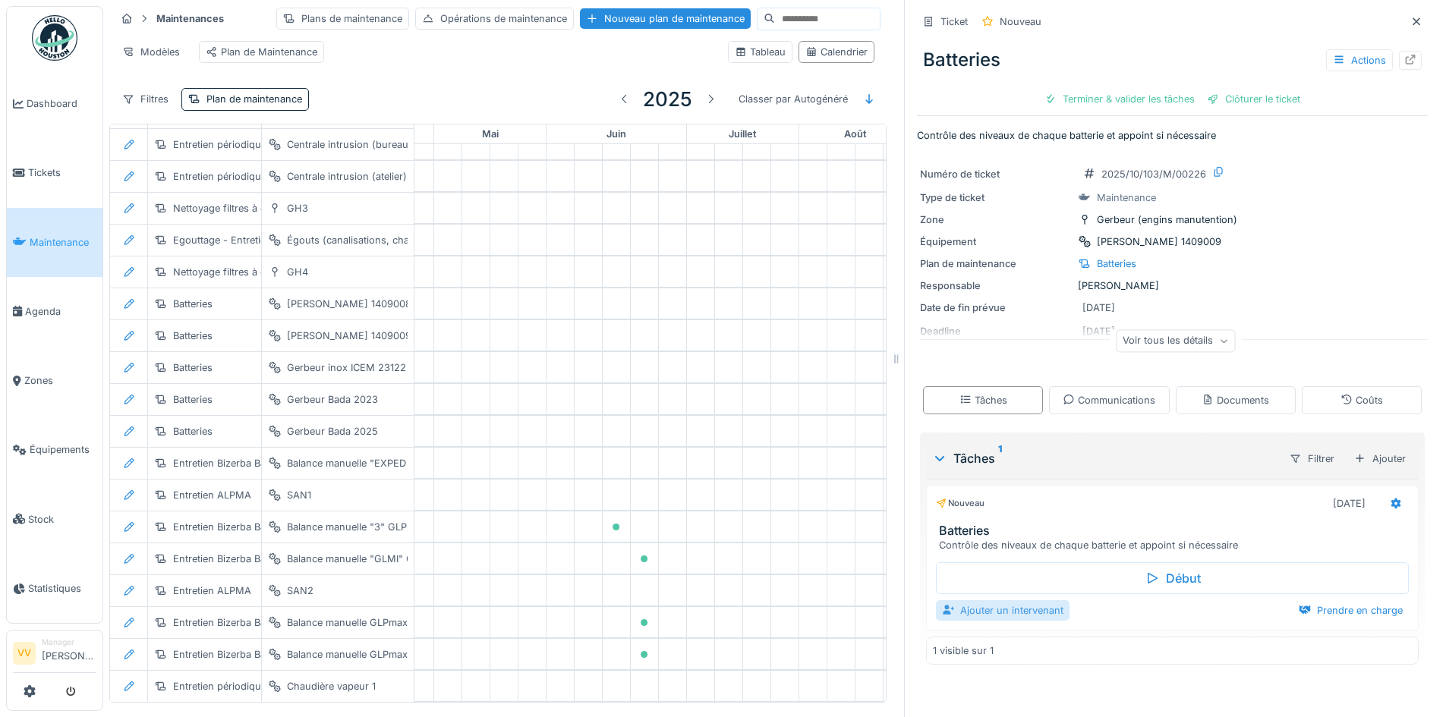
click at [955, 619] on div "Ajouter un intervenant" at bounding box center [1003, 610] width 134 height 20
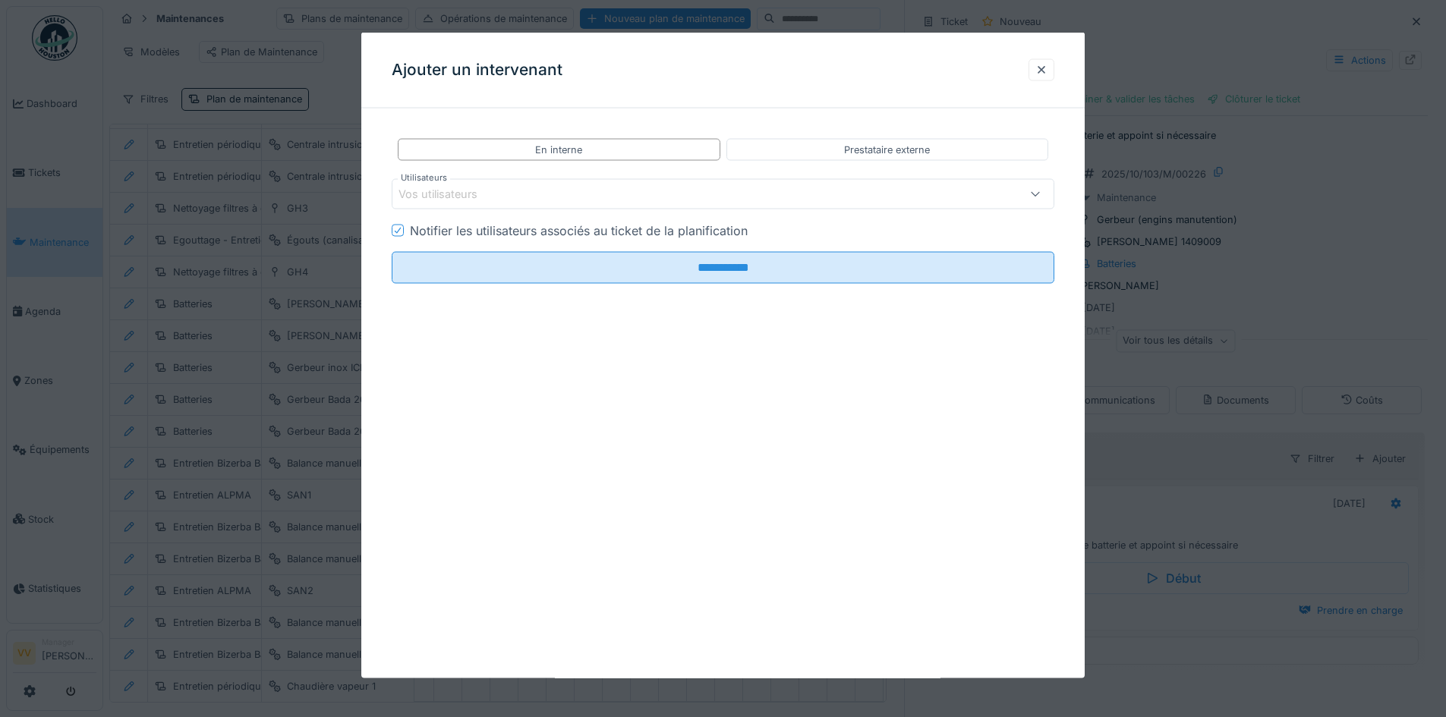
click at [801, 196] on div "Vos utilisateurs" at bounding box center [685, 194] width 572 height 17
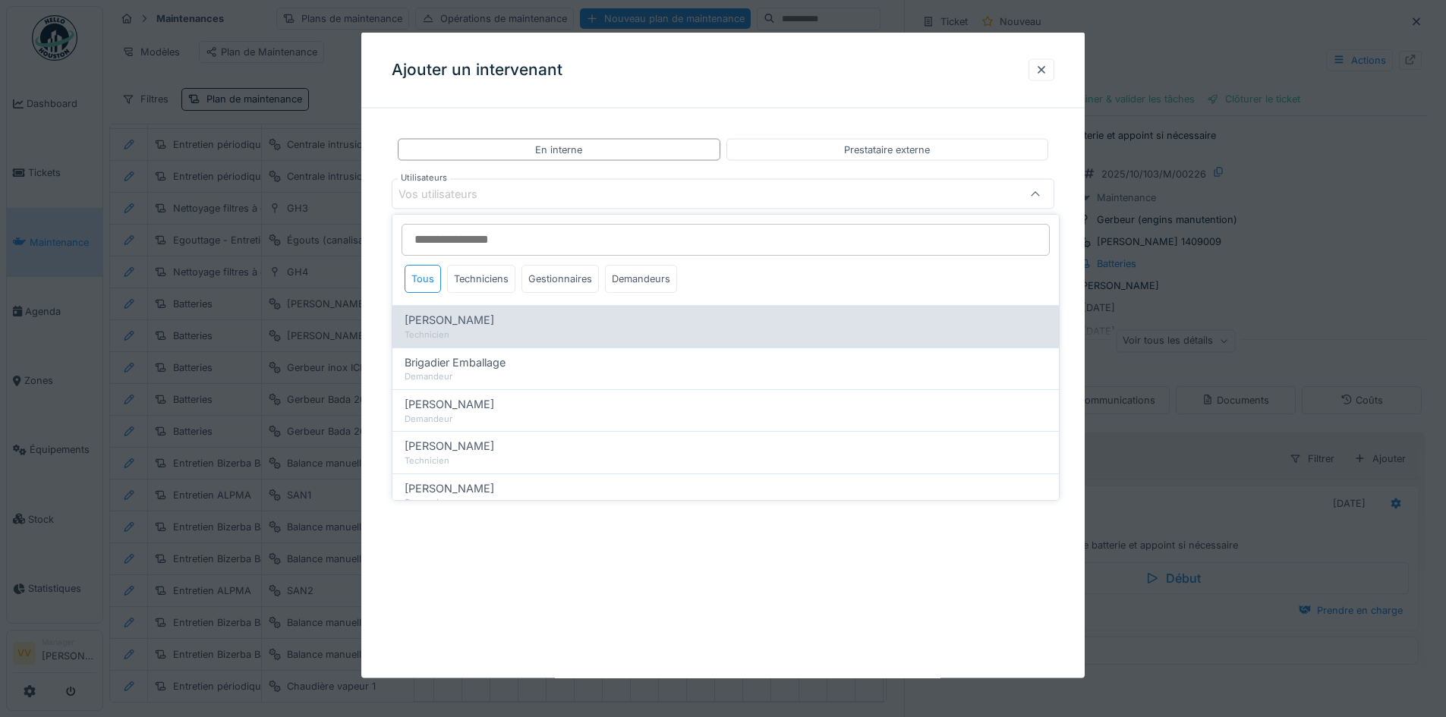
click at [494, 324] on span "[PERSON_NAME]" at bounding box center [450, 320] width 90 height 17
type input "*****"
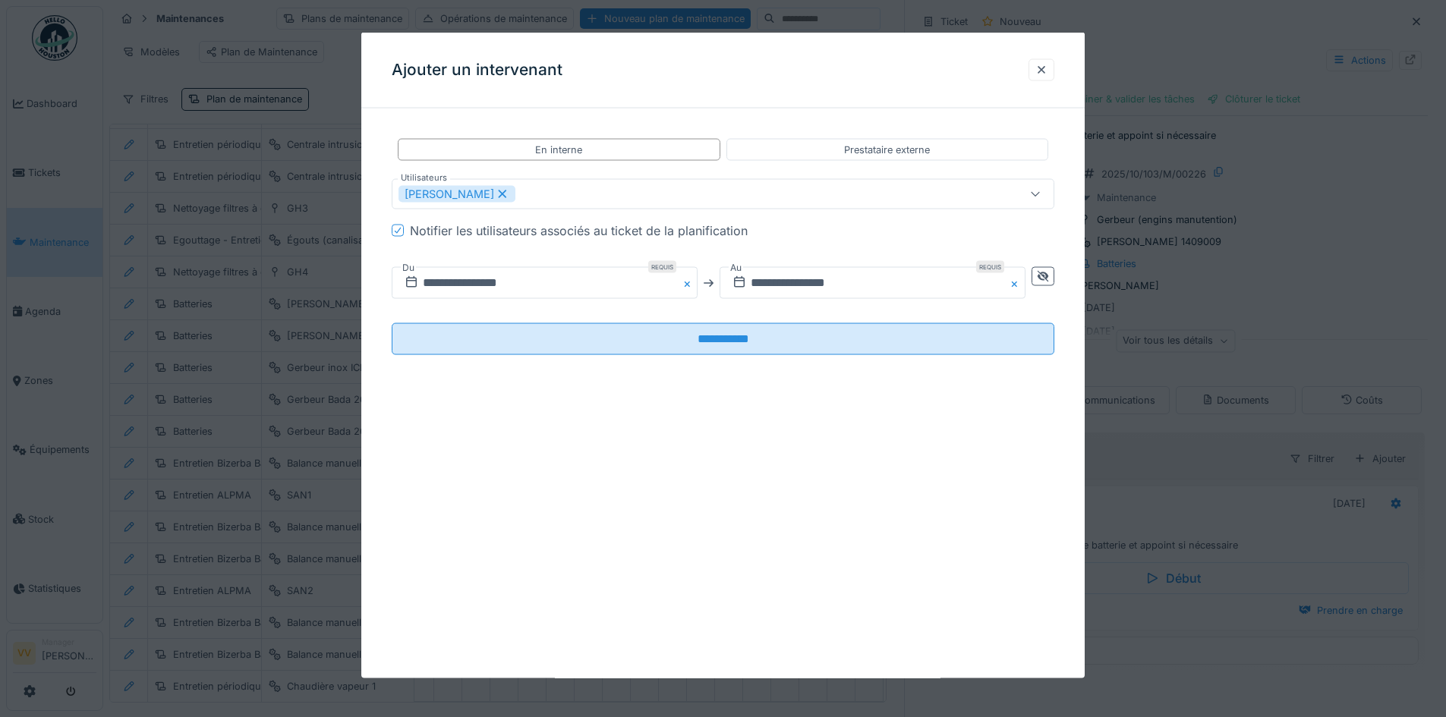
click at [743, 581] on div "**********" at bounding box center [722, 356] width 723 height 646
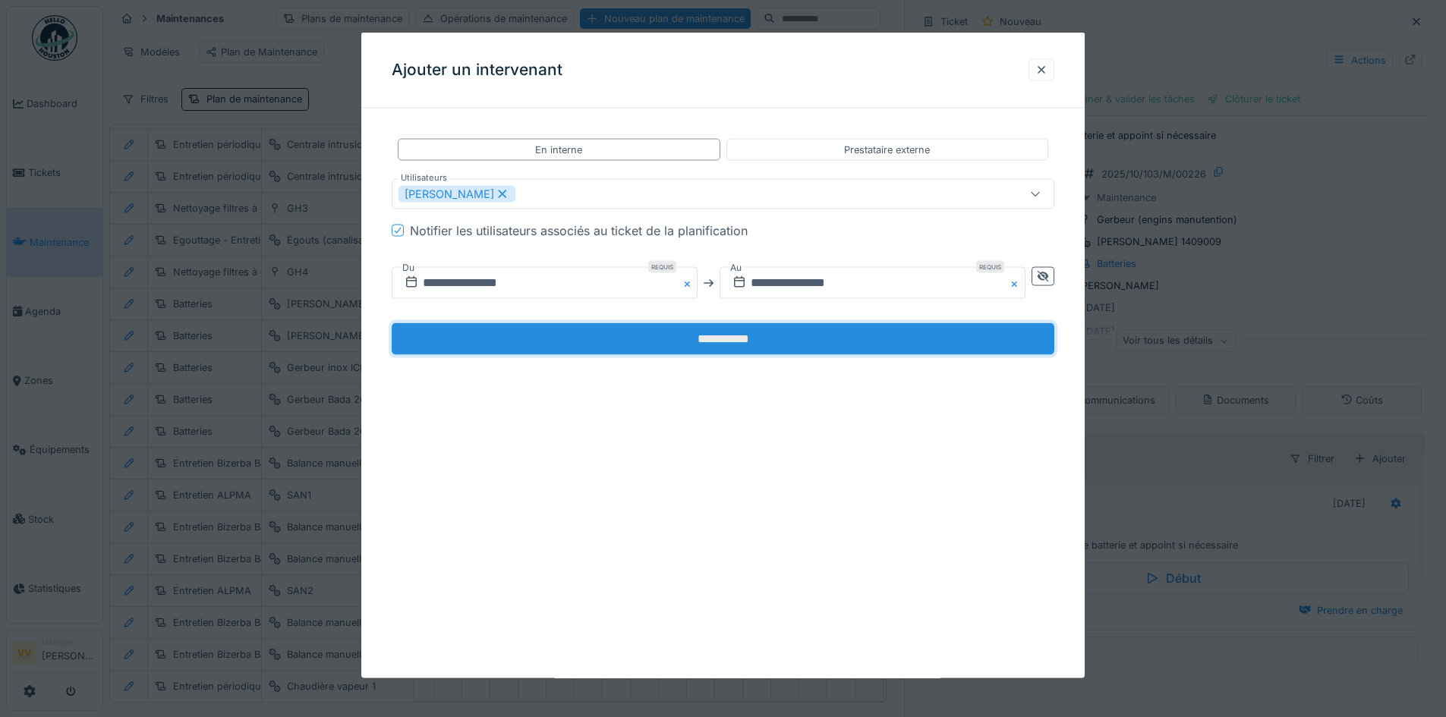
click at [763, 339] on input "**********" at bounding box center [723, 339] width 663 height 32
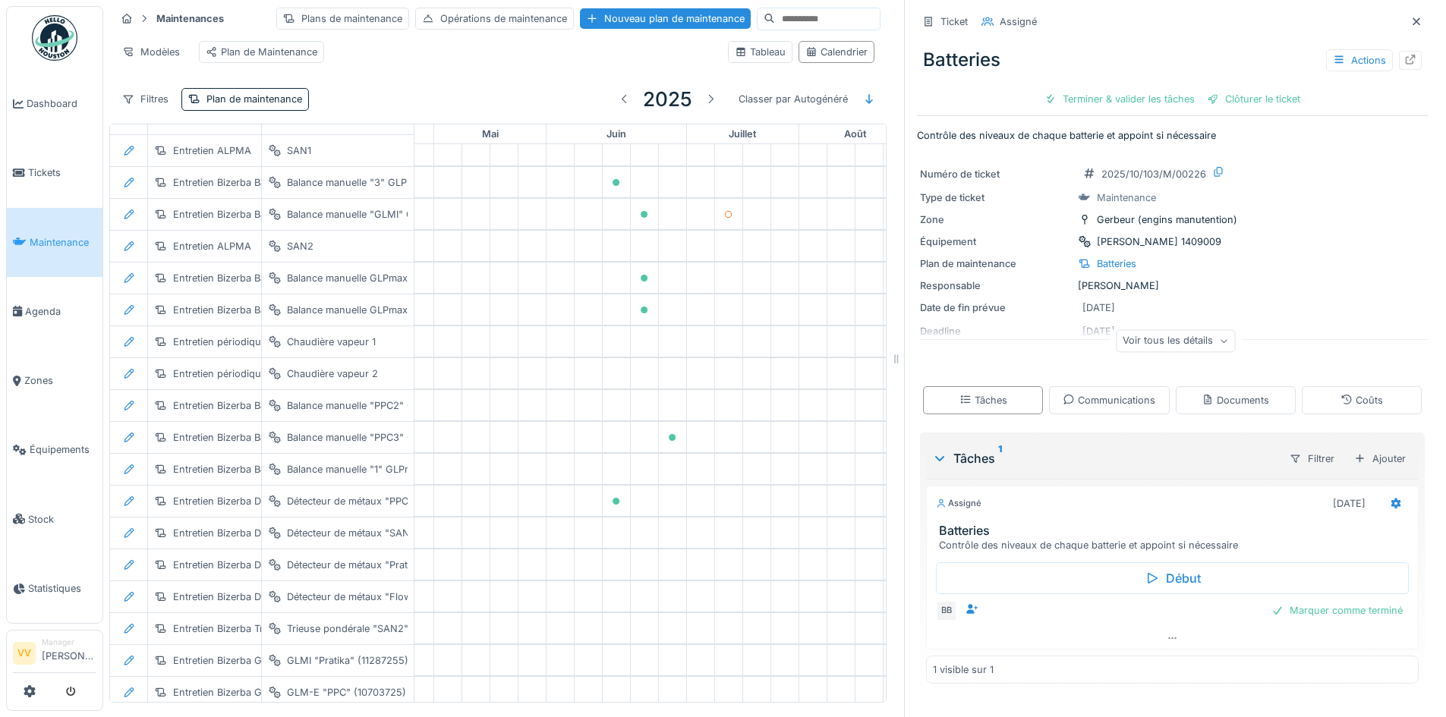
scroll to position [2595, 497]
click at [1410, 27] on div at bounding box center [1416, 21] width 12 height 14
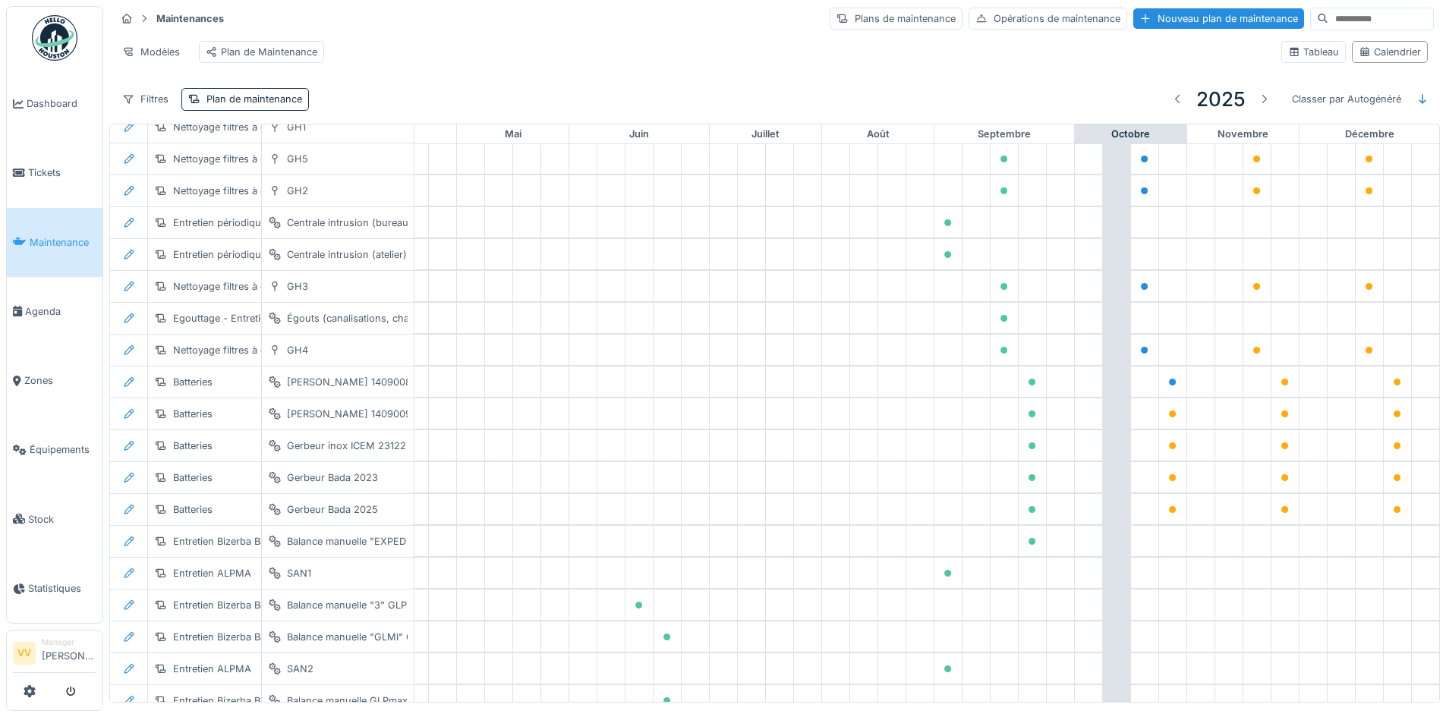
scroll to position [2140, 497]
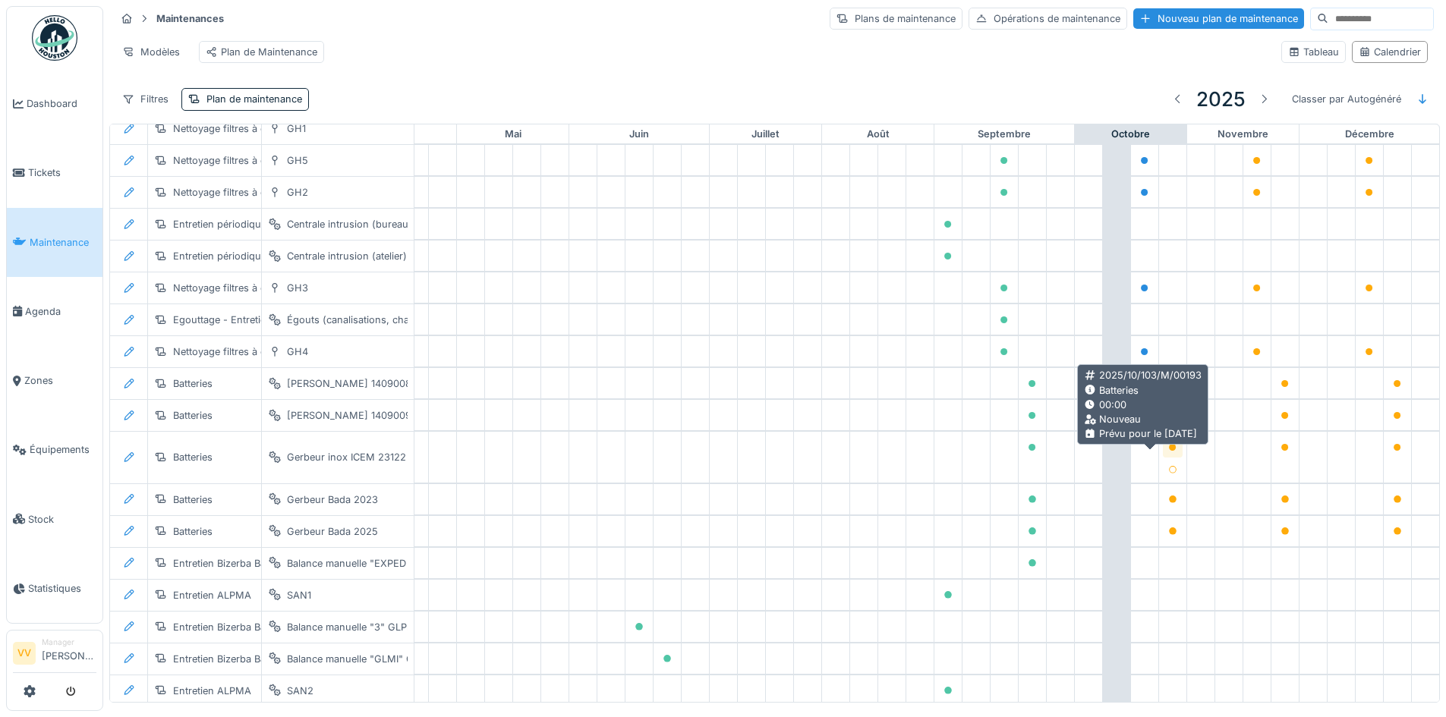
click at [1169, 452] on icon at bounding box center [1173, 448] width 8 height 8
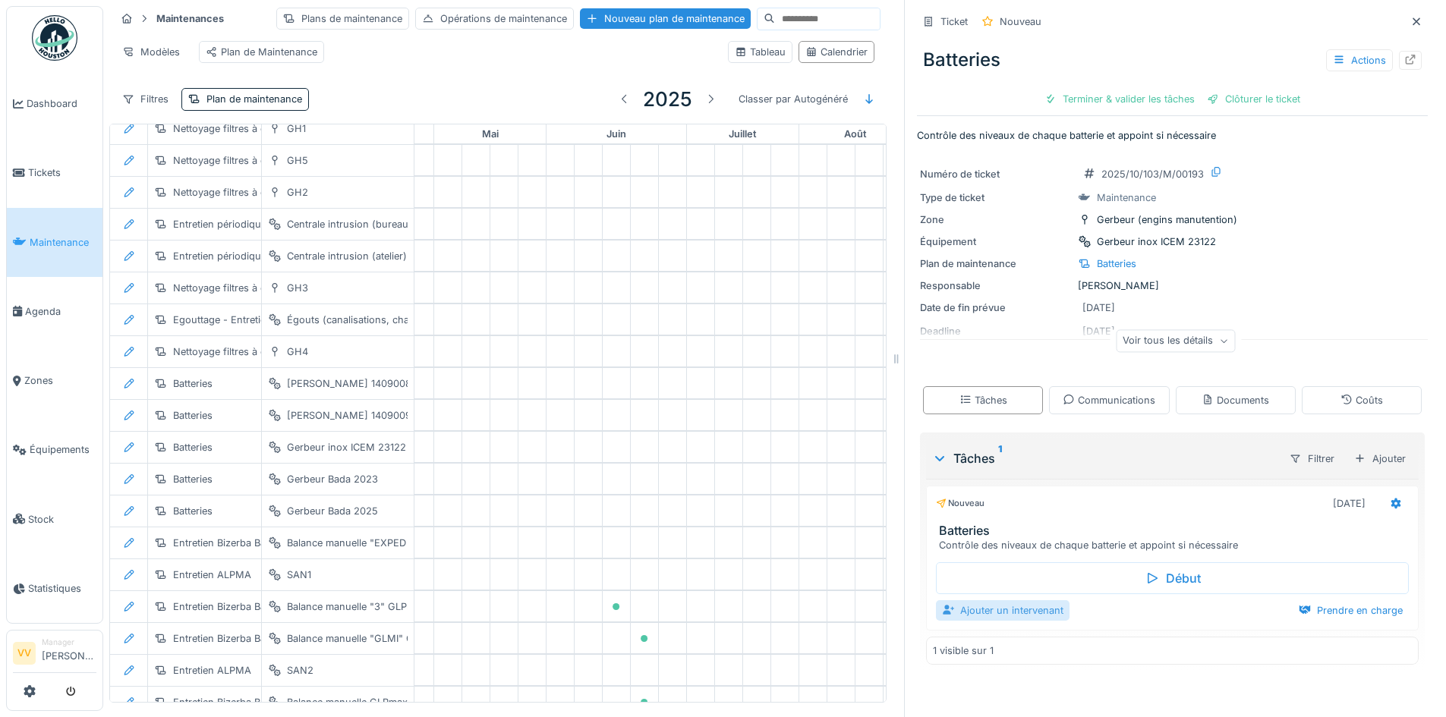
click at [981, 613] on div "Ajouter un intervenant" at bounding box center [1003, 610] width 134 height 20
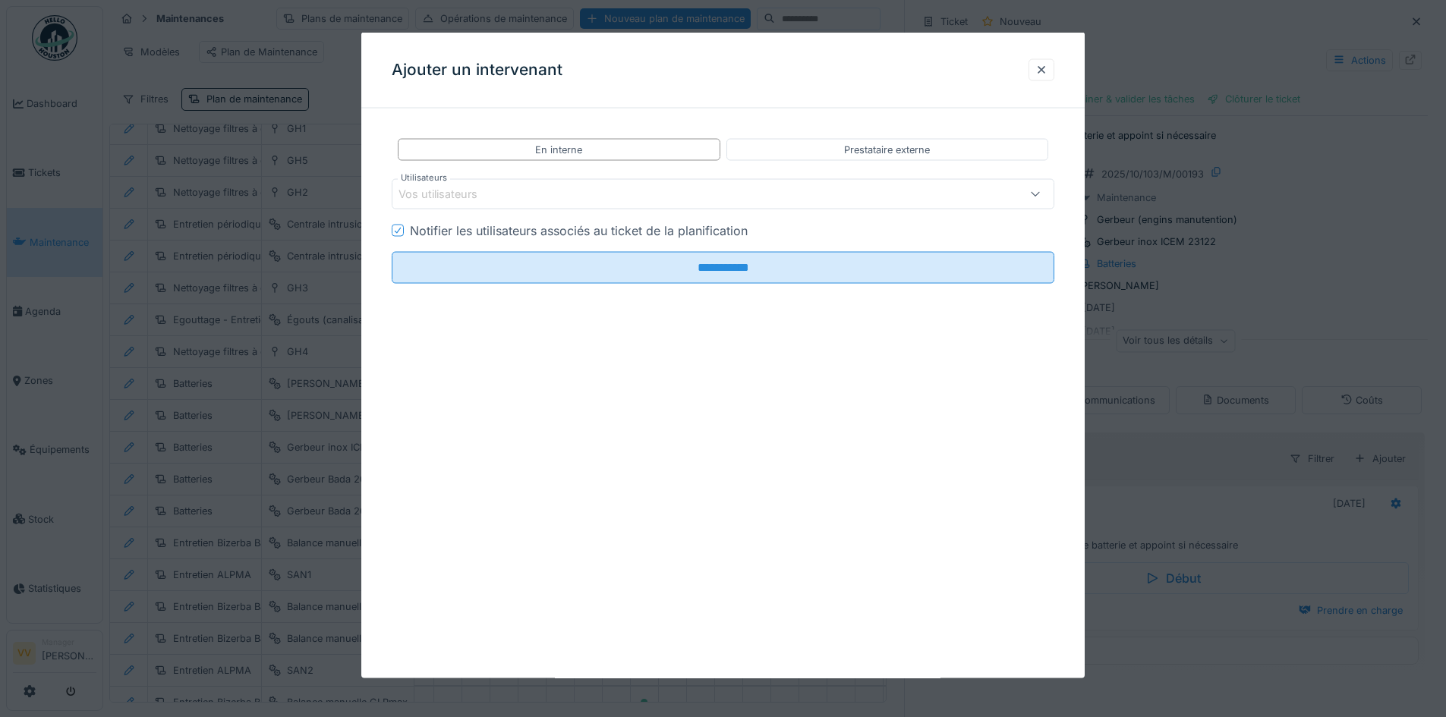
click at [868, 189] on div "Vos utilisateurs" at bounding box center [685, 194] width 572 height 17
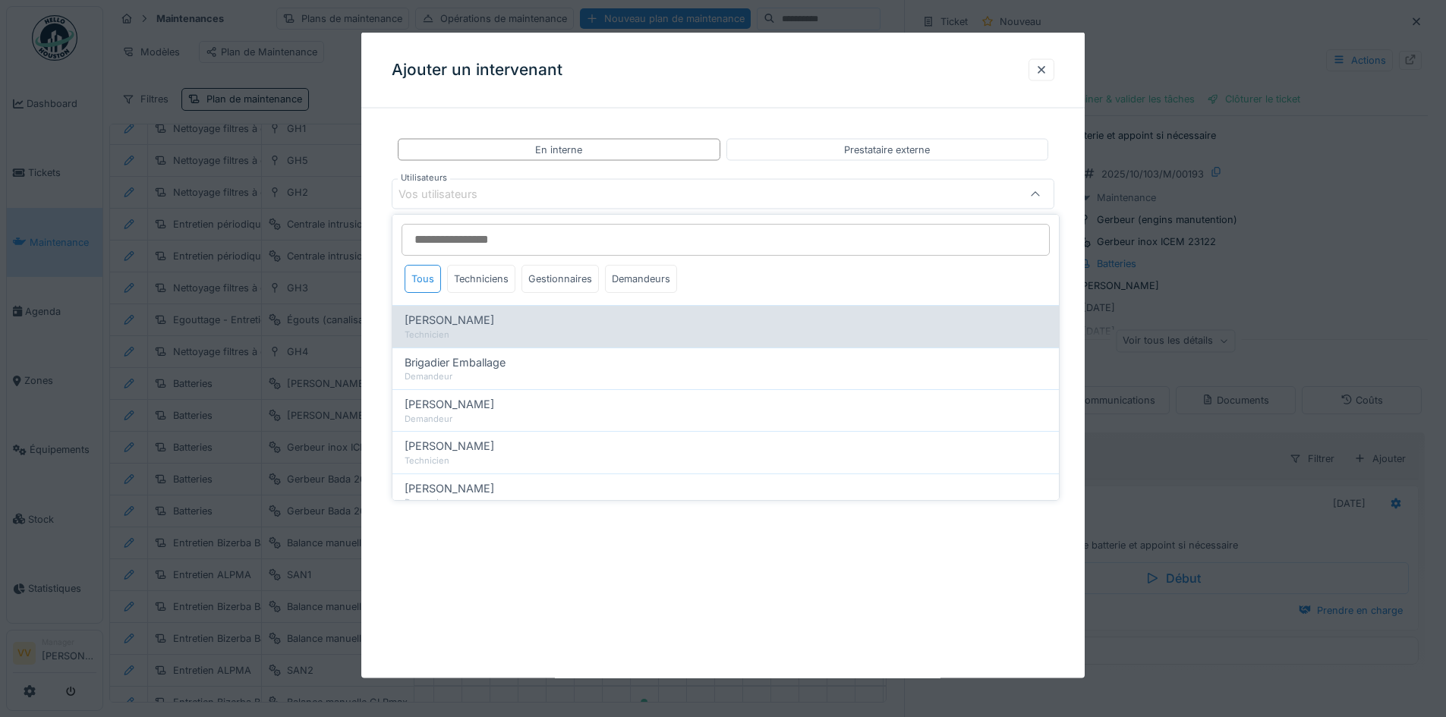
click at [494, 320] on span "Benjamin Bauwens" at bounding box center [450, 320] width 90 height 17
type input "*****"
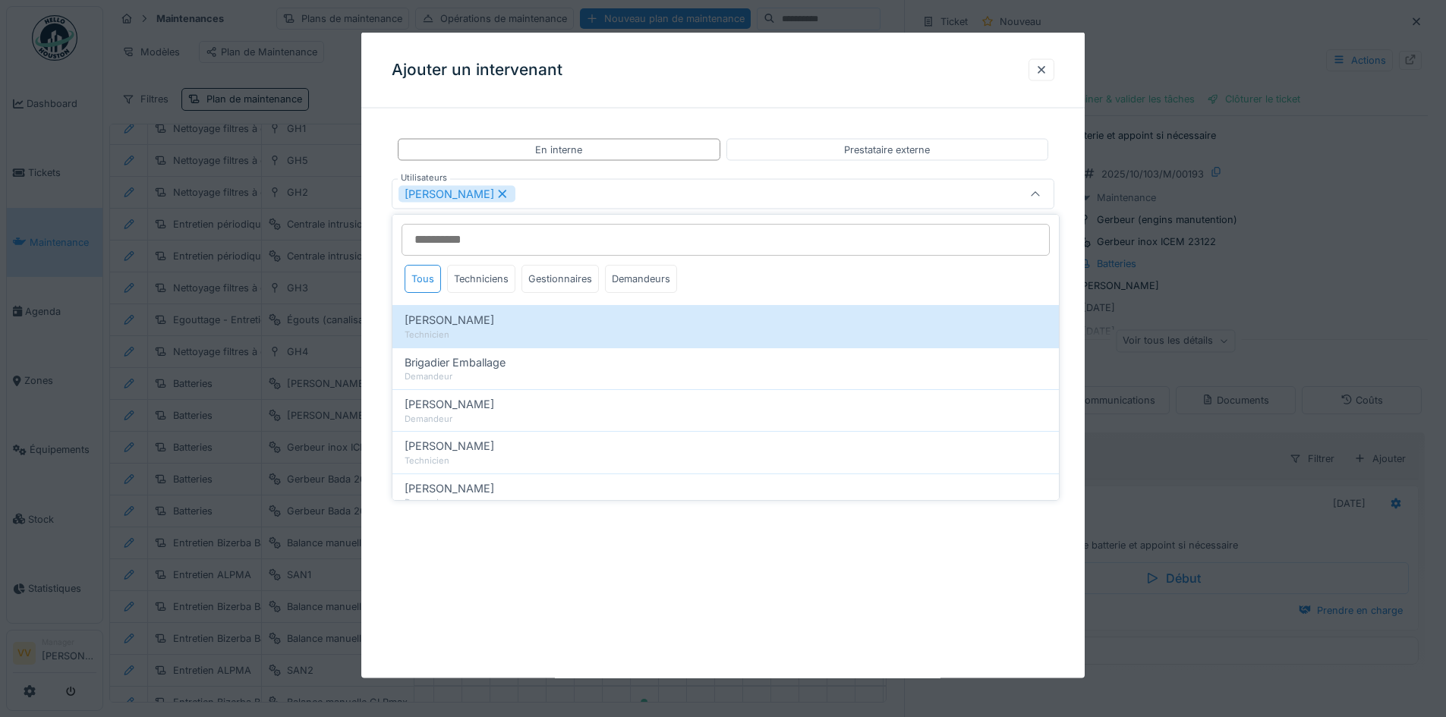
click at [594, 650] on div "**********" at bounding box center [722, 356] width 723 height 646
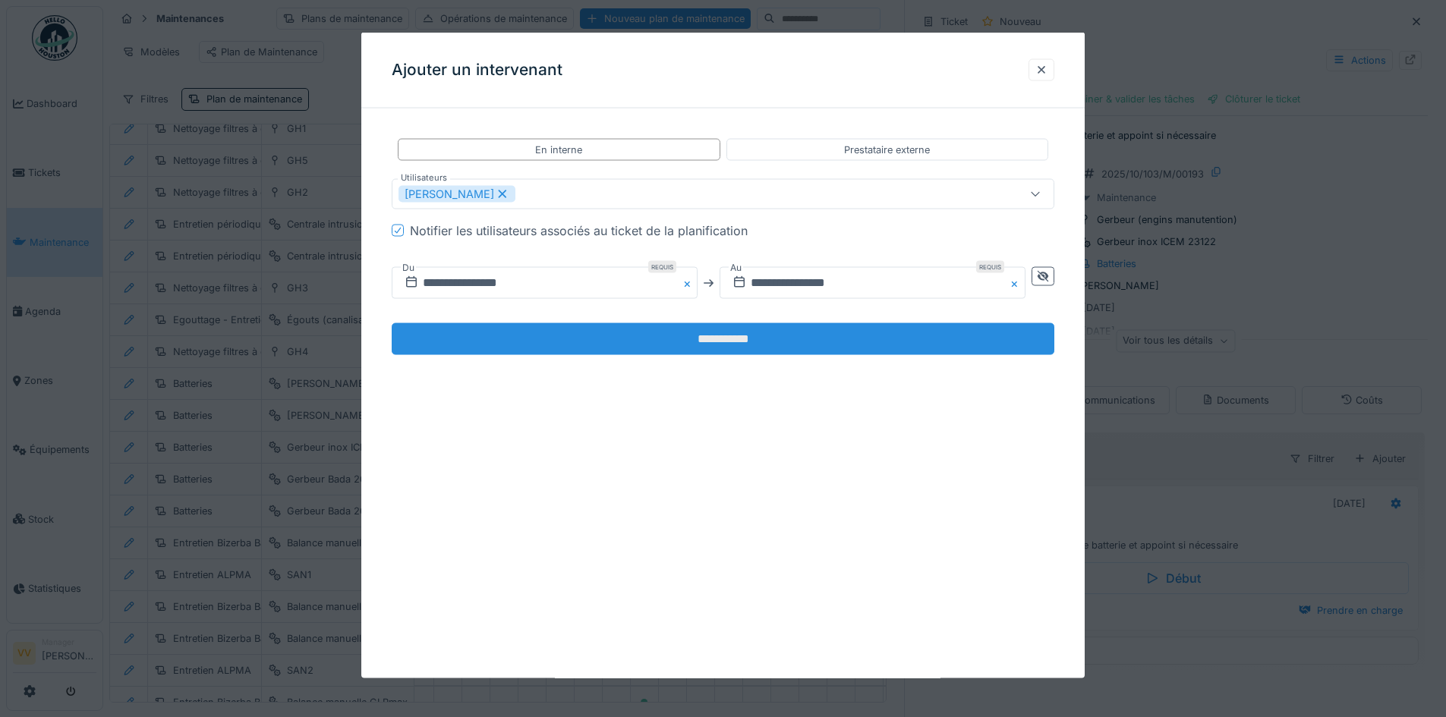
click at [735, 339] on input "**********" at bounding box center [723, 339] width 663 height 32
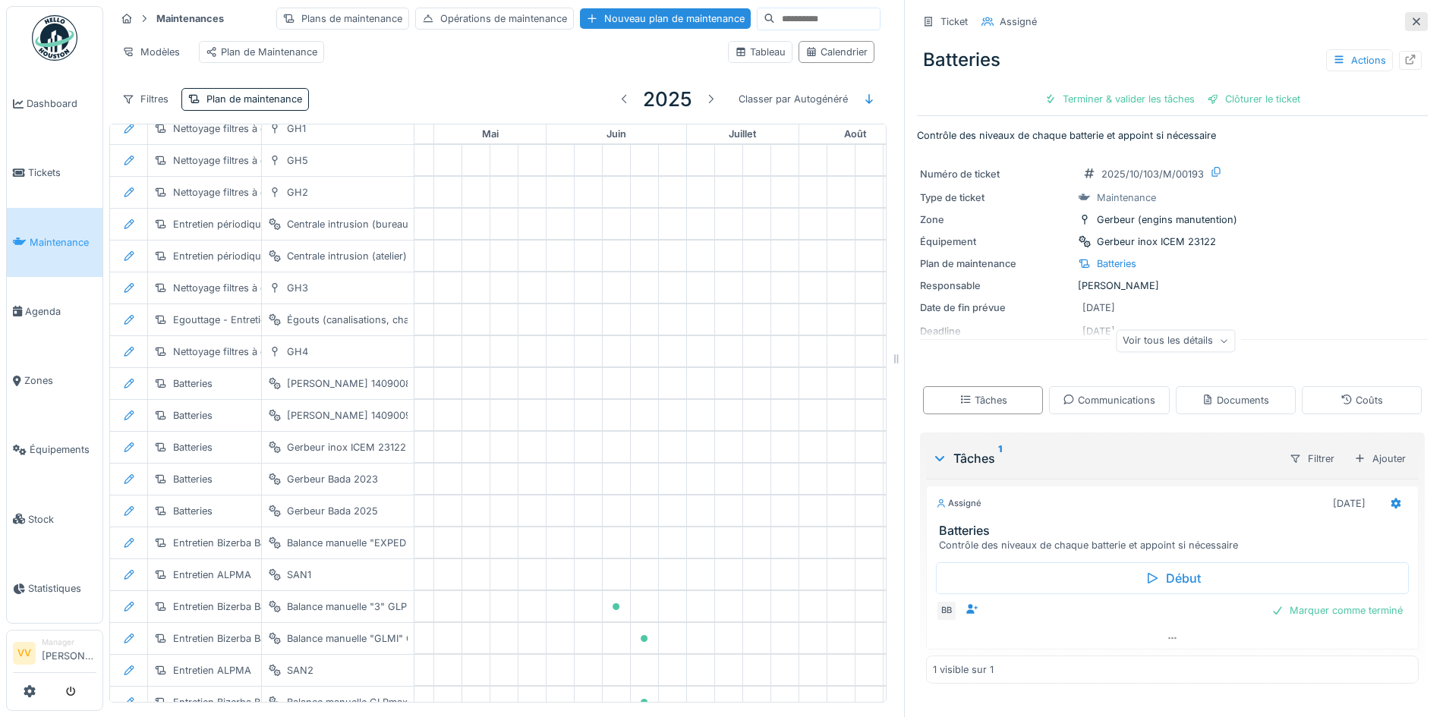
click at [1413, 20] on icon at bounding box center [1417, 21] width 8 height 8
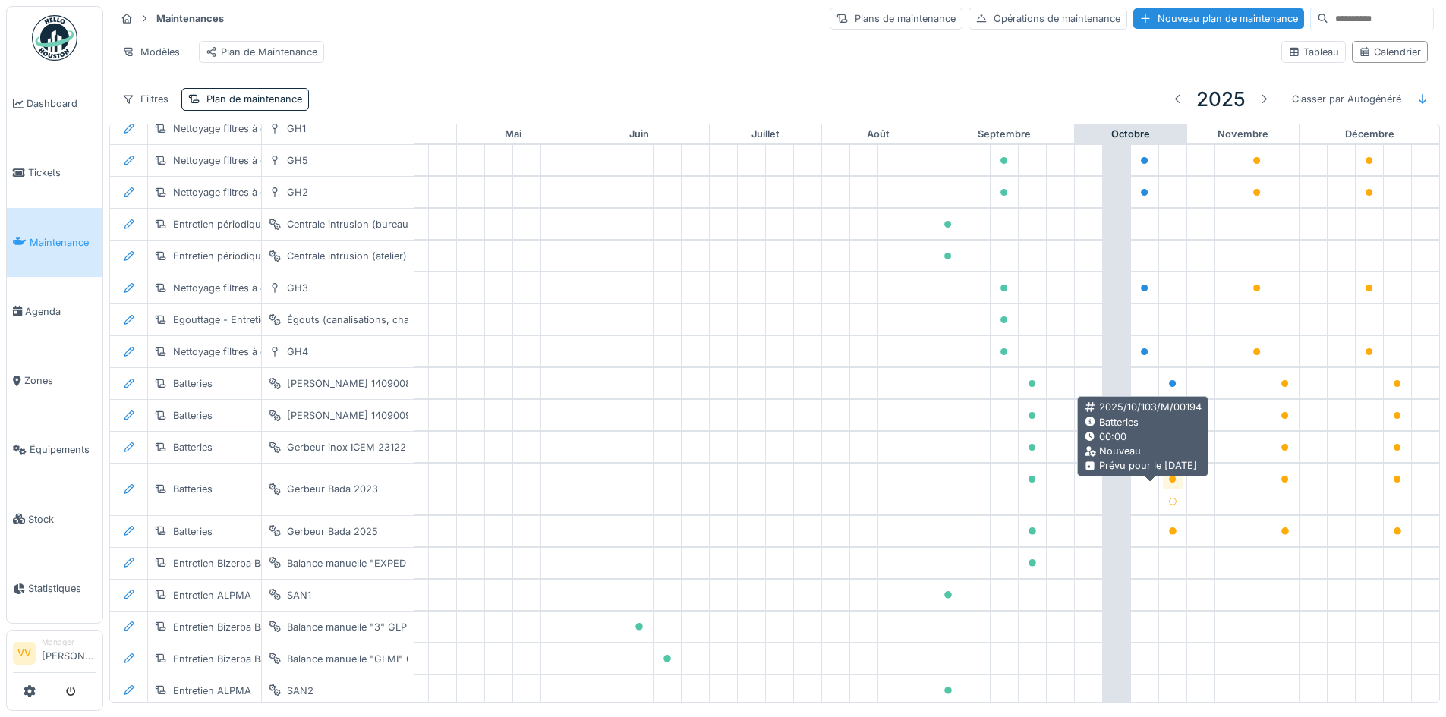
click at [1169, 484] on icon at bounding box center [1173, 480] width 8 height 8
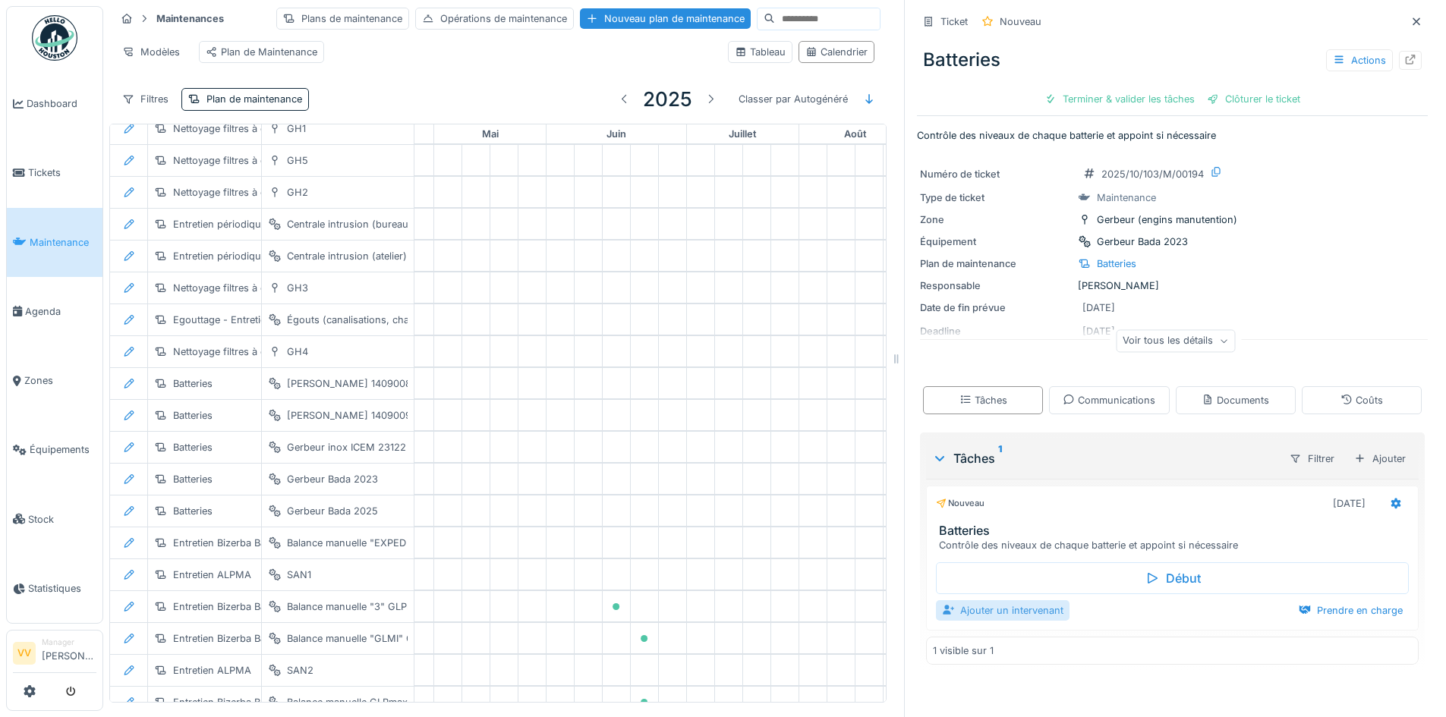
click at [995, 619] on div "Ajouter un intervenant" at bounding box center [1003, 610] width 134 height 20
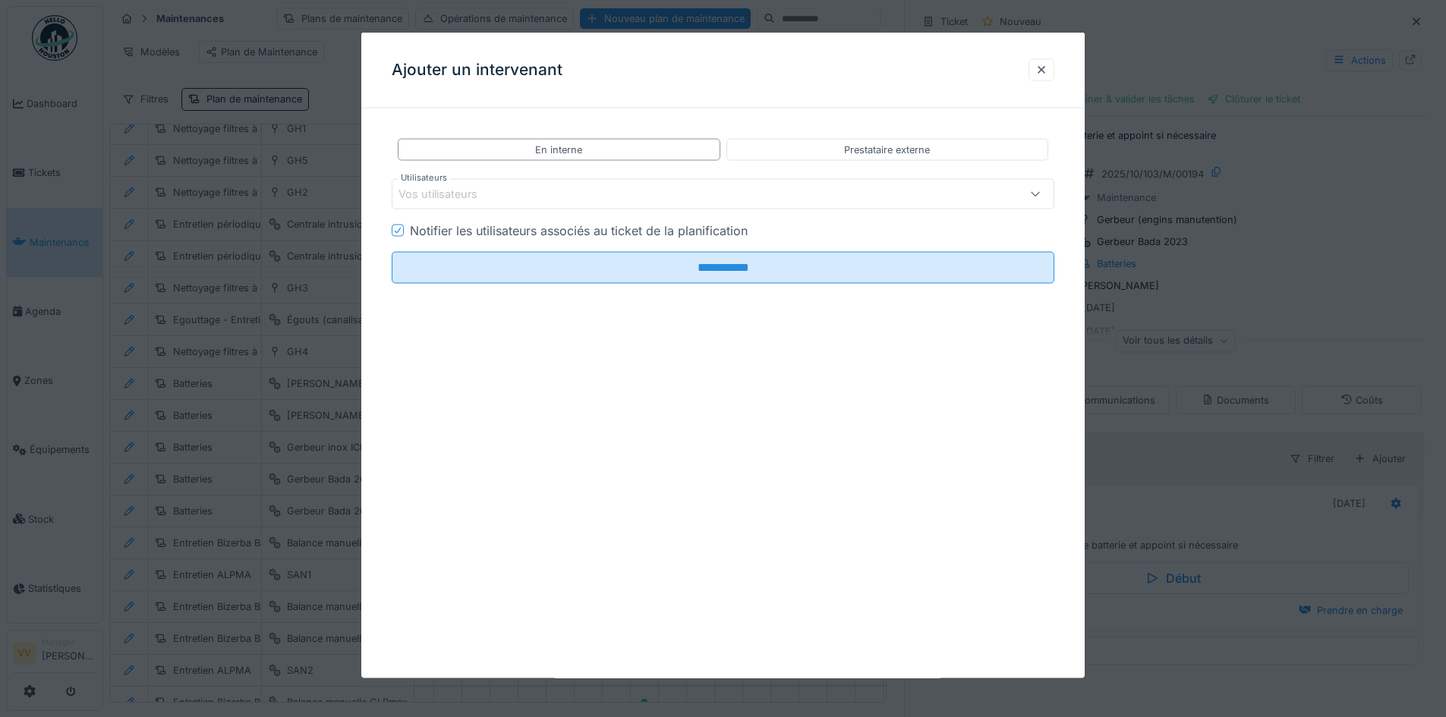
click at [609, 202] on div "Vos utilisateurs" at bounding box center [685, 194] width 572 height 17
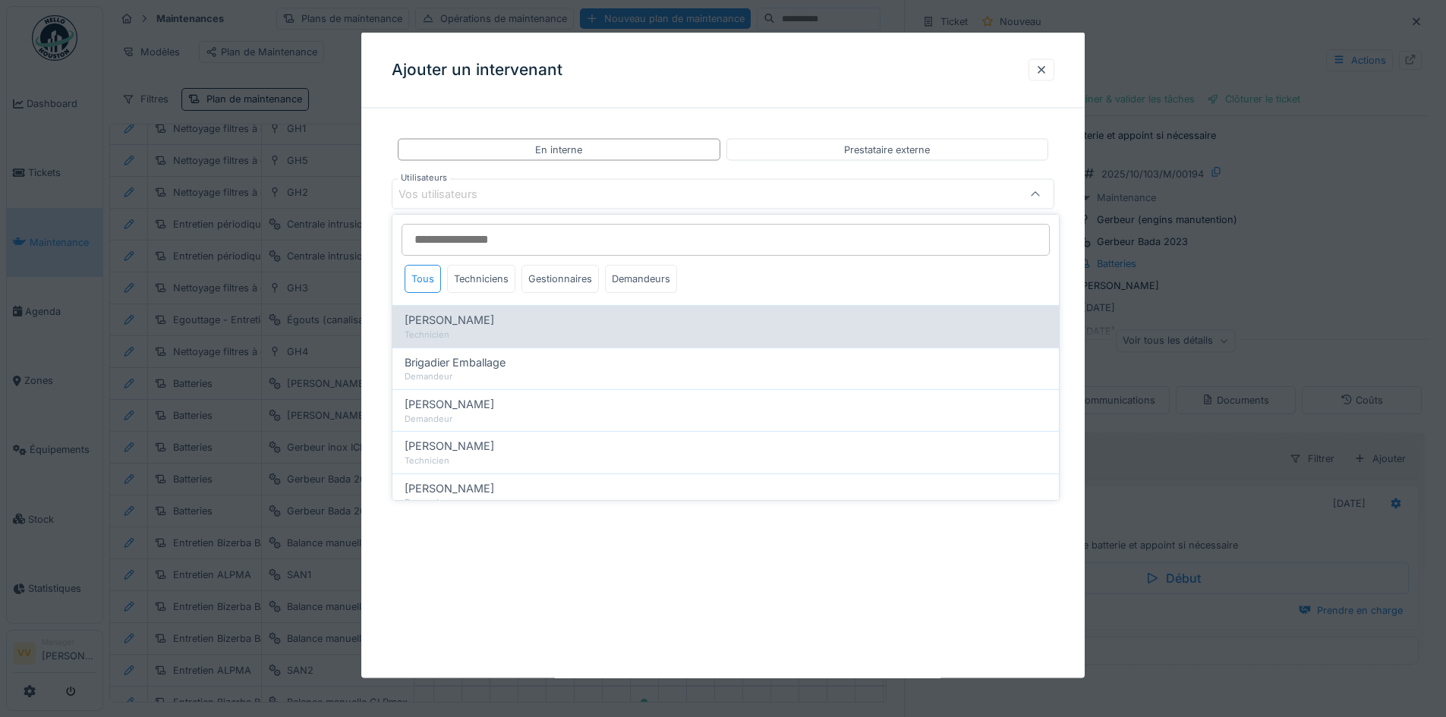
click at [470, 329] on div "Technicien" at bounding box center [726, 335] width 642 height 13
type input "*****"
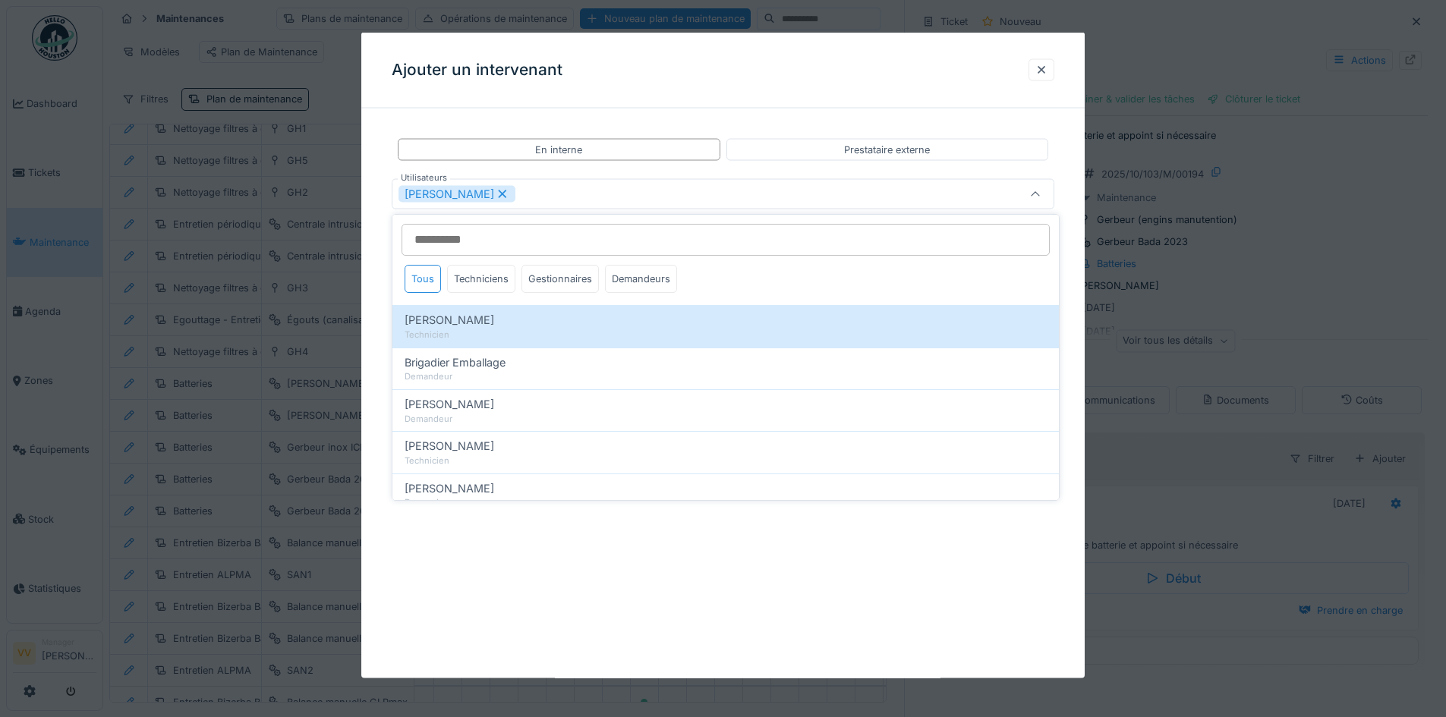
click at [704, 623] on div "**********" at bounding box center [722, 356] width 723 height 646
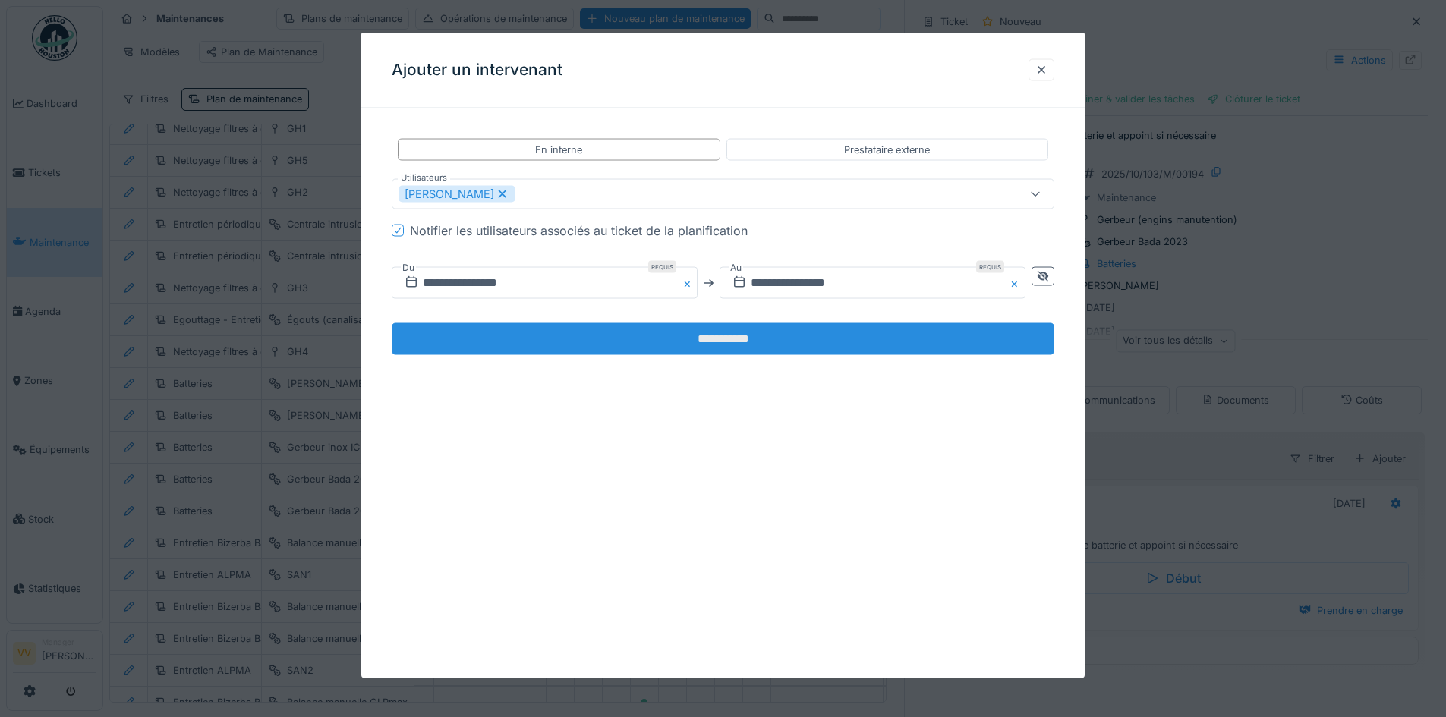
click at [910, 329] on input "**********" at bounding box center [723, 339] width 663 height 32
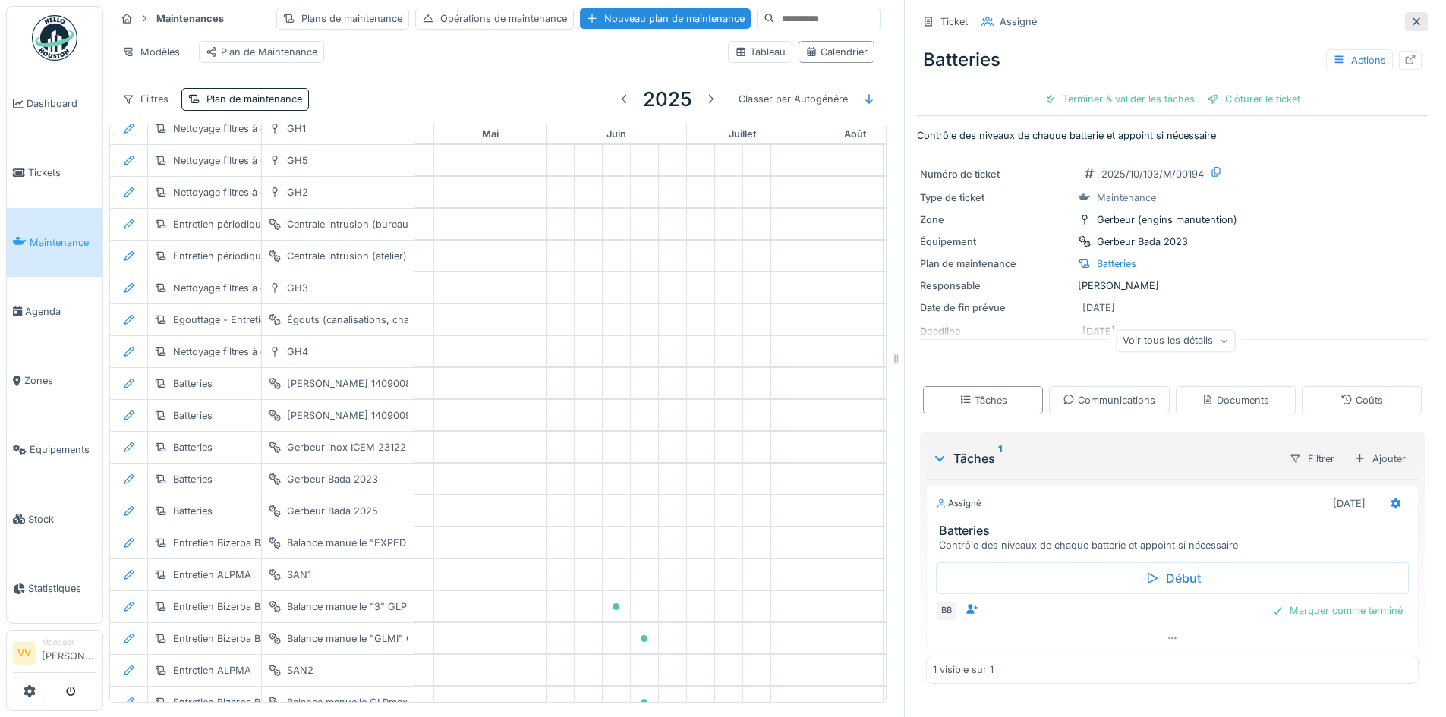
click at [1410, 25] on icon at bounding box center [1416, 22] width 12 height 10
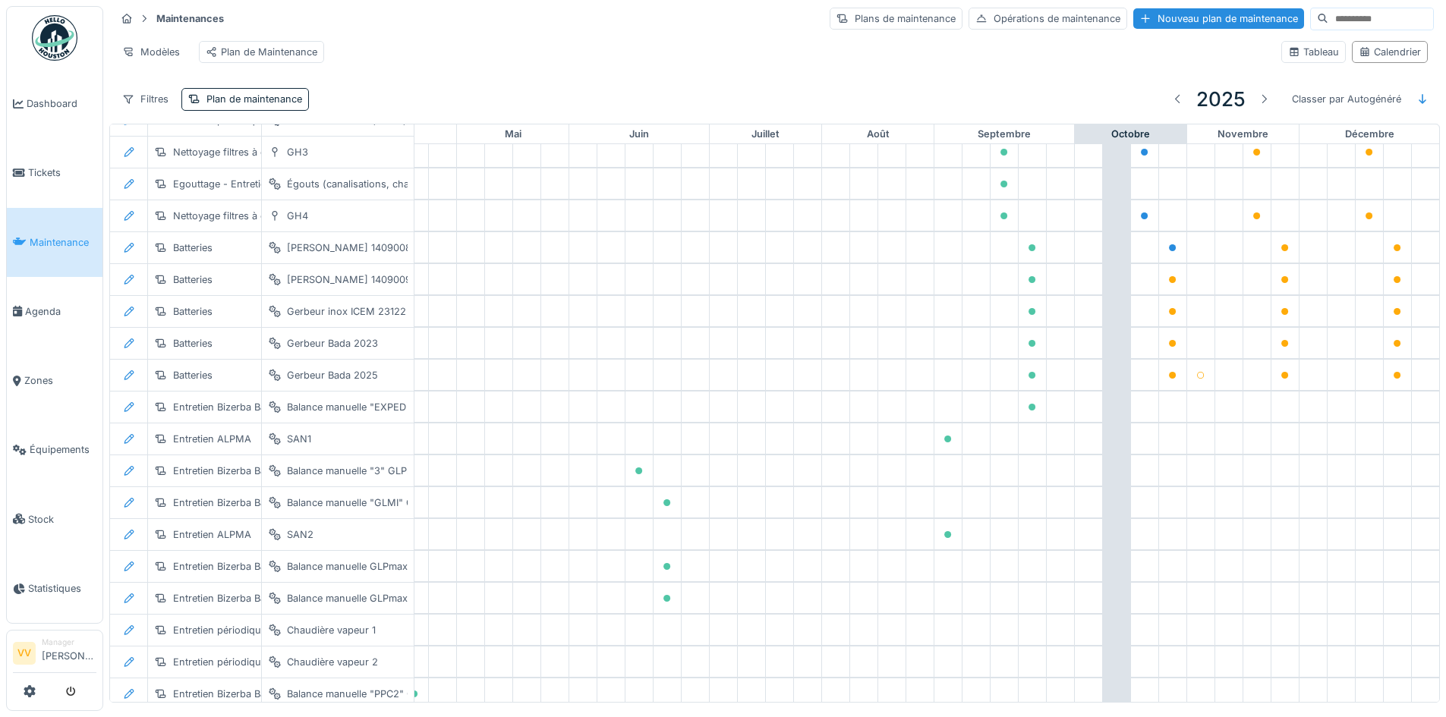
scroll to position [2292, 497]
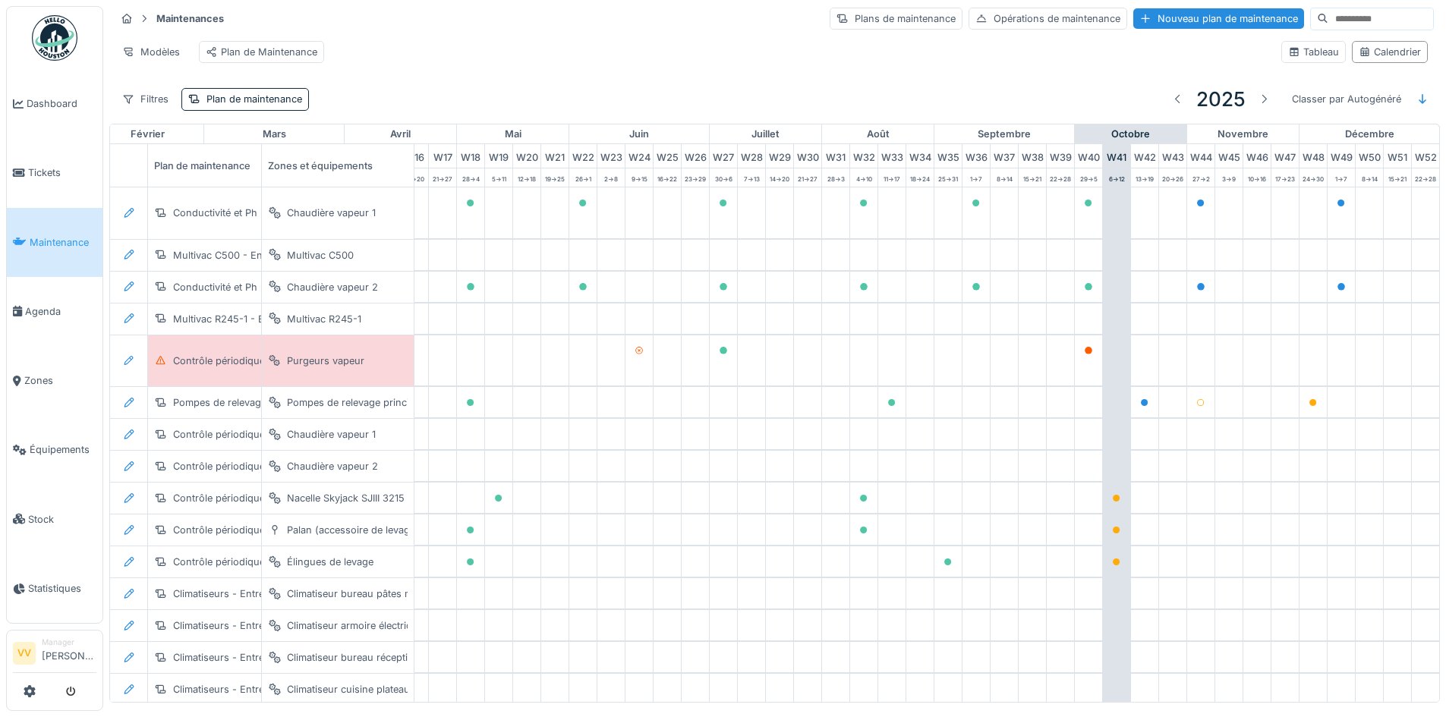
scroll to position [0, 497]
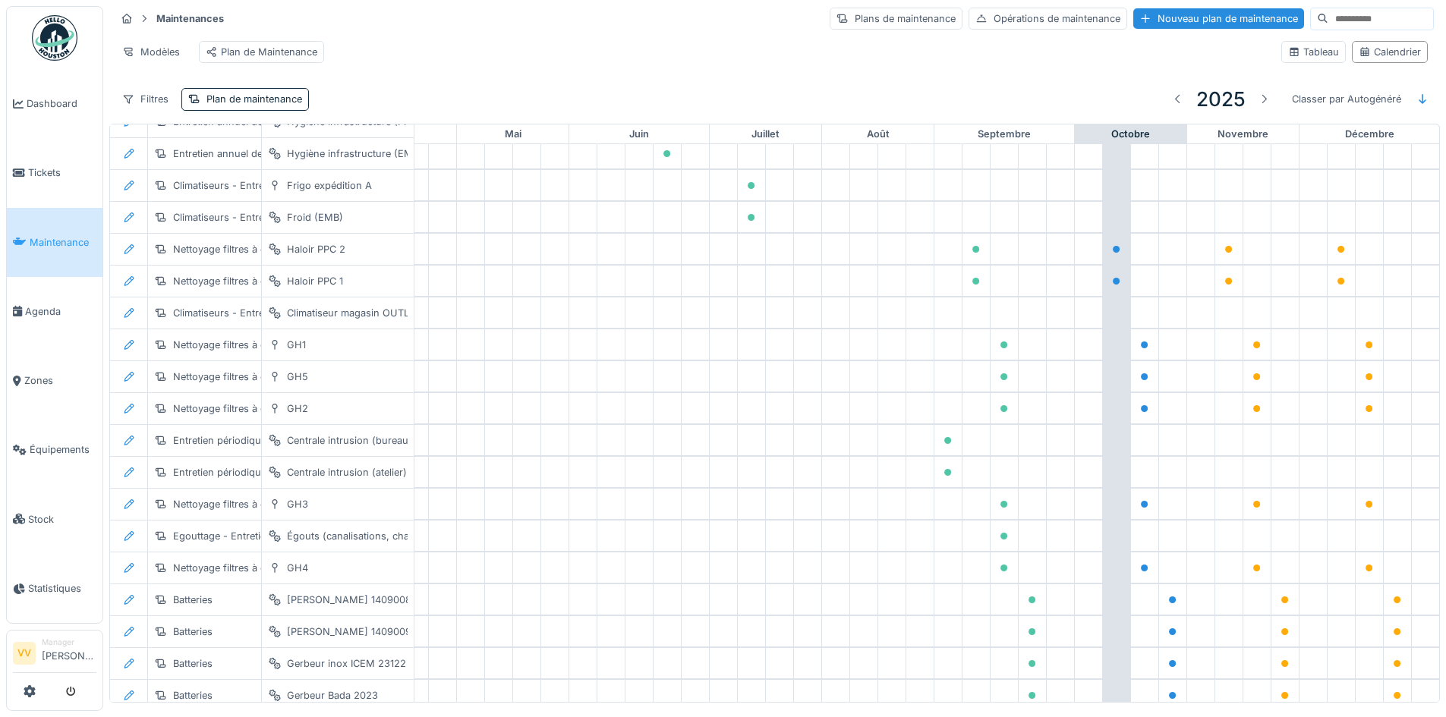
scroll to position [2097, 497]
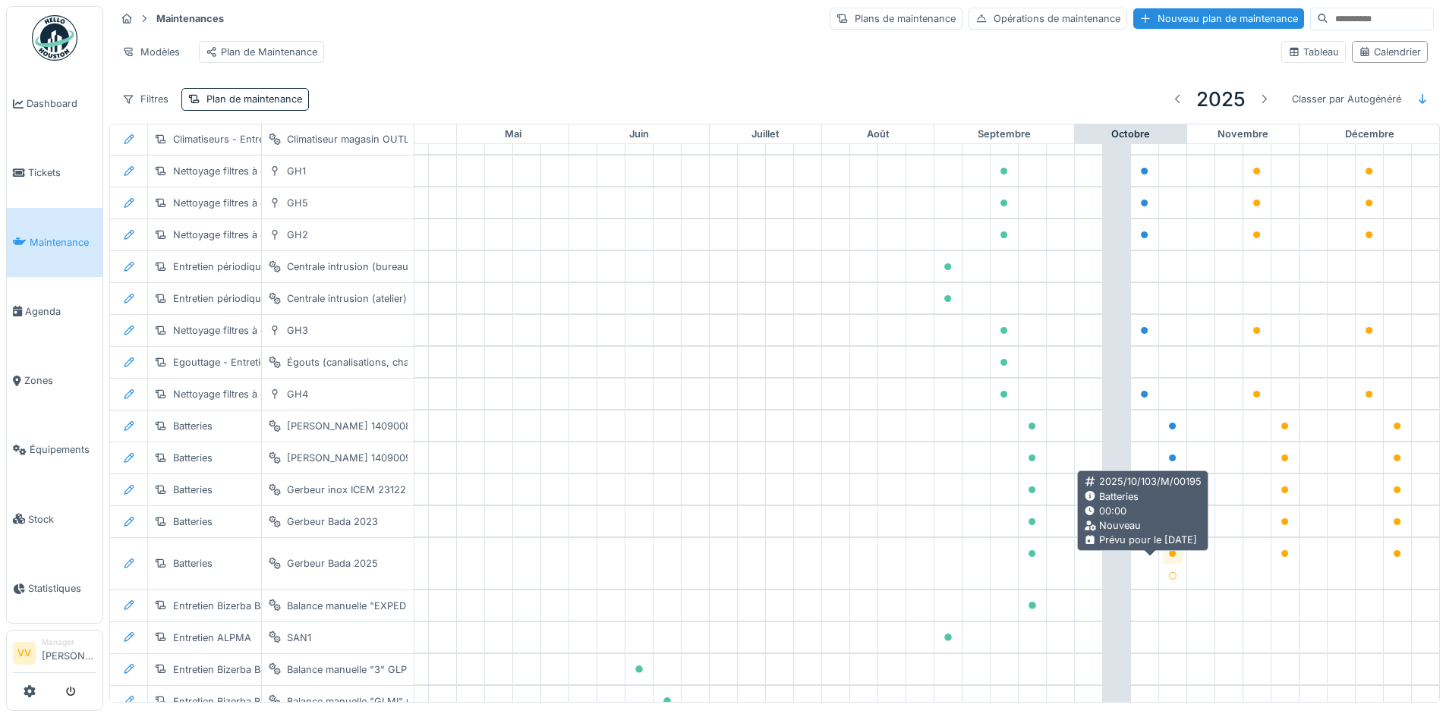
click at [1168, 558] on icon at bounding box center [1172, 554] width 9 height 8
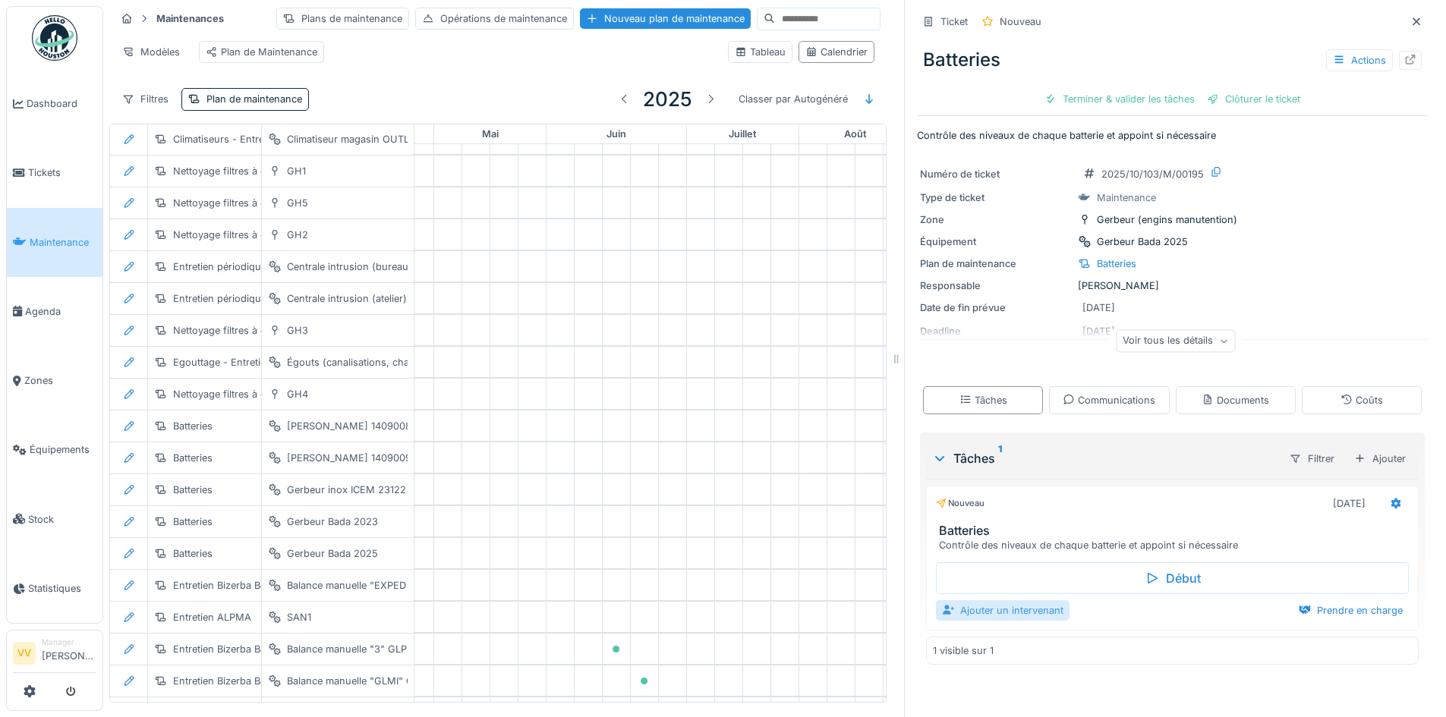
click at [1021, 612] on div "Ajouter un intervenant" at bounding box center [1003, 610] width 134 height 20
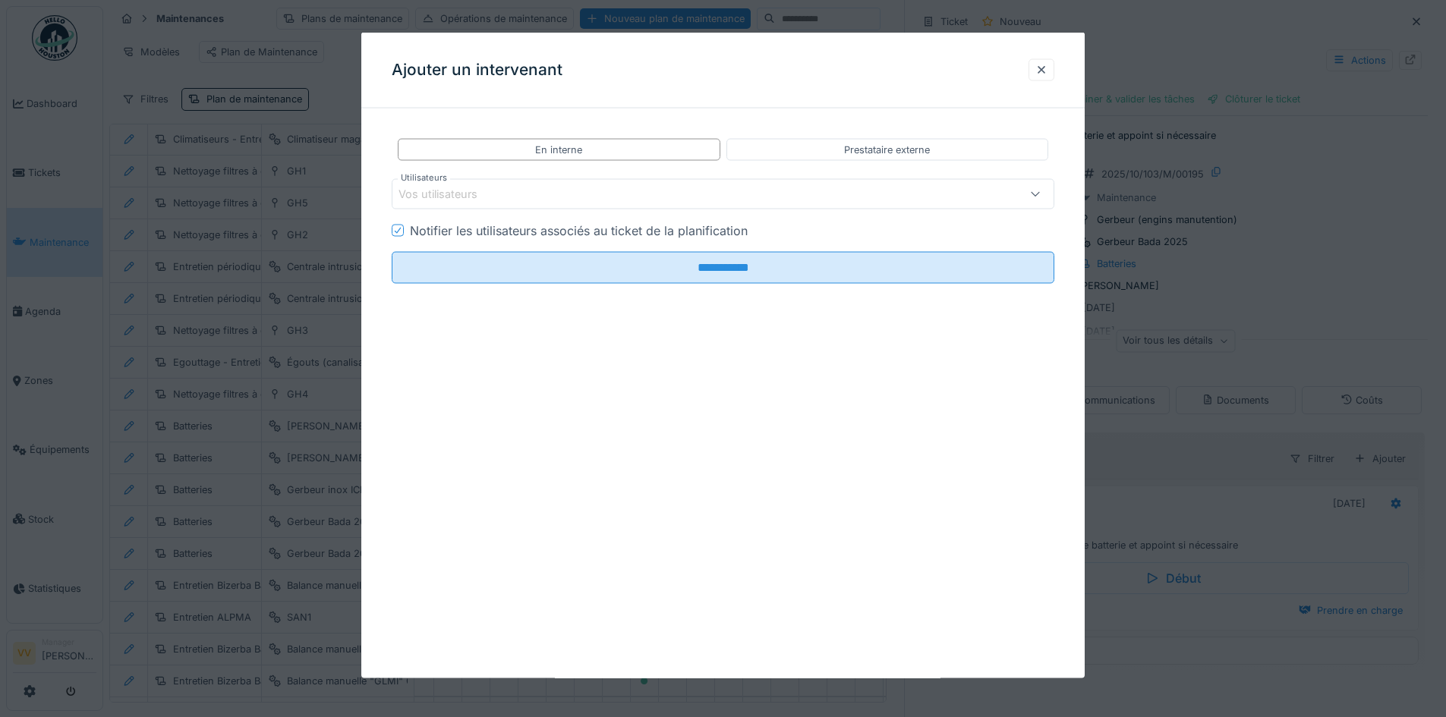
click at [742, 192] on div "Vos utilisateurs" at bounding box center [685, 194] width 572 height 17
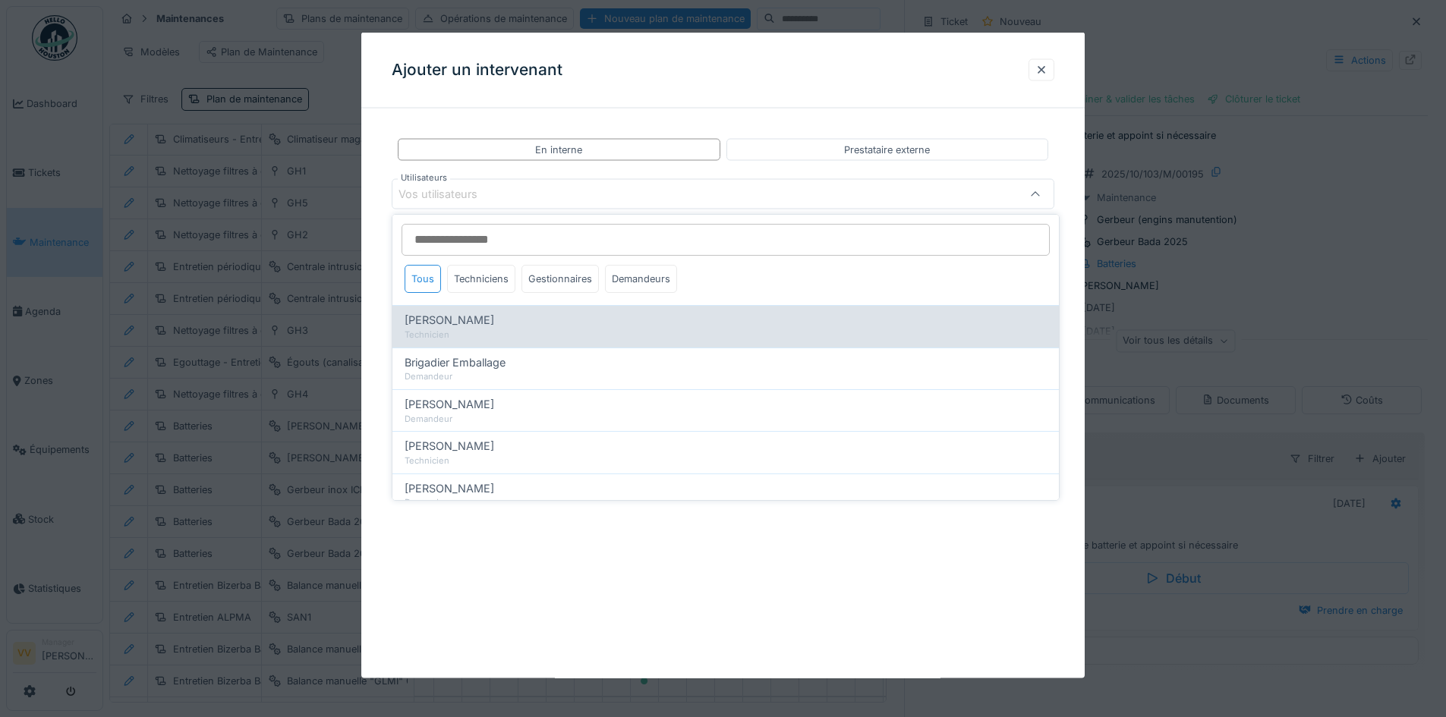
click at [510, 320] on div "[PERSON_NAME]" at bounding box center [726, 320] width 642 height 17
type input "*****"
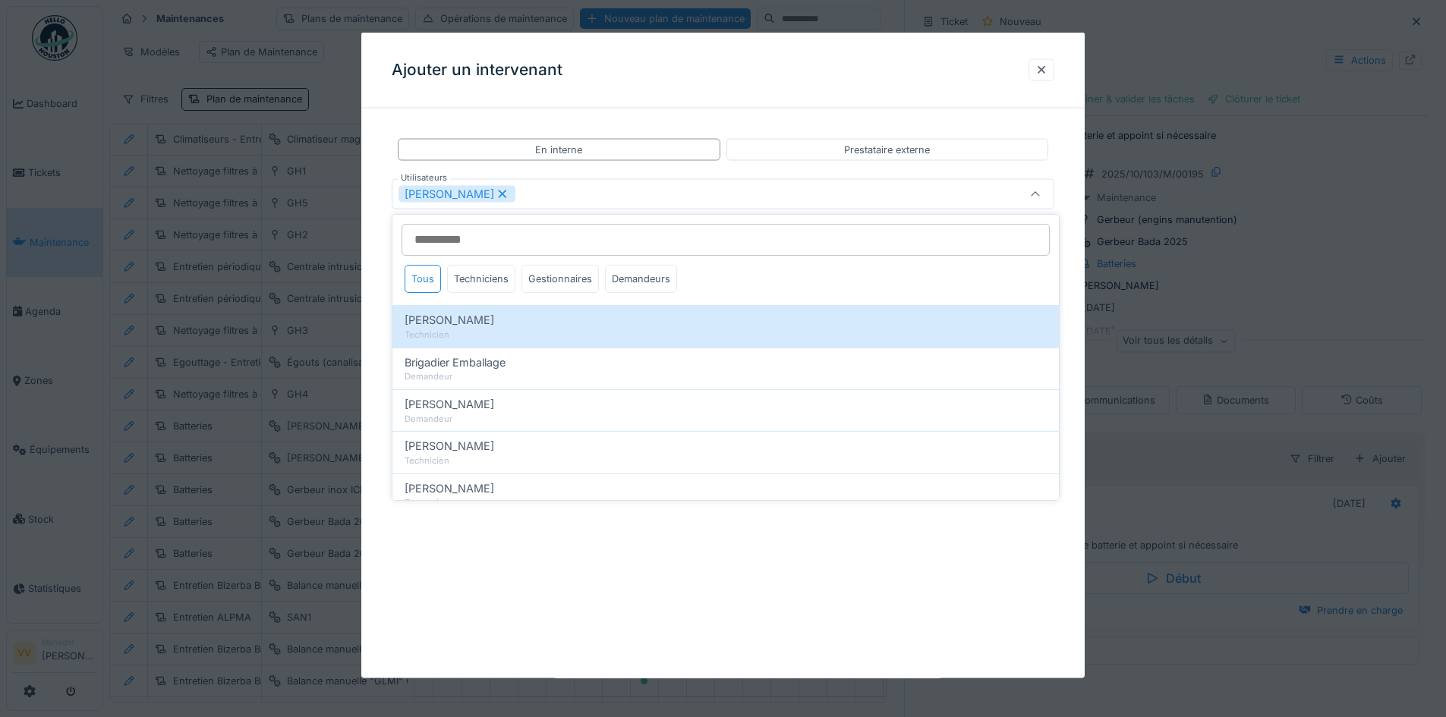
click at [682, 572] on div "**********" at bounding box center [722, 356] width 723 height 646
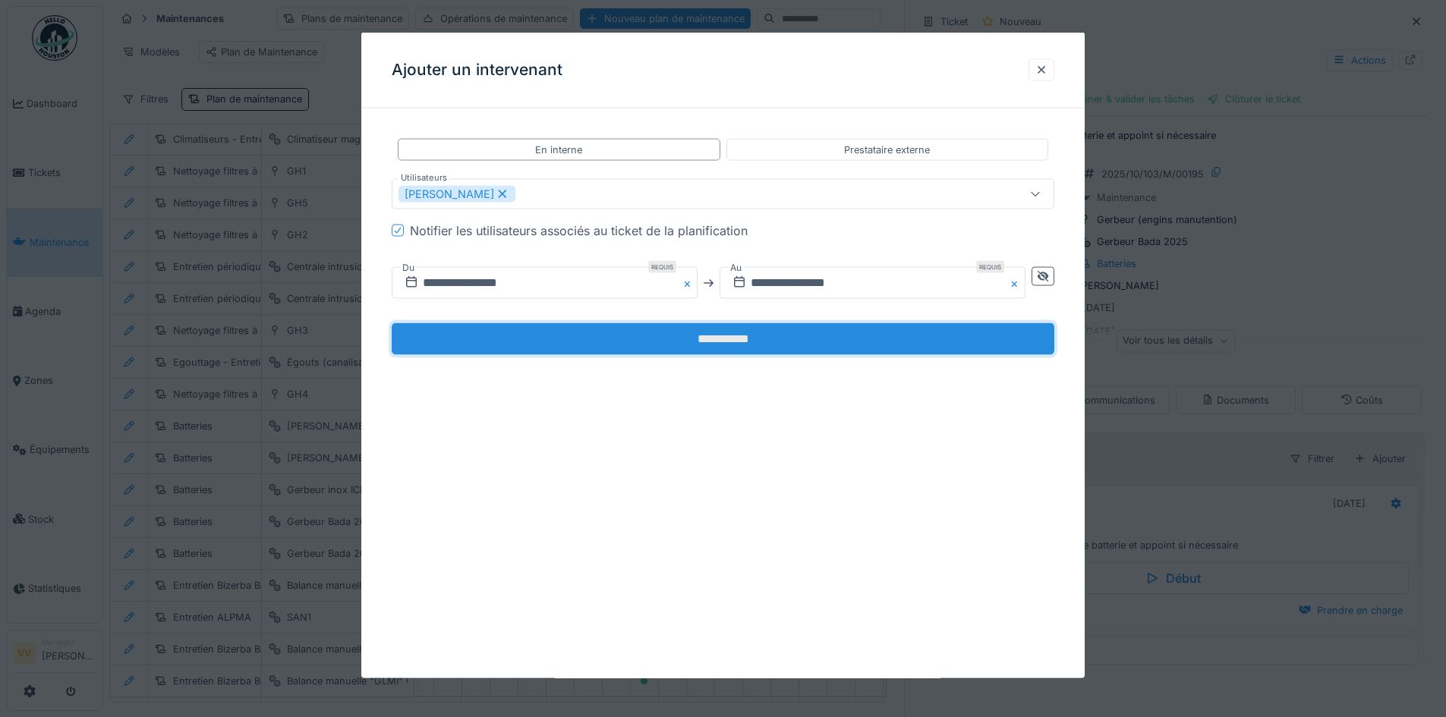
click at [707, 336] on input "**********" at bounding box center [723, 339] width 663 height 32
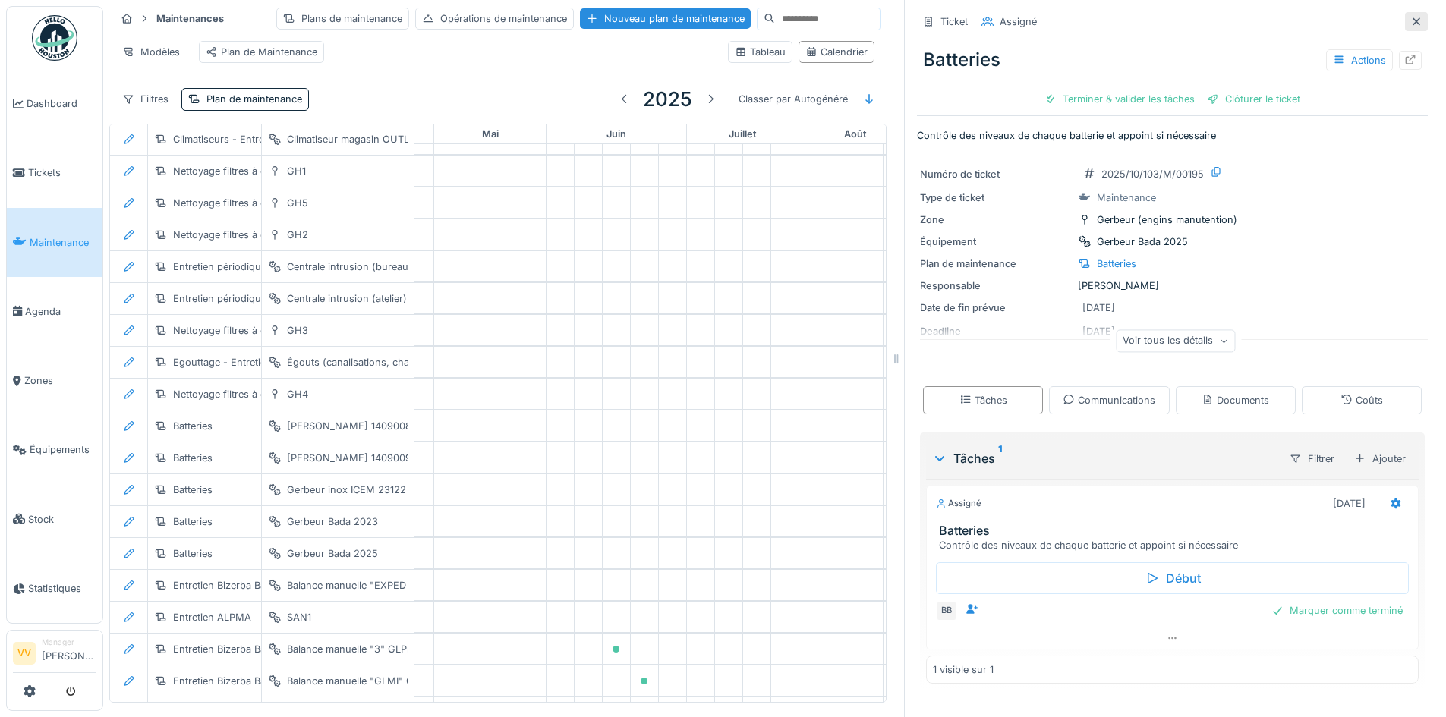
click at [1405, 19] on div at bounding box center [1416, 21] width 23 height 19
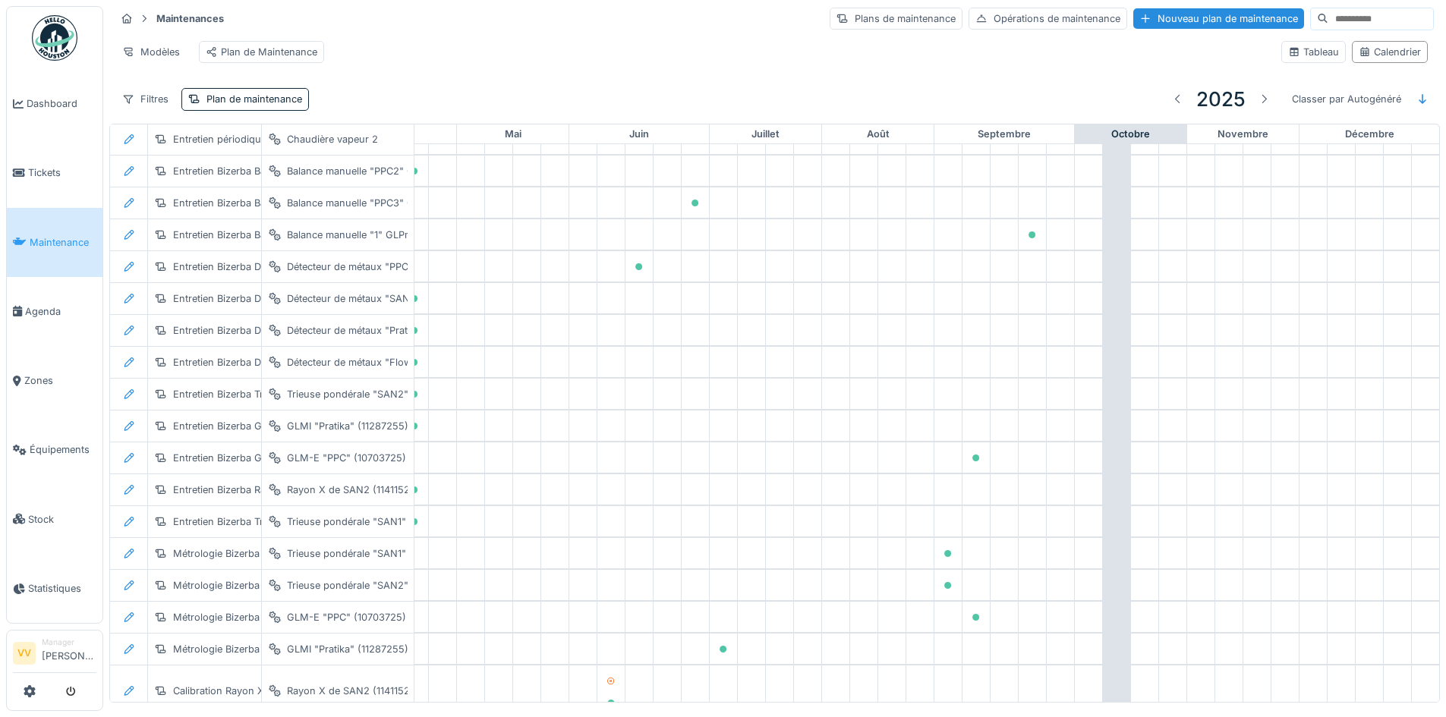
scroll to position [3007, 497]
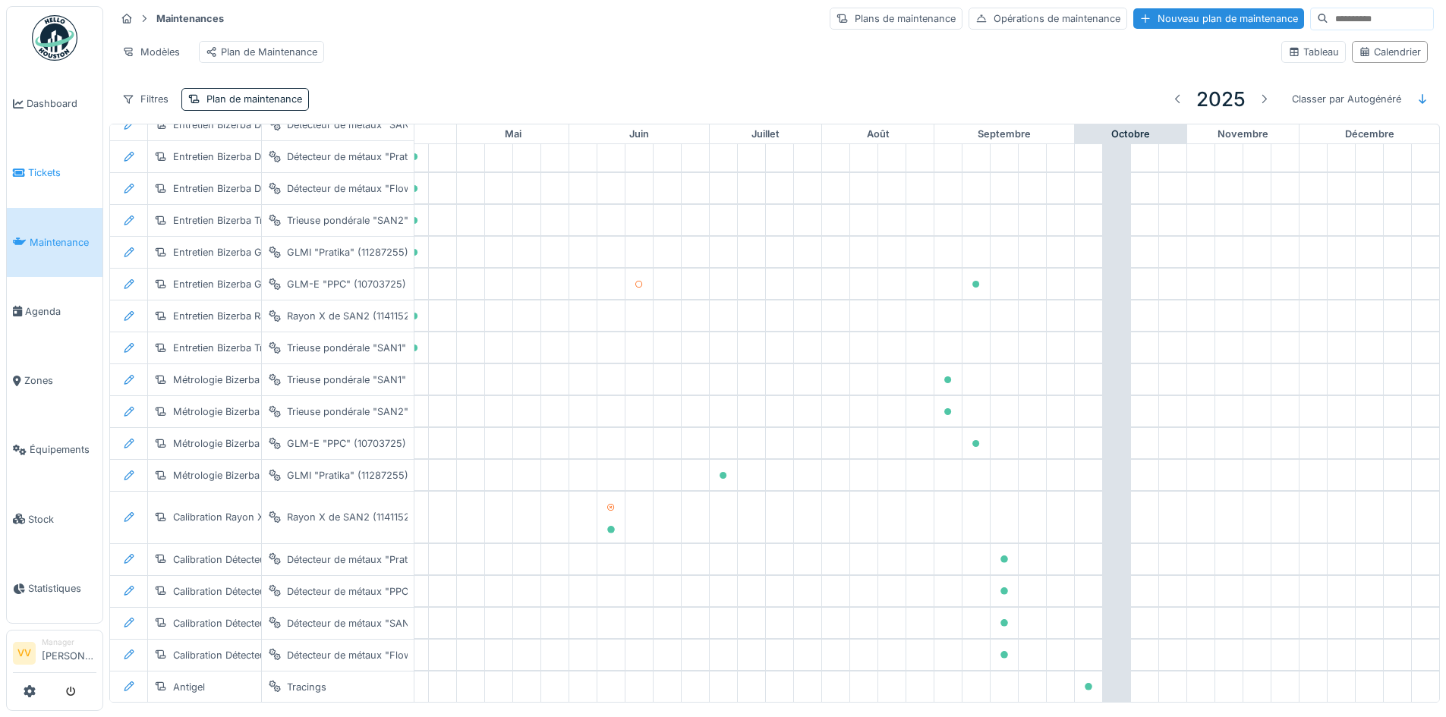
click at [34, 162] on link "Tickets" at bounding box center [55, 172] width 96 height 69
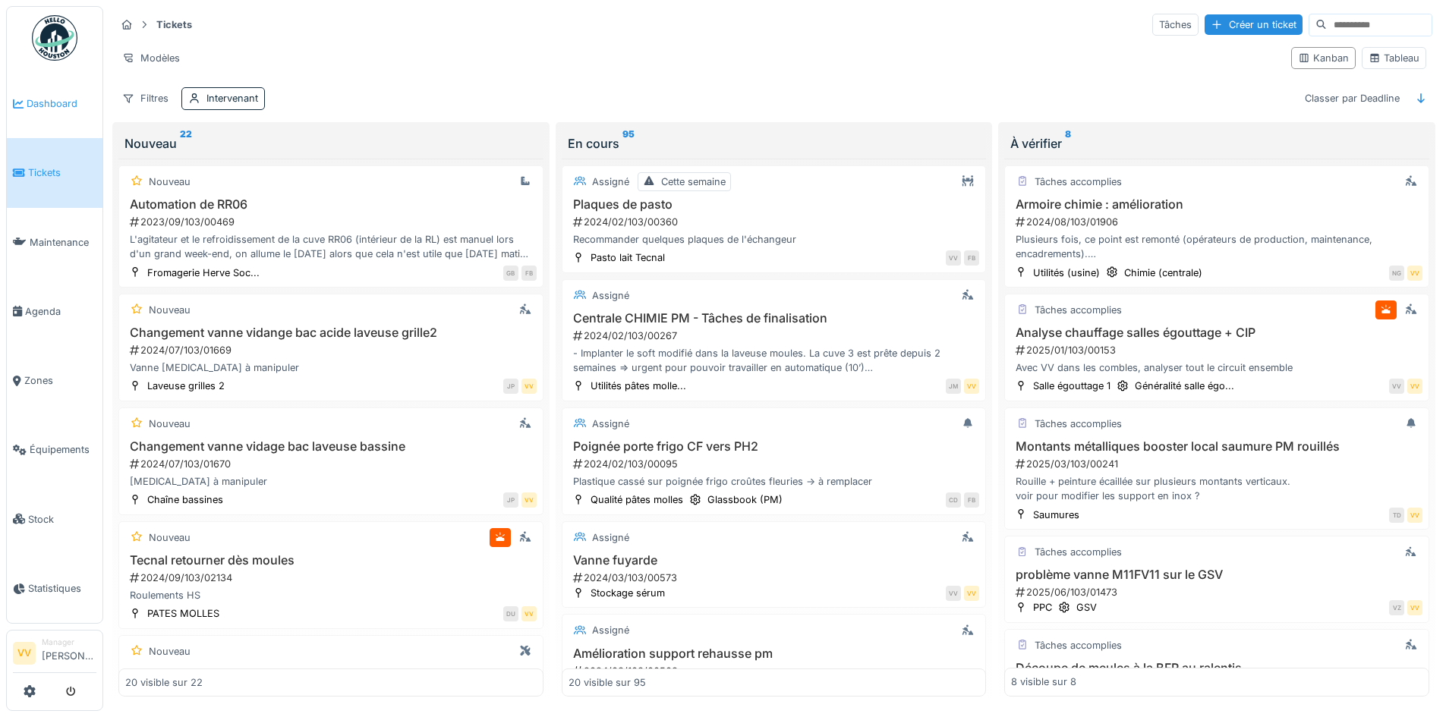
click at [34, 102] on span "Dashboard" at bounding box center [62, 103] width 70 height 14
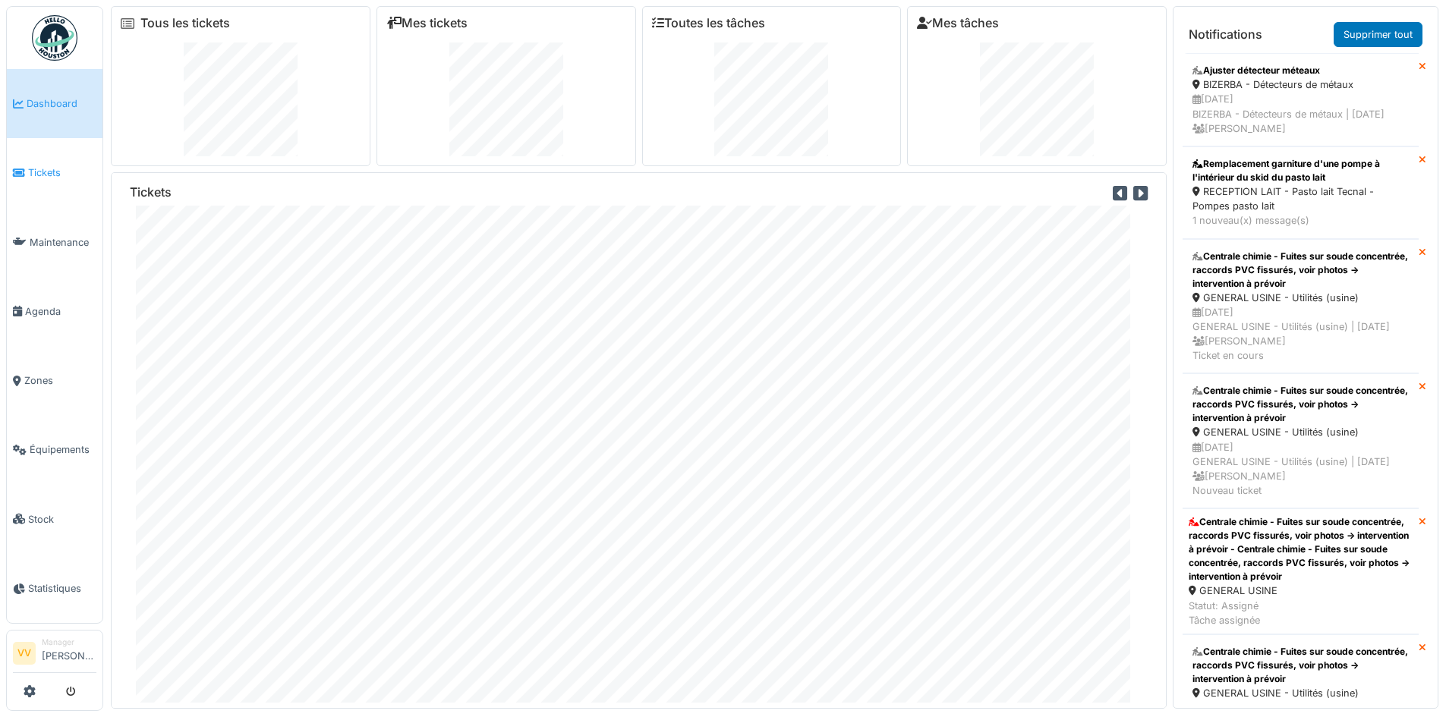
click at [36, 181] on link "Tickets" at bounding box center [55, 172] width 96 height 69
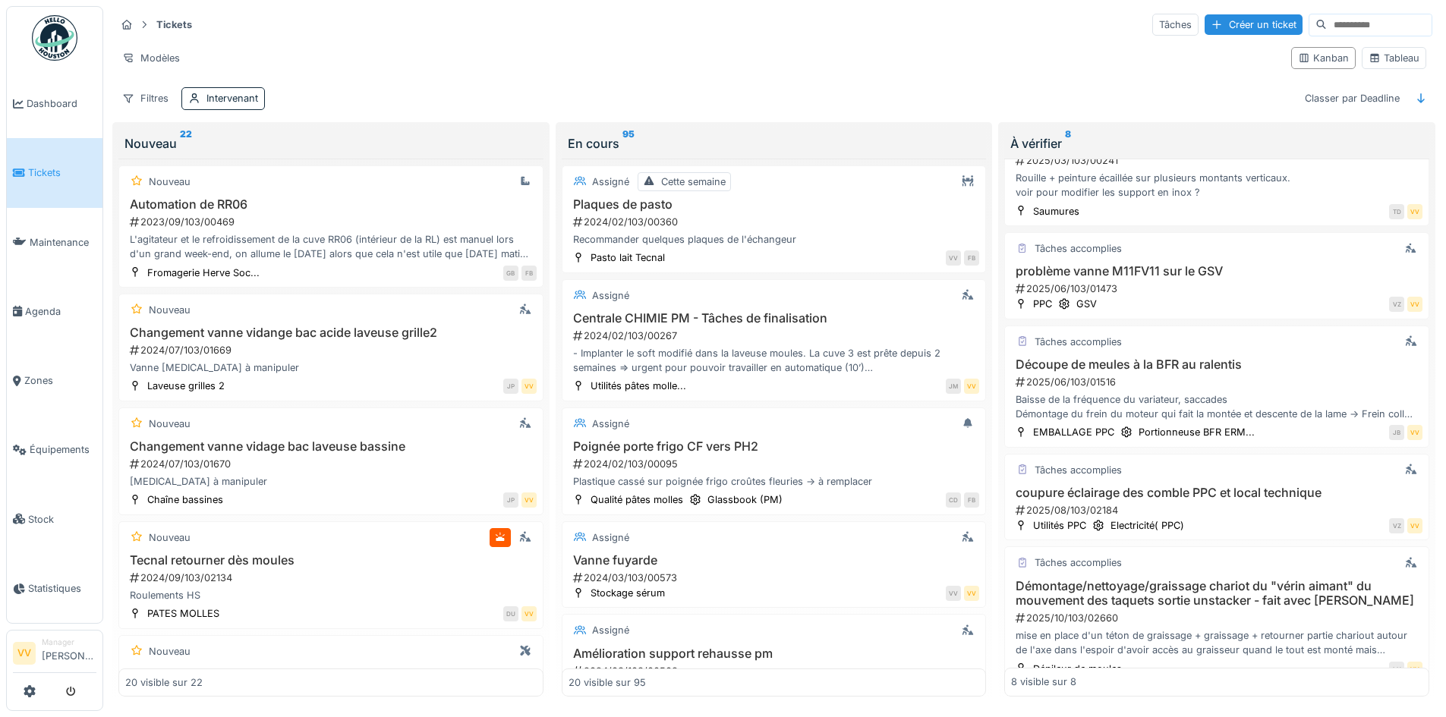
scroll to position [417, 0]
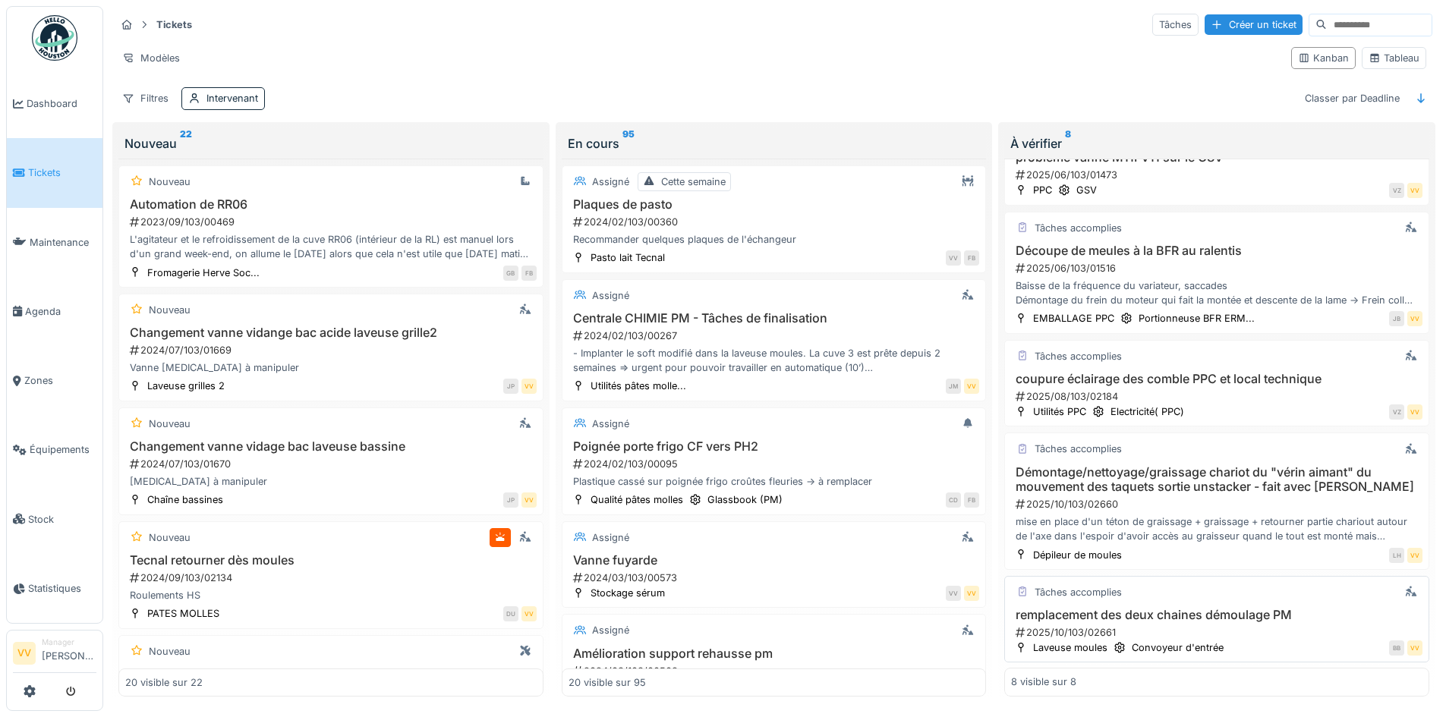
click at [1269, 633] on div "2025/10/103/02661" at bounding box center [1218, 632] width 408 height 14
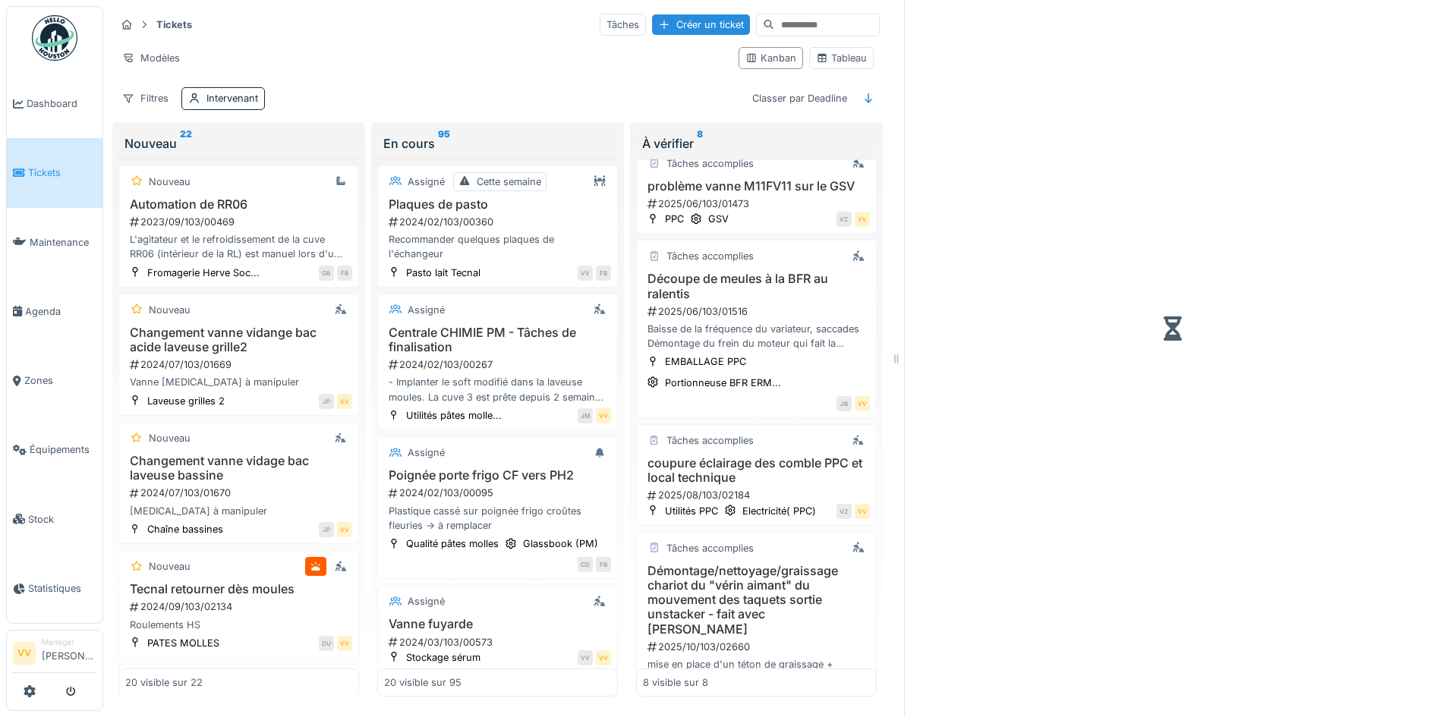
scroll to position [523, 0]
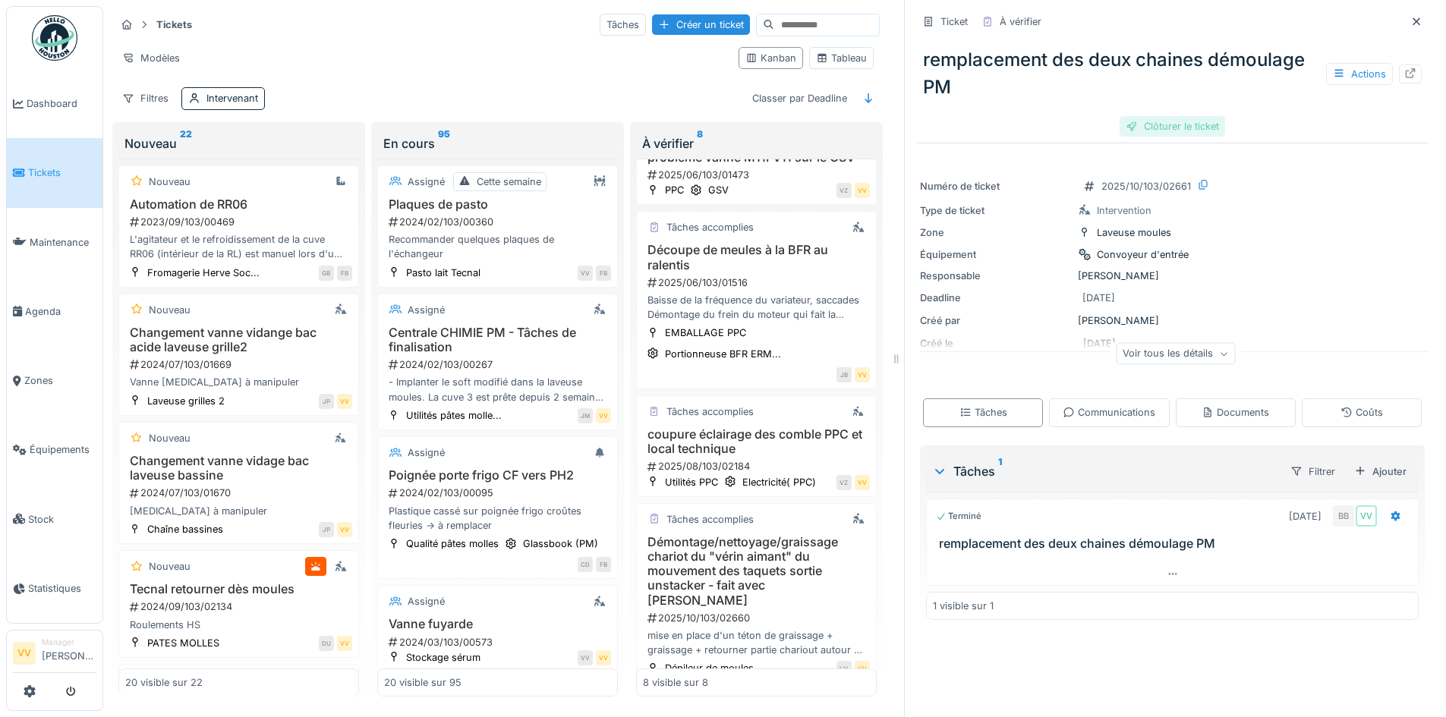
click at [1180, 124] on div "Clôturer le ticket" at bounding box center [1173, 126] width 106 height 20
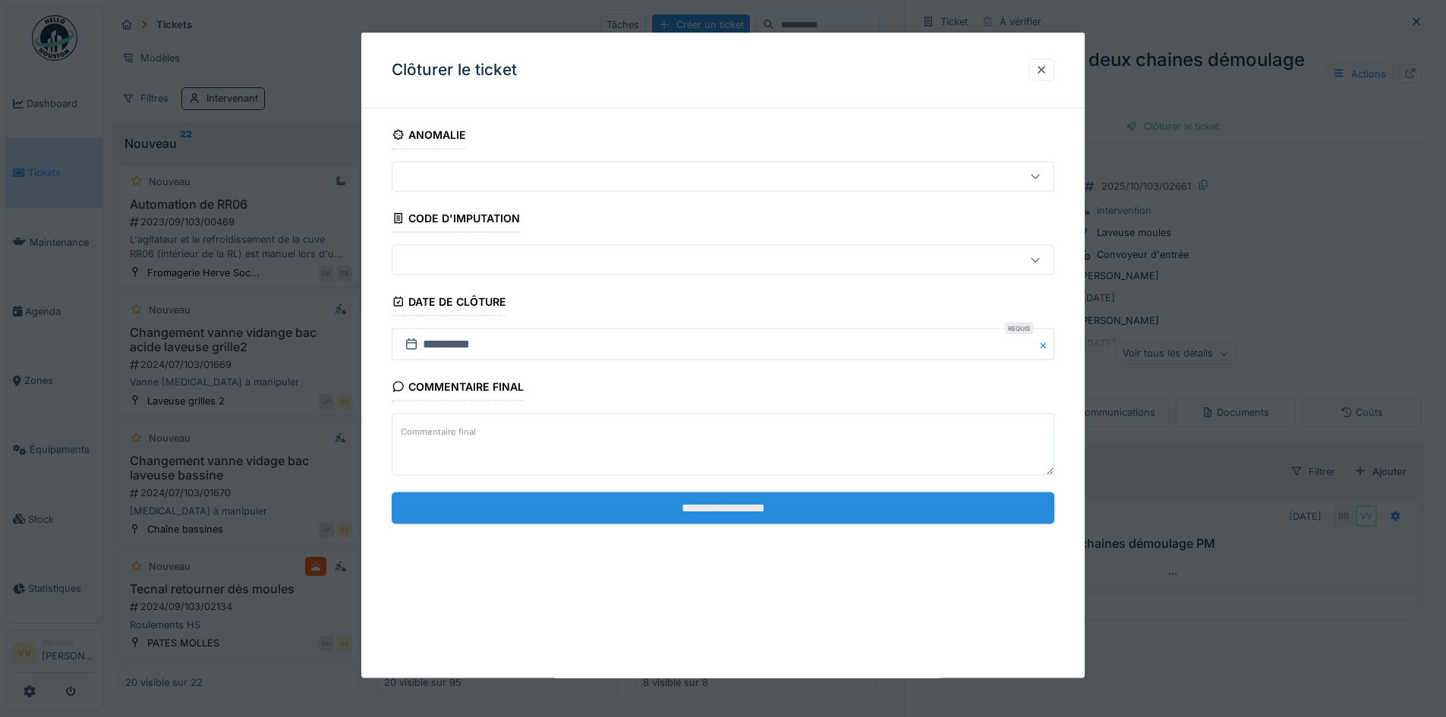
click at [884, 500] on input "**********" at bounding box center [723, 508] width 663 height 32
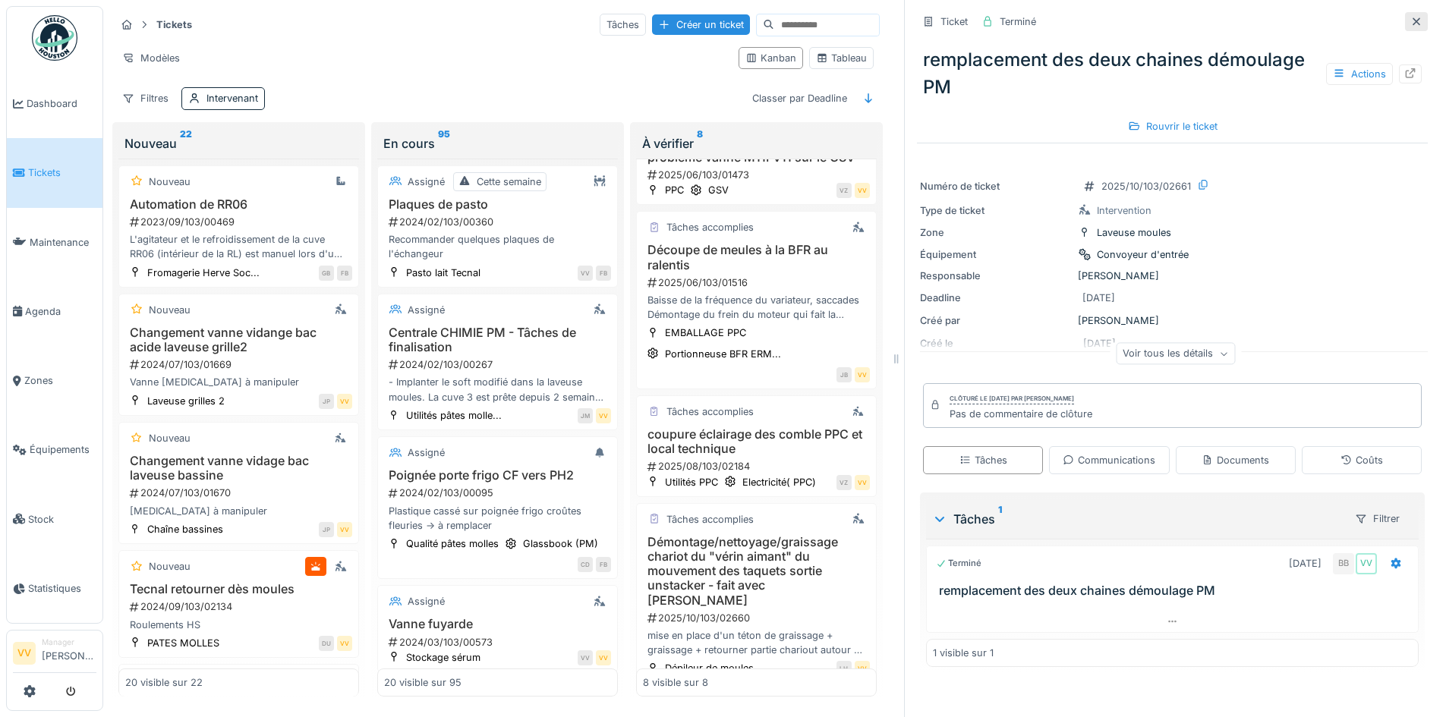
click at [1410, 27] on div at bounding box center [1416, 21] width 12 height 14
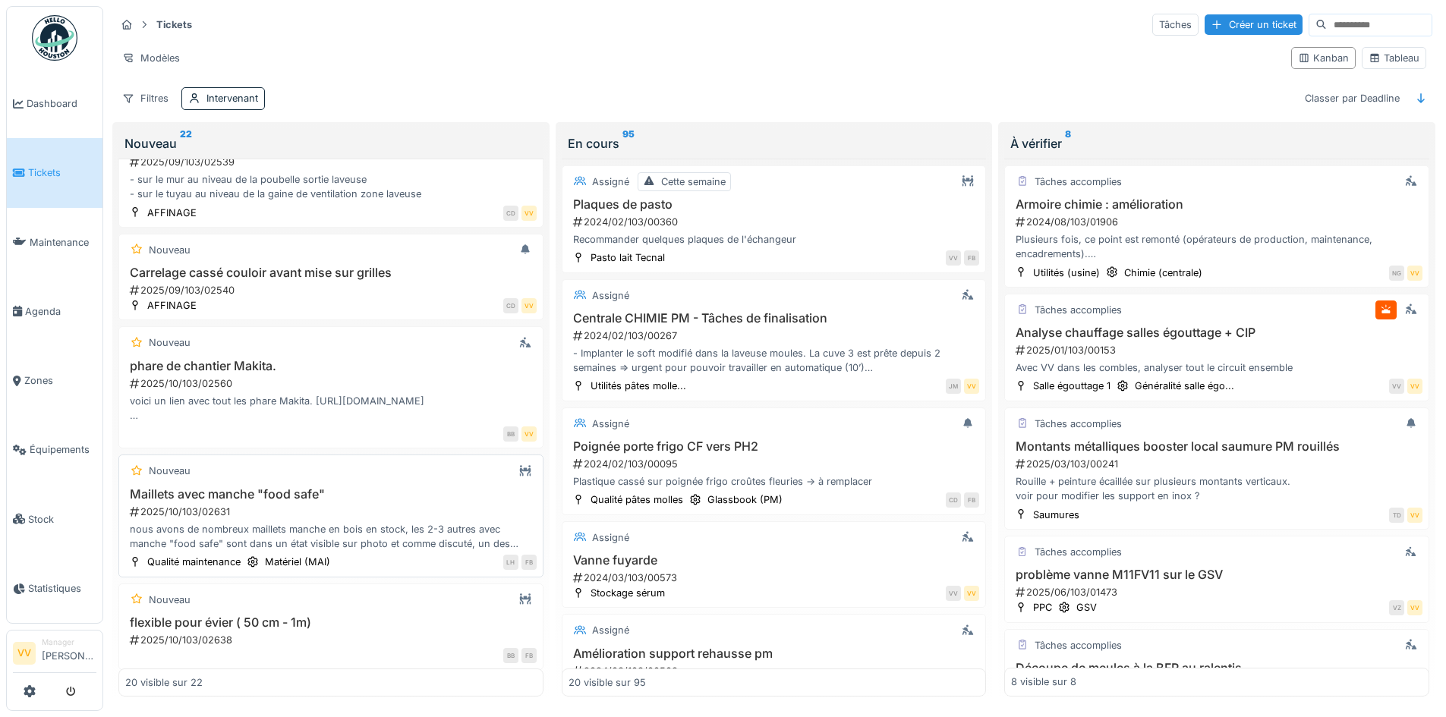
scroll to position [1878, 0]
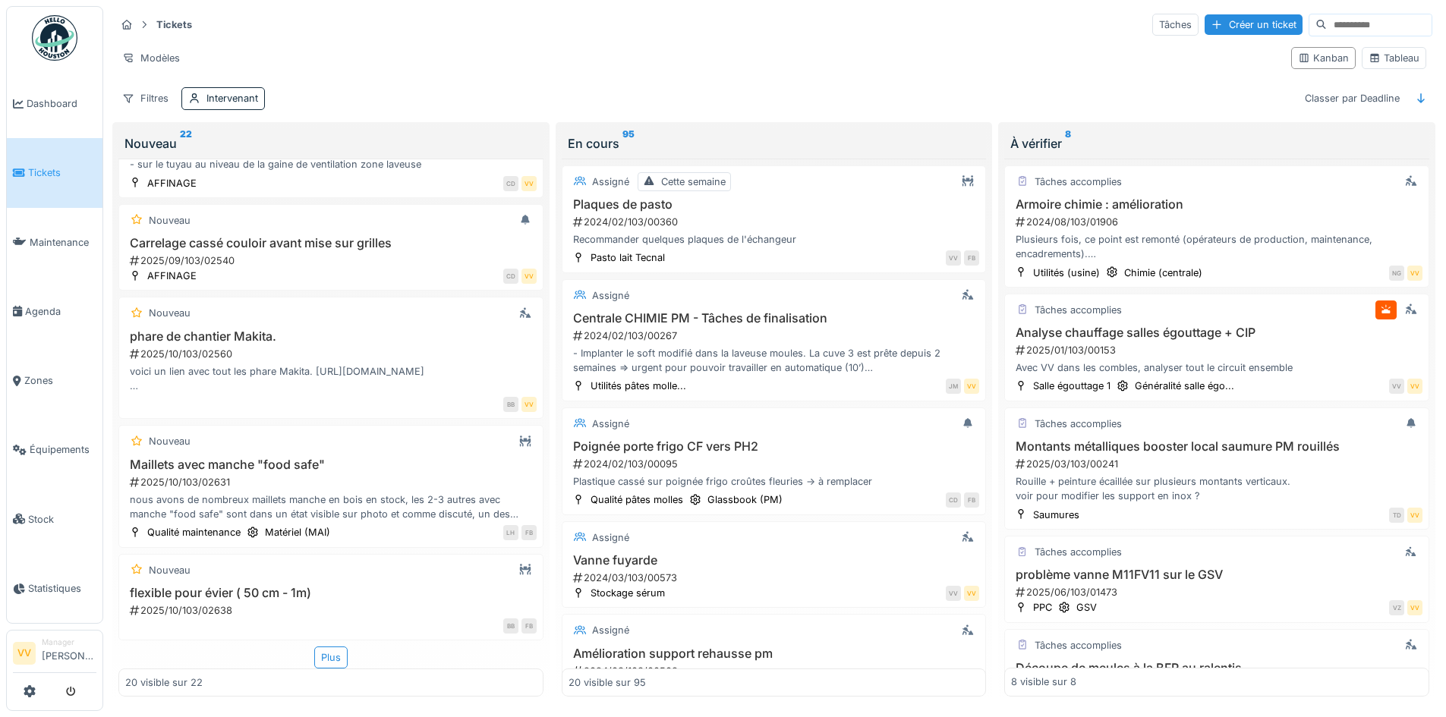
click at [49, 186] on link "Tickets" at bounding box center [55, 172] width 96 height 69
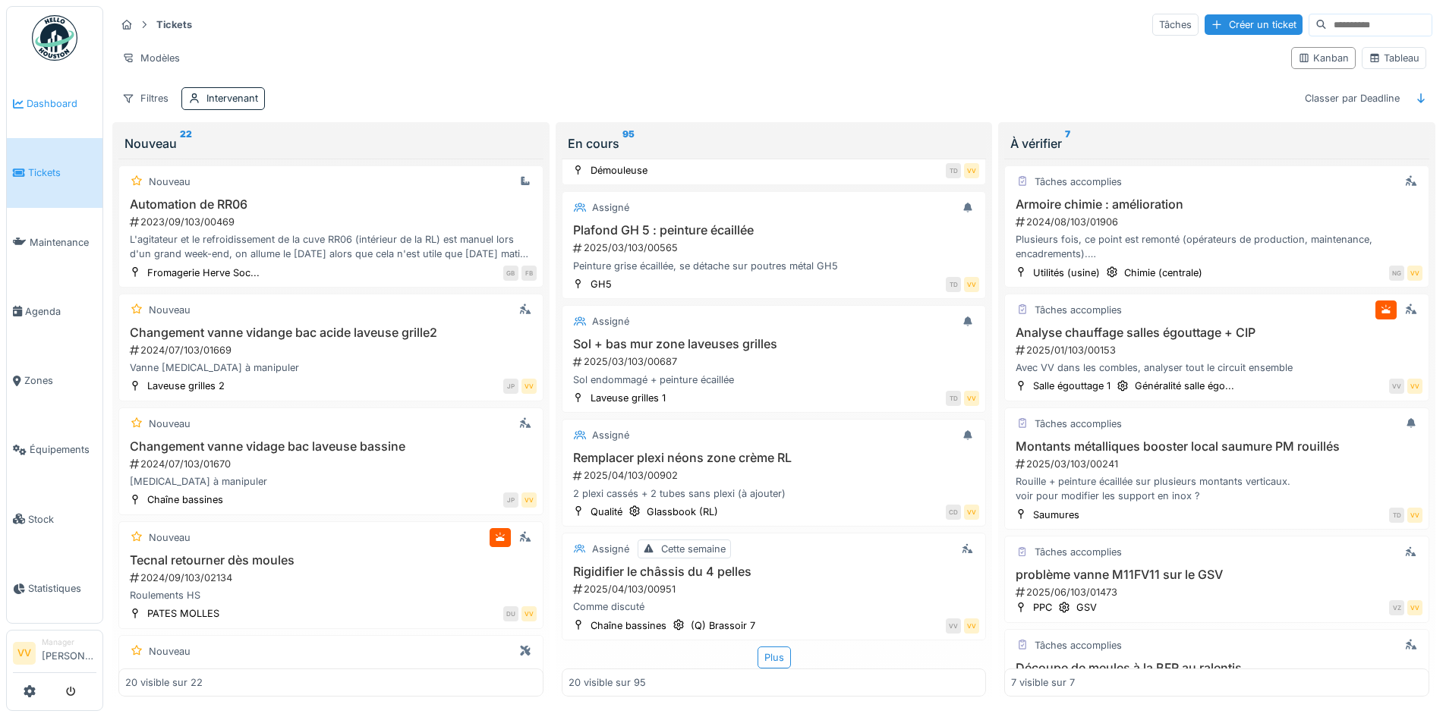
click at [47, 96] on span "Dashboard" at bounding box center [62, 103] width 70 height 14
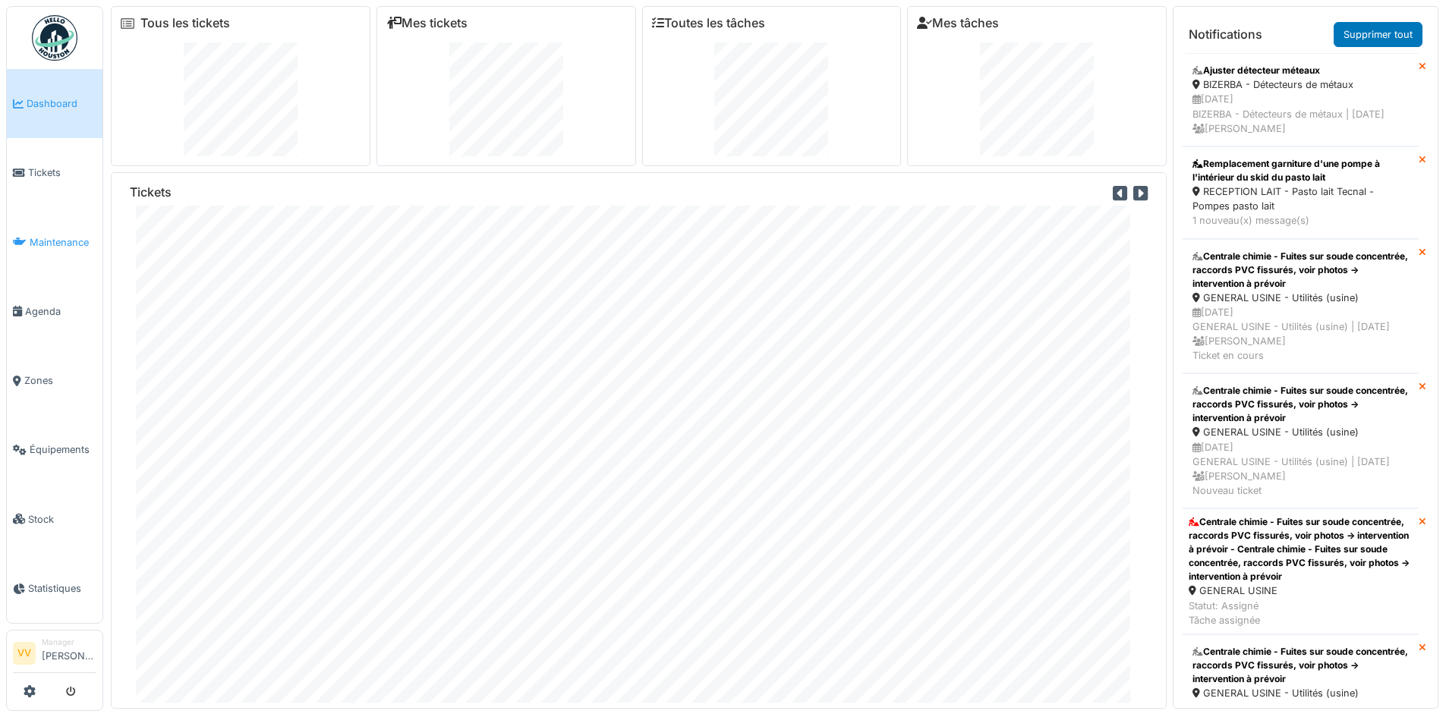
click at [49, 235] on span "Maintenance" at bounding box center [63, 242] width 67 height 14
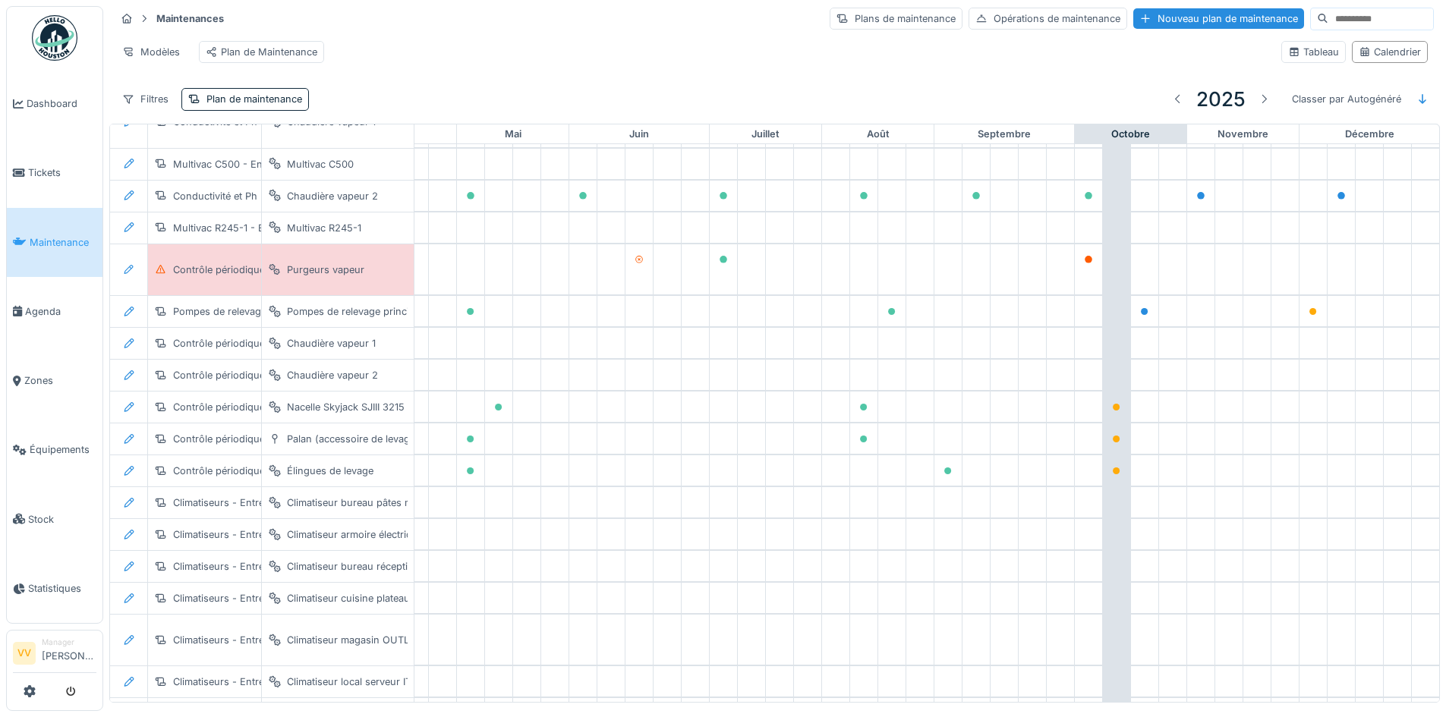
scroll to position [0, 497]
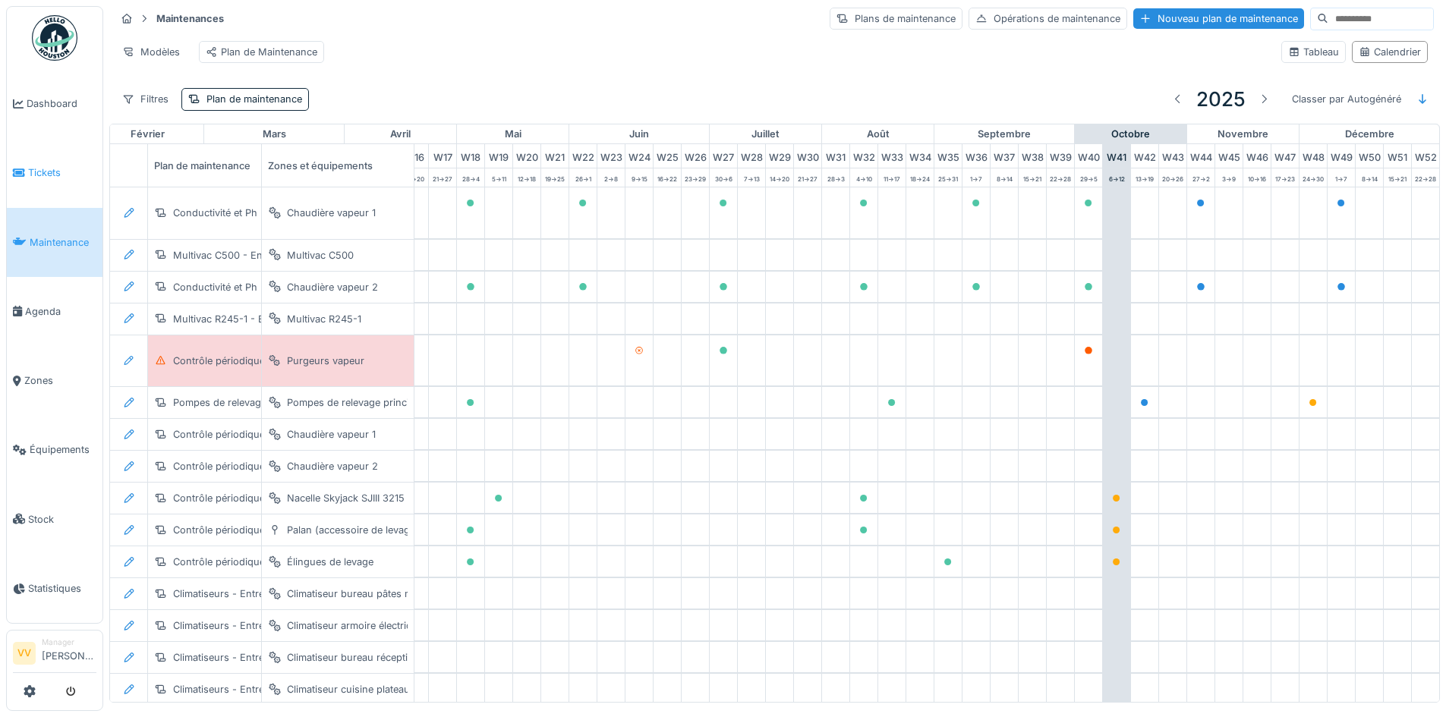
click at [36, 169] on span "Tickets" at bounding box center [62, 172] width 68 height 14
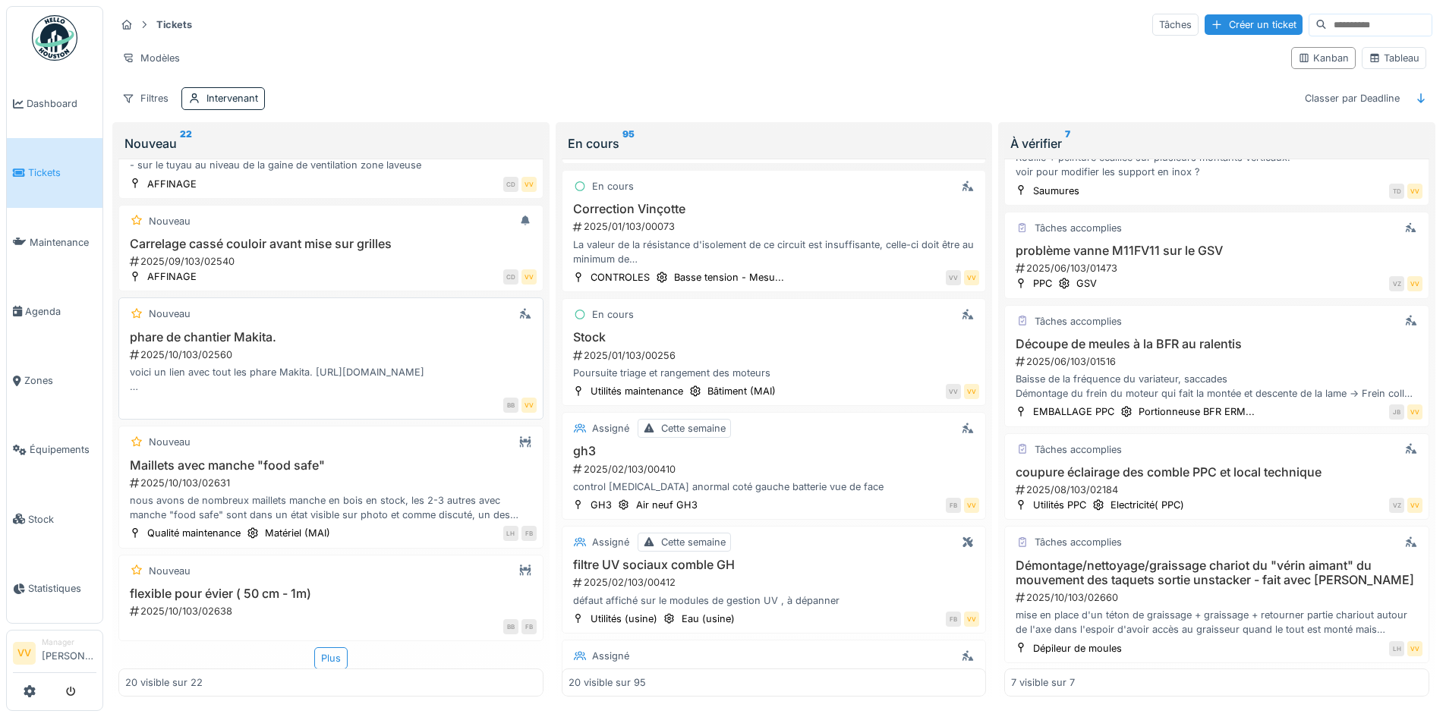
scroll to position [1878, 0]
click at [314, 647] on div "Plus" at bounding box center [330, 658] width 33 height 22
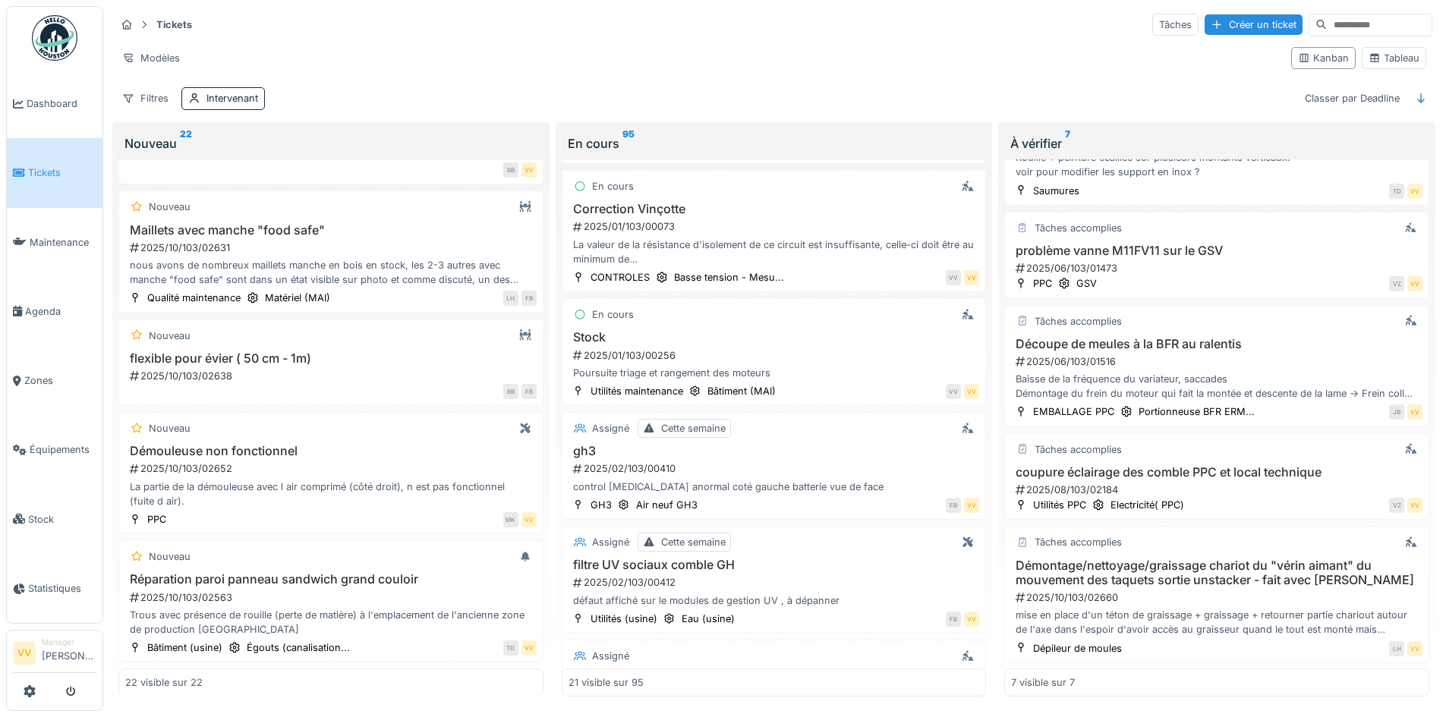
scroll to position [1466, 0]
click at [1227, 14] on div "Créer un ticket" at bounding box center [1254, 24] width 98 height 20
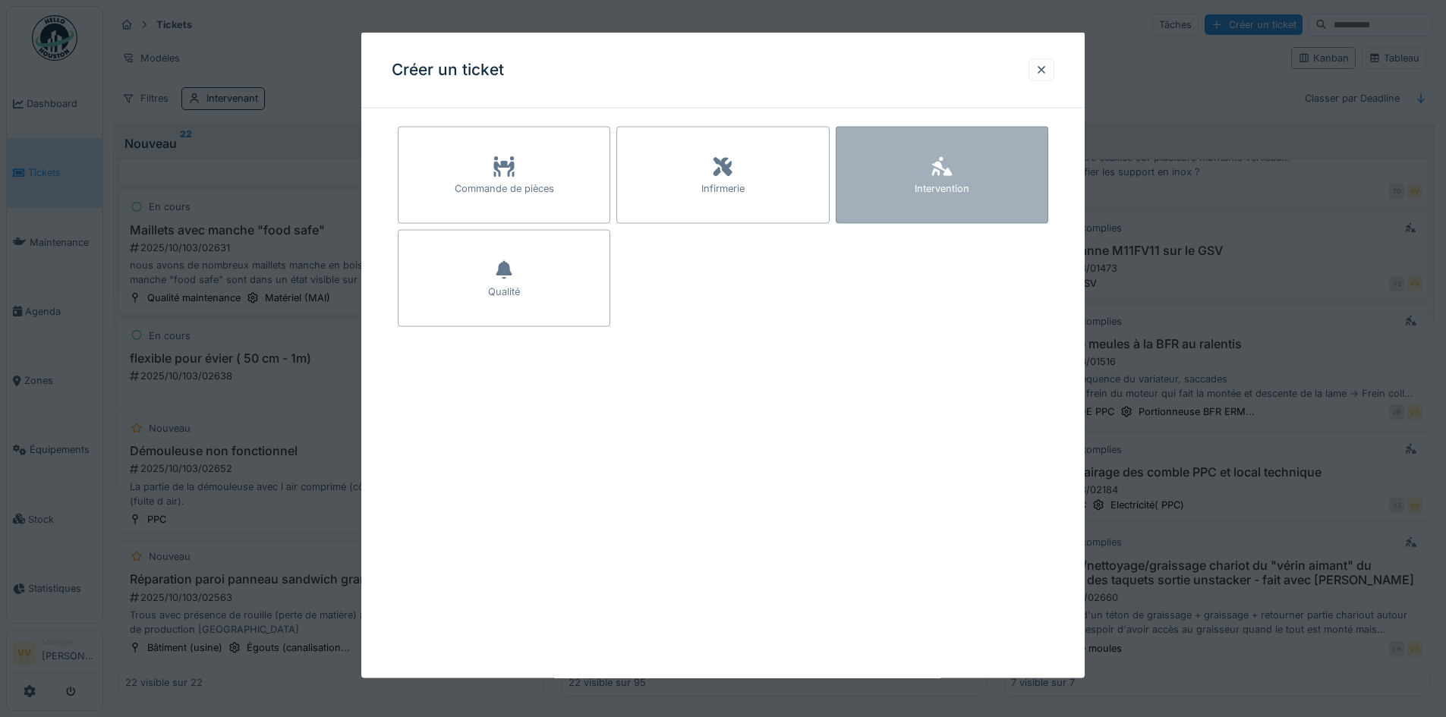
click at [1012, 188] on div "Intervention" at bounding box center [942, 175] width 213 height 97
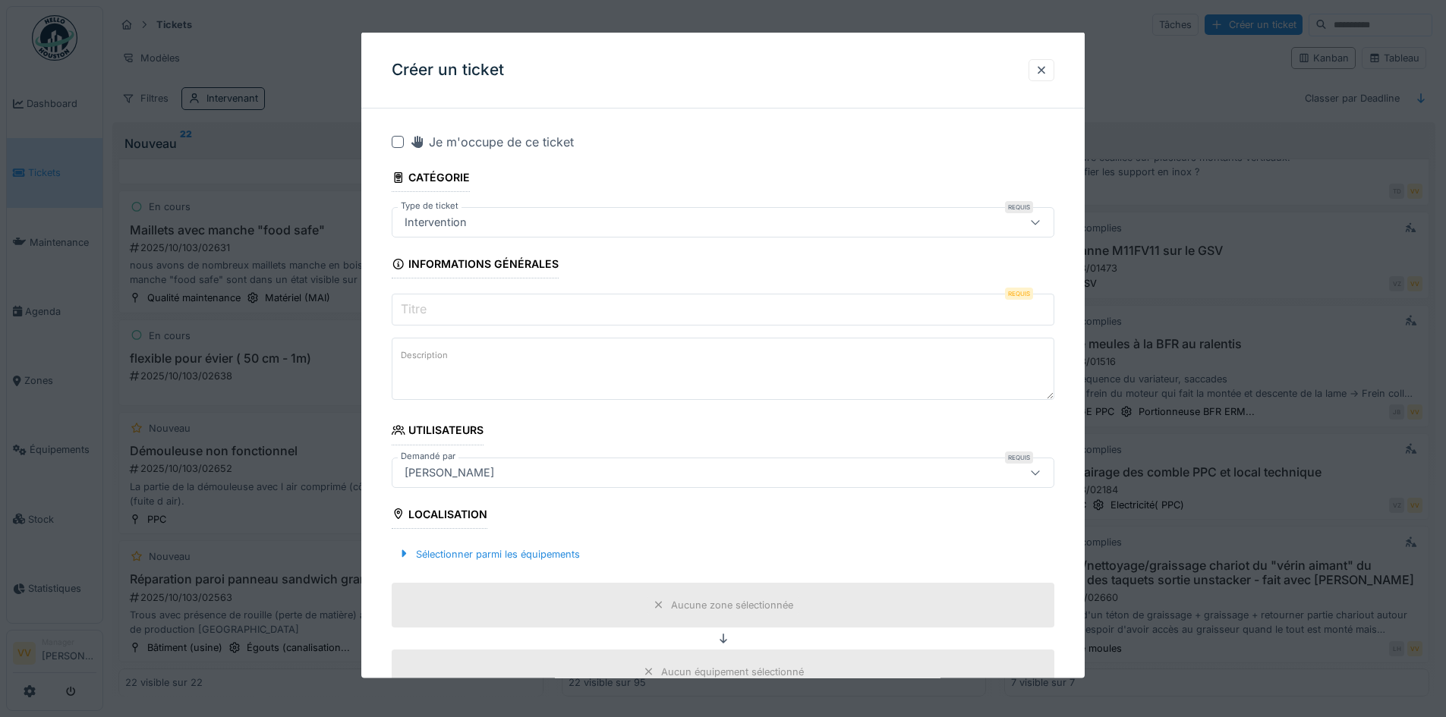
click at [613, 323] on input "Titre" at bounding box center [723, 310] width 663 height 32
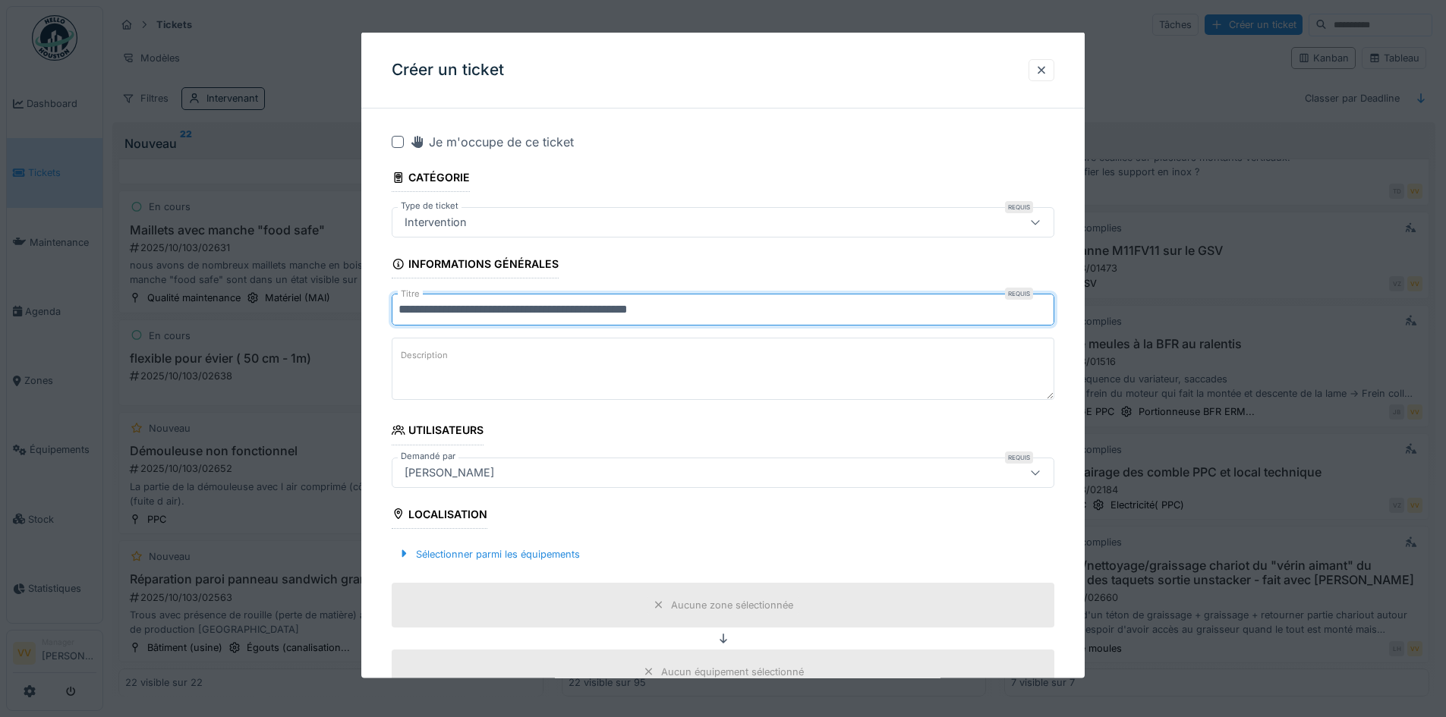
type input "**********"
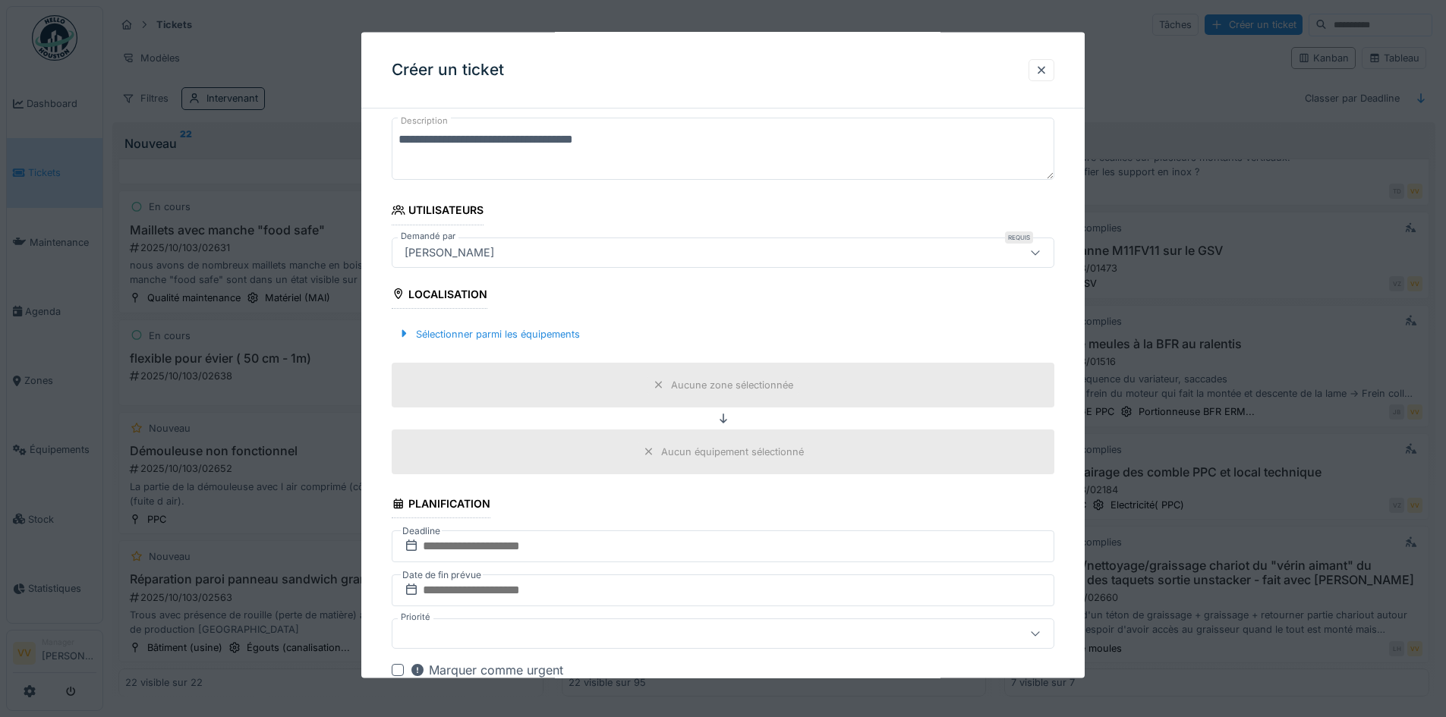
scroll to position [228, 0]
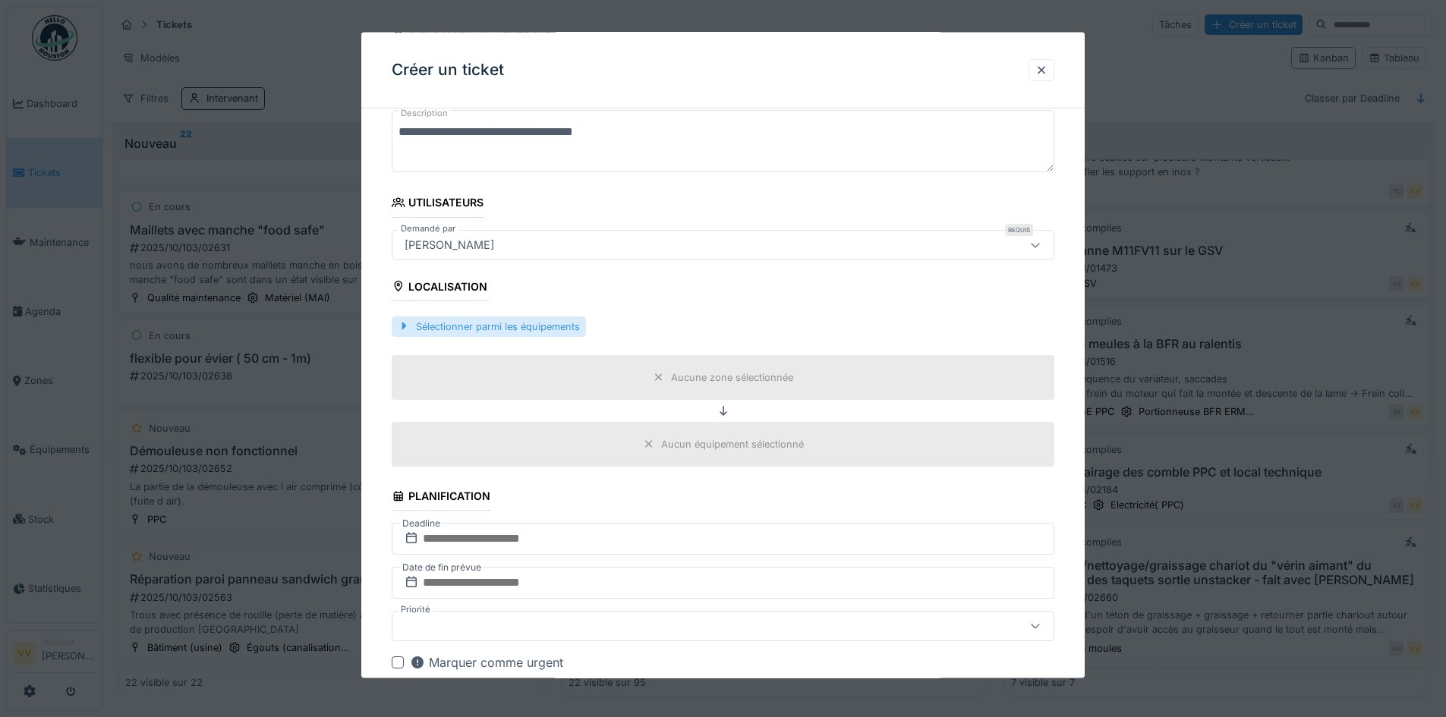
type textarea "**********"
click at [527, 333] on div "Sélectionner parmi les équipements" at bounding box center [489, 326] width 194 height 20
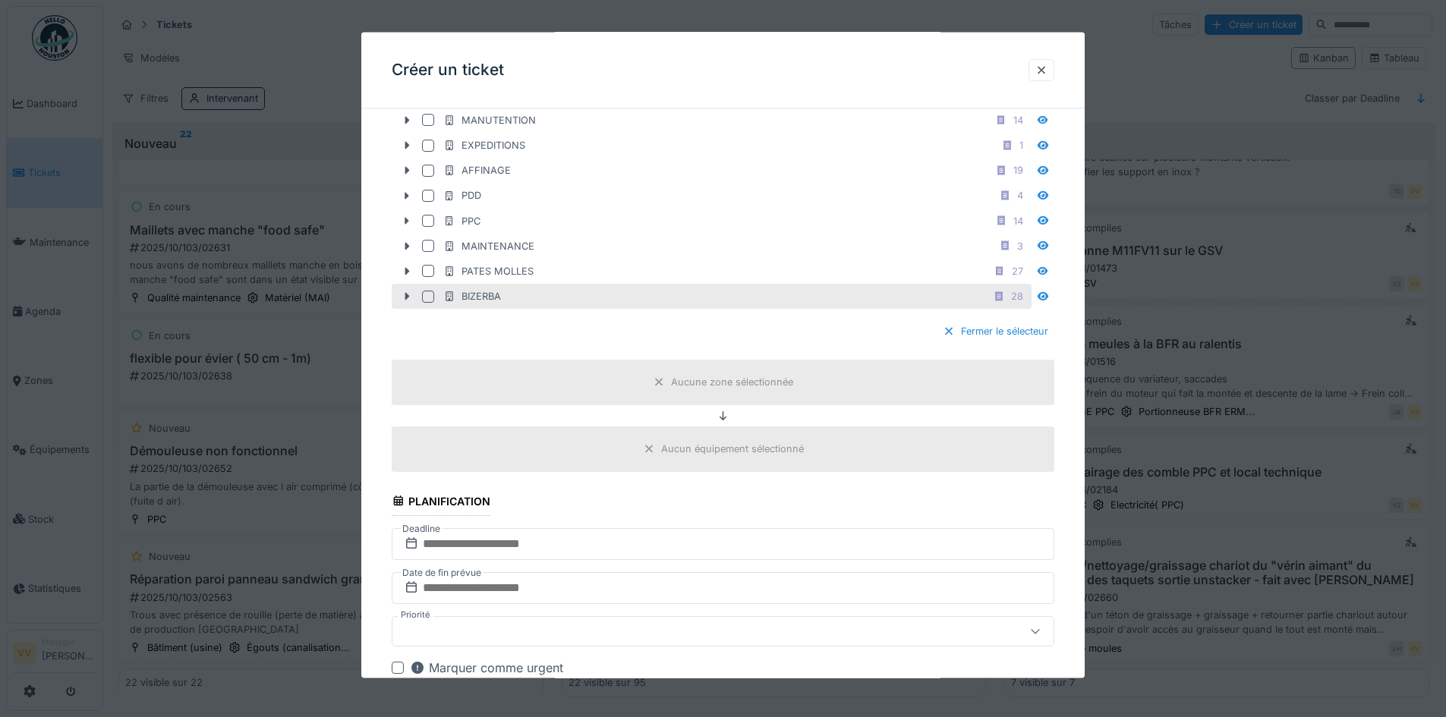
scroll to position [455, 0]
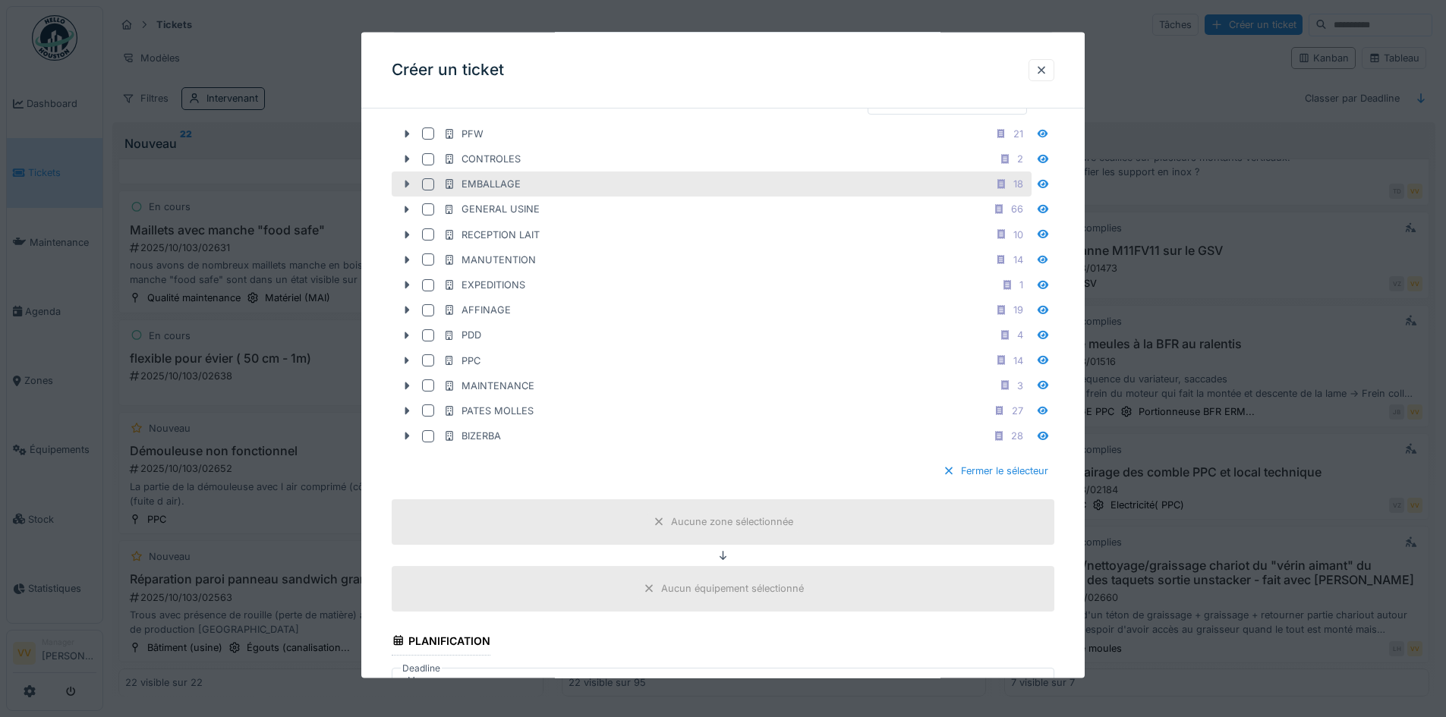
click at [410, 181] on icon at bounding box center [407, 184] width 12 height 10
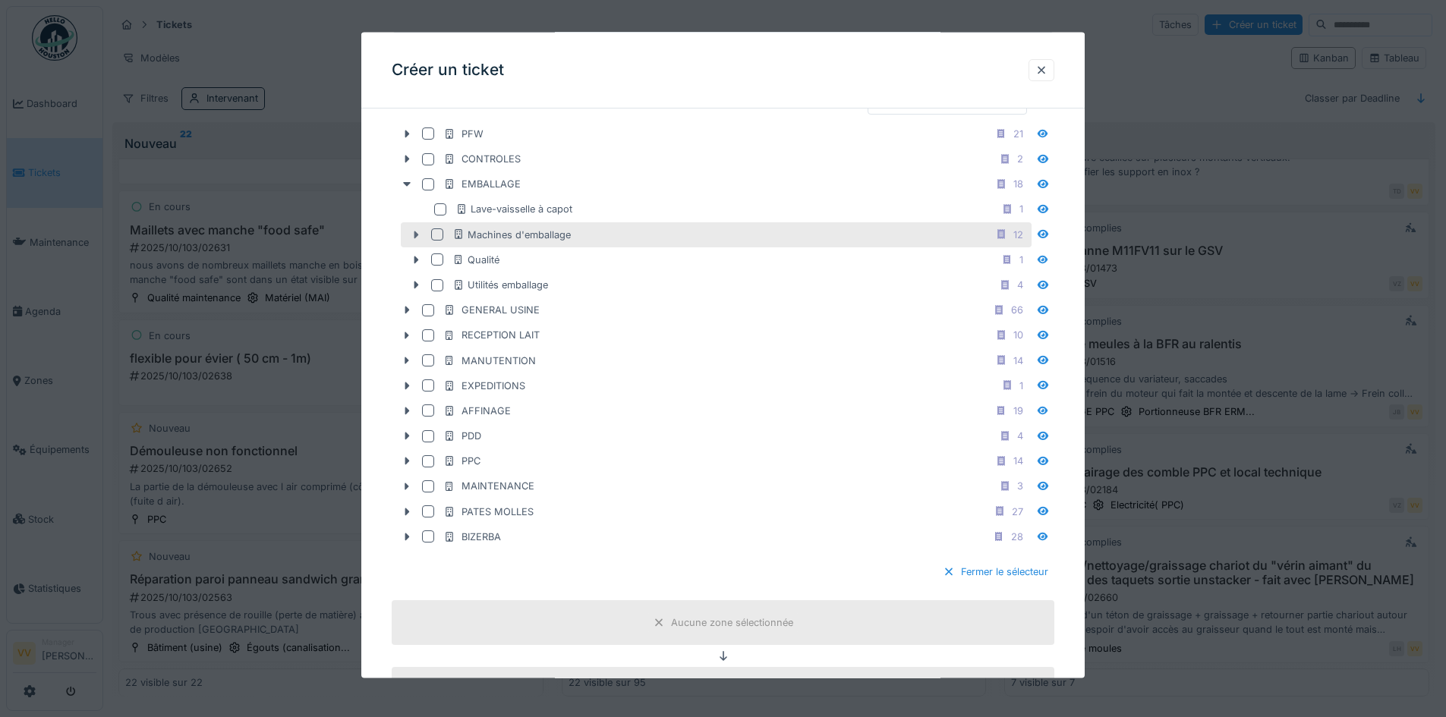
click at [419, 237] on icon at bounding box center [416, 234] width 12 height 10
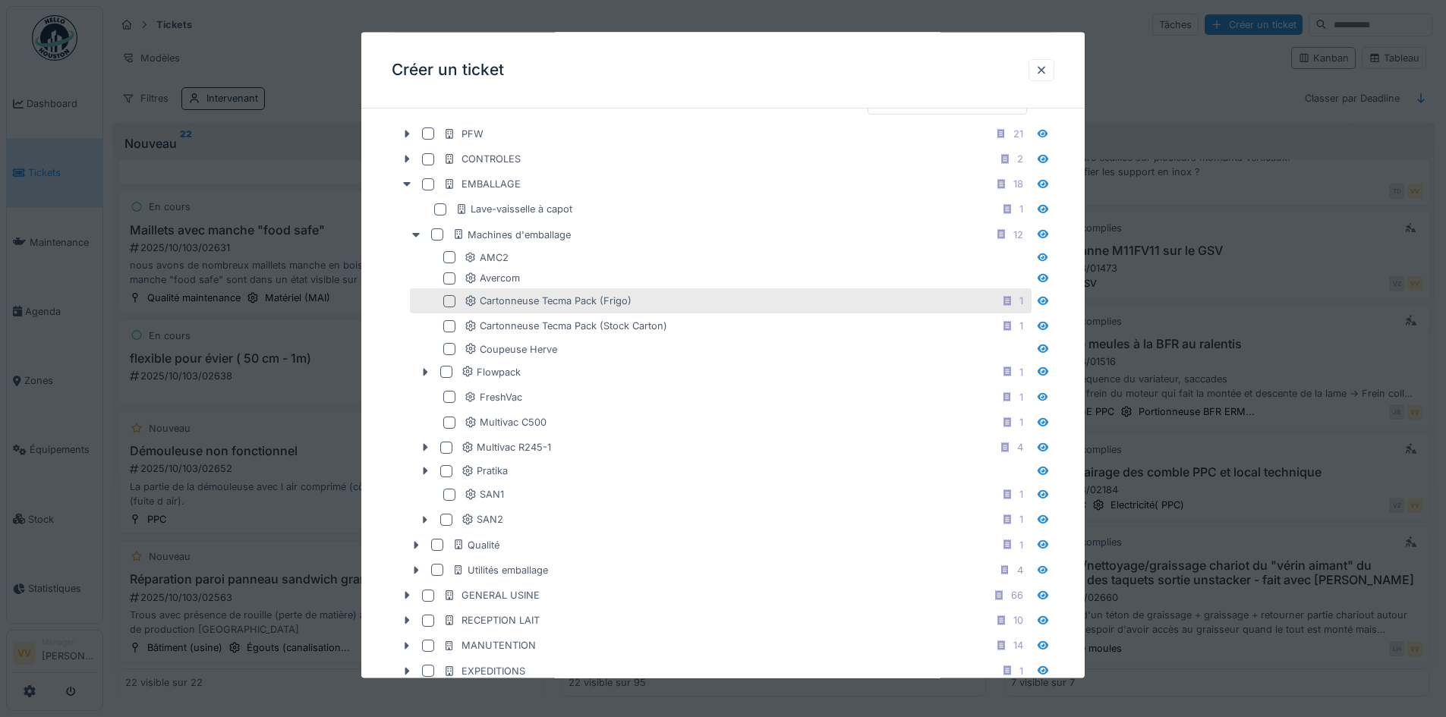
scroll to position [531, 0]
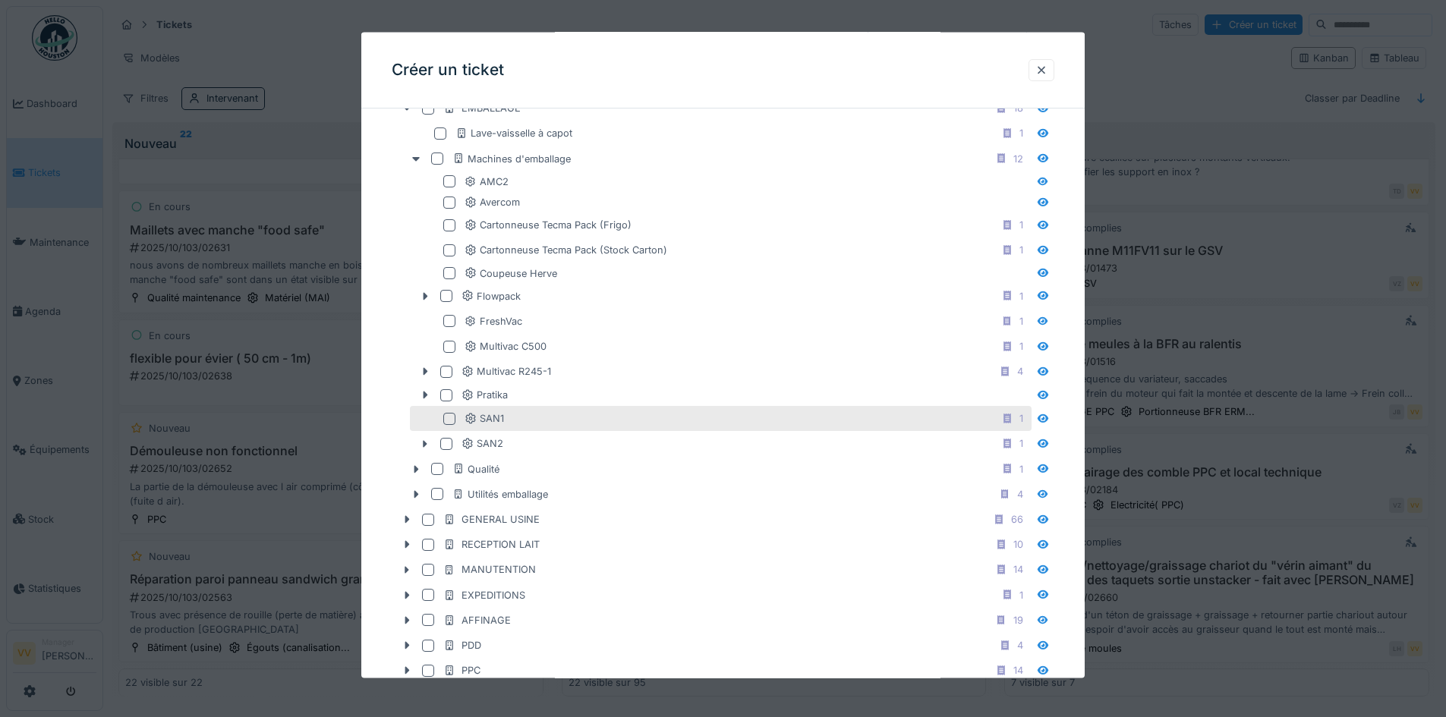
click at [445, 416] on div at bounding box center [449, 418] width 12 height 12
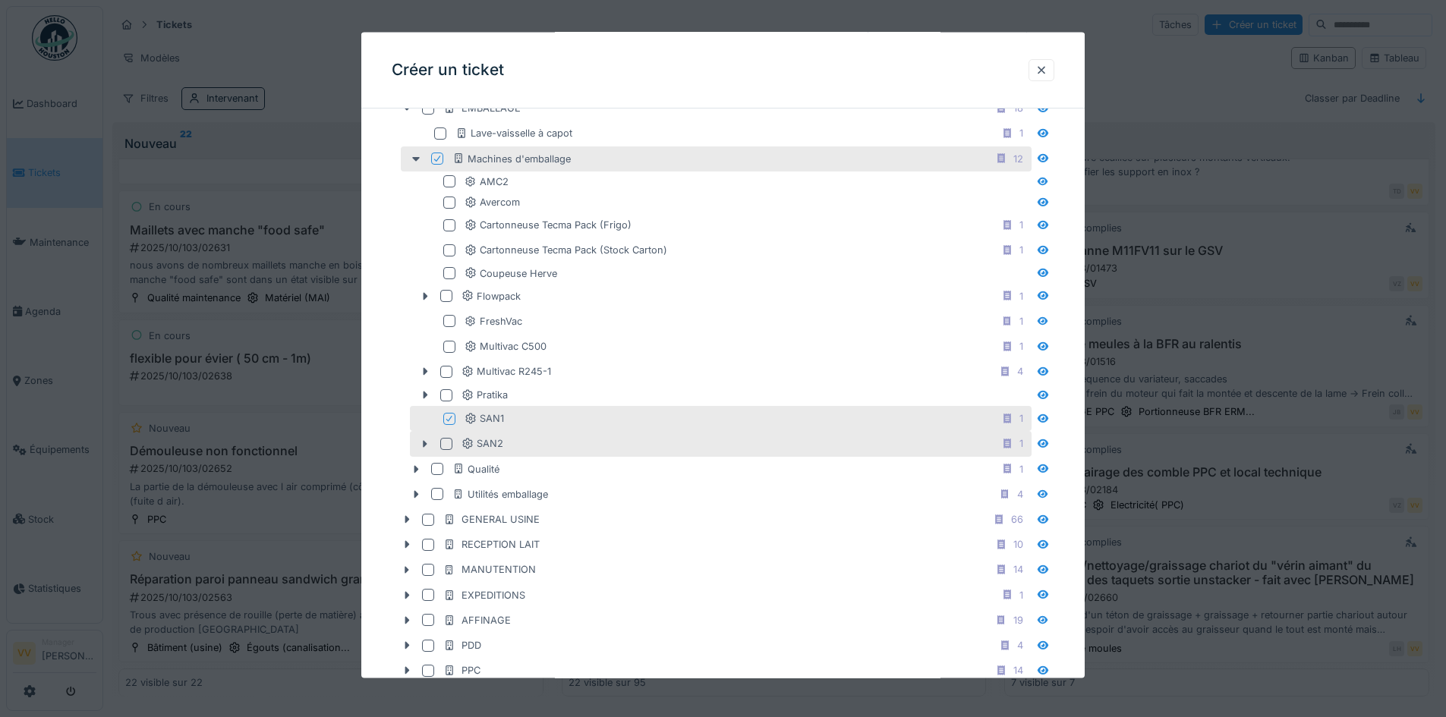
click at [440, 439] on div at bounding box center [446, 444] width 12 height 12
click at [445, 417] on div at bounding box center [449, 418] width 12 height 12
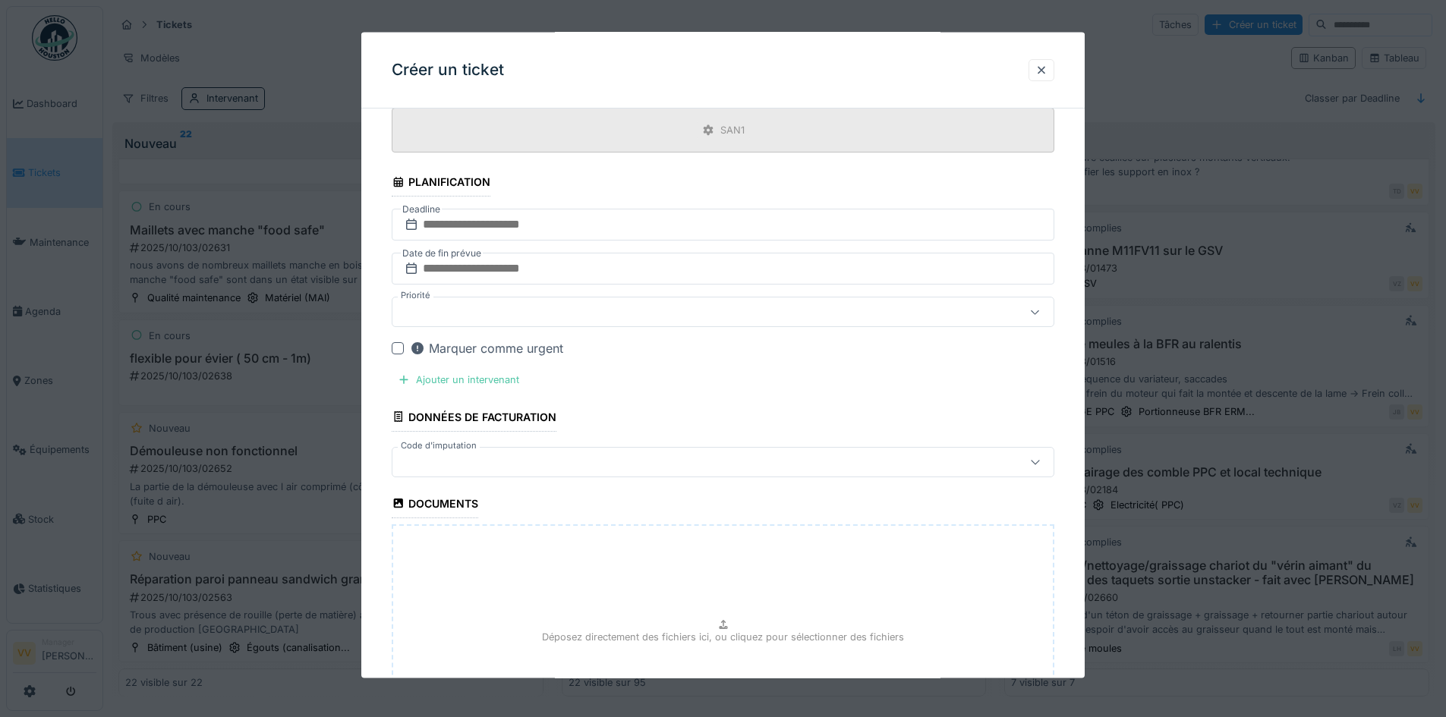
scroll to position [1093, 0]
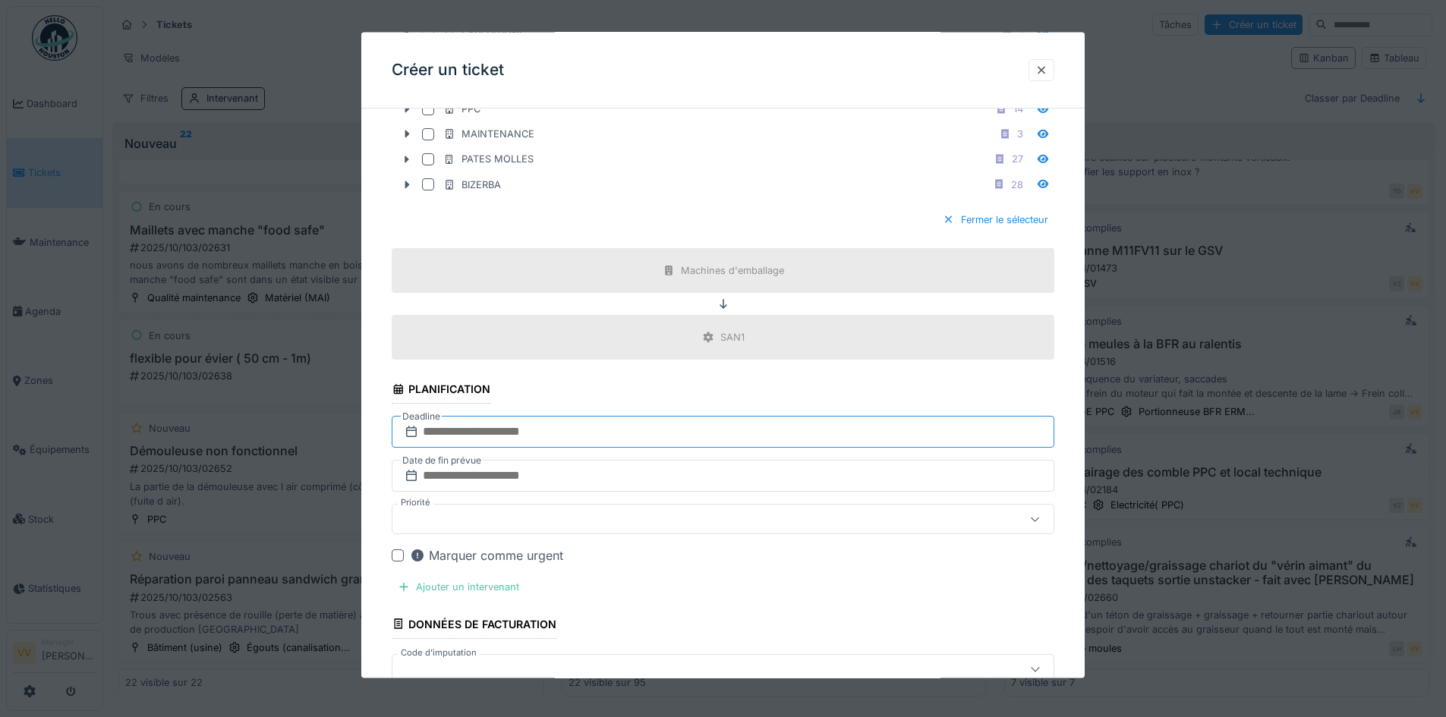
click at [673, 432] on input "text" at bounding box center [723, 432] width 663 height 32
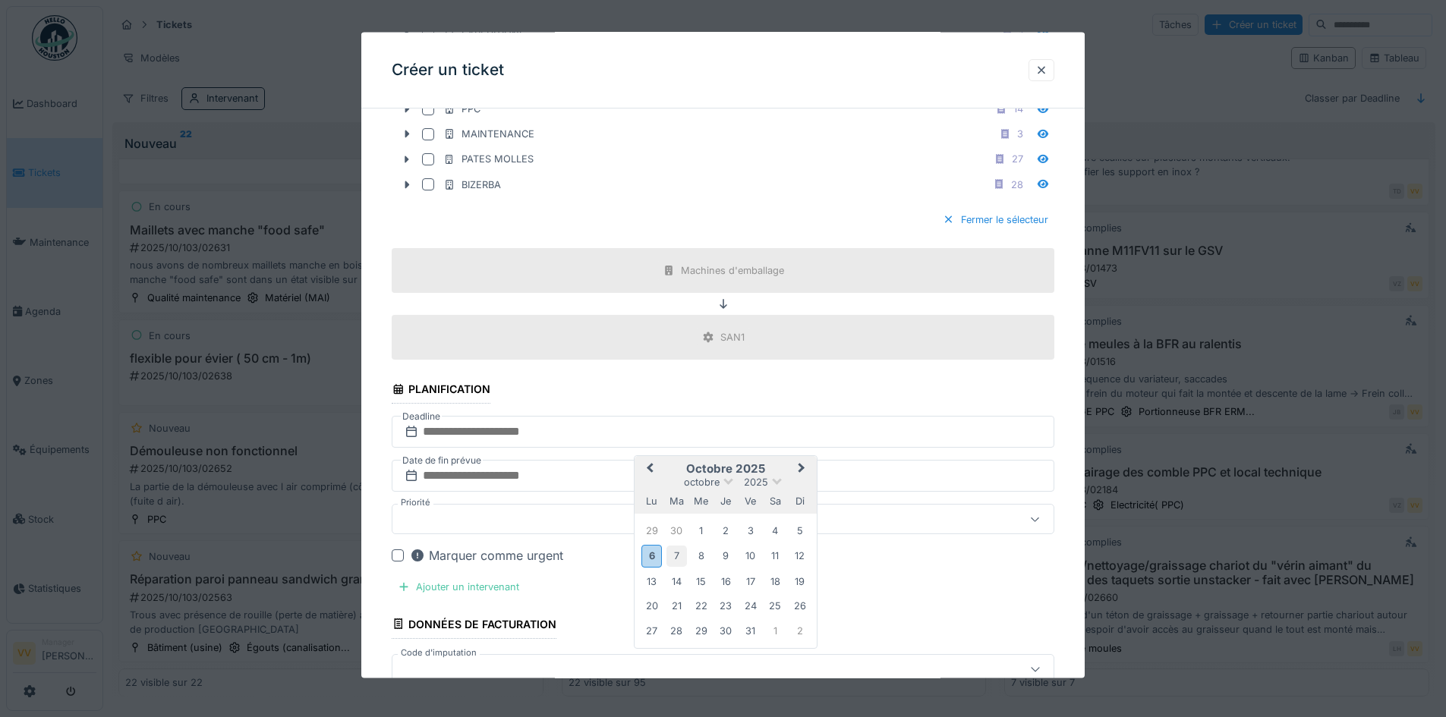
click at [675, 559] on div "7" at bounding box center [676, 556] width 20 height 20
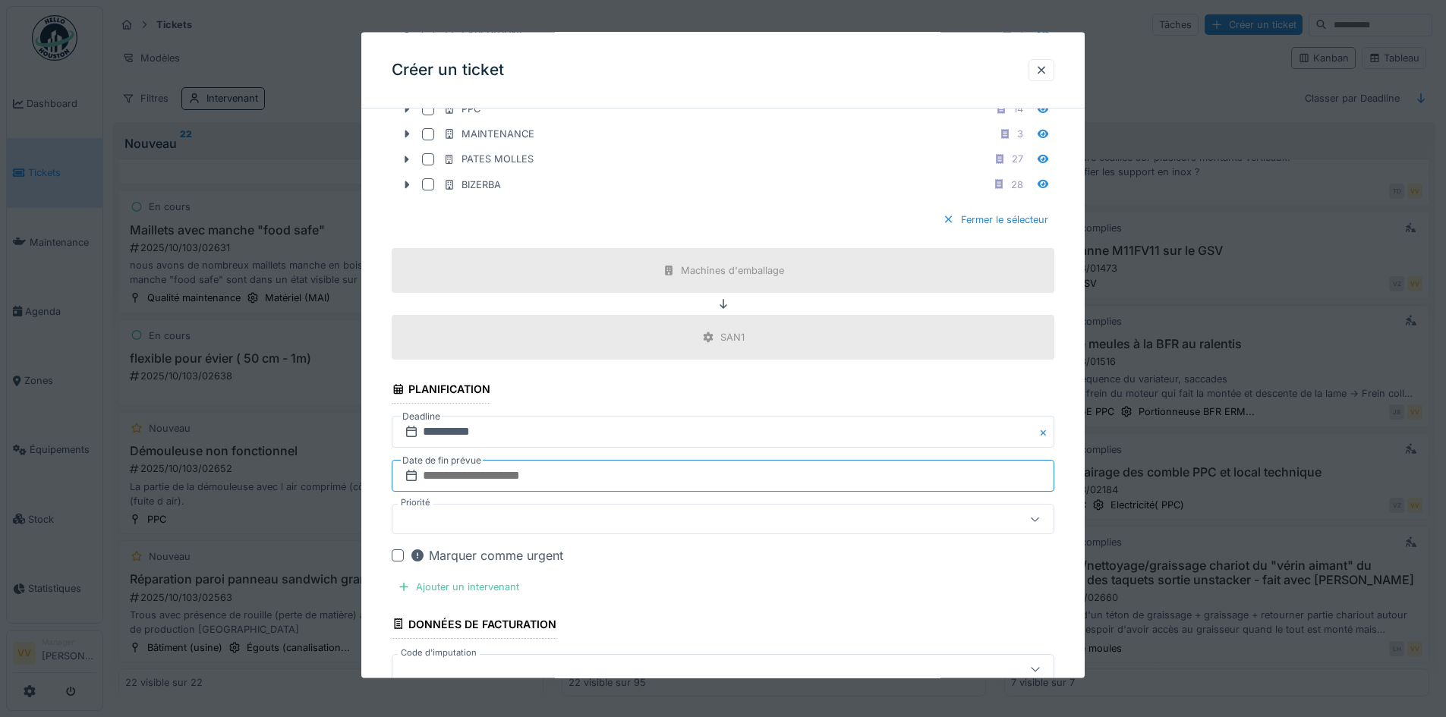
click at [669, 477] on input "text" at bounding box center [723, 476] width 663 height 32
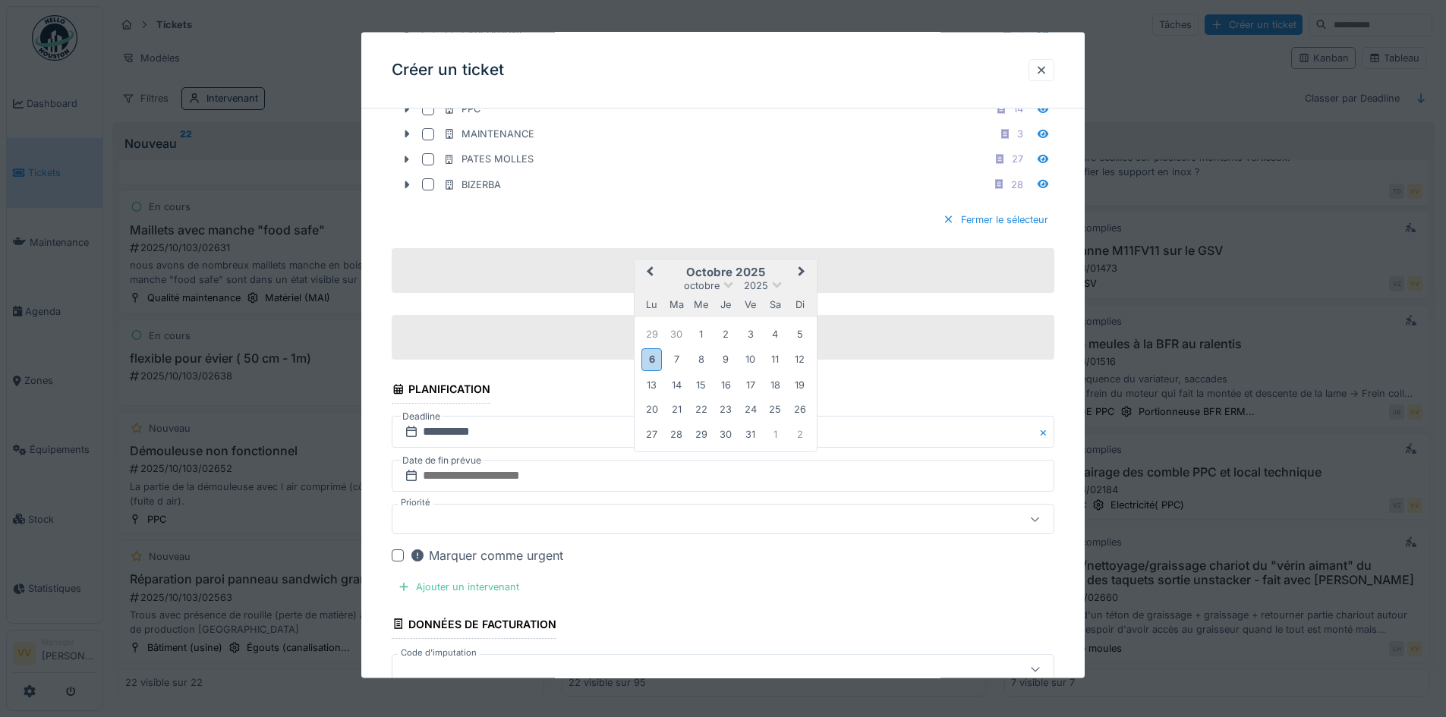
drag, startPoint x: 679, startPoint y: 354, endPoint x: 677, endPoint y: 364, distance: 9.4
click at [679, 354] on div "7" at bounding box center [676, 359] width 20 height 20
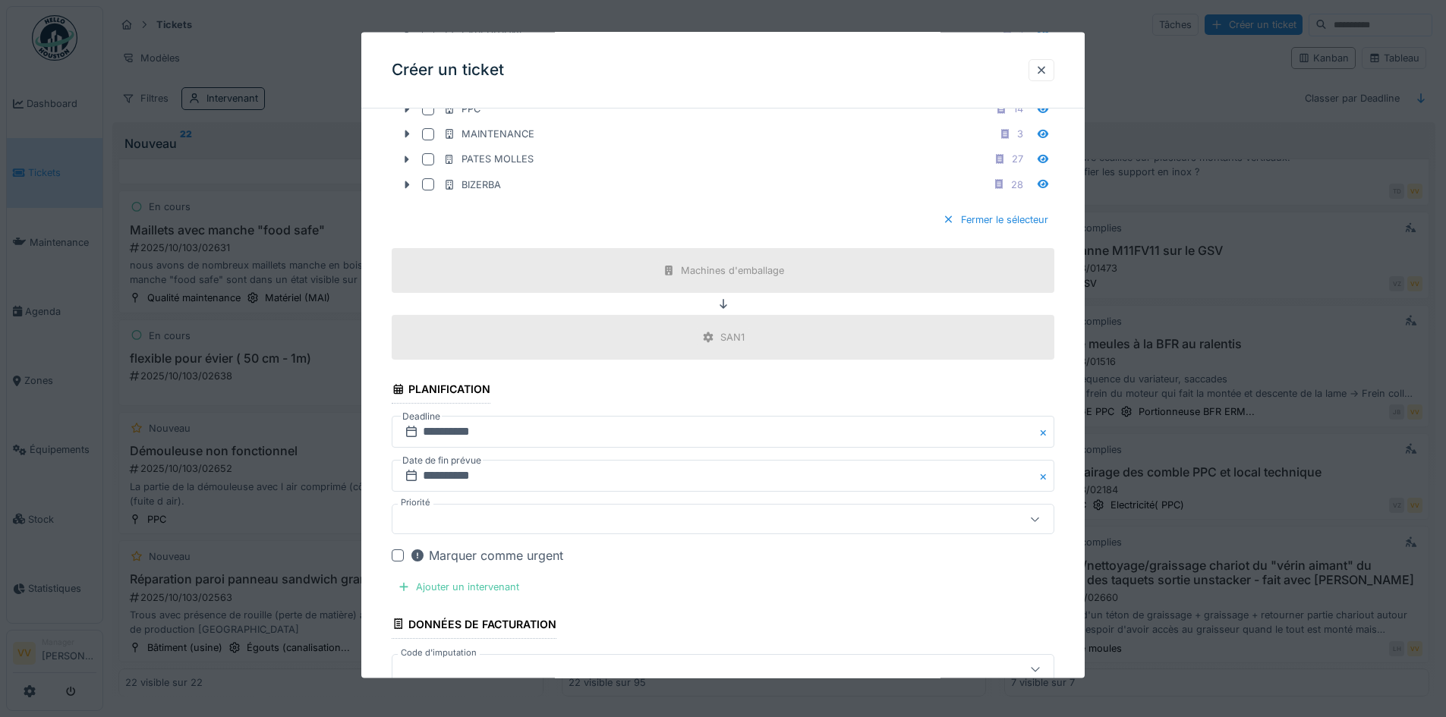
click at [629, 518] on div at bounding box center [685, 519] width 572 height 17
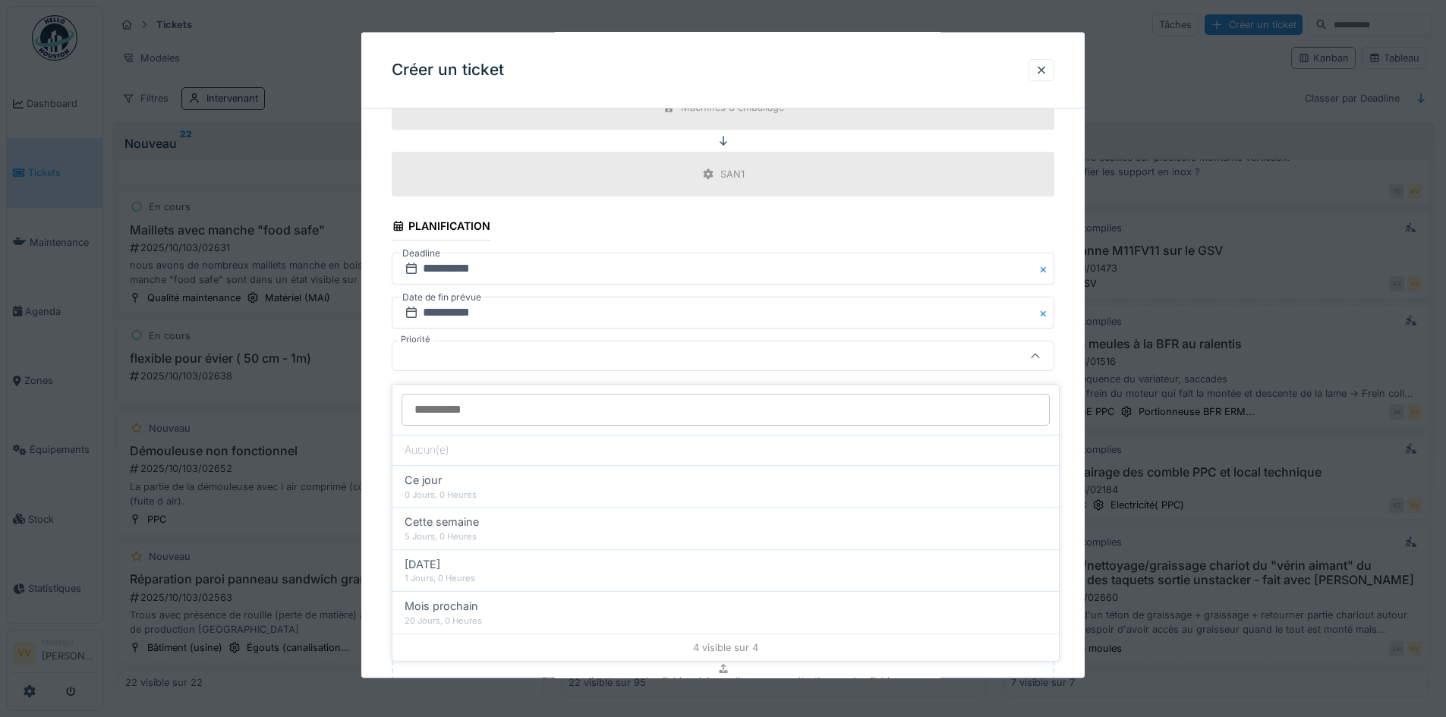
scroll to position [1257, 0]
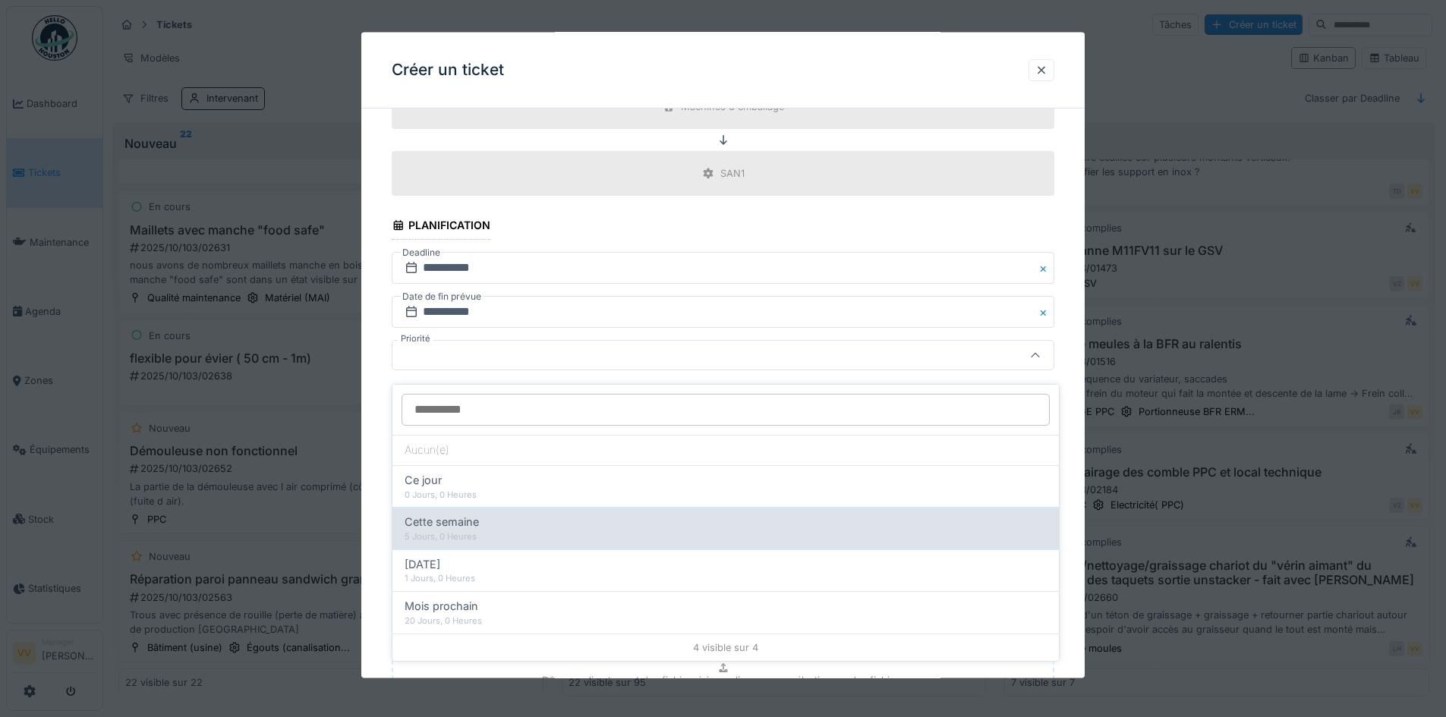
click at [647, 531] on div "5 Jours, 0 Heures" at bounding box center [726, 537] width 642 height 13
type input "**"
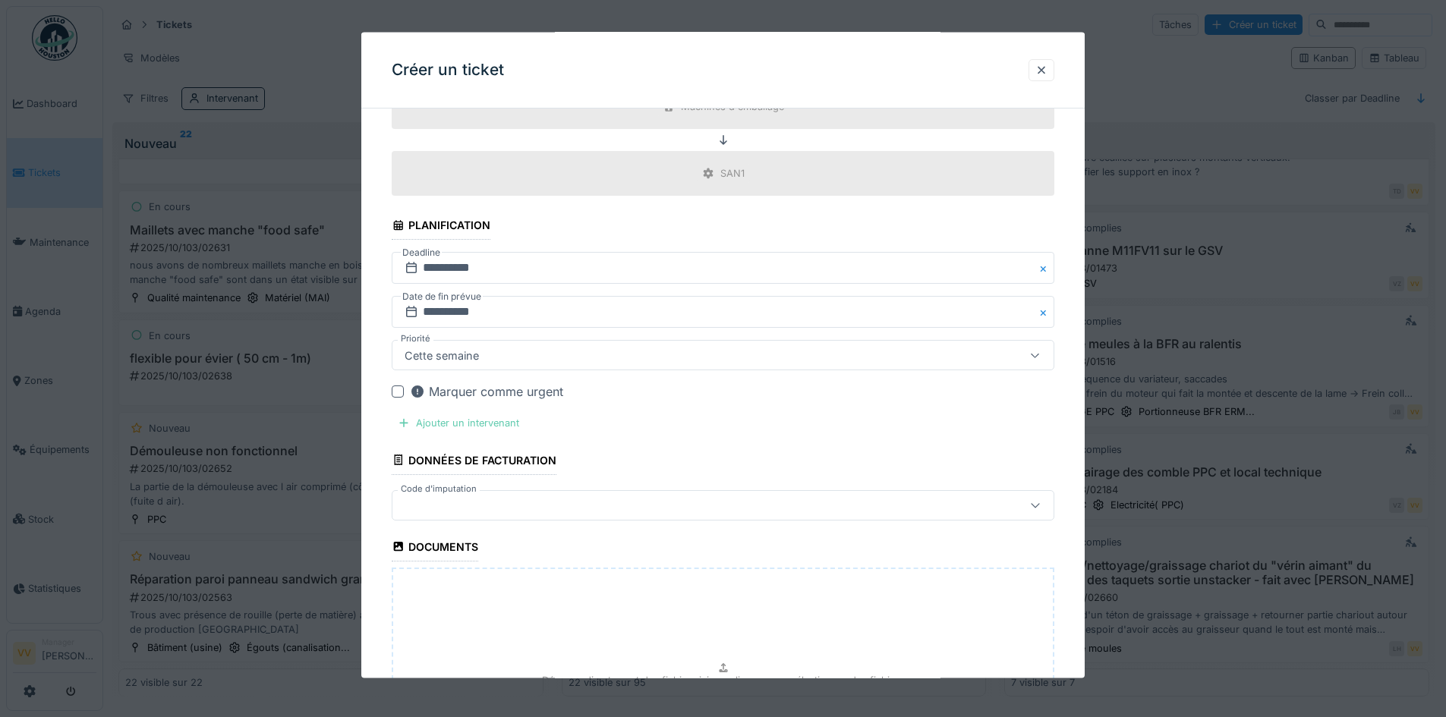
click at [460, 423] on div "Ajouter un intervenant" at bounding box center [459, 423] width 134 height 20
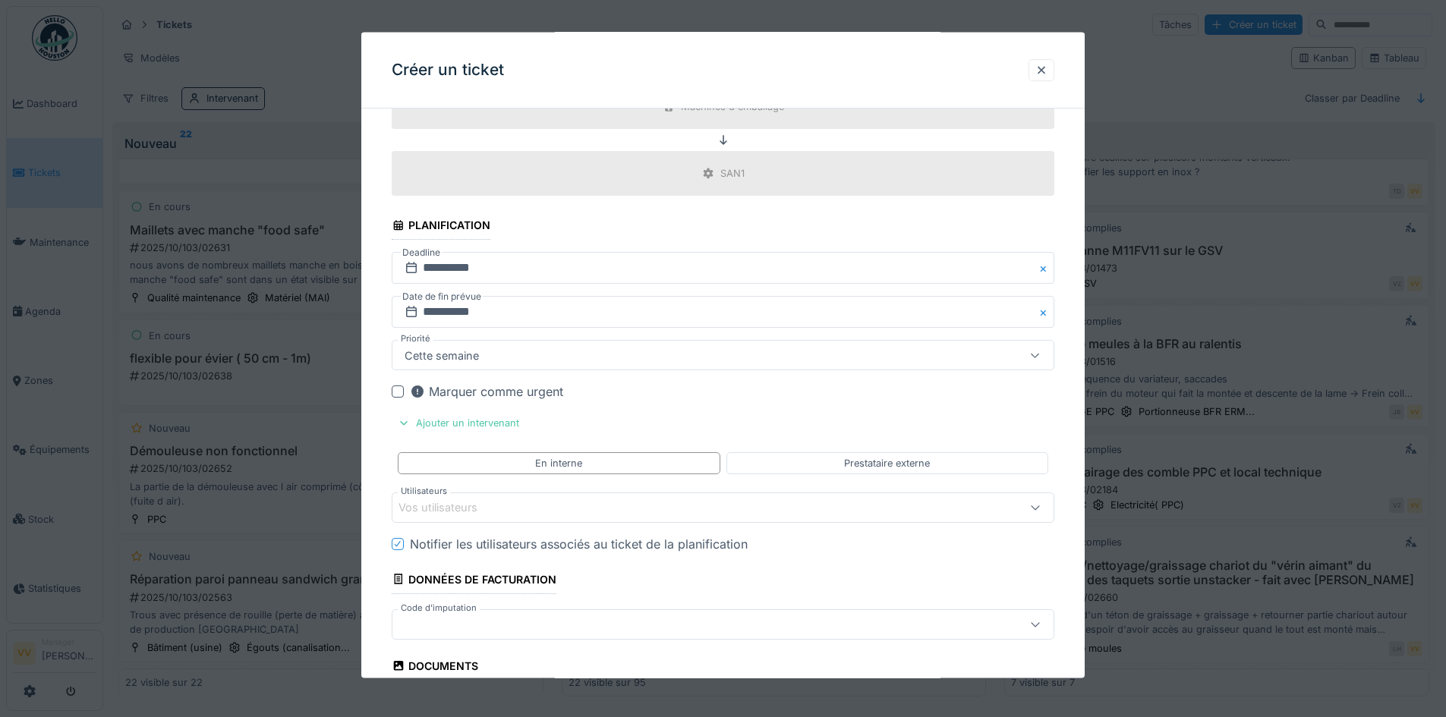
click at [541, 507] on div "Vos utilisateurs" at bounding box center [685, 507] width 572 height 17
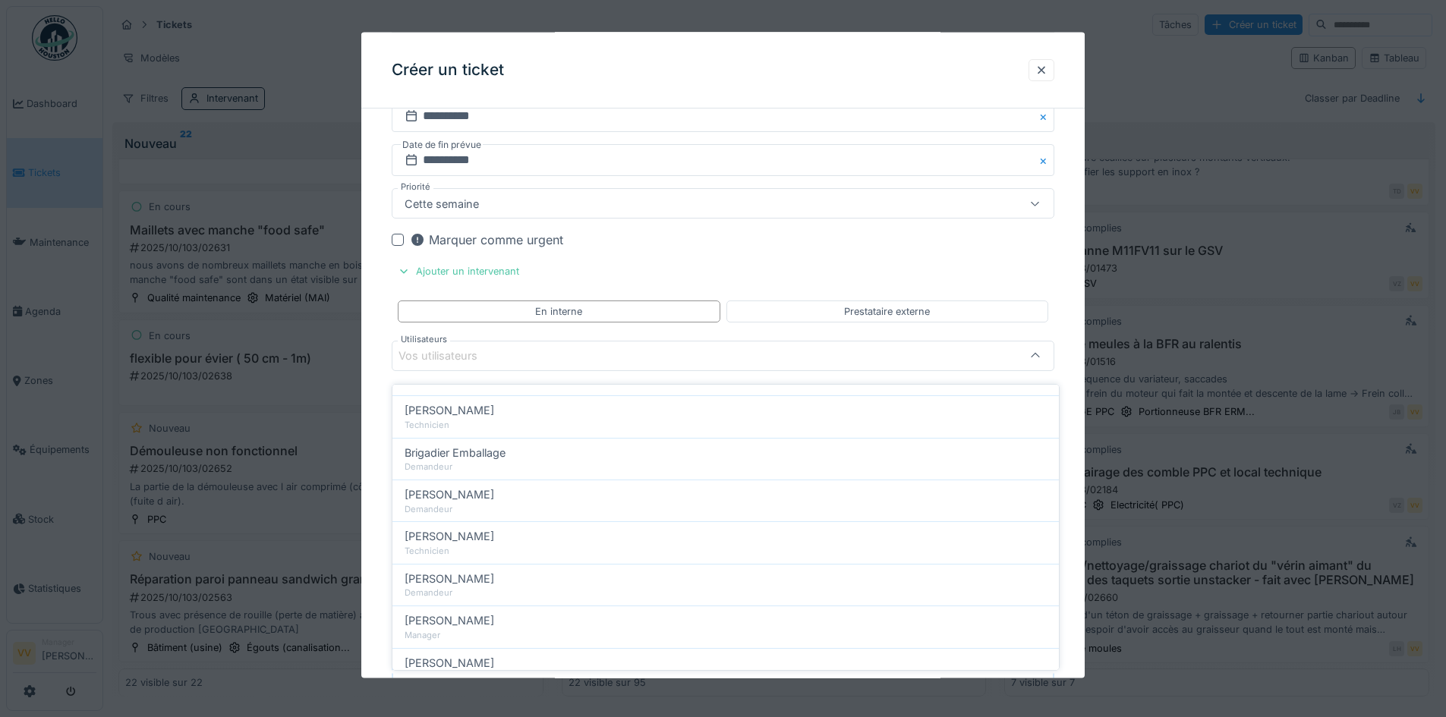
scroll to position [0, 0]
click at [471, 437] on div "Techniciens" at bounding box center [481, 449] width 68 height 28
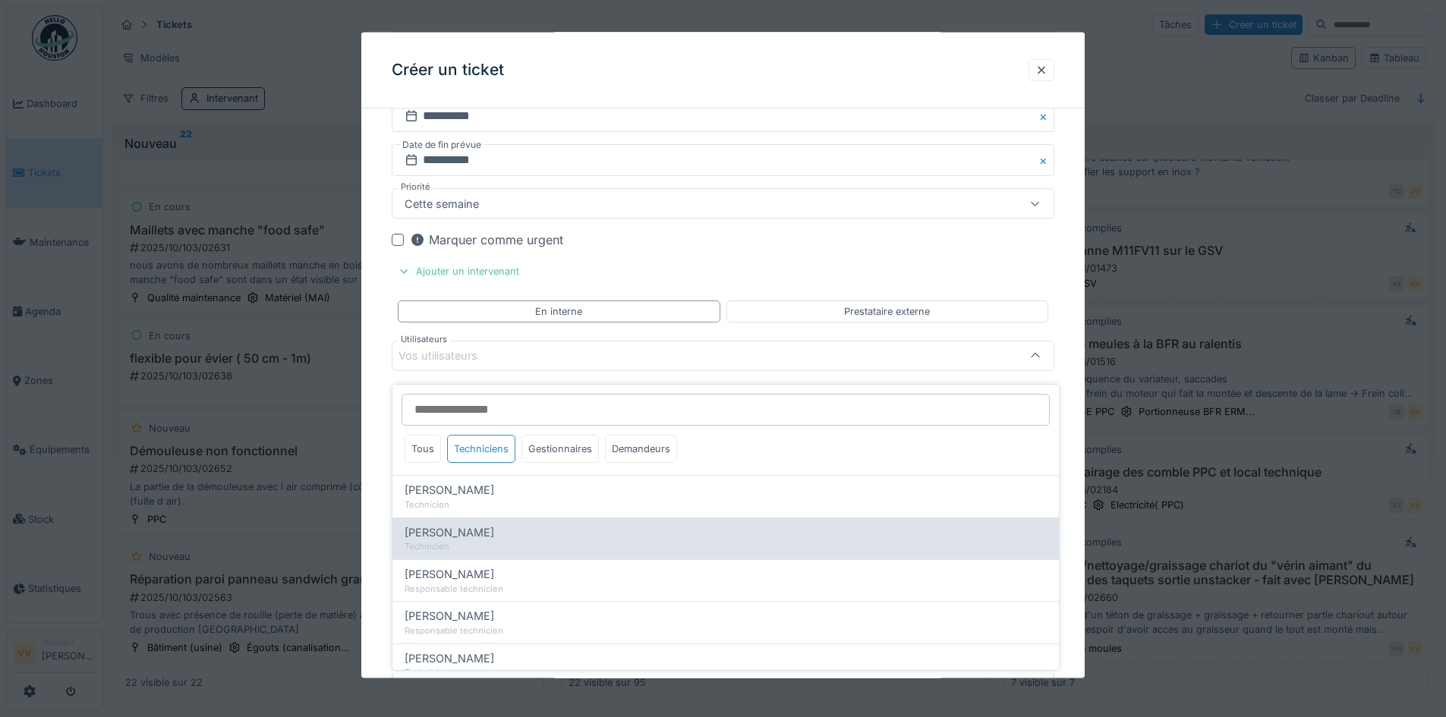
click at [450, 526] on span "[PERSON_NAME]" at bounding box center [450, 533] width 90 height 17
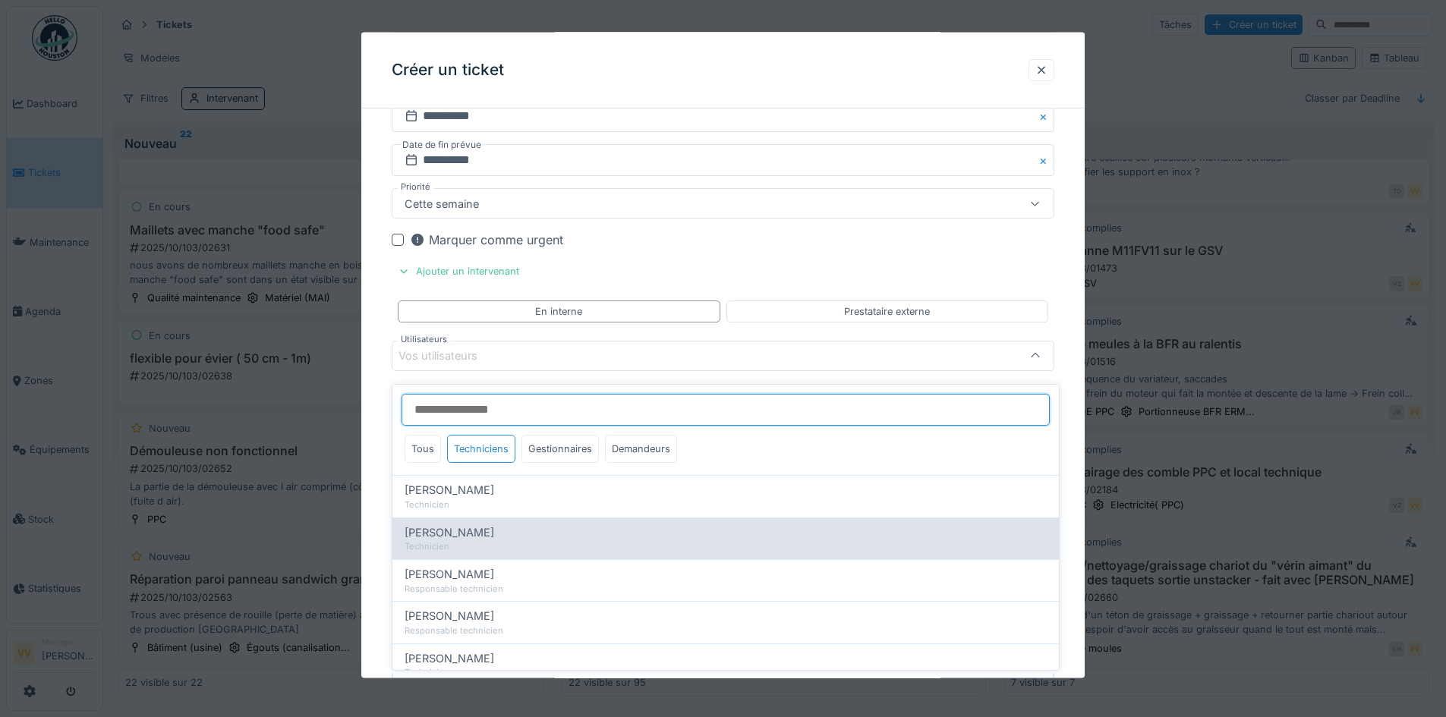
type input "****"
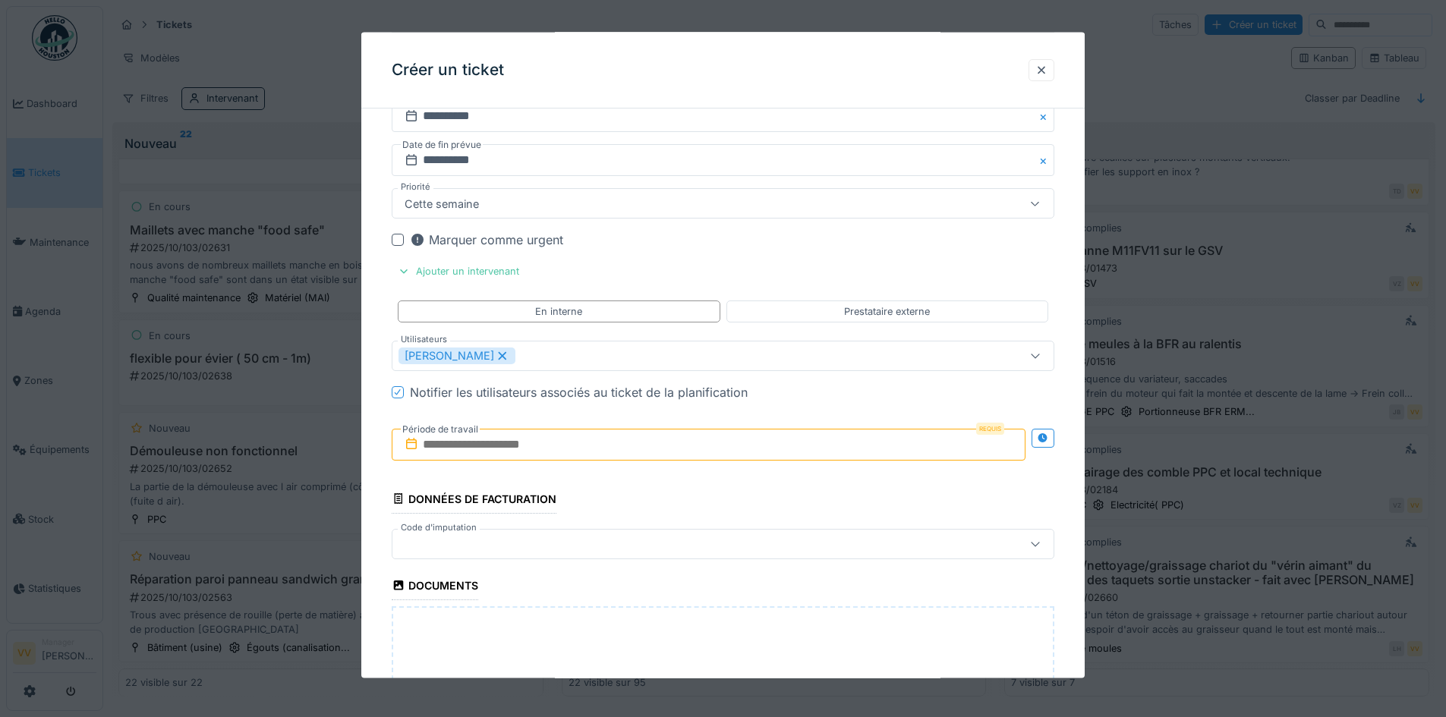
click at [665, 430] on input "text" at bounding box center [709, 444] width 634 height 32
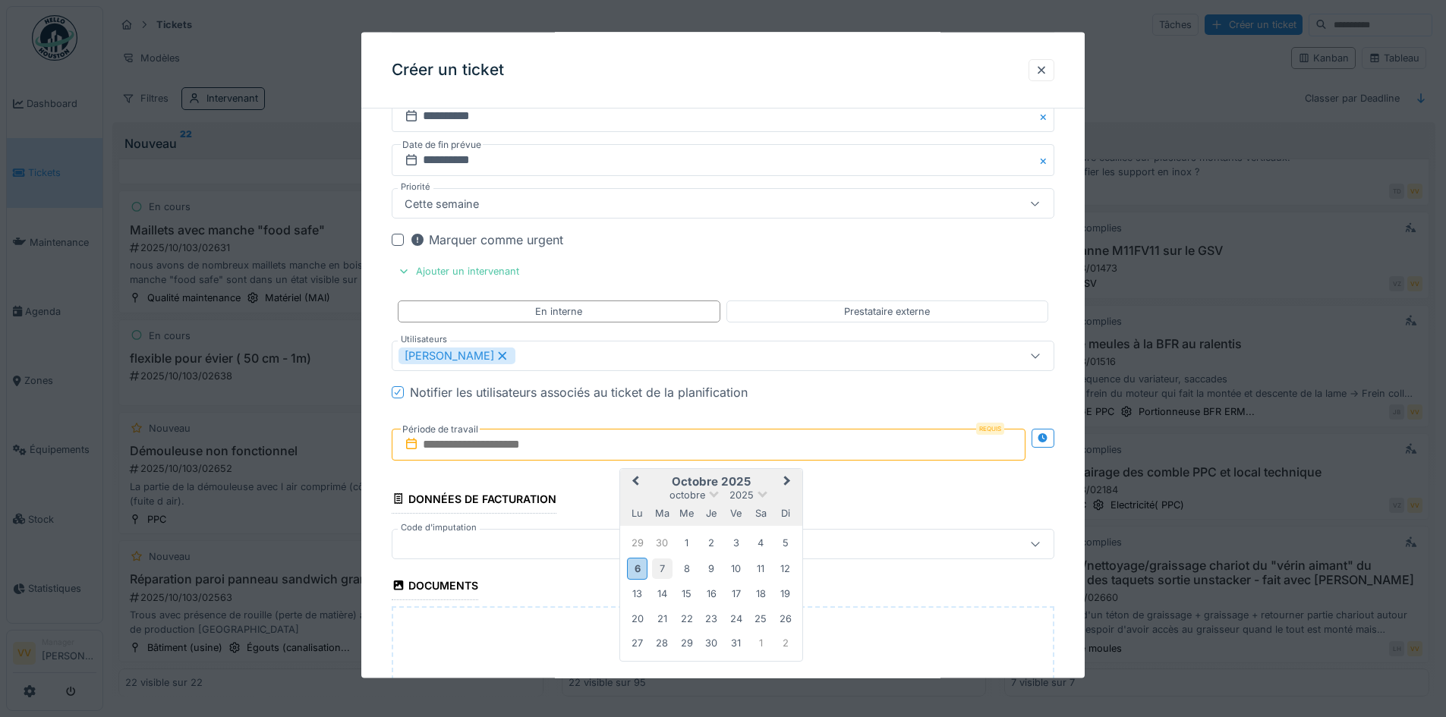
click at [668, 576] on div "7" at bounding box center [662, 568] width 20 height 20
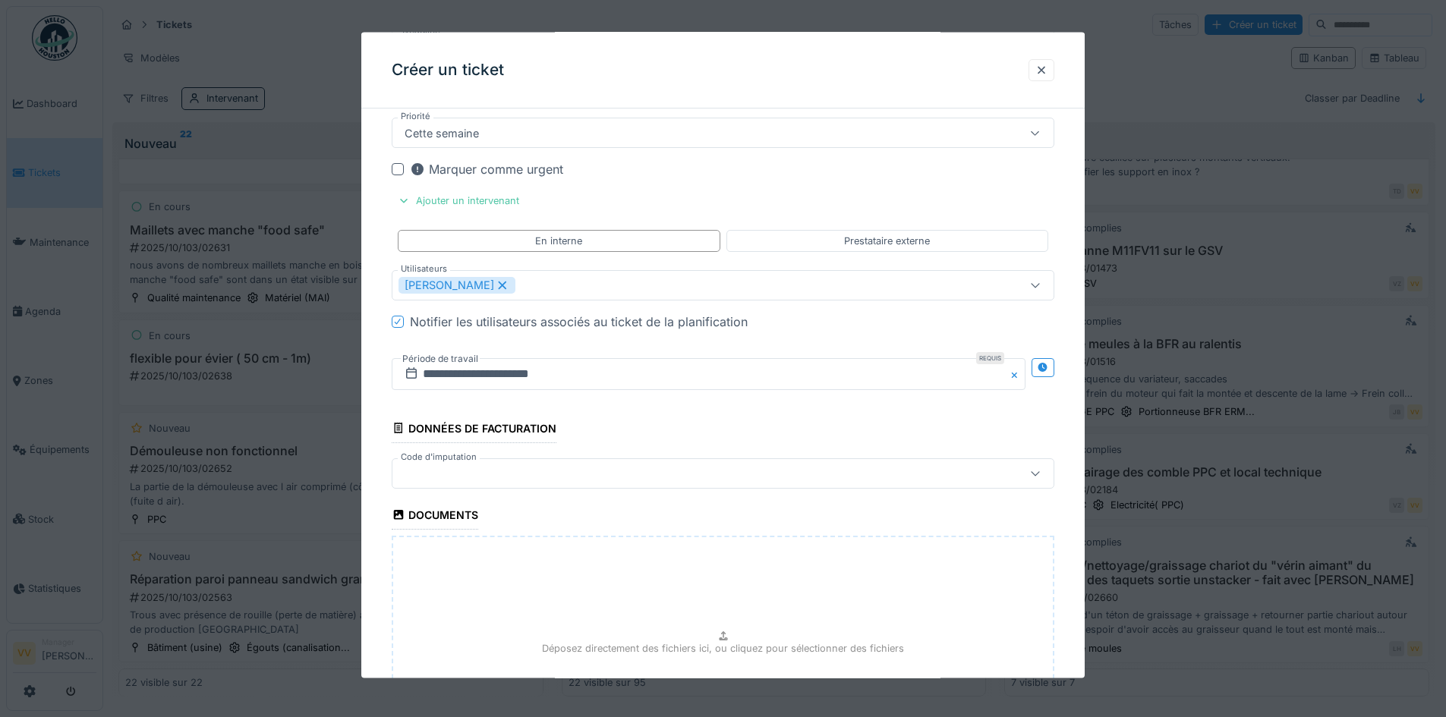
scroll to position [1663, 0]
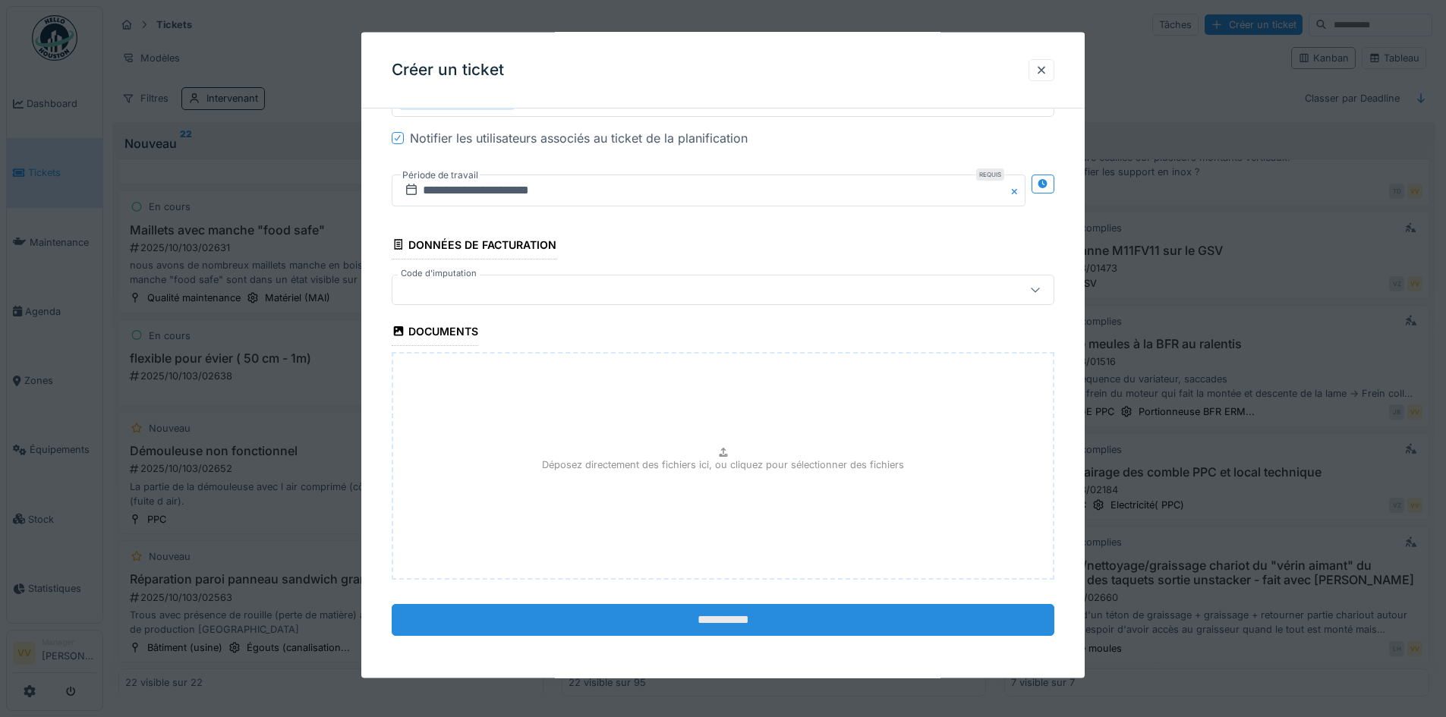
click at [791, 616] on input "**********" at bounding box center [723, 619] width 663 height 32
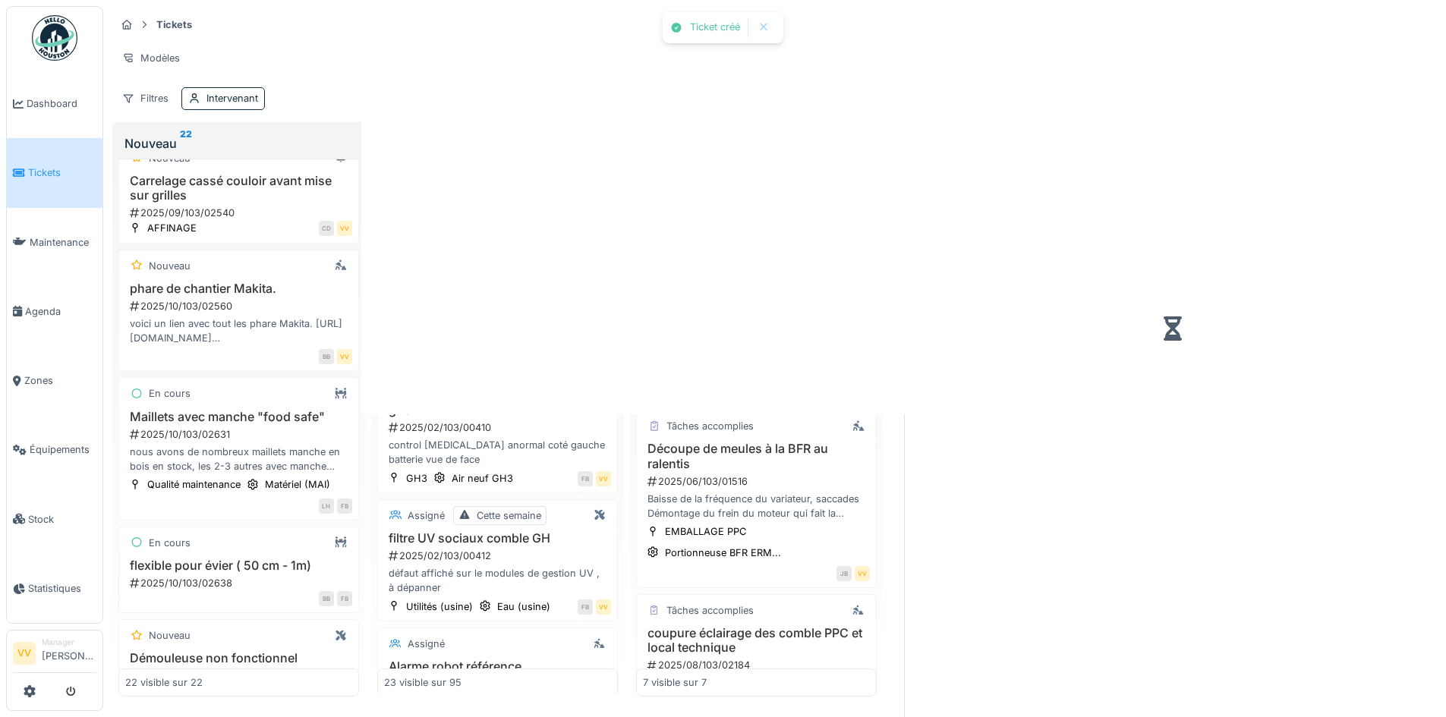
scroll to position [429, 0]
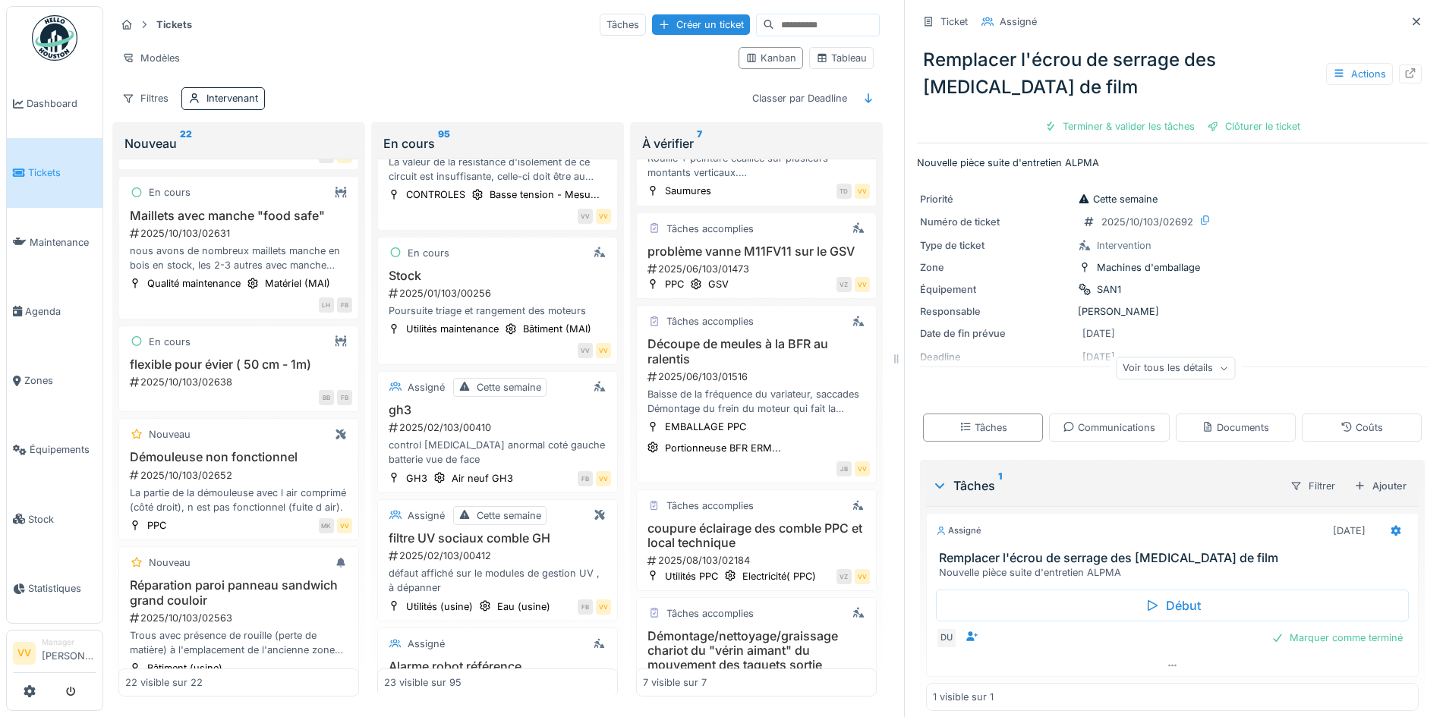
click at [24, 180] on link "Tickets" at bounding box center [55, 172] width 96 height 69
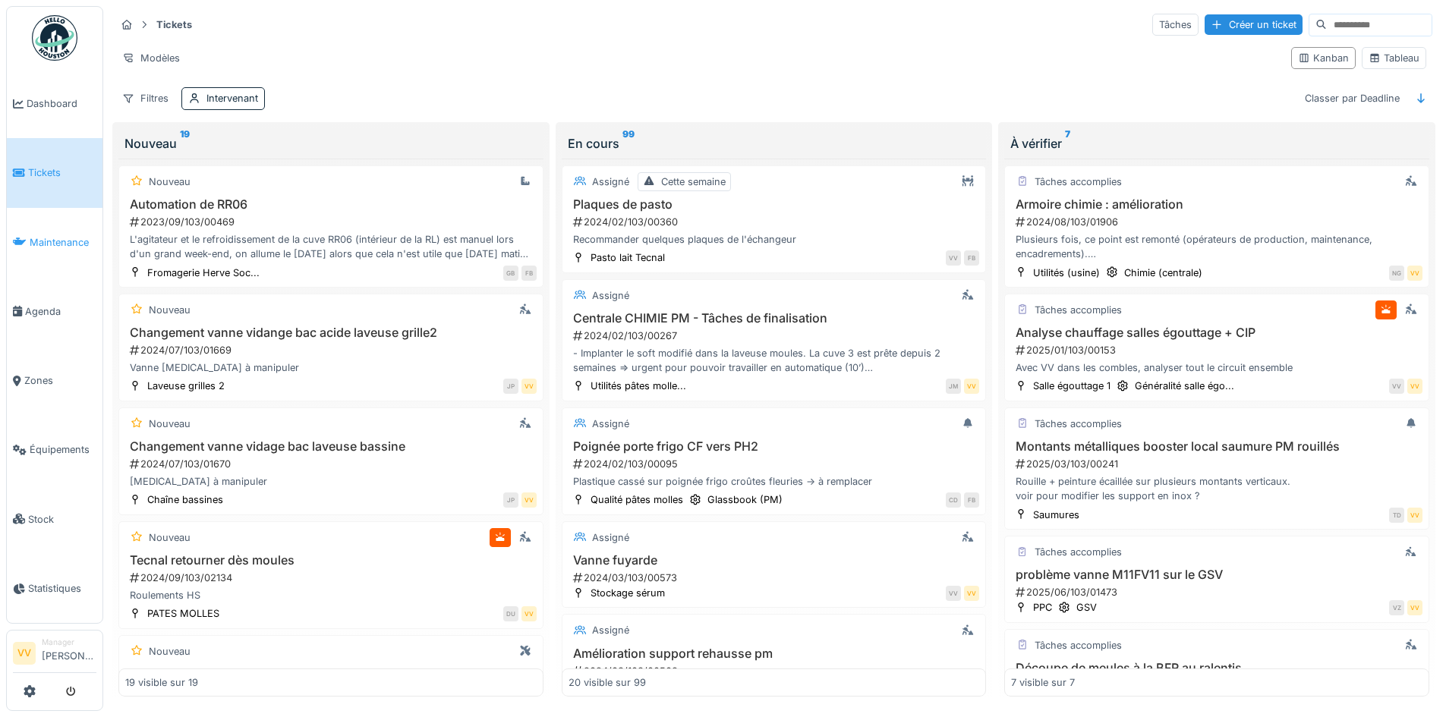
click at [35, 243] on span "Maintenance" at bounding box center [63, 242] width 67 height 14
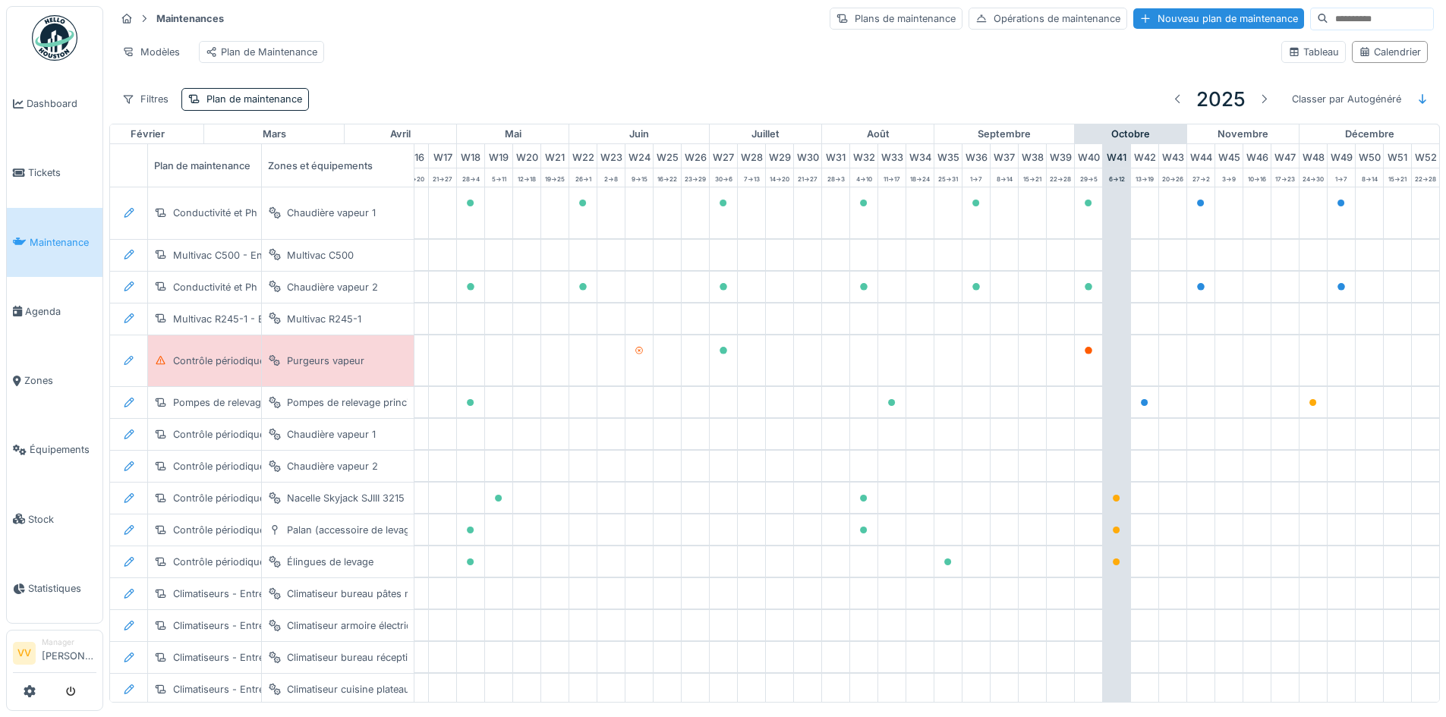
scroll to position [0, 497]
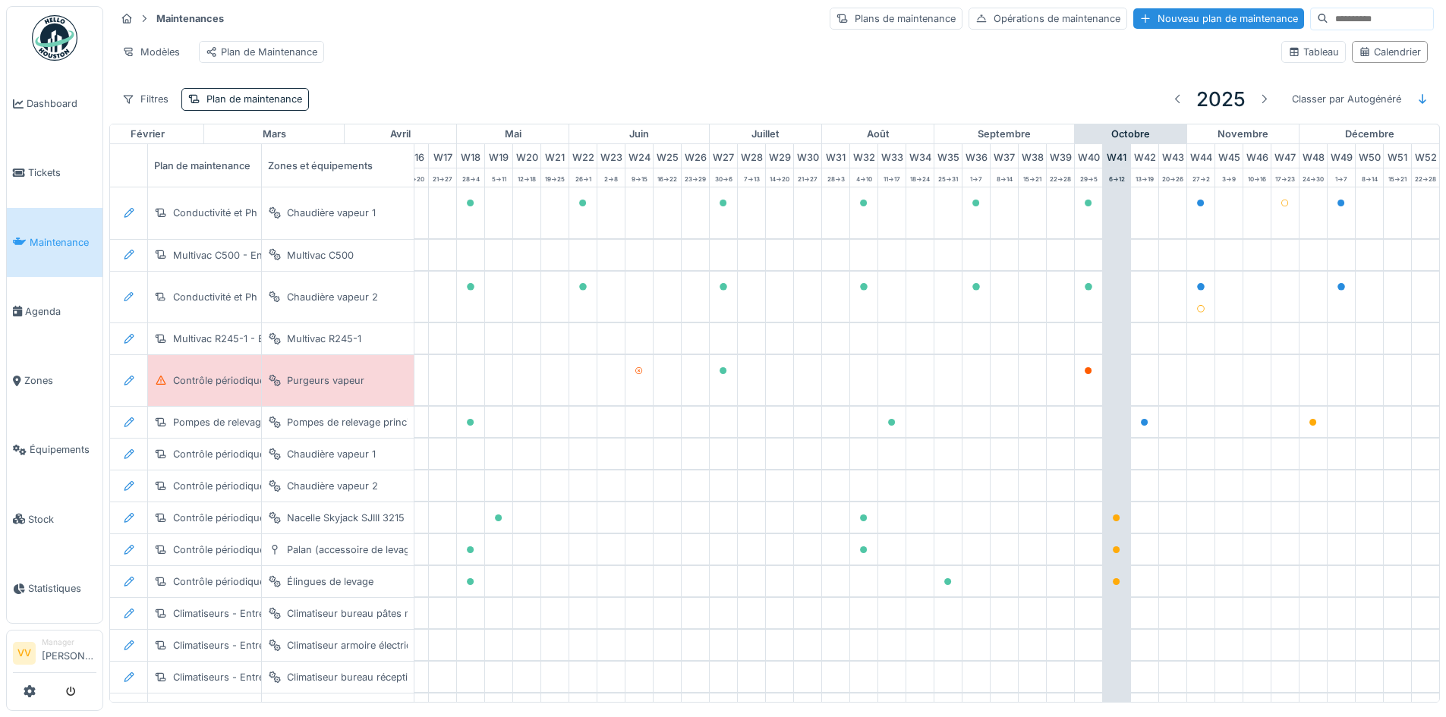
click at [1328, 22] on input at bounding box center [1380, 18] width 105 height 21
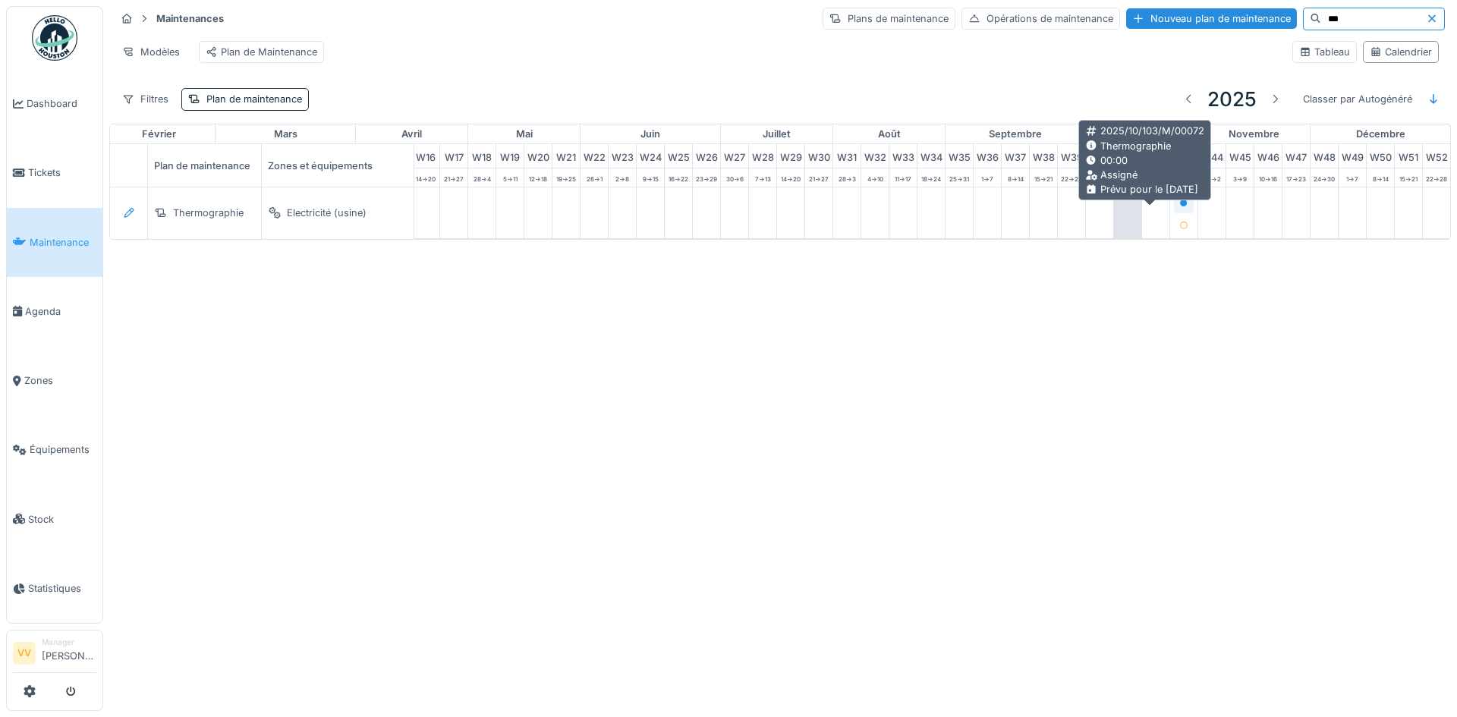
type input "***"
click at [1180, 207] on icon at bounding box center [1184, 204] width 8 height 8
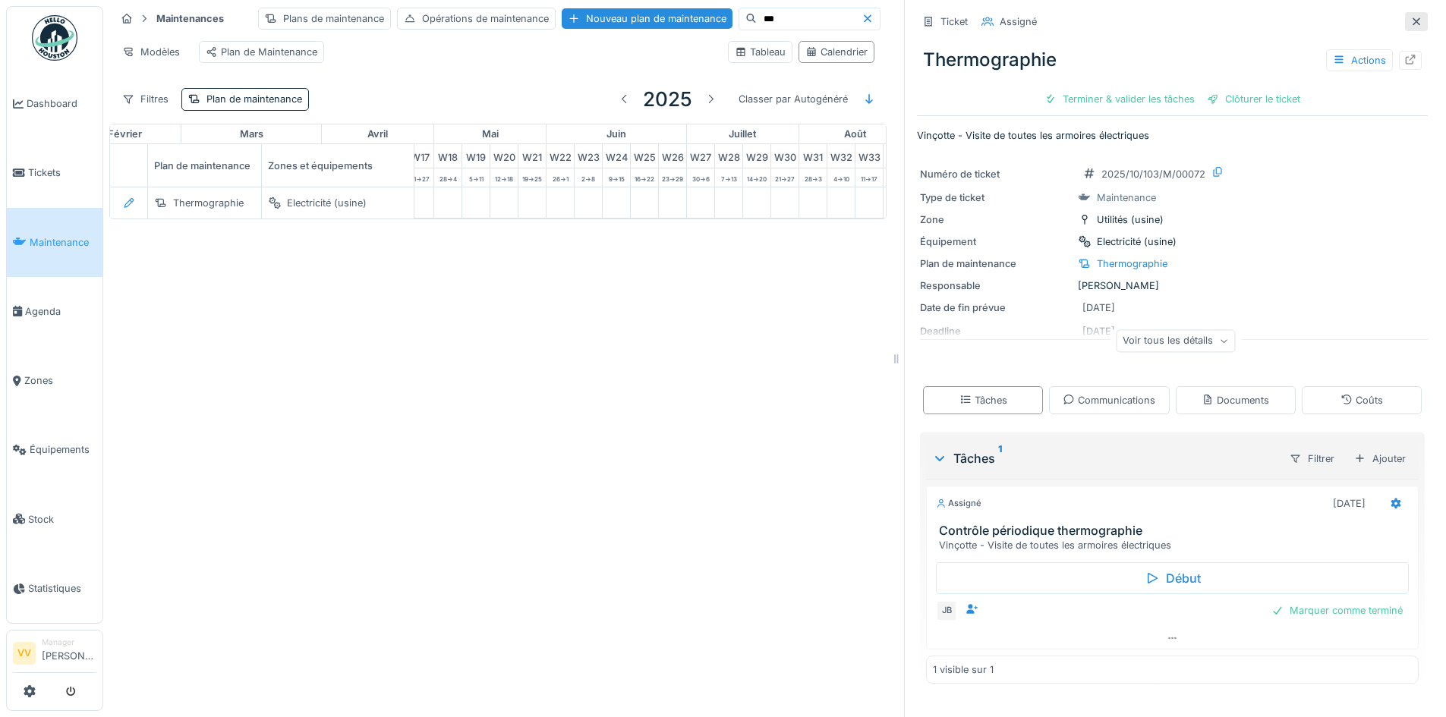
click at [1413, 23] on icon at bounding box center [1417, 21] width 8 height 8
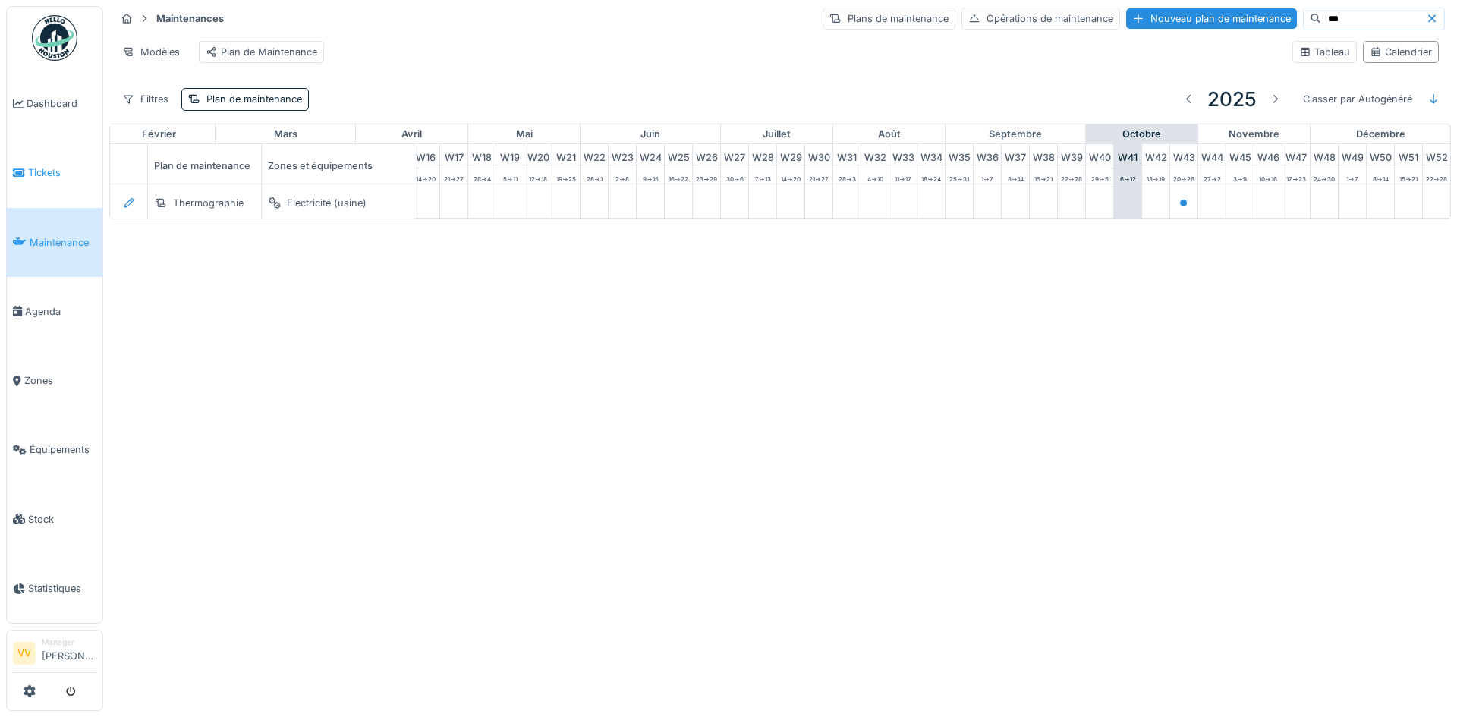
click at [61, 169] on span "Tickets" at bounding box center [62, 172] width 68 height 14
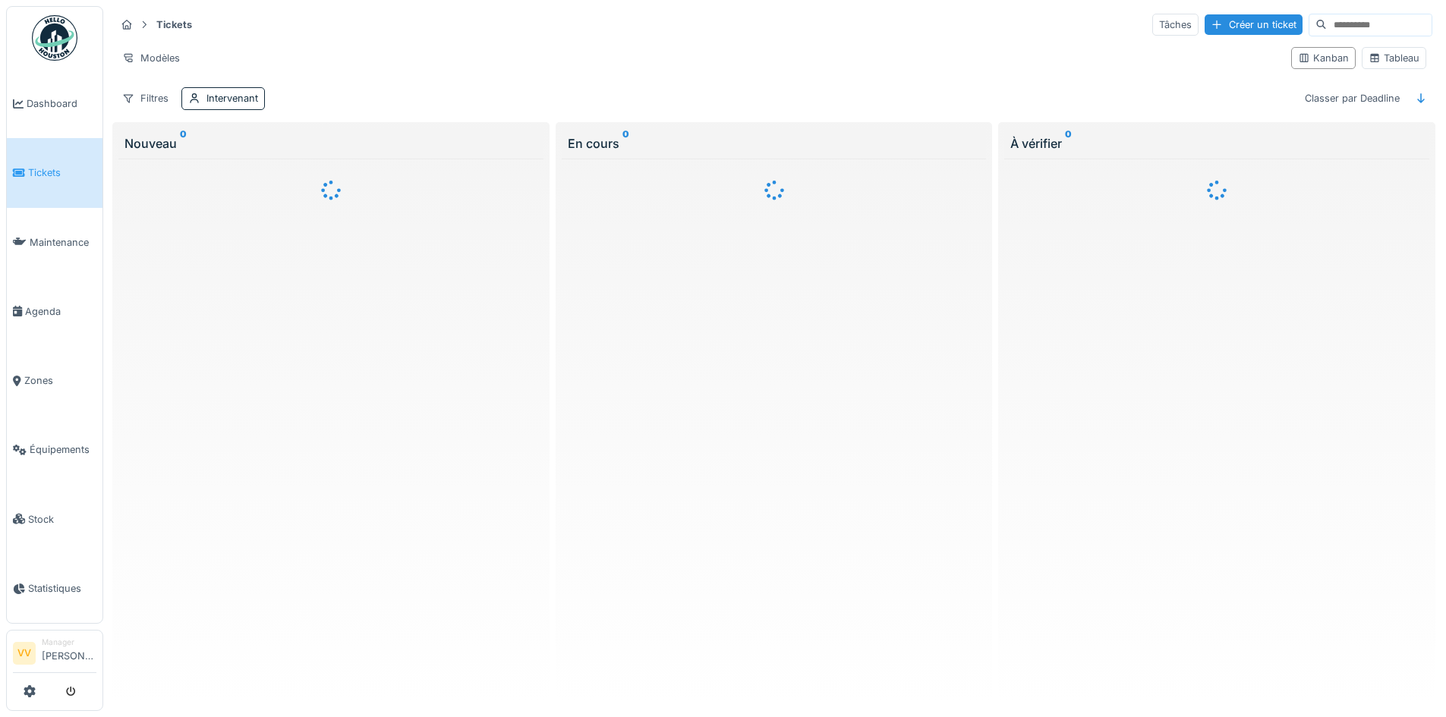
click at [57, 101] on span "Dashboard" at bounding box center [62, 103] width 70 height 14
click at [26, 304] on span "Agenda" at bounding box center [60, 311] width 71 height 14
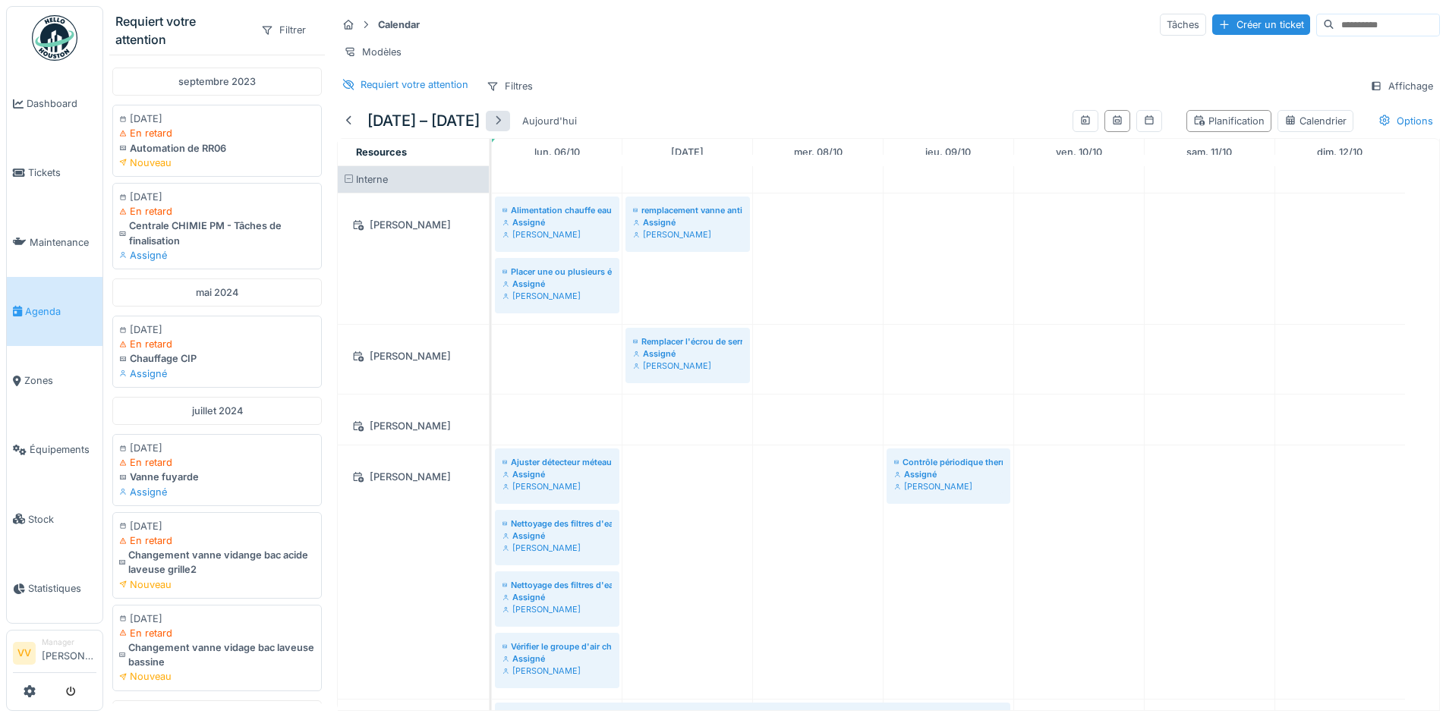
click at [502, 128] on div at bounding box center [498, 121] width 12 height 14
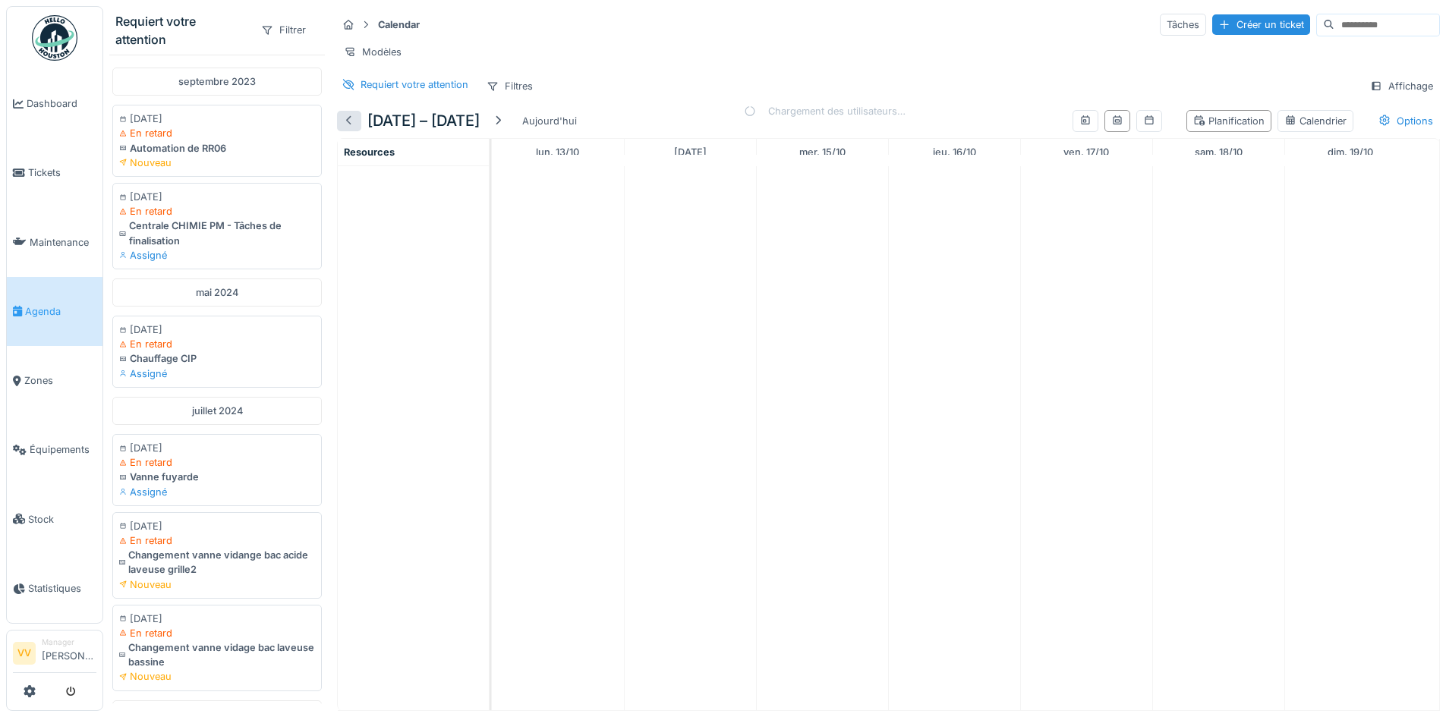
click at [345, 128] on div at bounding box center [349, 121] width 12 height 14
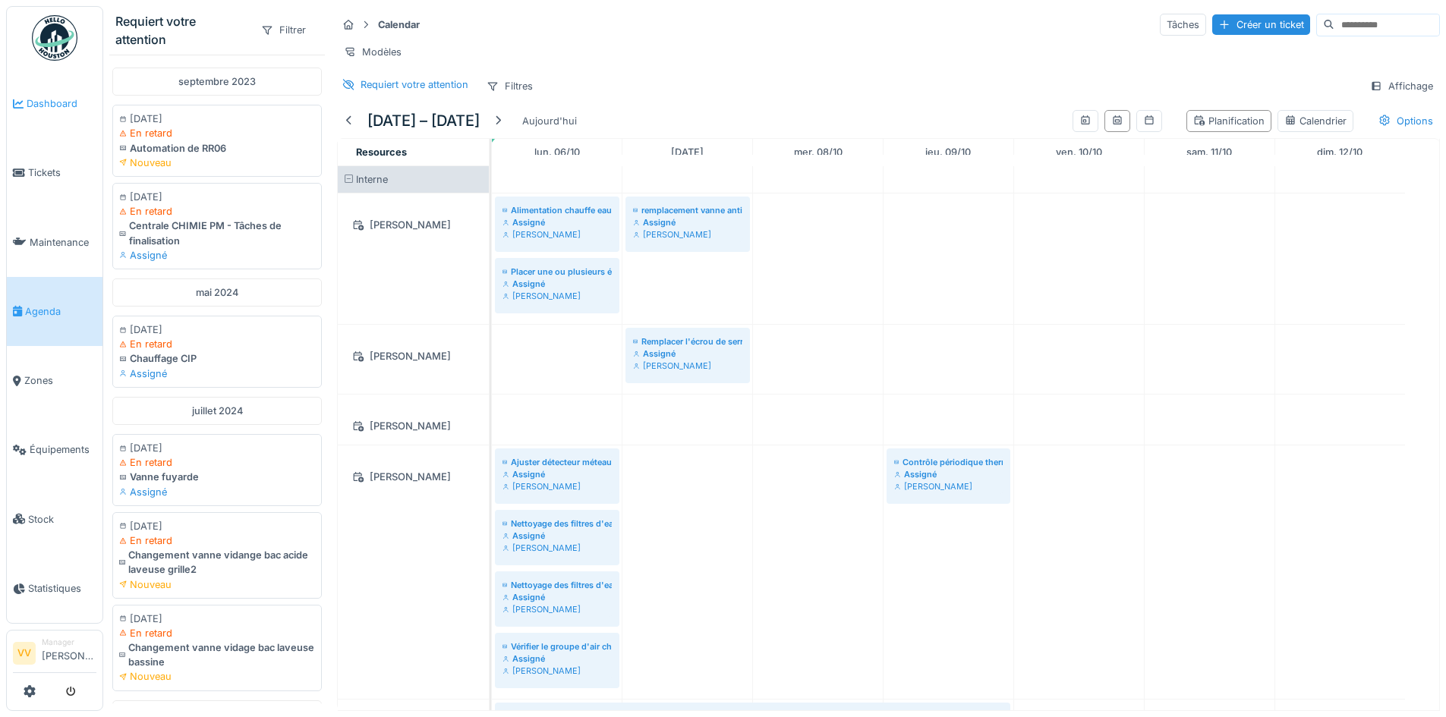
click at [39, 98] on span "Dashboard" at bounding box center [62, 103] width 70 height 14
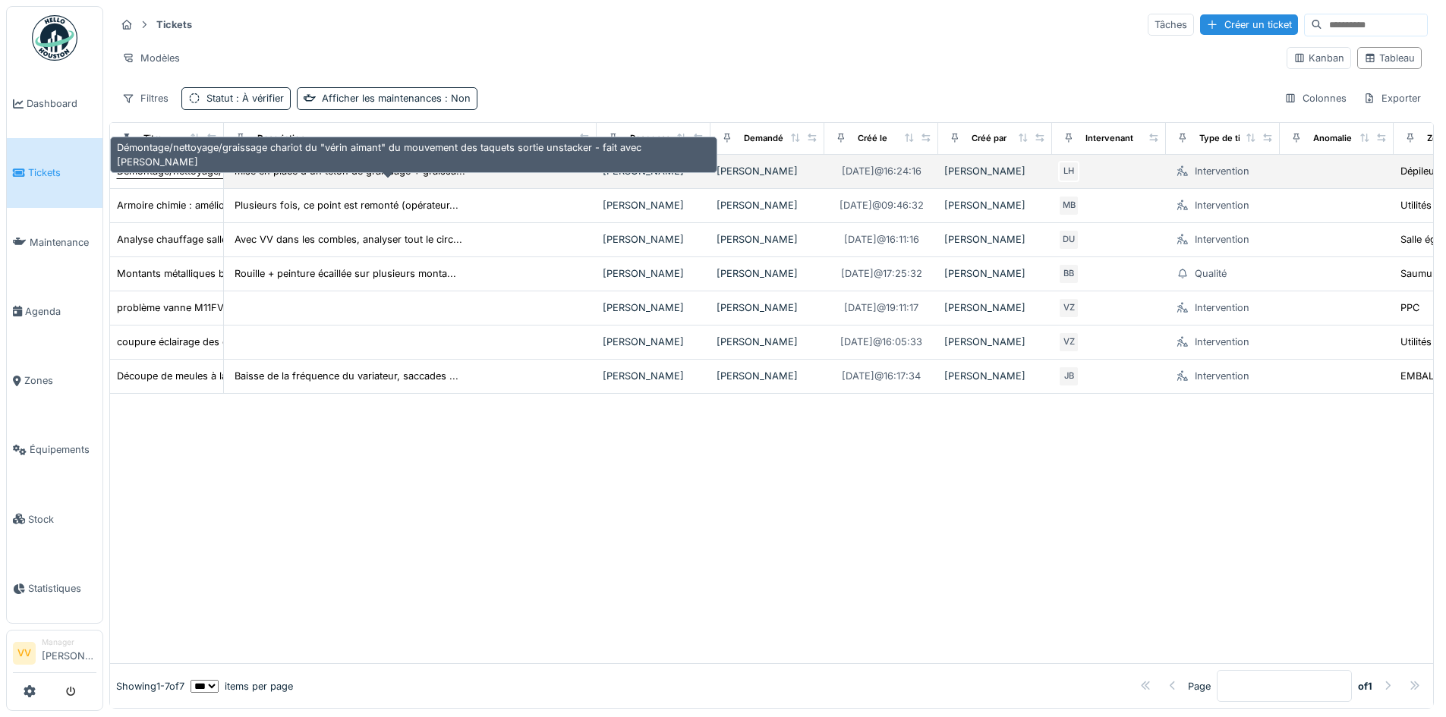
click at [191, 166] on div "Démontage/nettoyage/graissage chariot du "vérin aimant" du mouvement des taquet…" at bounding box center [421, 171] width 609 height 14
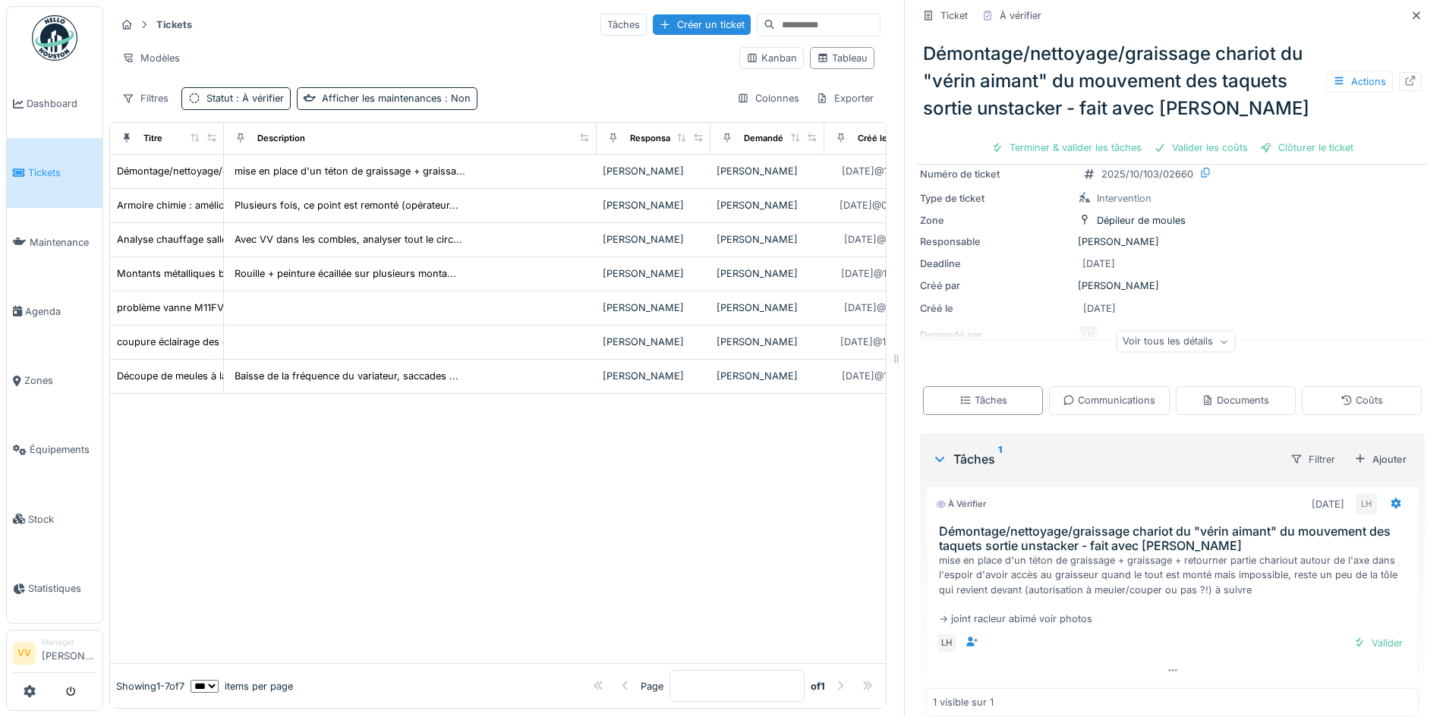
scroll to position [132, 0]
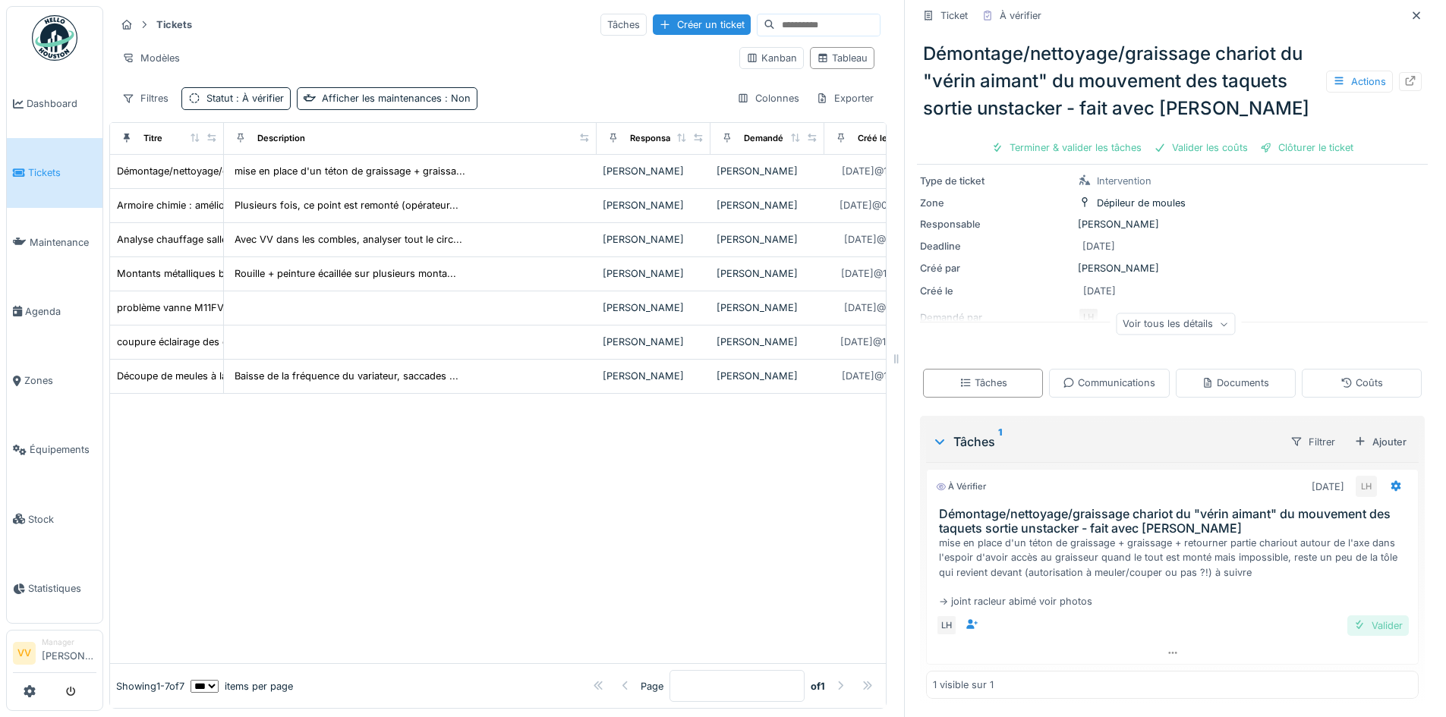
click at [1365, 622] on div "Valider" at bounding box center [1377, 626] width 61 height 20
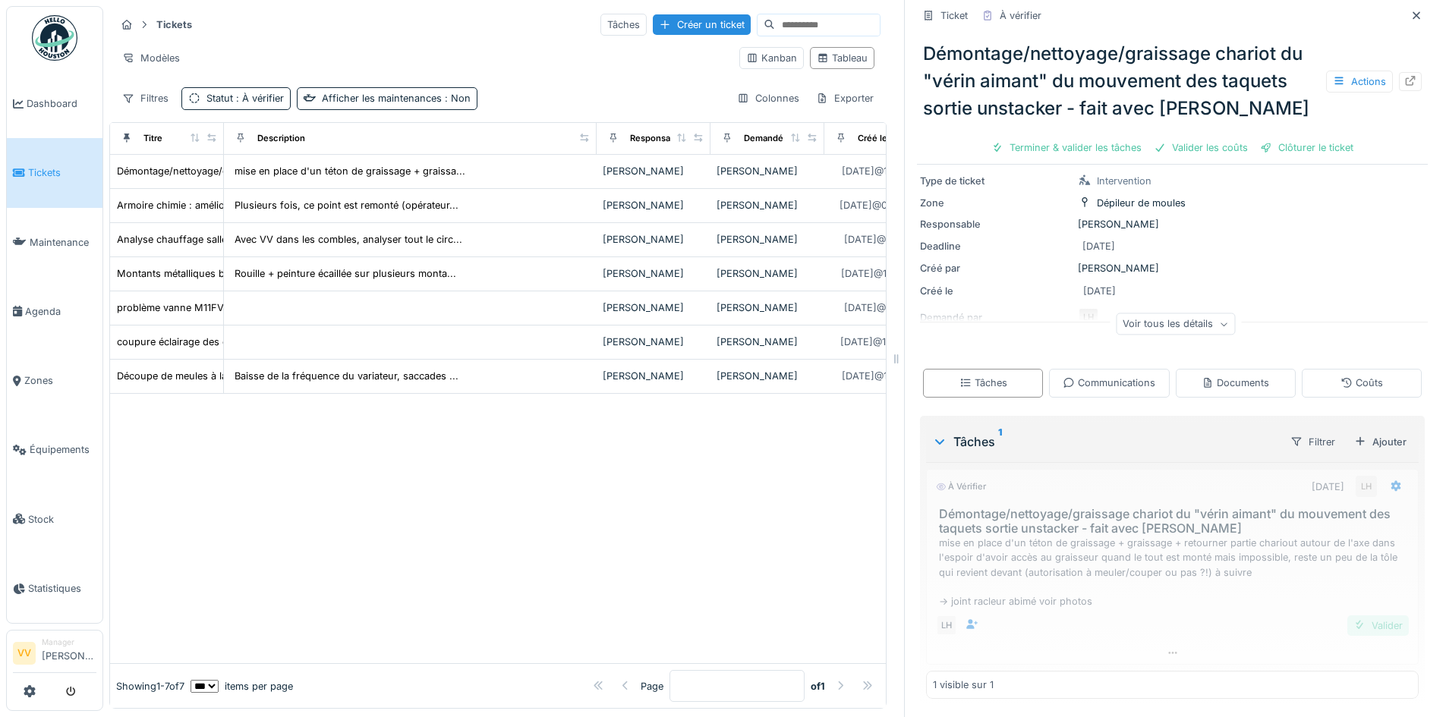
scroll to position [38, 0]
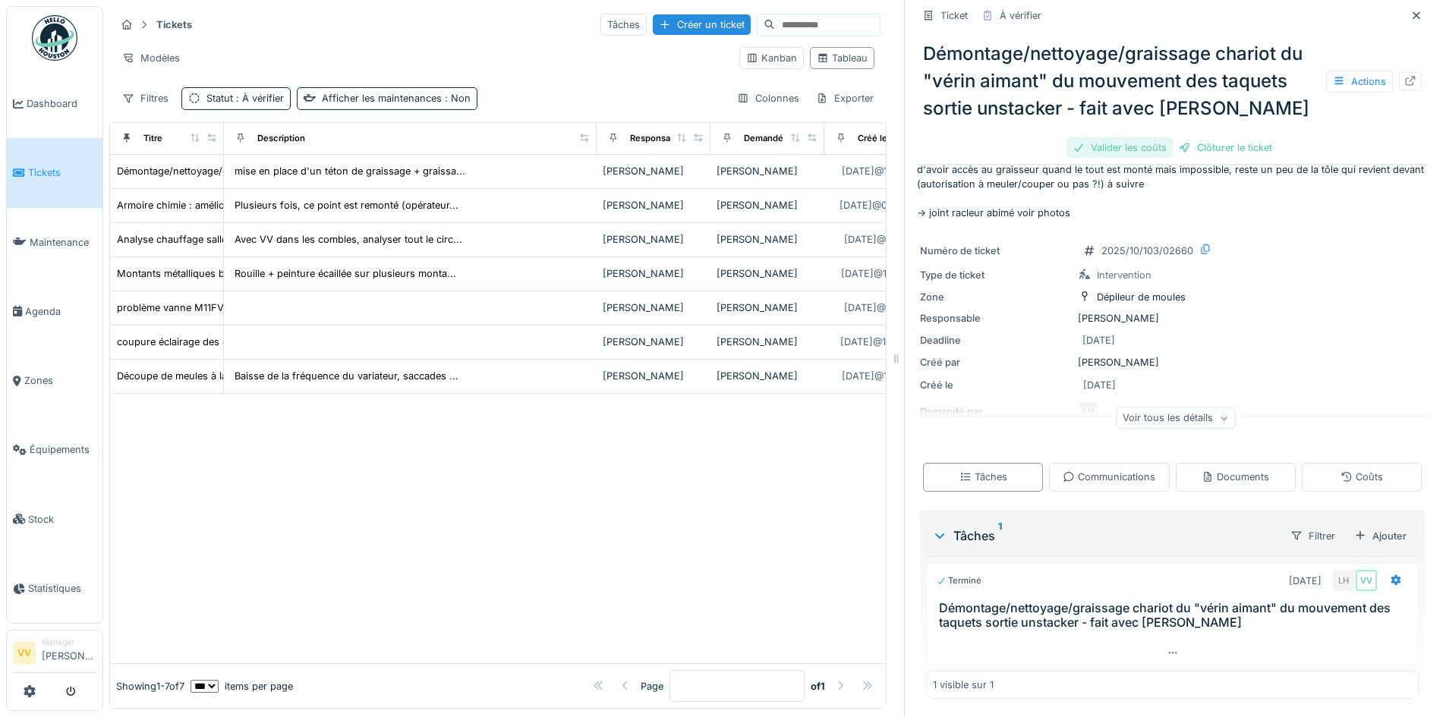
click at [1104, 147] on div "Valider les coûts" at bounding box center [1120, 147] width 106 height 20
click at [1181, 148] on div "Clôturer le ticket" at bounding box center [1173, 147] width 106 height 20
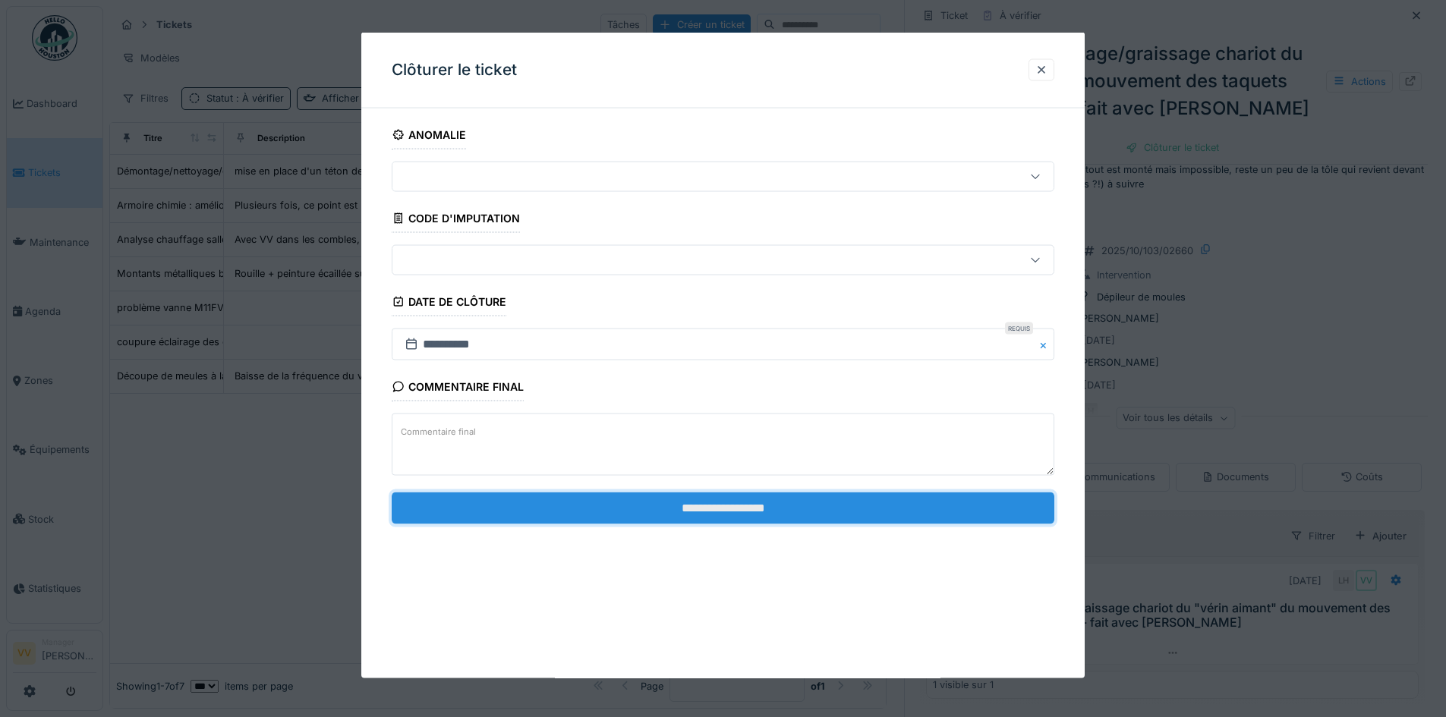
click at [640, 512] on input "**********" at bounding box center [723, 508] width 663 height 32
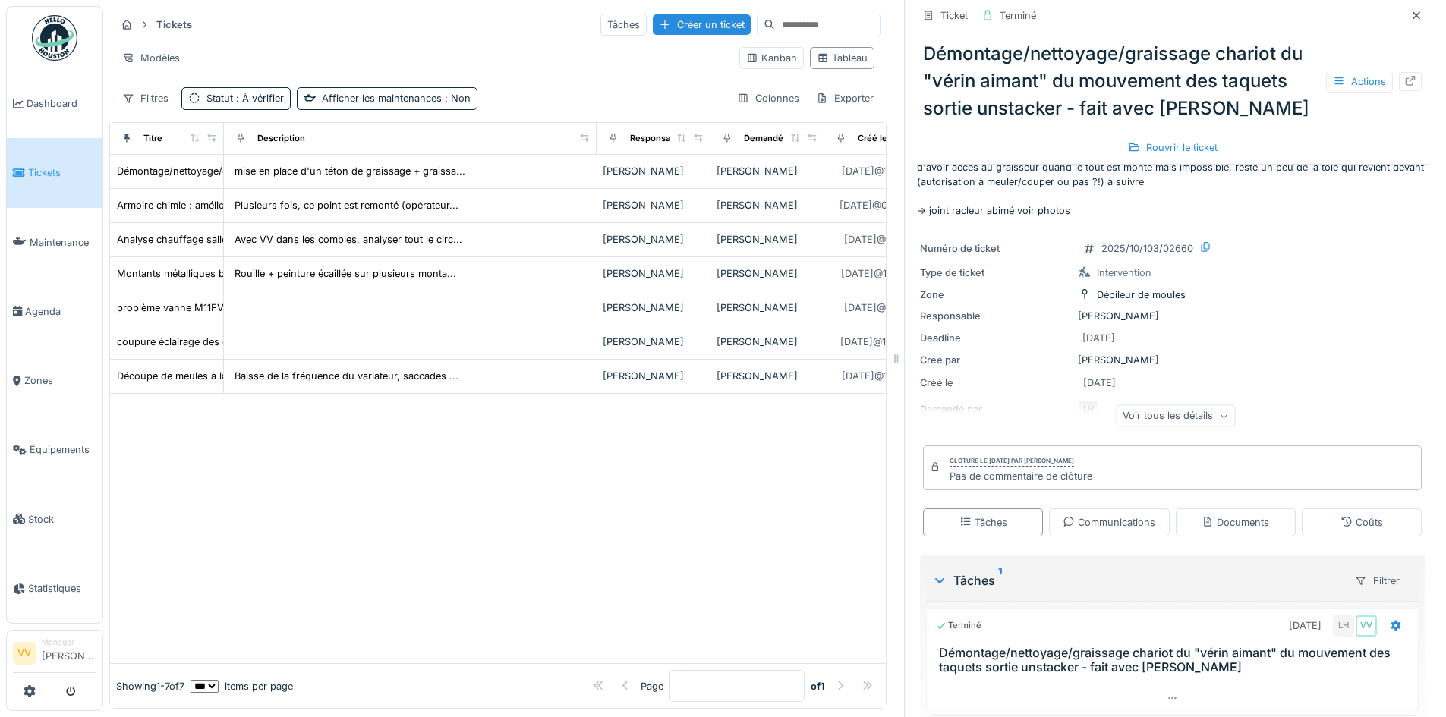
click at [1410, 20] on div at bounding box center [1416, 15] width 12 height 14
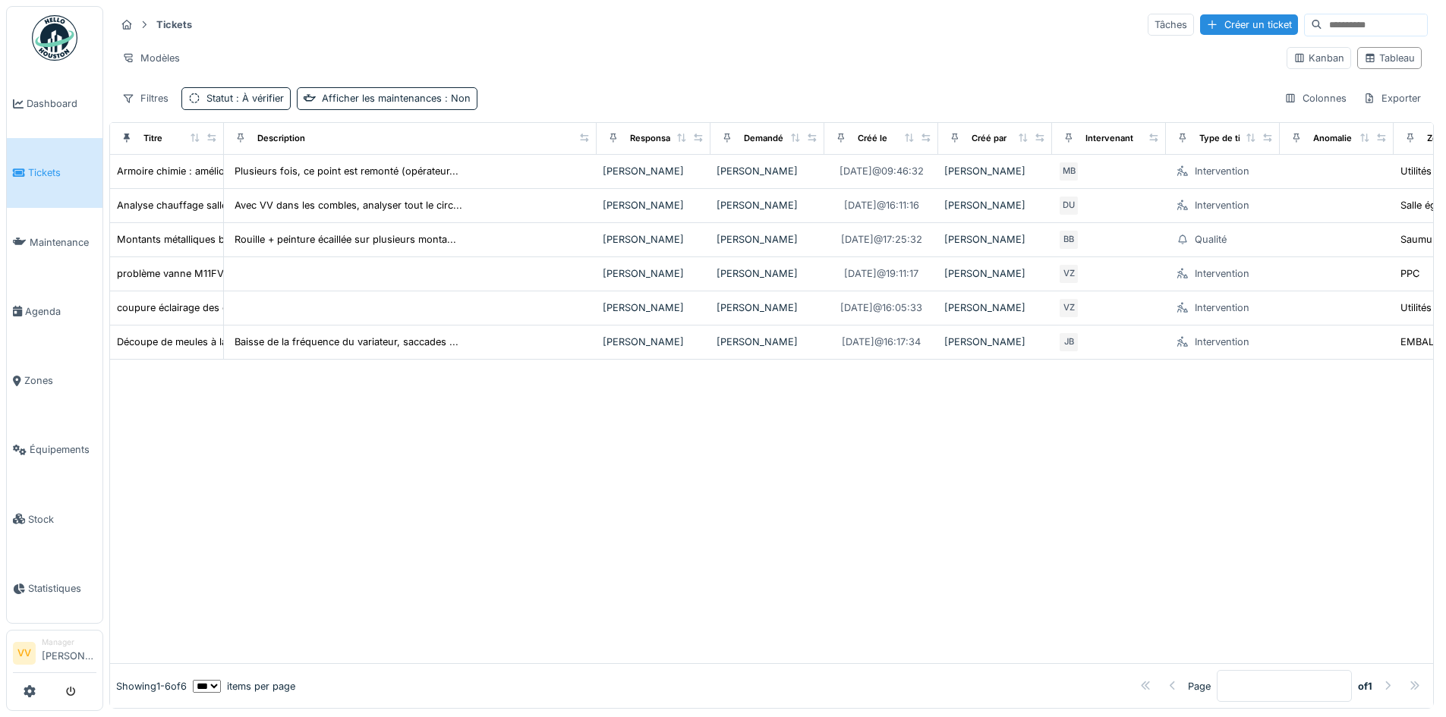
click at [433, 561] on div at bounding box center [771, 512] width 1323 height 304
click at [49, 109] on span "Dashboard" at bounding box center [62, 103] width 70 height 14
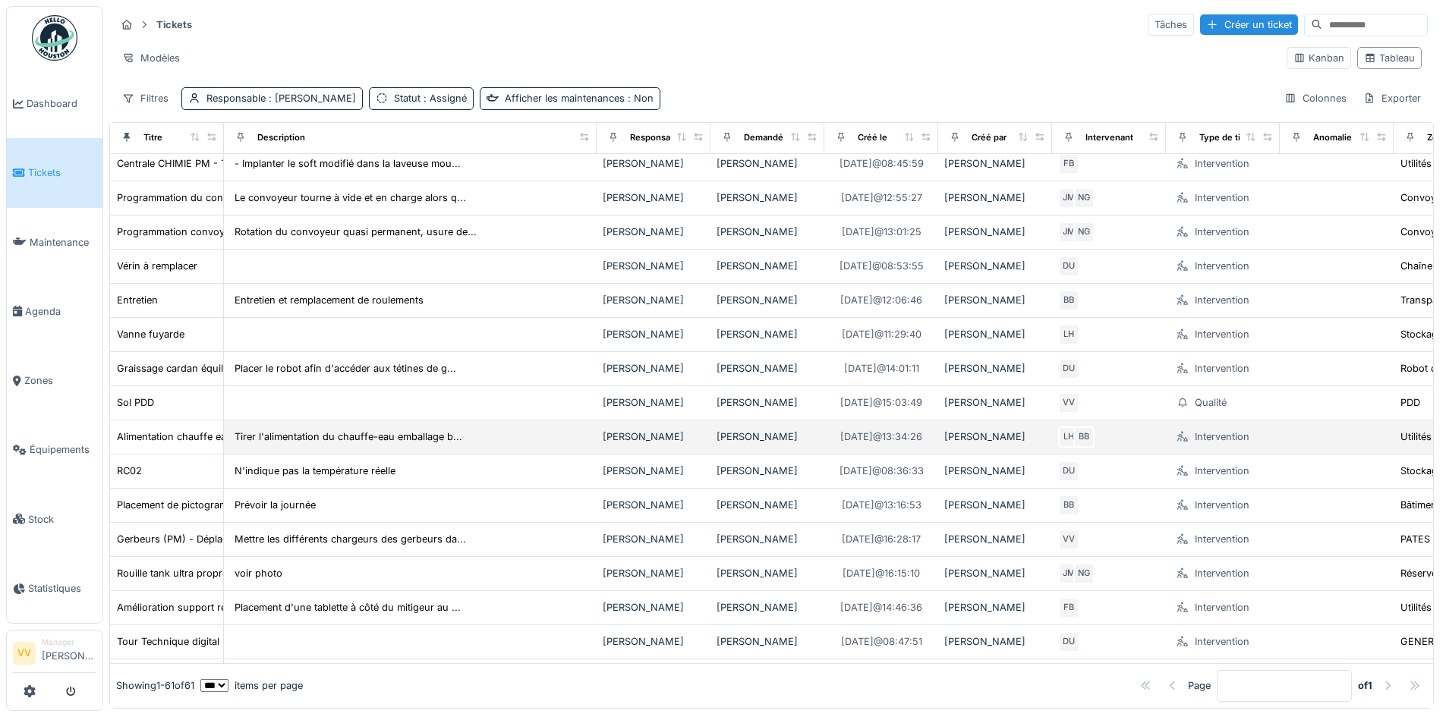
scroll to position [152, 0]
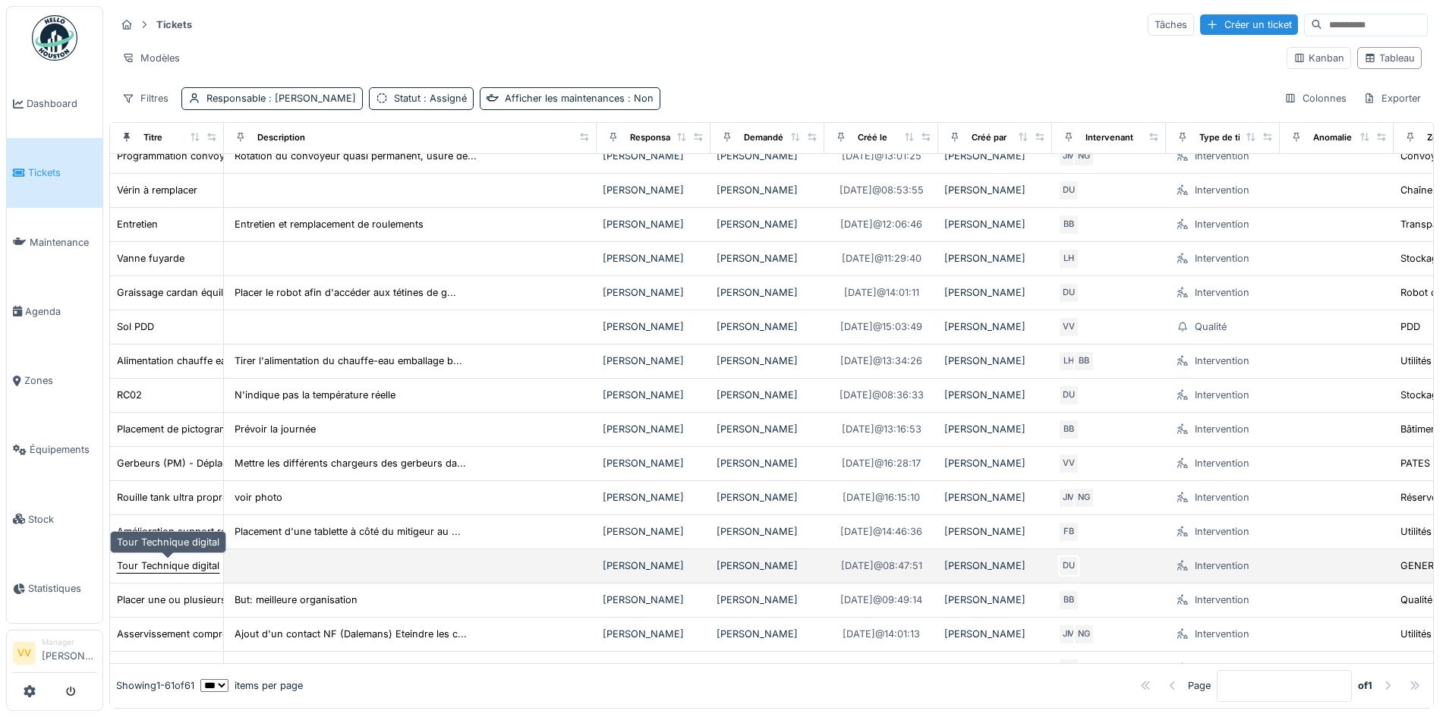
click at [141, 562] on div "Tour Technique digital" at bounding box center [168, 566] width 102 height 14
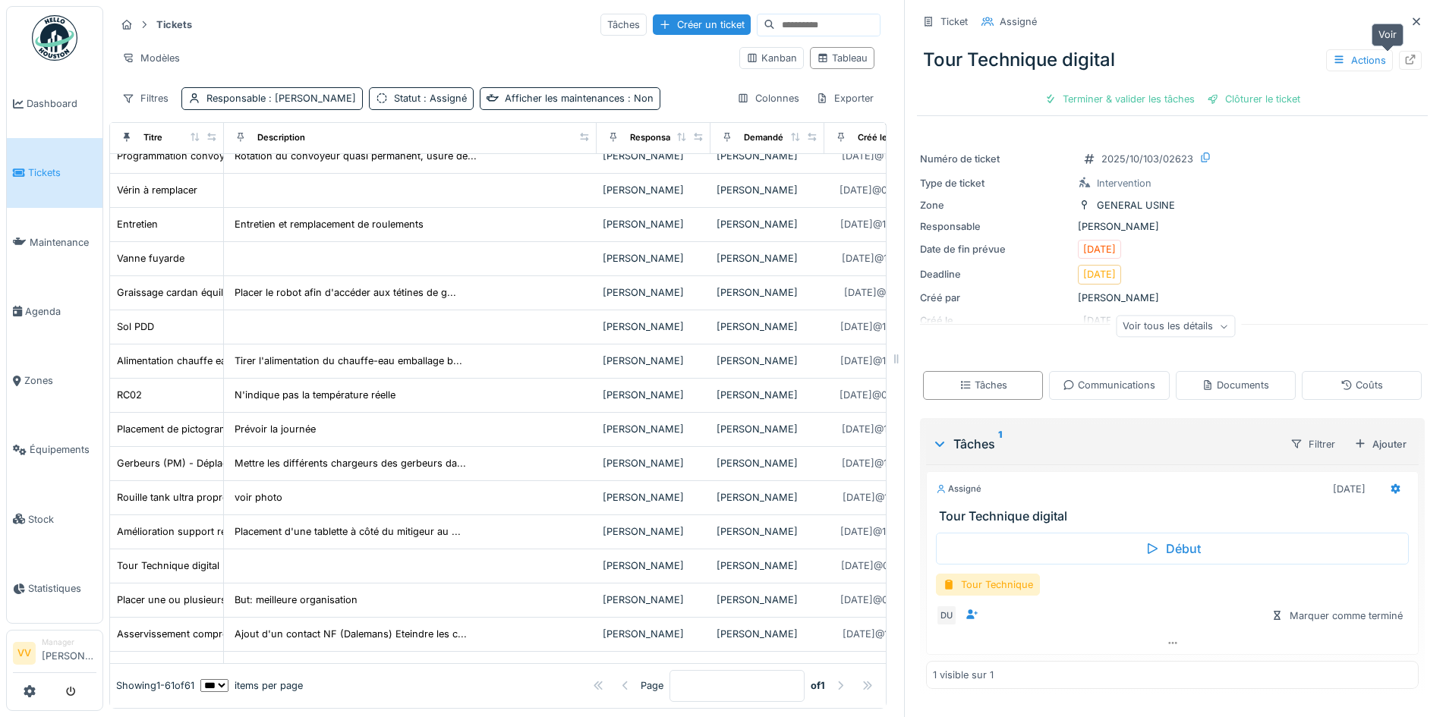
click at [1406, 56] on icon at bounding box center [1411, 60] width 10 height 10
click at [1410, 18] on icon at bounding box center [1416, 22] width 12 height 10
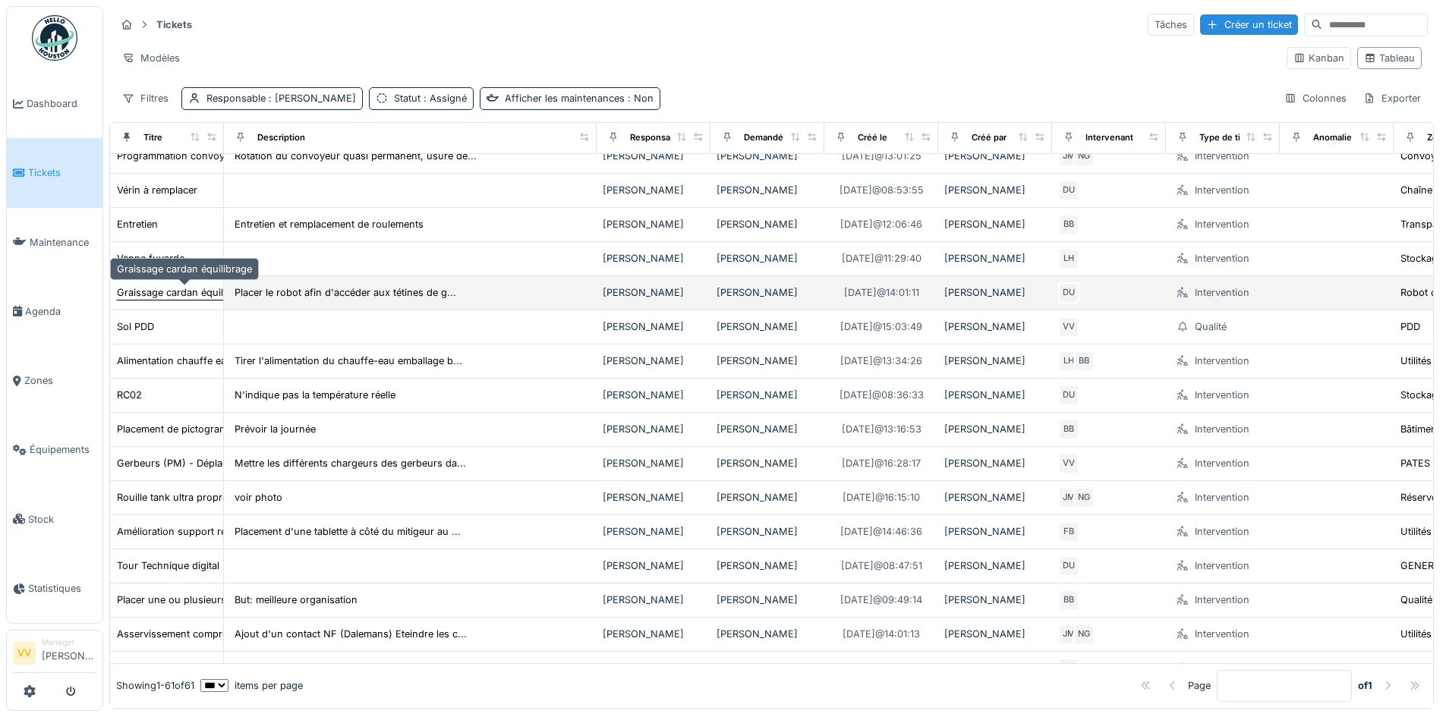
click at [149, 290] on div "Graissage cardan équilibrage" at bounding box center [184, 292] width 135 height 14
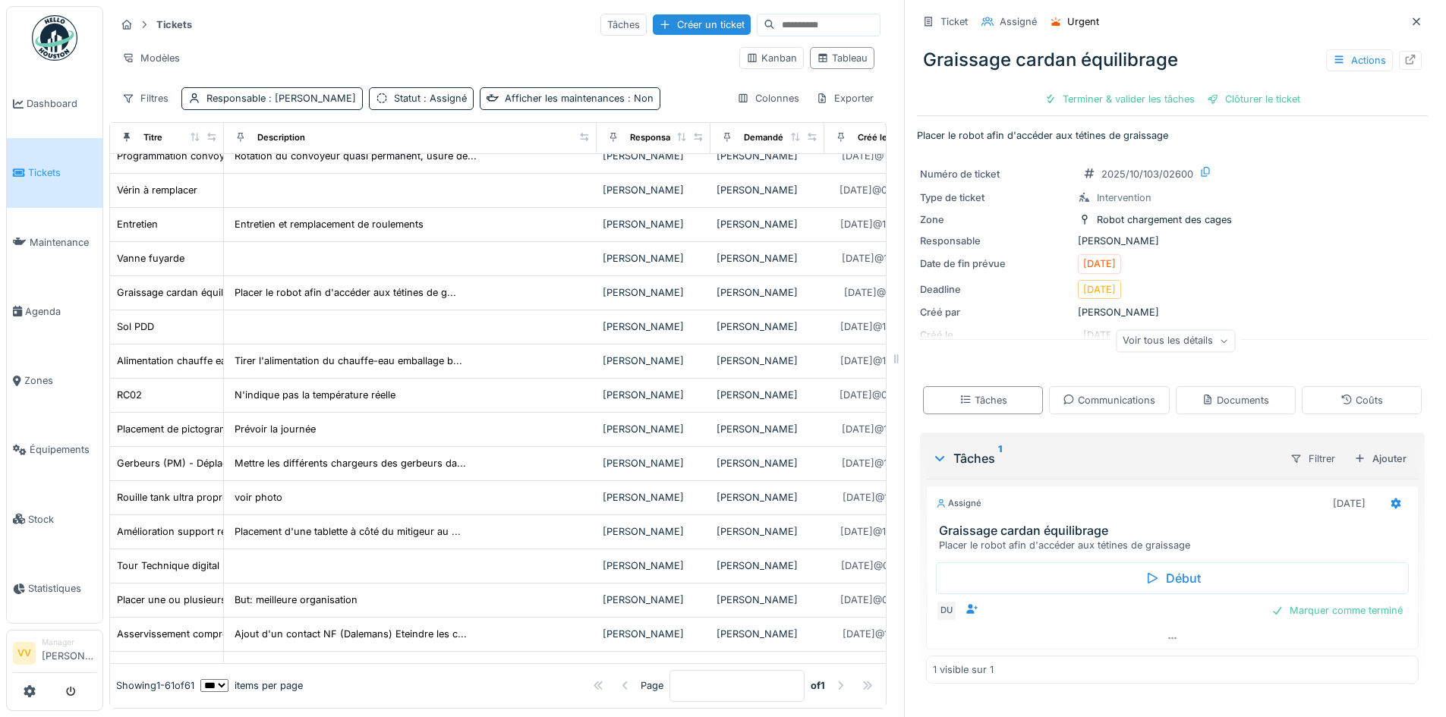
scroll to position [11, 0]
click at [1334, 603] on div "Marquer comme terminé" at bounding box center [1336, 610] width 143 height 20
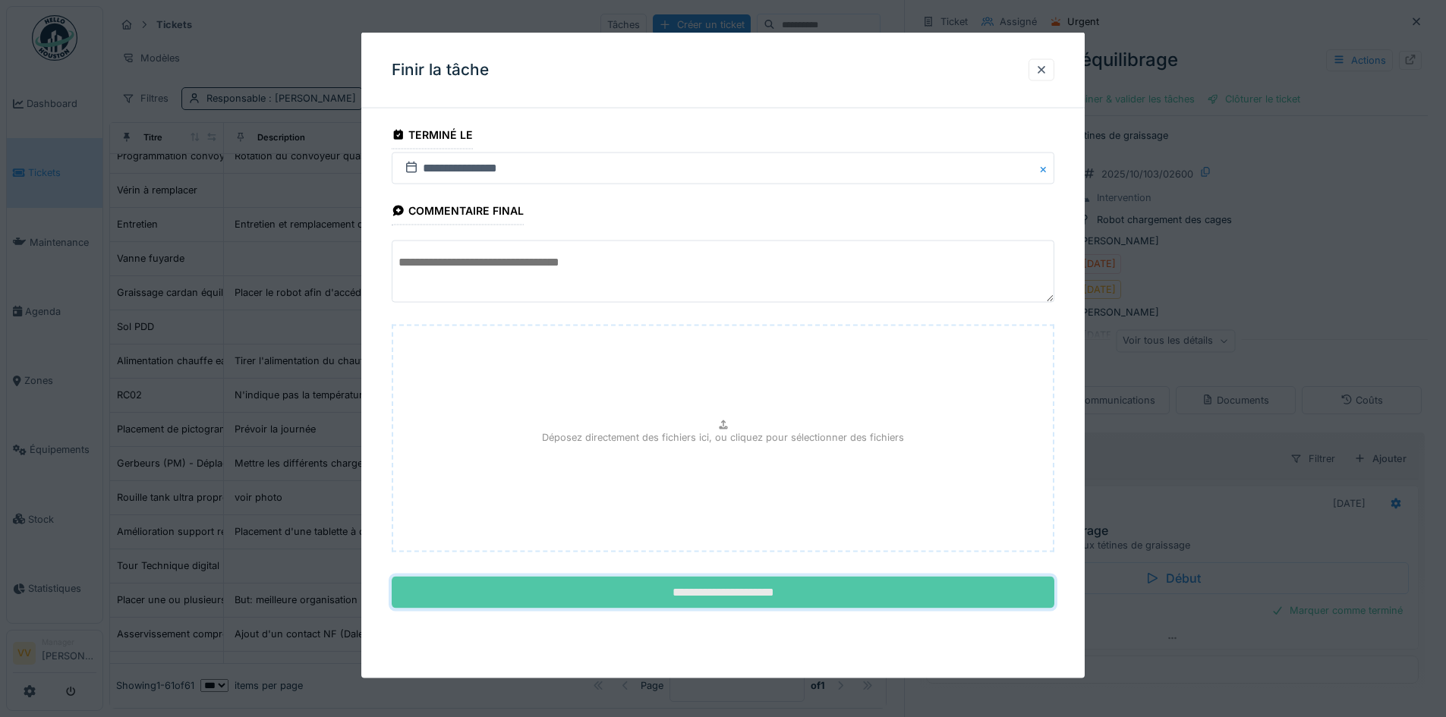
click at [802, 594] on input "**********" at bounding box center [723, 593] width 663 height 32
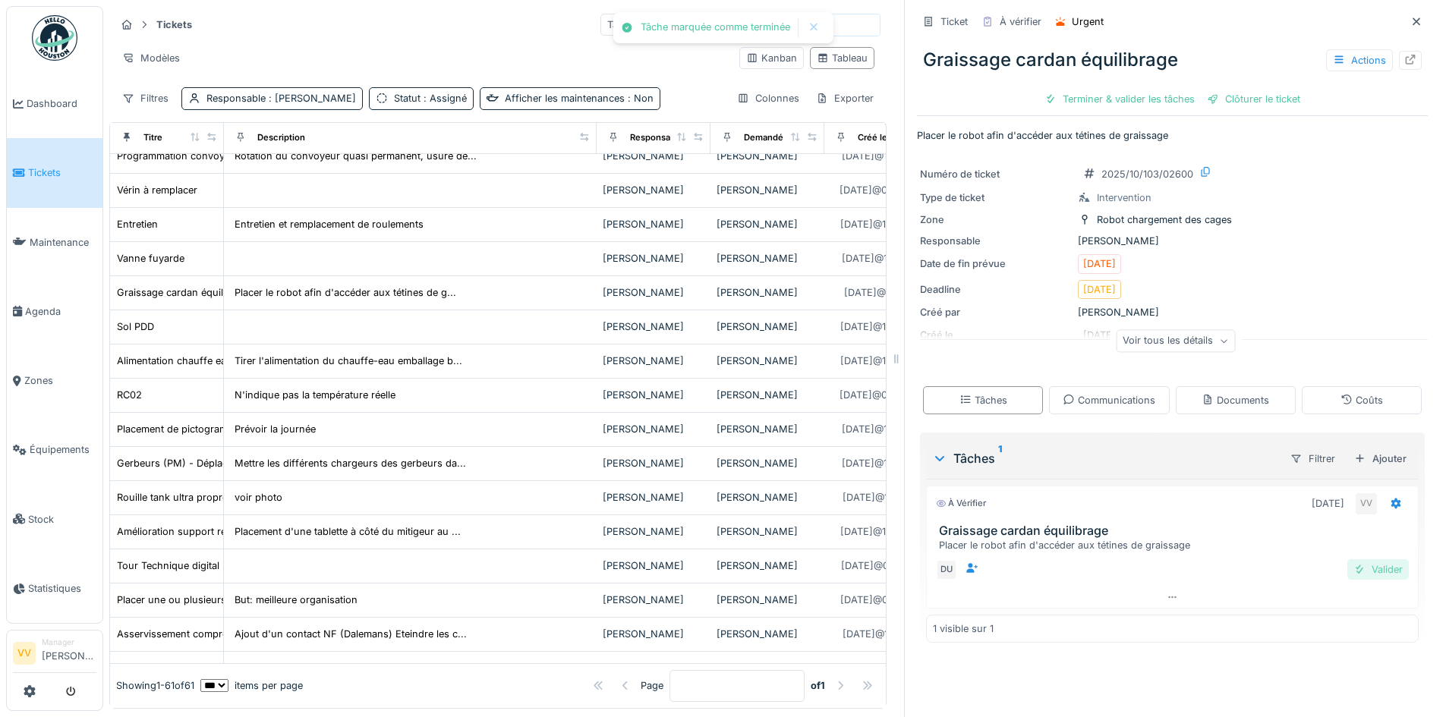
click at [1353, 559] on div "Valider" at bounding box center [1377, 569] width 61 height 20
click at [1144, 74] on div "Graissage cardan équilibrage Actions Clôturer le ticket" at bounding box center [1172, 73] width 511 height 78
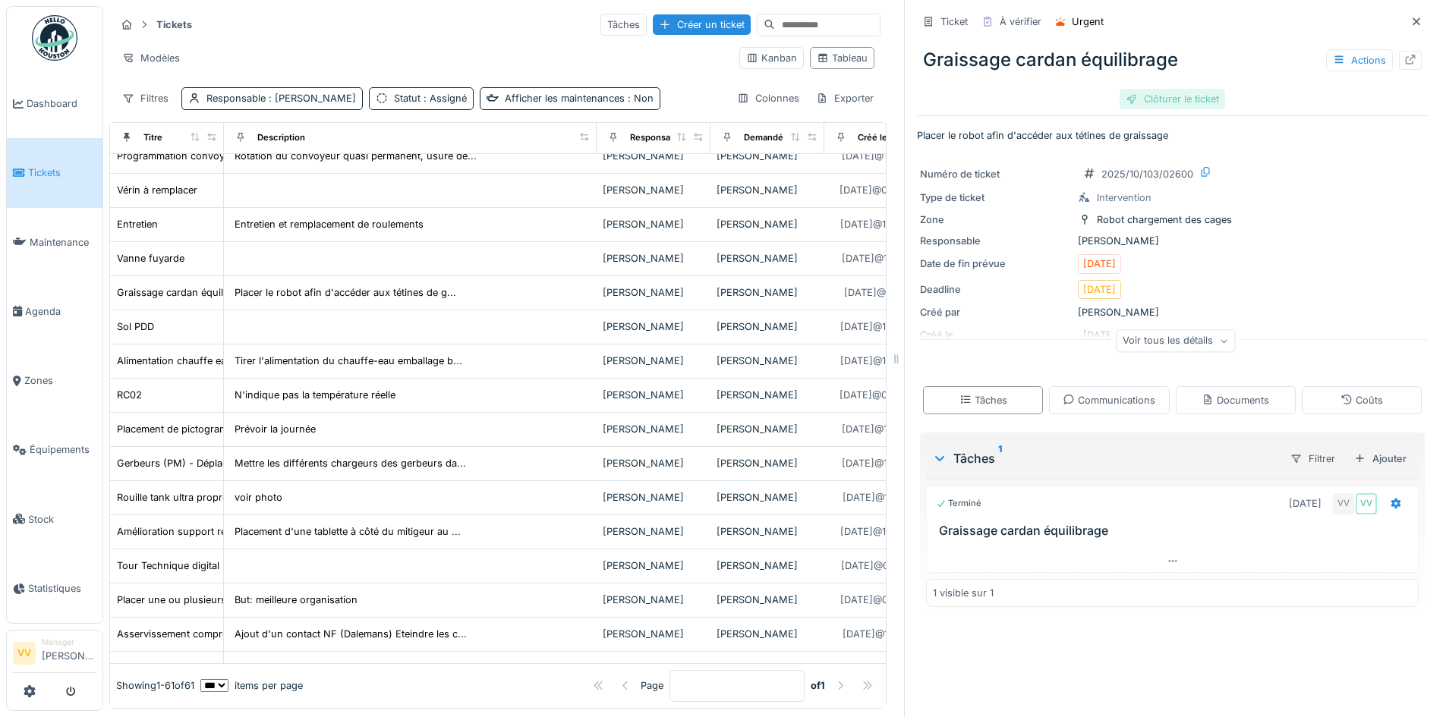
click at [1169, 95] on div "Clôturer le ticket" at bounding box center [1173, 99] width 106 height 20
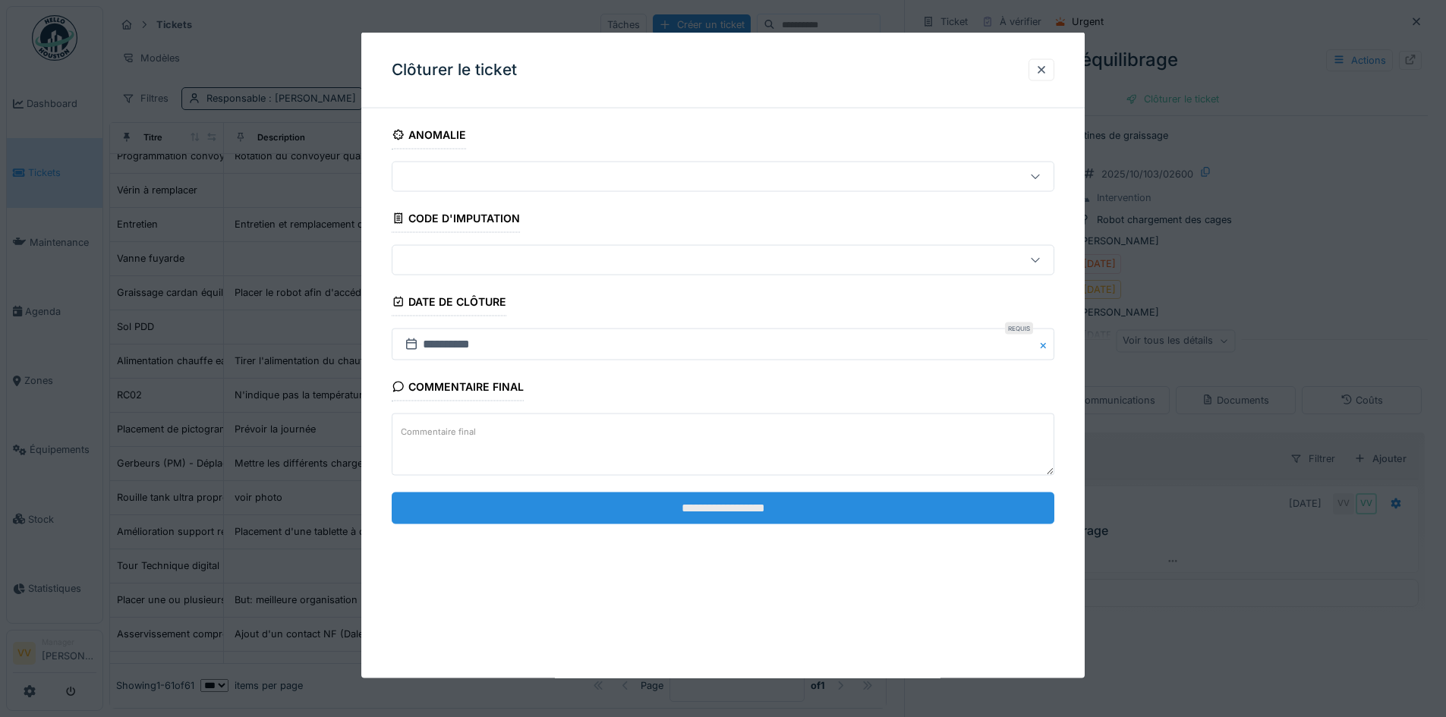
click at [736, 515] on input "**********" at bounding box center [723, 508] width 663 height 32
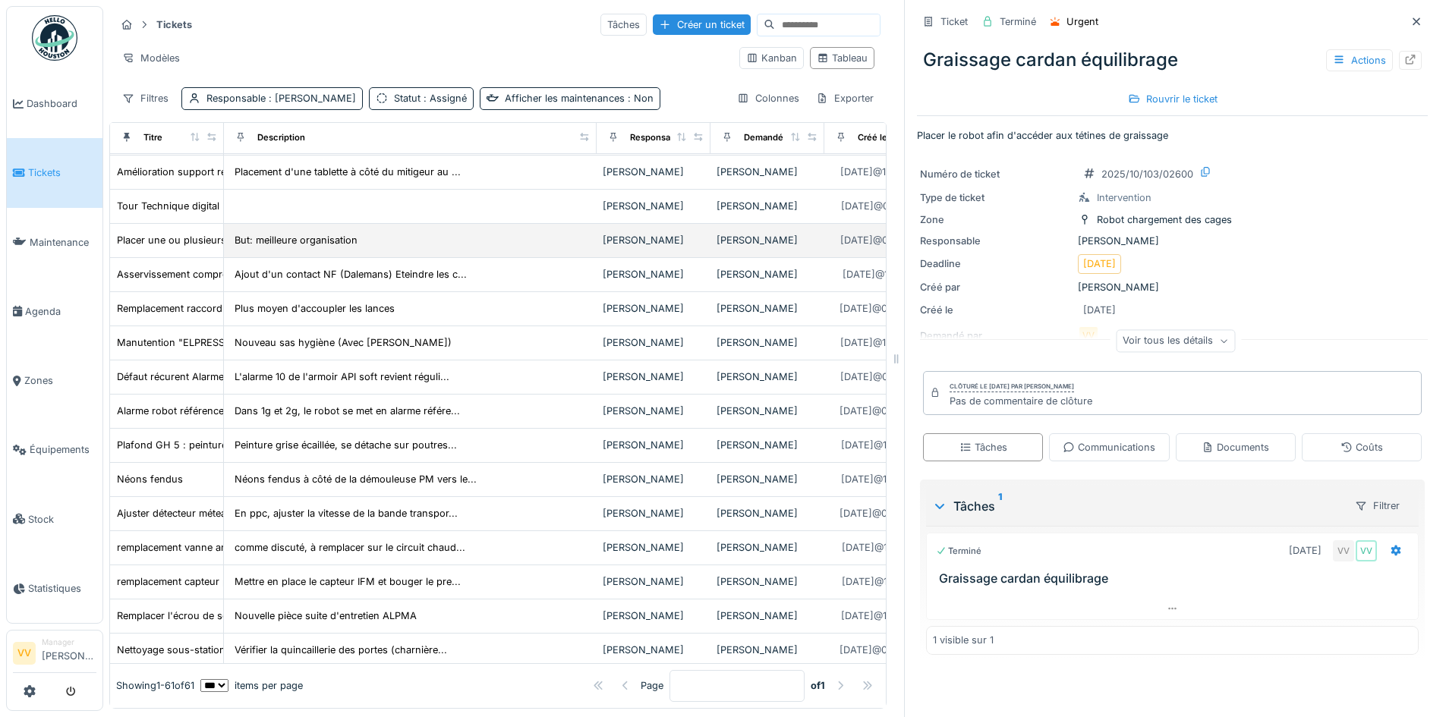
scroll to position [531, 0]
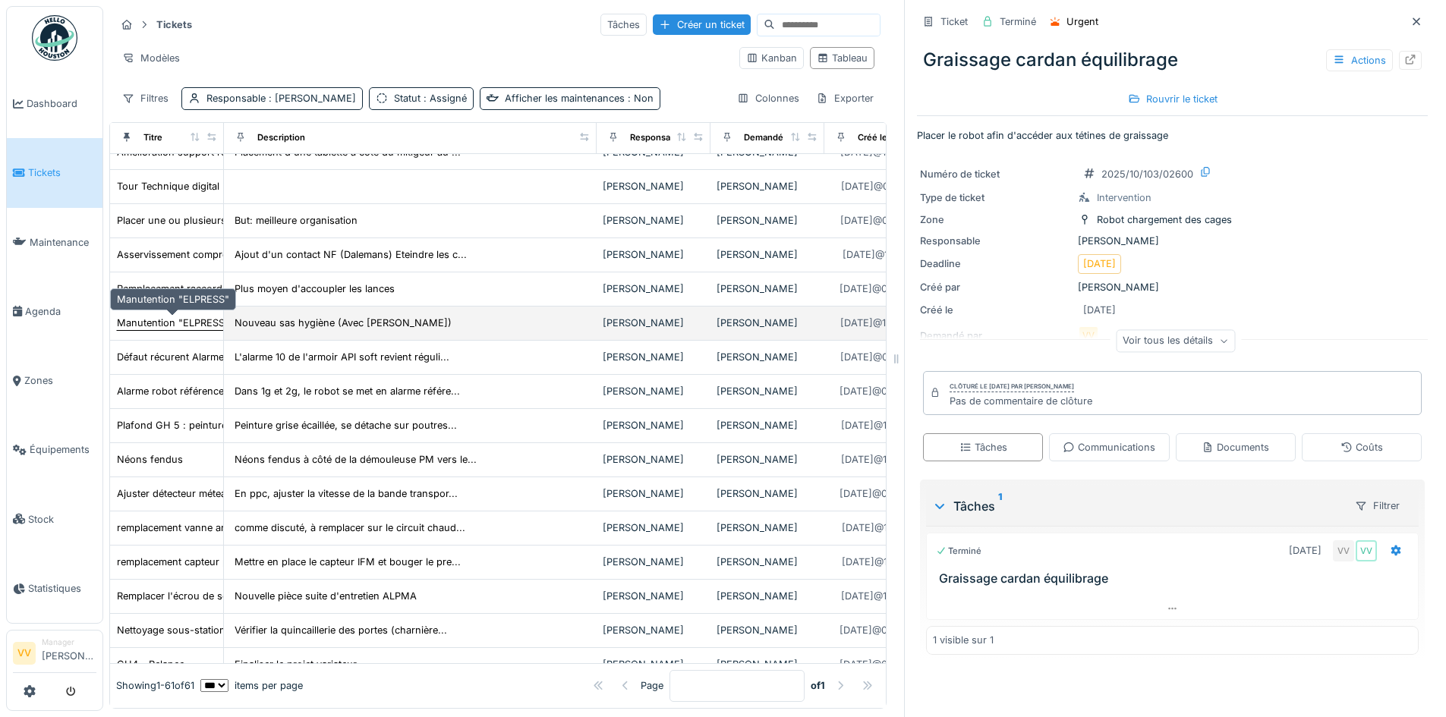
click at [158, 316] on div "Manutention "ELPRESS"" at bounding box center [173, 323] width 112 height 14
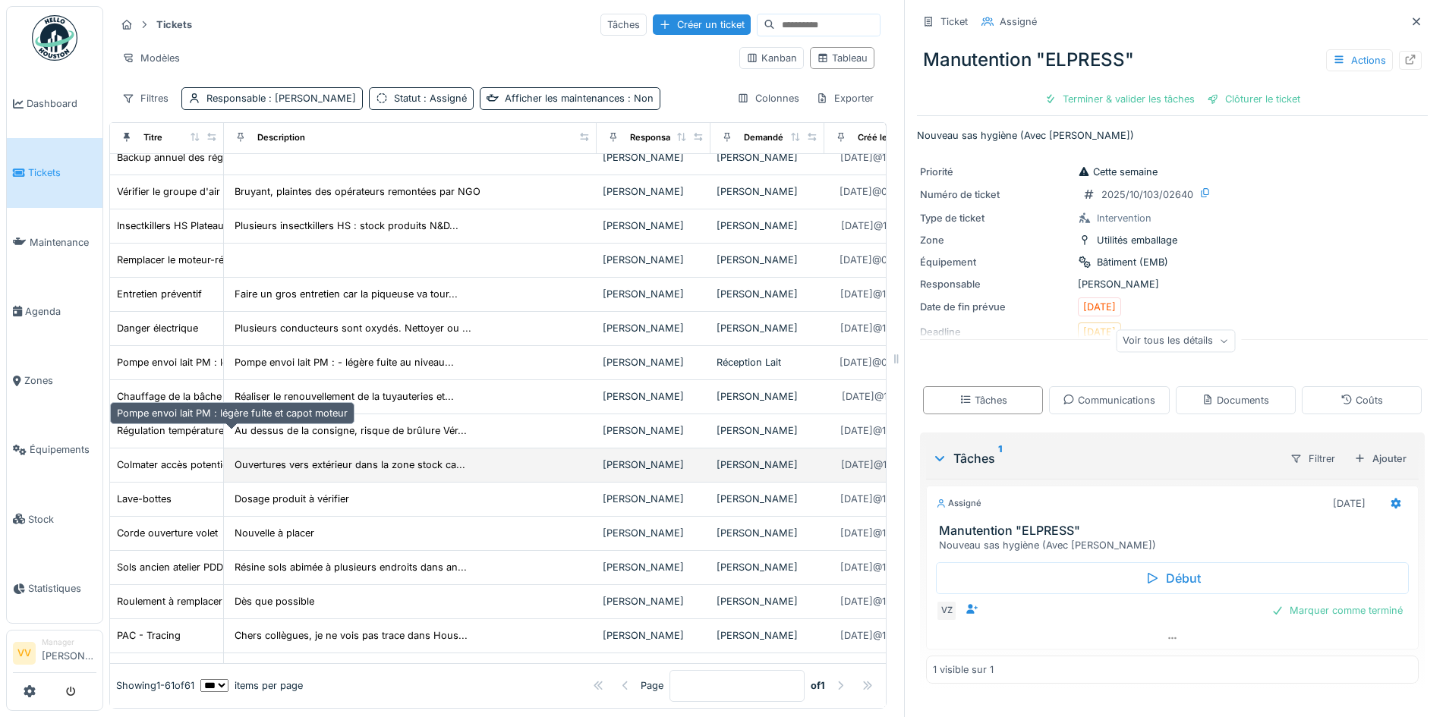
scroll to position [1597, 0]
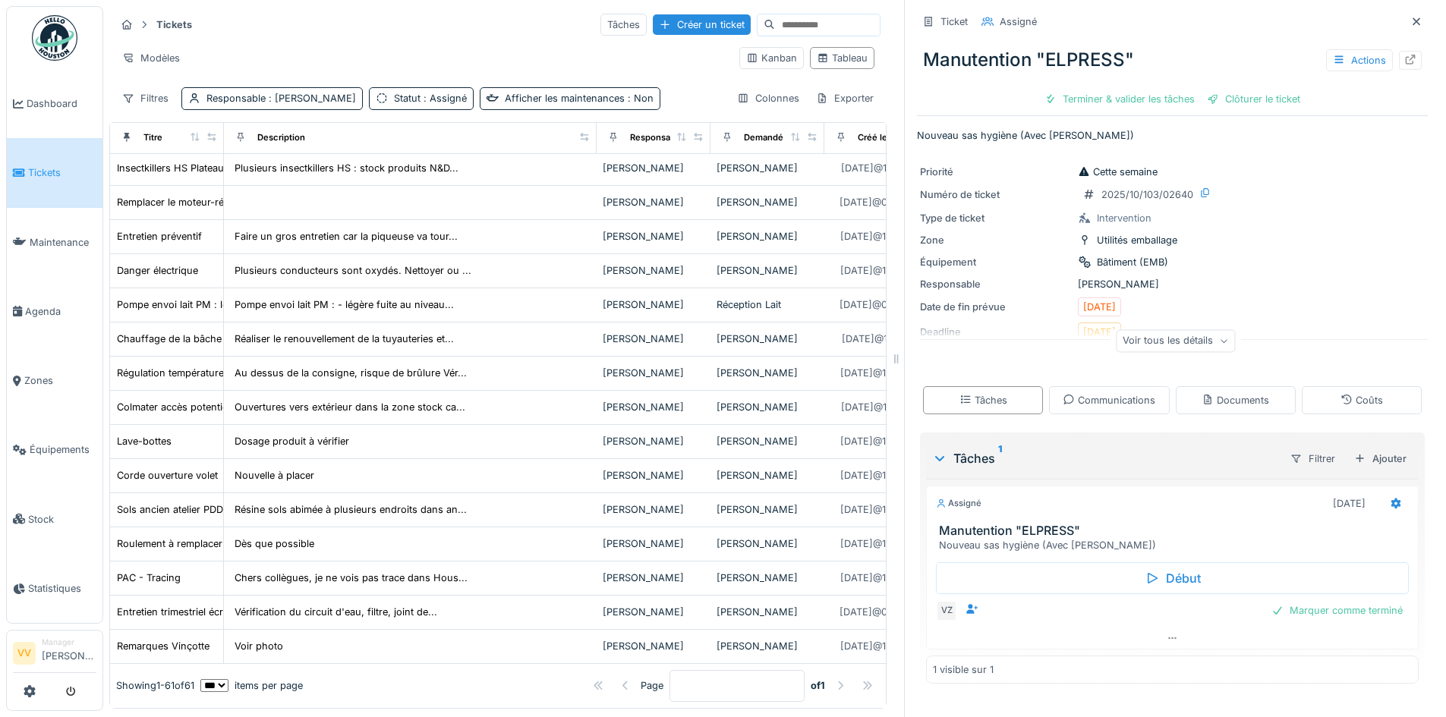
click at [35, 165] on span "Tickets" at bounding box center [62, 172] width 68 height 14
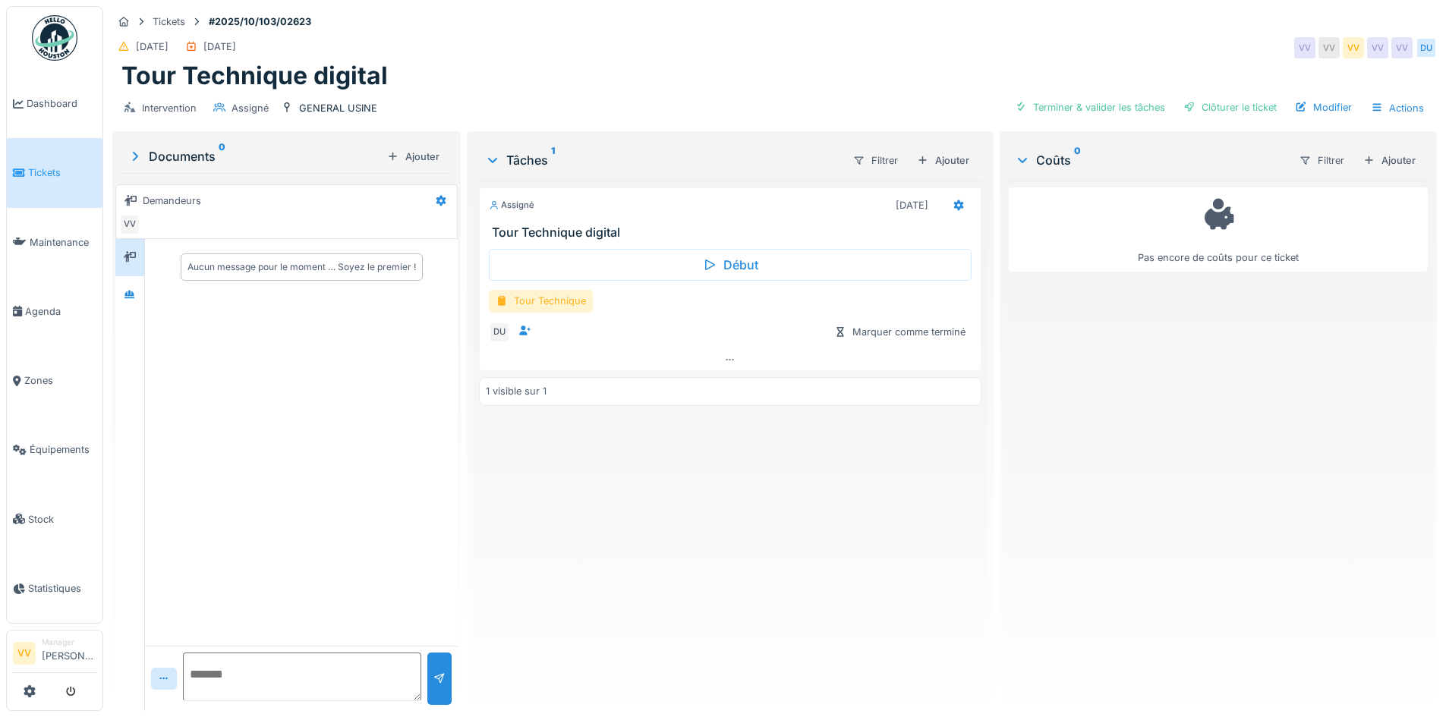
click at [535, 304] on div "Tour Technique" at bounding box center [541, 301] width 104 height 22
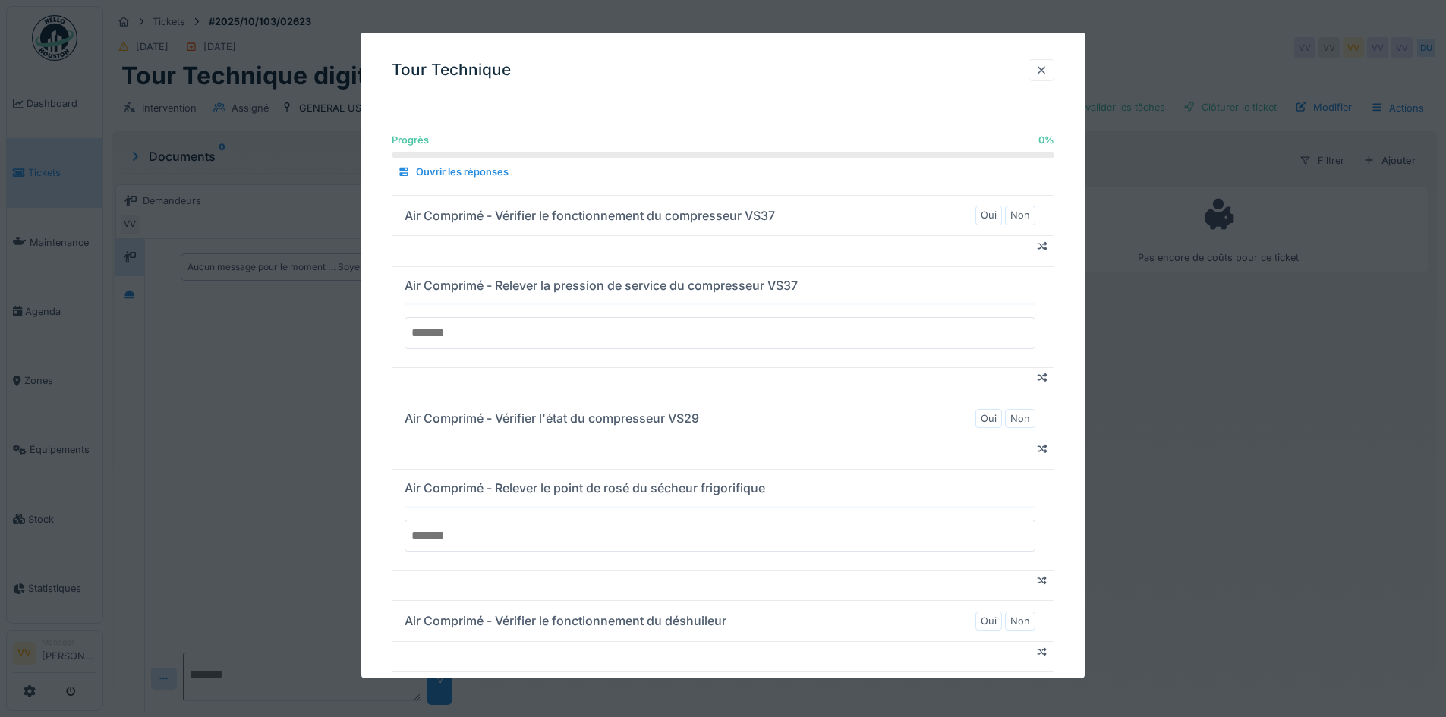
click at [1047, 65] on div at bounding box center [1041, 69] width 12 height 14
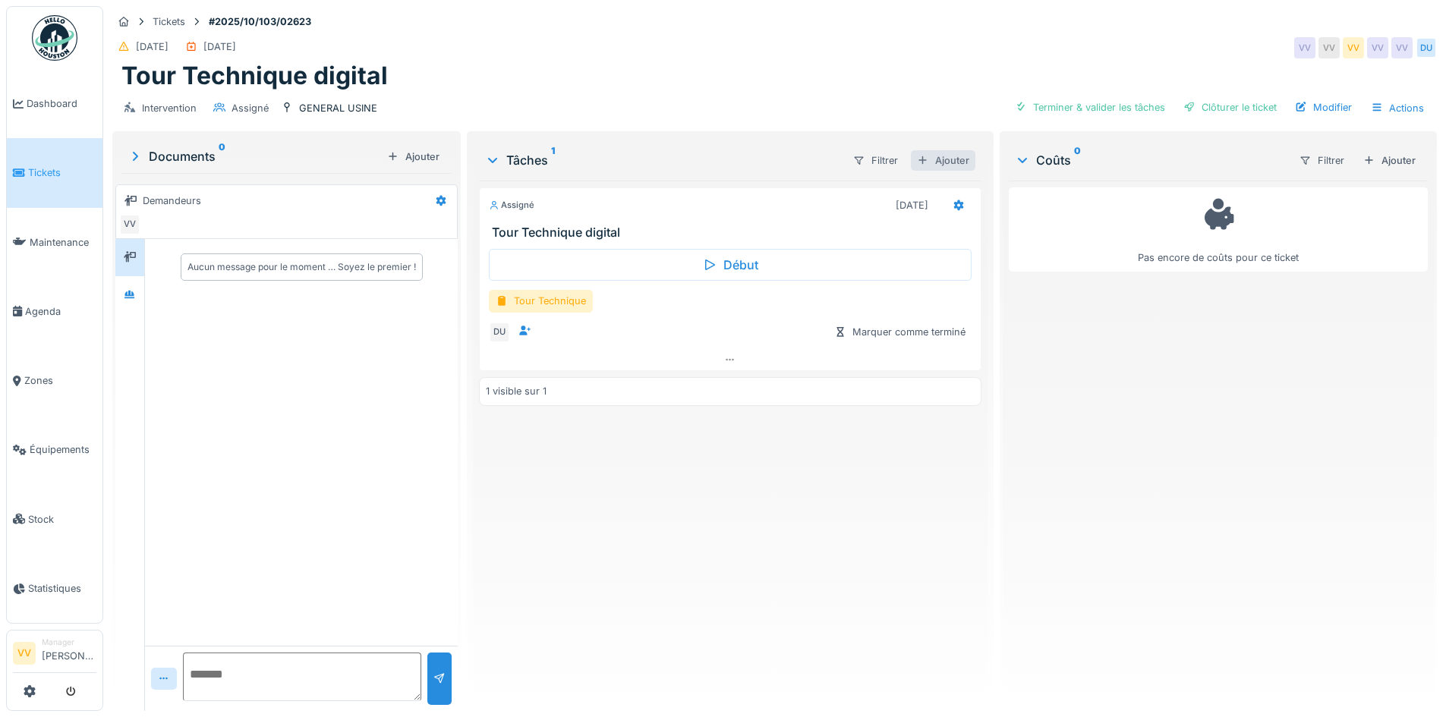
click at [944, 164] on div "Ajouter" at bounding box center [943, 160] width 65 height 20
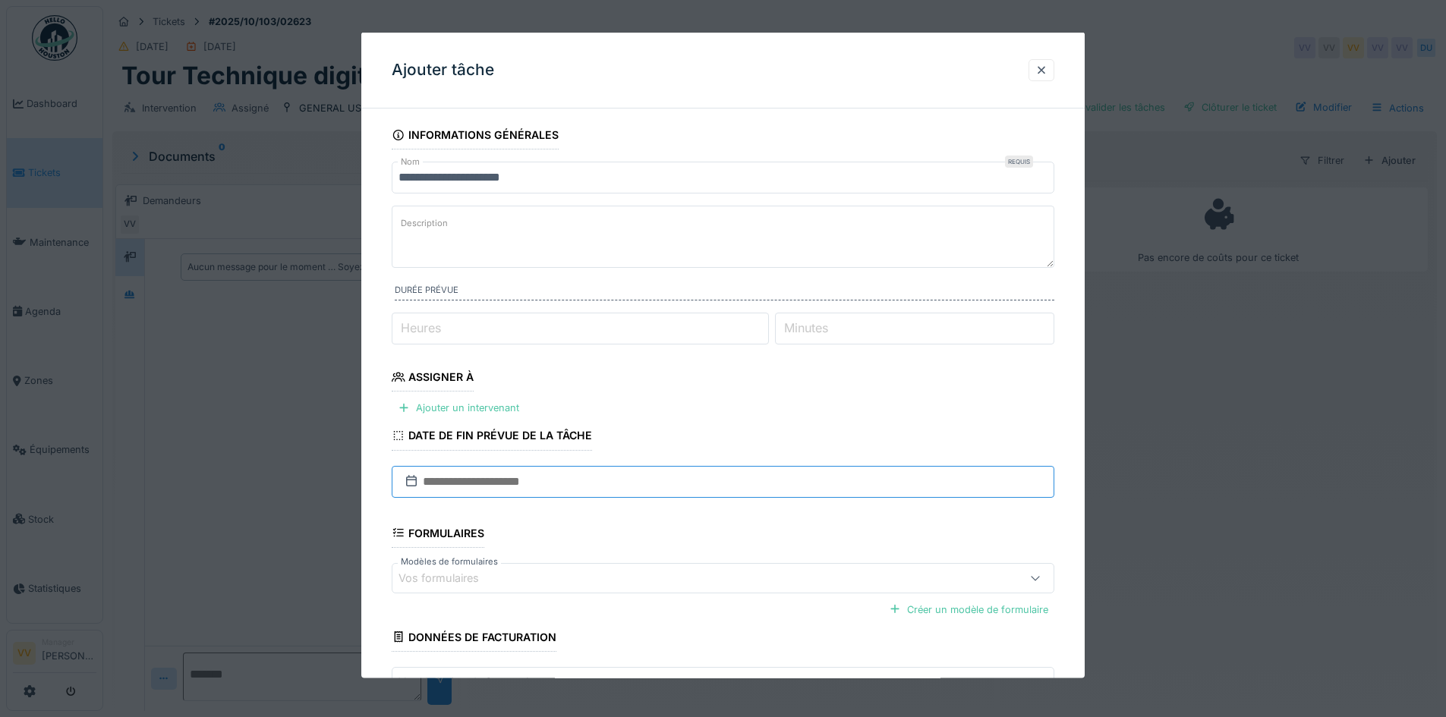
click at [578, 490] on input "text" at bounding box center [723, 481] width 663 height 32
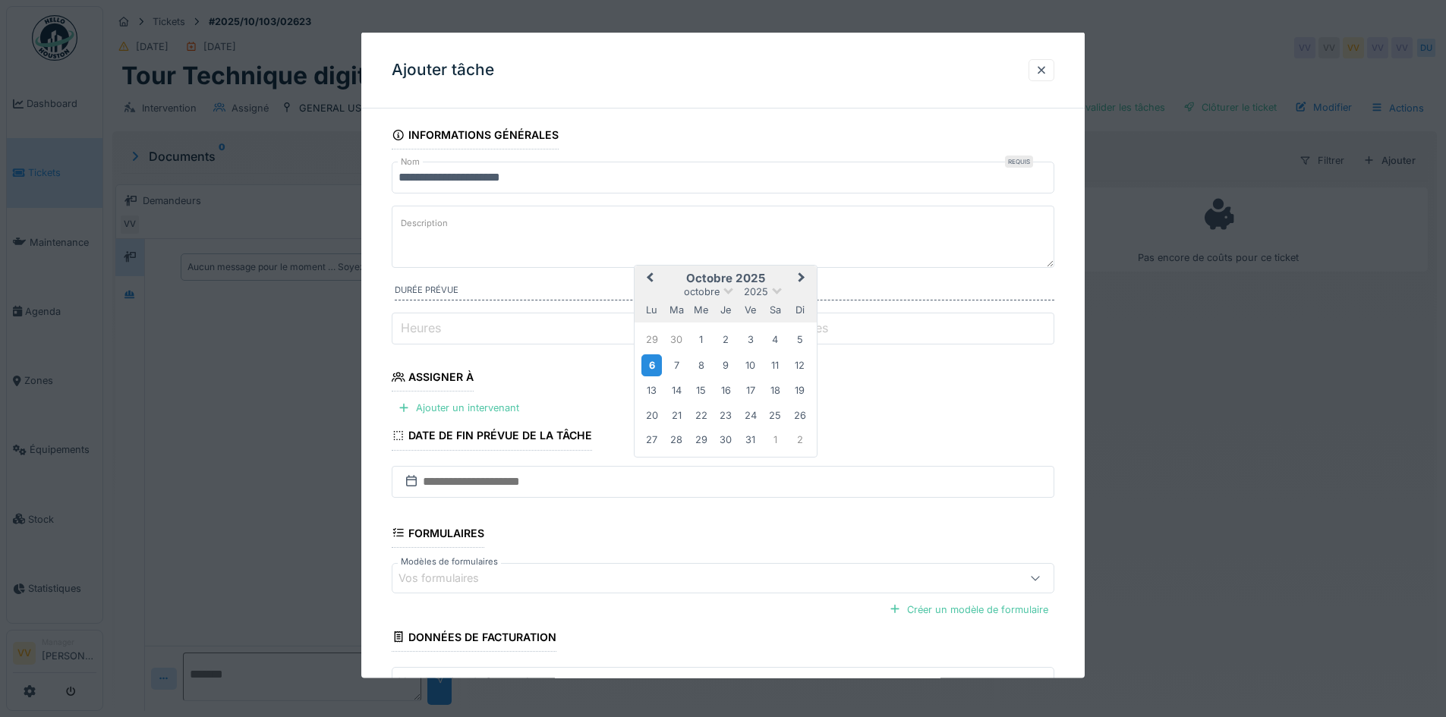
click at [655, 364] on div "6" at bounding box center [651, 365] width 20 height 22
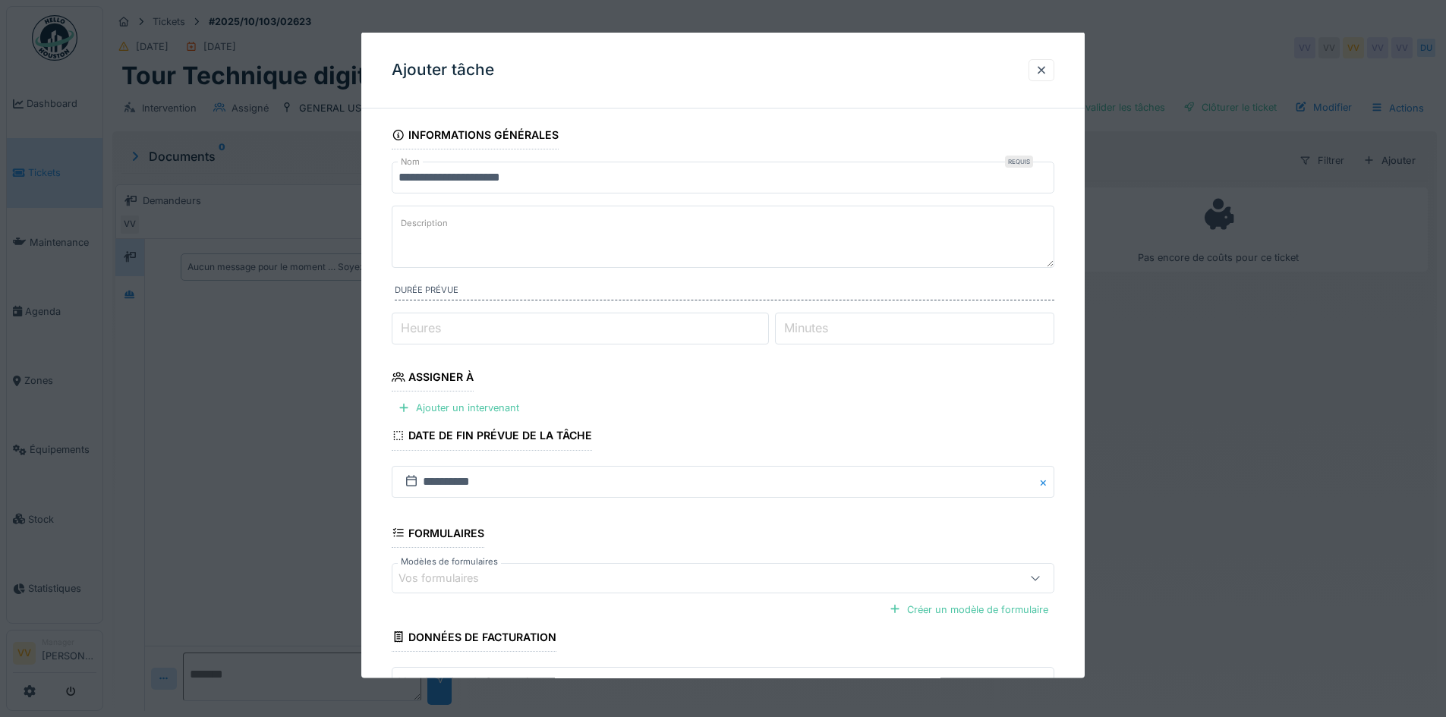
click at [534, 522] on fieldset "**********" at bounding box center [723, 437] width 663 height 633
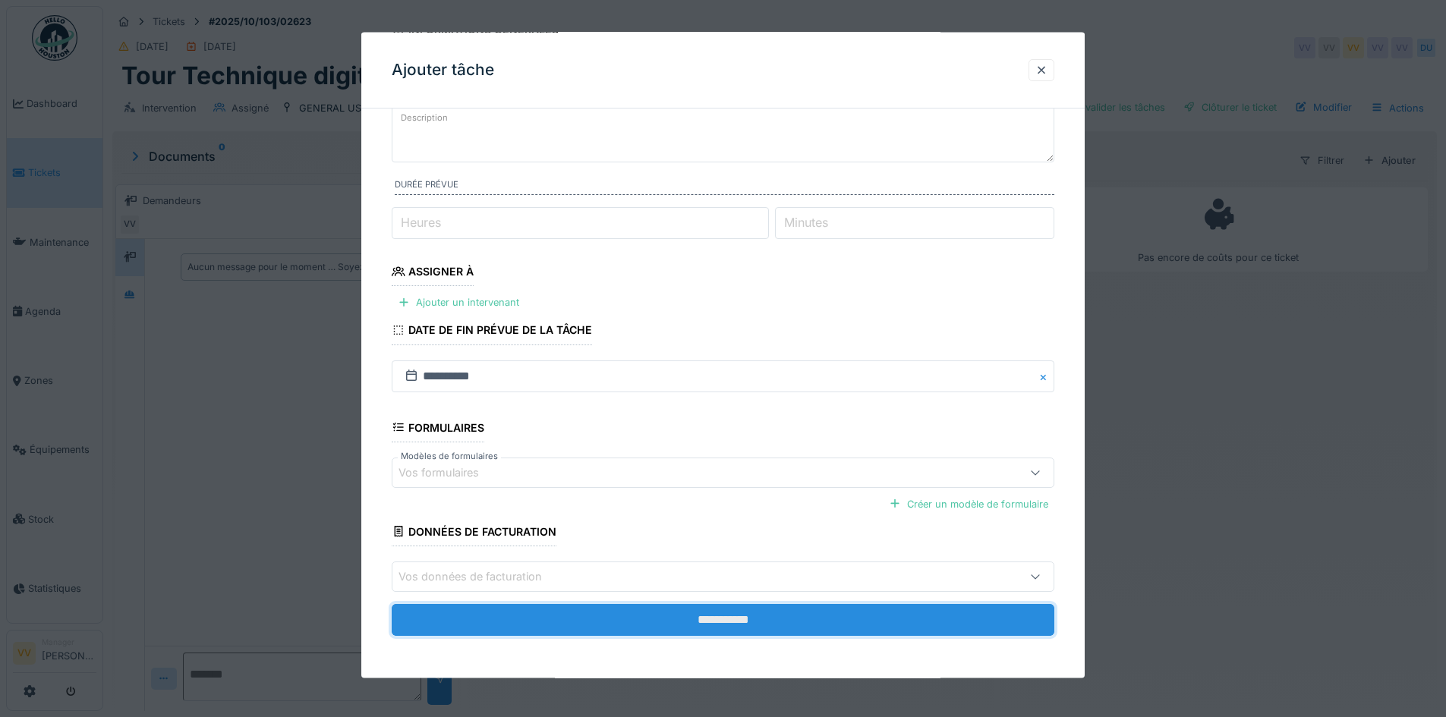
click at [614, 625] on input "**********" at bounding box center [723, 619] width 663 height 32
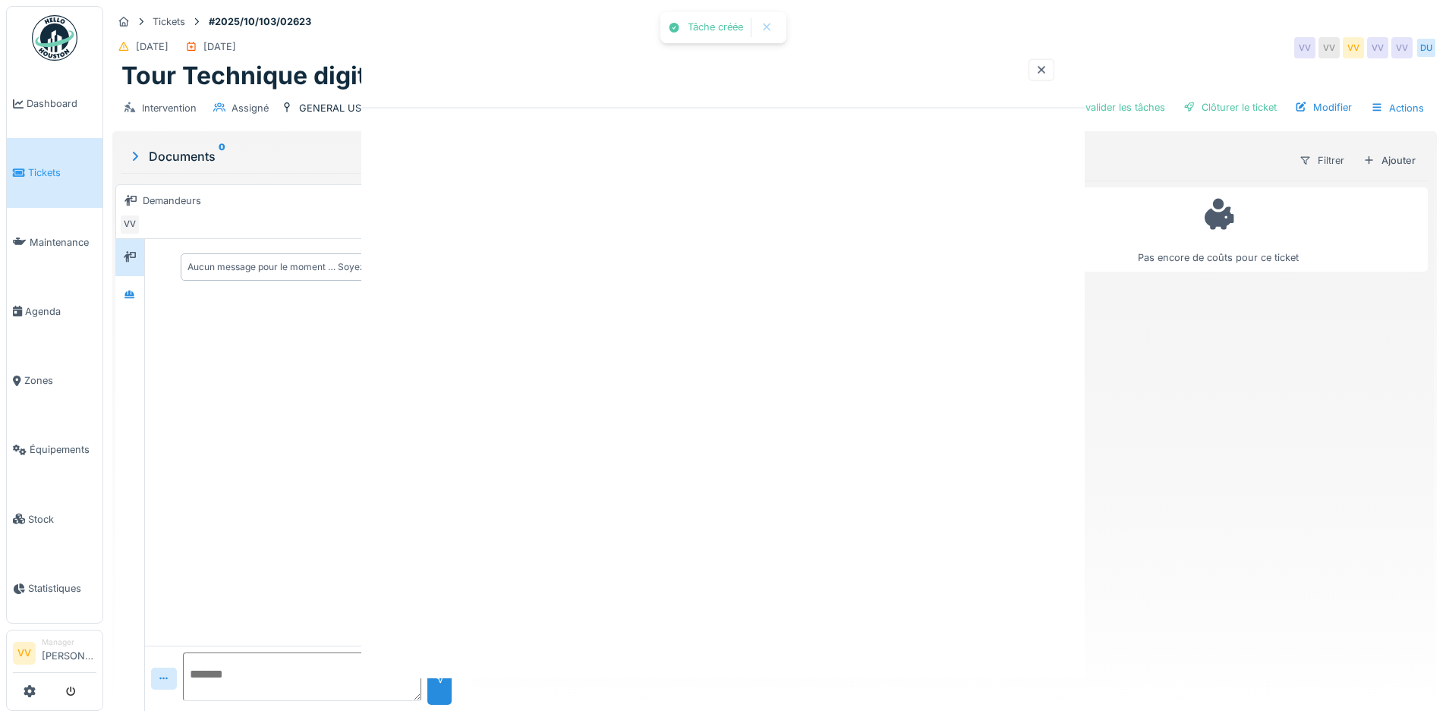
scroll to position [0, 0]
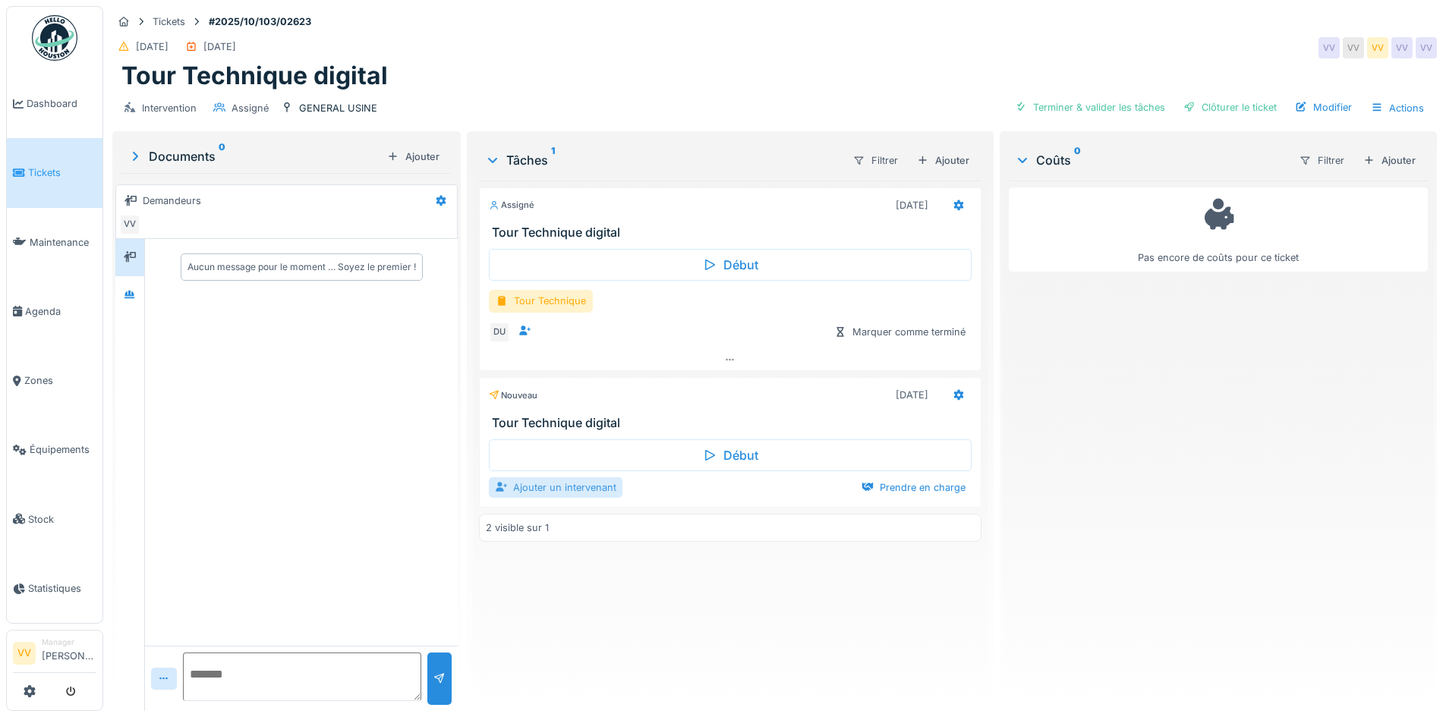
click at [555, 487] on div "Ajouter un intervenant" at bounding box center [556, 487] width 134 height 20
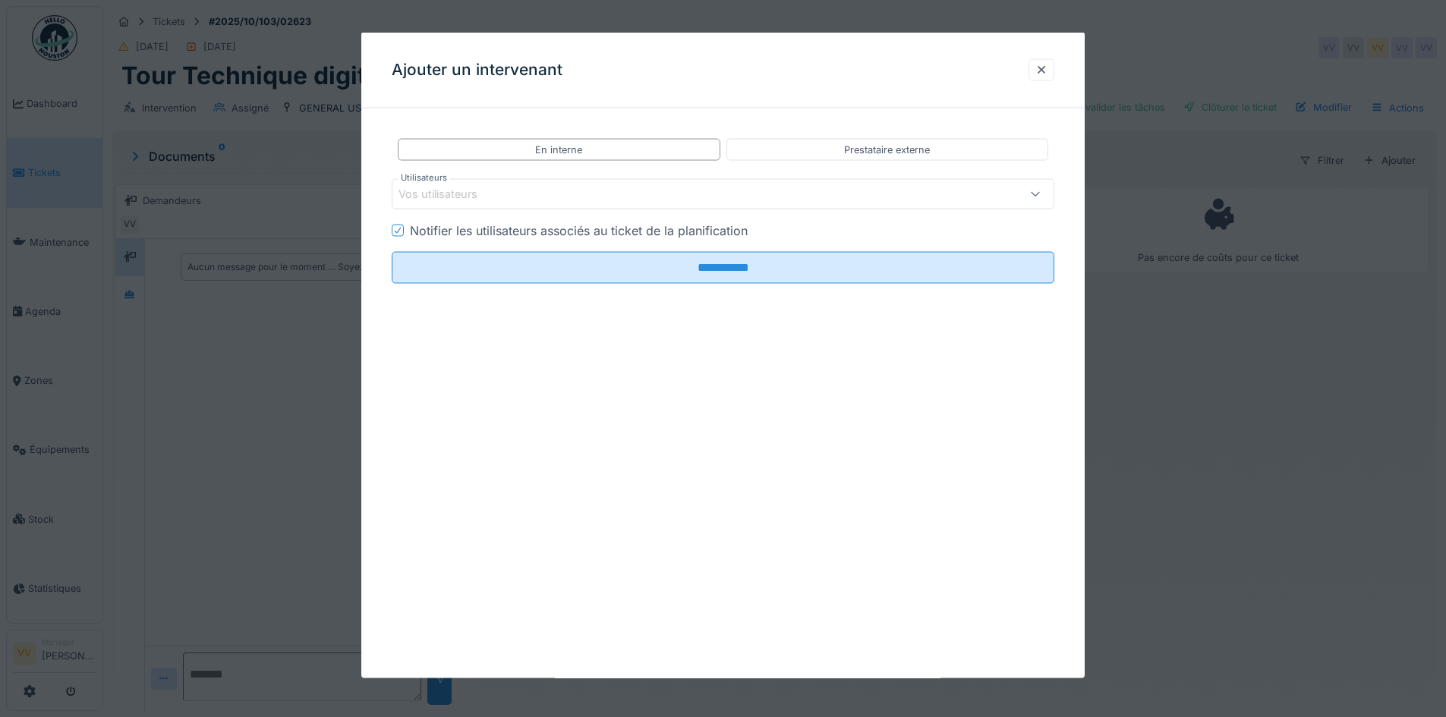
click at [566, 191] on div "Vos utilisateurs" at bounding box center [685, 194] width 572 height 17
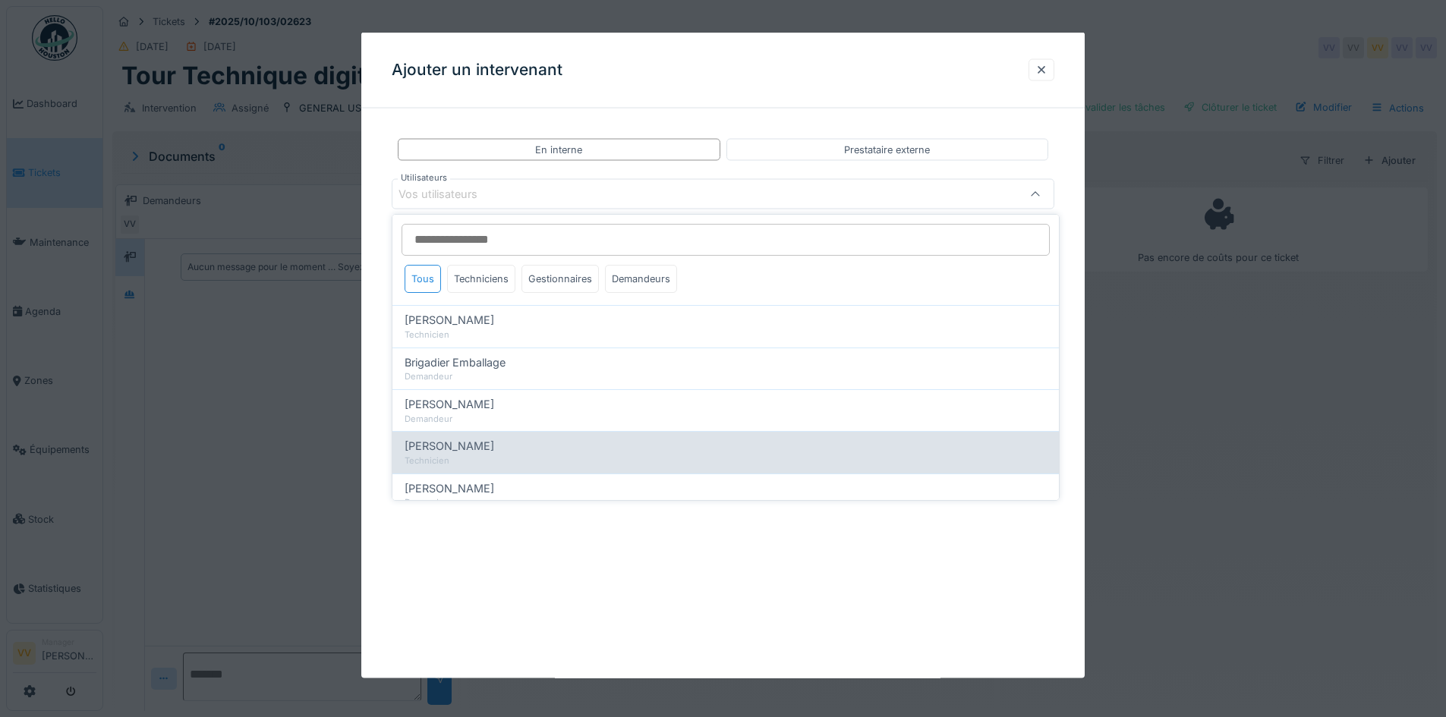
click at [447, 458] on div "Technicien" at bounding box center [726, 461] width 642 height 13
type input "****"
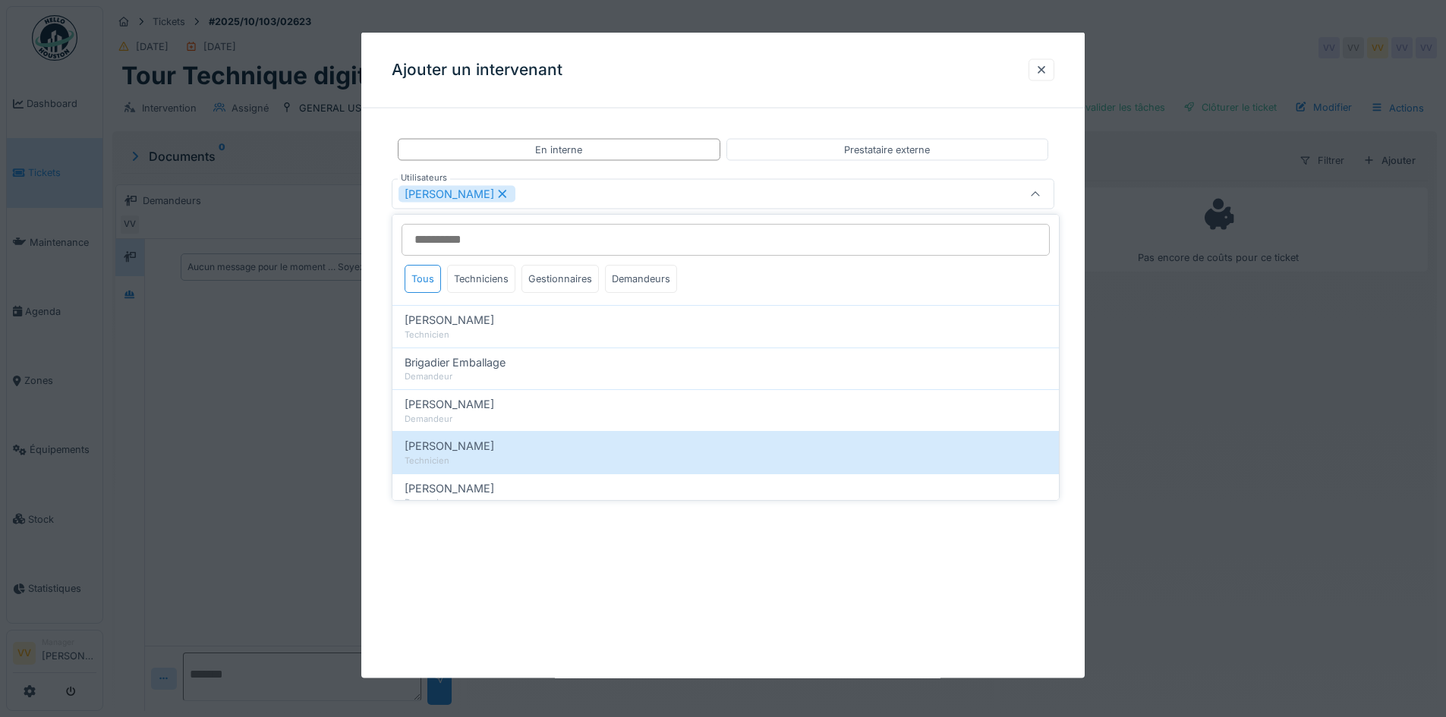
click at [743, 562] on div "**********" at bounding box center [722, 356] width 723 height 646
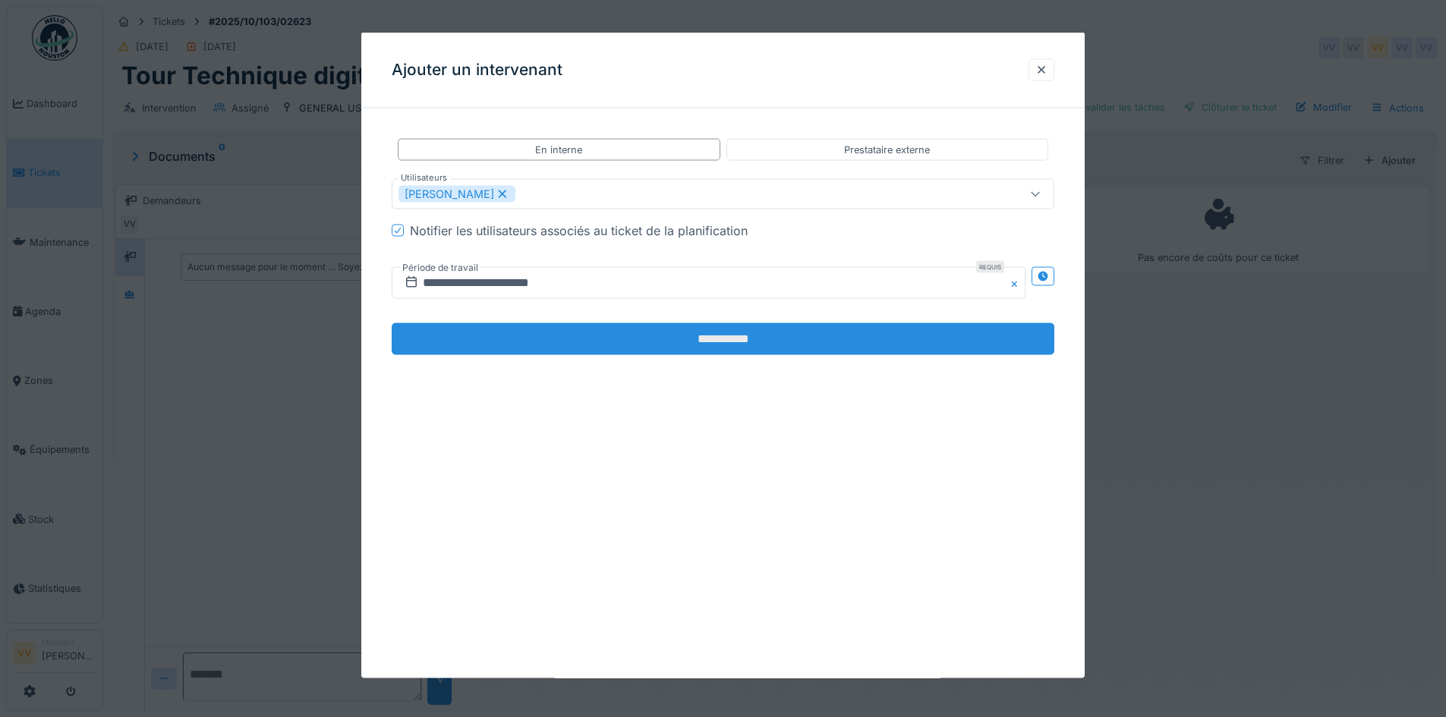
click at [651, 336] on input "**********" at bounding box center [723, 339] width 663 height 32
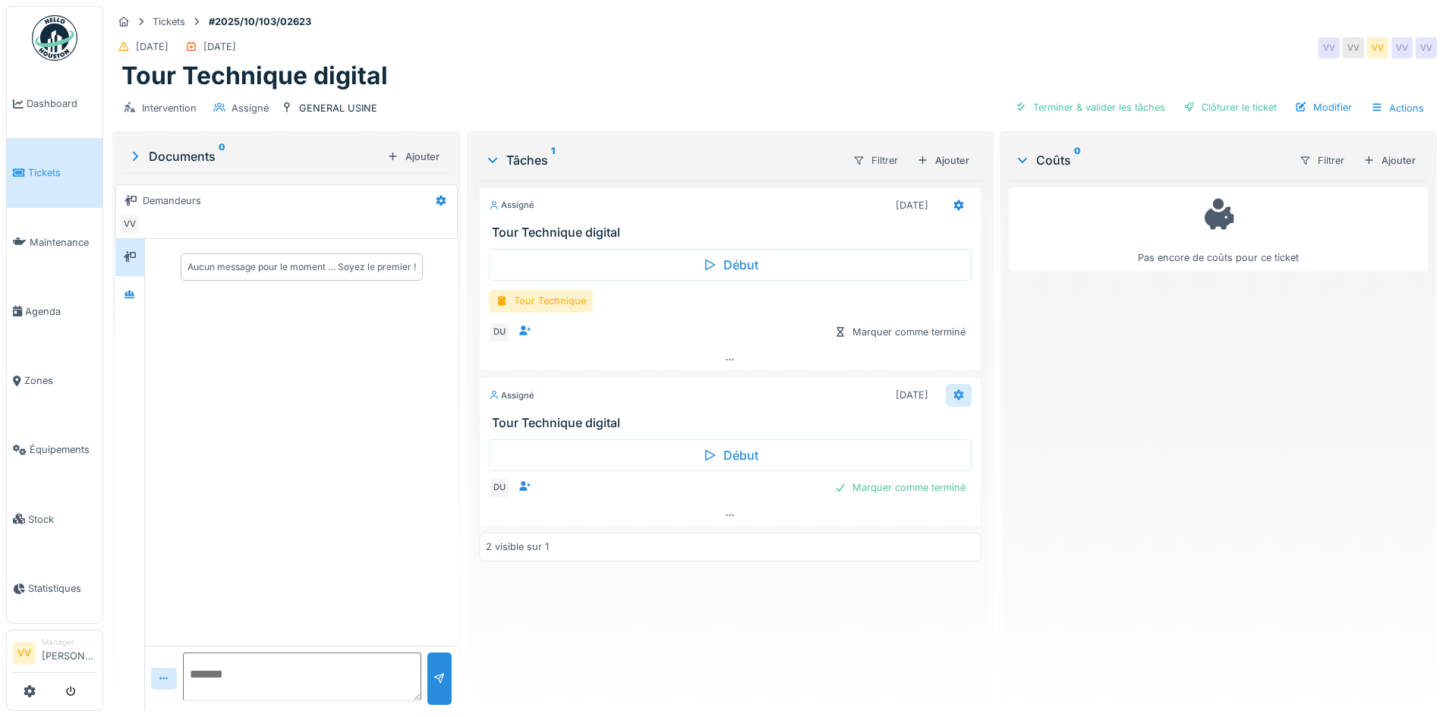
click at [953, 394] on icon at bounding box center [958, 395] width 10 height 11
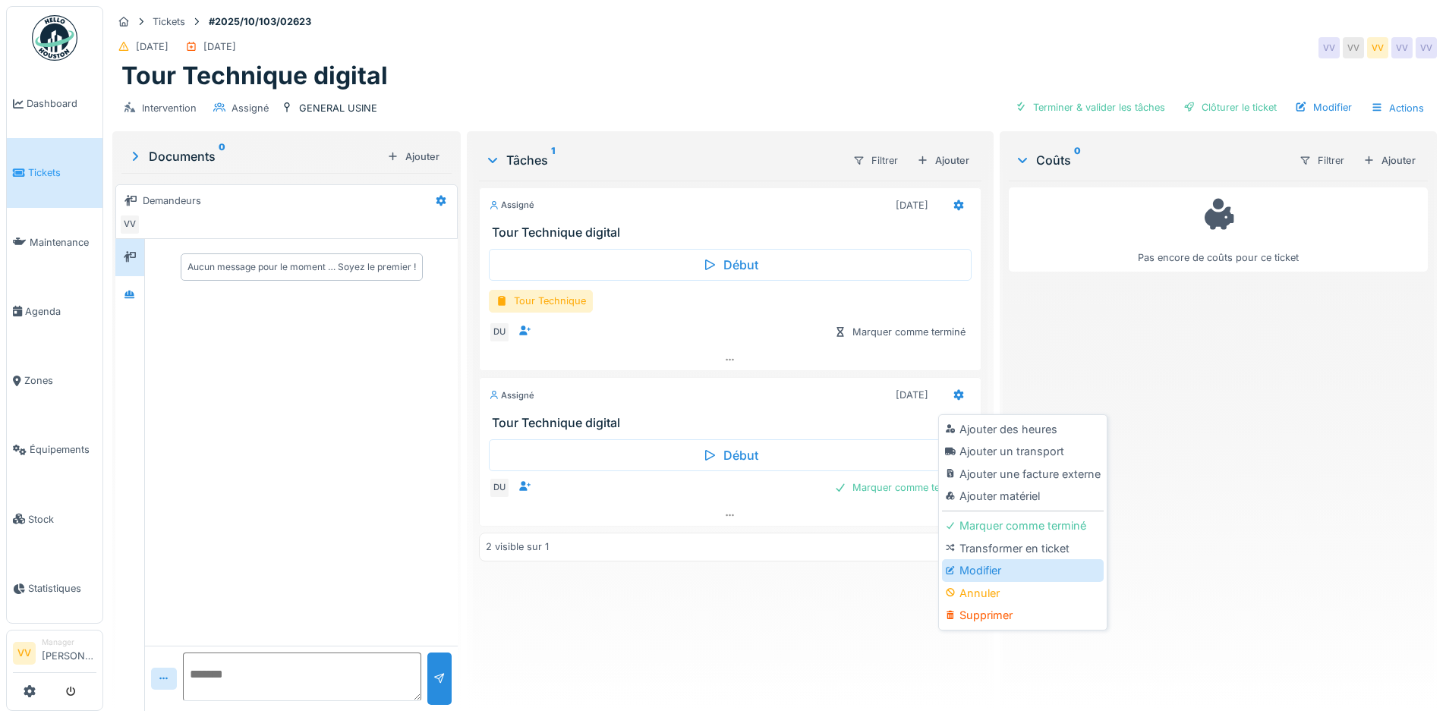
click at [988, 567] on div "Modifier" at bounding box center [1023, 570] width 162 height 23
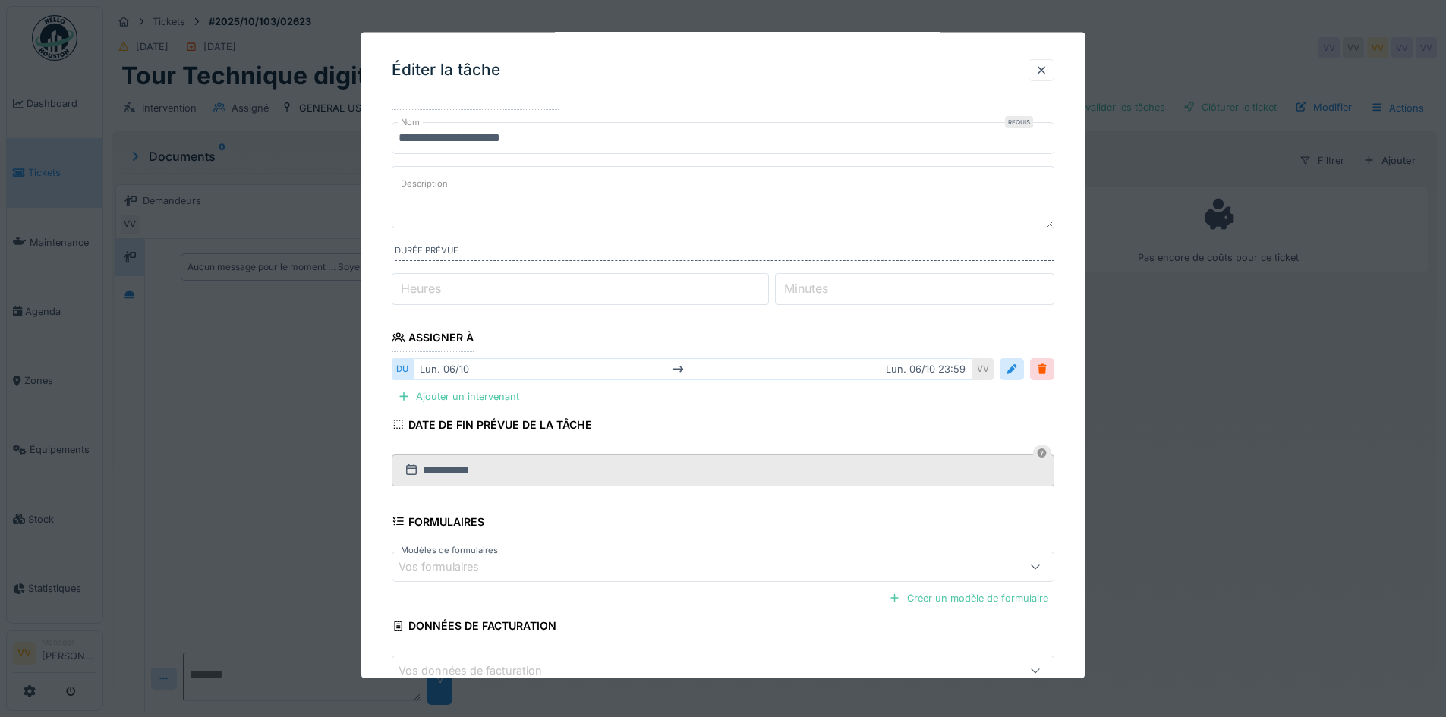
scroll to position [76, 0]
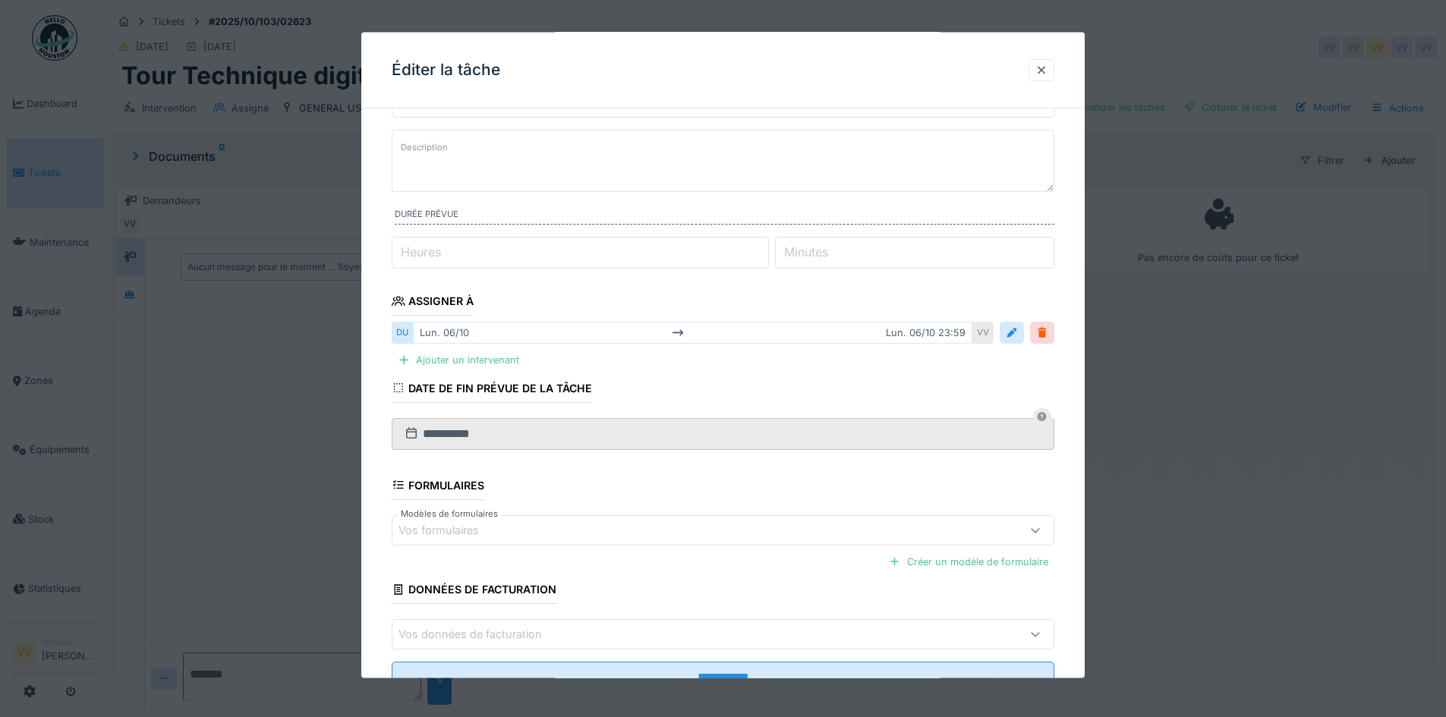
click at [487, 532] on div "Vos formulaires" at bounding box center [450, 530] width 102 height 17
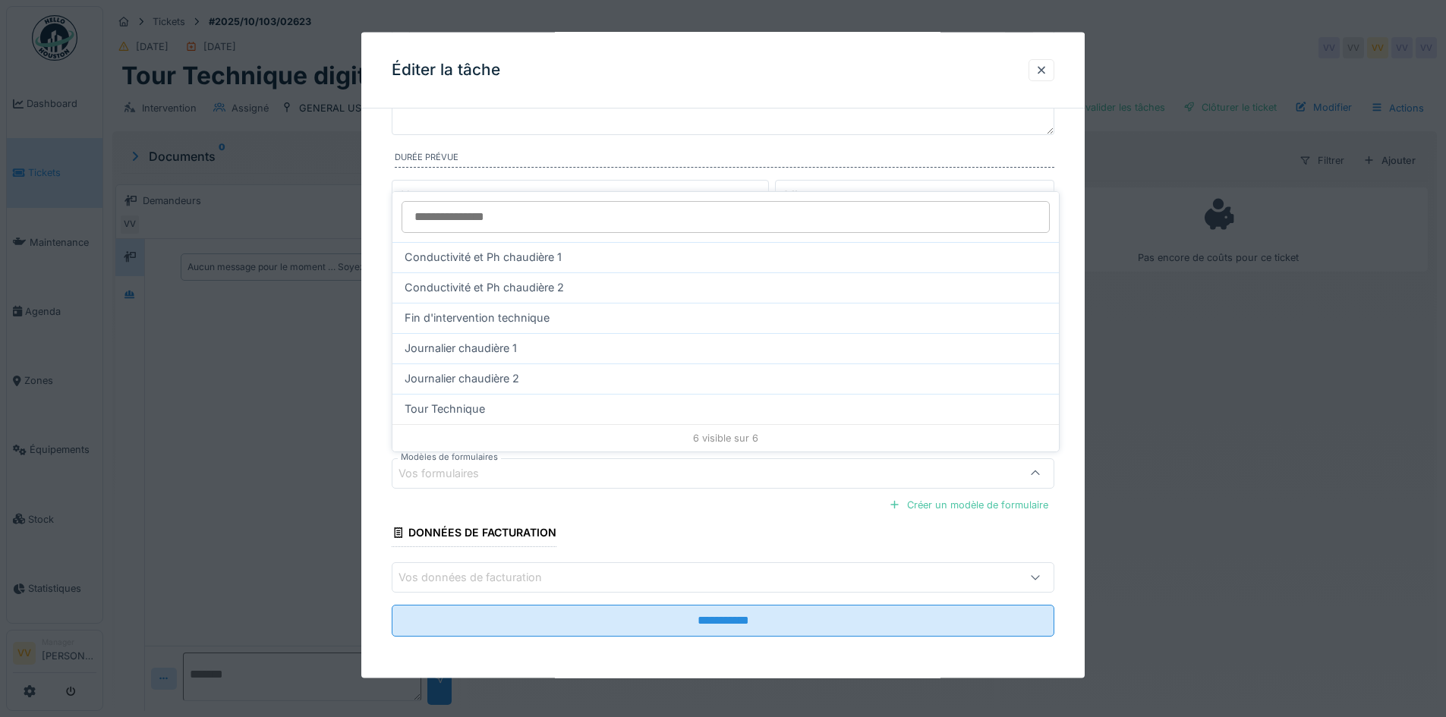
scroll to position [134, 0]
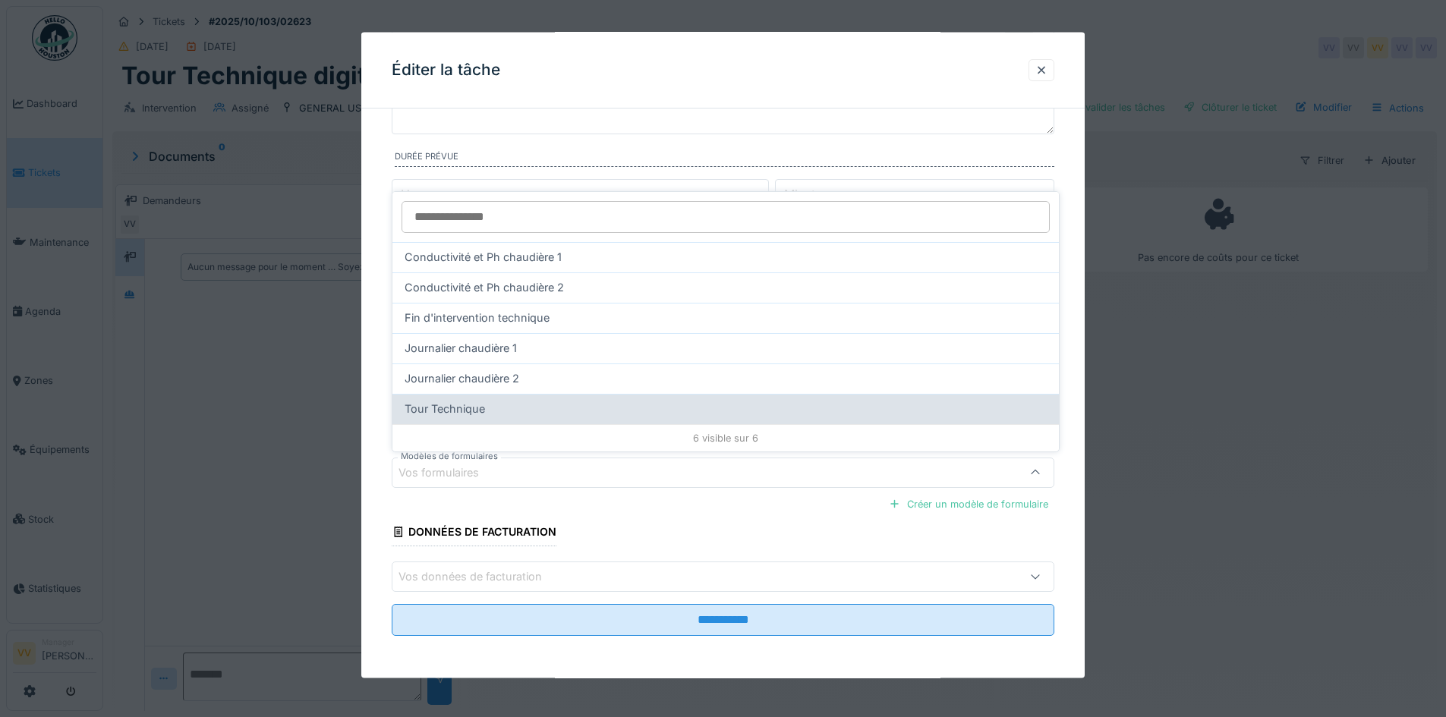
click at [506, 408] on div "Tour Technique" at bounding box center [726, 409] width 642 height 17
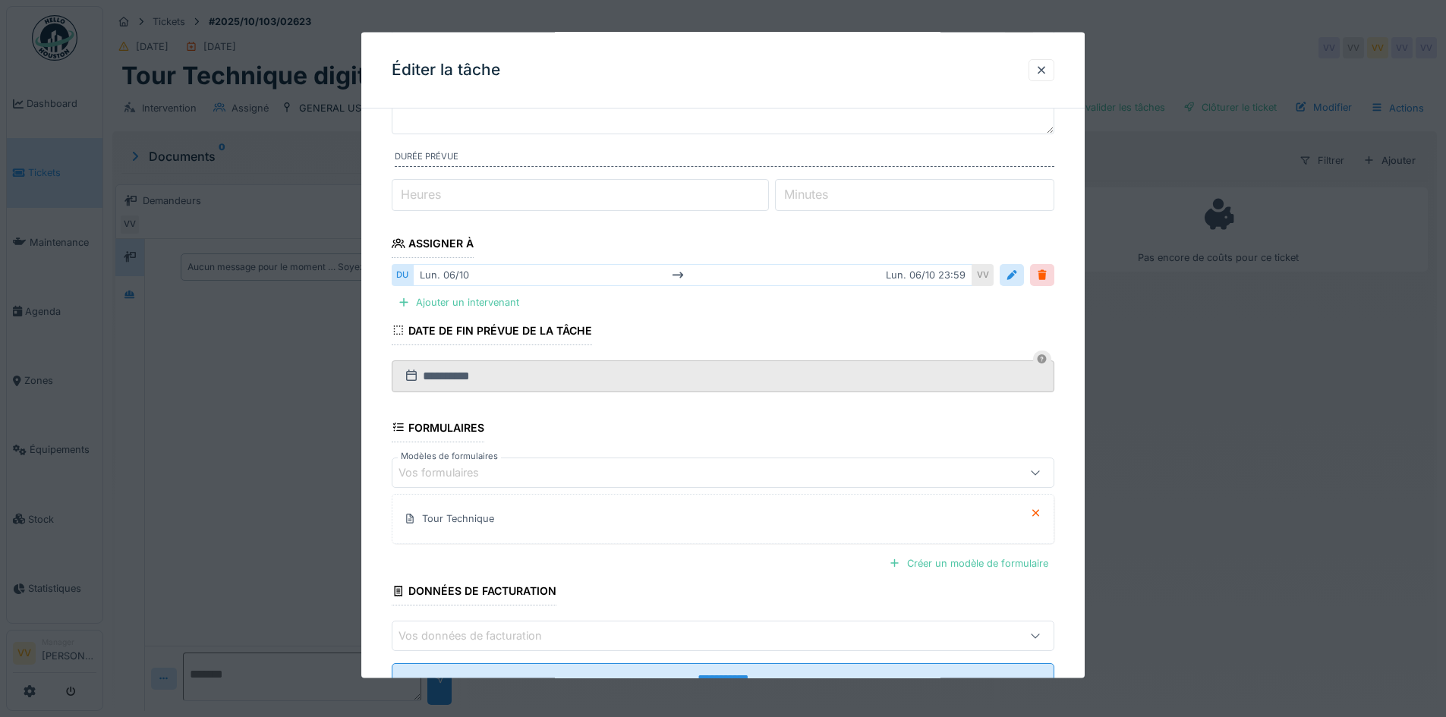
click at [786, 424] on fieldset "**********" at bounding box center [723, 347] width 663 height 720
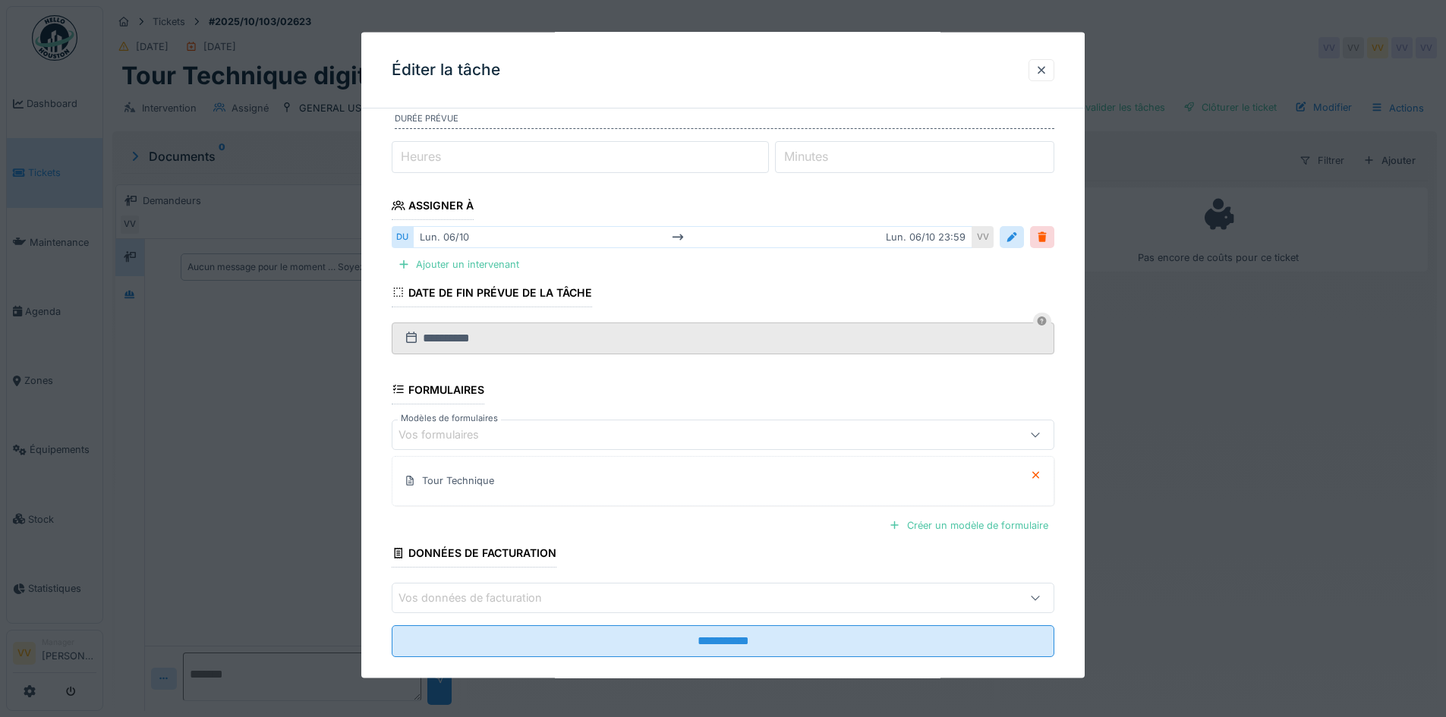
scroll to position [193, 0]
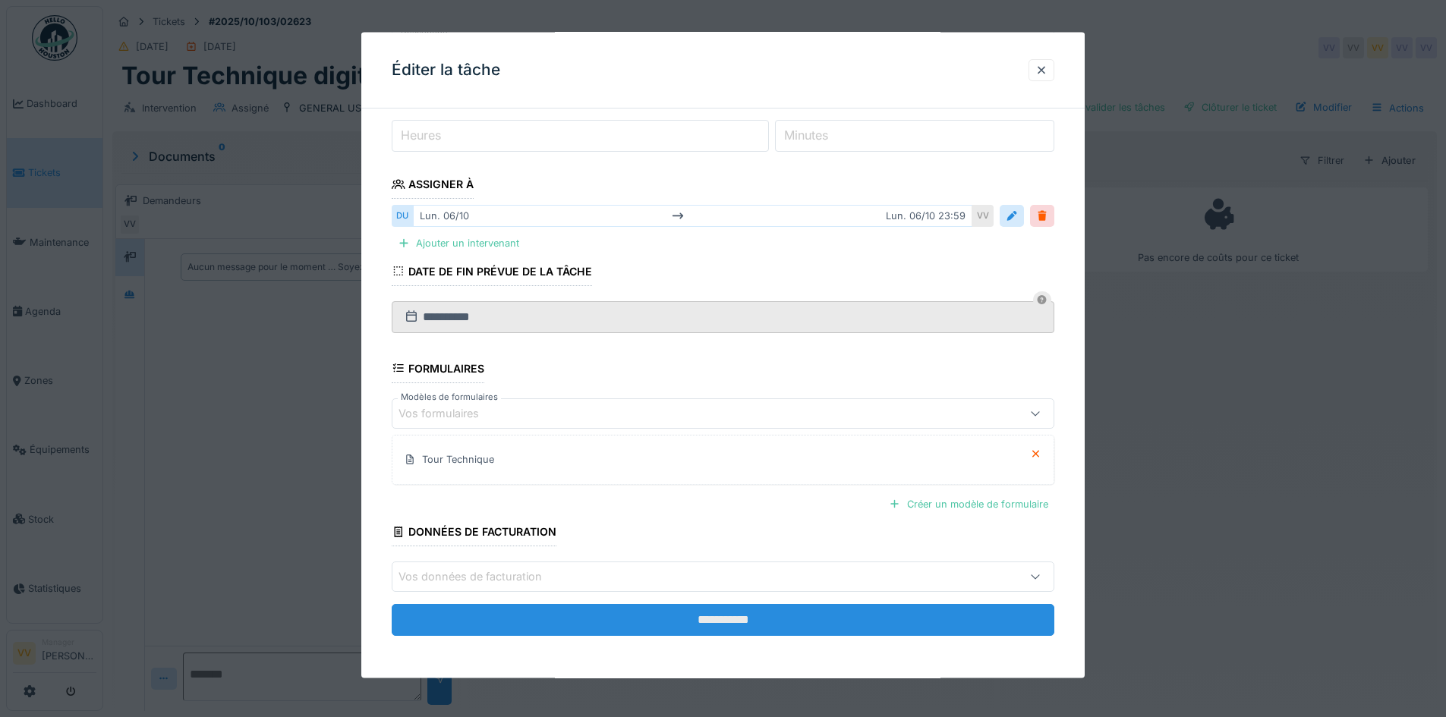
click at [729, 625] on input "**********" at bounding box center [723, 620] width 663 height 32
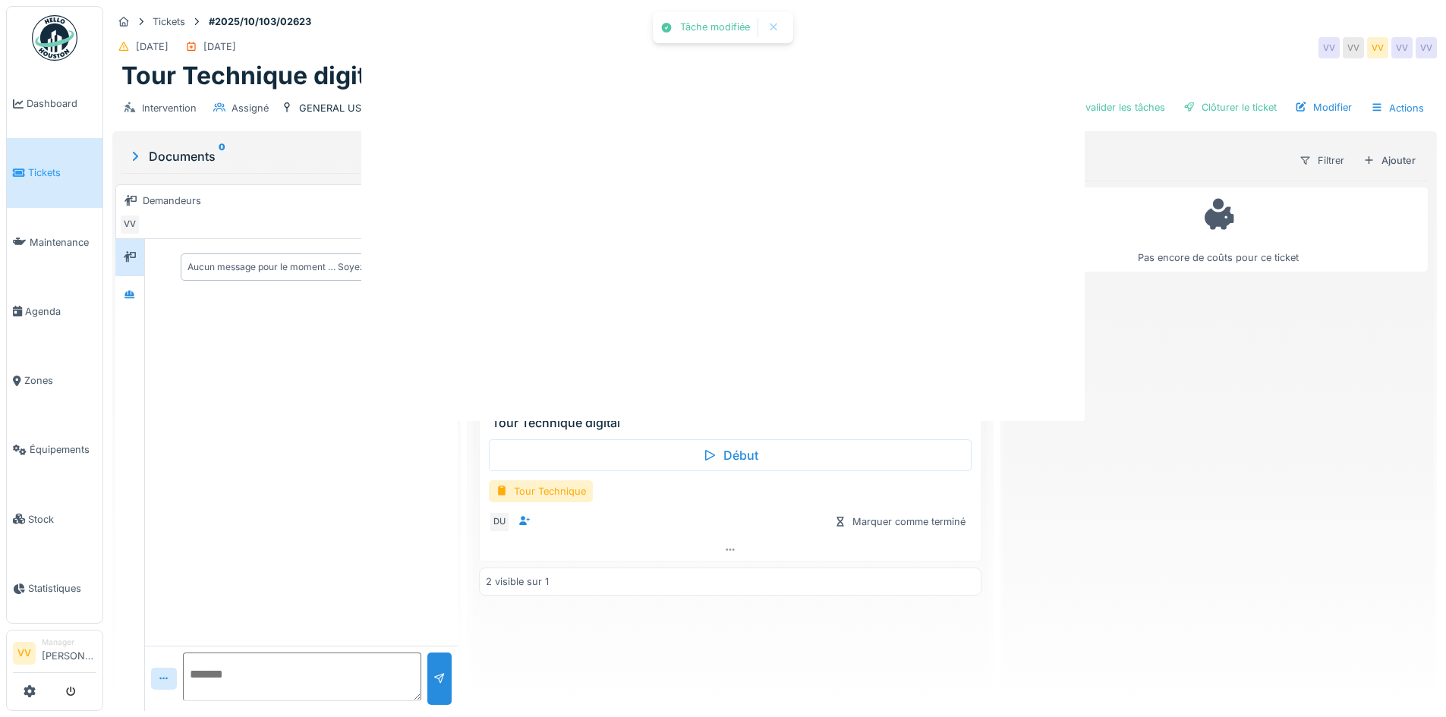
scroll to position [0, 0]
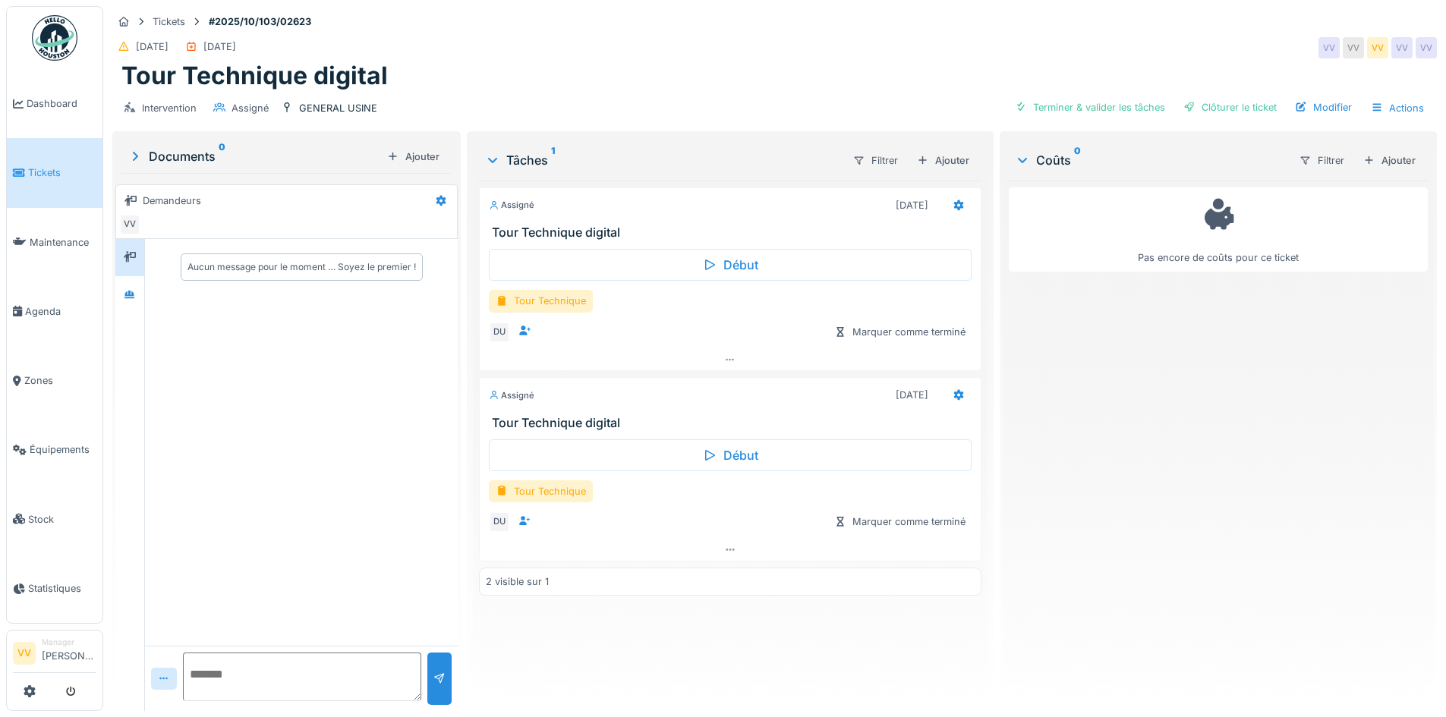
click at [774, 574] on div "2 visible sur 1" at bounding box center [730, 582] width 502 height 28
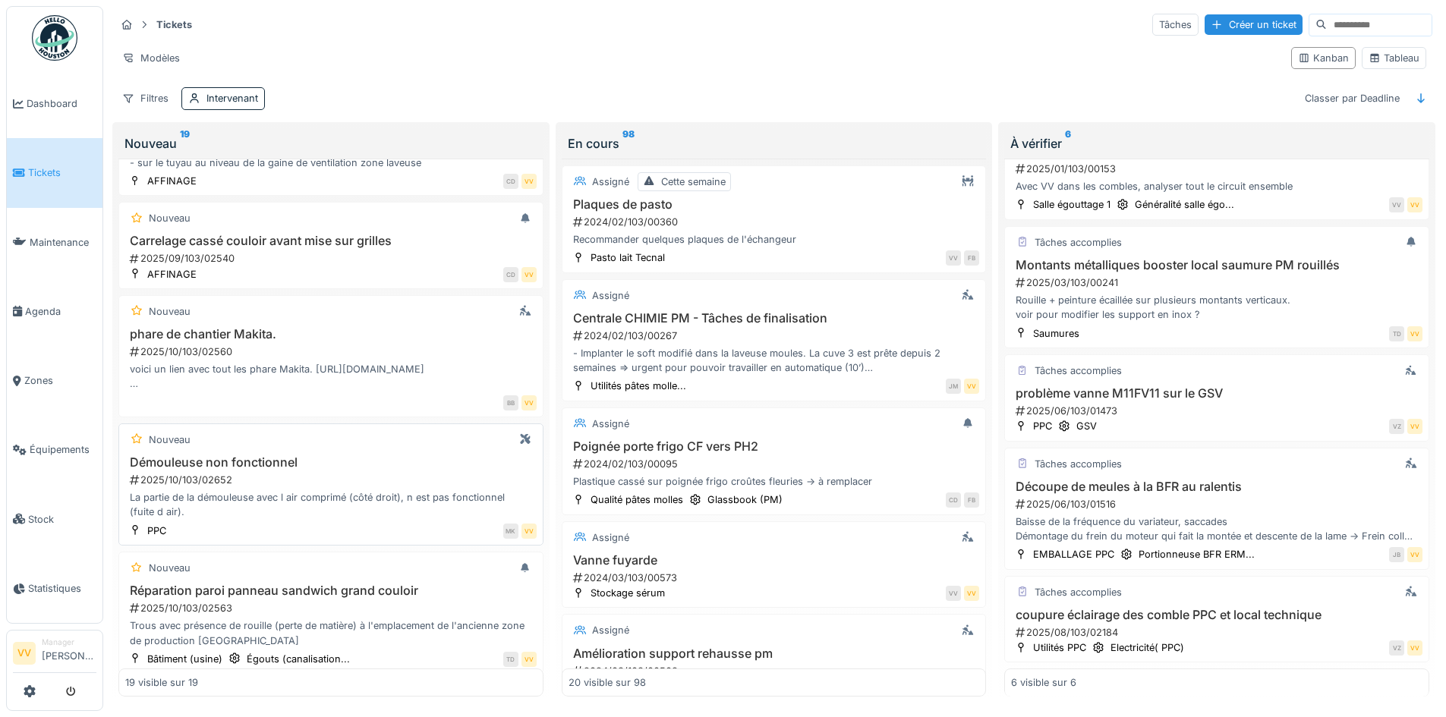
scroll to position [1778, 0]
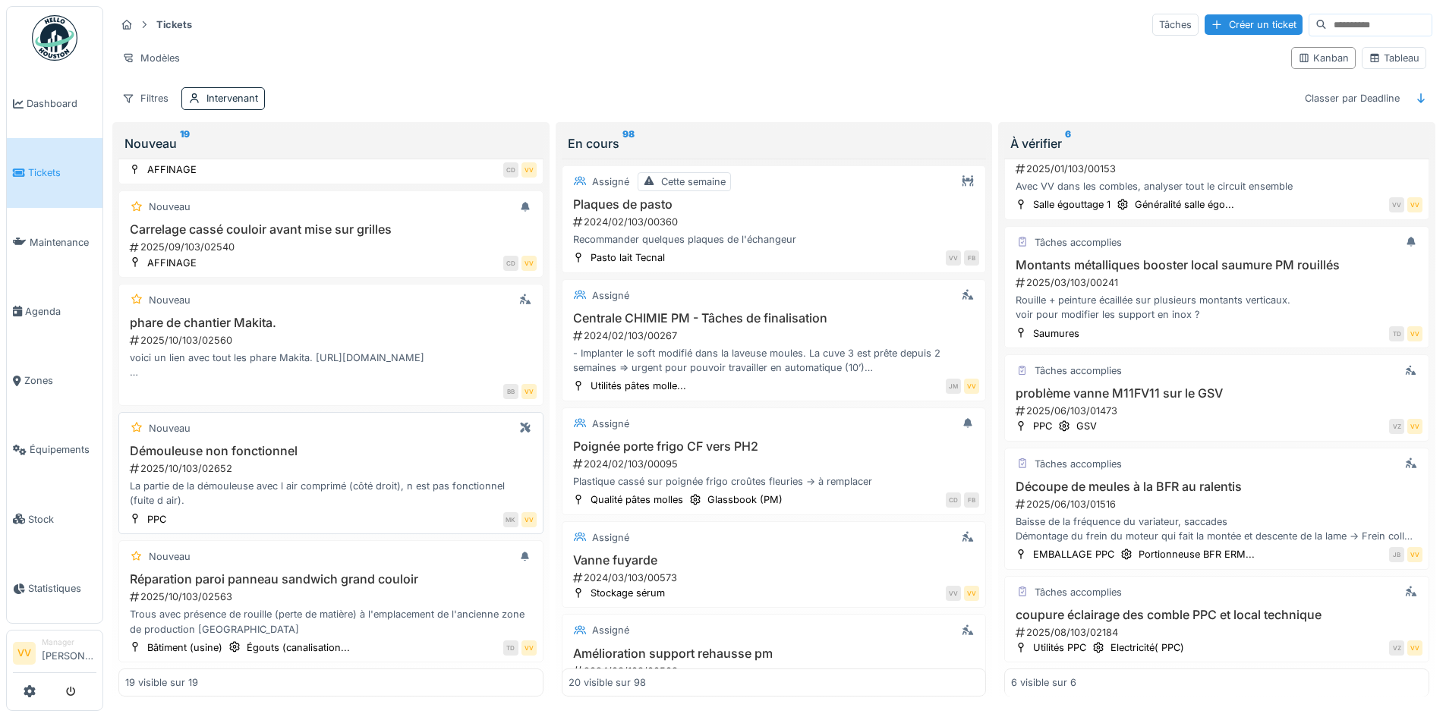
click at [341, 479] on div "La partie de la démouleuse avec l air comprimé (côté droit), n est pas fonction…" at bounding box center [330, 493] width 411 height 29
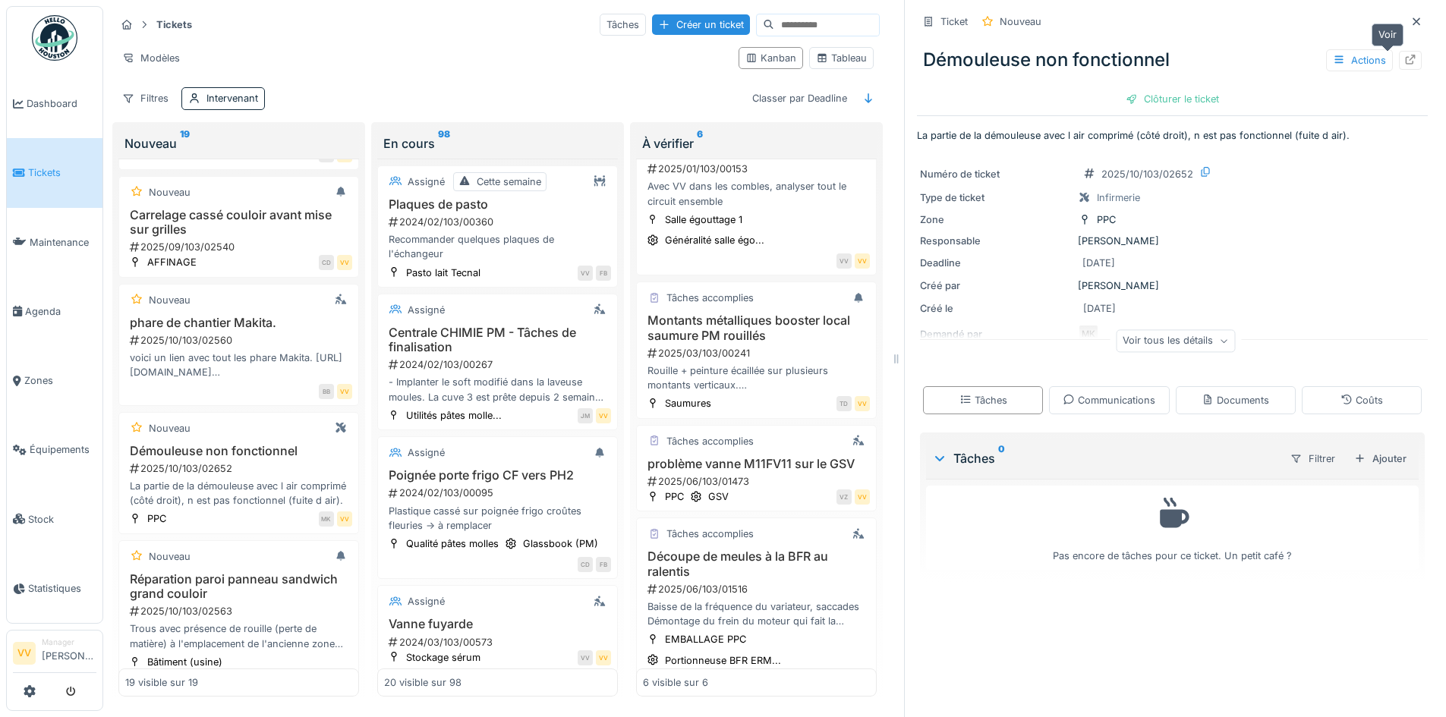
click at [1399, 57] on div at bounding box center [1410, 60] width 23 height 19
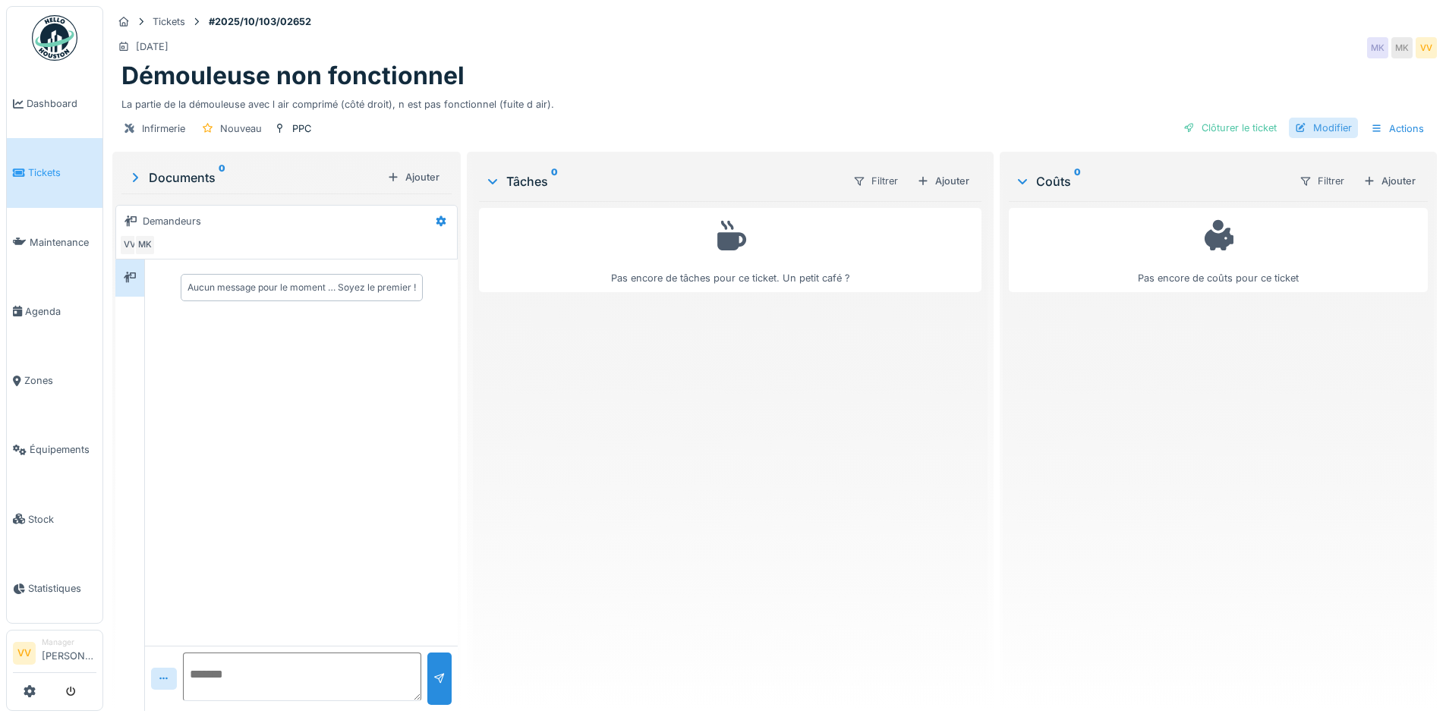
click at [1330, 131] on div "Modifier" at bounding box center [1323, 128] width 69 height 20
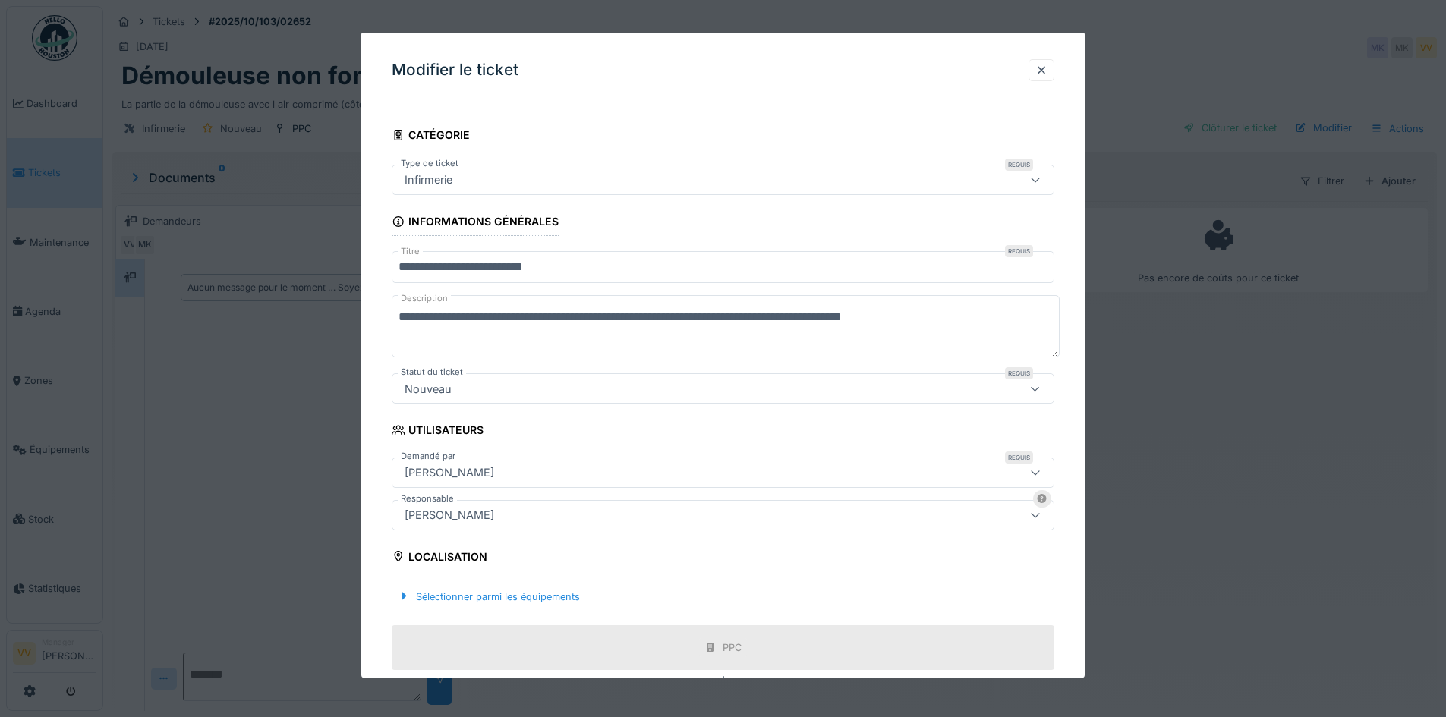
click at [748, 181] on div "Infirmerie" at bounding box center [685, 180] width 572 height 17
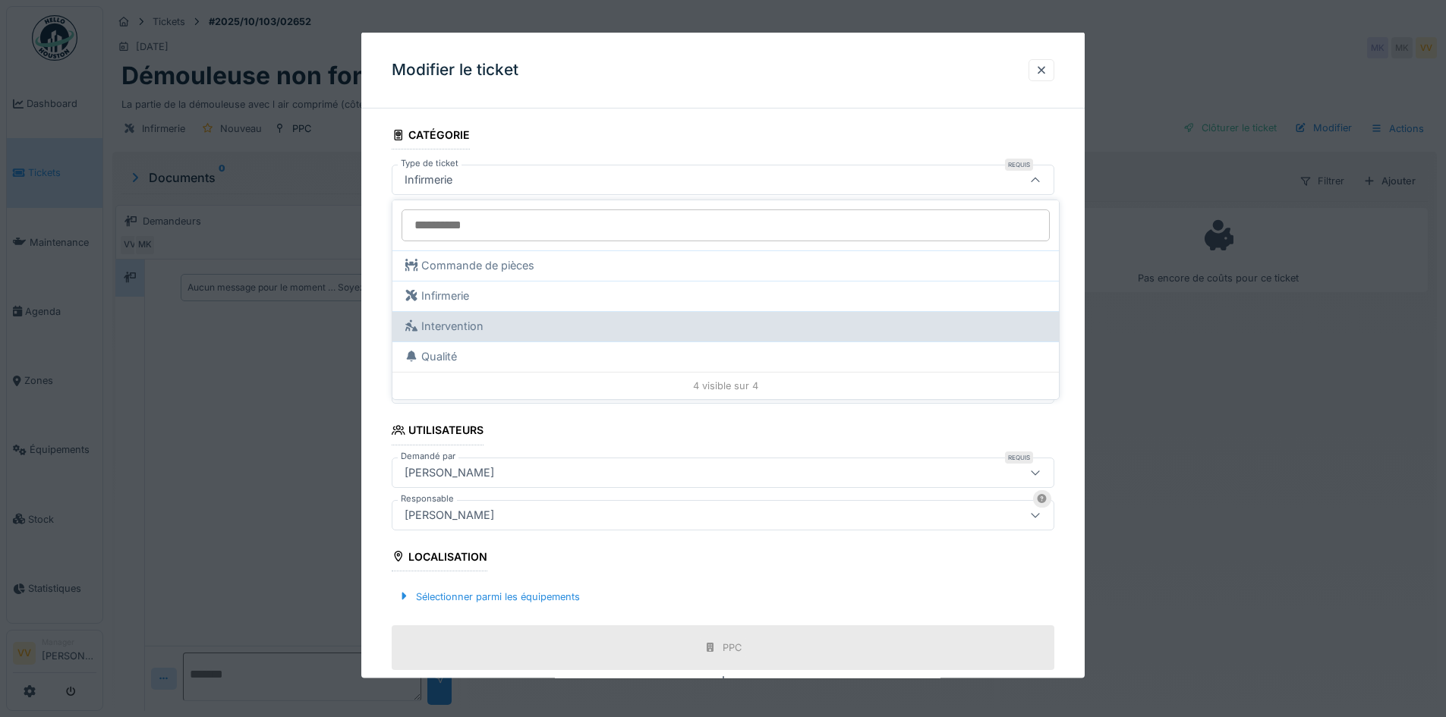
click at [701, 337] on div "Intervention" at bounding box center [725, 326] width 666 height 30
type input "**"
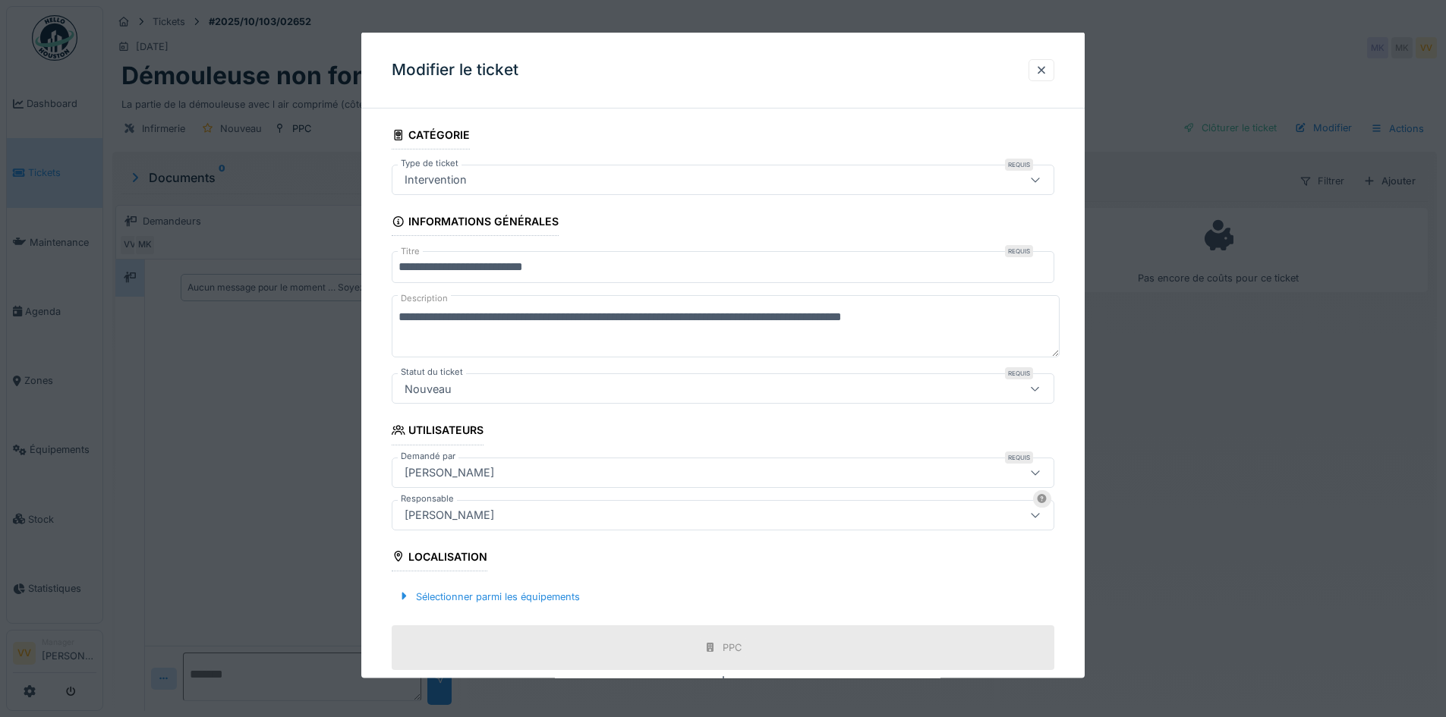
click at [893, 110] on div "**********" at bounding box center [722, 356] width 723 height 646
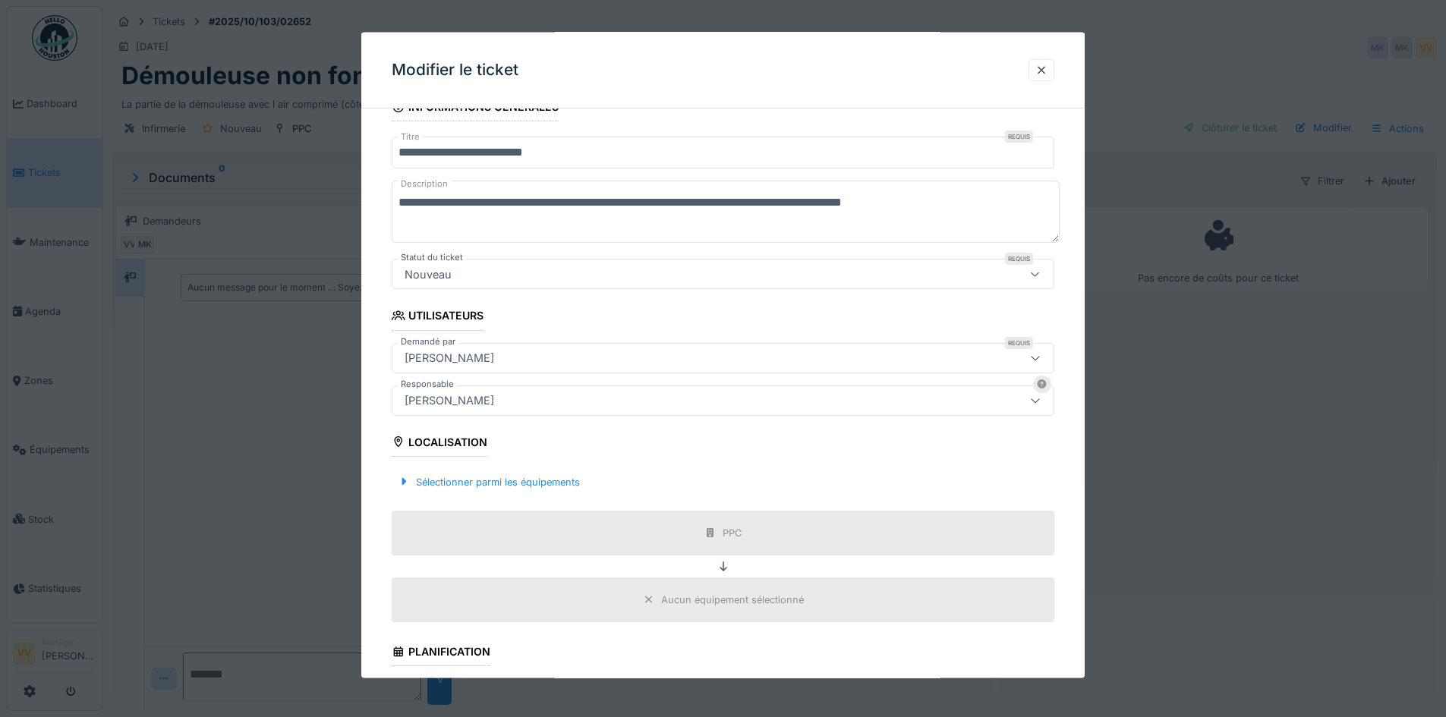
scroll to position [152, 0]
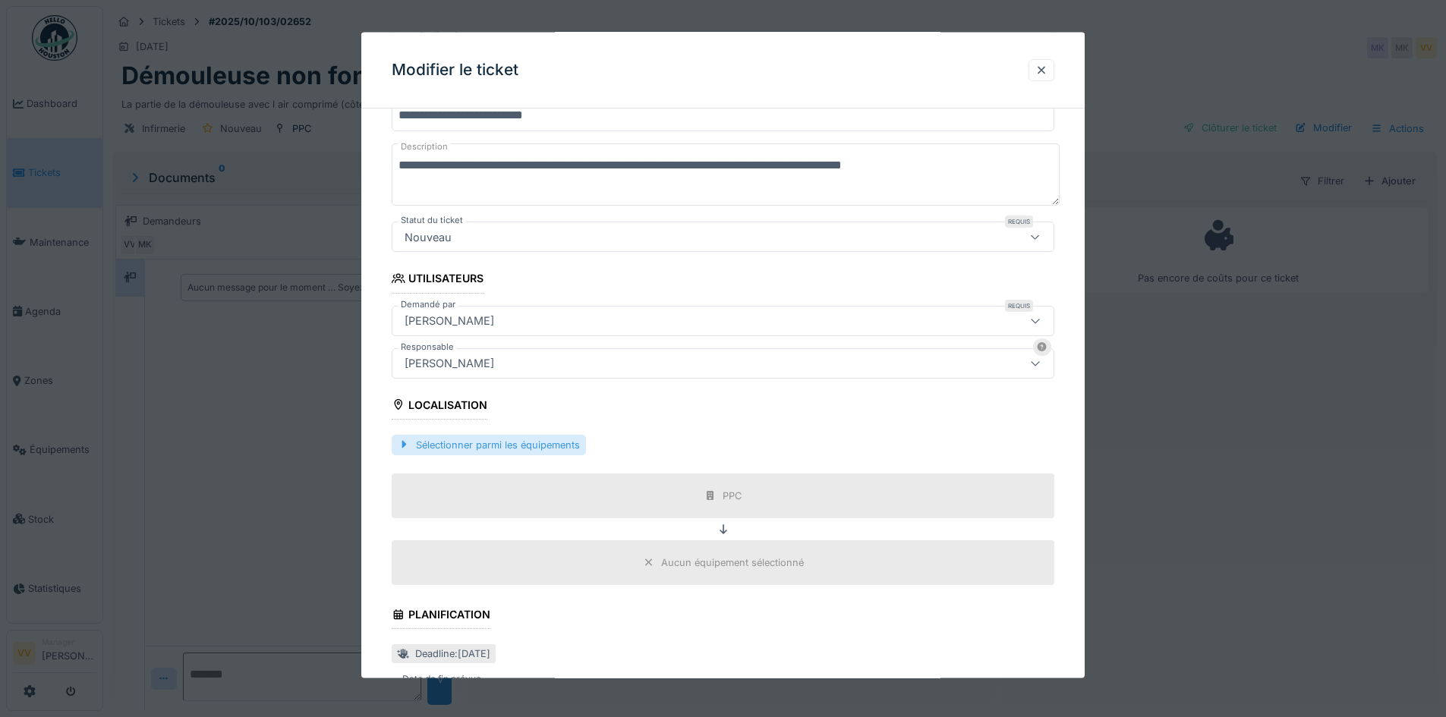
click at [505, 443] on div "Sélectionner parmi les équipements" at bounding box center [489, 444] width 194 height 20
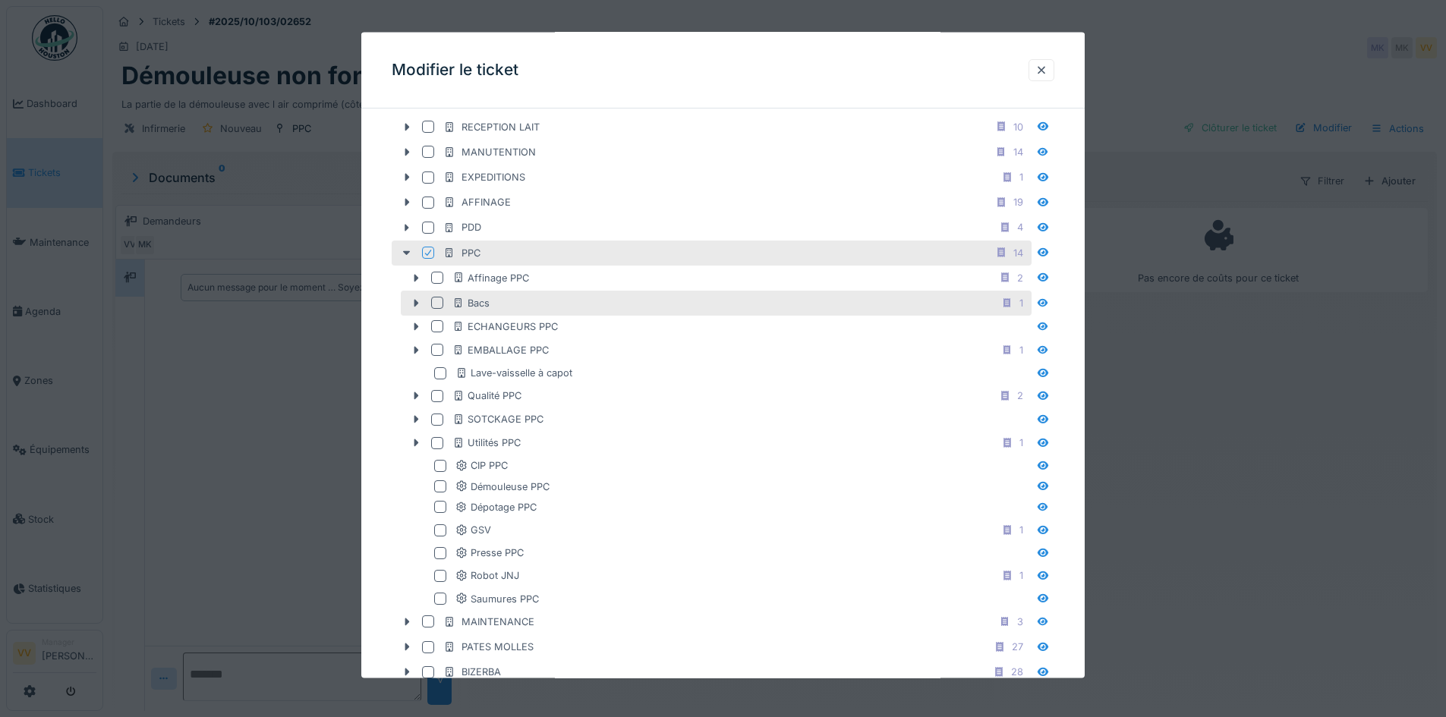
scroll to position [607, 0]
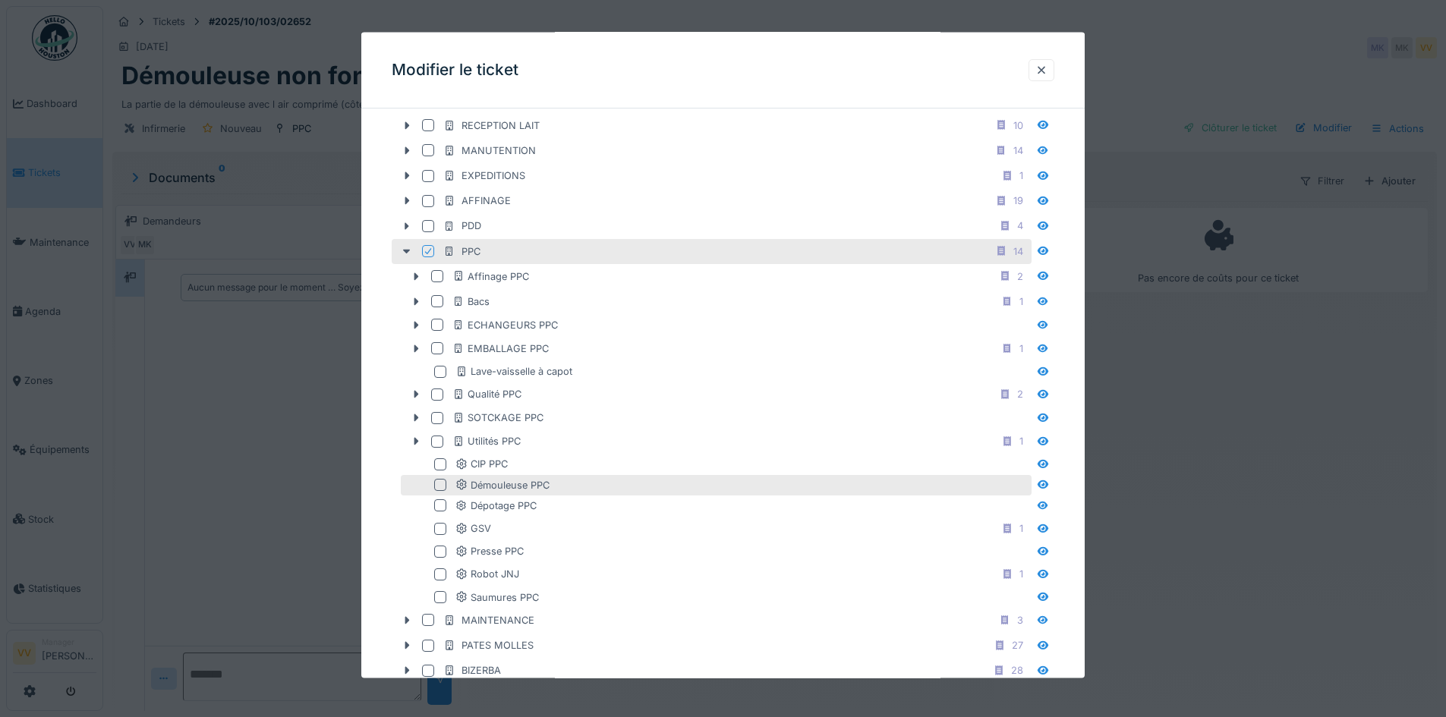
click at [443, 487] on div at bounding box center [440, 485] width 12 height 12
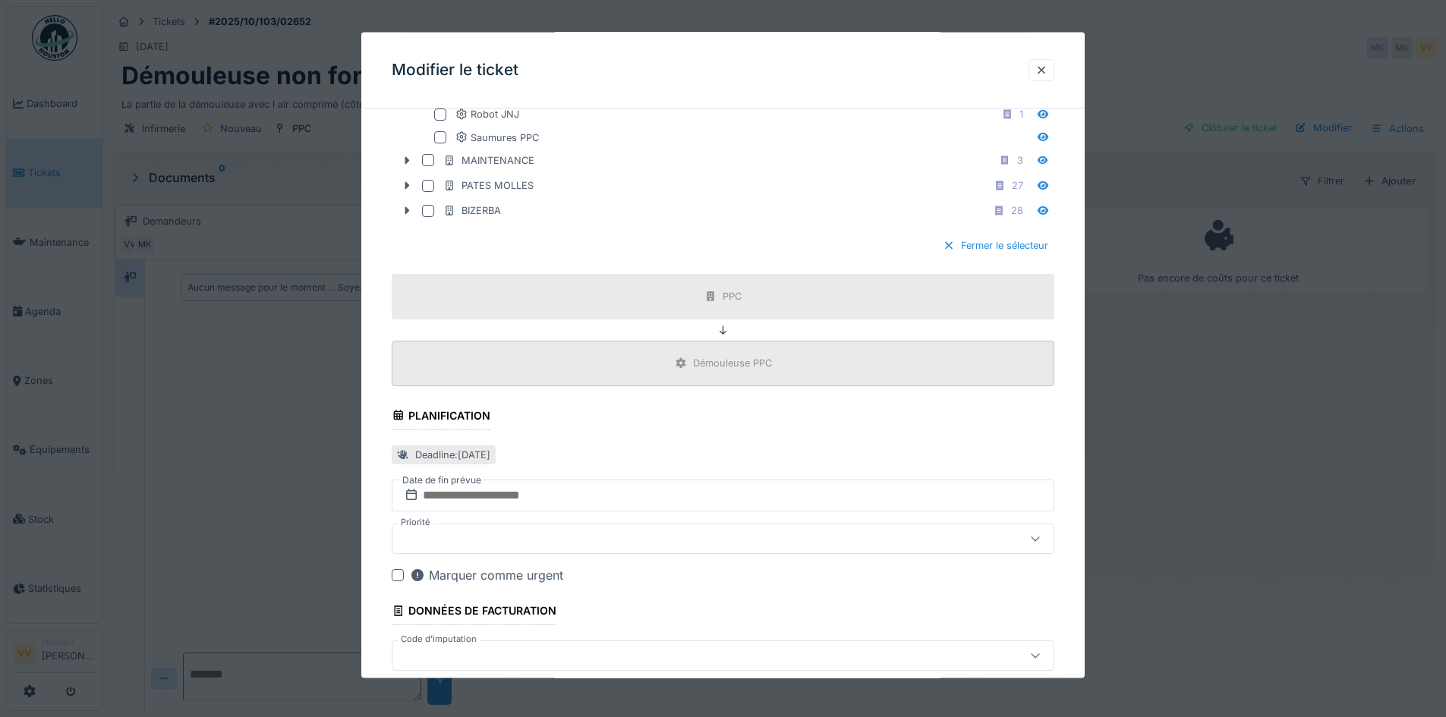
scroll to position [1146, 0]
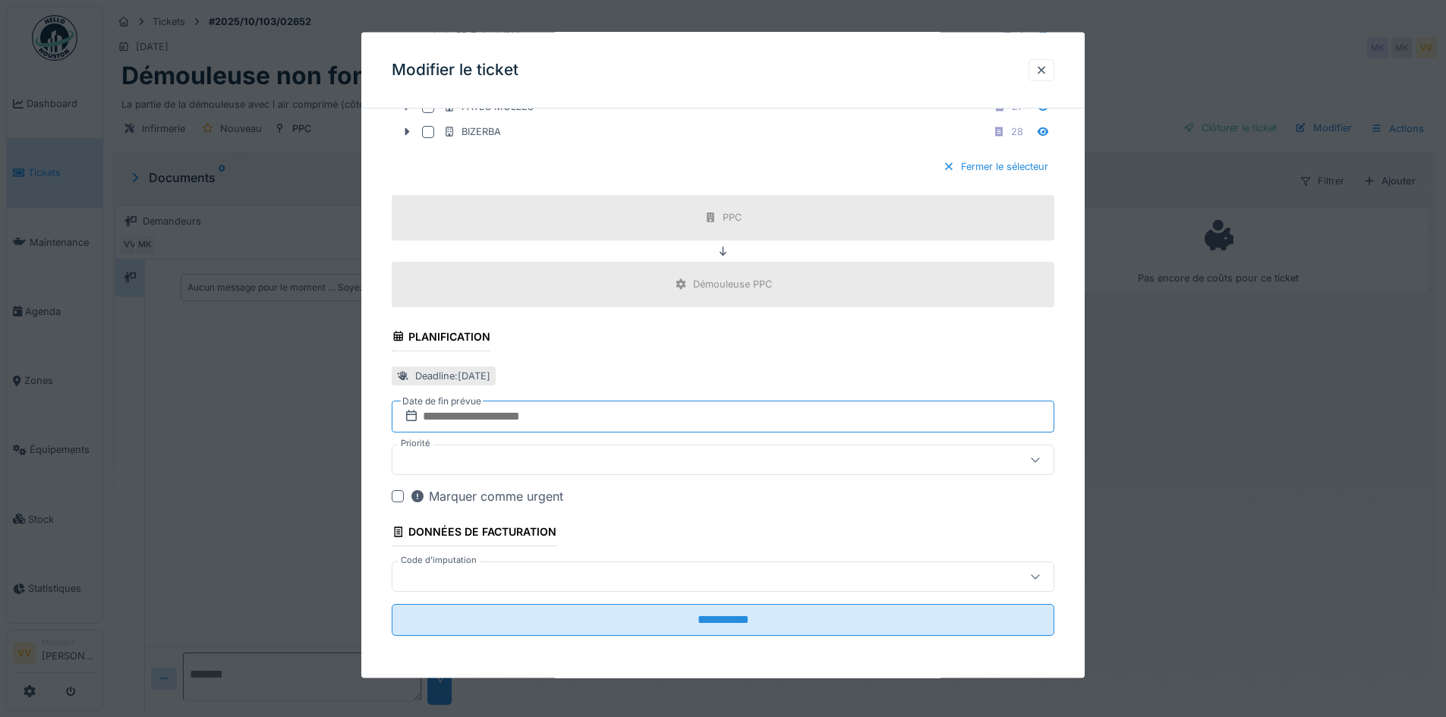
click at [606, 411] on input "text" at bounding box center [723, 416] width 663 height 32
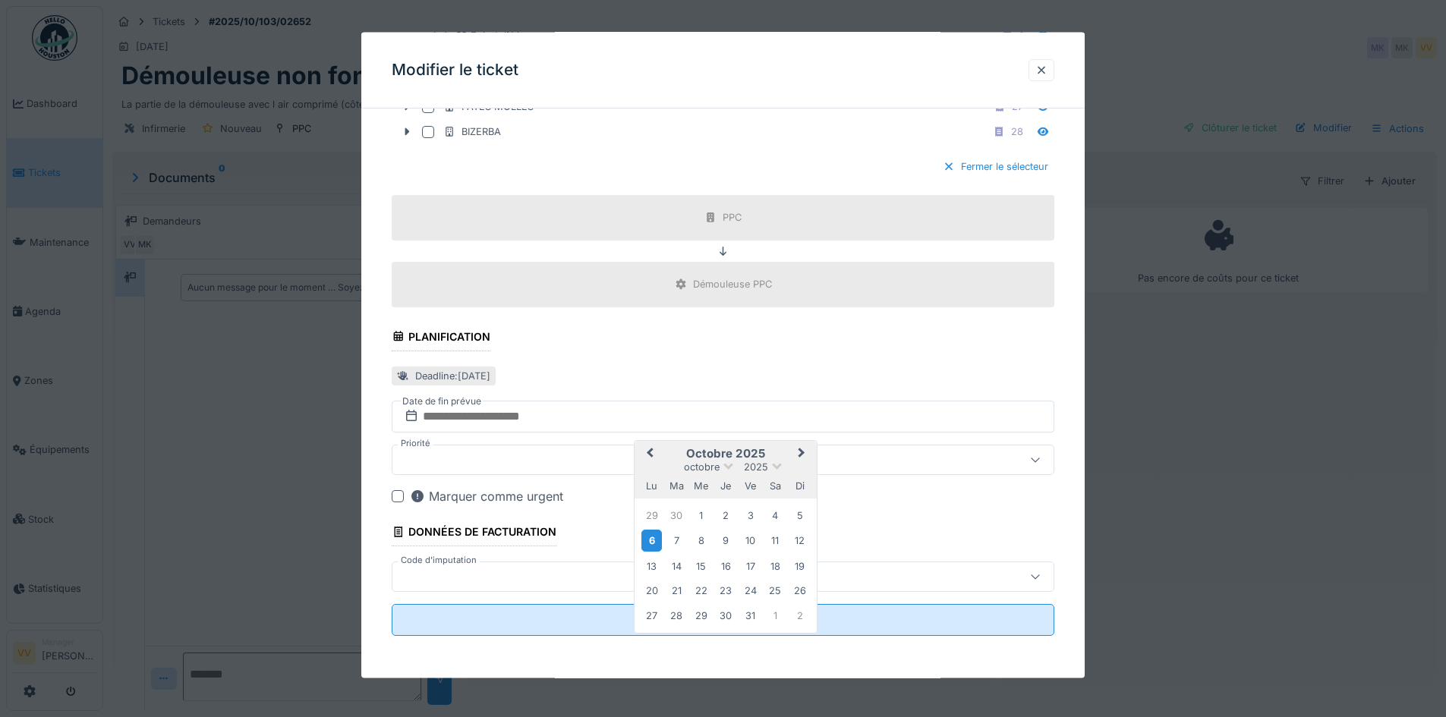
click at [649, 544] on div "6" at bounding box center [651, 541] width 20 height 22
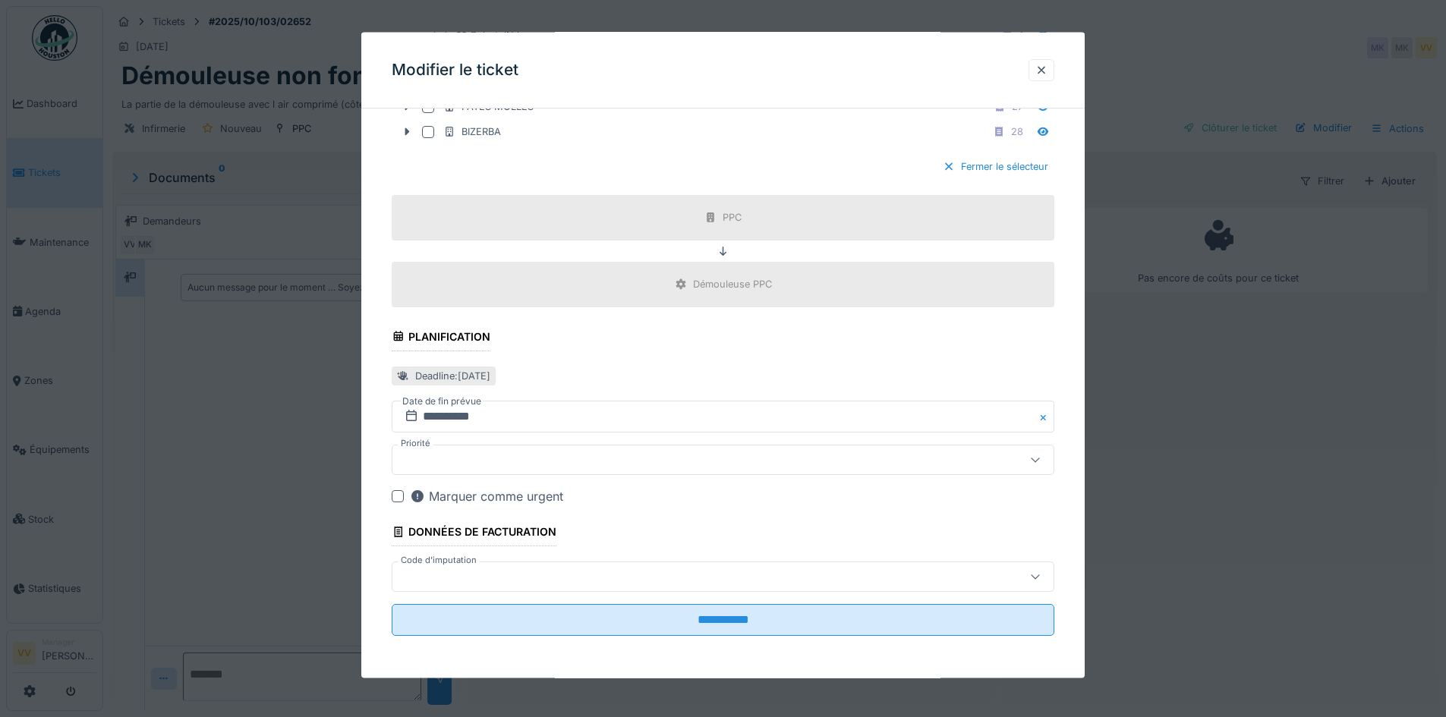
click at [581, 461] on div at bounding box center [685, 459] width 572 height 17
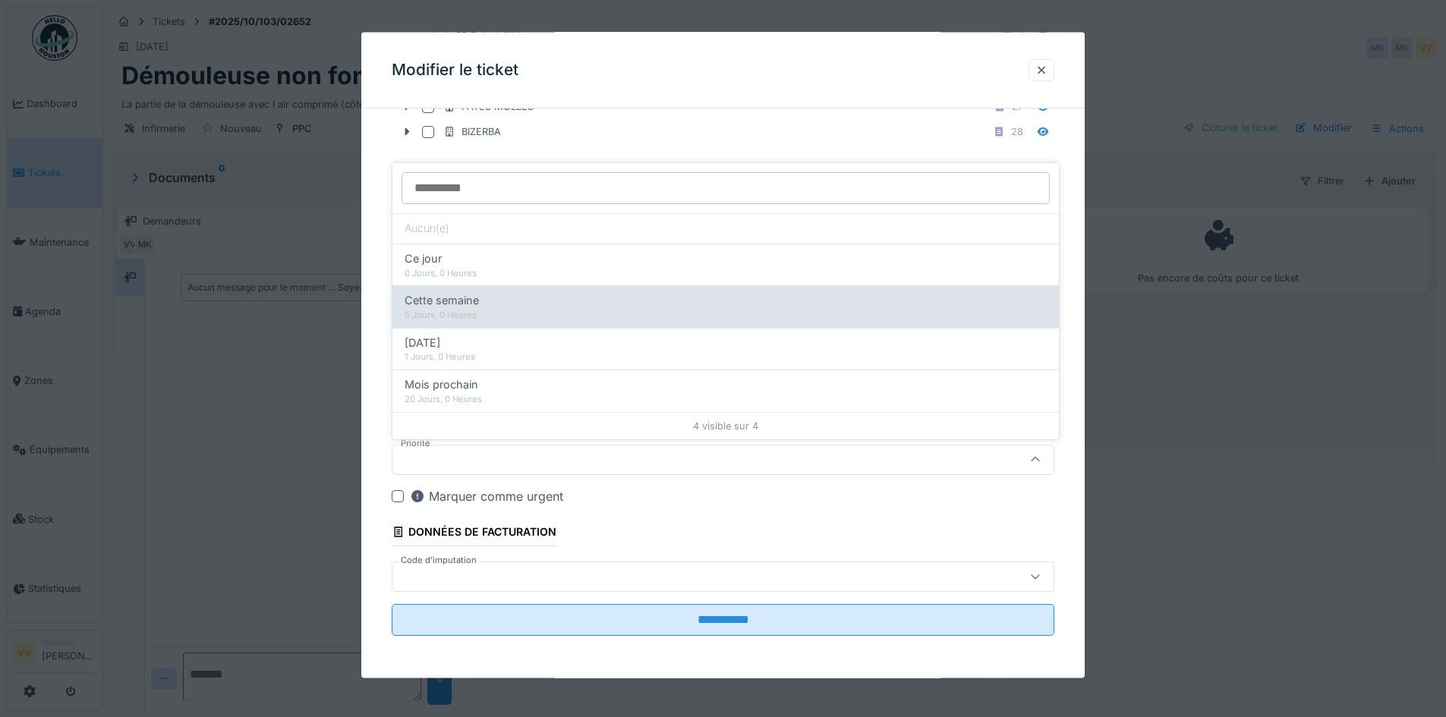
click at [566, 304] on div "Cette semaine" at bounding box center [726, 300] width 642 height 17
type input "**"
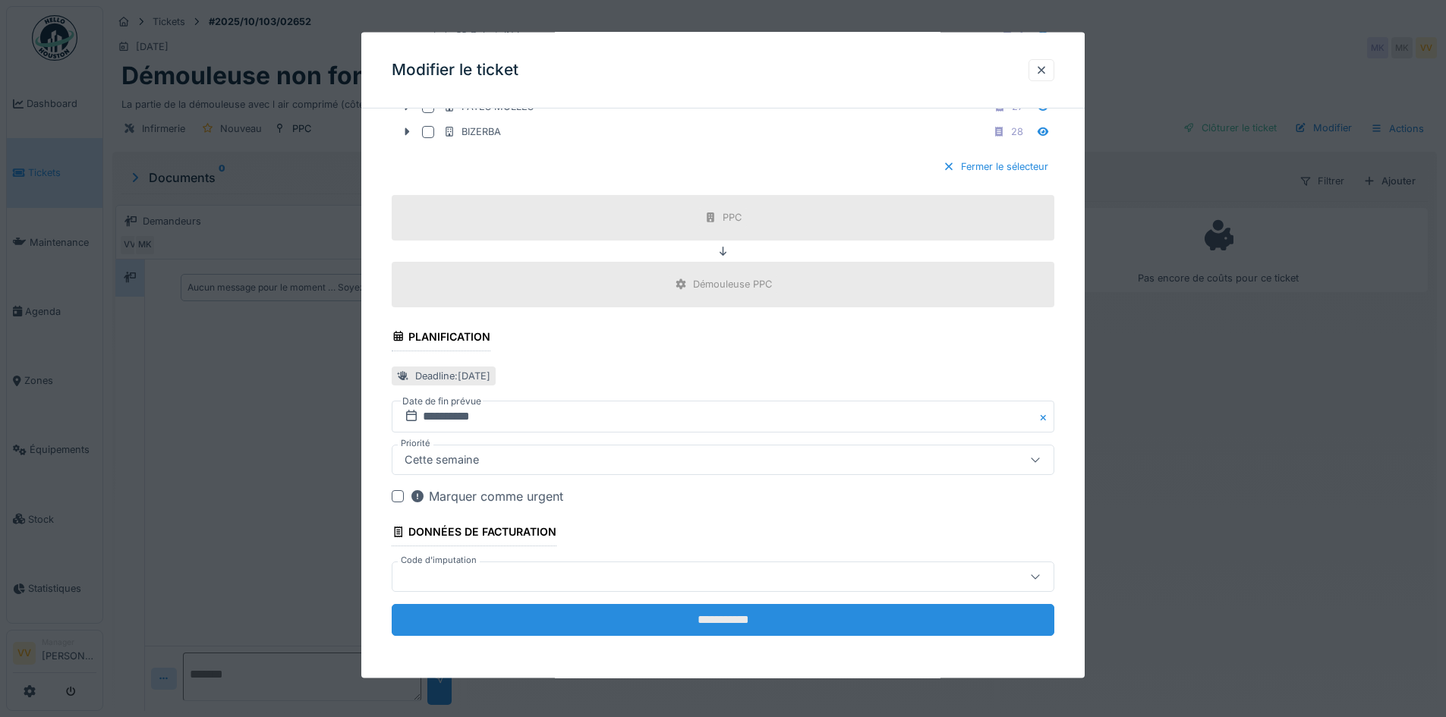
click at [748, 621] on input "**********" at bounding box center [723, 620] width 663 height 32
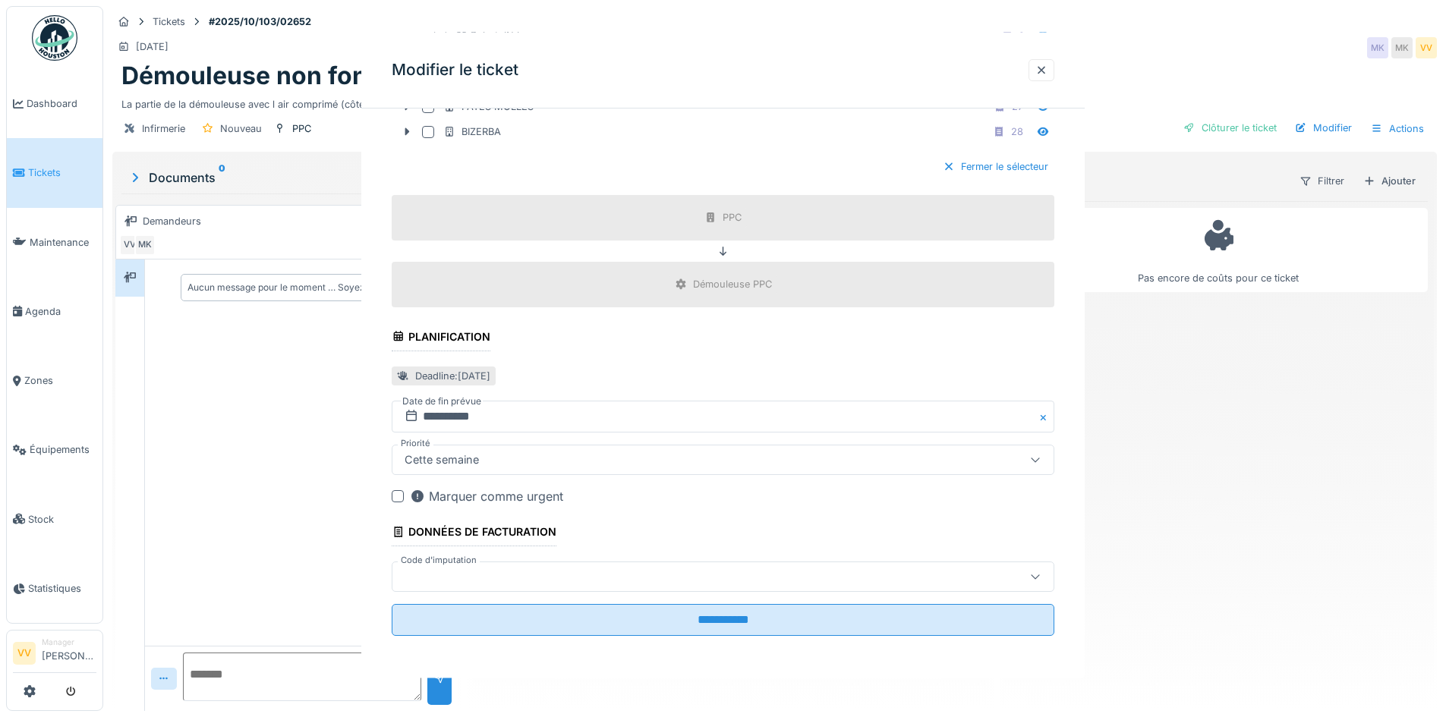
scroll to position [0, 0]
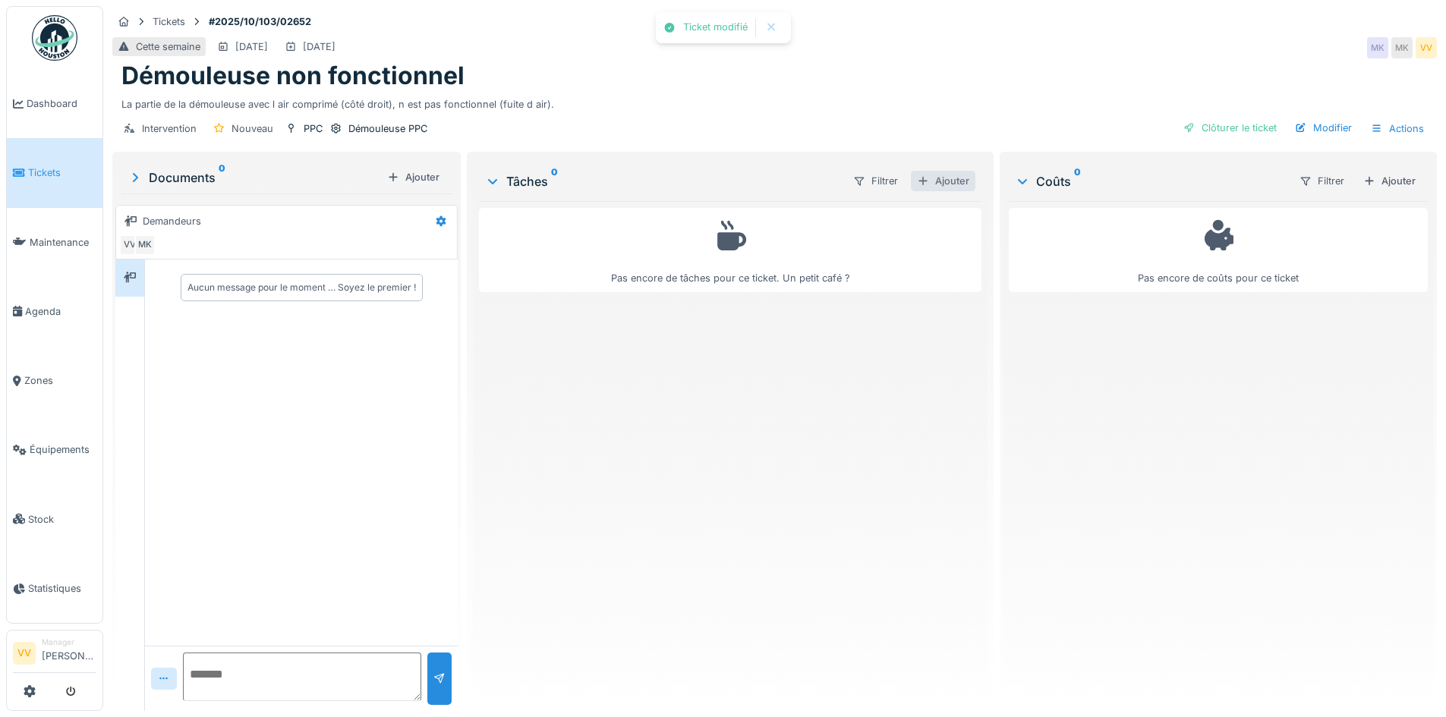
click at [939, 171] on div "Ajouter" at bounding box center [943, 181] width 65 height 20
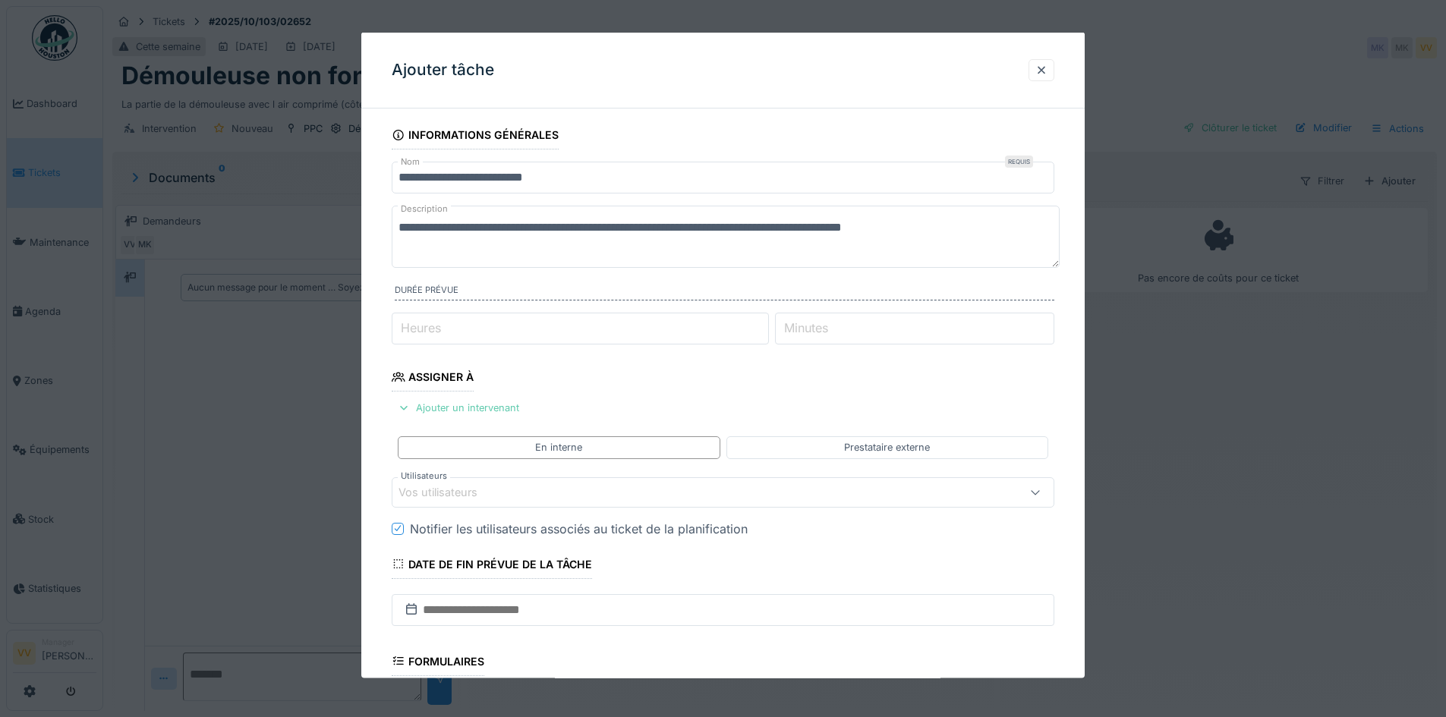
click at [432, 402] on div "Ajouter un intervenant" at bounding box center [459, 408] width 134 height 20
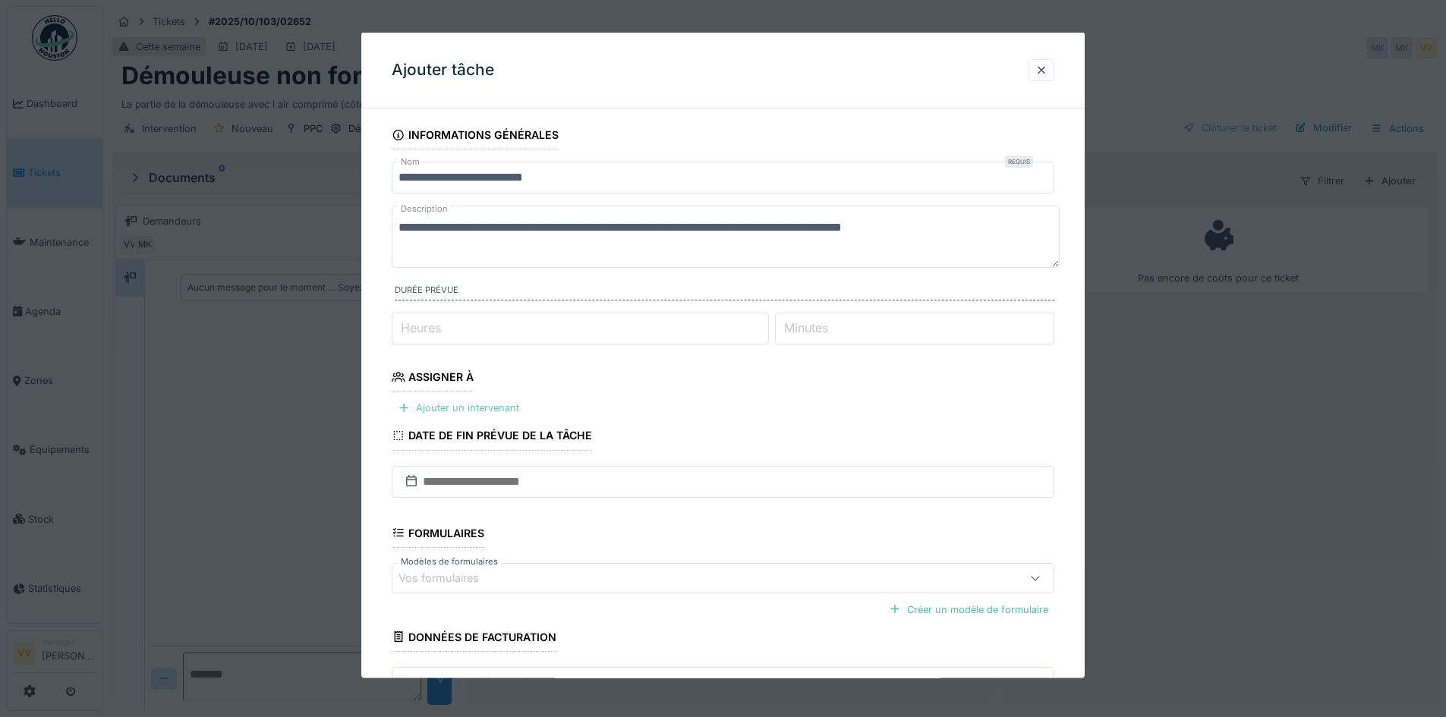
click at [453, 408] on div "Ajouter un intervenant" at bounding box center [459, 408] width 134 height 20
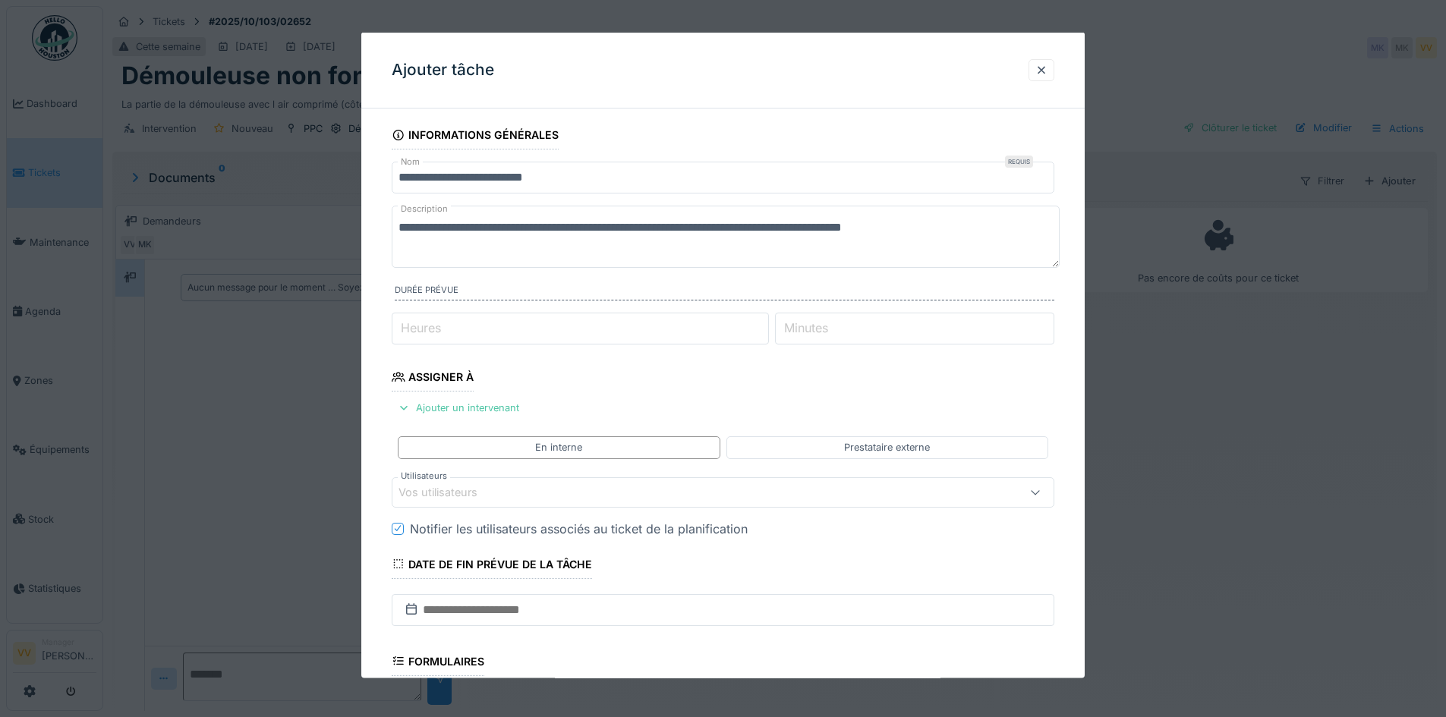
click at [478, 498] on div "Vos utilisateurs" at bounding box center [449, 492] width 100 height 17
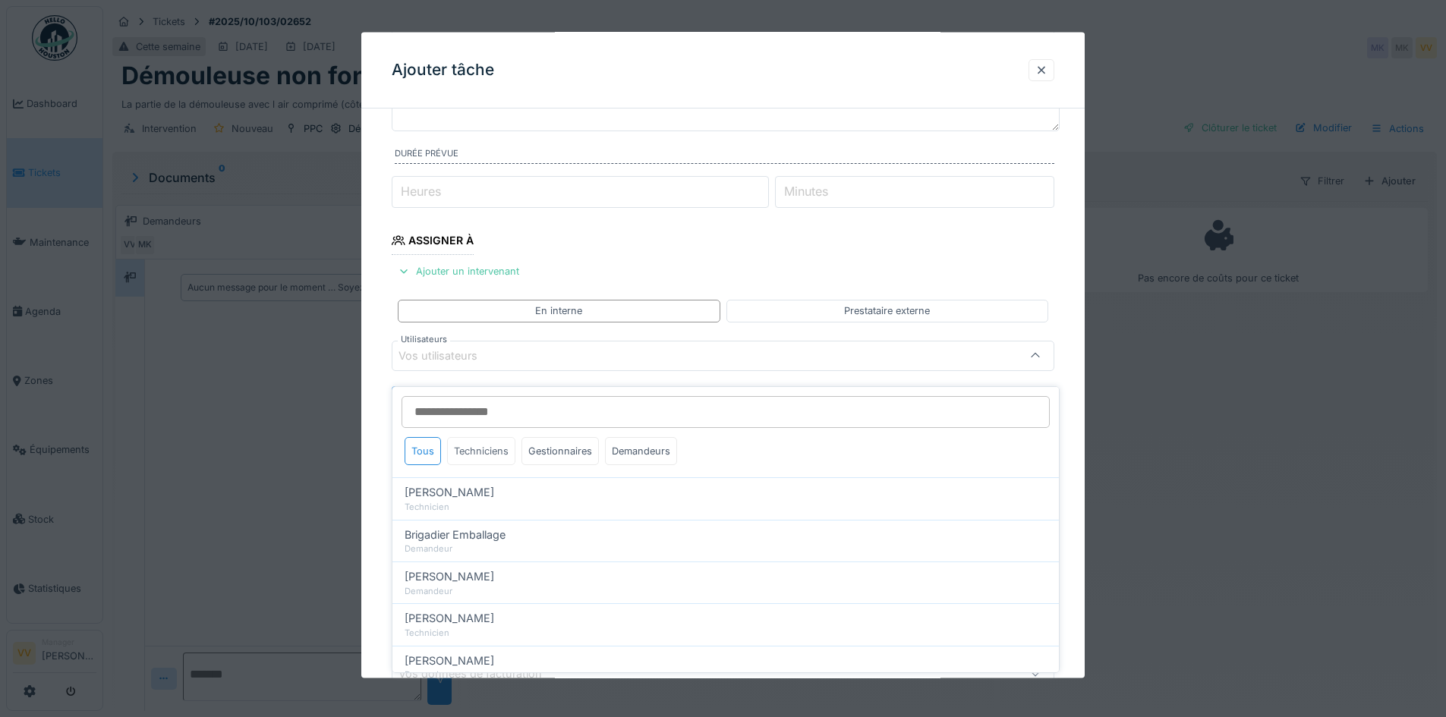
click at [485, 437] on div "Techniciens" at bounding box center [481, 451] width 68 height 28
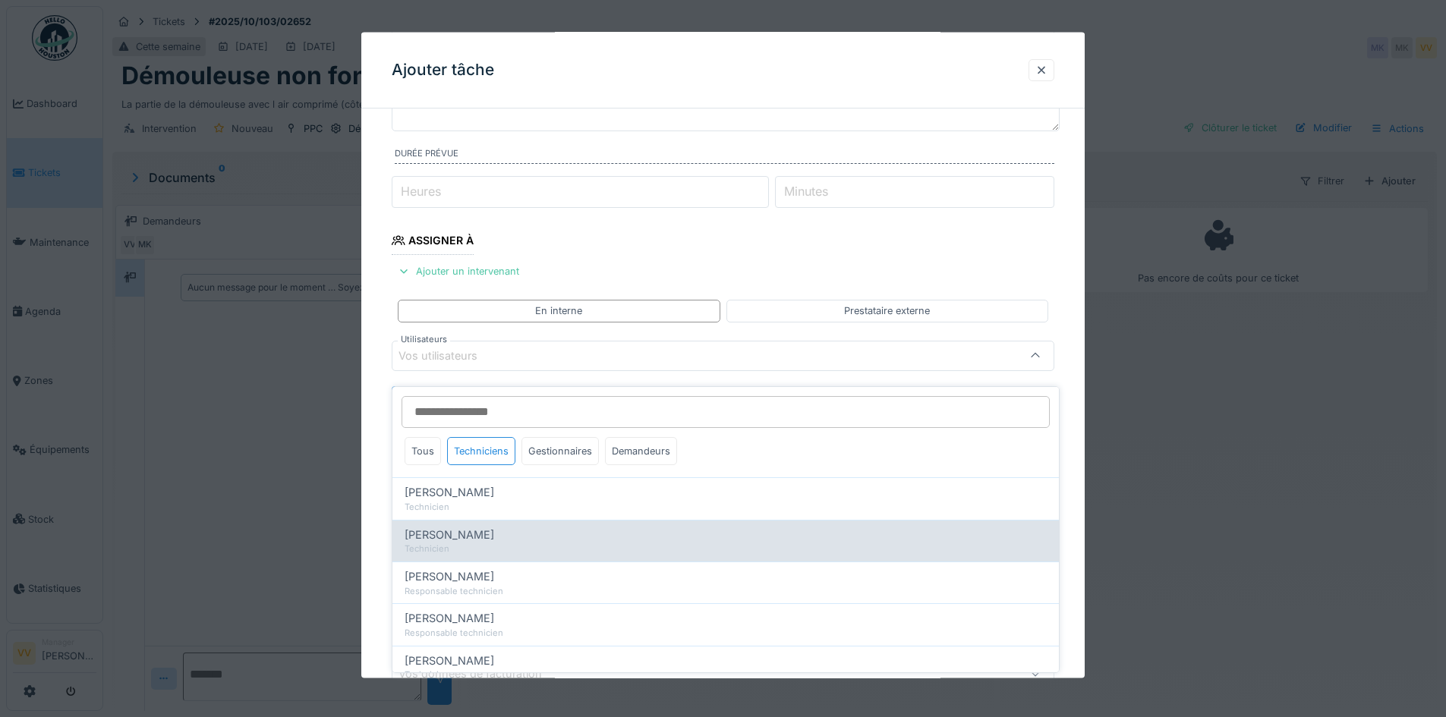
click at [443, 528] on span "Dan Ungureanu" at bounding box center [450, 535] width 90 height 17
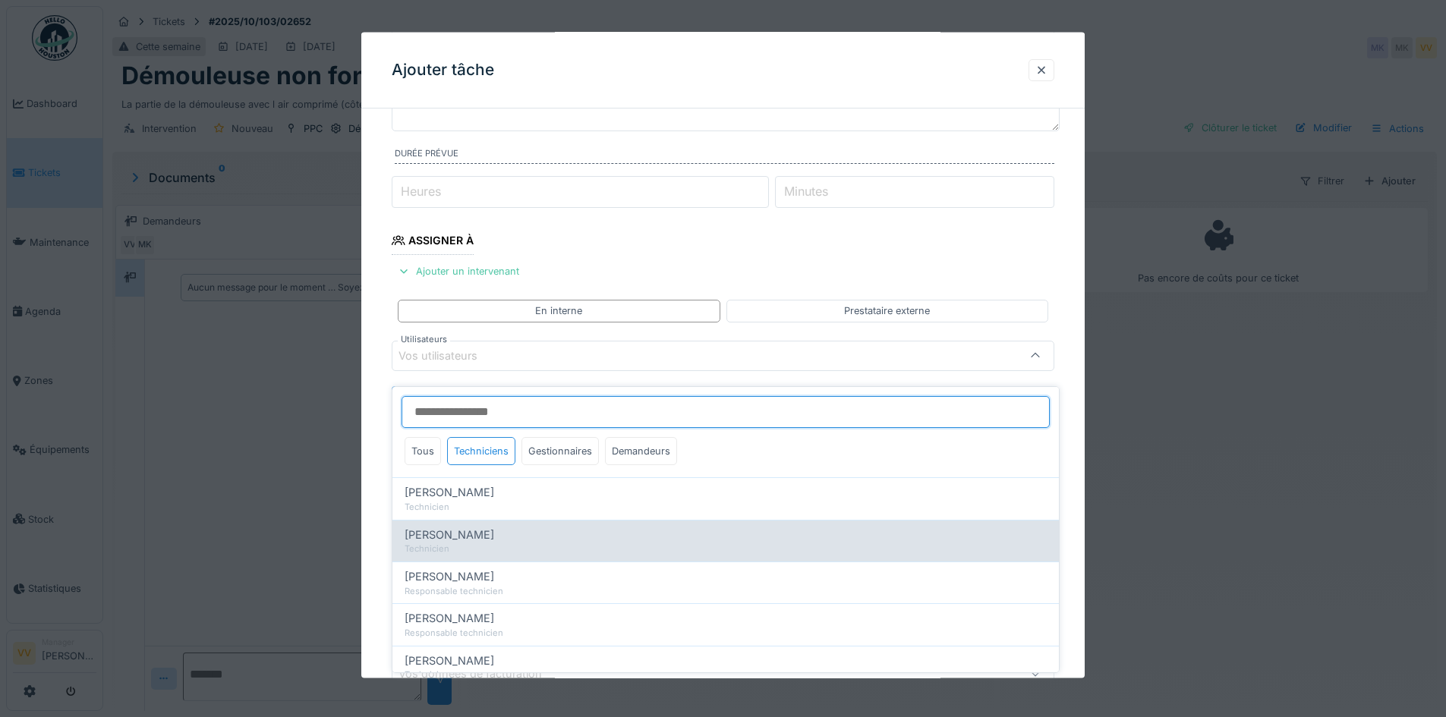
type input "****"
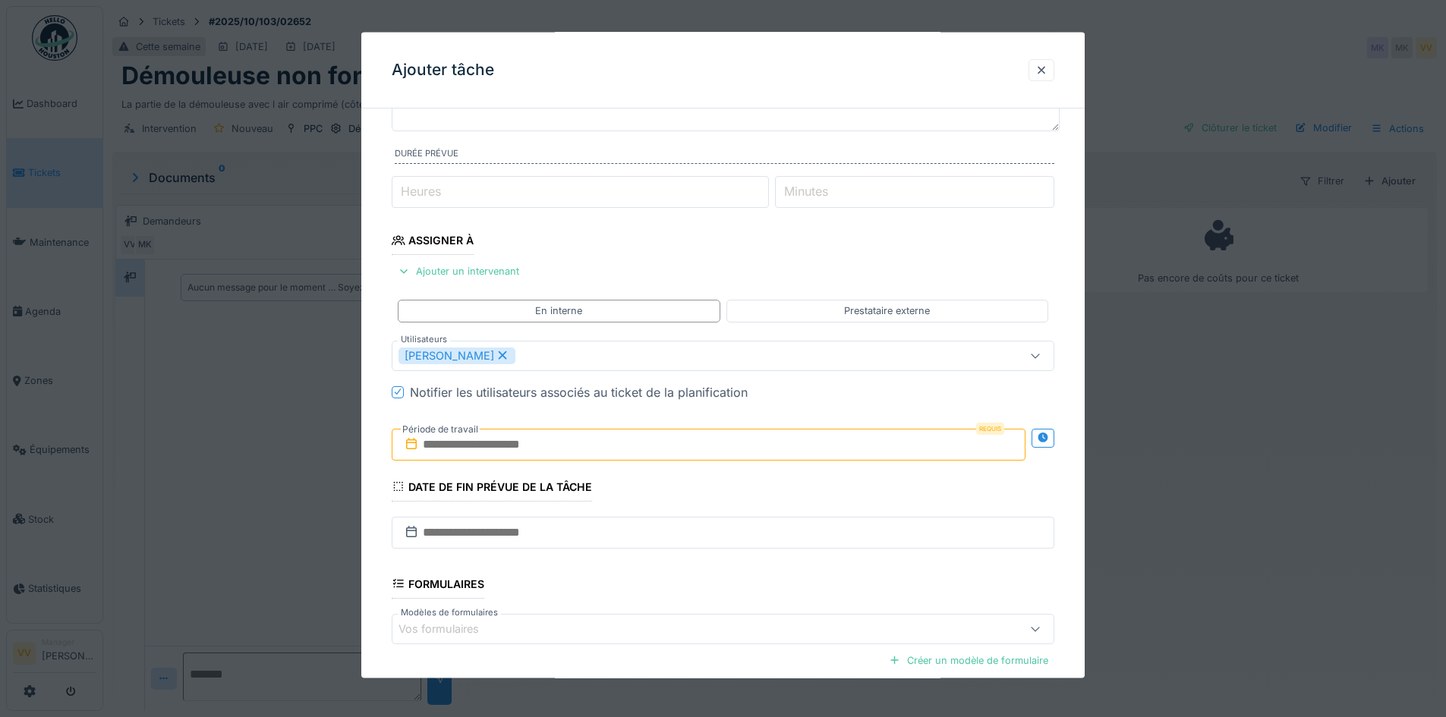
click at [827, 247] on fieldset "**********" at bounding box center [723, 394] width 663 height 821
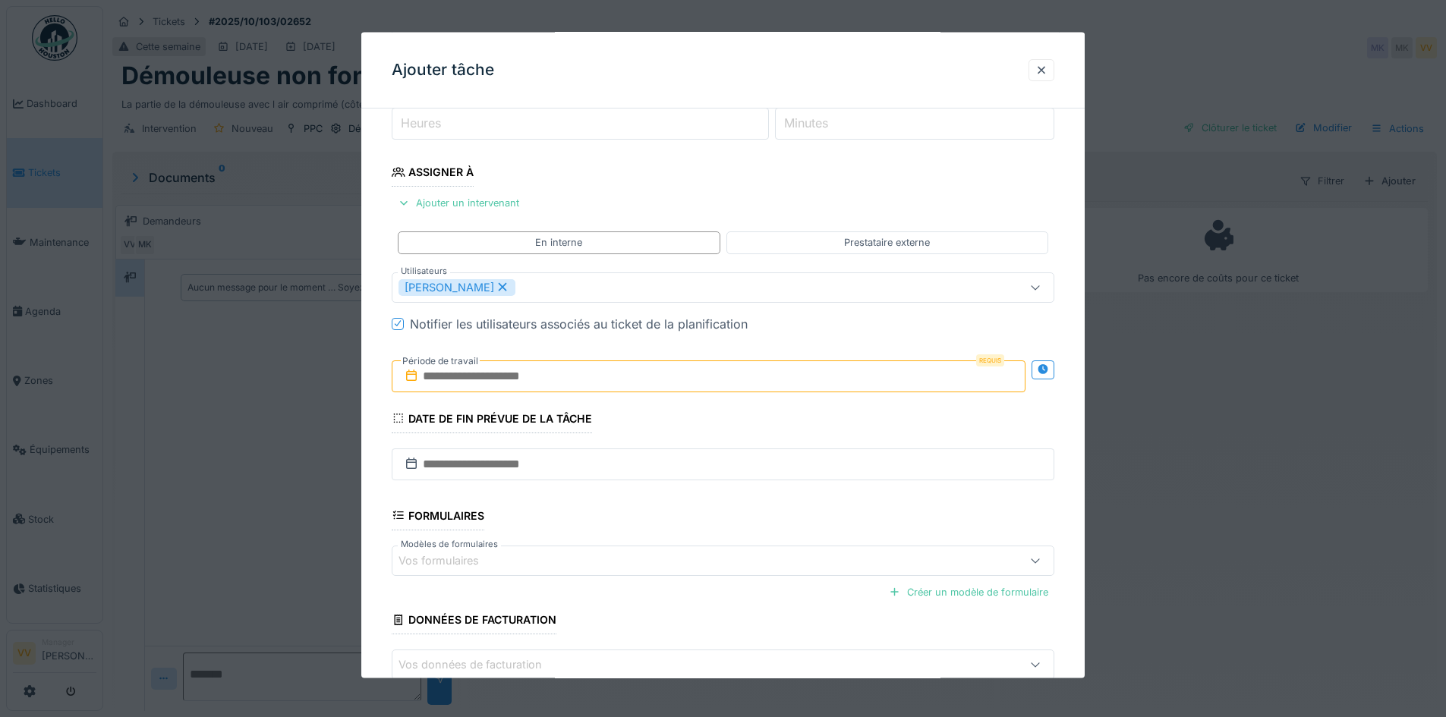
scroll to position [293, 0]
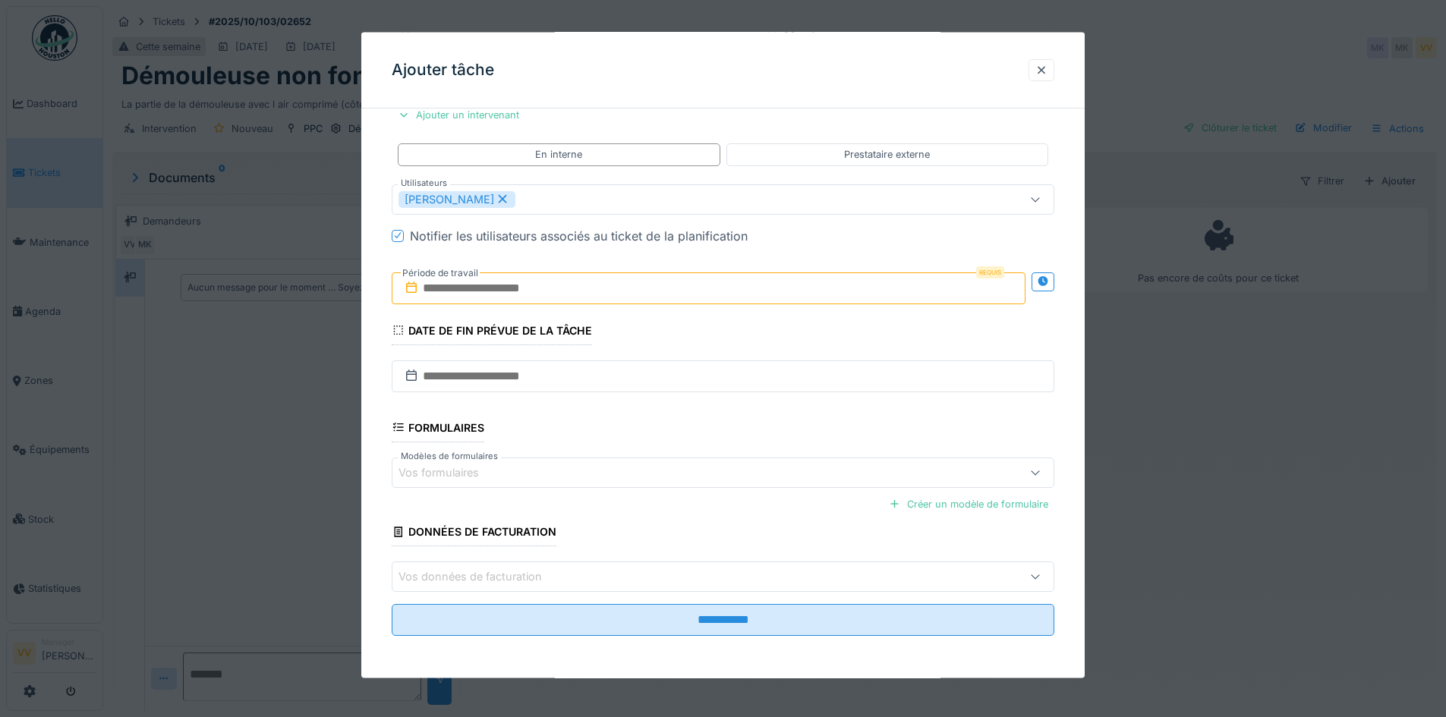
click at [717, 286] on input "text" at bounding box center [709, 288] width 634 height 32
click at [639, 408] on div "6" at bounding box center [637, 412] width 20 height 22
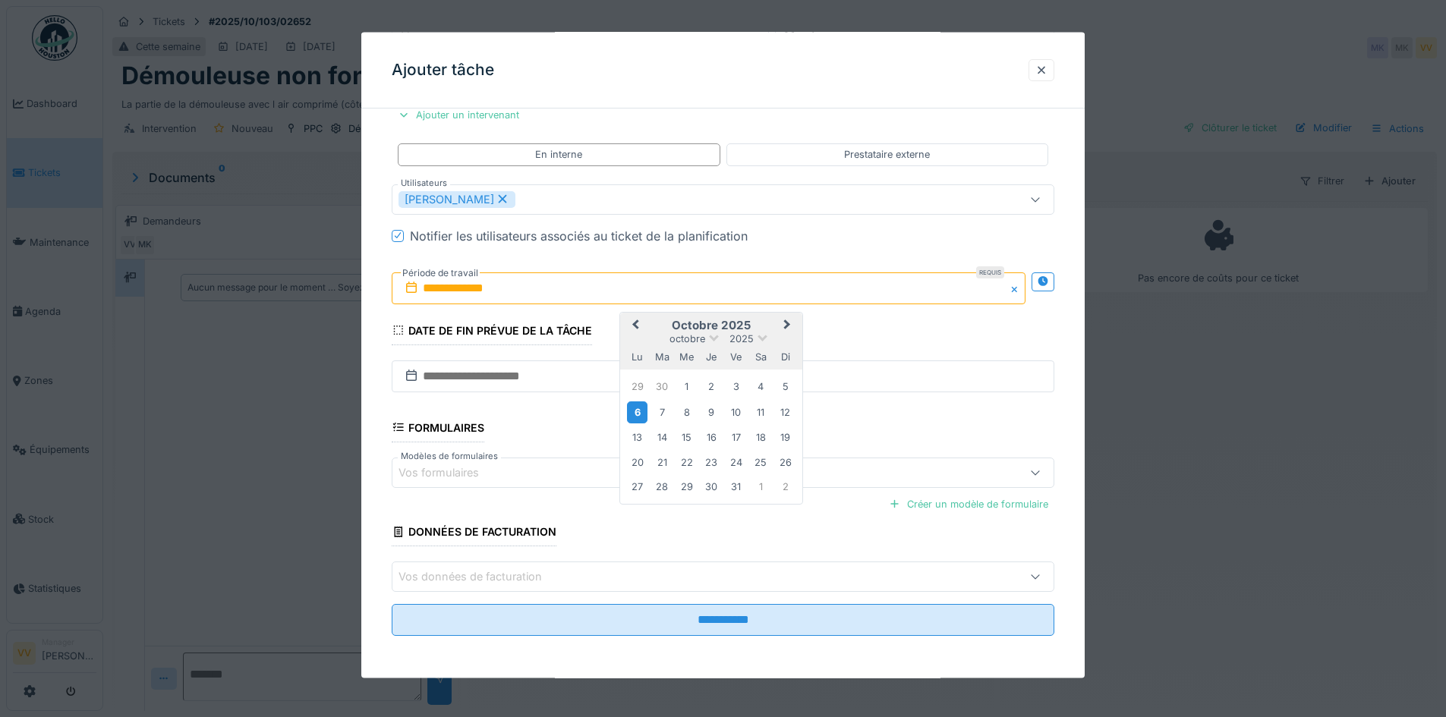
click at [639, 408] on div "6" at bounding box center [637, 412] width 20 height 22
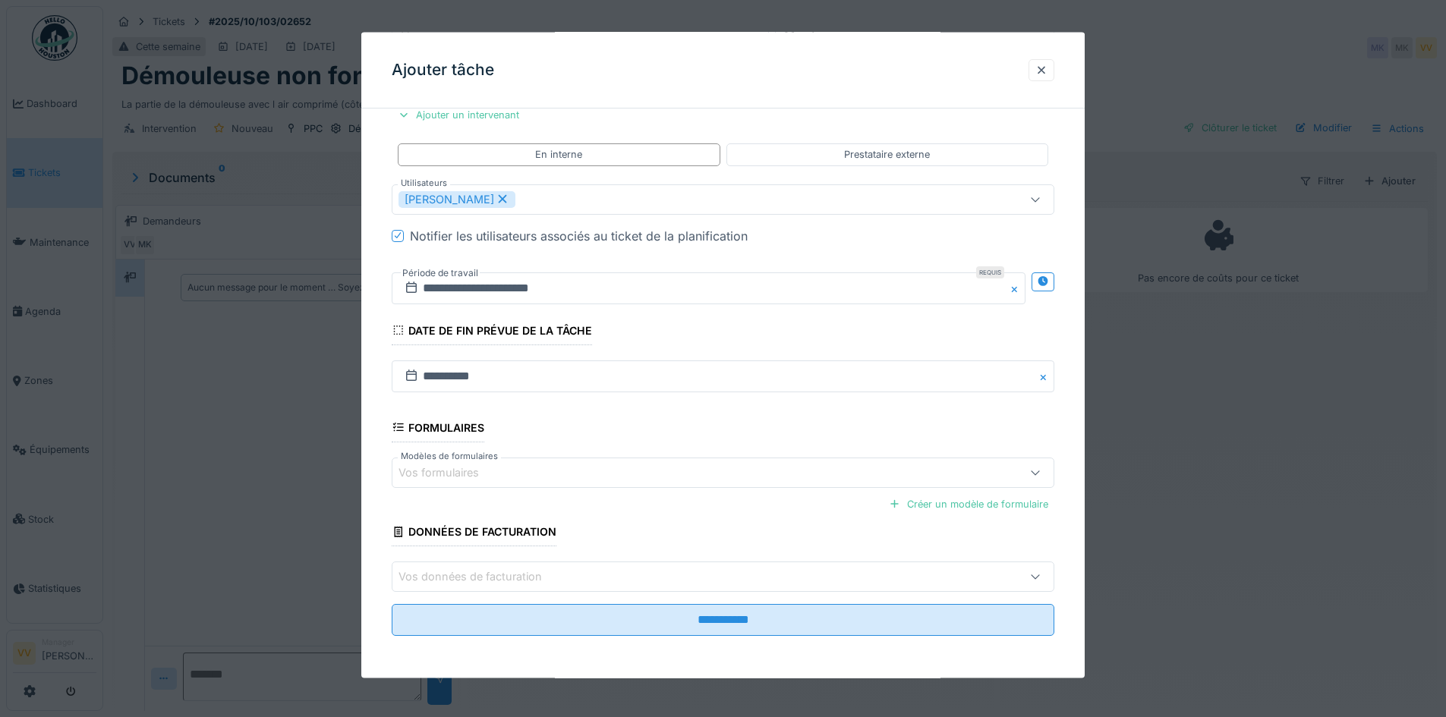
click at [818, 330] on fieldset "**********" at bounding box center [723, 238] width 663 height 821
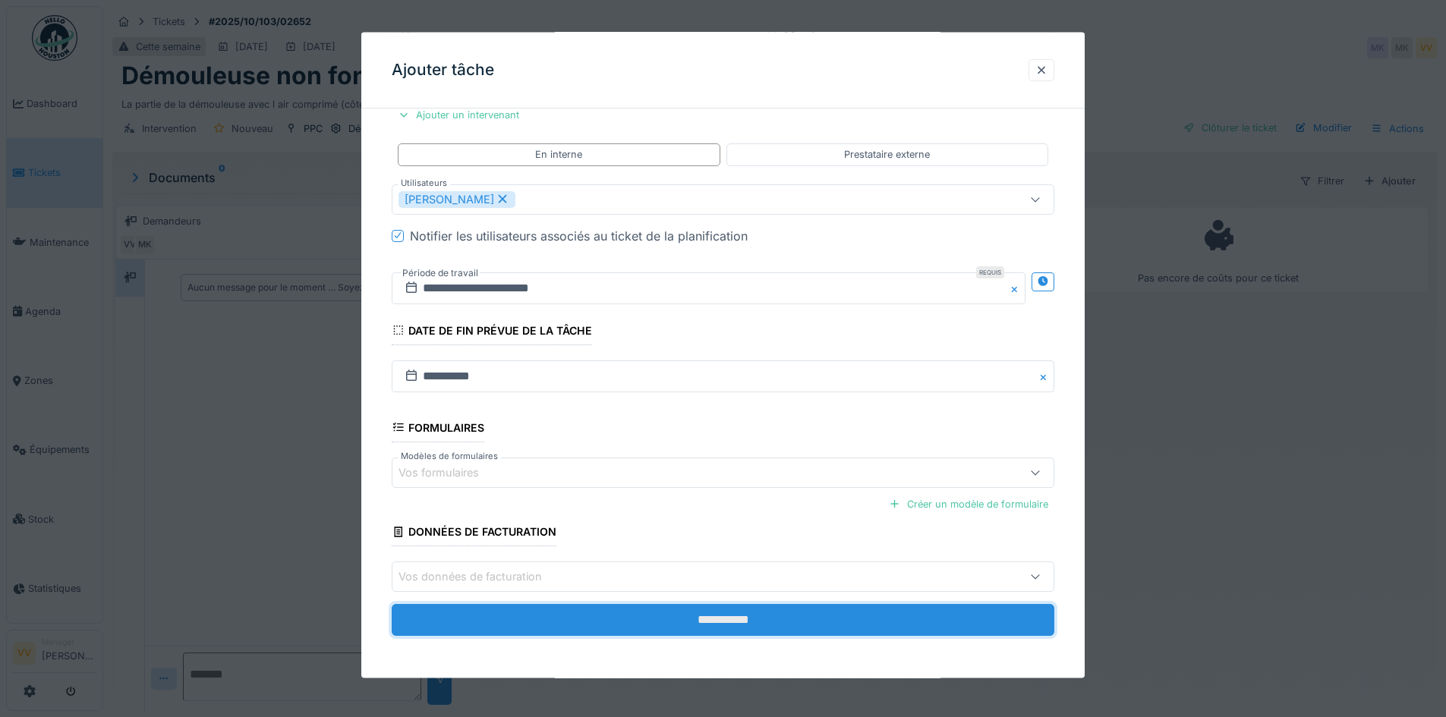
click at [728, 619] on input "**********" at bounding box center [723, 620] width 663 height 32
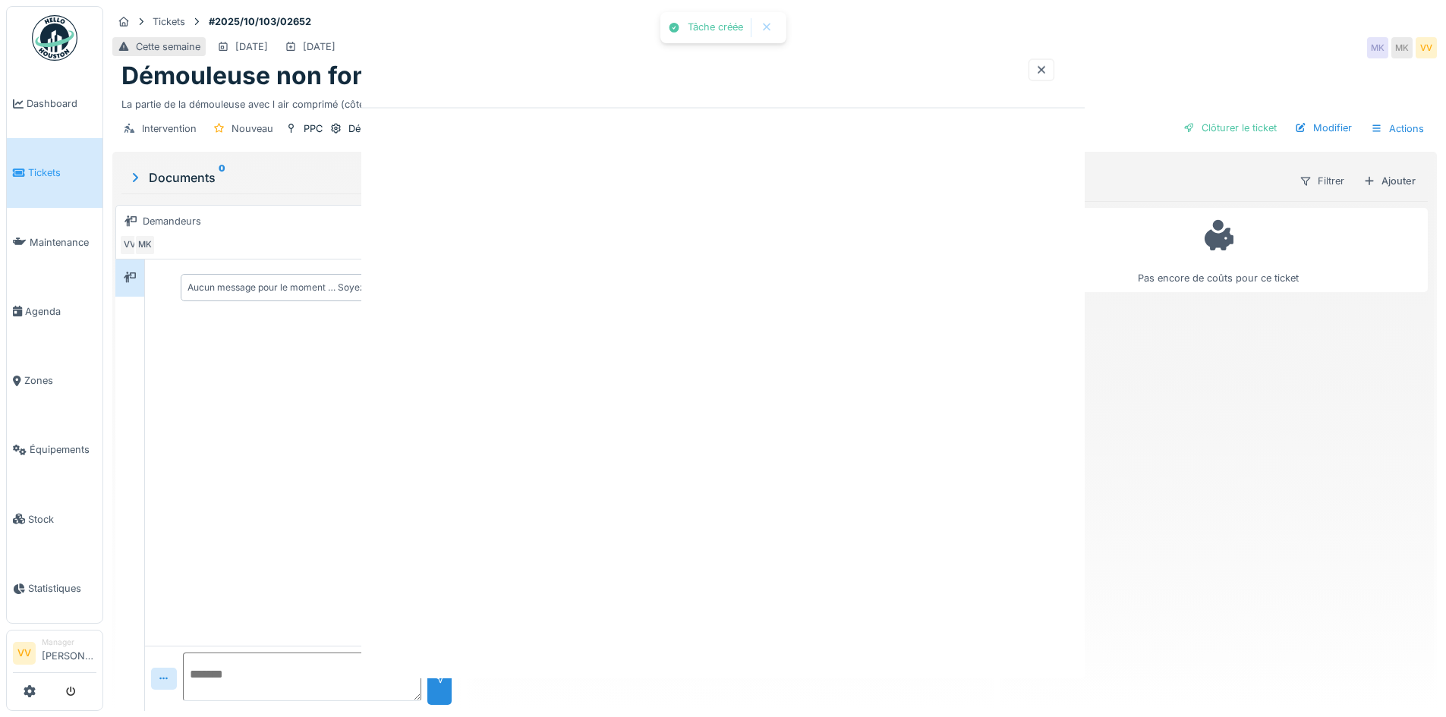
scroll to position [0, 0]
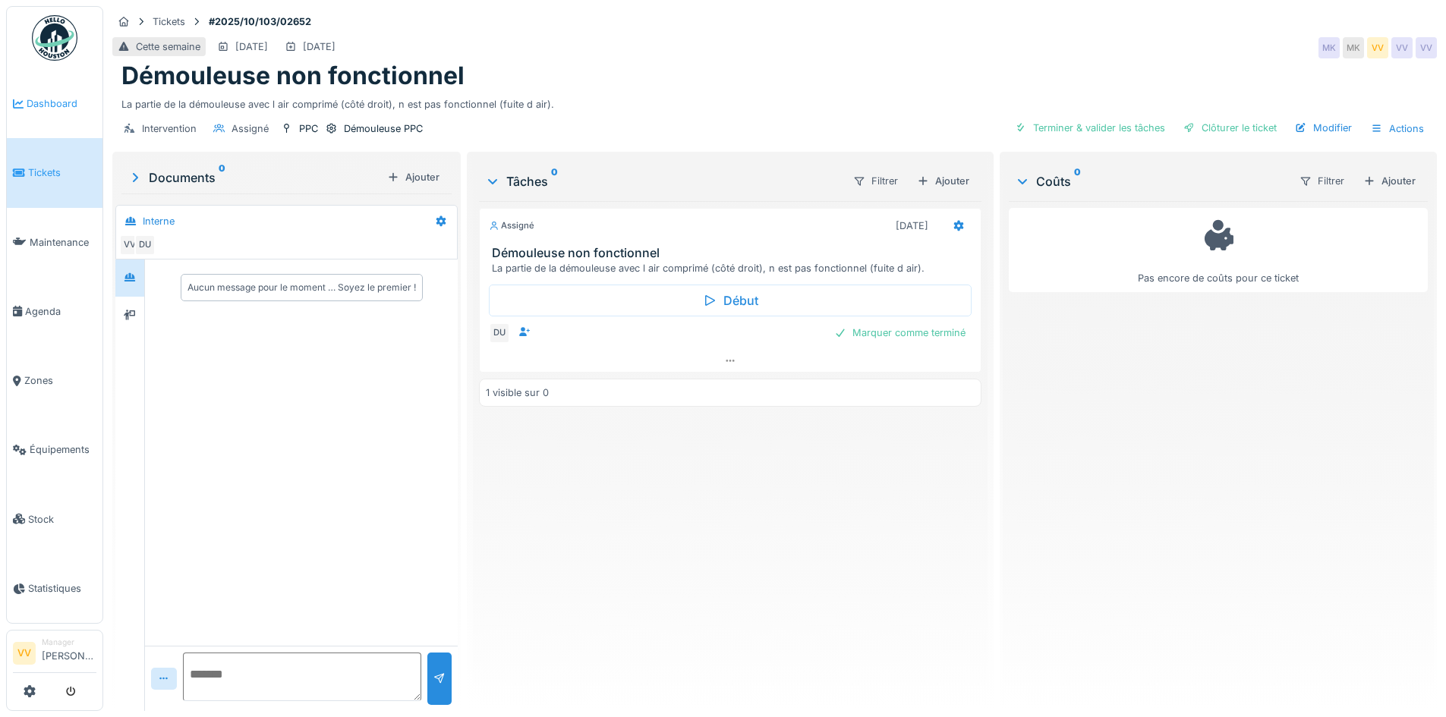
click at [46, 96] on span "Dashboard" at bounding box center [62, 103] width 70 height 14
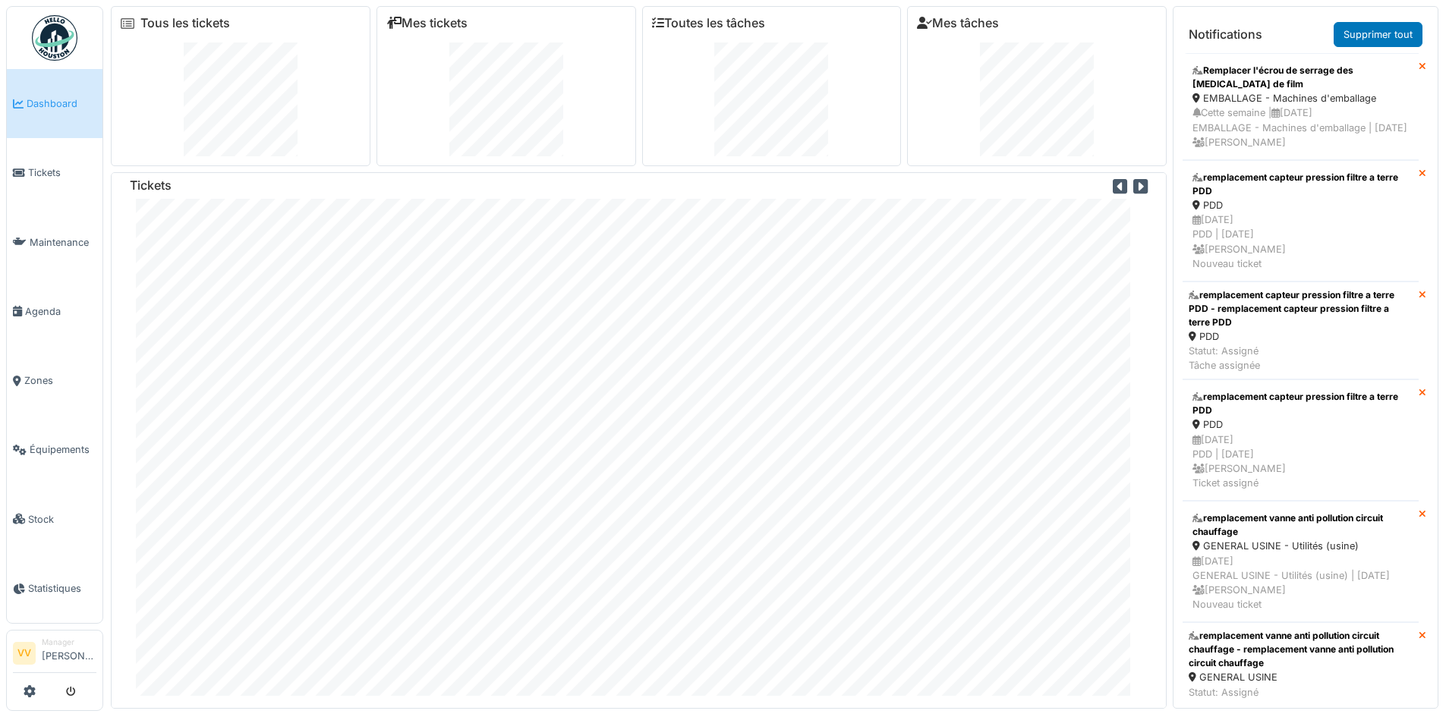
scroll to position [18, 0]
click at [54, 185] on link "Tickets" at bounding box center [55, 172] width 96 height 69
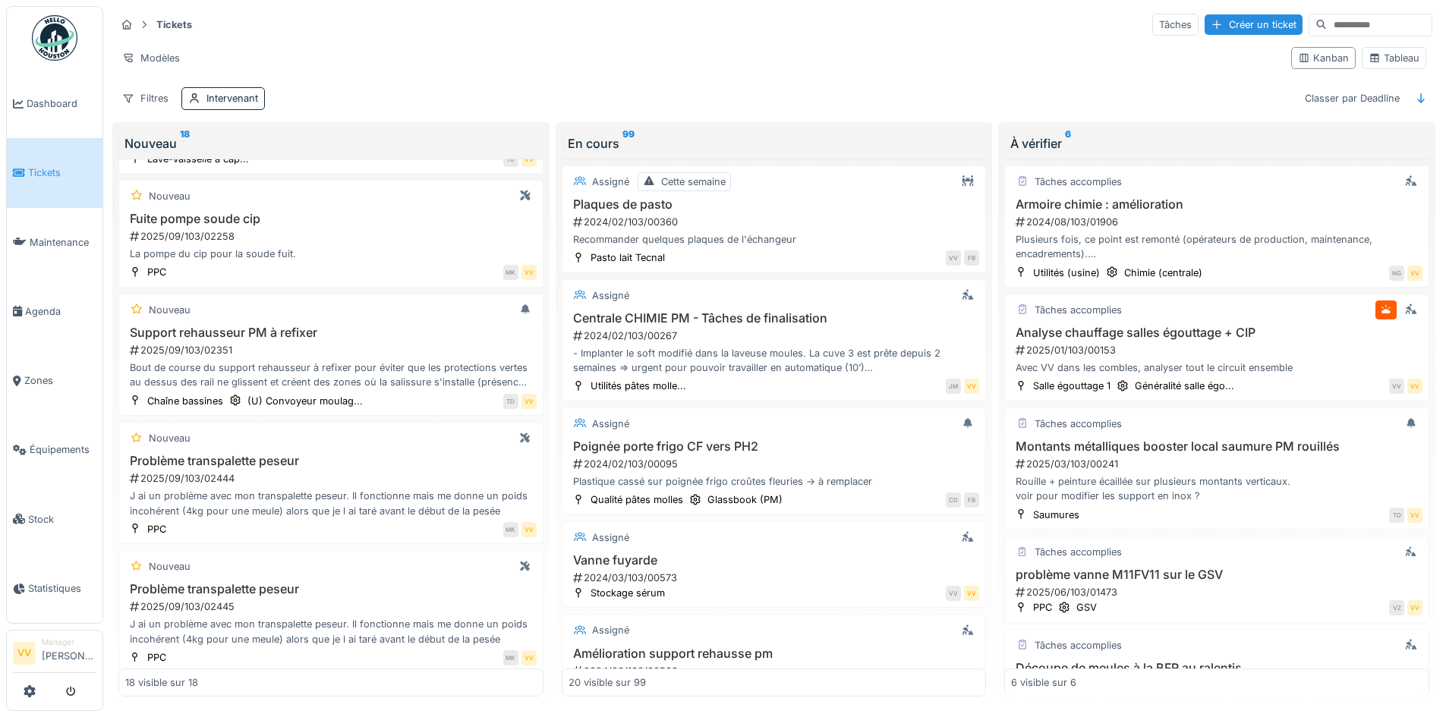
scroll to position [835, 0]
